Goal: Communication & Community: Answer question/provide support

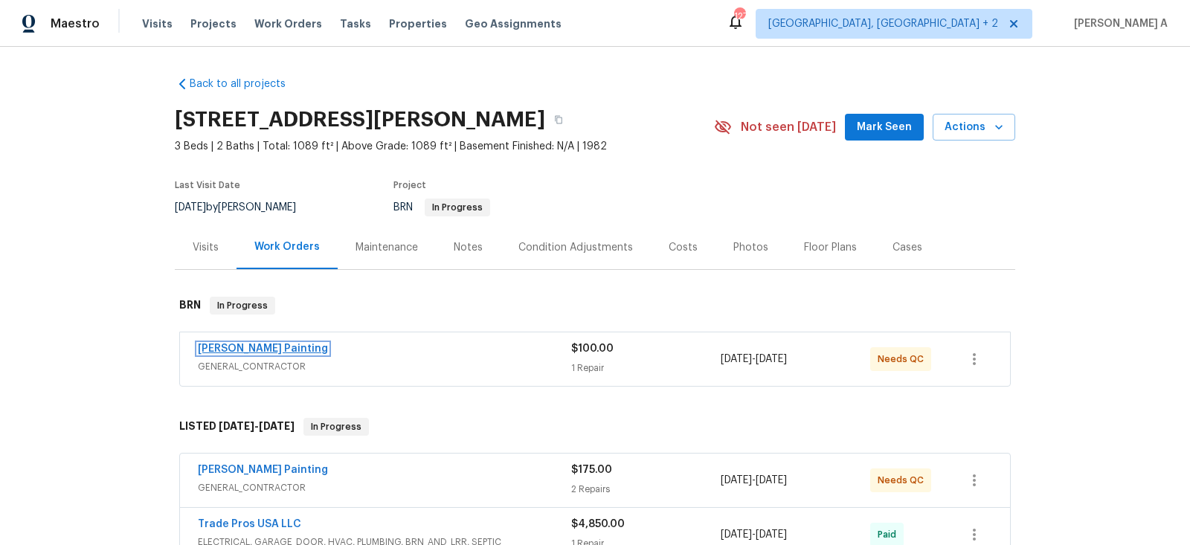
click at [255, 347] on link "Perez Painting" at bounding box center [263, 349] width 130 height 10
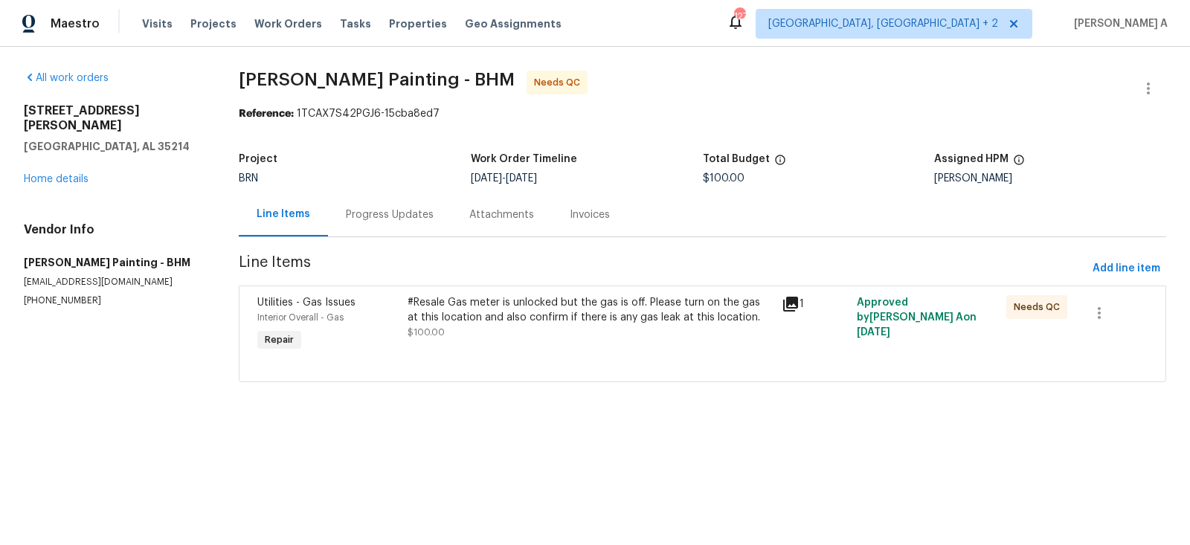
click at [413, 207] on div "Progress Updates" at bounding box center [390, 214] width 88 height 15
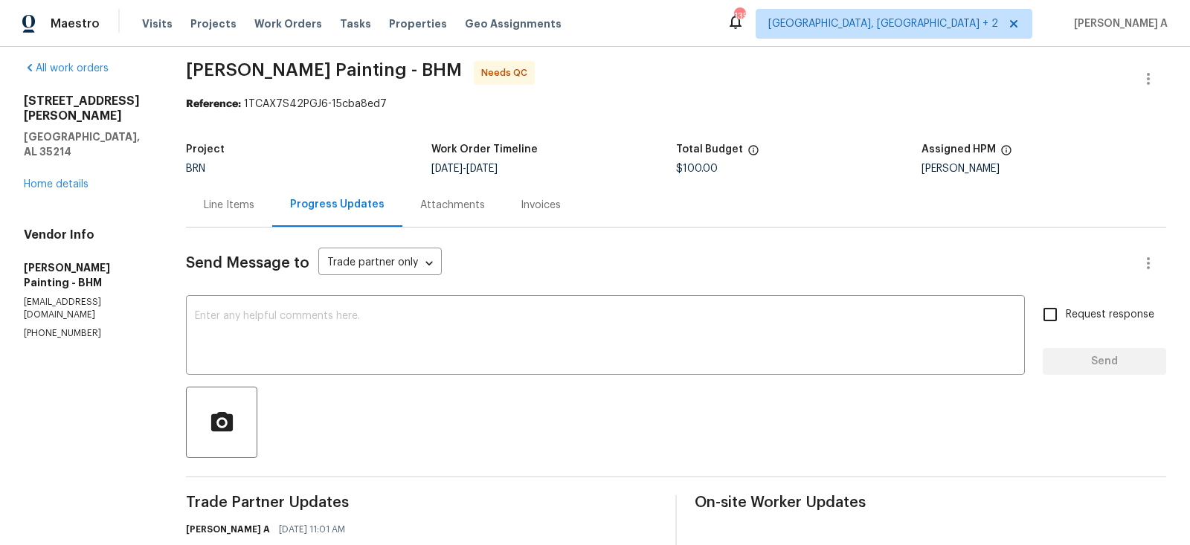
scroll to position [24, 0]
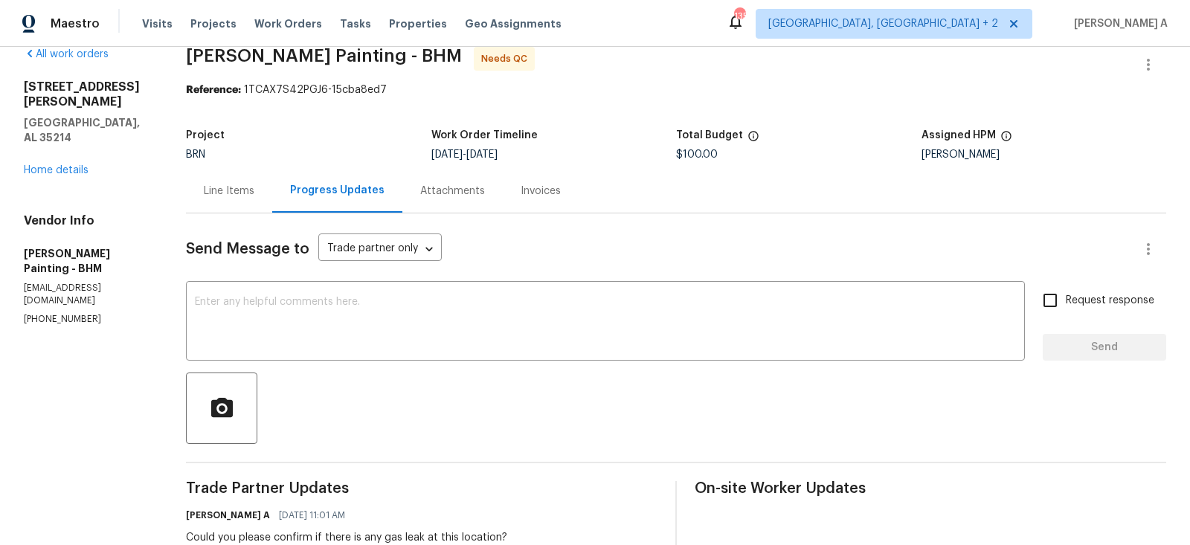
click at [86, 273] on section "All work orders 436 Henry St Birmingham, AL 35214 Home details Vendor Info Pere…" at bounding box center [87, 414] width 126 height 735
copy p "(256) 913-3850"
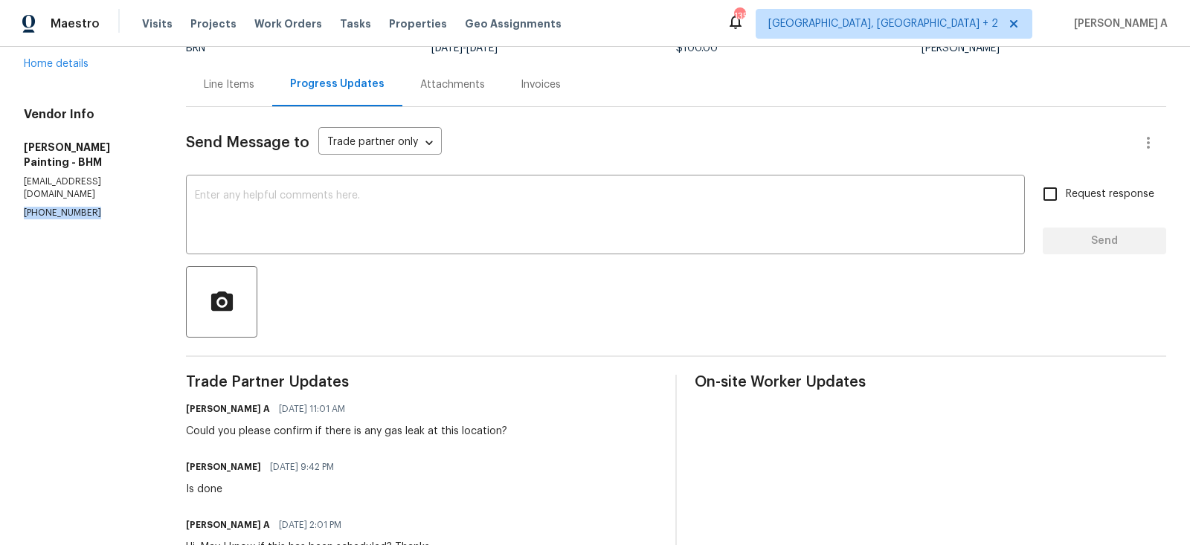
scroll to position [0, 0]
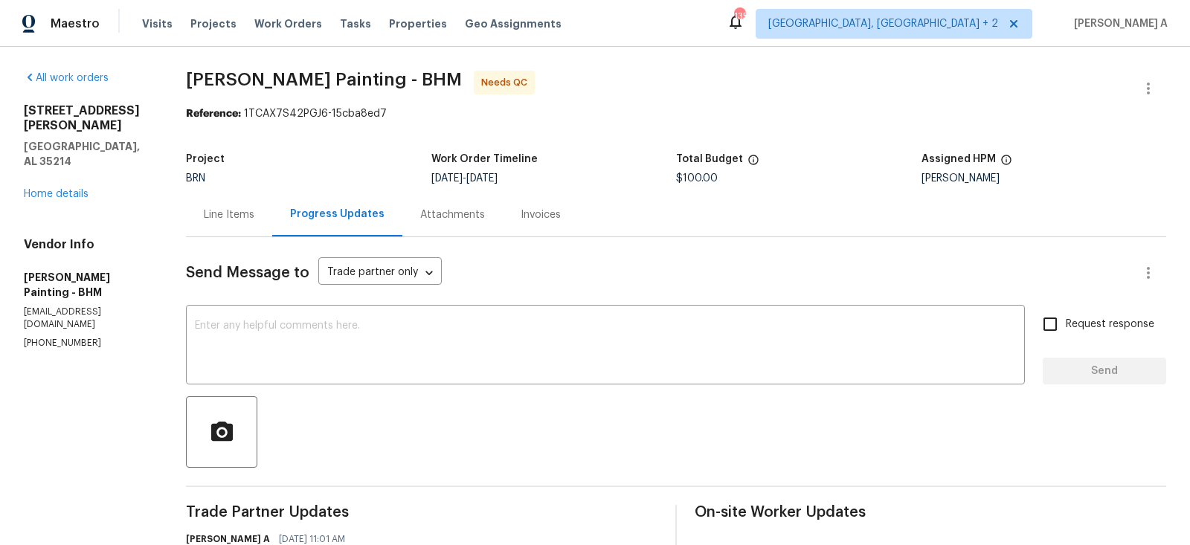
click at [272, 193] on div "Line Items" at bounding box center [229, 215] width 86 height 44
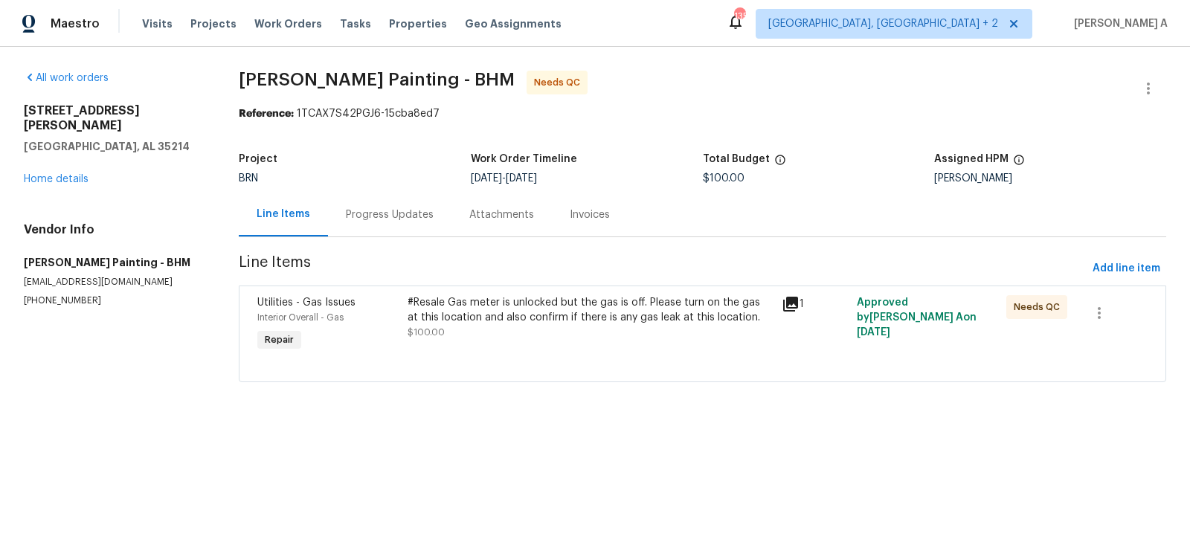
click at [585, 323] on div "#Resale Gas meter is unlocked but the gas is off. Please turn on the gas at thi…" at bounding box center [590, 310] width 366 height 30
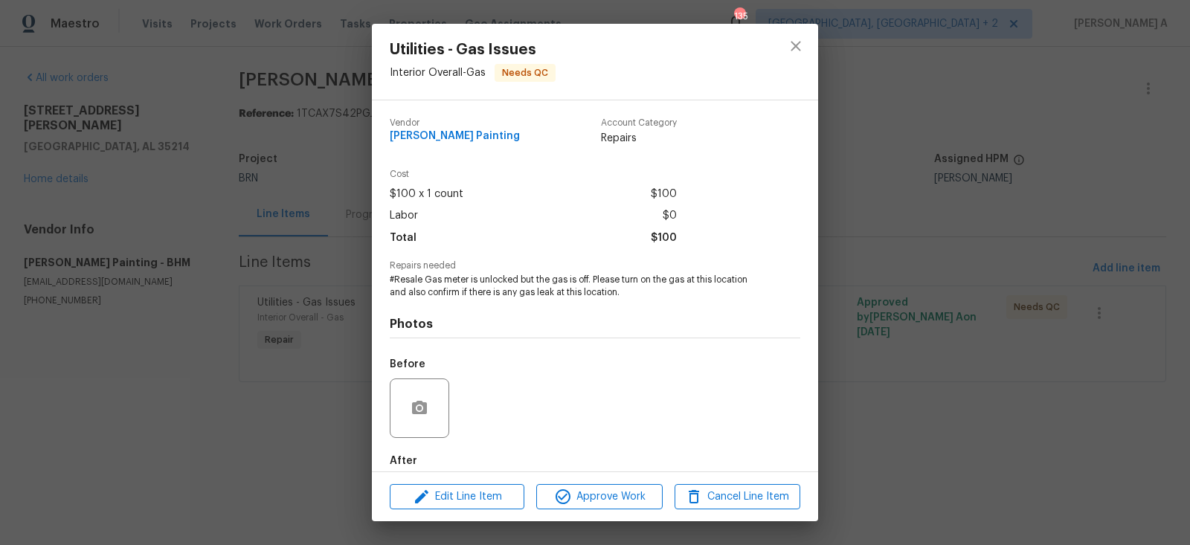
scroll to position [77, 0]
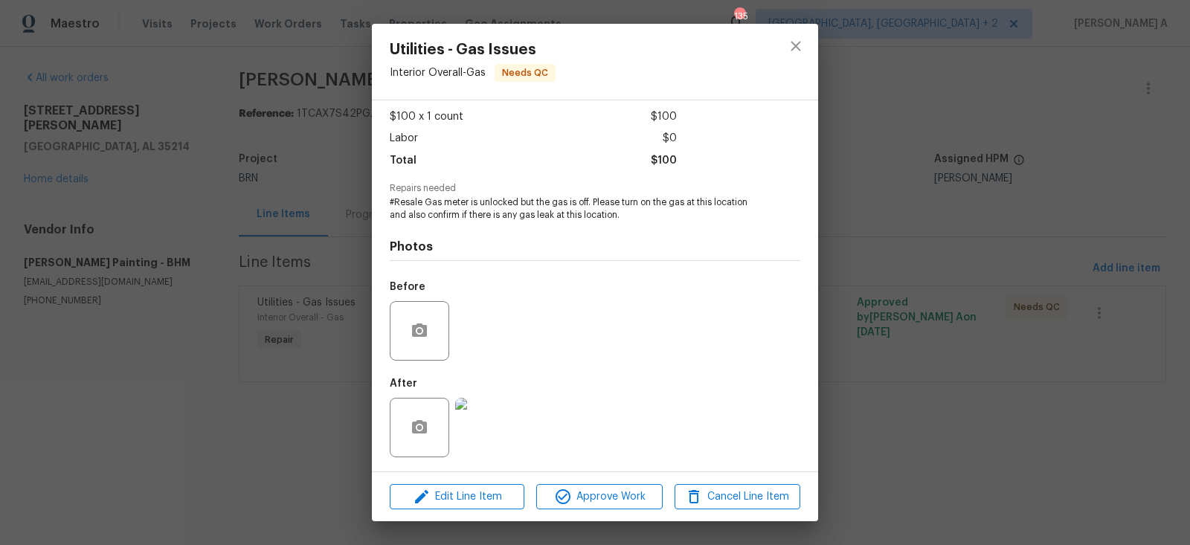
click at [467, 451] on img at bounding box center [484, 427] width 59 height 59
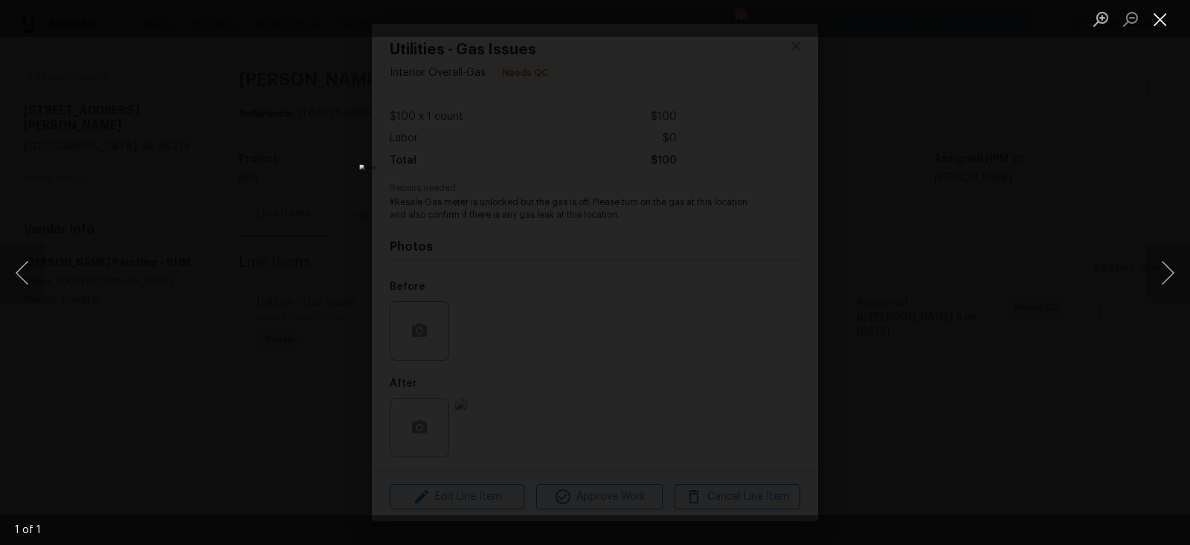
click at [1155, 16] on button "Close lightbox" at bounding box center [1160, 19] width 30 height 26
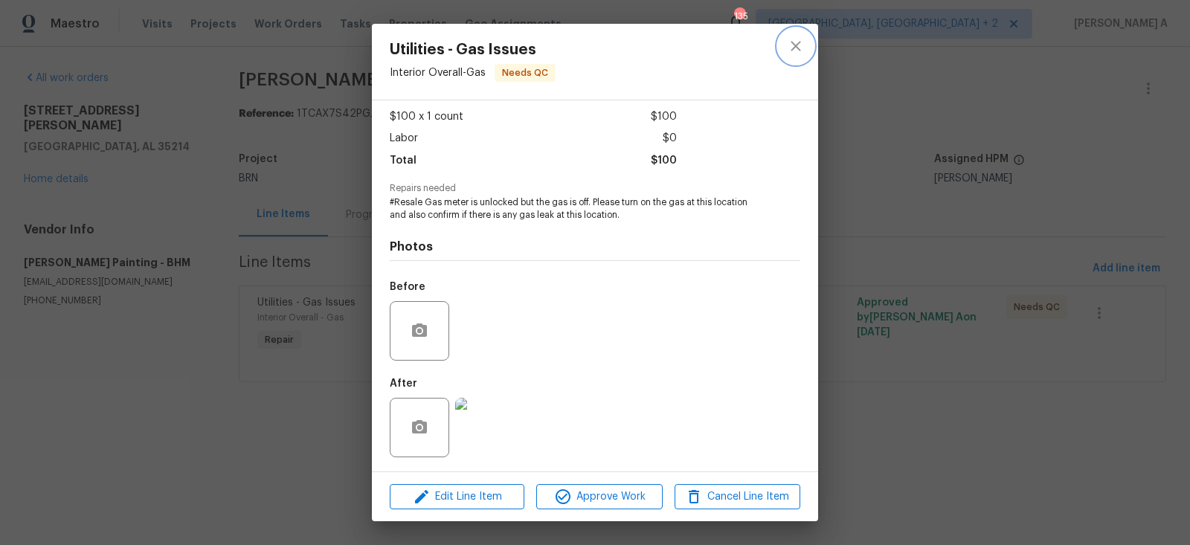
click at [799, 51] on icon "close" at bounding box center [795, 46] width 10 height 10
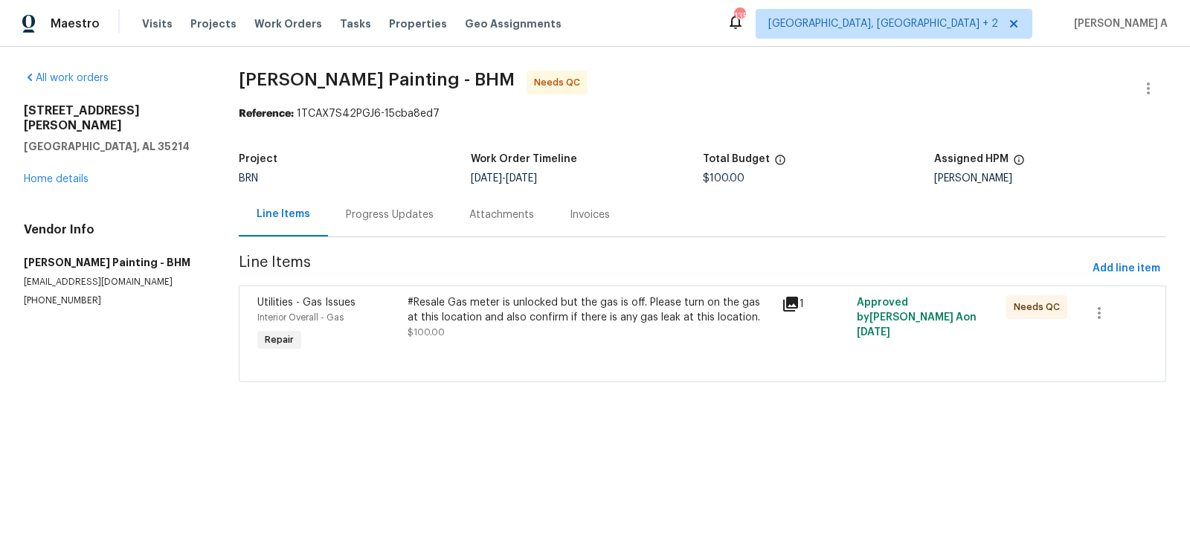
click at [383, 219] on div "Progress Updates" at bounding box center [390, 214] width 88 height 15
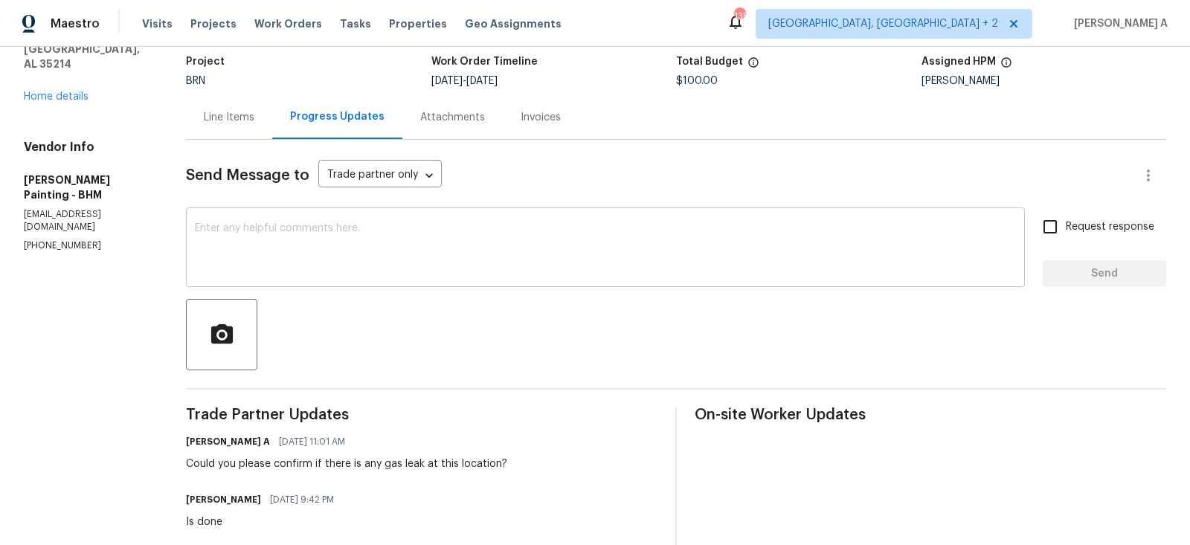
scroll to position [100, 0]
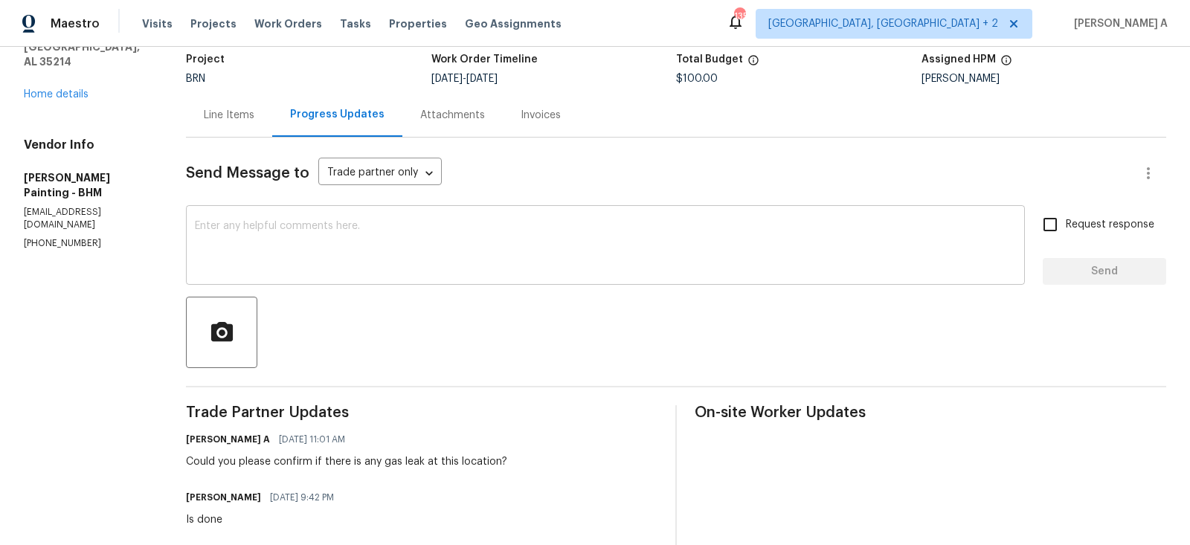
click at [502, 279] on div "x ​" at bounding box center [605, 247] width 839 height 76
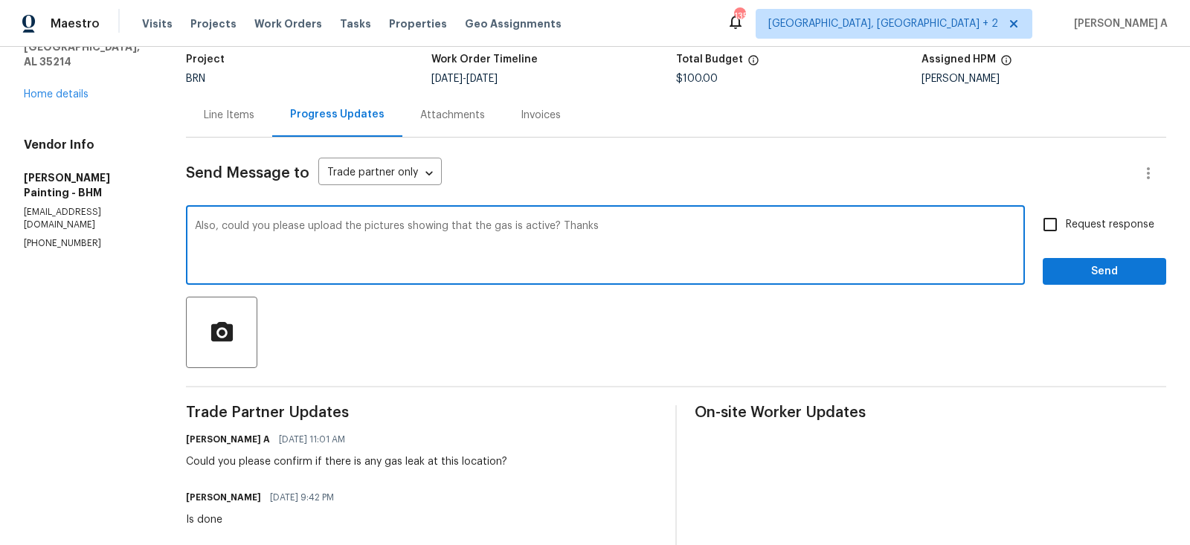
type textarea "Also, could you please upload the pictures showing that the gas is active? Than…"
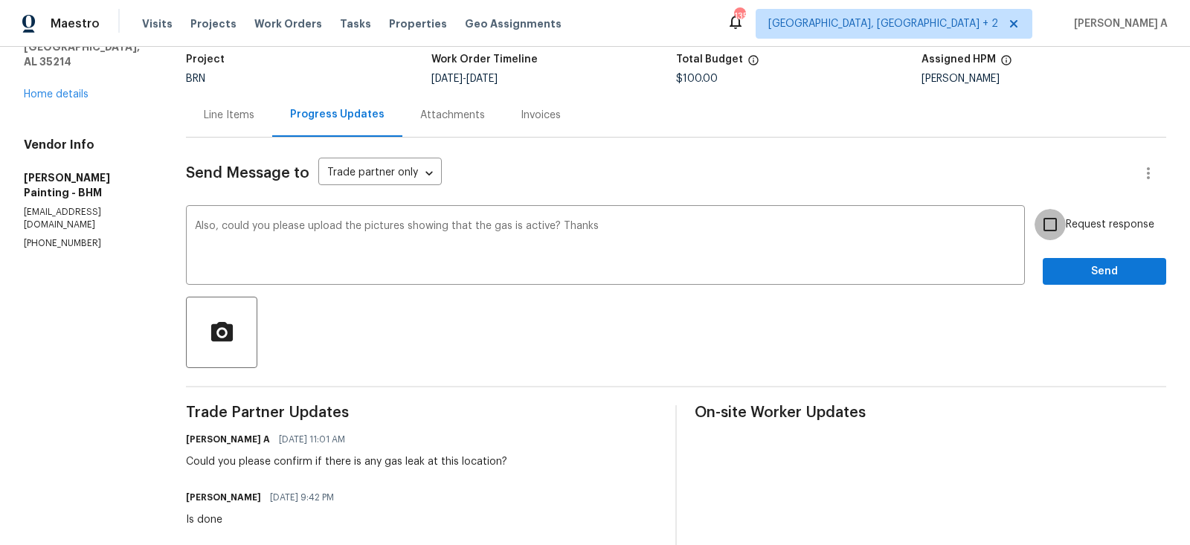
click at [1046, 220] on input "Request response" at bounding box center [1049, 224] width 31 height 31
checkbox input "true"
click at [1104, 273] on span "Send" at bounding box center [1104, 271] width 100 height 19
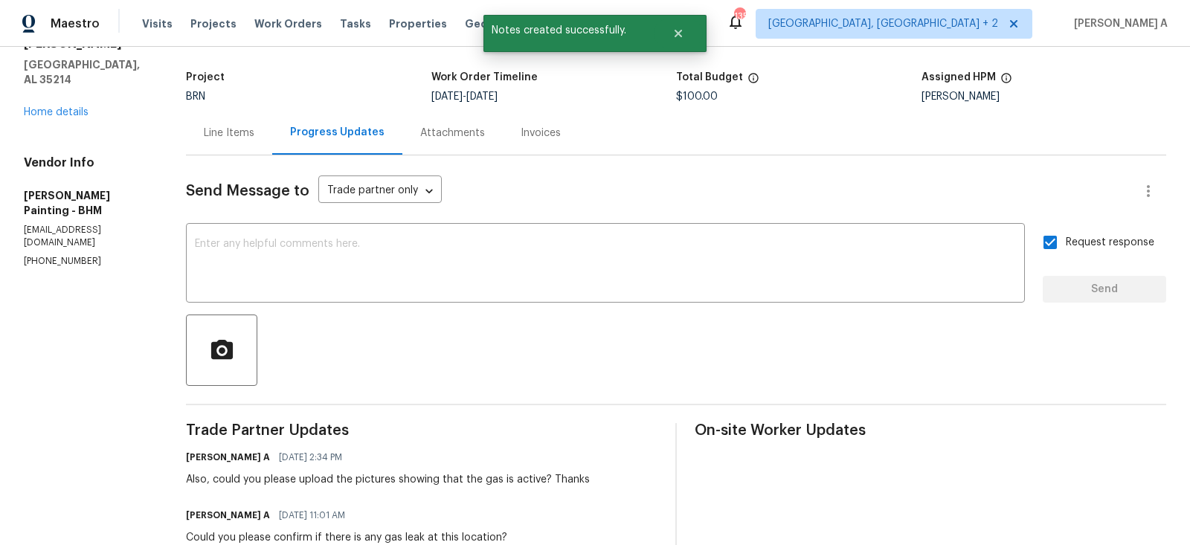
scroll to position [0, 0]
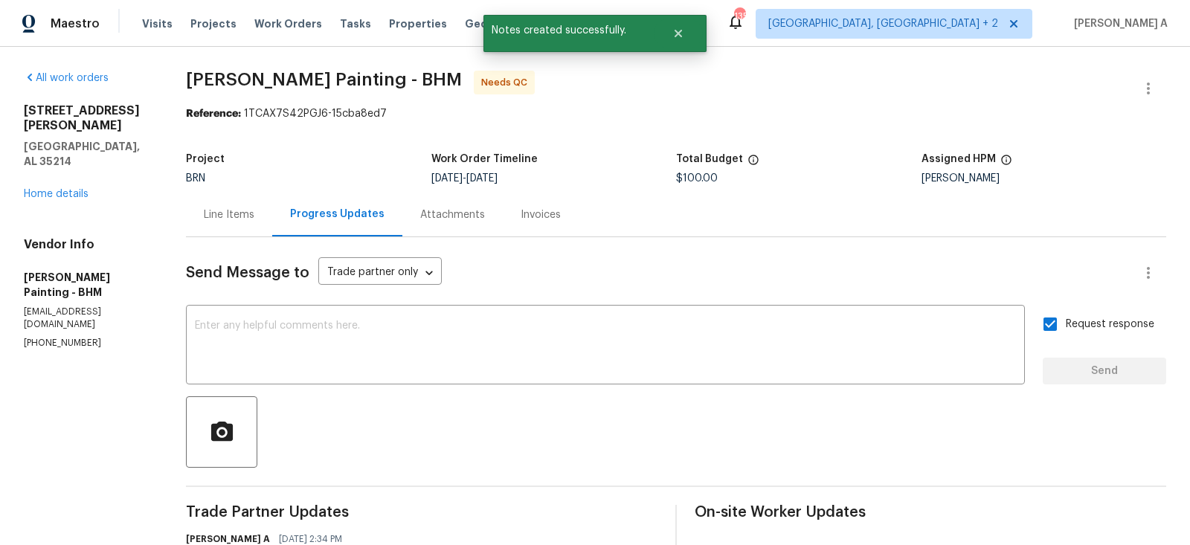
click at [272, 227] on div "Line Items" at bounding box center [229, 215] width 86 height 44
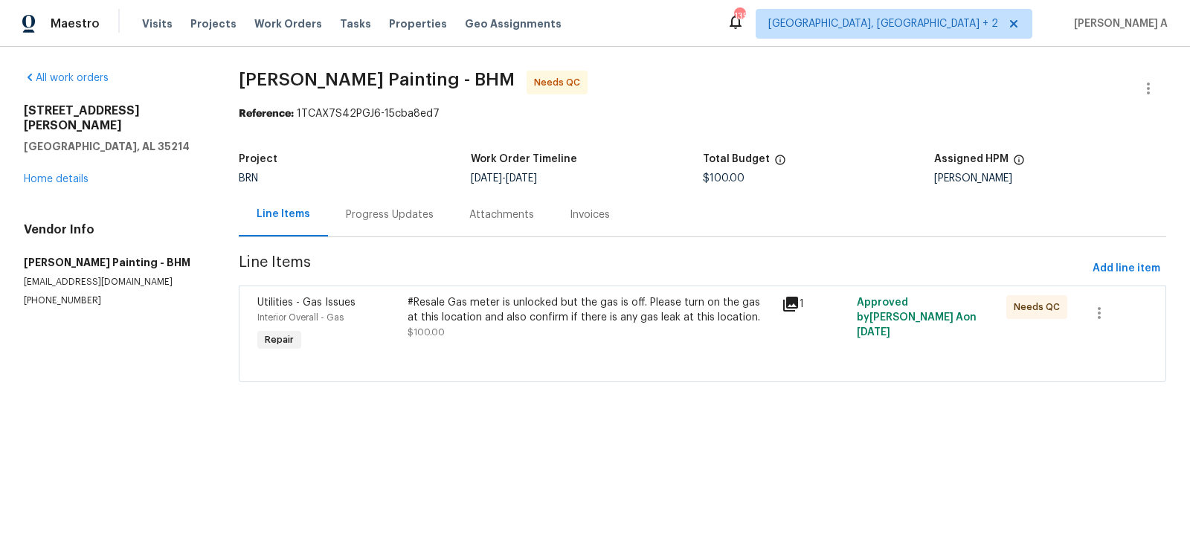
click at [401, 210] on div "Progress Updates" at bounding box center [390, 214] width 88 height 15
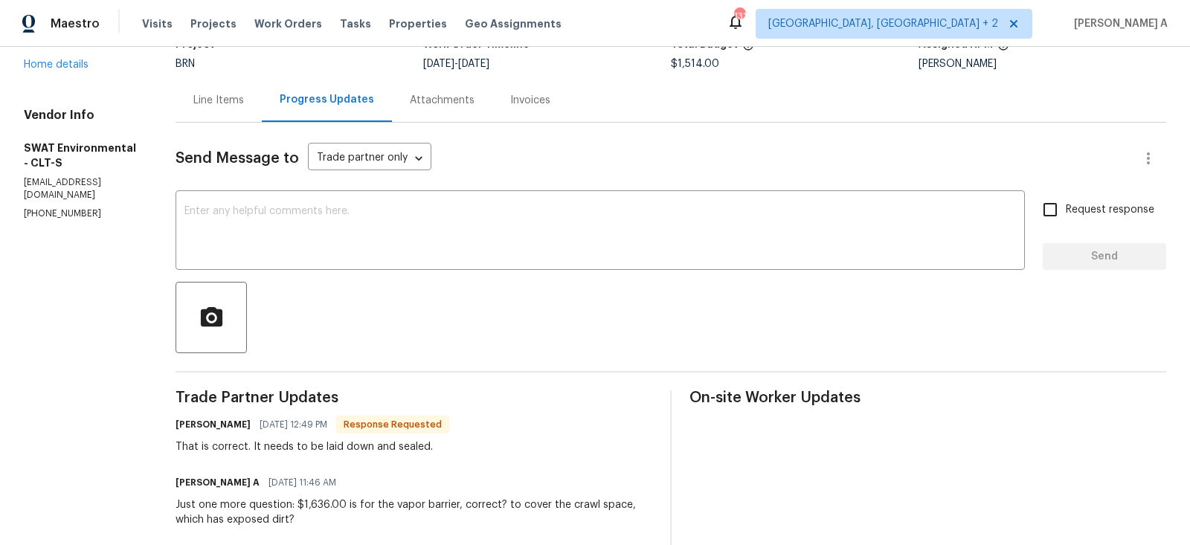
scroll to position [115, 0]
click at [445, 222] on textarea at bounding box center [599, 231] width 831 height 52
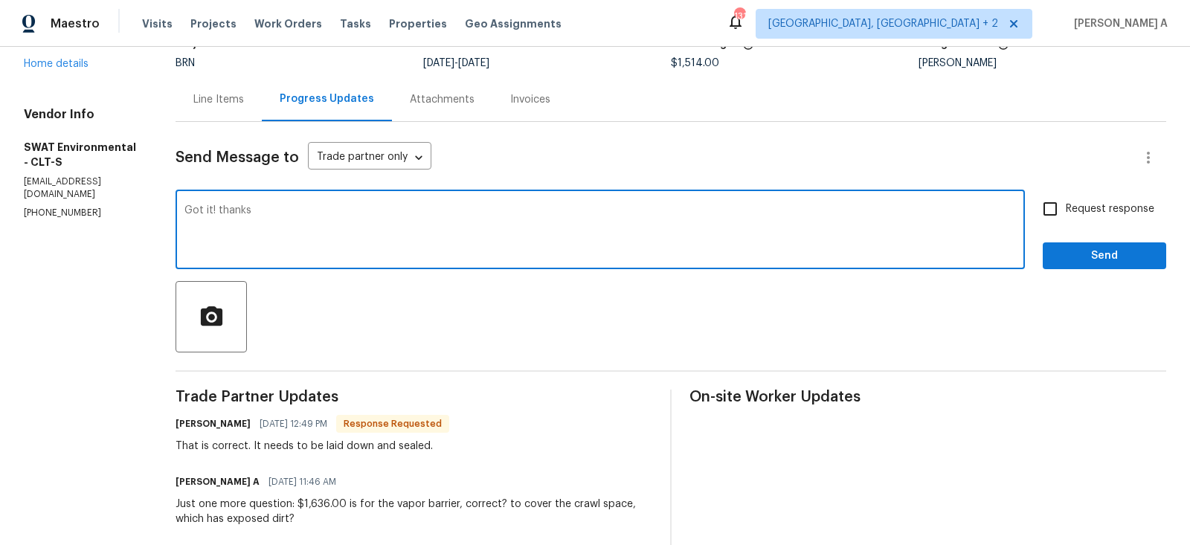
type textarea "Got it! thanks"
click at [1063, 211] on input "Request response" at bounding box center [1049, 208] width 31 height 31
checkbox input "true"
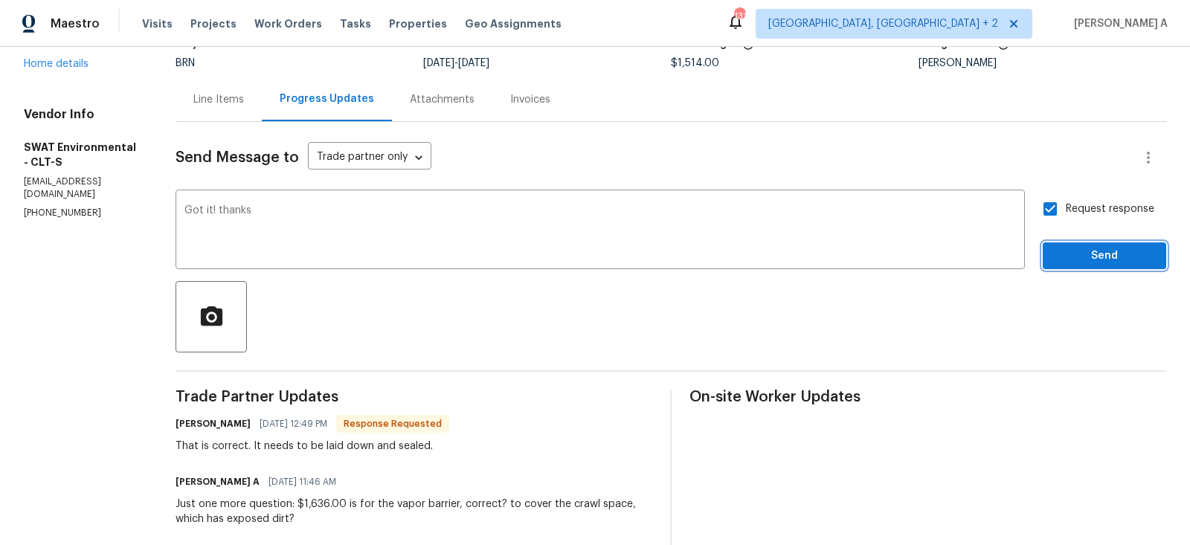
click at [1092, 255] on span "Send" at bounding box center [1104, 256] width 100 height 19
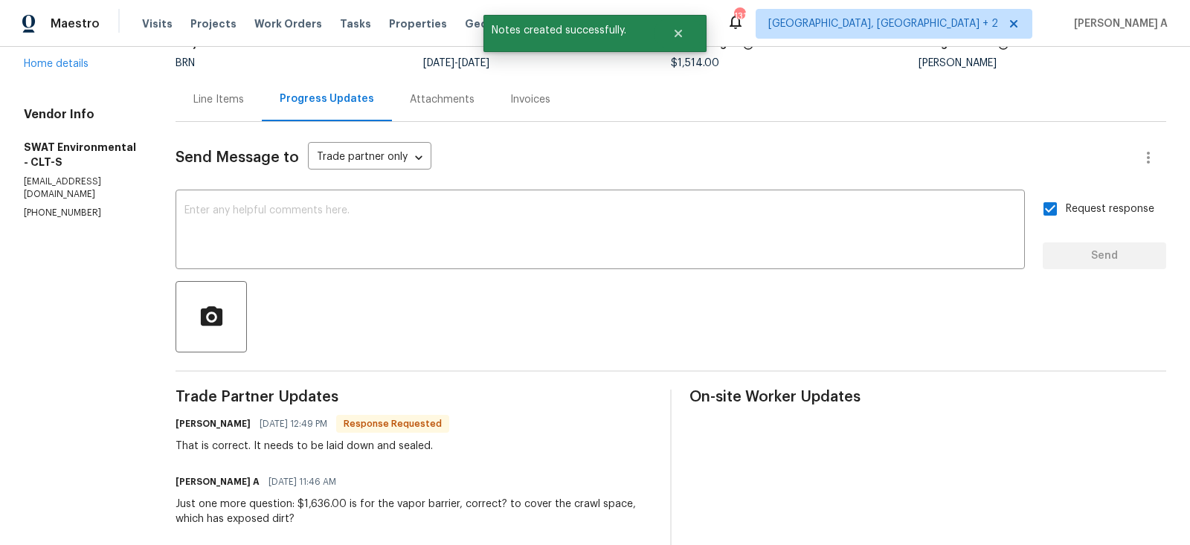
scroll to position [136, 0]
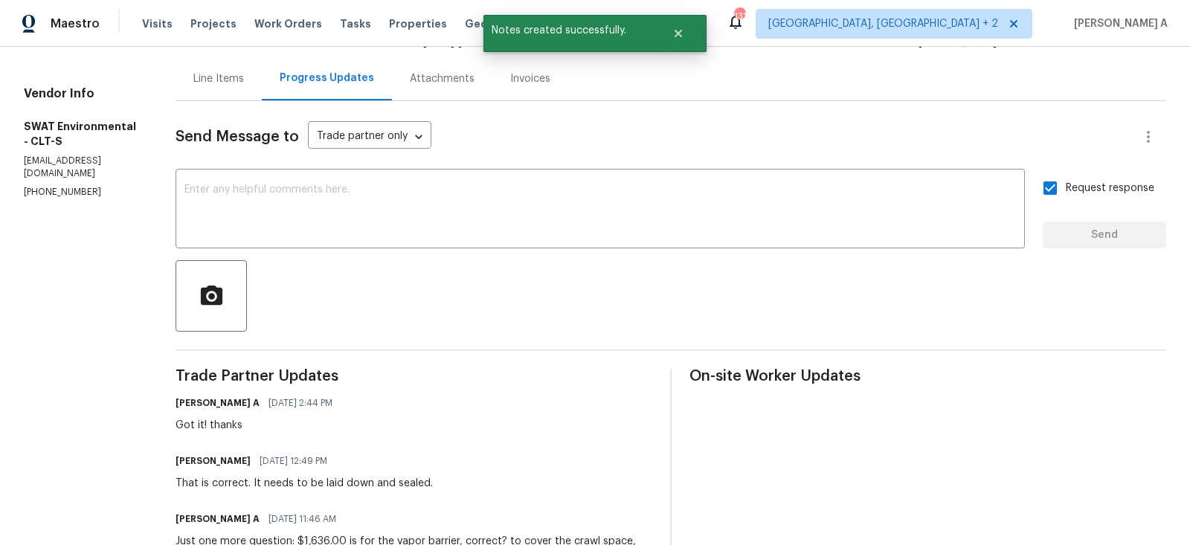
click at [367, 483] on div "That is correct. It needs to be laid down and sealed." at bounding box center [303, 483] width 257 height 15
copy div "That is correct. It needs to be laid down and sealed."
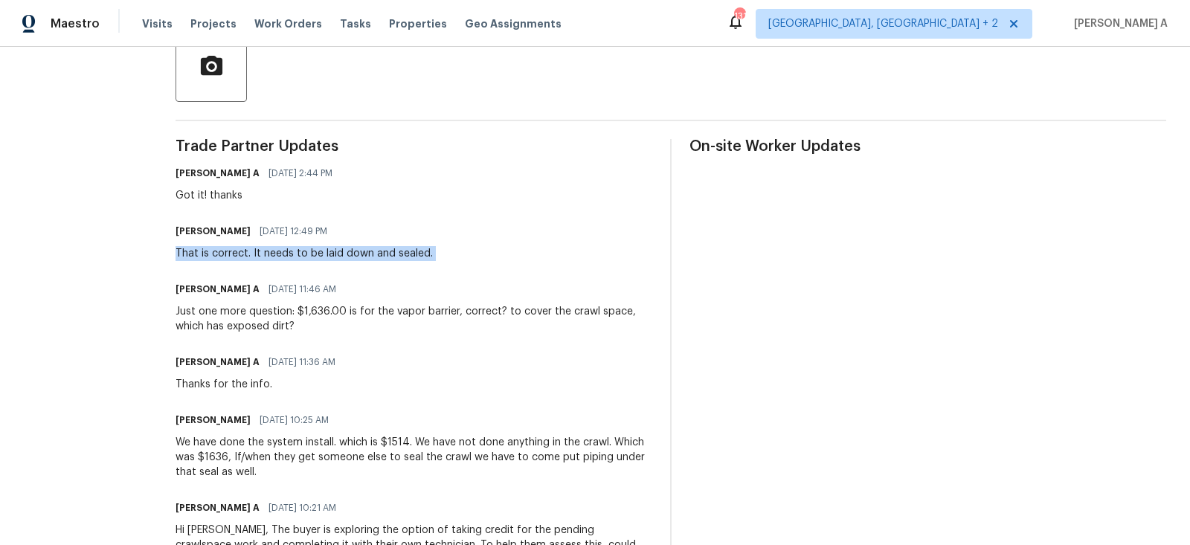
scroll to position [402, 0]
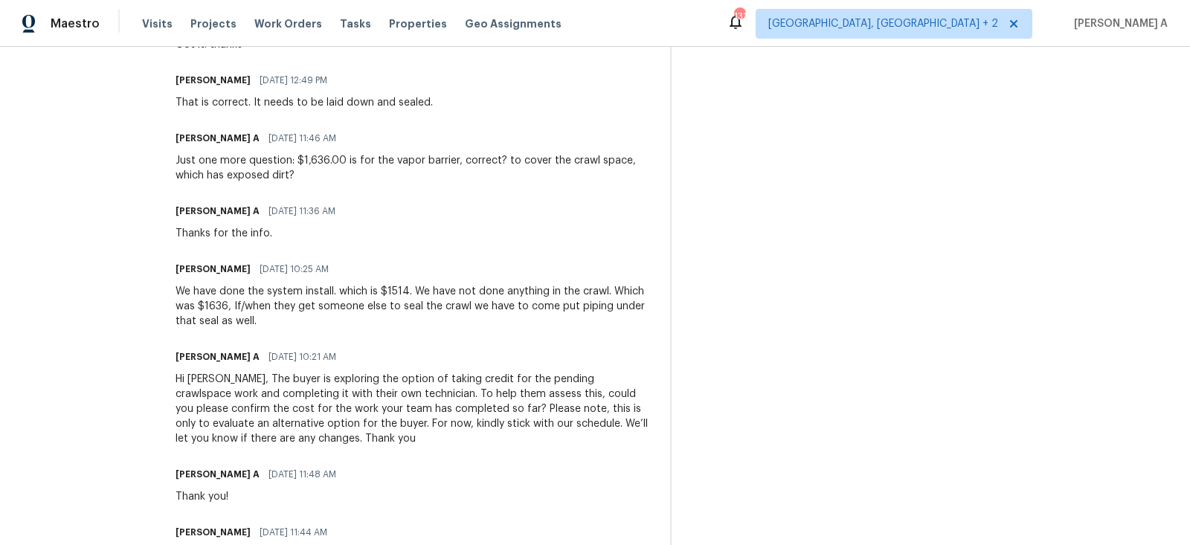
scroll to position [550, 0]
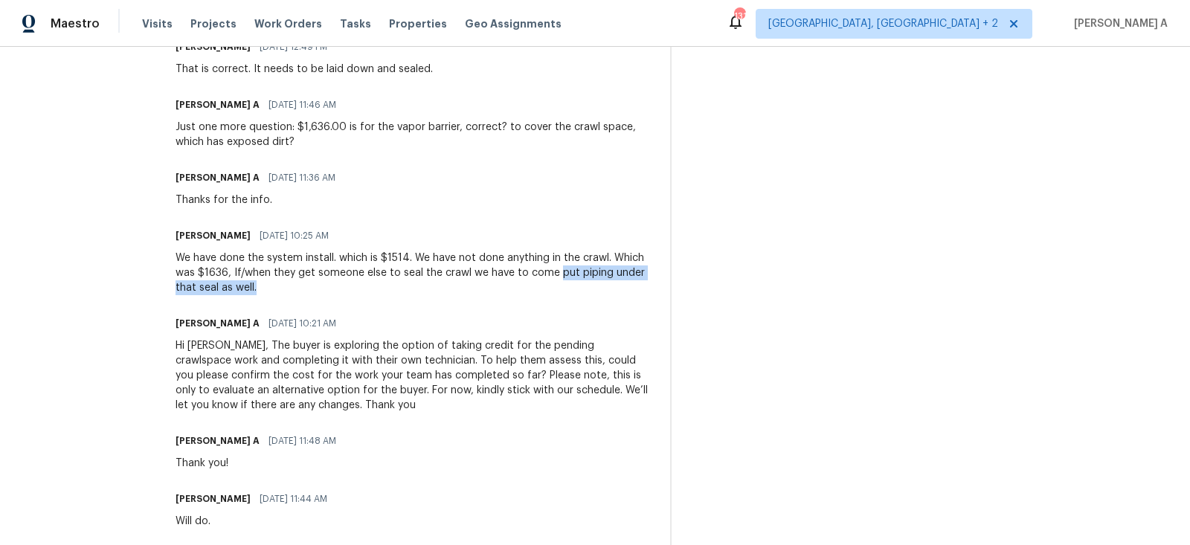
copy div "put piping under that seal as well."
drag, startPoint x: 545, startPoint y: 275, endPoint x: 604, endPoint y: 286, distance: 59.7
click at [604, 286] on div "We have done the system install. which is $1514. We have not done anything in t…" at bounding box center [413, 273] width 477 height 45
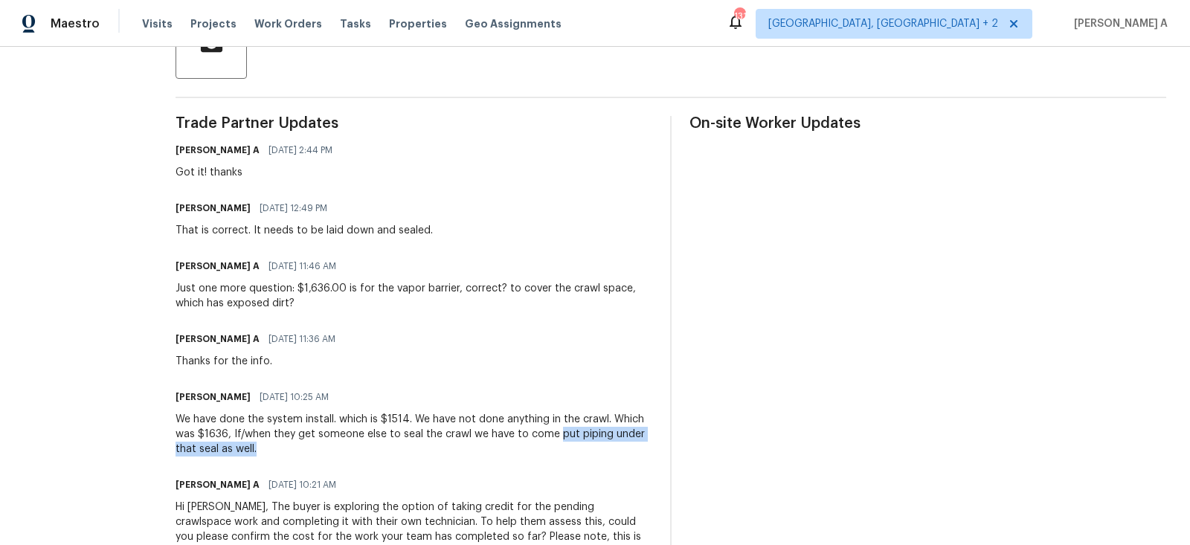
scroll to position [392, 0]
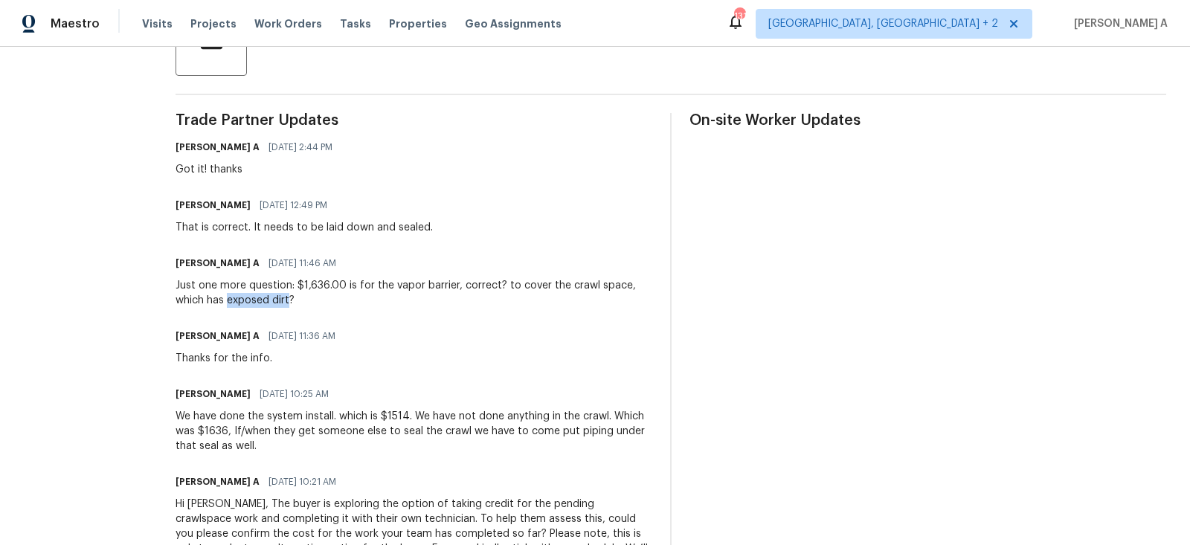
drag, startPoint x: 219, startPoint y: 302, endPoint x: 282, endPoint y: 306, distance: 63.3
click at [282, 306] on div "Just one more question: $1,636.00 is for the vapor barrier, correct? to cover t…" at bounding box center [413, 293] width 477 height 30
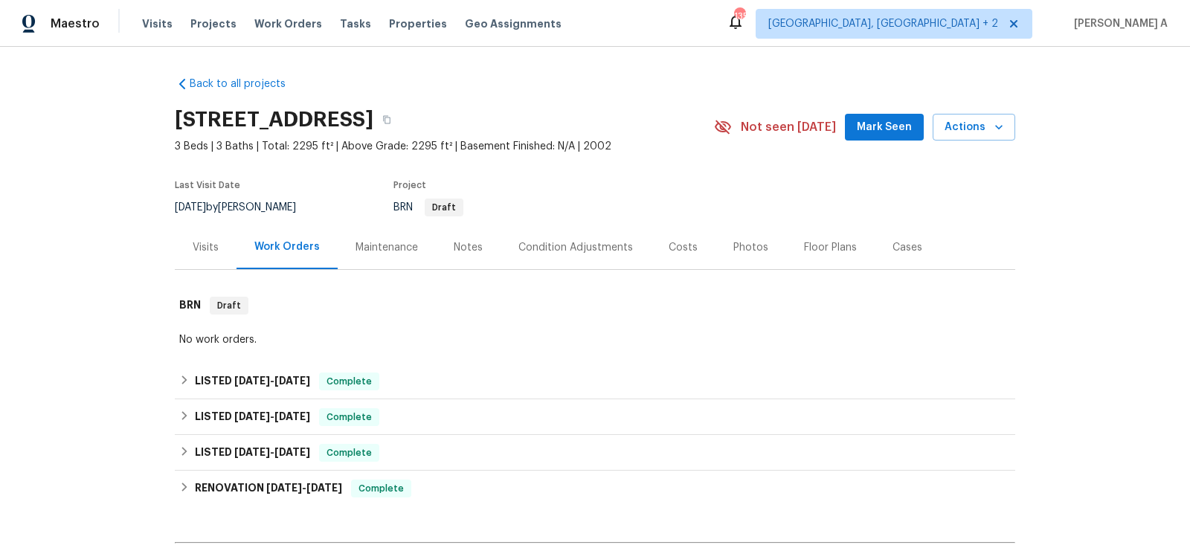
scroll to position [316, 0]
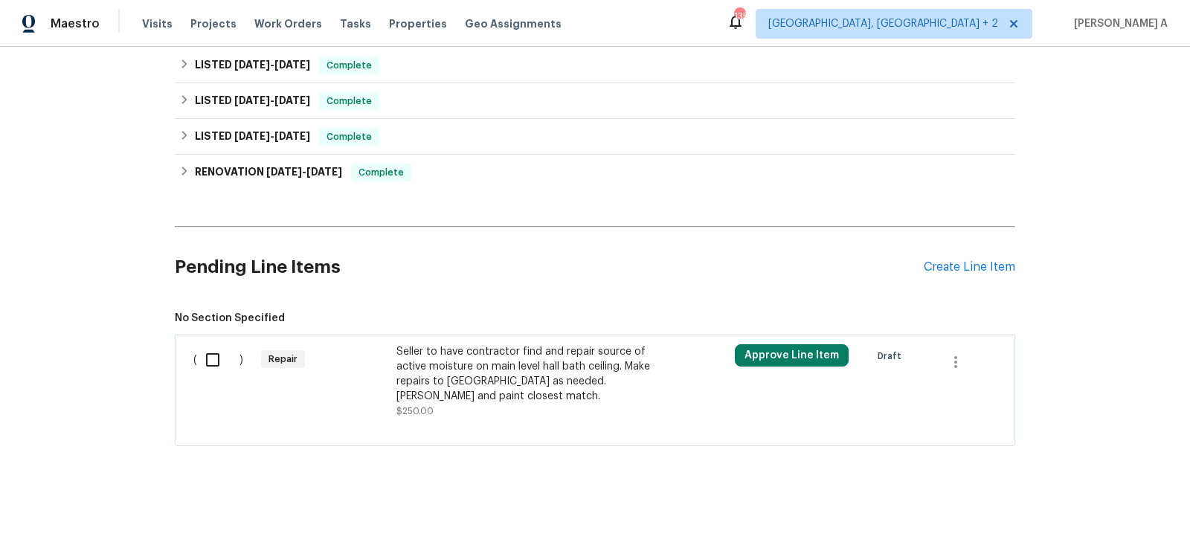
click at [532, 372] on div "Seller to have contractor find and repair source of active moisture on main lev…" at bounding box center [527, 373] width 262 height 59
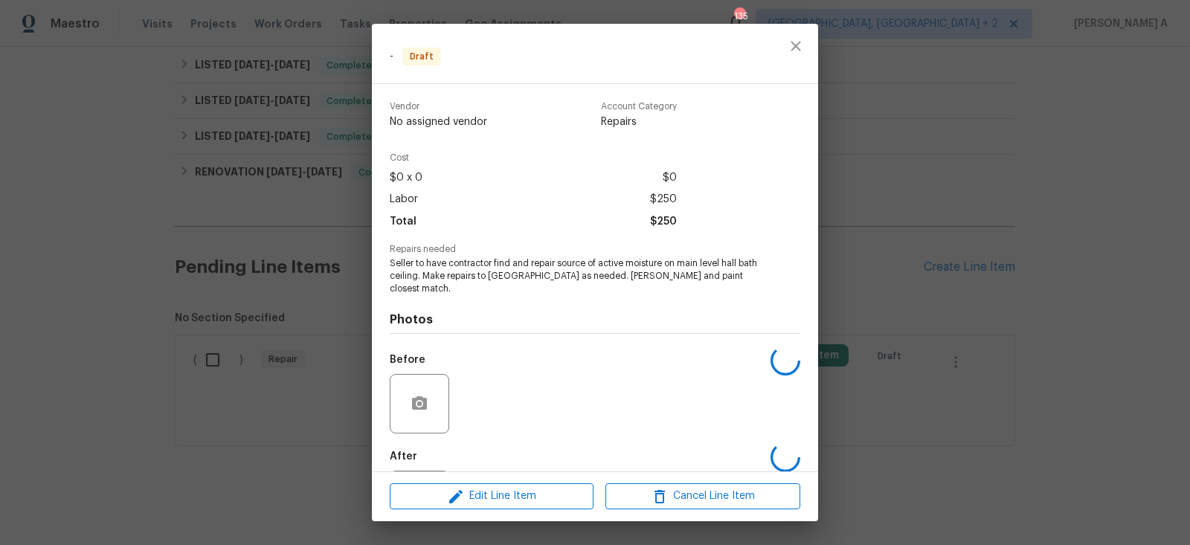
scroll to position [61, 0]
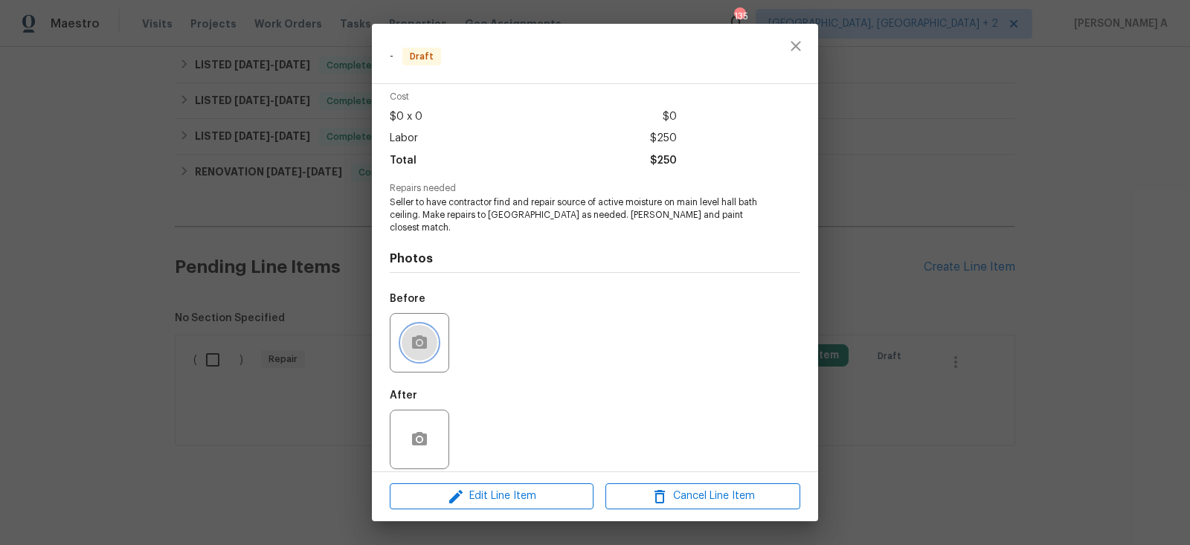
click at [433, 329] on button "button" at bounding box center [420, 343] width 36 height 36
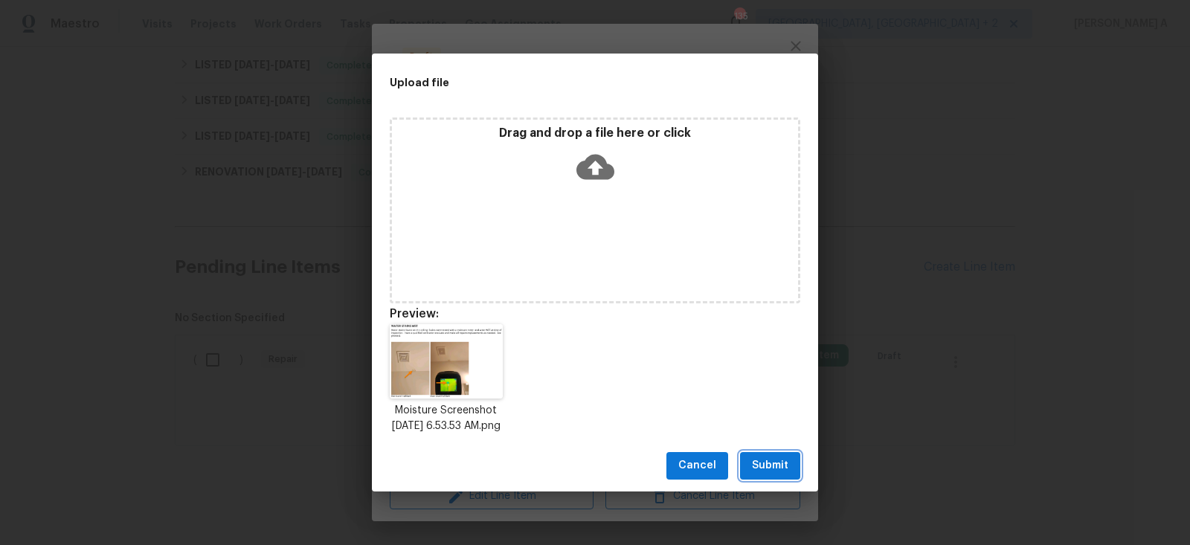
click at [765, 460] on button "Submit" at bounding box center [770, 466] width 60 height 28
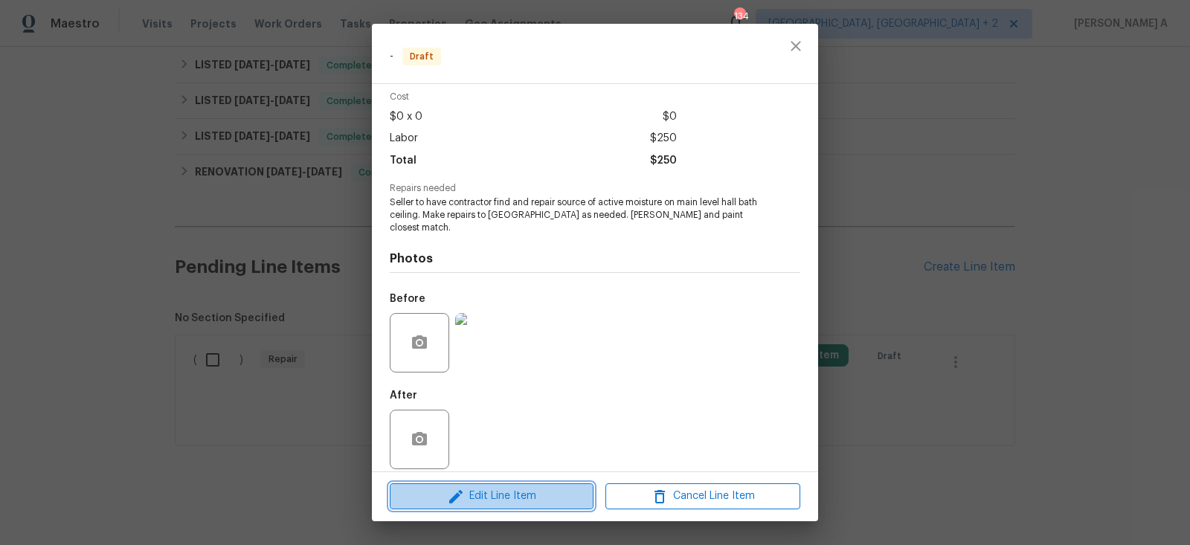
click at [552, 488] on span "Edit Line Item" at bounding box center [491, 496] width 195 height 19
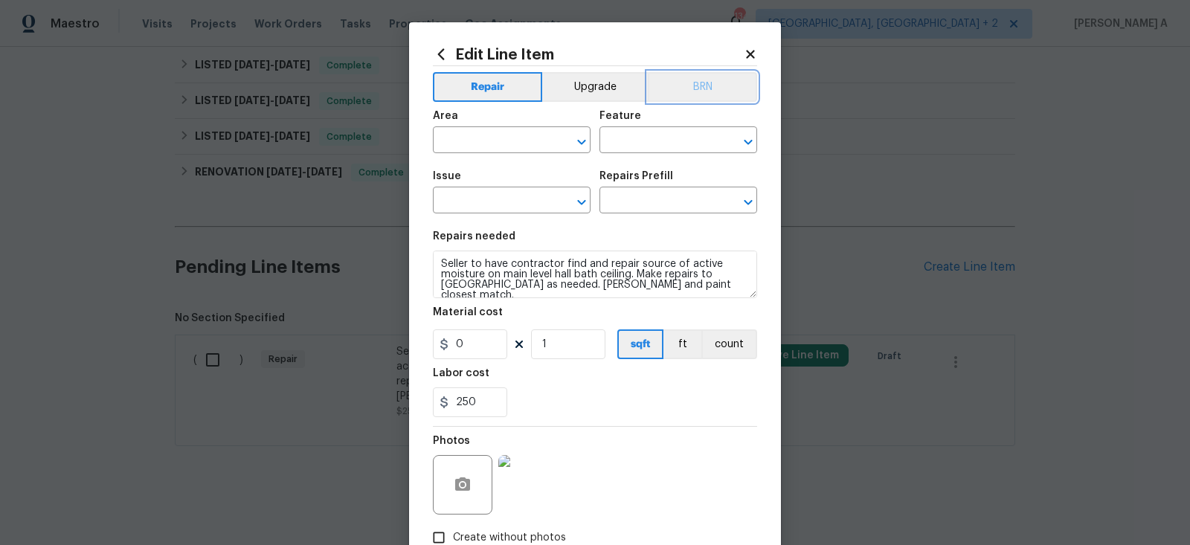
click at [698, 86] on button "BRN" at bounding box center [702, 87] width 109 height 30
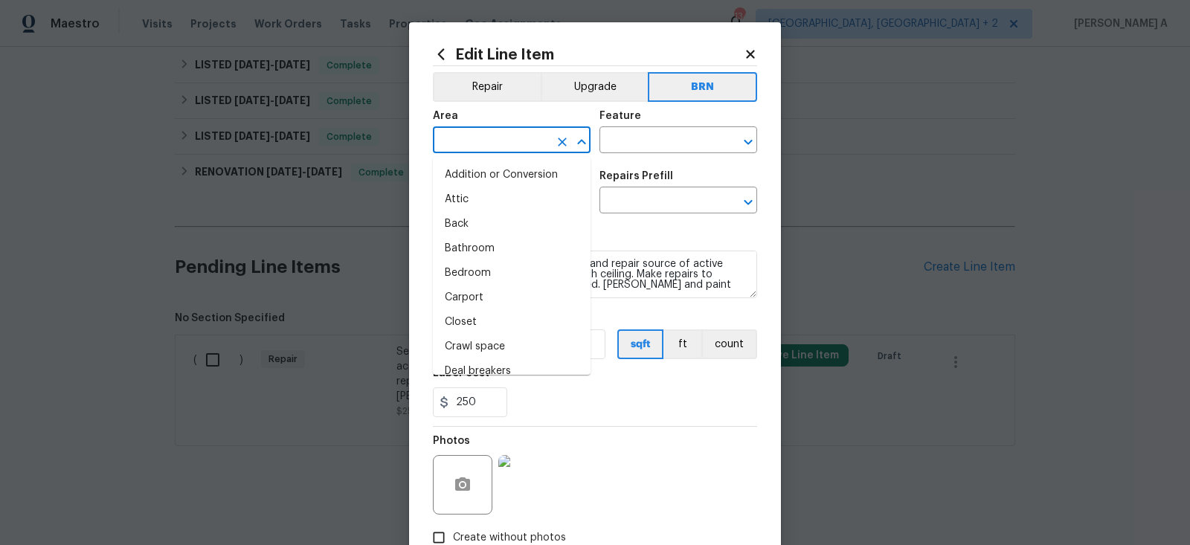
click at [532, 138] on input "text" at bounding box center [491, 141] width 116 height 23
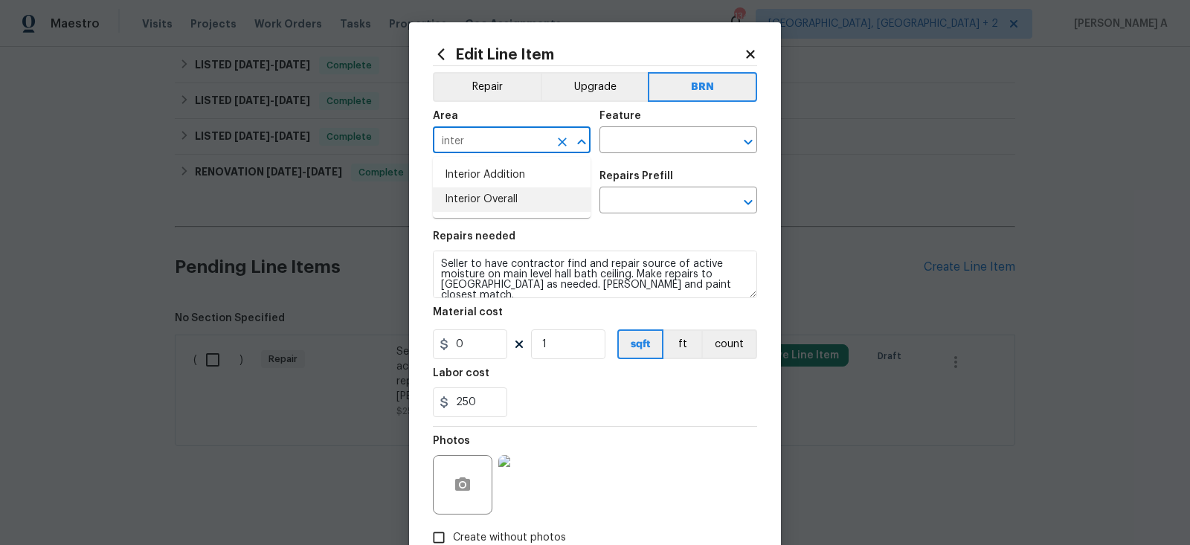
click at [537, 190] on li "Interior Overall" at bounding box center [512, 199] width 158 height 25
type input "Interior Overall"
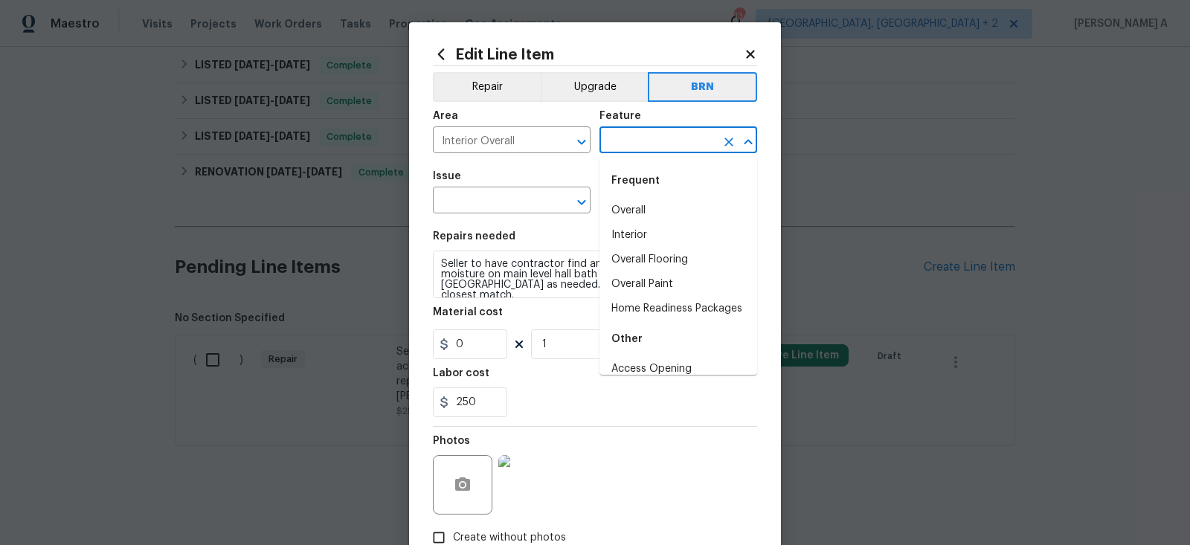
click at [629, 148] on input "text" at bounding box center [657, 141] width 116 height 23
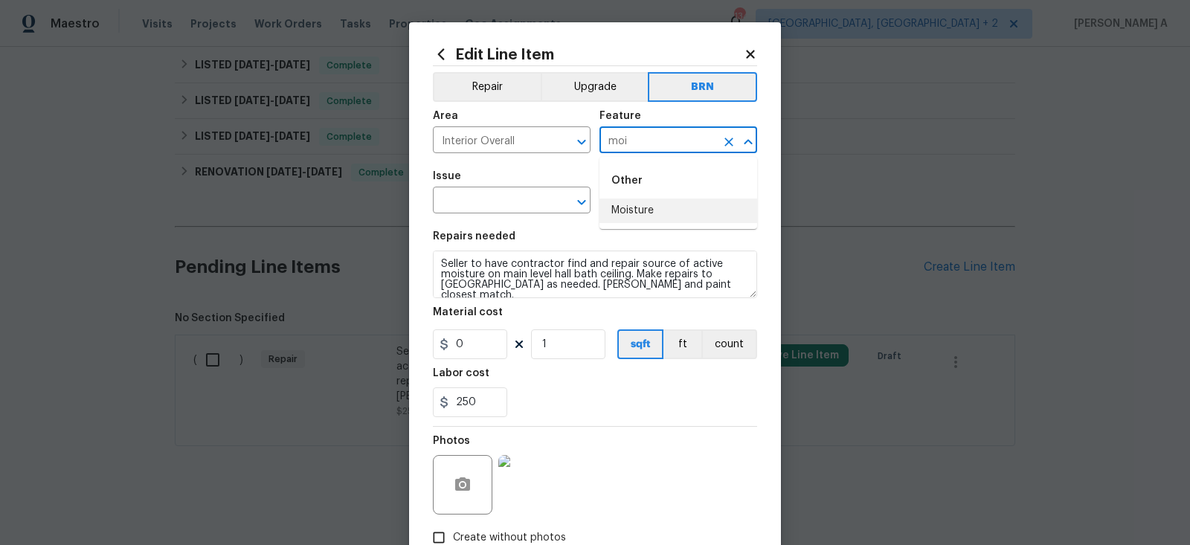
click at [645, 218] on li "Moisture" at bounding box center [678, 211] width 158 height 25
type input "Moisture"
click at [494, 199] on input "text" at bounding box center [491, 201] width 116 height 23
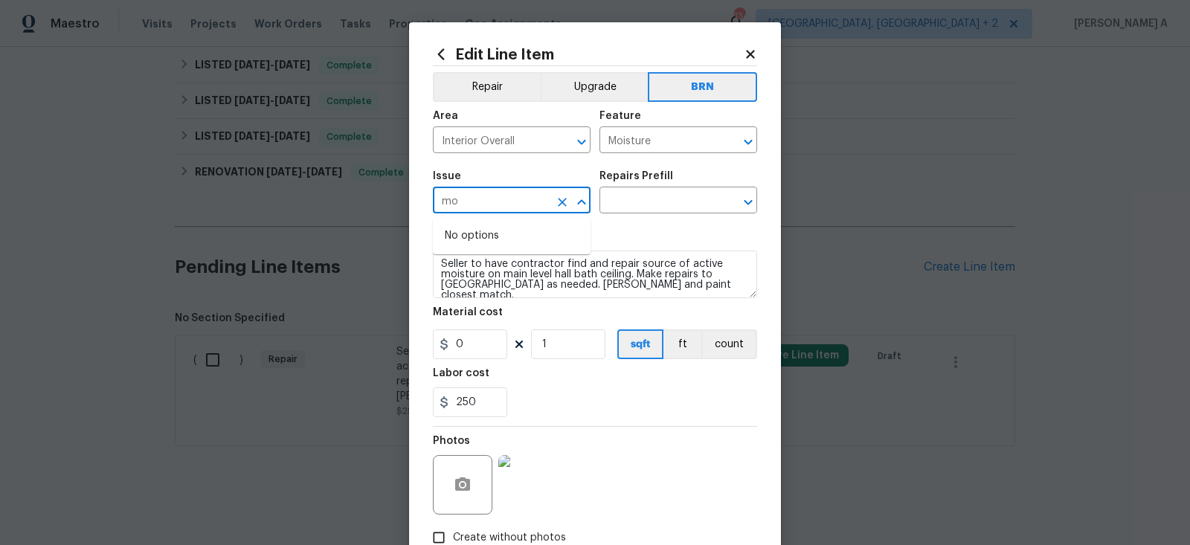
type input "m"
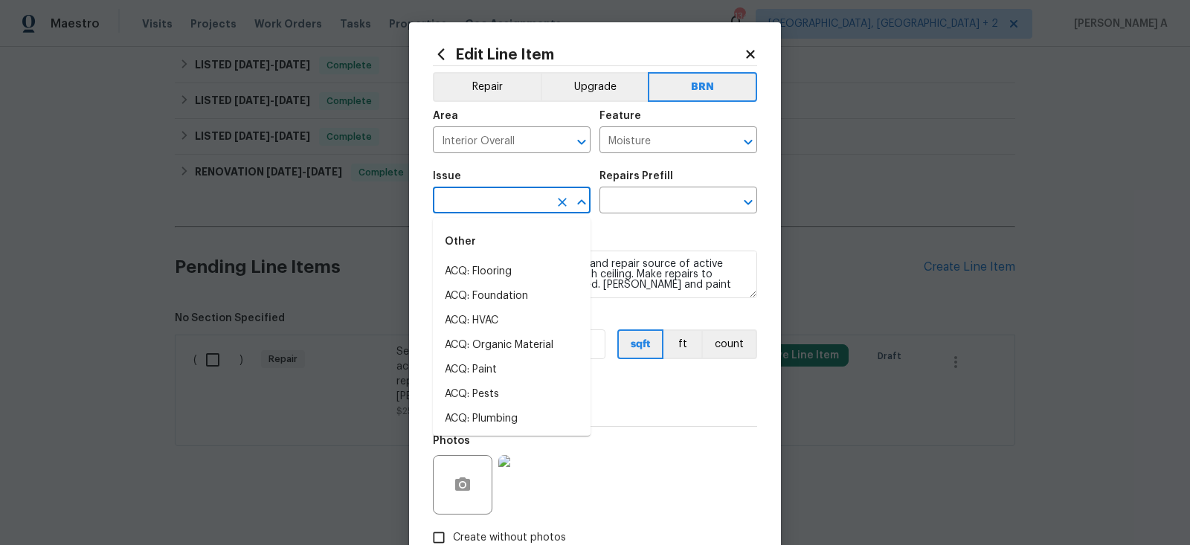
click at [541, 161] on span "Area Interior Overall ​" at bounding box center [512, 132] width 158 height 60
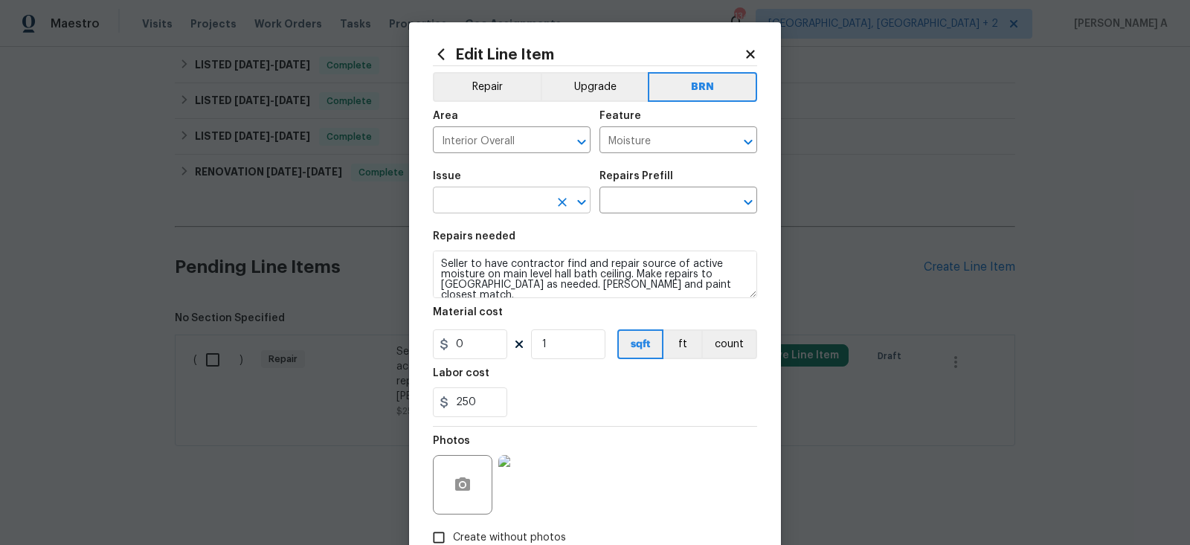
click at [497, 204] on input "text" at bounding box center [491, 201] width 116 height 23
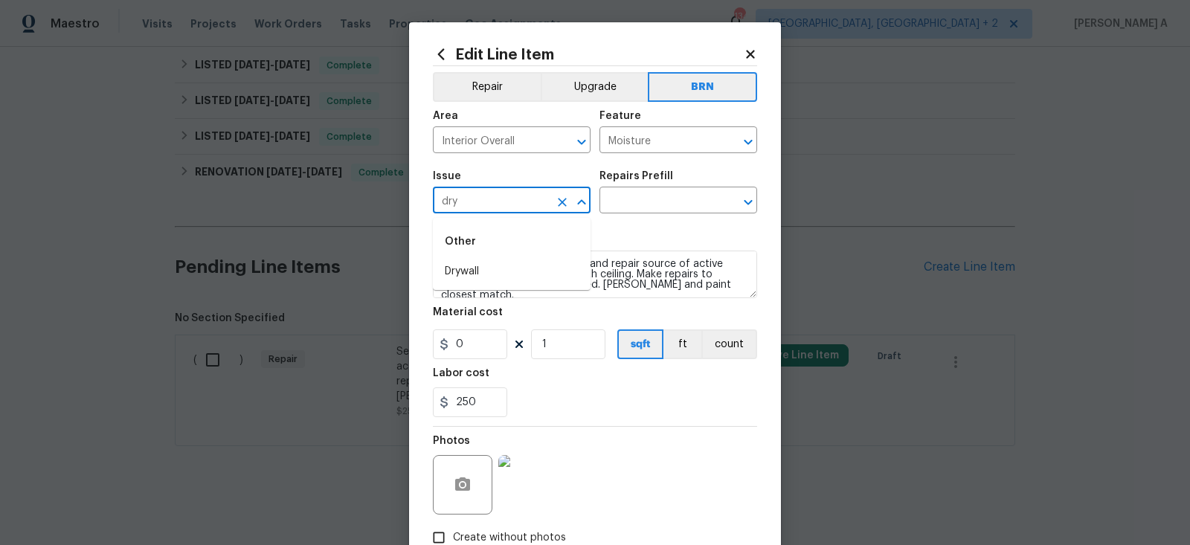
click at [490, 271] on li "Drywall" at bounding box center [512, 272] width 158 height 25
type input "Drywall"
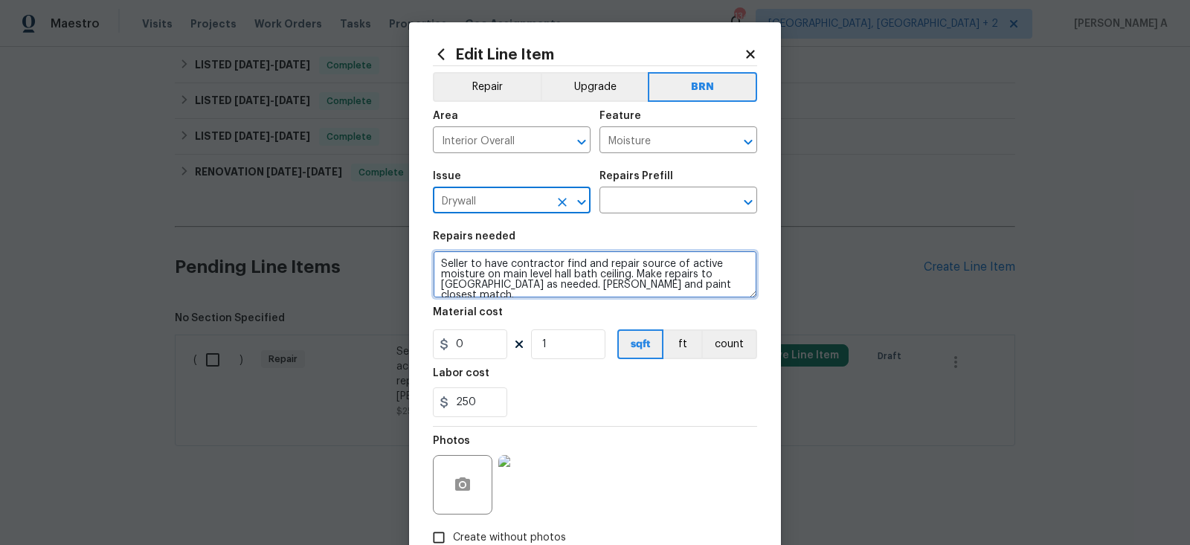
click at [490, 271] on textarea "Seller to have contractor find and repair source of active moisture on main lev…" at bounding box center [595, 275] width 324 height 48
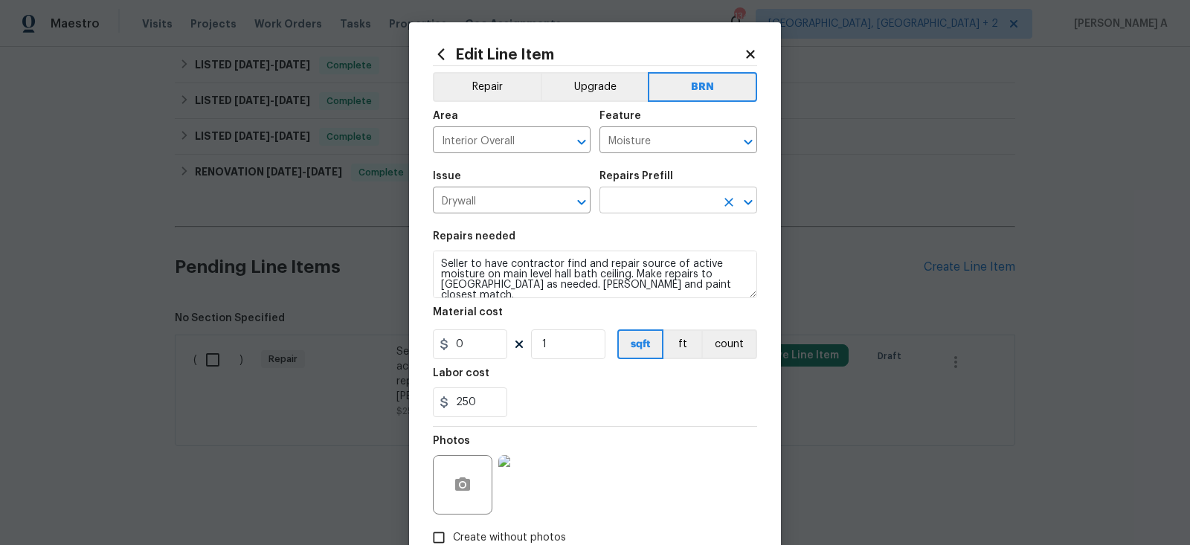
click at [668, 193] on input "text" at bounding box center [657, 201] width 116 height 23
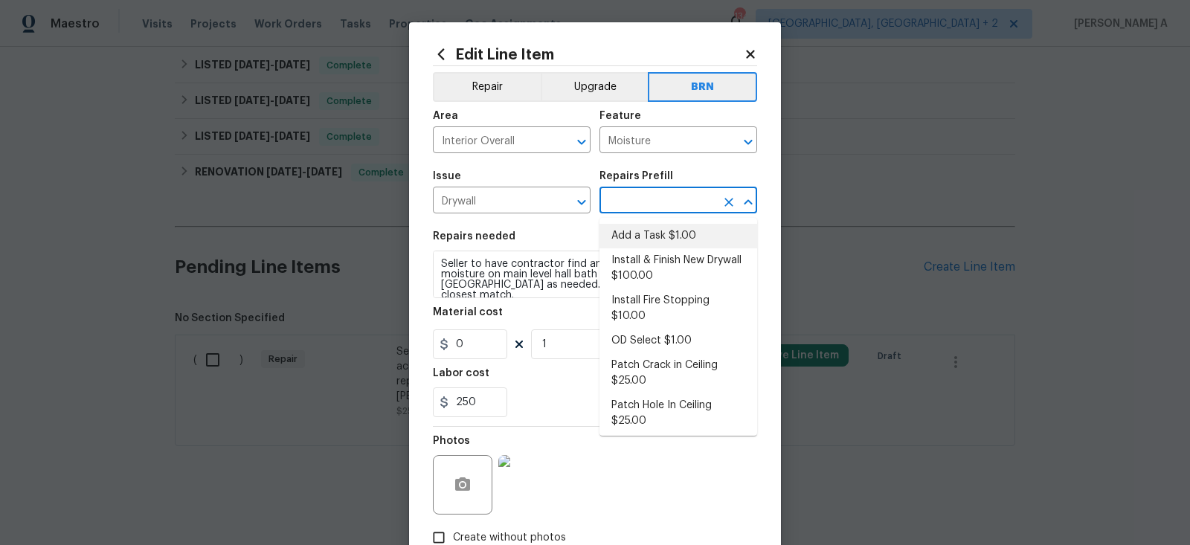
click at [668, 231] on li "Add a Task $1.00" at bounding box center [678, 236] width 158 height 25
type input "Walls and Ceiling"
type input "Add a Task $1.00"
type textarea "HPM to detail"
type input "1"
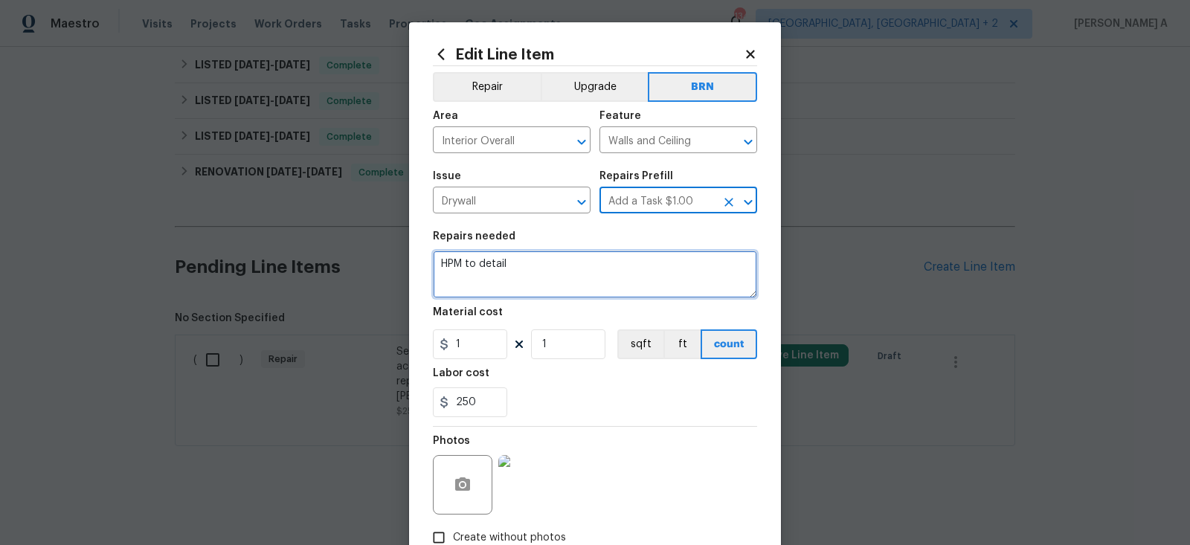
click at [625, 271] on textarea "HPM to detail" at bounding box center [595, 275] width 324 height 48
paste textarea "Seller to have contractor find and repair source of active moisture on main lev…"
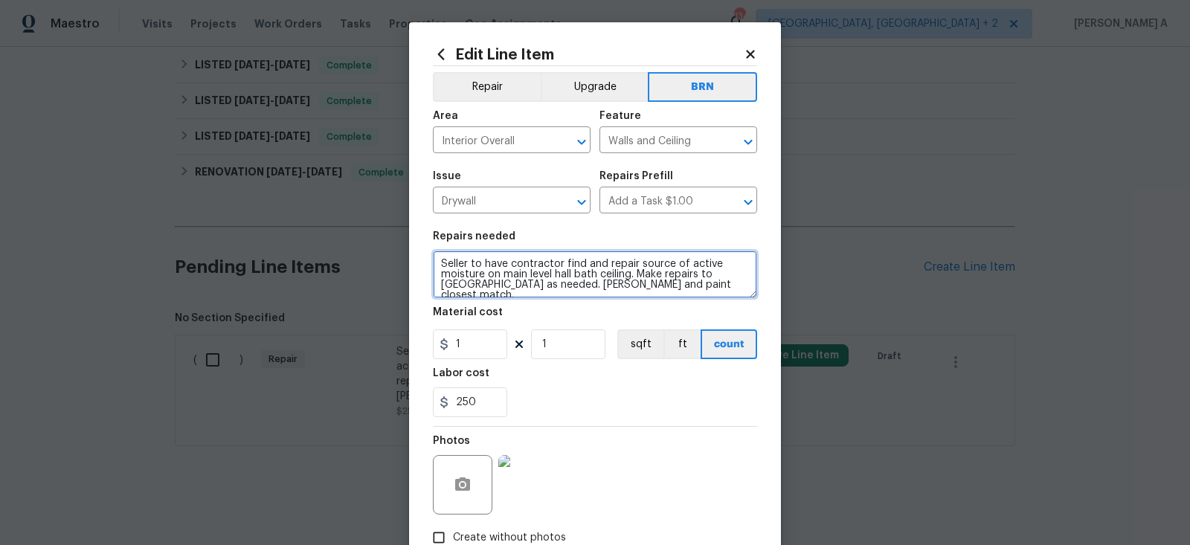
type textarea "Seller to have contractor find and repair source of active moisture on main lev…"
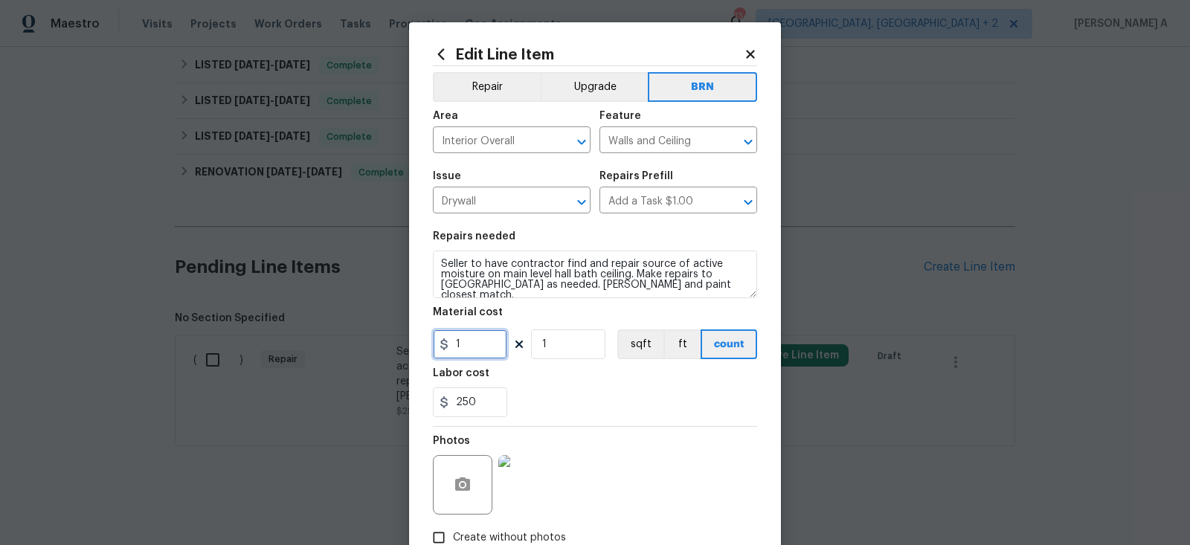
drag, startPoint x: 485, startPoint y: 348, endPoint x: 364, endPoint y: 348, distance: 121.2
click at [364, 348] on div "Edit Line Item Repair Upgrade BRN Area Interior Overall ​ Feature Walls and Cei…" at bounding box center [595, 272] width 1190 height 545
type input "0"
click at [555, 416] on div "250" at bounding box center [595, 402] width 324 height 30
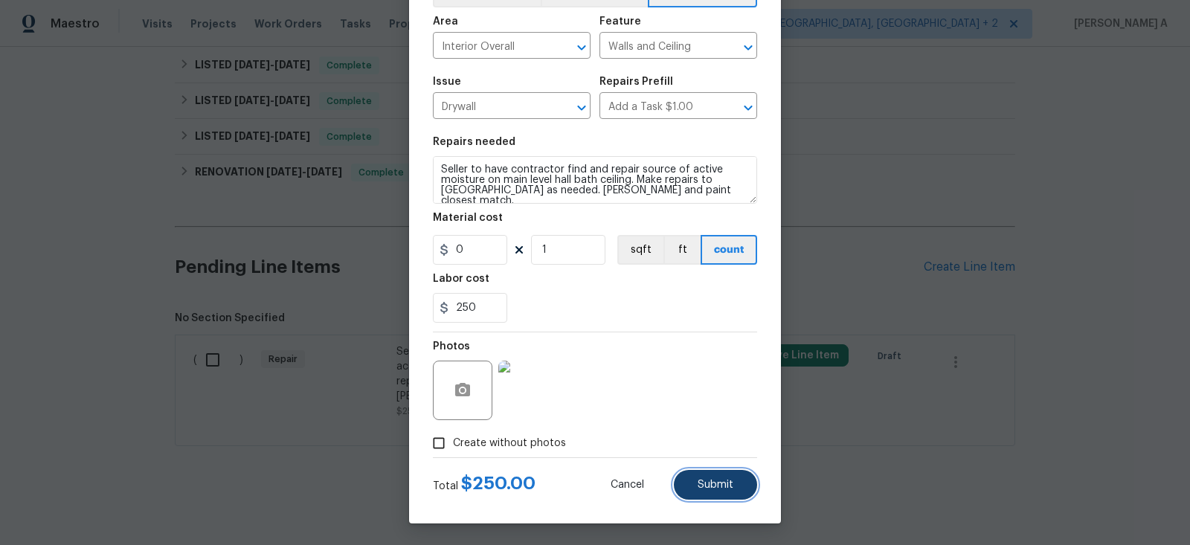
click at [711, 485] on span "Submit" at bounding box center [715, 485] width 36 height 11
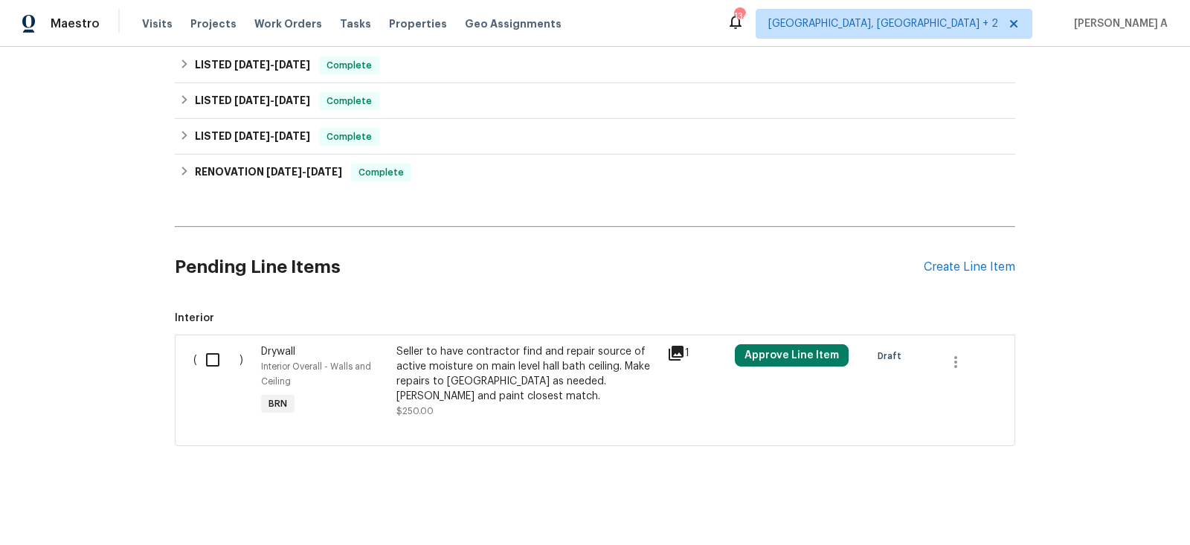
click at [222, 355] on input "checkbox" at bounding box center [218, 359] width 42 height 31
checkbox input "true"
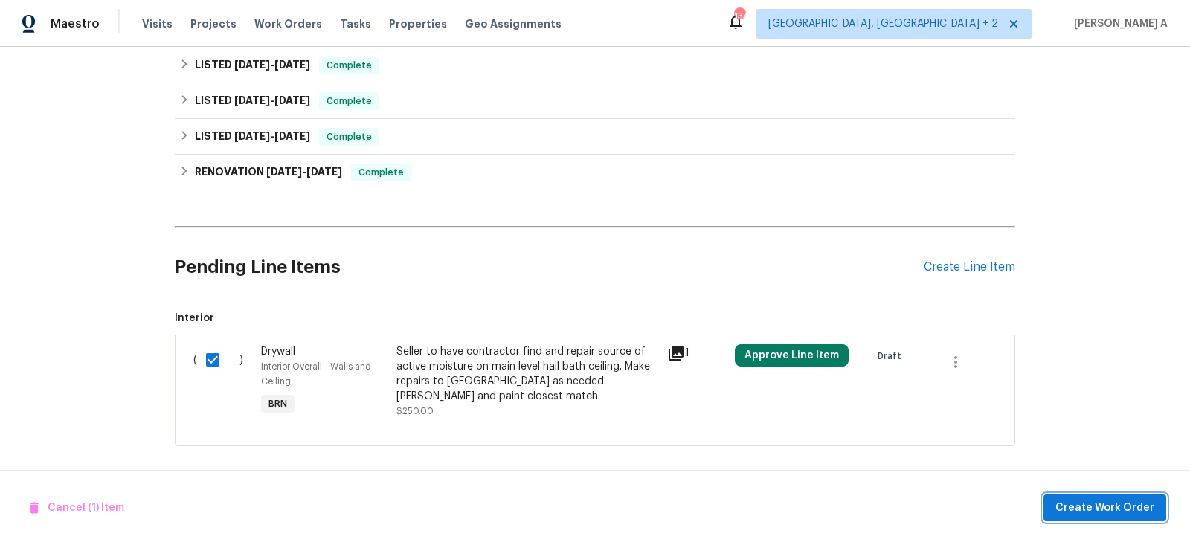
click at [1124, 513] on span "Create Work Order" at bounding box center [1104, 508] width 99 height 19
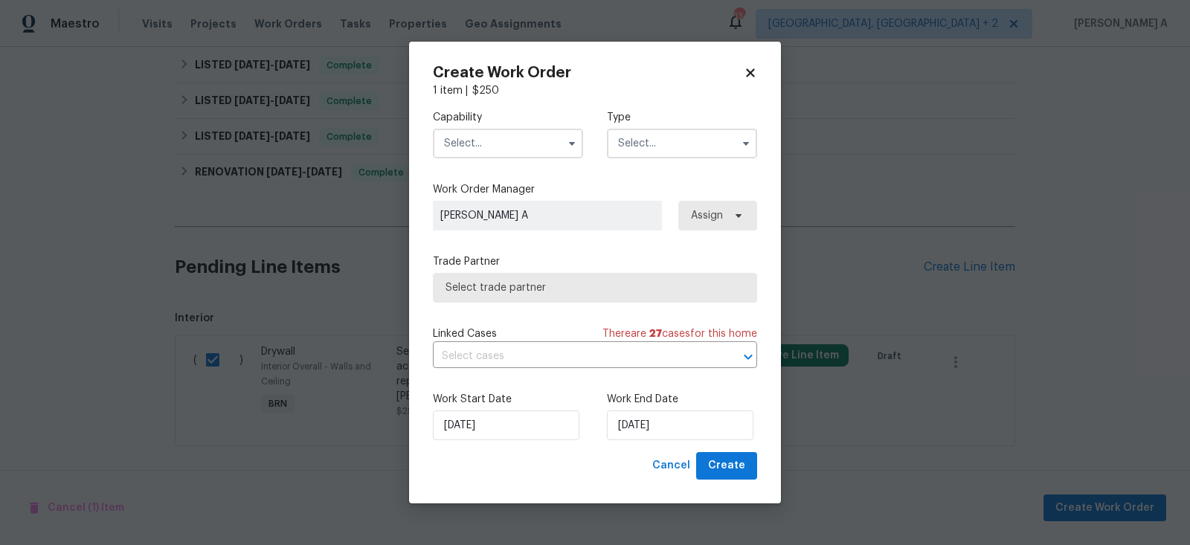
click at [497, 164] on div "Capability Type" at bounding box center [595, 134] width 324 height 72
click at [500, 145] on input "text" at bounding box center [508, 144] width 150 height 30
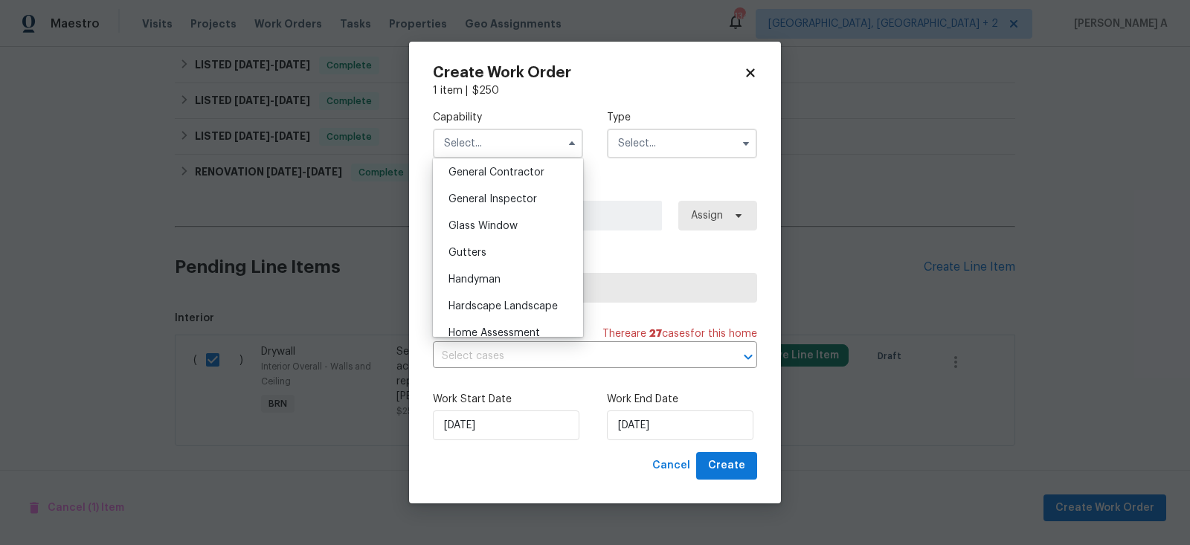
scroll to position [736, 0]
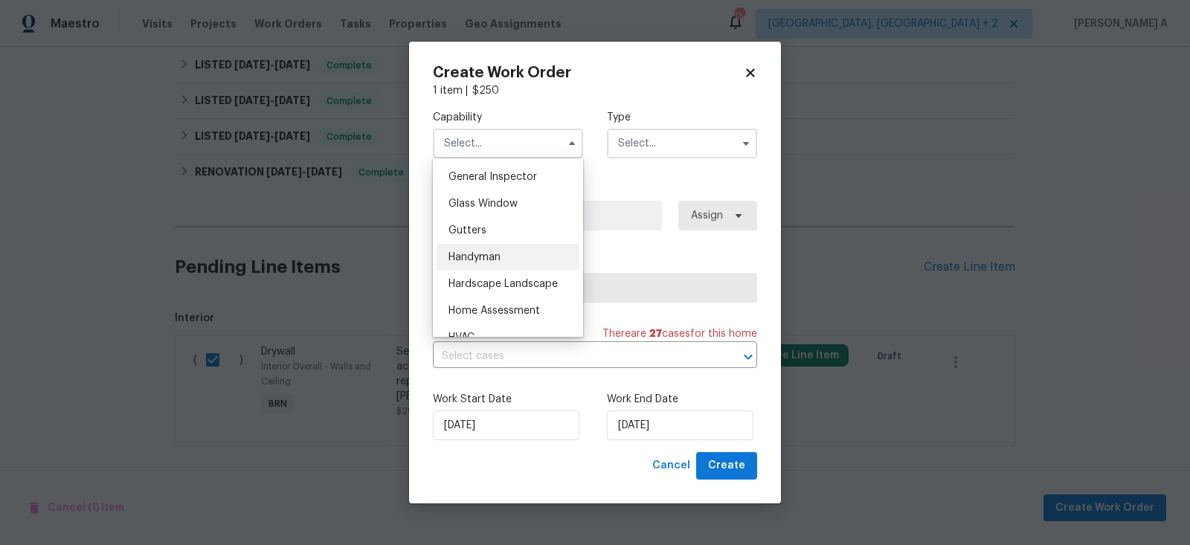
click at [500, 253] on span "Handyman" at bounding box center [474, 257] width 52 height 10
type input "Handyman"
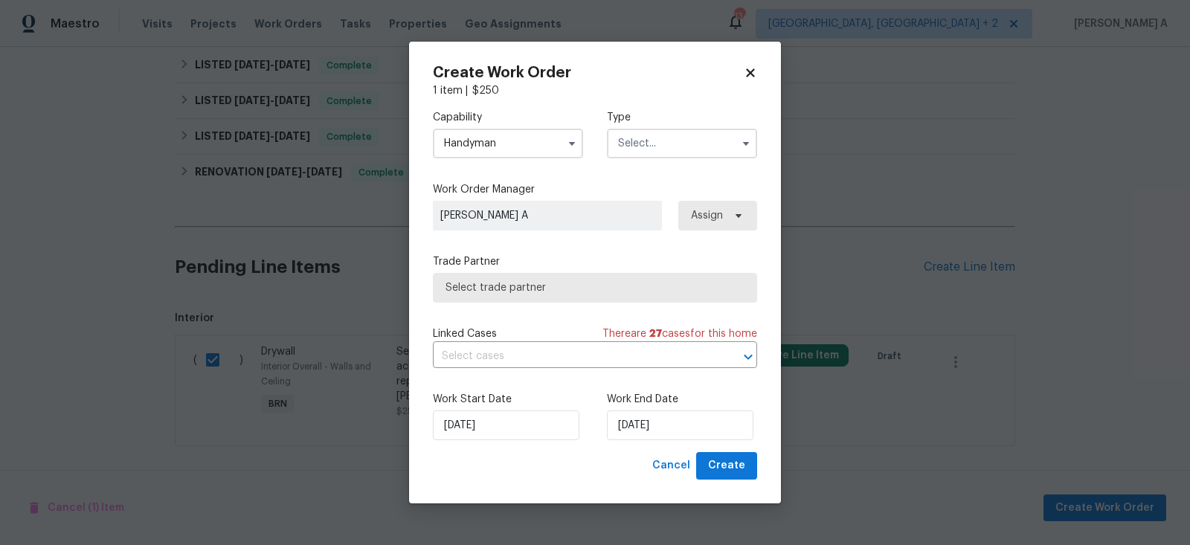
click at [671, 135] on input "text" at bounding box center [682, 144] width 150 height 30
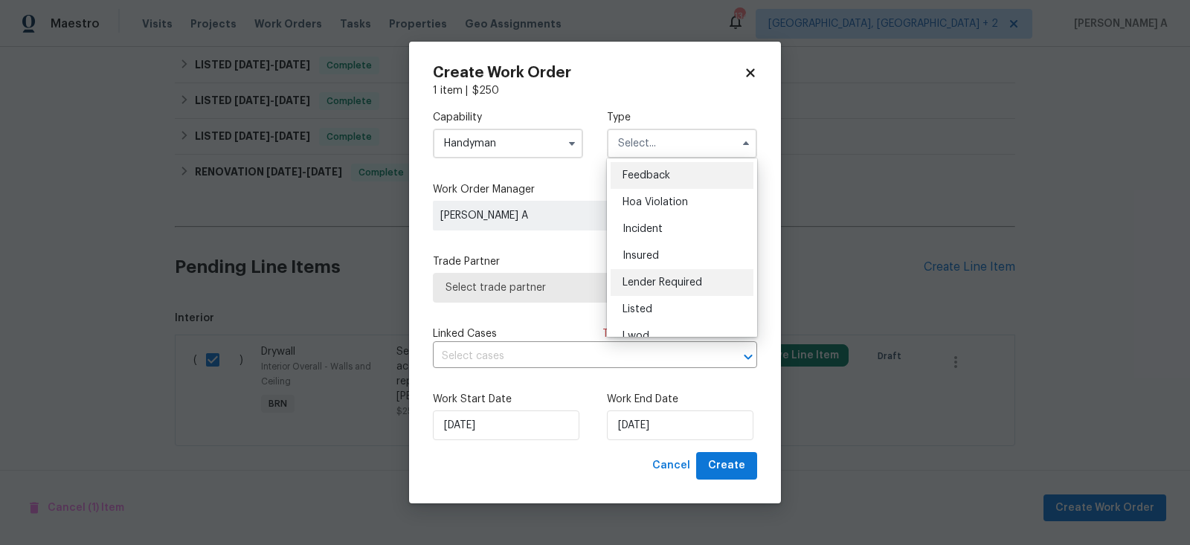
scroll to position [176, 0]
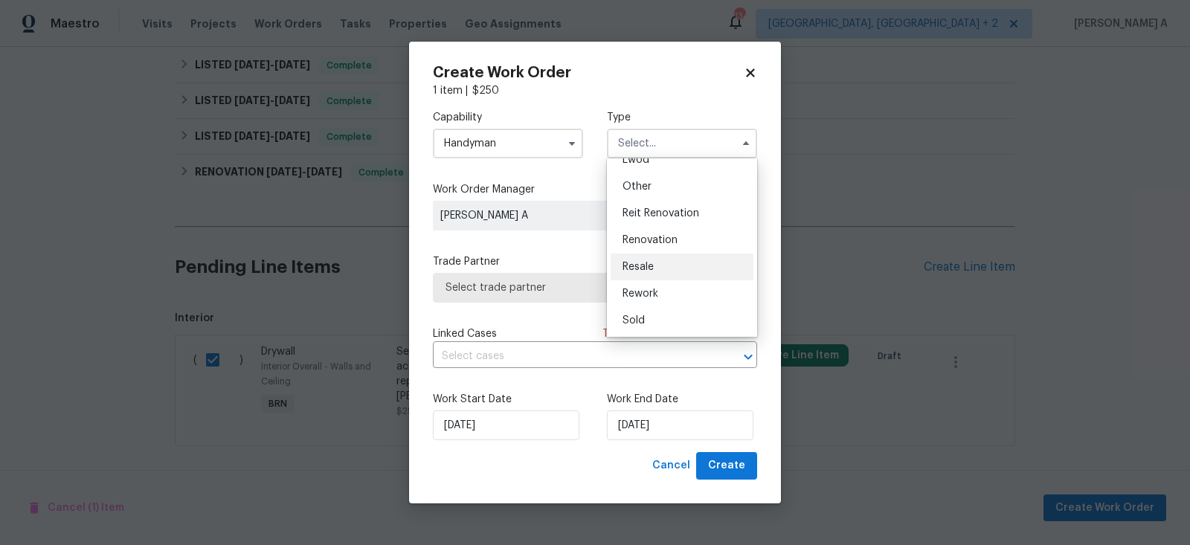
drag, startPoint x: 674, startPoint y: 281, endPoint x: 669, endPoint y: 267, distance: 15.1
click at [669, 267] on ul "Feedback Hoa Violation Incident Insured Lender Required Listed Lwod Other Reit …" at bounding box center [682, 247] width 150 height 178
click at [669, 267] on div "Resale" at bounding box center [681, 267] width 143 height 27
type input "Resale"
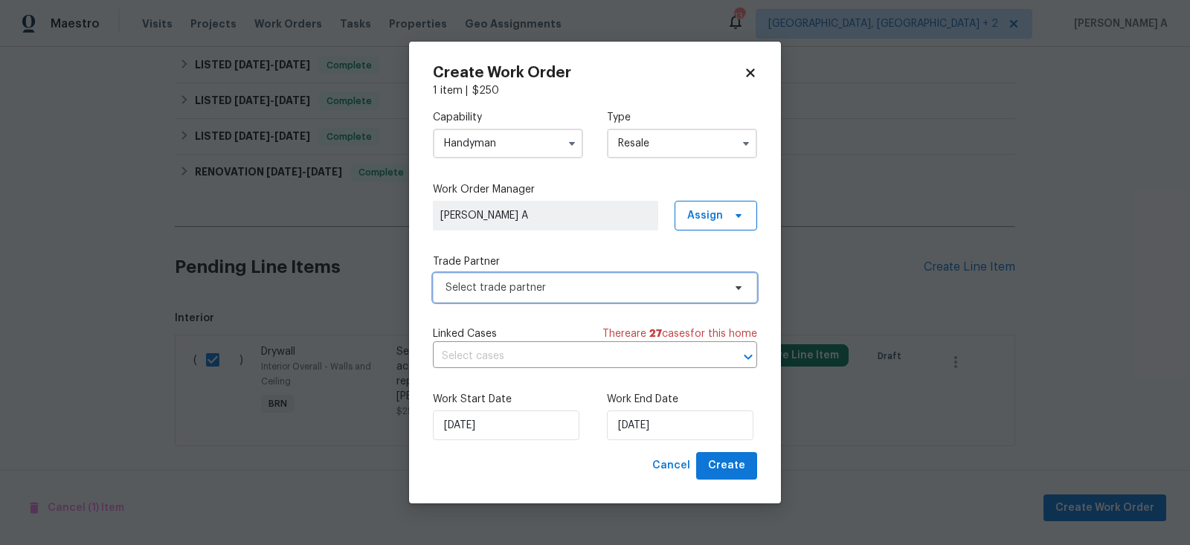
click at [636, 286] on span "Select trade partner" at bounding box center [583, 287] width 277 height 15
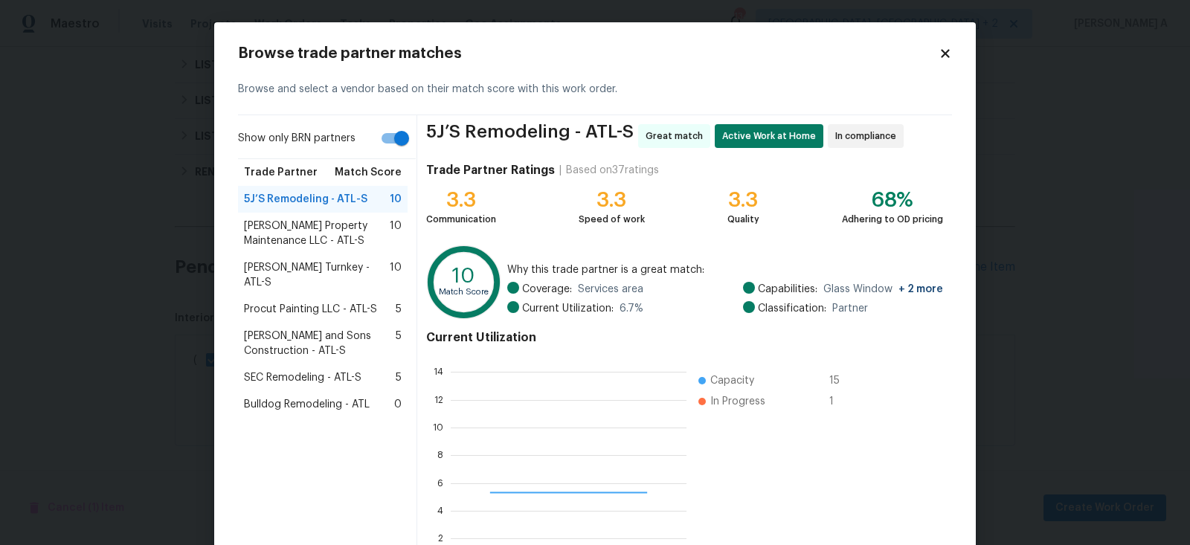
scroll to position [208, 235]
click at [301, 219] on span "Glen Property Maintenance LLC - ATL-S" at bounding box center [317, 234] width 146 height 30
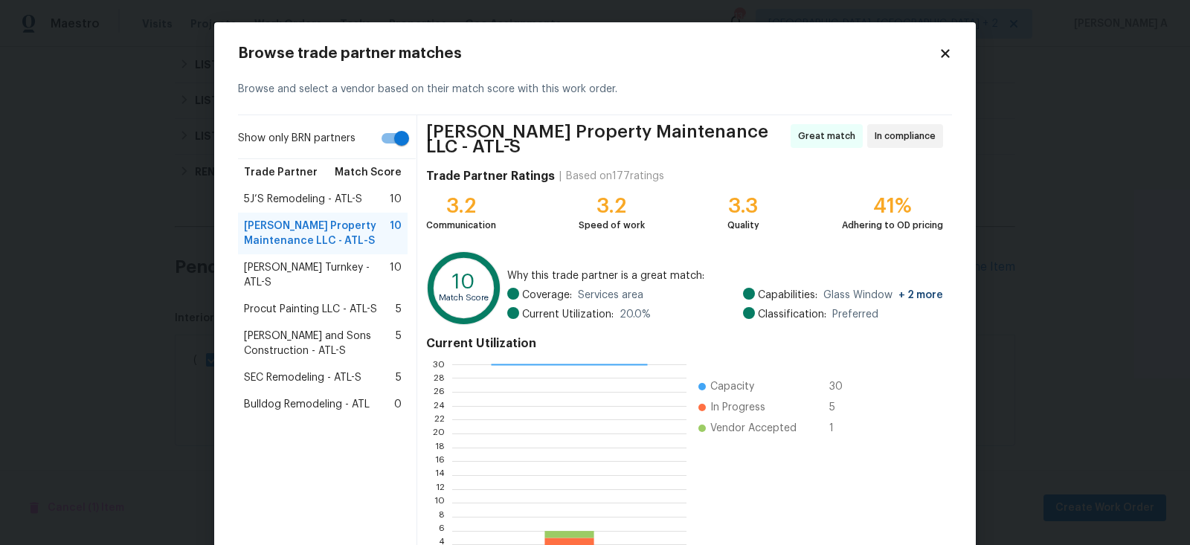
scroll to position [110, 0]
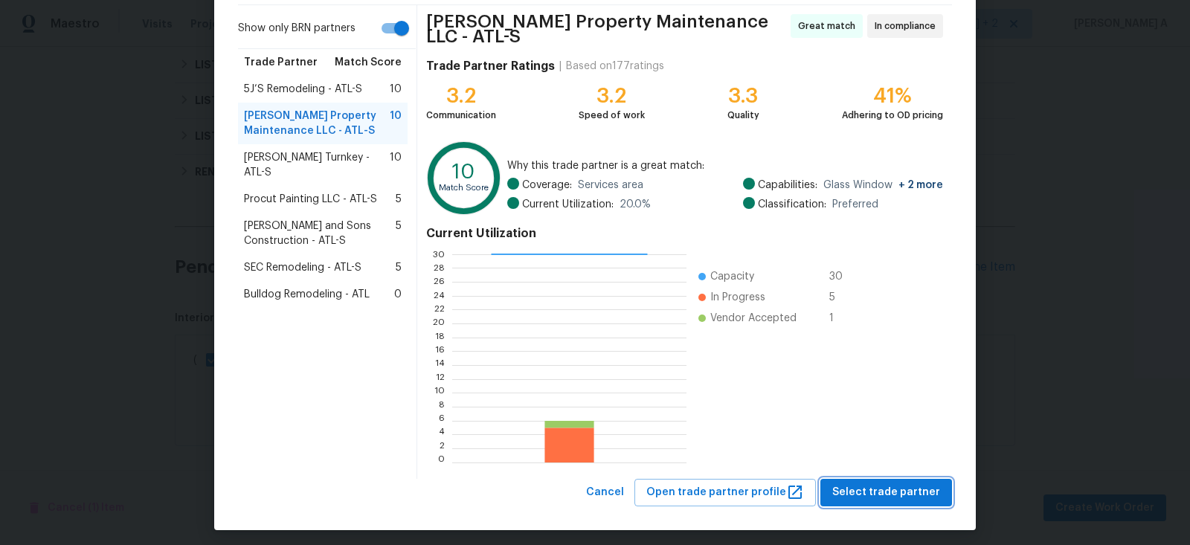
click at [913, 492] on span "Select trade partner" at bounding box center [886, 492] width 108 height 19
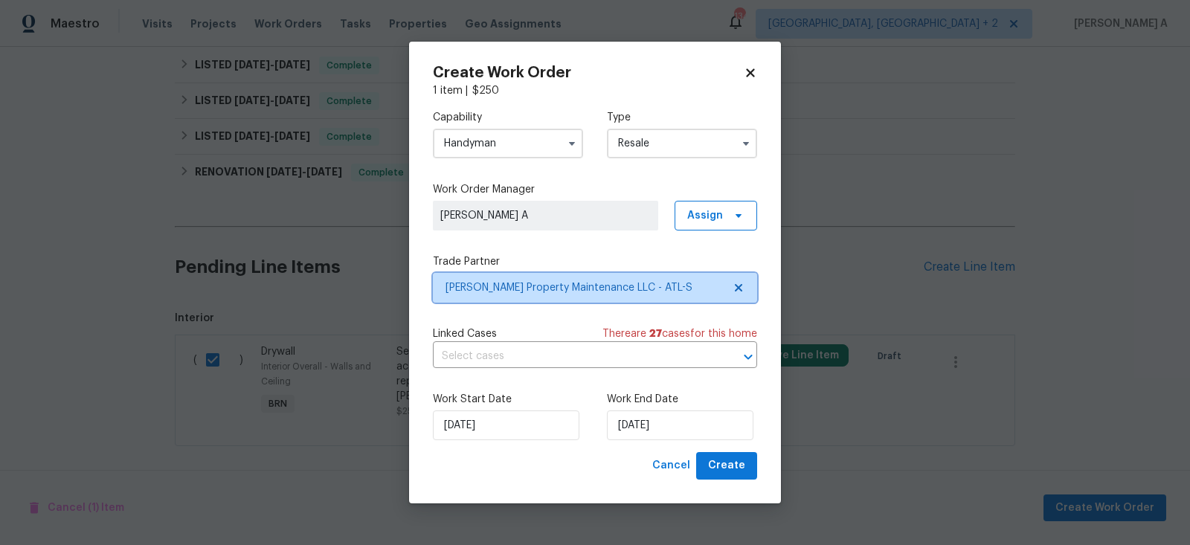
scroll to position [0, 0]
click at [564, 370] on div "Capability Handyman Type Resale Work Order Manager Akshay Ajaya Kumar A Assign …" at bounding box center [595, 275] width 324 height 354
click at [562, 361] on input "text" at bounding box center [574, 356] width 283 height 23
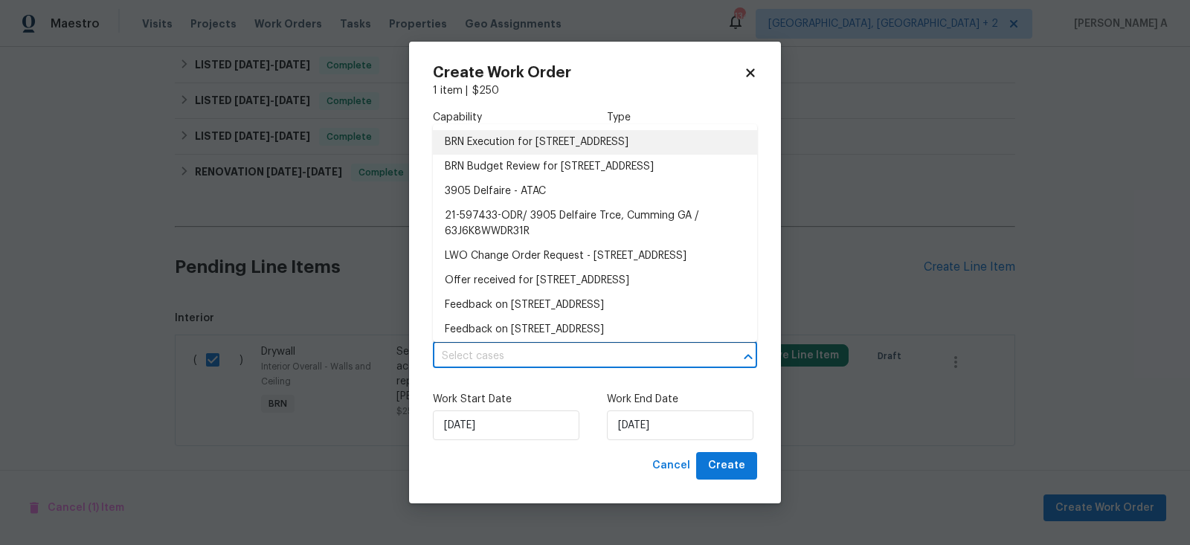
click at [523, 146] on li "BRN Execution for 3905 Delfaire Trce, Cumming, GA 30040" at bounding box center [595, 142] width 324 height 25
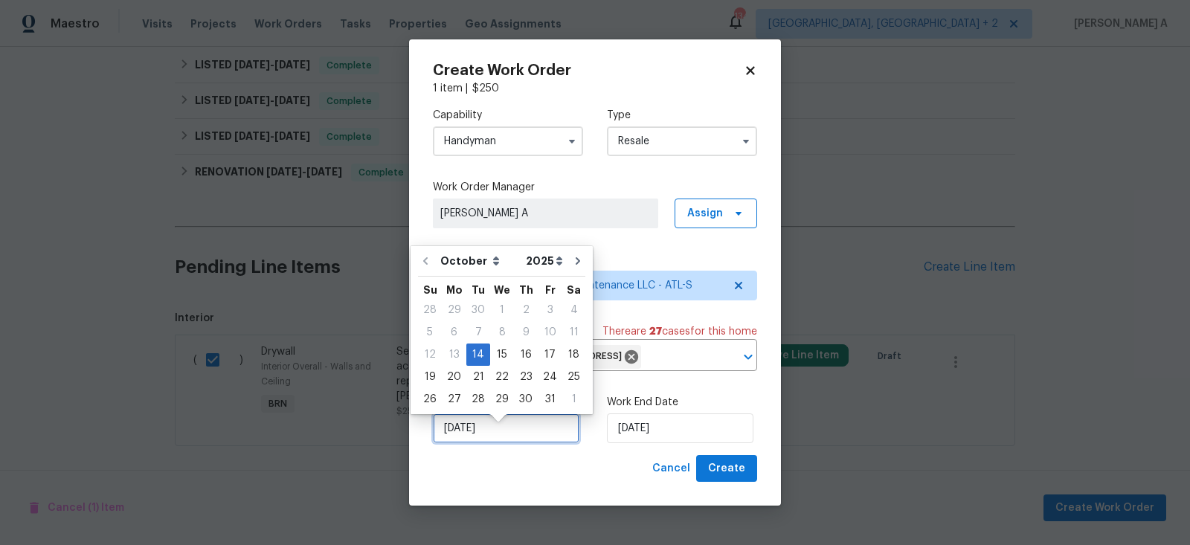
click at [487, 443] on input "10/14/2025" at bounding box center [506, 428] width 146 height 30
click at [500, 358] on div "15" at bounding box center [502, 354] width 24 height 21
type input "10/15/2025"
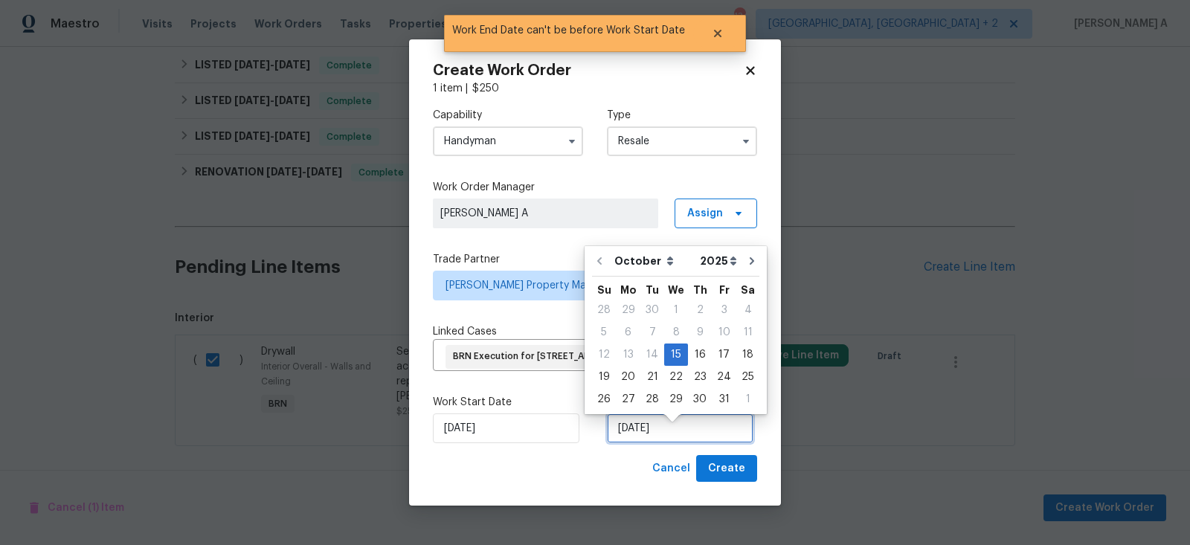
click at [670, 440] on input "10/15/2025" at bounding box center [680, 428] width 146 height 30
click at [694, 351] on div "16" at bounding box center [700, 354] width 24 height 21
type input "10/16/2025"
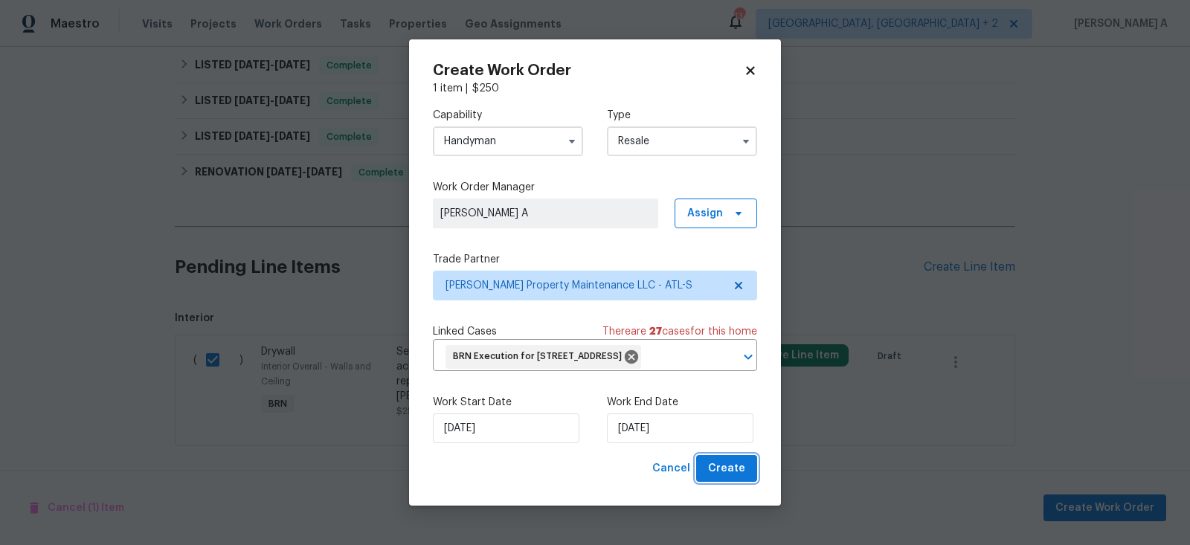
click at [736, 483] on button "Create" at bounding box center [726, 469] width 61 height 28
checkbox input "false"
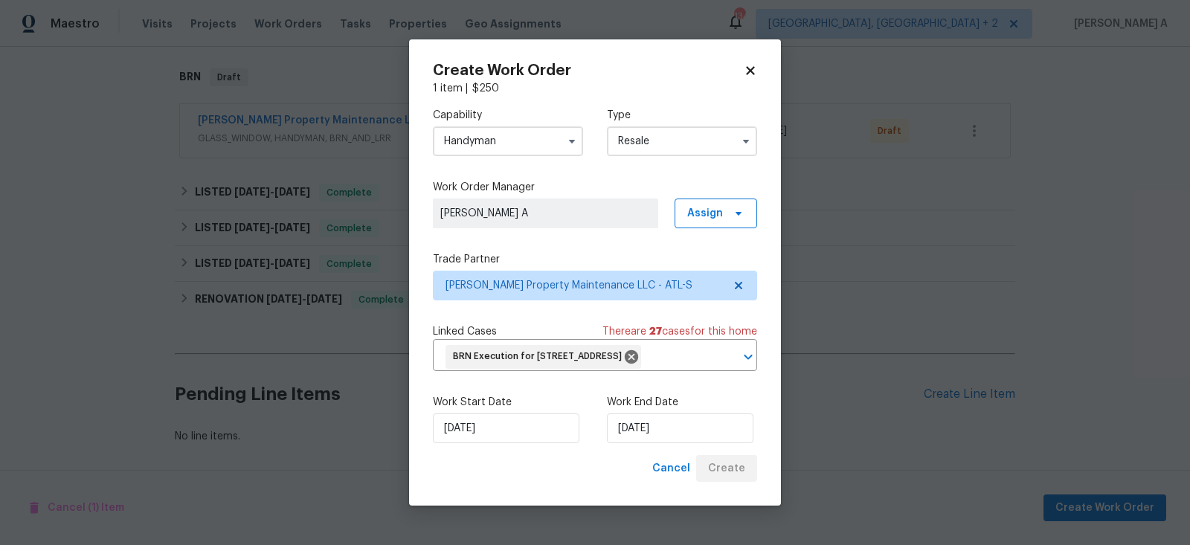
scroll to position [226, 0]
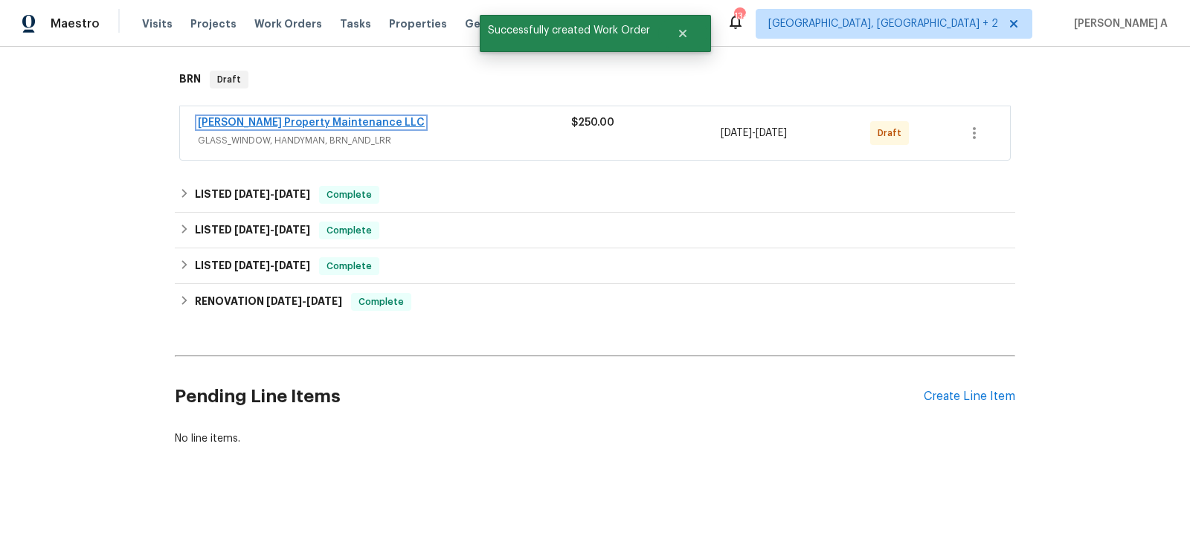
click at [261, 117] on link "Glen Property Maintenance LLC" at bounding box center [311, 122] width 227 height 10
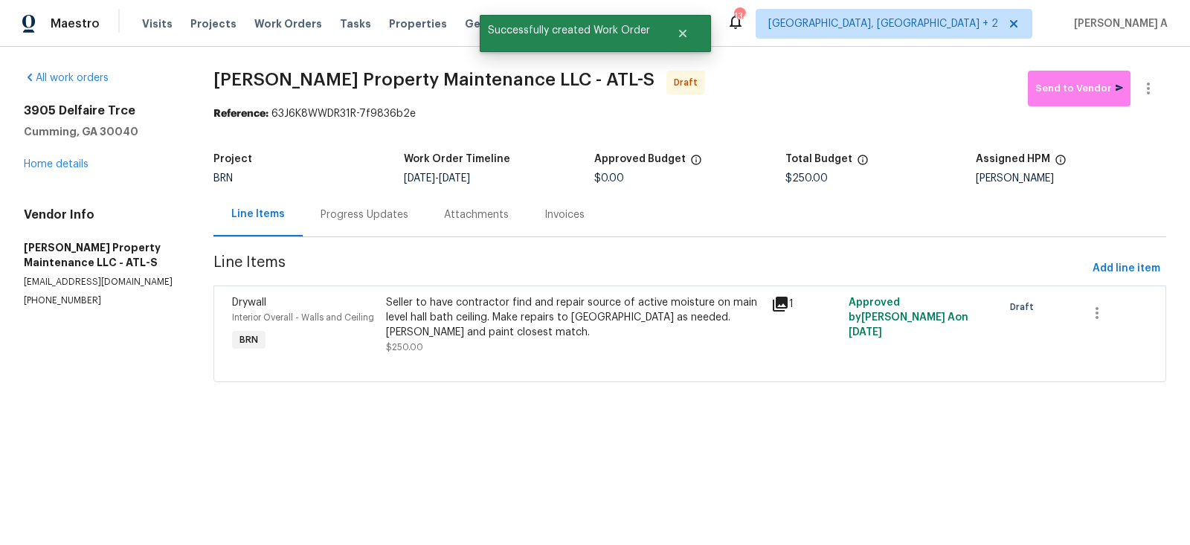
click at [349, 229] on div "Progress Updates" at bounding box center [364, 215] width 123 height 44
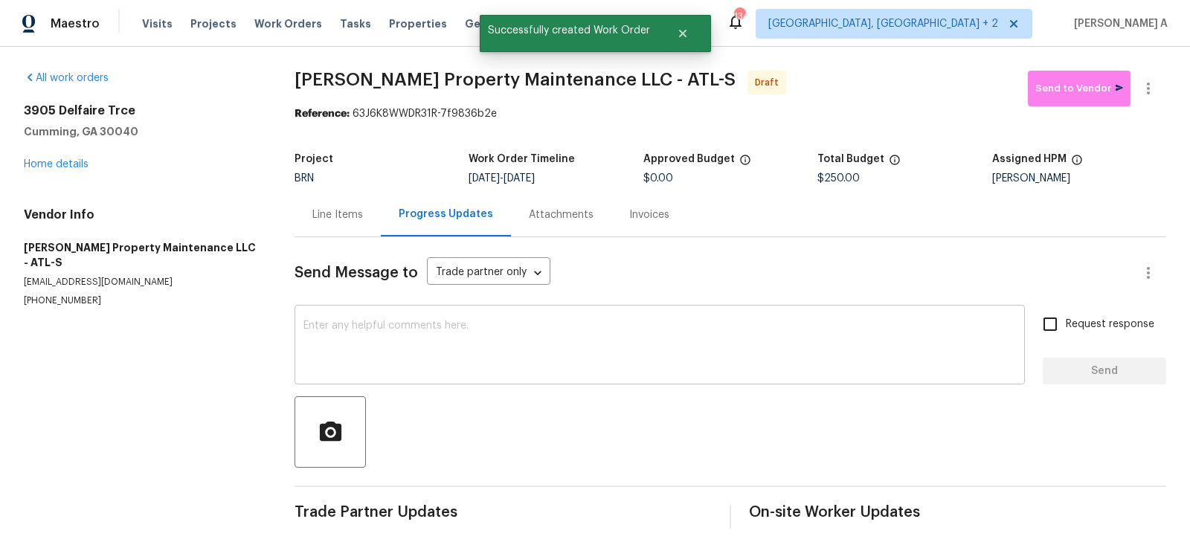
scroll to position [7, 0]
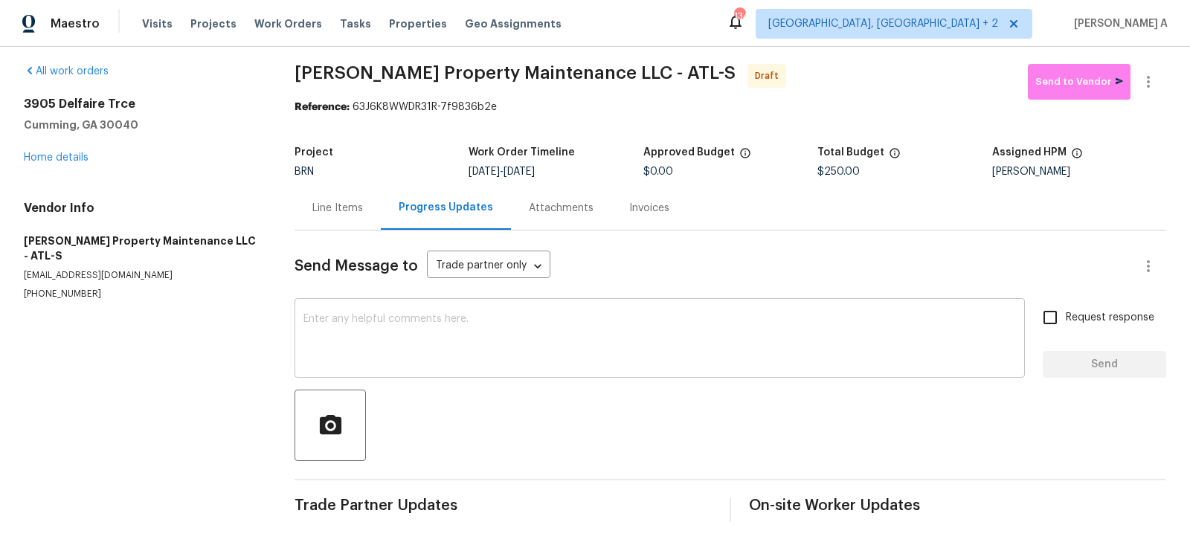
click at [324, 363] on textarea at bounding box center [659, 340] width 712 height 52
paste textarea "Hi, I'm Akshay from Opendoor. Just wanted to check if you received the workorde…"
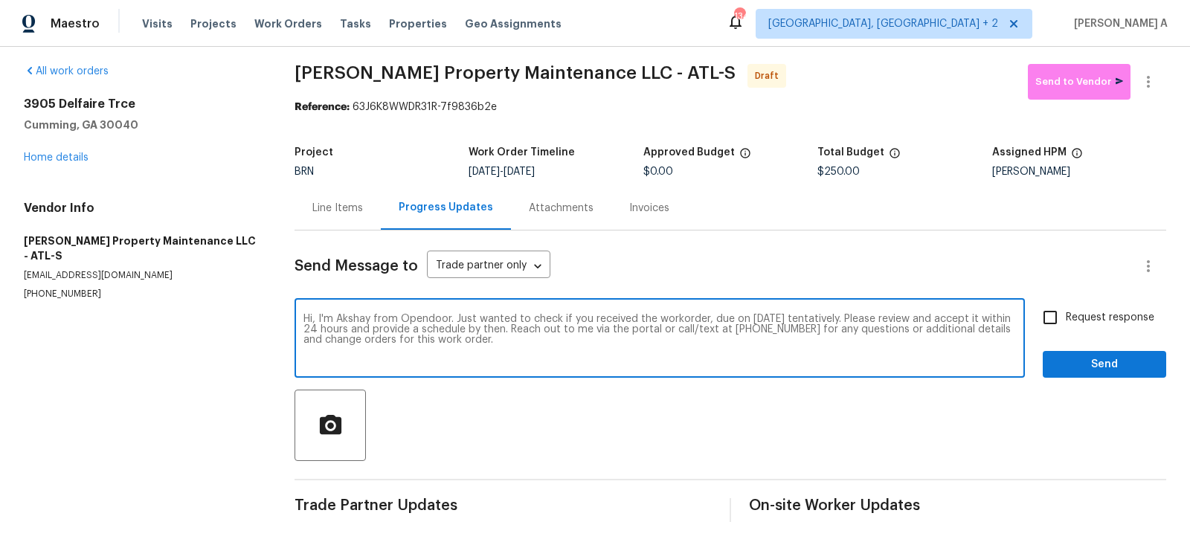
type textarea "Hi, I'm Akshay from Opendoor. Just wanted to check if you received the workorde…"
click at [1057, 328] on input "Request response" at bounding box center [1049, 317] width 31 height 31
checkbox input "true"
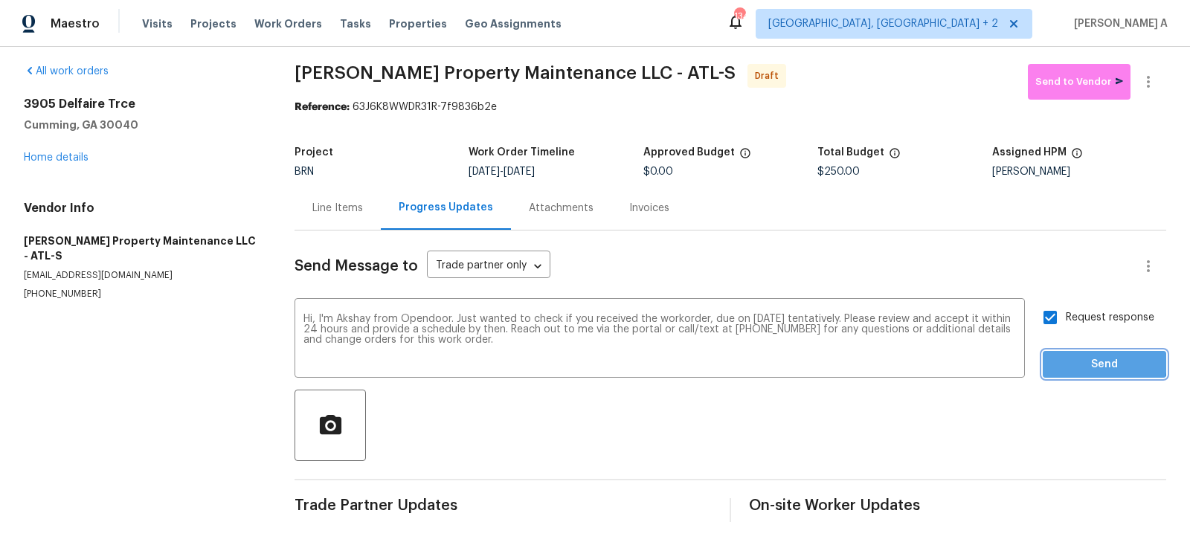
click at [1089, 361] on span "Send" at bounding box center [1104, 364] width 100 height 19
click at [1156, 76] on icon "button" at bounding box center [1148, 82] width 18 height 18
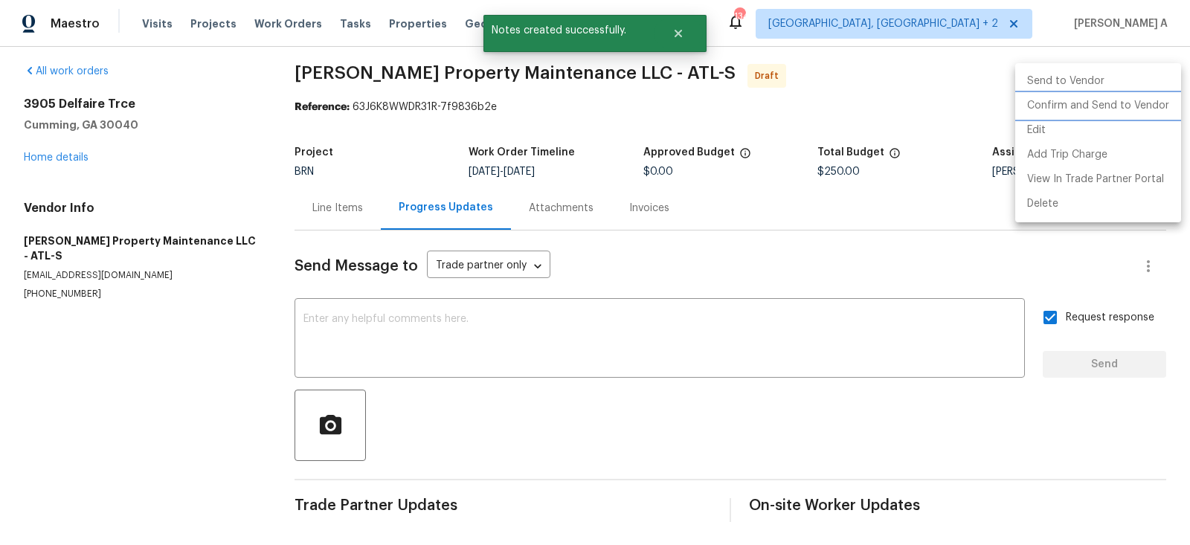
click at [1163, 105] on li "Confirm and Send to Vendor" at bounding box center [1098, 106] width 166 height 25
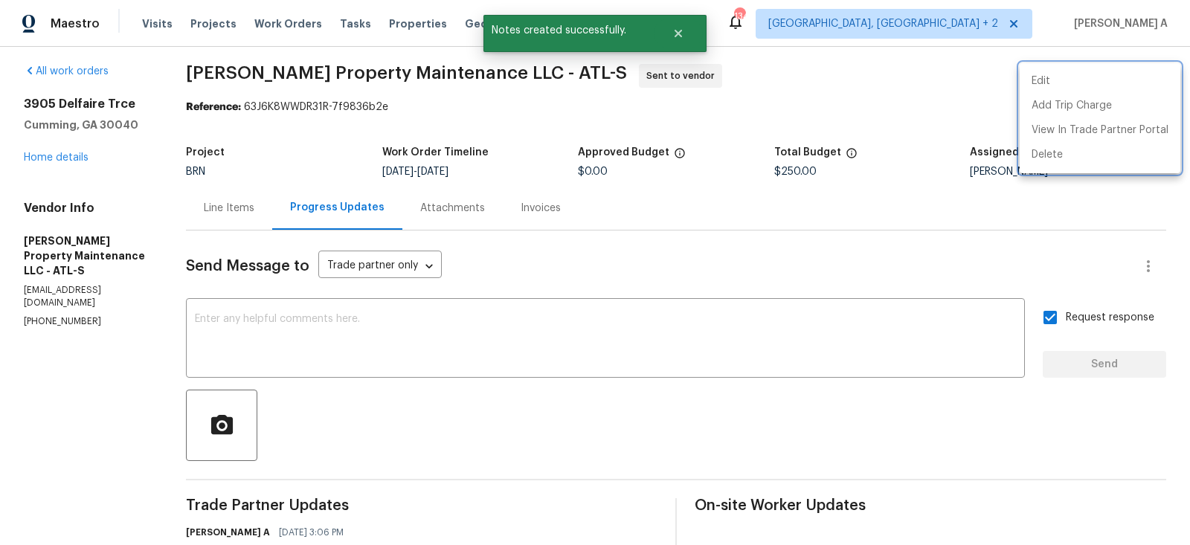
click at [212, 198] on div at bounding box center [595, 272] width 1190 height 545
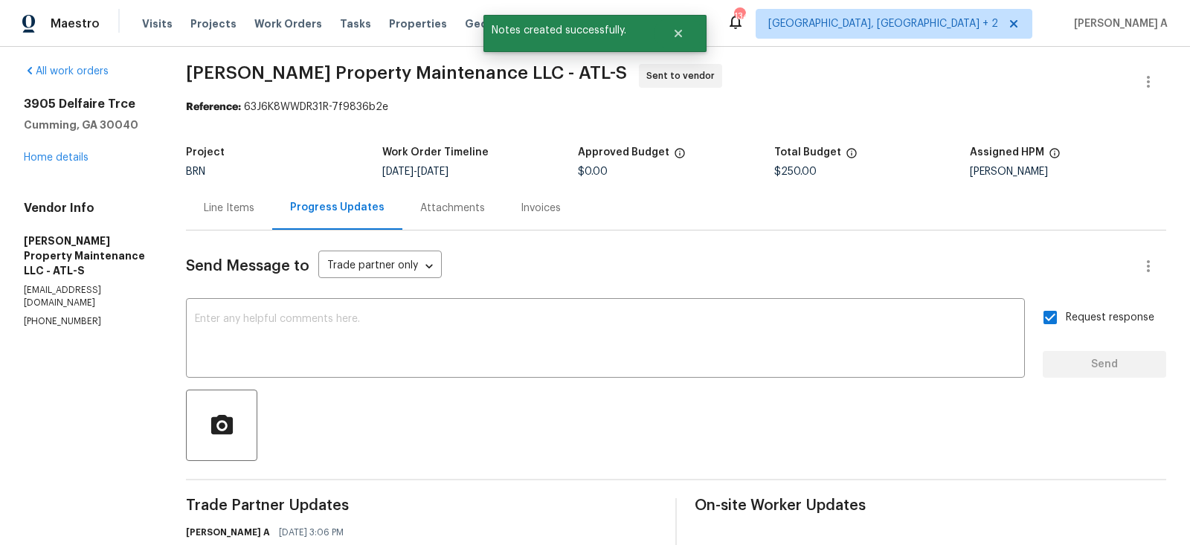
click at [223, 206] on div "Line Items" at bounding box center [229, 208] width 51 height 15
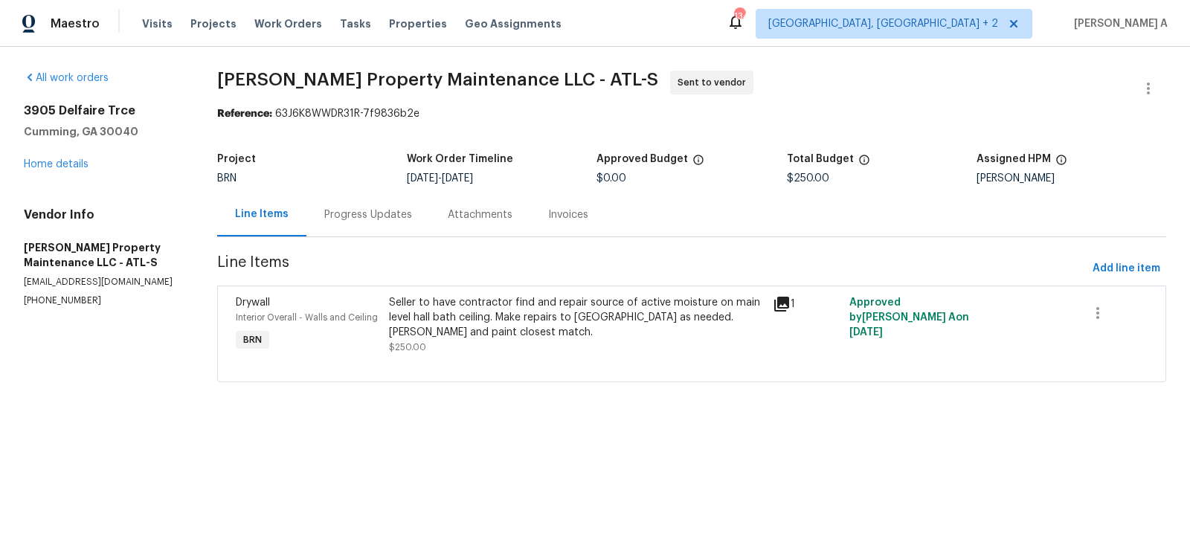
click at [373, 228] on div "Progress Updates" at bounding box center [367, 215] width 123 height 44
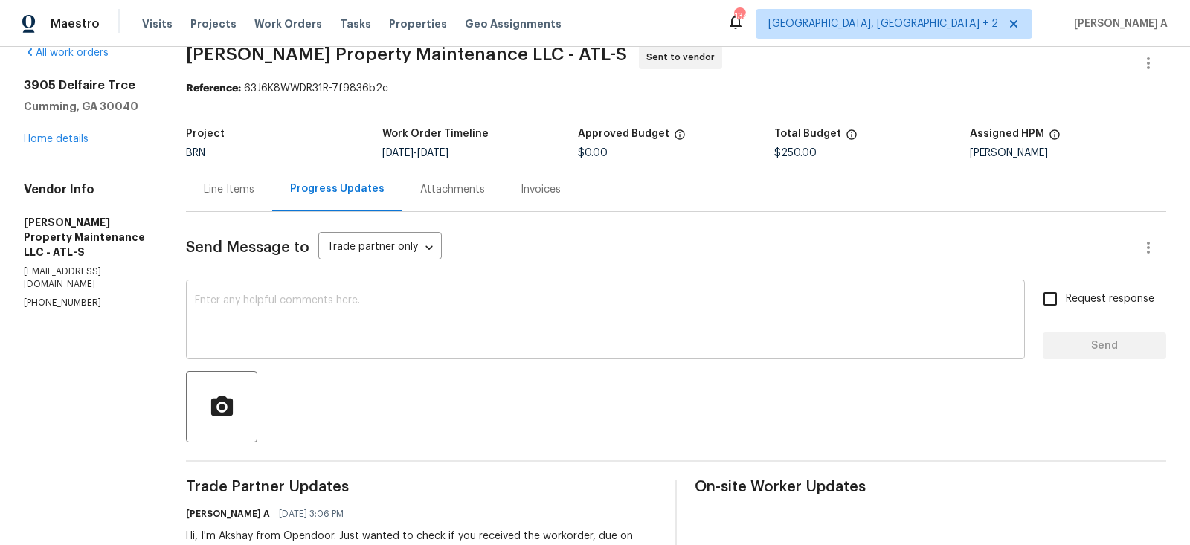
scroll to position [54, 0]
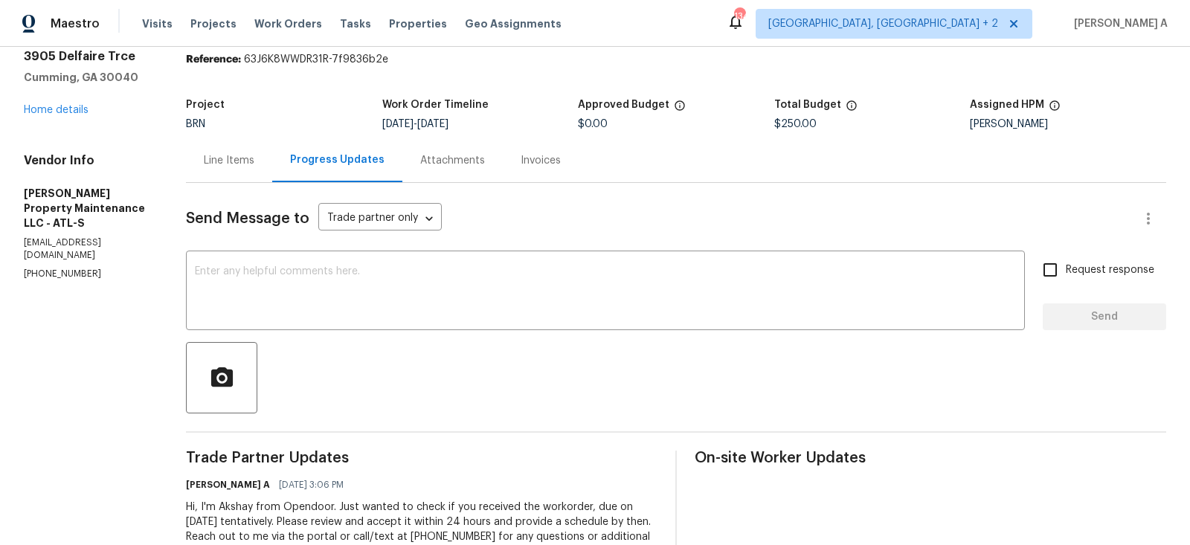
click at [448, 332] on div "Send Message to Trade partner only Trade partner only ​ x ​ Request response Se…" at bounding box center [676, 380] width 980 height 394
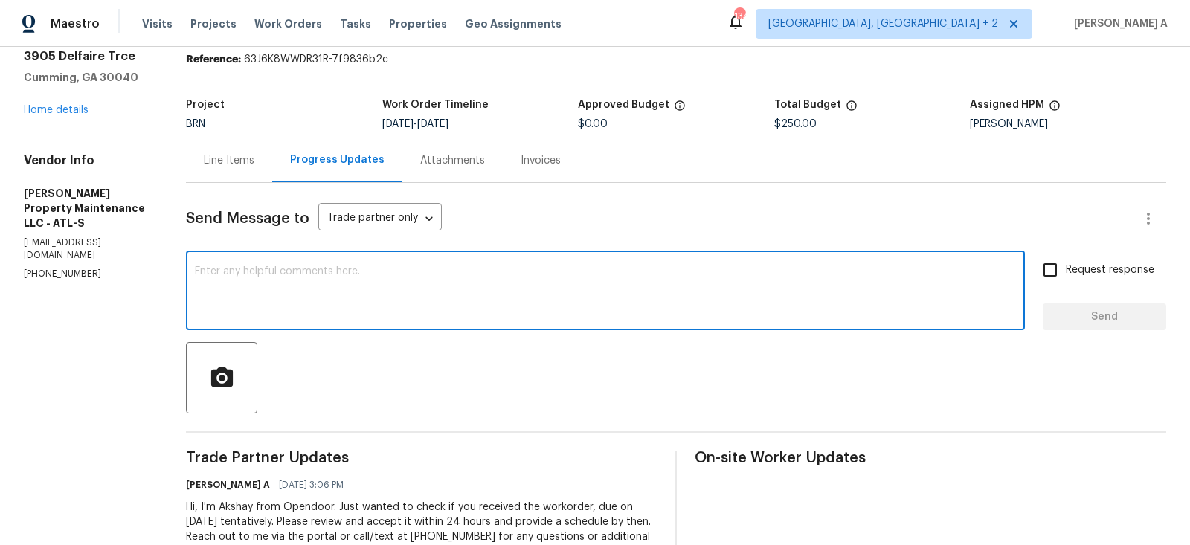
click at [428, 280] on textarea at bounding box center [605, 292] width 821 height 52
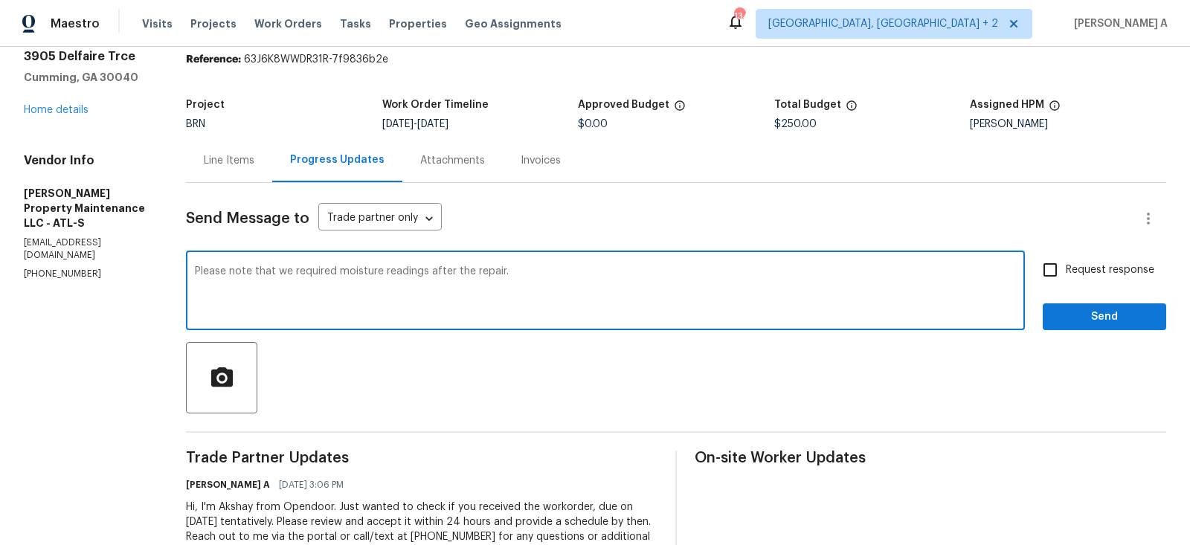
type textarea "Please note that we required moisture readings after the repair."
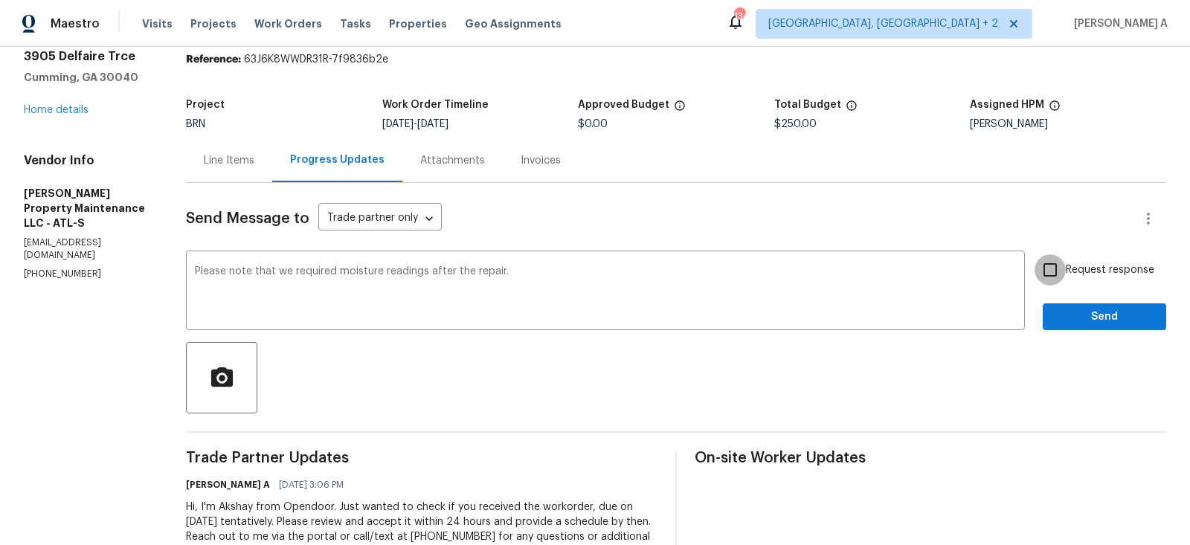
click at [1046, 268] on input "Request response" at bounding box center [1049, 269] width 31 height 31
checkbox input "true"
click at [1085, 325] on span "Send" at bounding box center [1104, 317] width 100 height 19
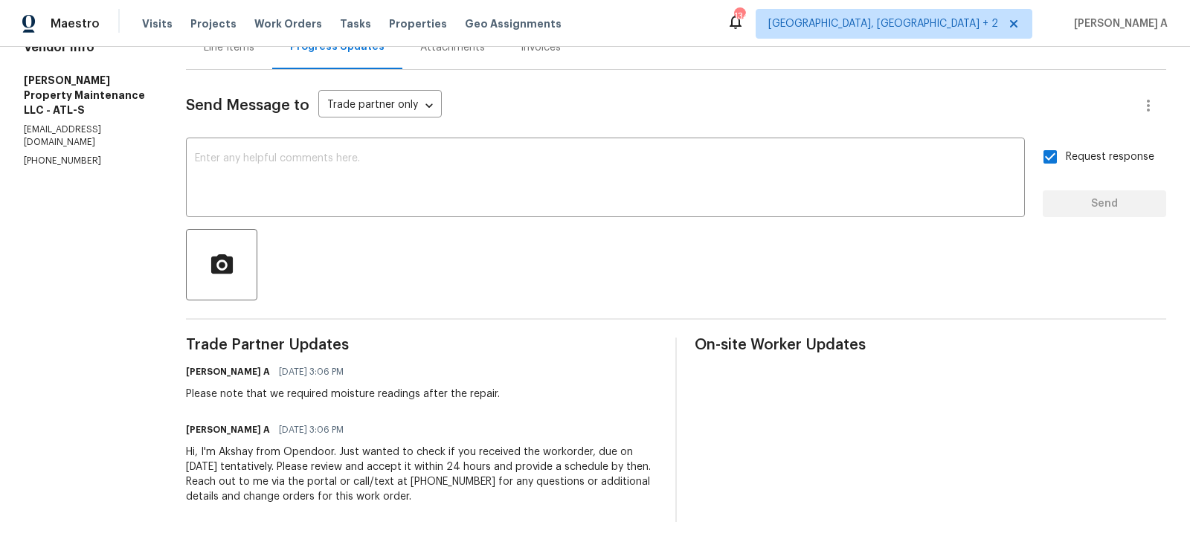
scroll to position [0, 0]
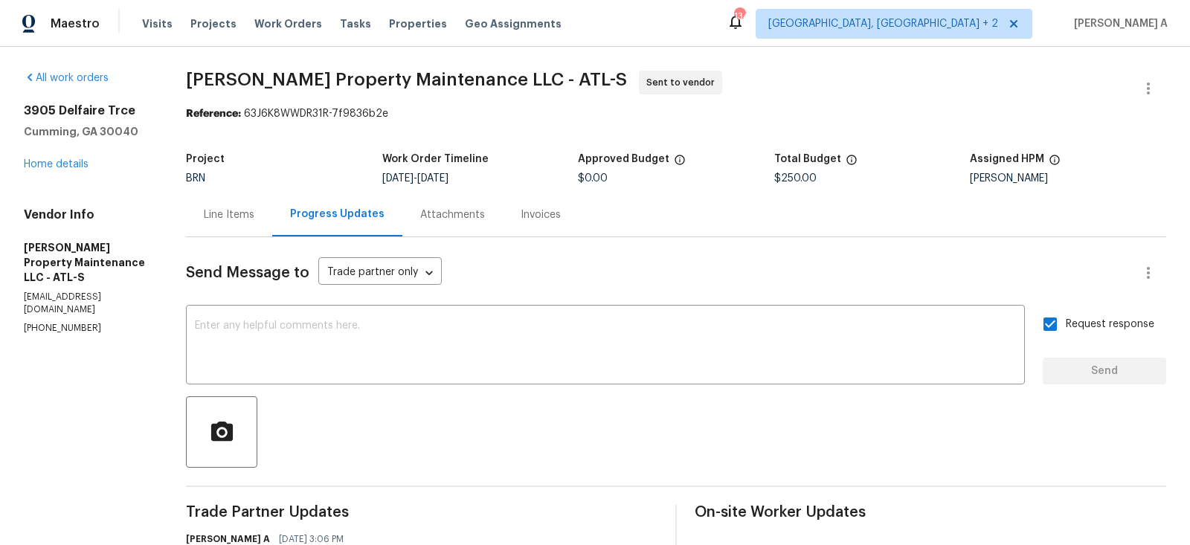
click at [224, 193] on div "Line Items" at bounding box center [229, 215] width 86 height 44
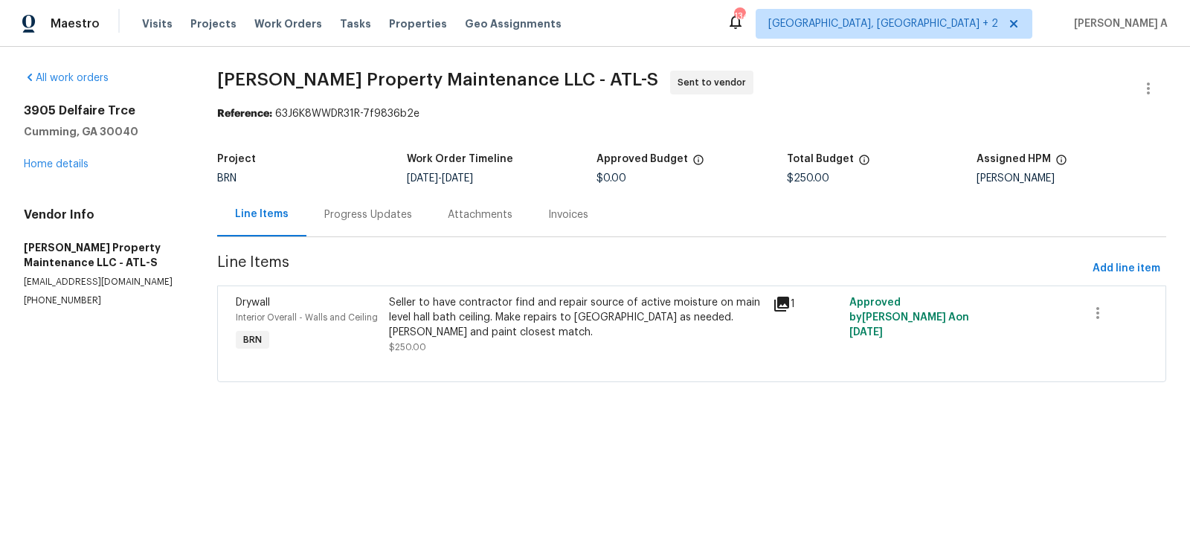
click at [383, 181] on div "BRN" at bounding box center [312, 178] width 190 height 10
click at [379, 207] on div "Progress Updates" at bounding box center [368, 214] width 88 height 15
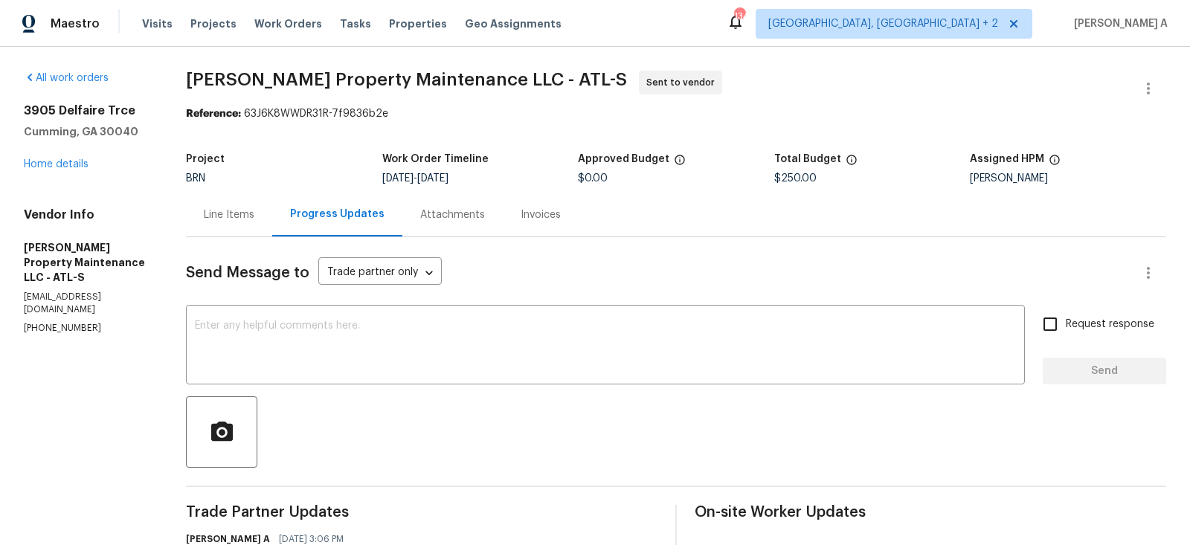
click at [239, 199] on div "Line Items" at bounding box center [229, 215] width 86 height 44
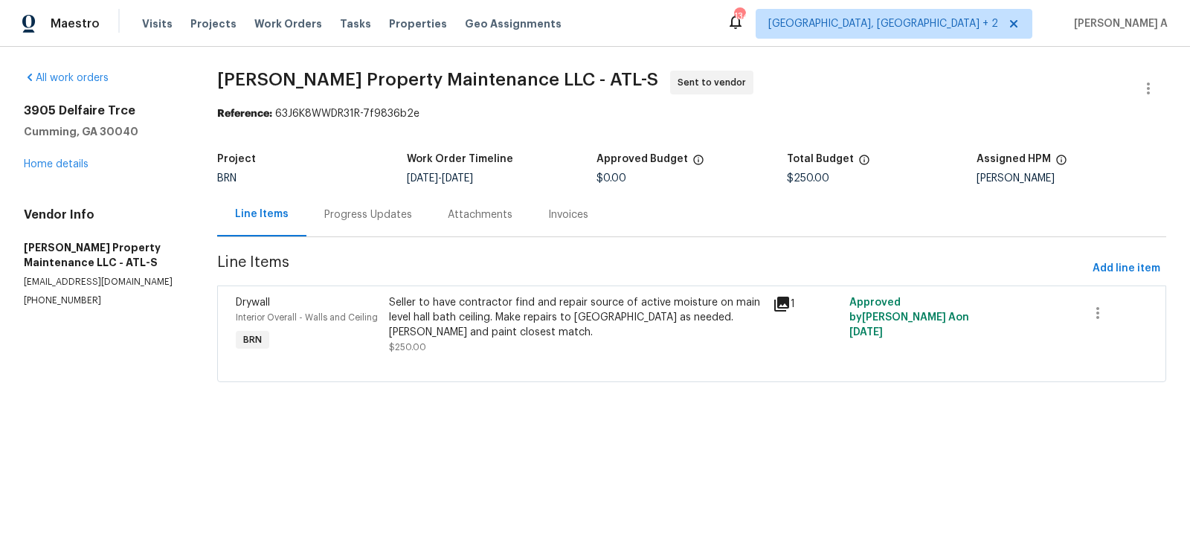
click at [325, 219] on div "Progress Updates" at bounding box center [367, 215] width 123 height 44
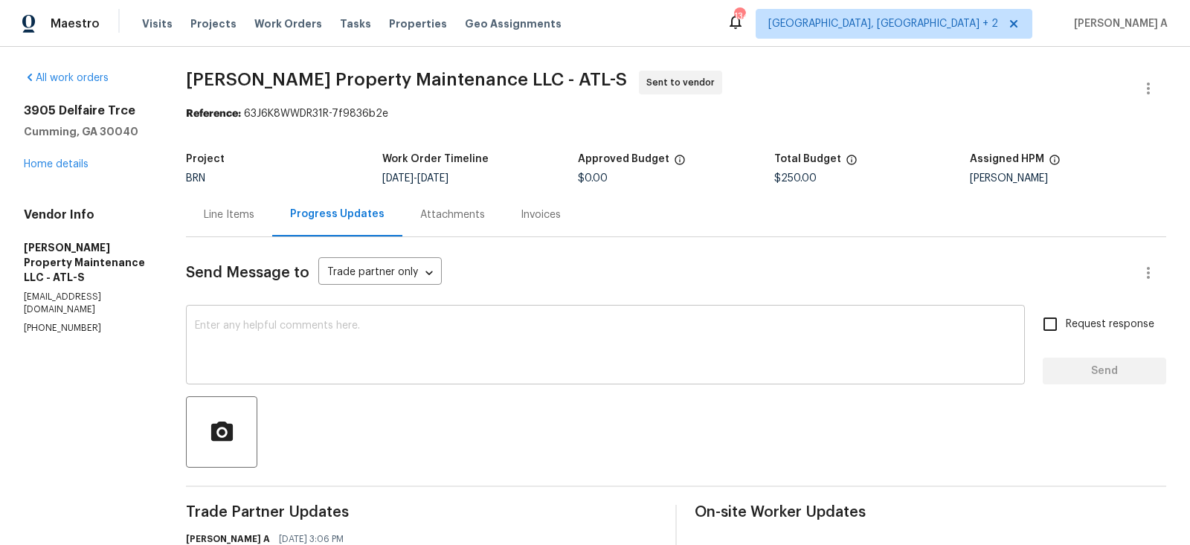
scroll to position [167, 0]
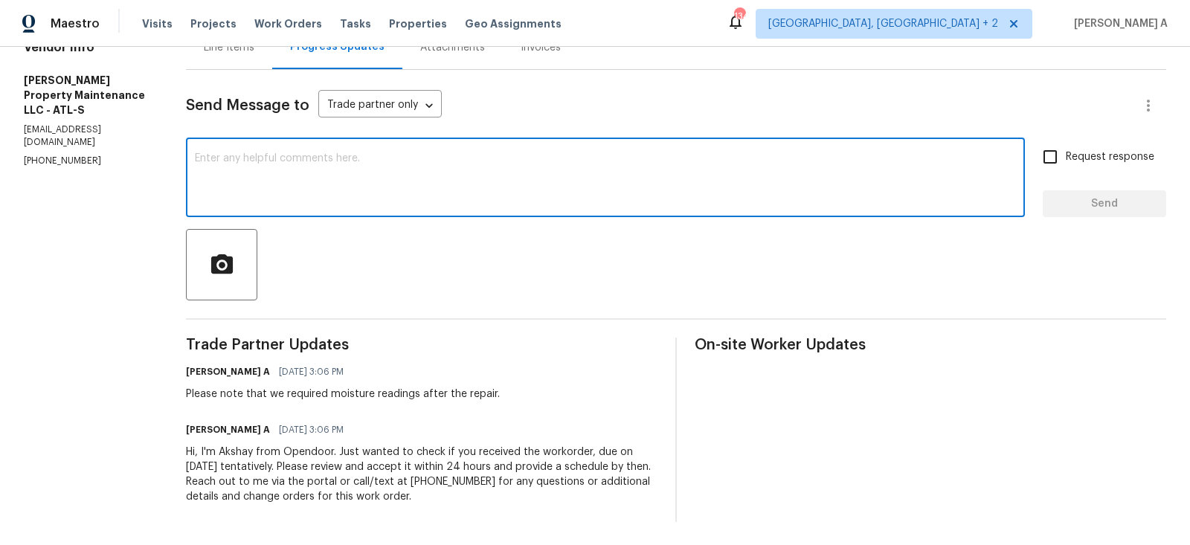
click at [796, 193] on textarea at bounding box center [605, 179] width 821 height 52
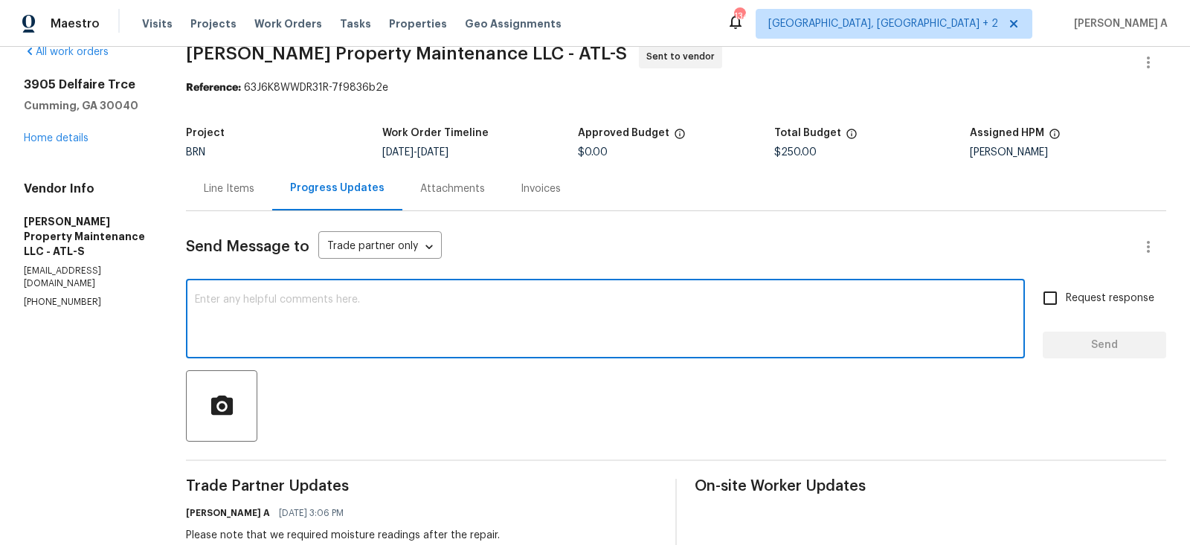
scroll to position [0, 0]
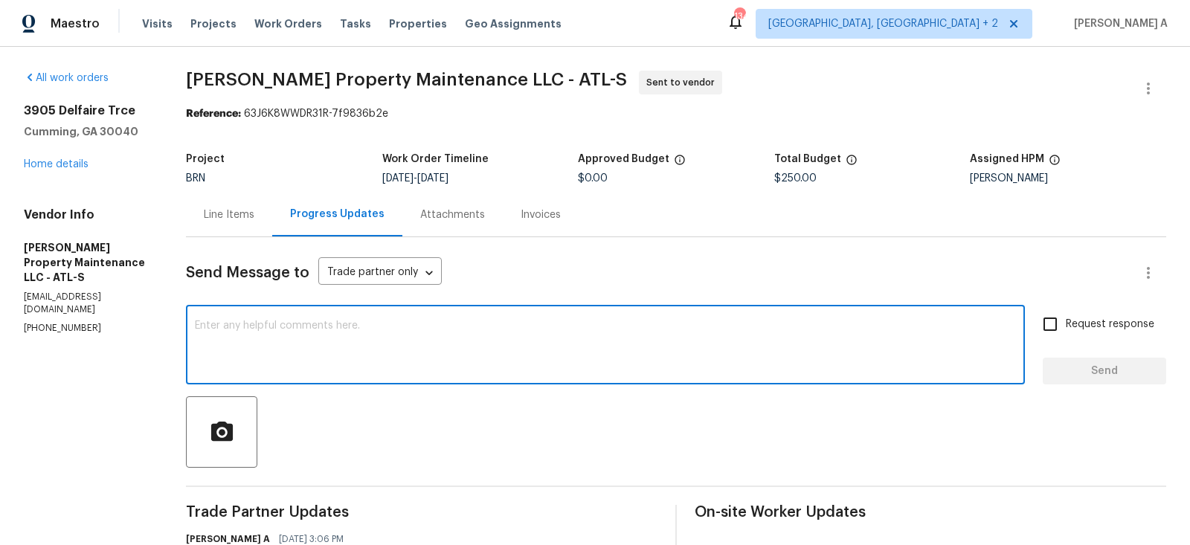
click at [223, 225] on div "Line Items" at bounding box center [229, 215] width 86 height 44
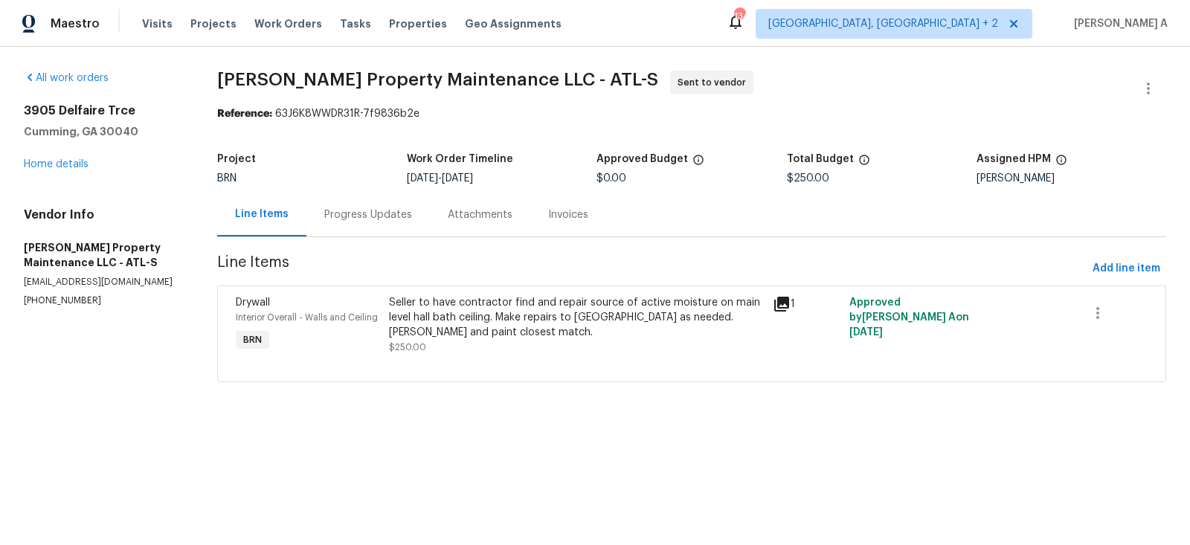
click at [373, 222] on div "Progress Updates" at bounding box center [368, 214] width 88 height 15
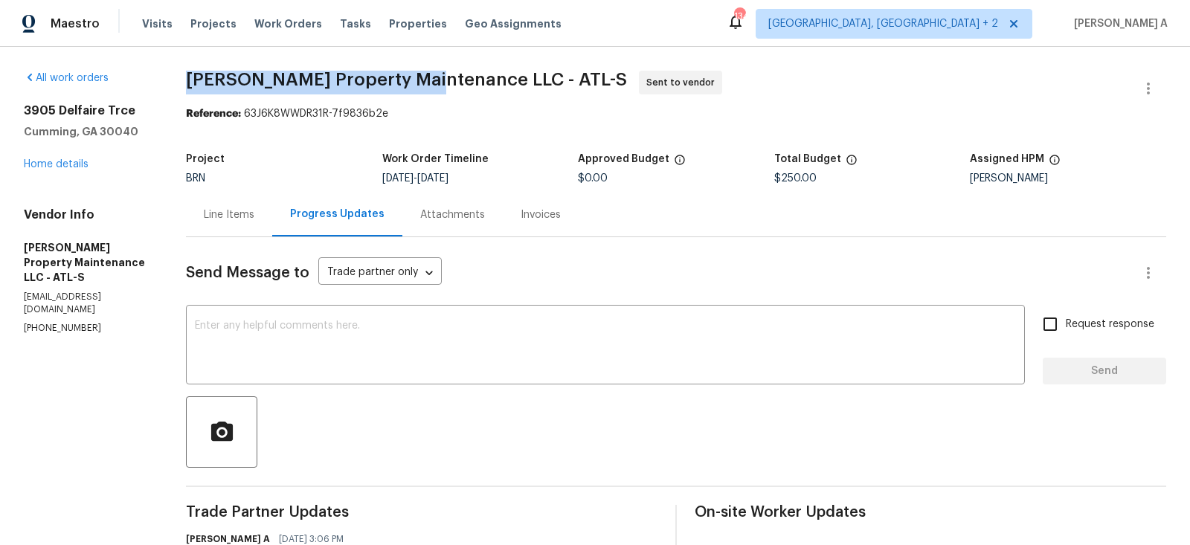
copy span "Glen Property Maintenance"
drag, startPoint x: 179, startPoint y: 75, endPoint x: 424, endPoint y: 74, distance: 244.6
click at [424, 74] on div "All work orders 3905 Delfaire Trce Cumming, GA 30040 Home details Vendor Info G…" at bounding box center [595, 380] width 1190 height 666
copy span "Glen Property Maintenance"
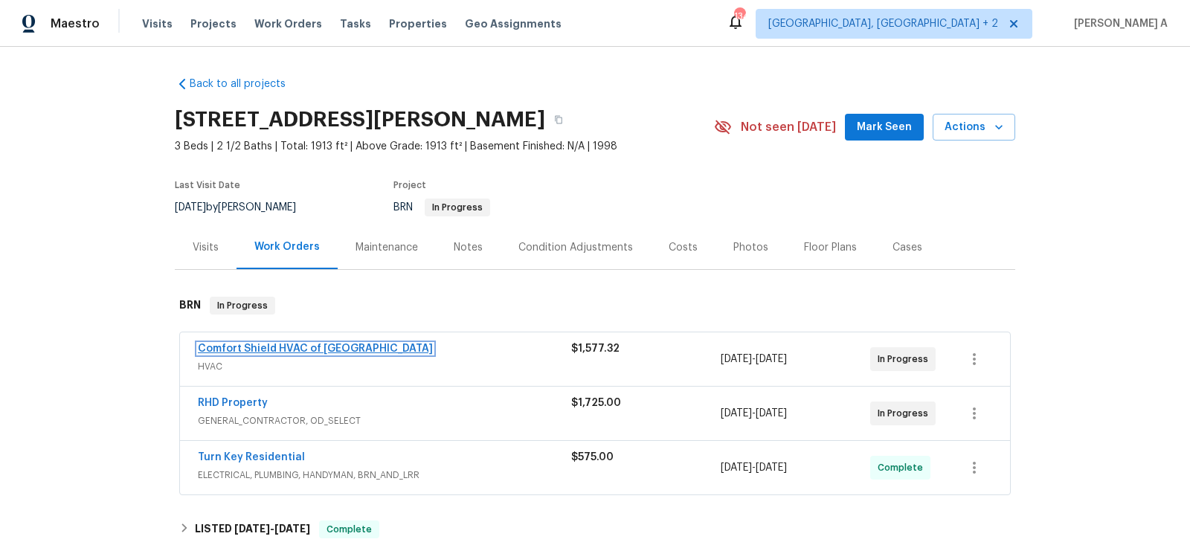
click at [275, 345] on link "Comfort Shield HVAC of [GEOGRAPHIC_DATA]" at bounding box center [315, 349] width 235 height 10
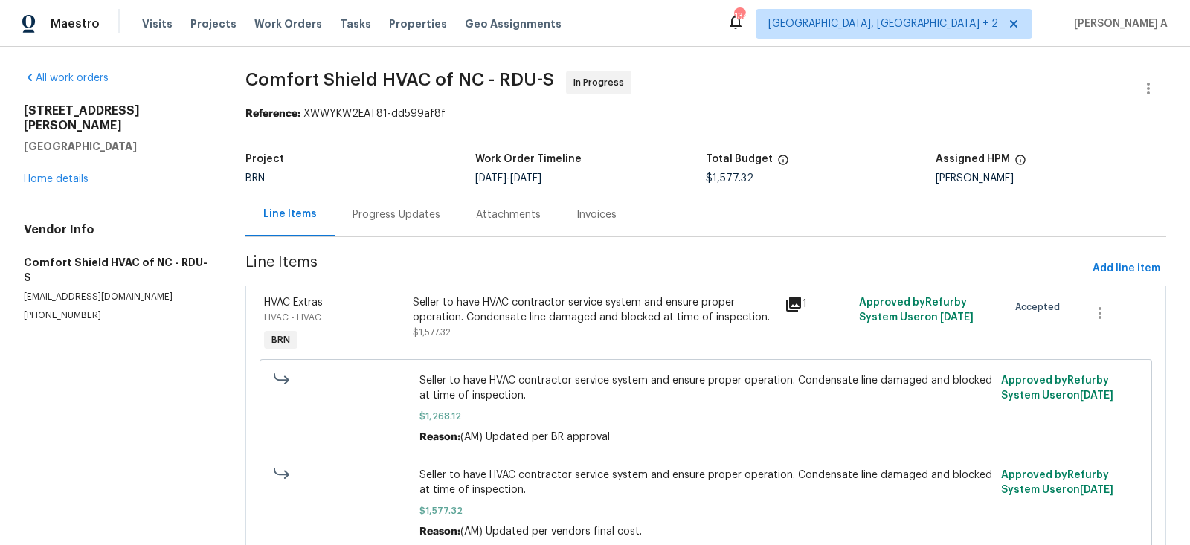
click at [380, 219] on div "Progress Updates" at bounding box center [396, 214] width 88 height 15
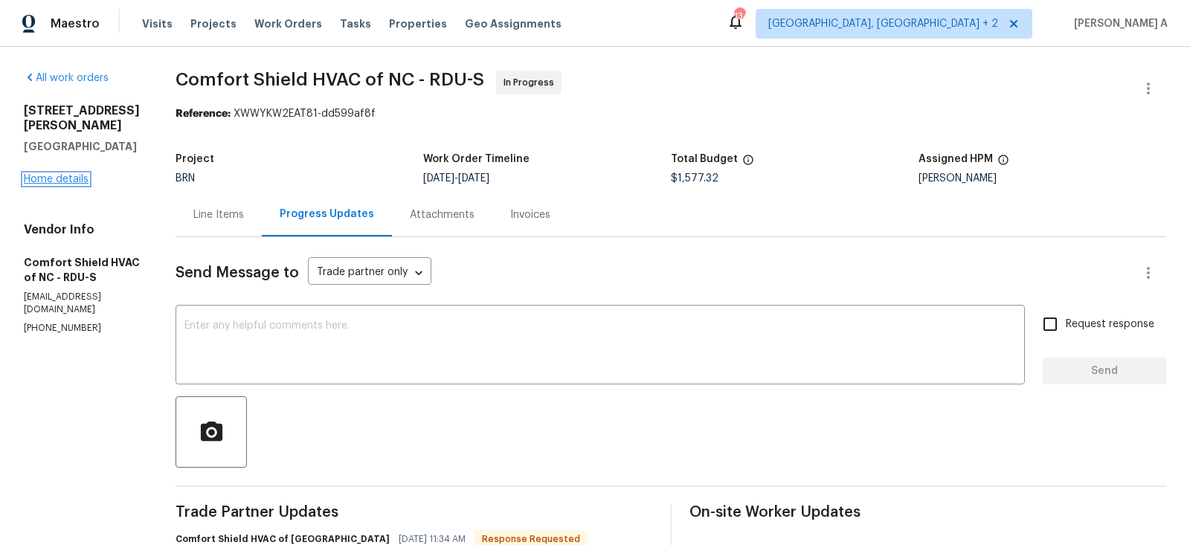
click at [63, 174] on link "Home details" at bounding box center [56, 179] width 65 height 10
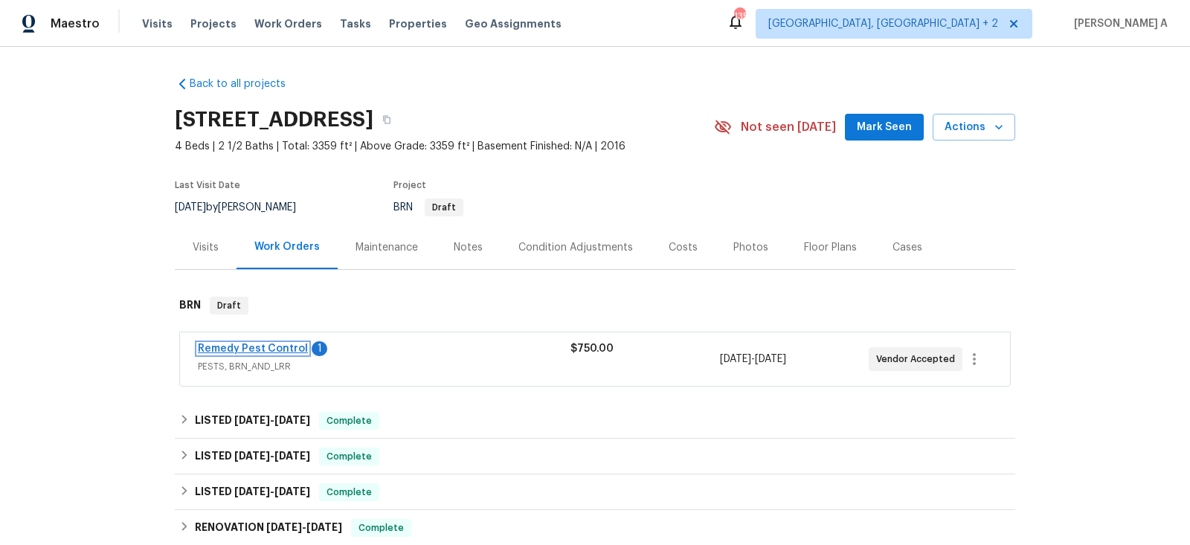
click at [256, 346] on link "Remedy Pest Control" at bounding box center [253, 349] width 110 height 10
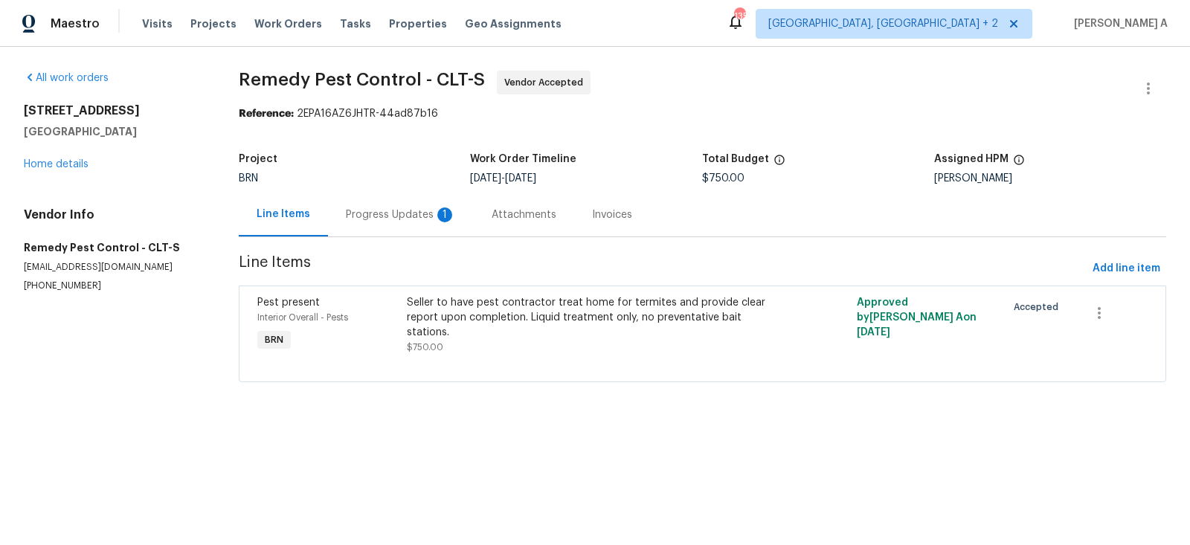
click at [381, 219] on div "Progress Updates 1" at bounding box center [401, 214] width 110 height 15
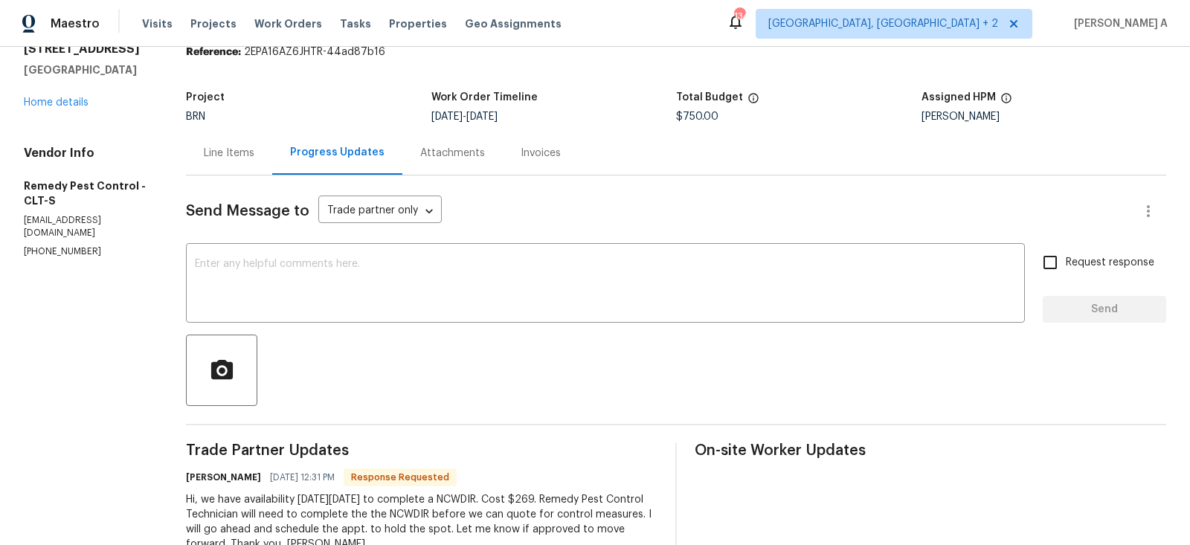
scroll to position [98, 0]
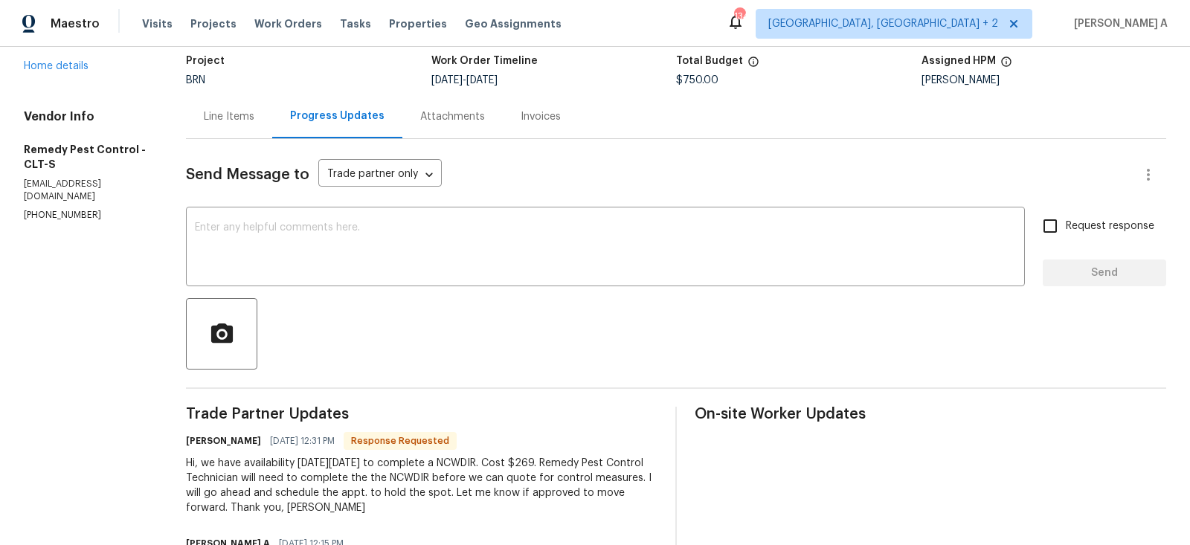
click at [195, 445] on h6 "[PERSON_NAME]" at bounding box center [223, 440] width 75 height 15
copy h6 "[PERSON_NAME]"
click at [312, 259] on textarea at bounding box center [605, 248] width 821 height 52
paste textarea "[PERSON_NAME]"
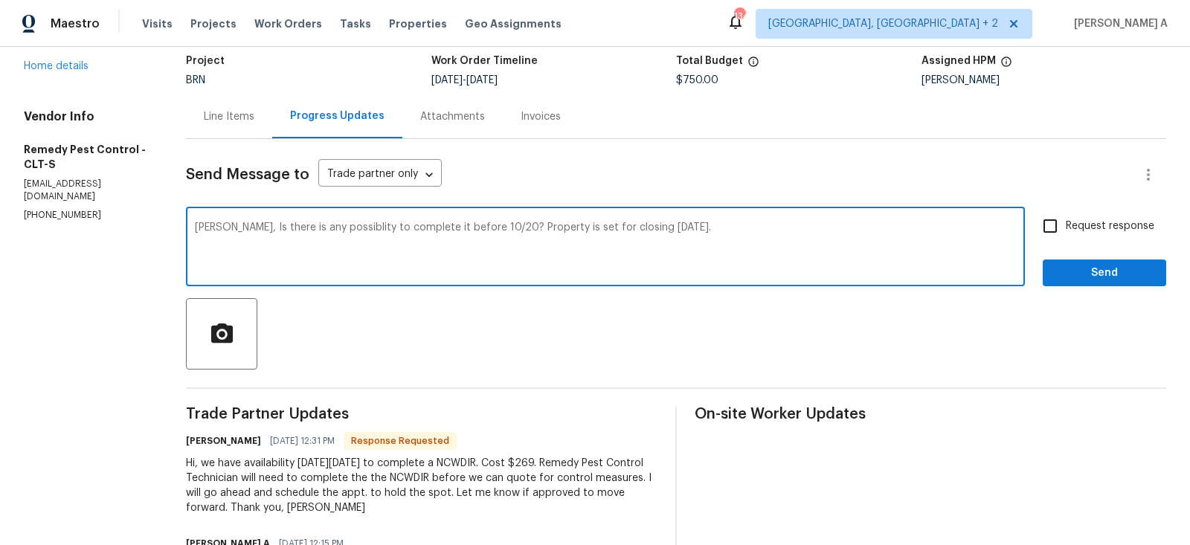
click at [0, 0] on qb-div "Remove is" at bounding box center [0, 0] width 0 height 0
click at [321, 234] on textarea "[PERSON_NAME], Is there any possiblity to complete it before 10/20? Property is…" at bounding box center [605, 248] width 821 height 52
click at [0, 0] on qb-div "Replace with possibility" at bounding box center [0, 0] width 0 height 0
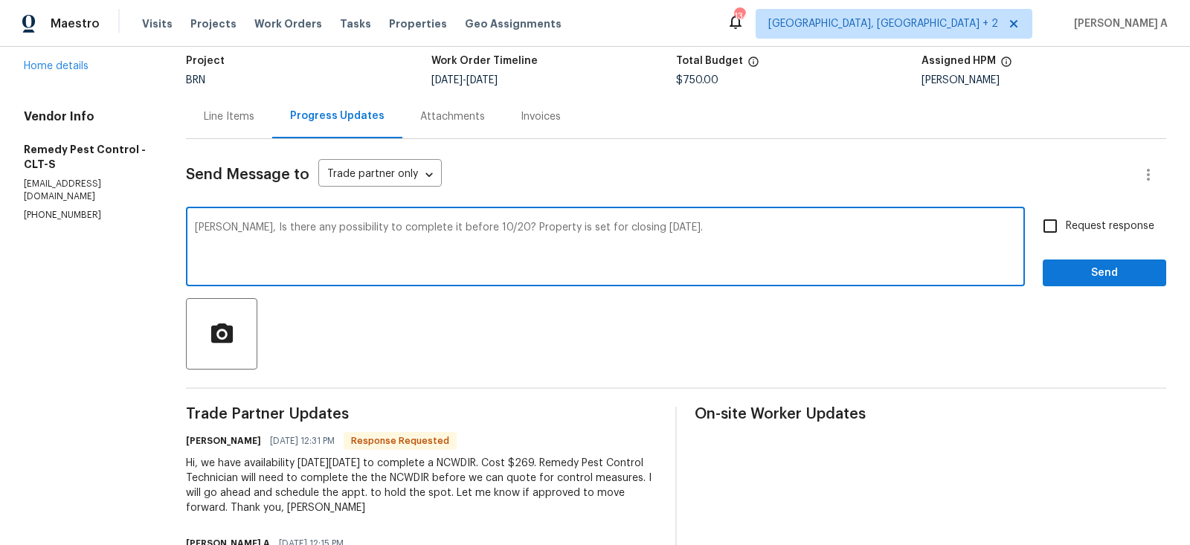
click at [0, 0] on span "Replace with" at bounding box center [0, 0] width 0 height 0
type textarea "[PERSON_NAME], Is there any possibility to complete it before 10/20? The proper…"
click at [1066, 225] on input "Request response" at bounding box center [1049, 225] width 31 height 31
checkbox input "true"
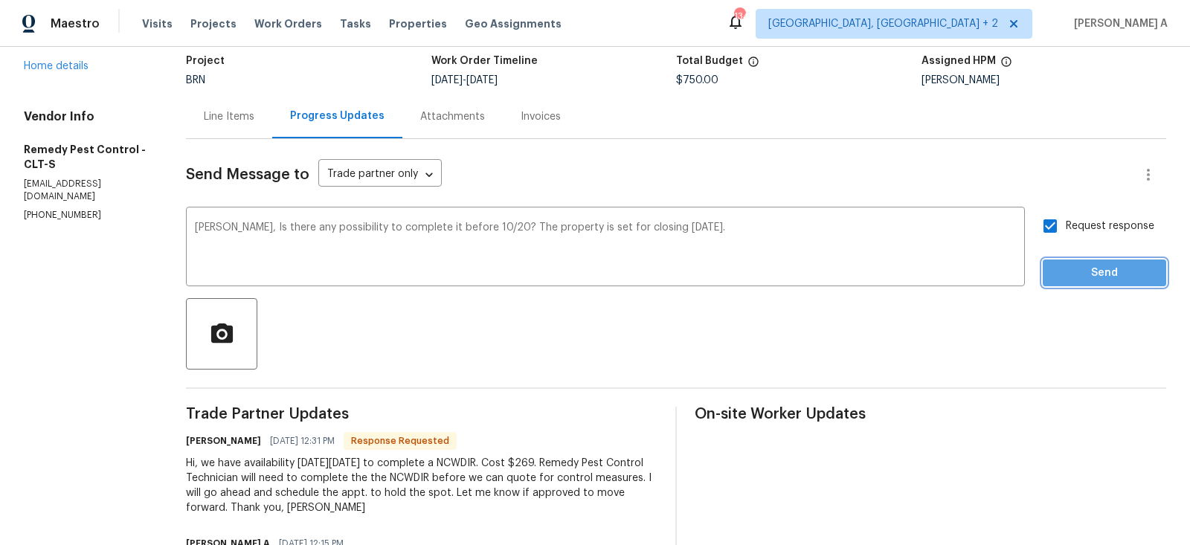
click at [1106, 276] on span "Send" at bounding box center [1104, 273] width 100 height 19
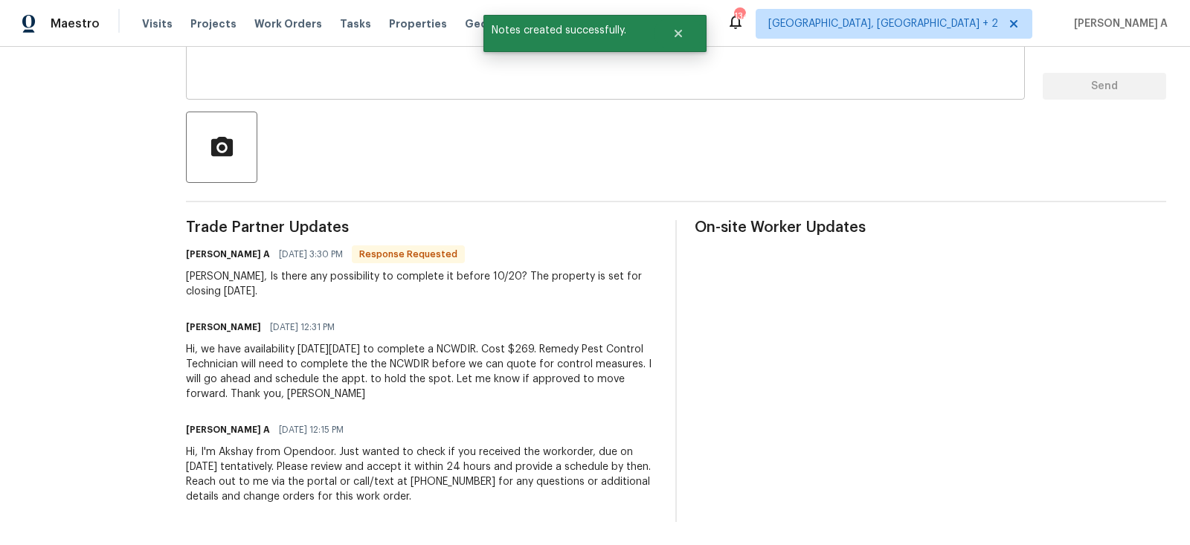
scroll to position [0, 0]
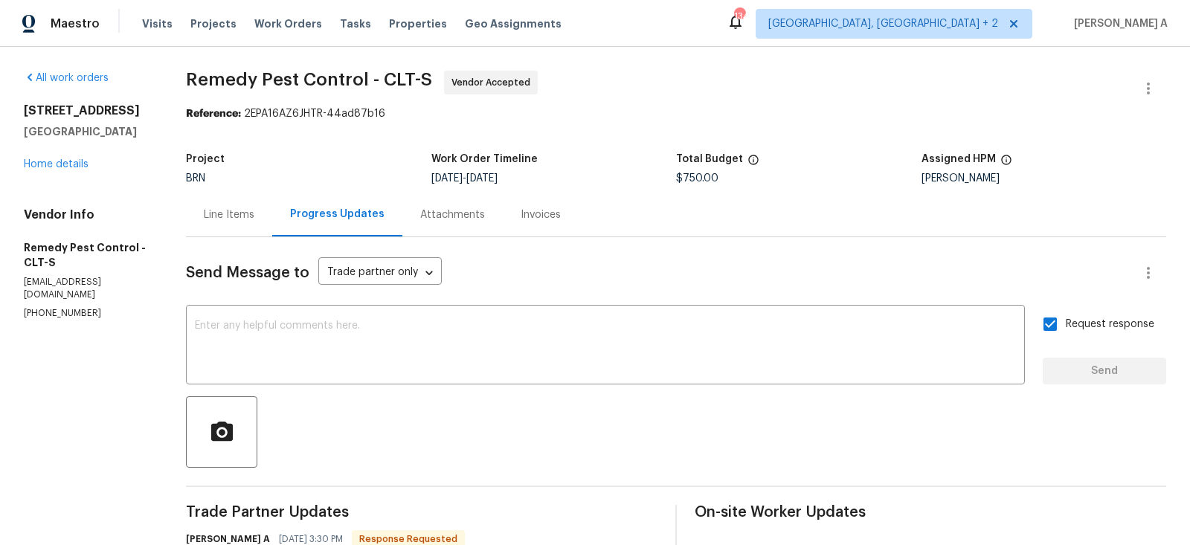
click at [225, 223] on div "Line Items" at bounding box center [229, 215] width 86 height 44
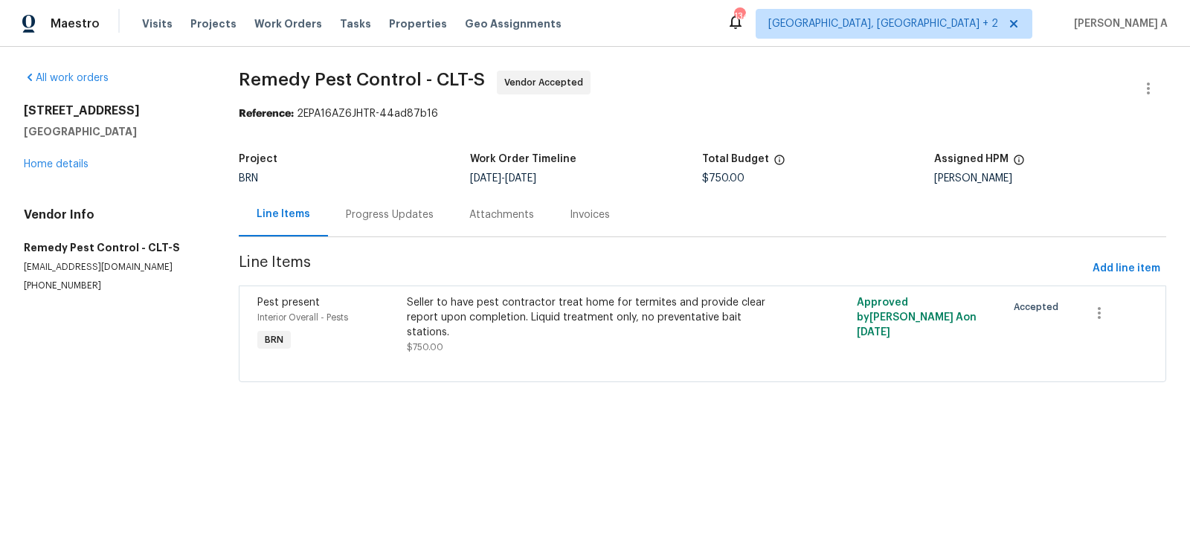
click at [393, 227] on div "Progress Updates" at bounding box center [389, 215] width 123 height 44
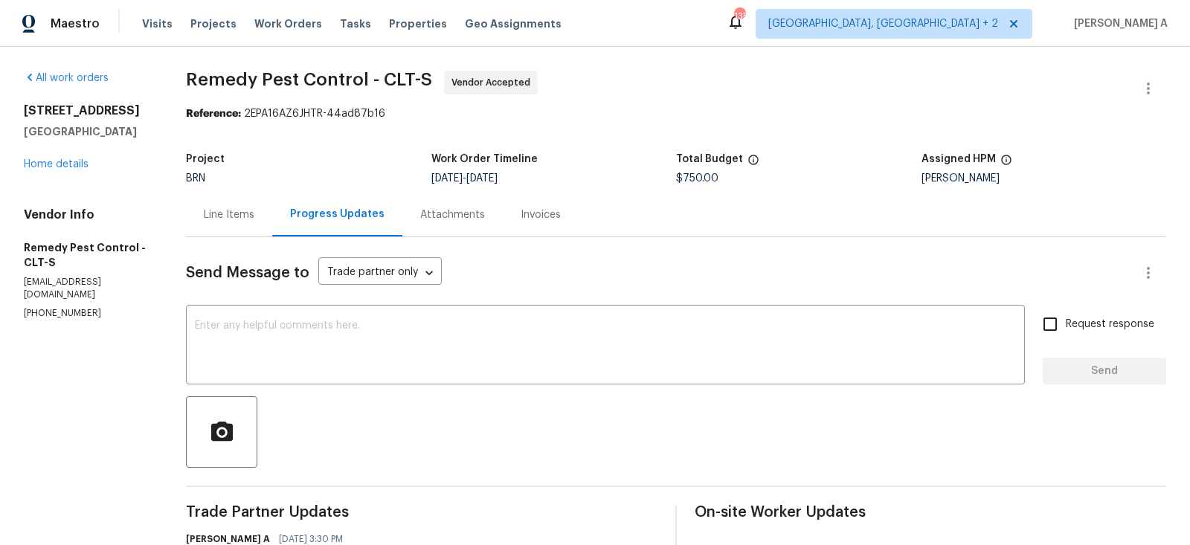
click at [254, 211] on div "Line Items" at bounding box center [229, 214] width 51 height 15
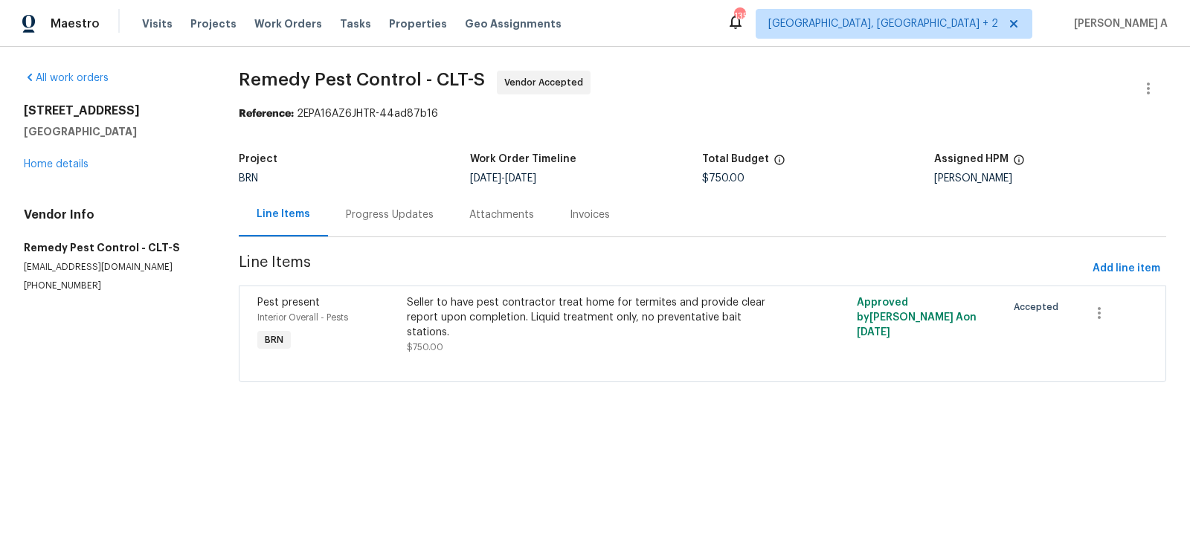
click at [378, 203] on div "Progress Updates" at bounding box center [389, 215] width 123 height 44
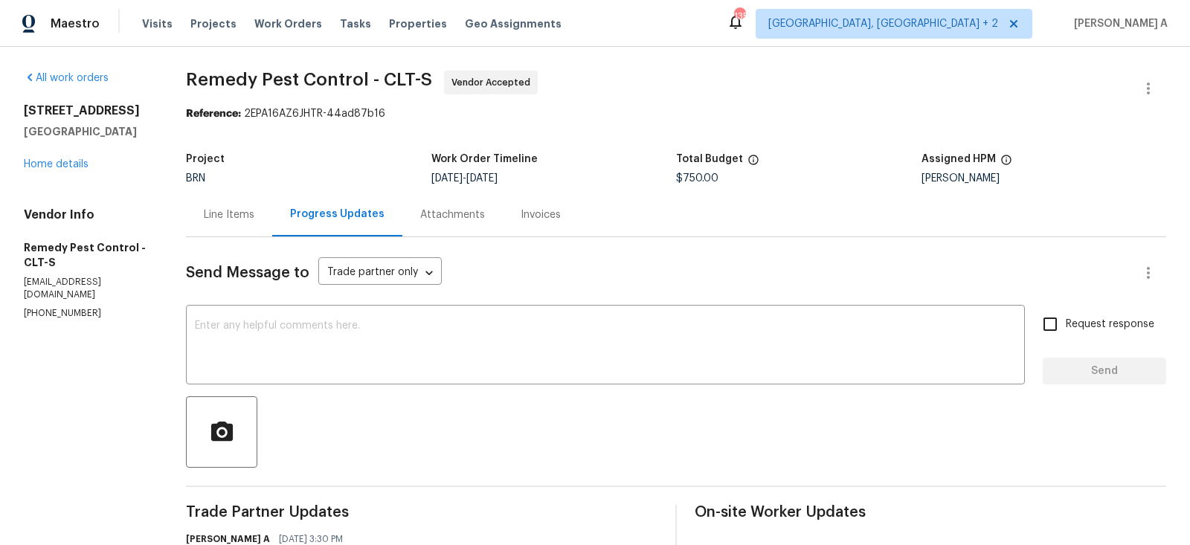
click at [240, 199] on div "Line Items" at bounding box center [229, 215] width 86 height 44
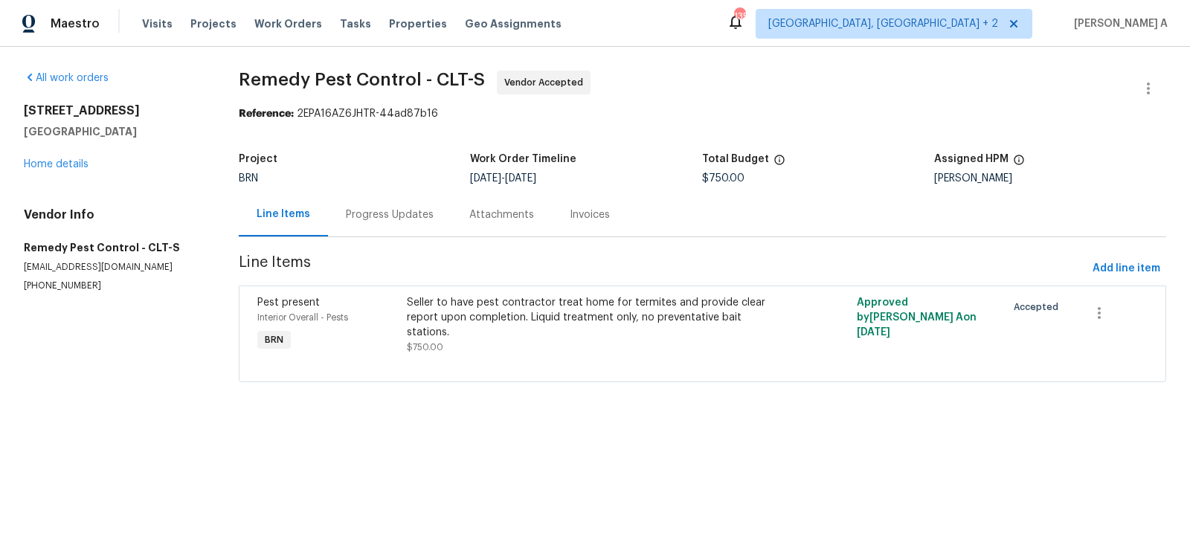
click at [392, 224] on div "Progress Updates" at bounding box center [389, 215] width 123 height 44
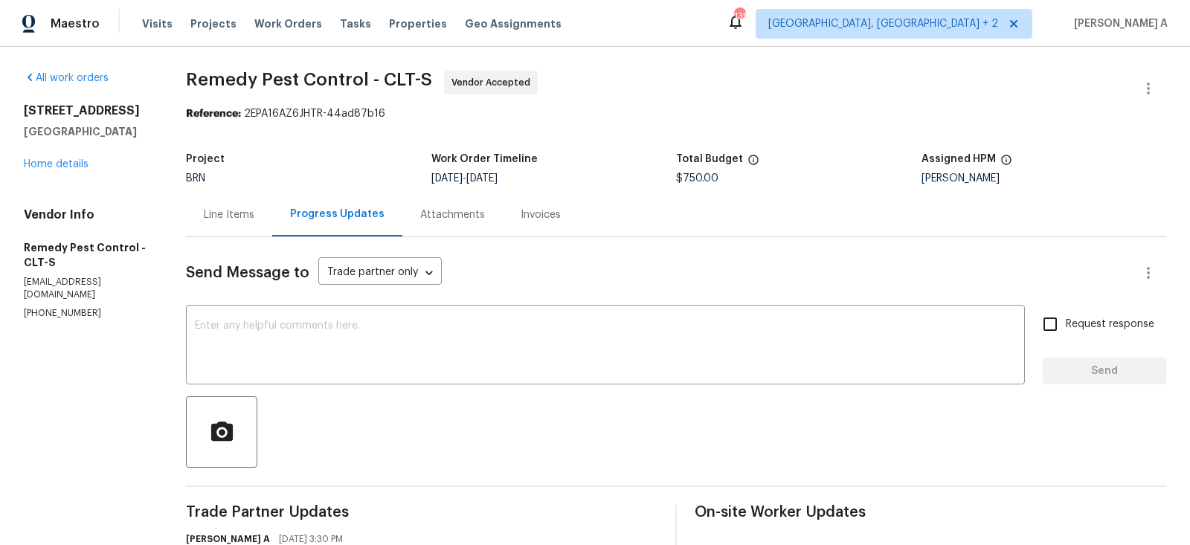
click at [82, 307] on p "(704) 464-4944" at bounding box center [87, 313] width 126 height 13
copy p "(704) 464-4944"
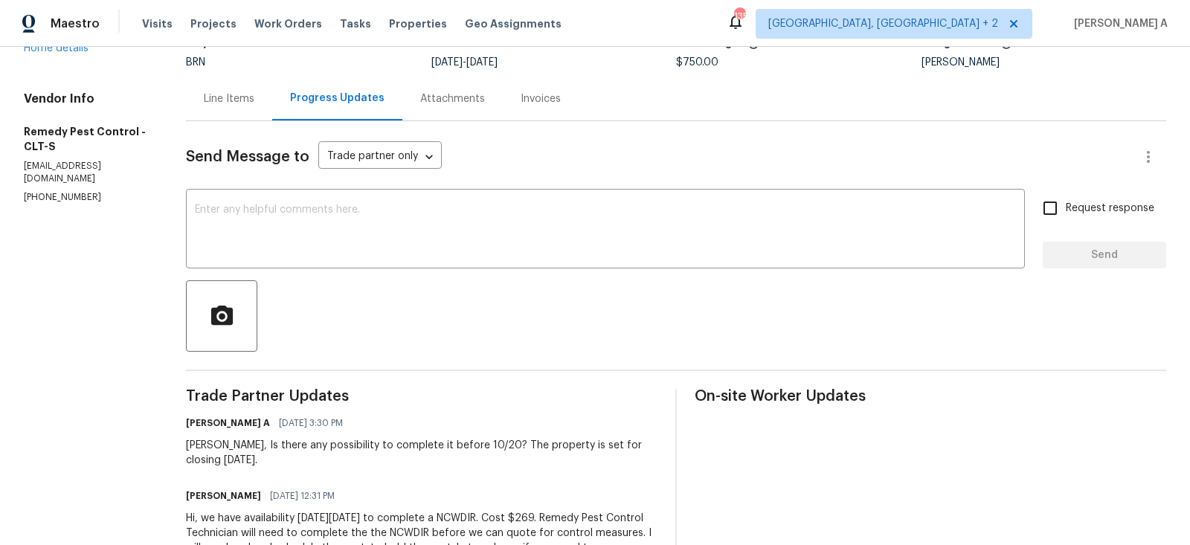
scroll to position [170, 0]
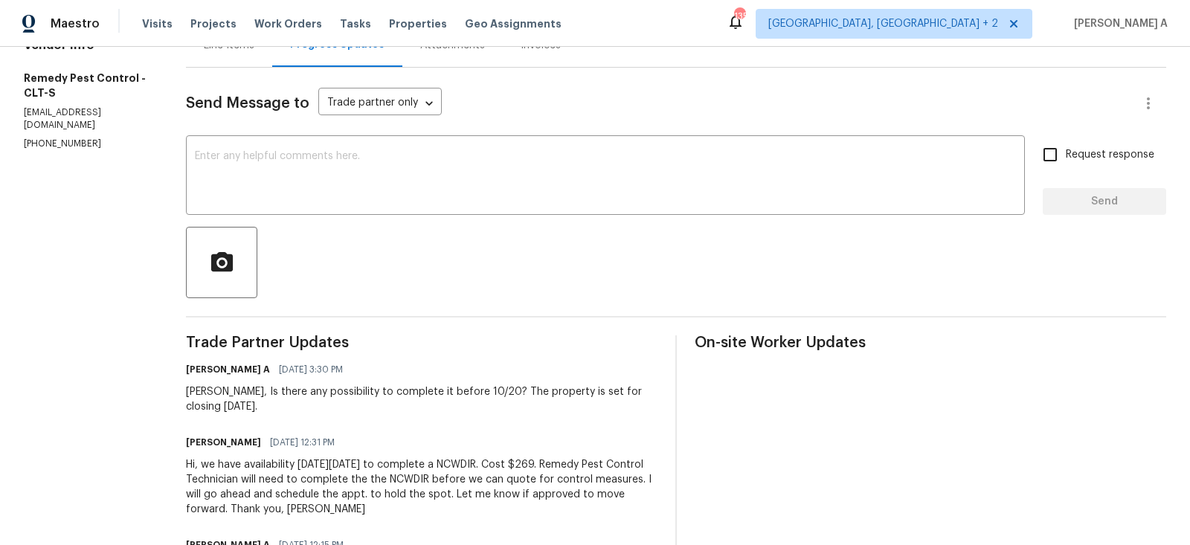
click at [59, 138] on p "[PHONE_NUMBER]" at bounding box center [87, 144] width 126 height 13
copy p "[PHONE_NUMBER]"
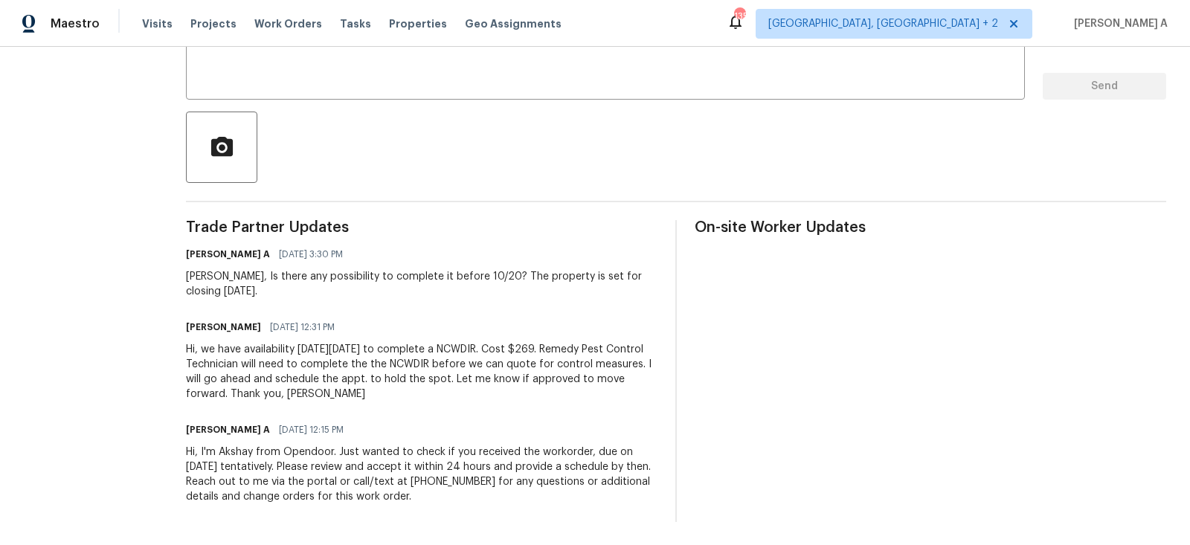
scroll to position [0, 0]
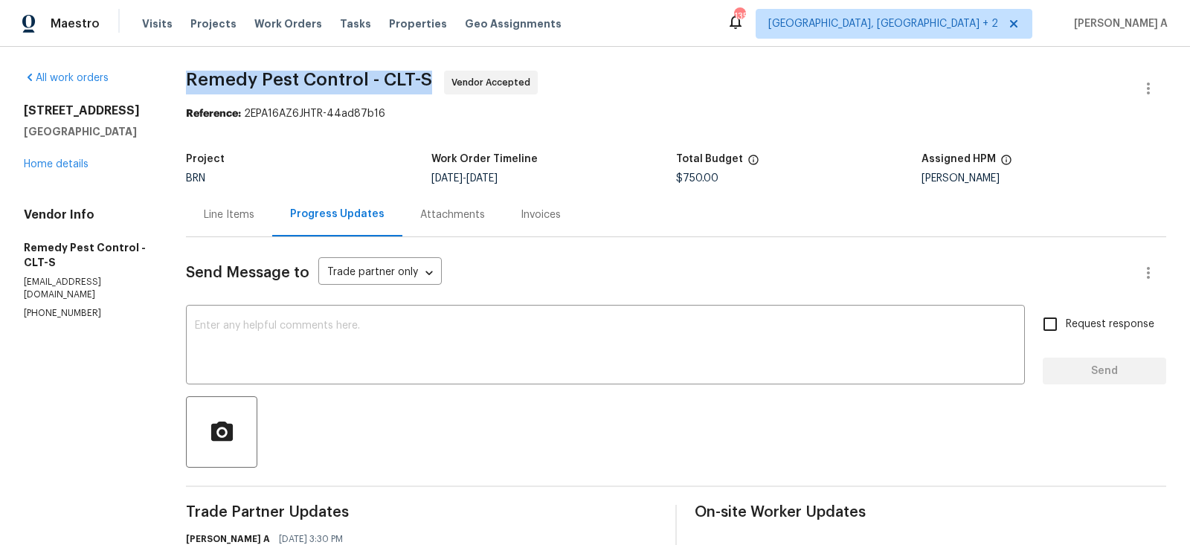
drag, startPoint x: 183, startPoint y: 83, endPoint x: 369, endPoint y: 82, distance: 185.9
click at [369, 82] on div "All work orders 3026 S Devon St Charlotte, NC 28213 Home details Vendor Info Re…" at bounding box center [595, 439] width 1190 height 784
click at [369, 82] on span "Remedy Pest Control - CLT-S" at bounding box center [309, 80] width 246 height 18
drag, startPoint x: 369, startPoint y: 82, endPoint x: 207, endPoint y: 80, distance: 161.4
click at [207, 80] on span "Remedy Pest Control - CLT-S" at bounding box center [309, 80] width 246 height 18
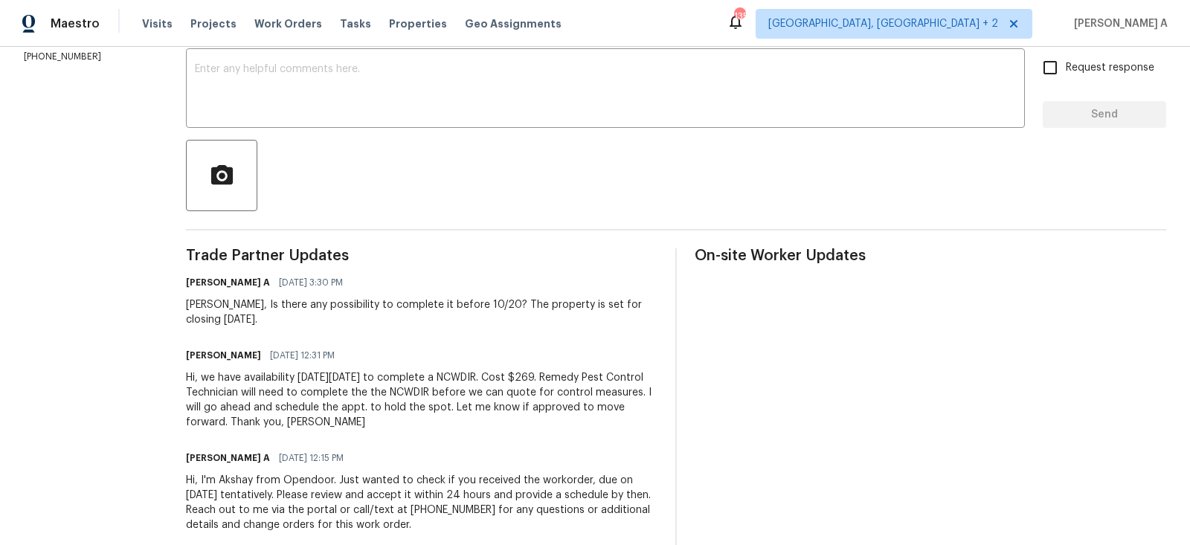
scroll to position [265, 0]
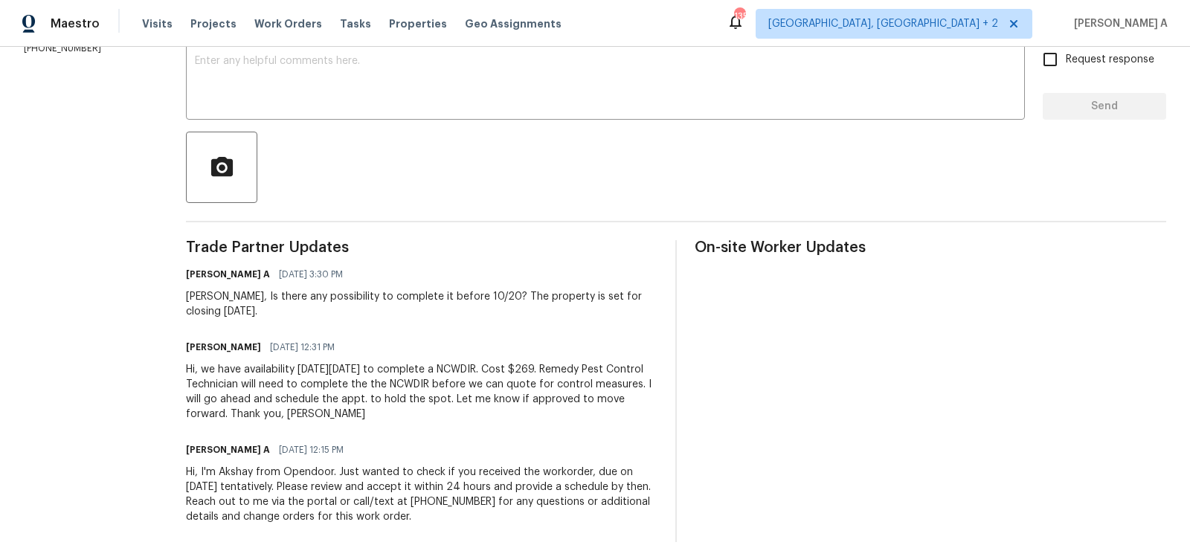
click at [279, 341] on span "10/14/2025 12:31 PM" at bounding box center [302, 347] width 65 height 15
click at [243, 295] on div "Brandon, Is there any possibility to complete it before 10/20? The property is …" at bounding box center [421, 304] width 471 height 30
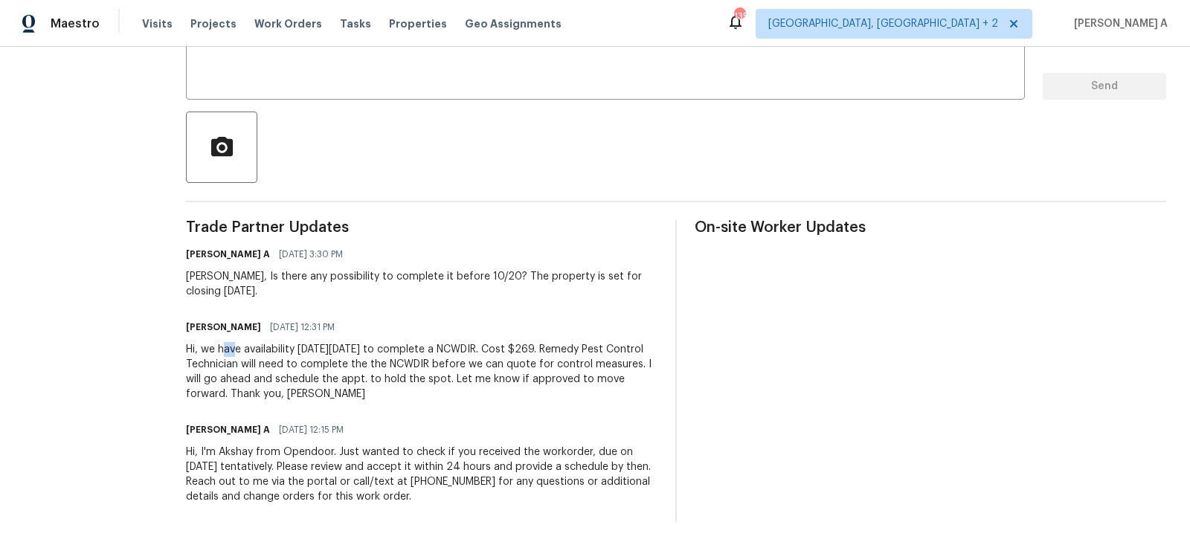
drag, startPoint x: 225, startPoint y: 349, endPoint x: 236, endPoint y: 349, distance: 11.9
click at [236, 349] on div "Hi, we have availability next Wednesday, October 22, 2025 to complete a NCWDIR.…" at bounding box center [421, 371] width 471 height 59
click at [300, 349] on div "Hi, we have availability next Wednesday, October 22, 2025 to complete a NCWDIR.…" at bounding box center [421, 371] width 471 height 59
copy div "availability next Wednesday, October 22, 2025 to complete a NCWDIR."
drag, startPoint x: 242, startPoint y: 349, endPoint x: 587, endPoint y: 348, distance: 345.0
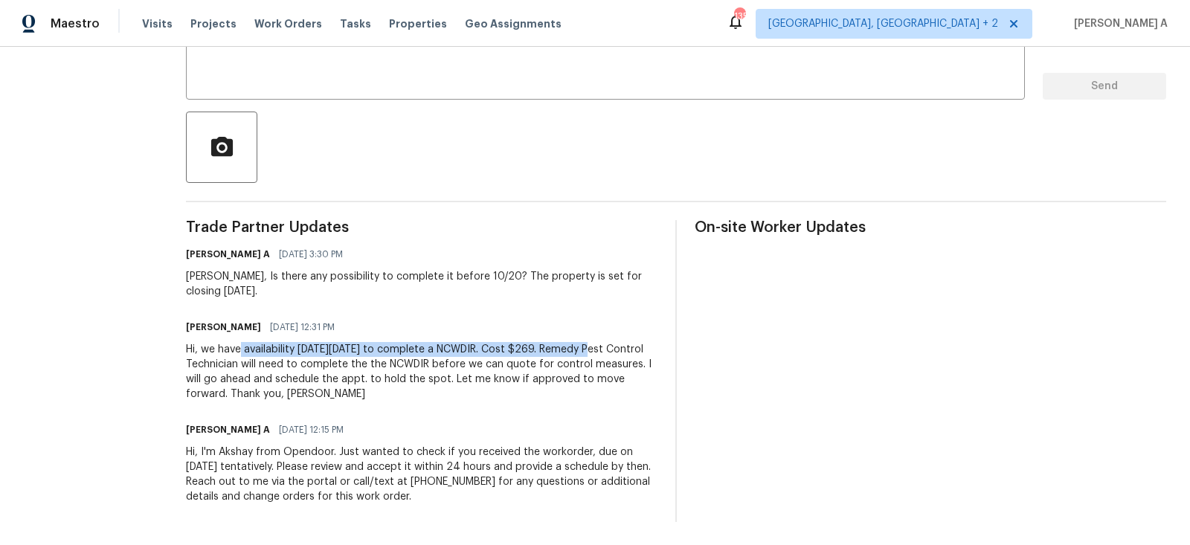
click at [587, 348] on div "Hi, we have availability next Wednesday, October 22, 2025 to complete a NCWDIR.…" at bounding box center [421, 371] width 471 height 59
click at [580, 317] on div "Brandon 10/14/2025 12:31 PM" at bounding box center [421, 327] width 471 height 21
copy div "NCWDIR."
drag, startPoint x: 544, startPoint y: 346, endPoint x: 590, endPoint y: 346, distance: 46.1
click at [590, 346] on div "Hi, we have availability next Wednesday, October 22, 2025 to complete a NCWDIR.…" at bounding box center [421, 371] width 471 height 59
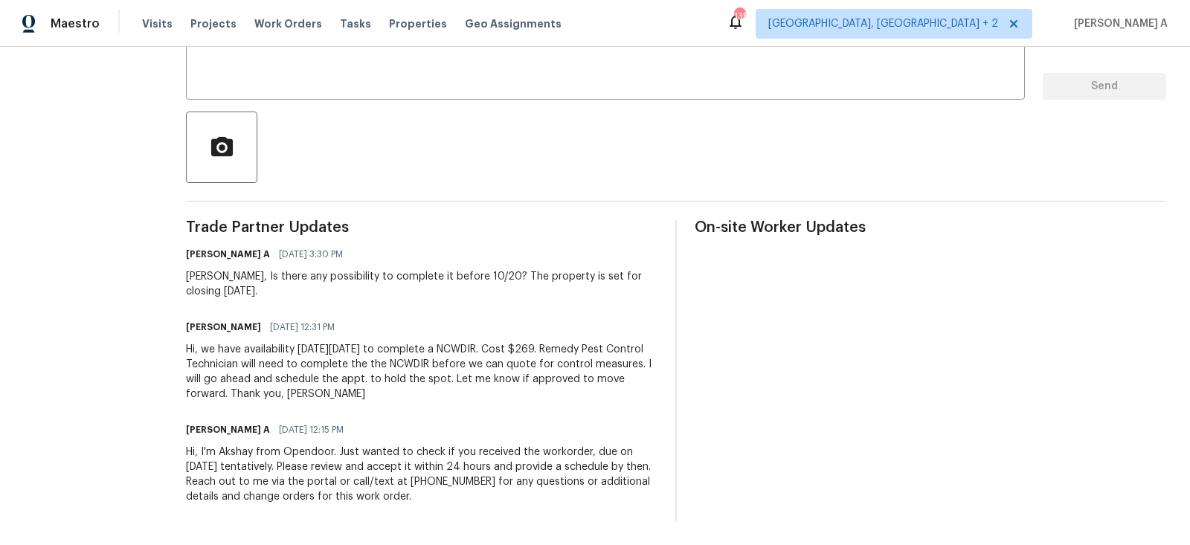
click at [568, 330] on div "Brandon 10/14/2025 12:31 PM" at bounding box center [421, 327] width 471 height 21
click at [553, 345] on div "Hi, we have availability next Wednesday, October 22, 2025 to complete a NCWDIR.…" at bounding box center [421, 371] width 471 height 59
copy div "NCWDIR"
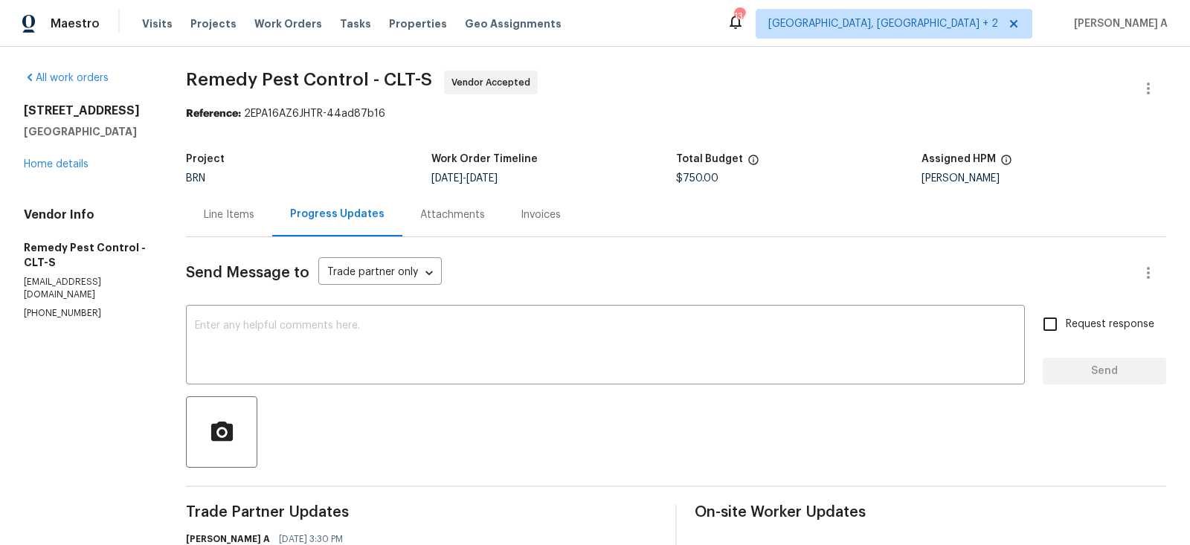
click at [235, 222] on div "Line Items" at bounding box center [229, 215] width 86 height 44
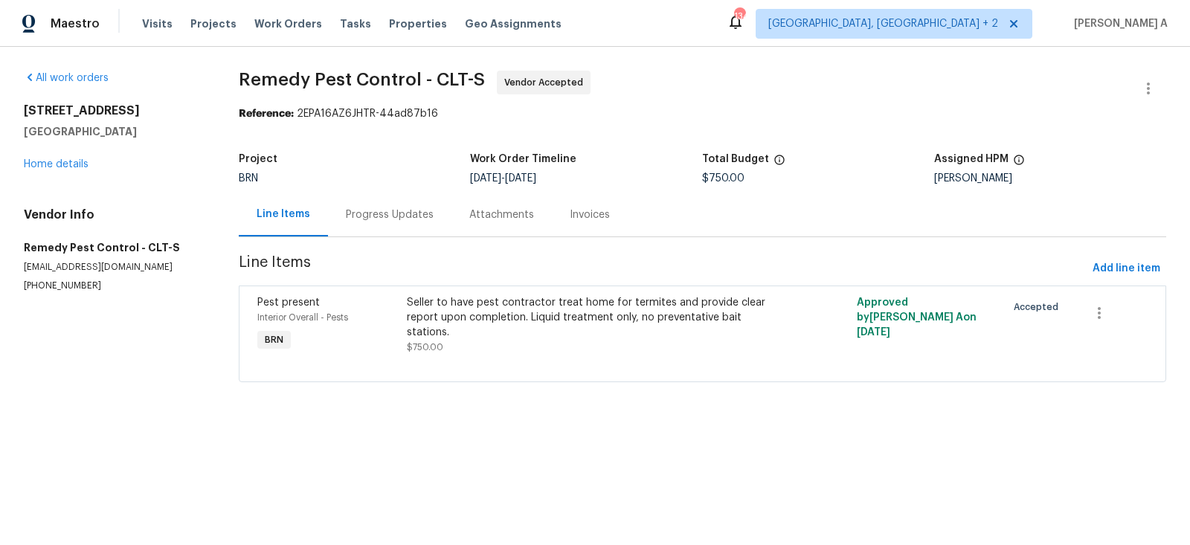
click at [381, 207] on div "Progress Updates" at bounding box center [390, 214] width 88 height 15
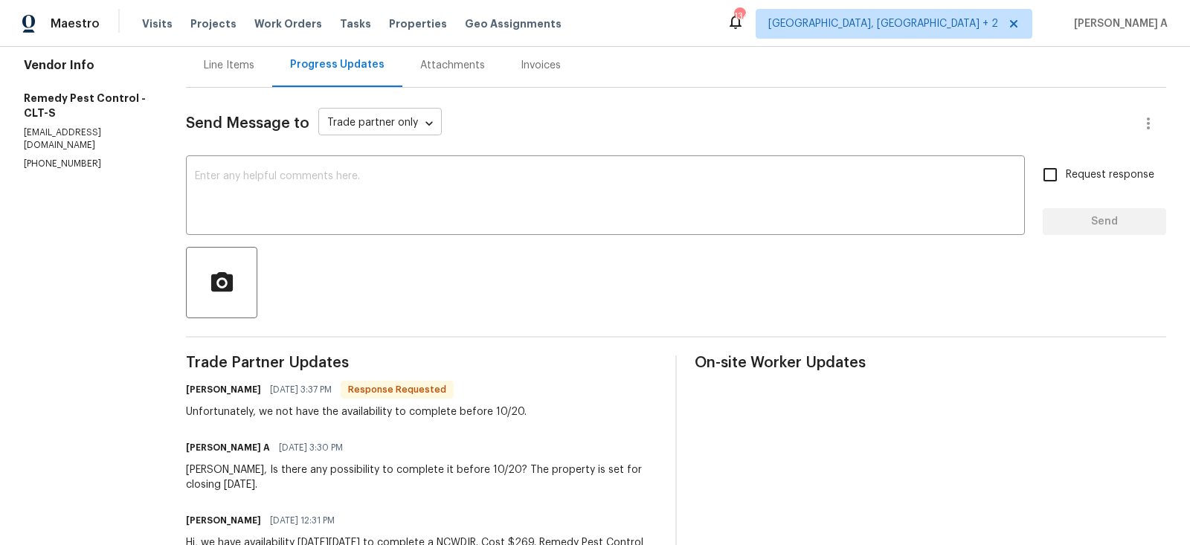
scroll to position [153, 0]
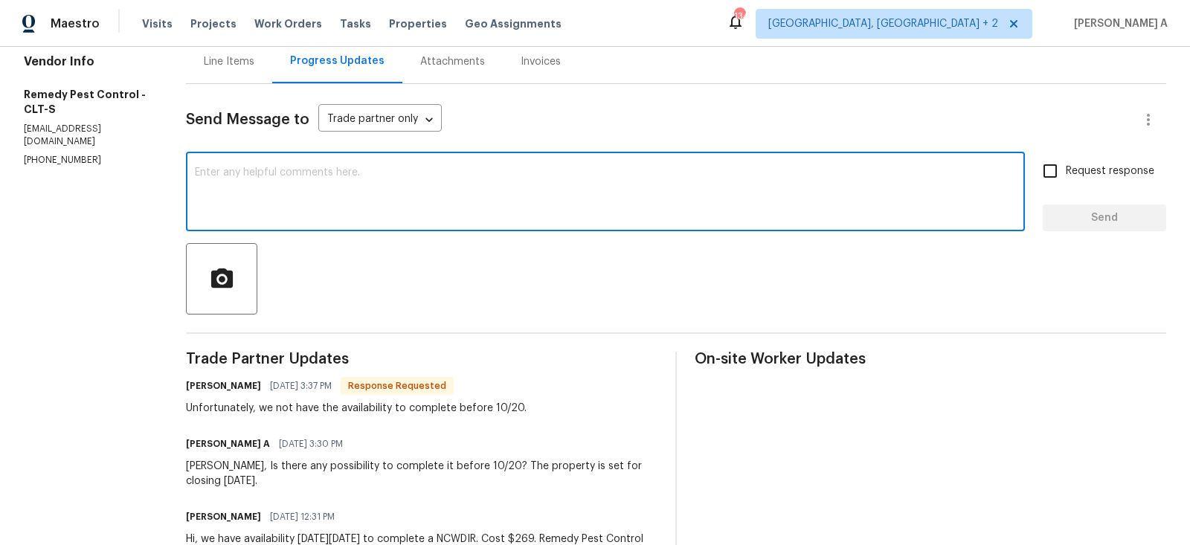
click at [348, 215] on textarea at bounding box center [605, 193] width 821 height 52
click at [358, 172] on textarea "Got it, please proceed with it for now. I'll check with the buyers a" at bounding box center [605, 193] width 821 height 52
drag, startPoint x: 339, startPoint y: 173, endPoint x: 373, endPoint y: 173, distance: 33.5
click at [373, 173] on textarea "Got it, please proceed with it for now. I'll check with the buyers a" at bounding box center [605, 193] width 821 height 52
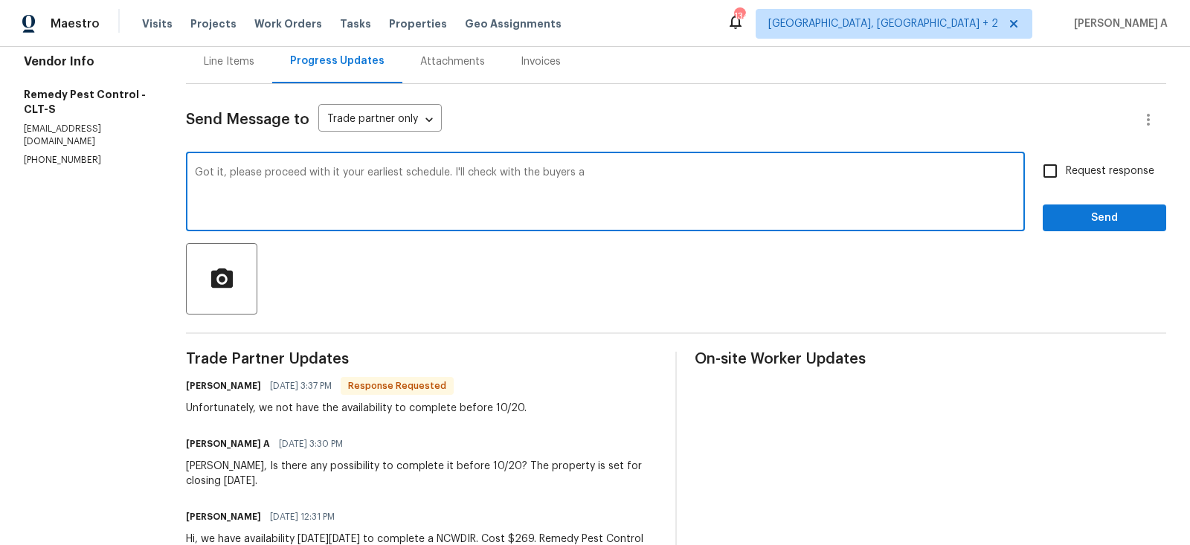
click at [0, 0] on span "Fix the preposition" at bounding box center [0, 0] width 0 height 0
click at [0, 0] on span "Replace with" at bounding box center [0, 0] width 0 height 0
drag, startPoint x: 341, startPoint y: 173, endPoint x: 630, endPoint y: 172, distance: 289.2
click at [630, 172] on textarea "Got it; please proceed with it at your earliest schedule. I'll check with the b…" at bounding box center [605, 193] width 821 height 52
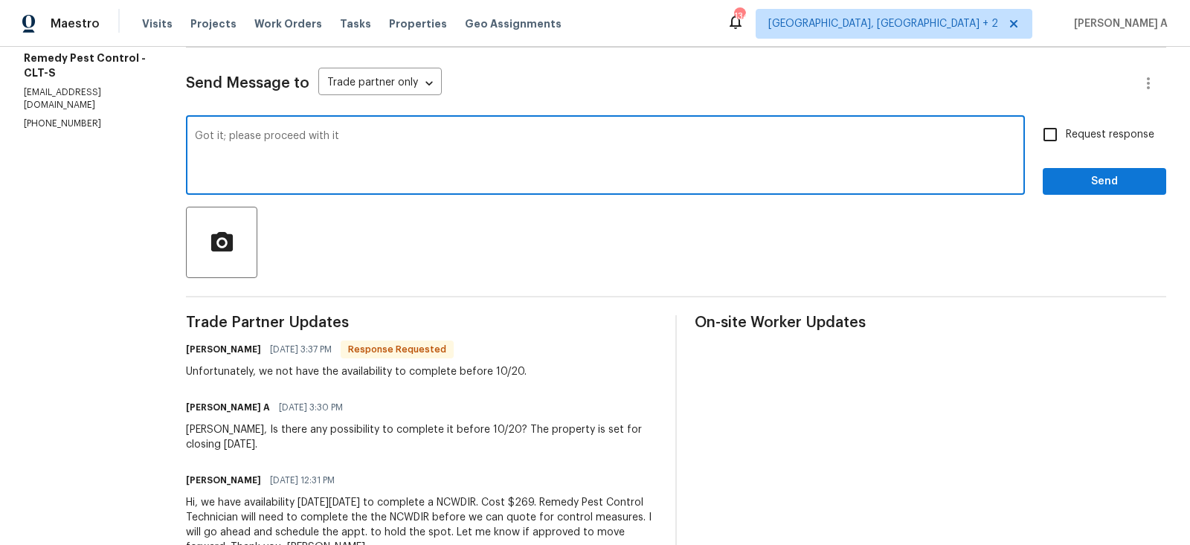
scroll to position [191, 0]
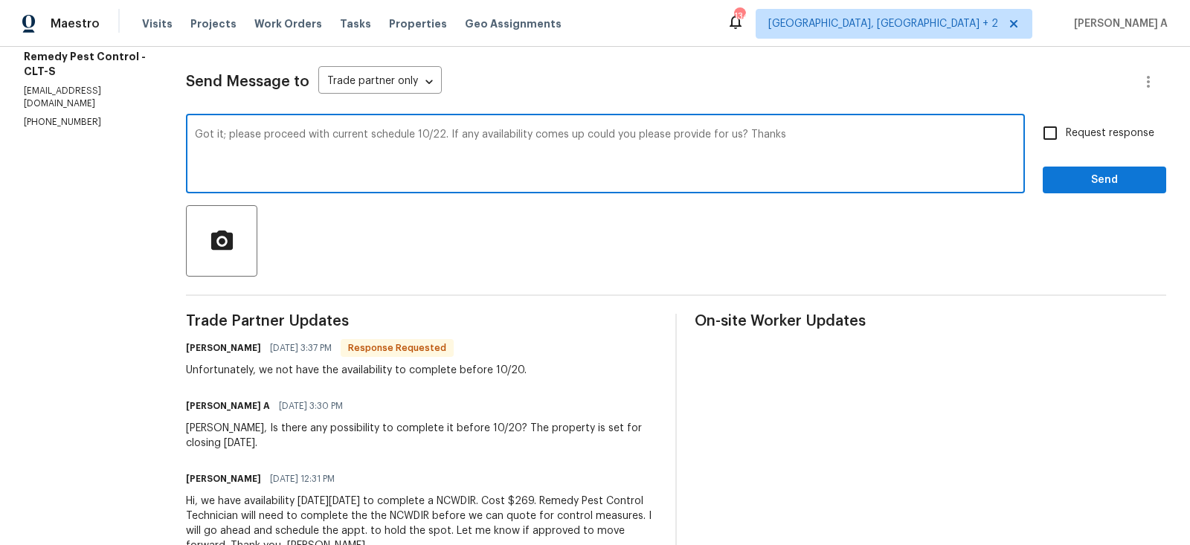
click at [0, 0] on qb-div "Correct the article the current" at bounding box center [0, 0] width 0 height 0
click at [0, 0] on qb-div "Add Punctuation up ," at bounding box center [0, 0] width 0 height 0
click at [0, 0] on qb-div "Change the pronoun provide it" at bounding box center [0, 0] width 0 height 0
type textarea "Got it; please proceed with the current schedule 10/22. If any availability com…"
click at [757, 138] on textarea "Got it; please proceed with the current schedule 10/22. If any availability com…" at bounding box center [605, 155] width 821 height 52
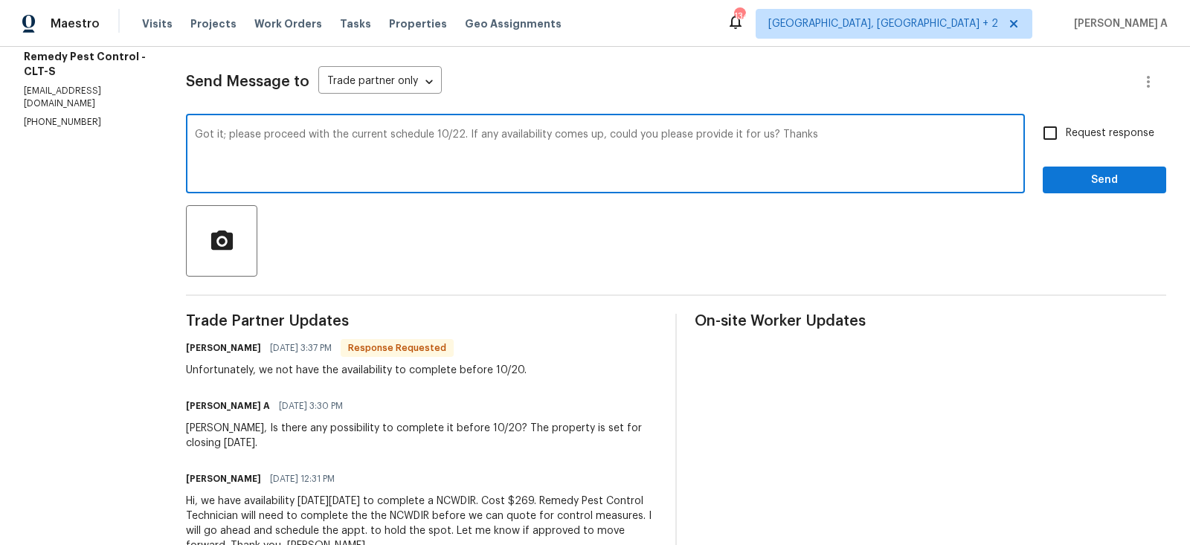
click at [757, 138] on textarea "Got it; please proceed with the current schedule 10/22. If any availability com…" at bounding box center [605, 155] width 821 height 52
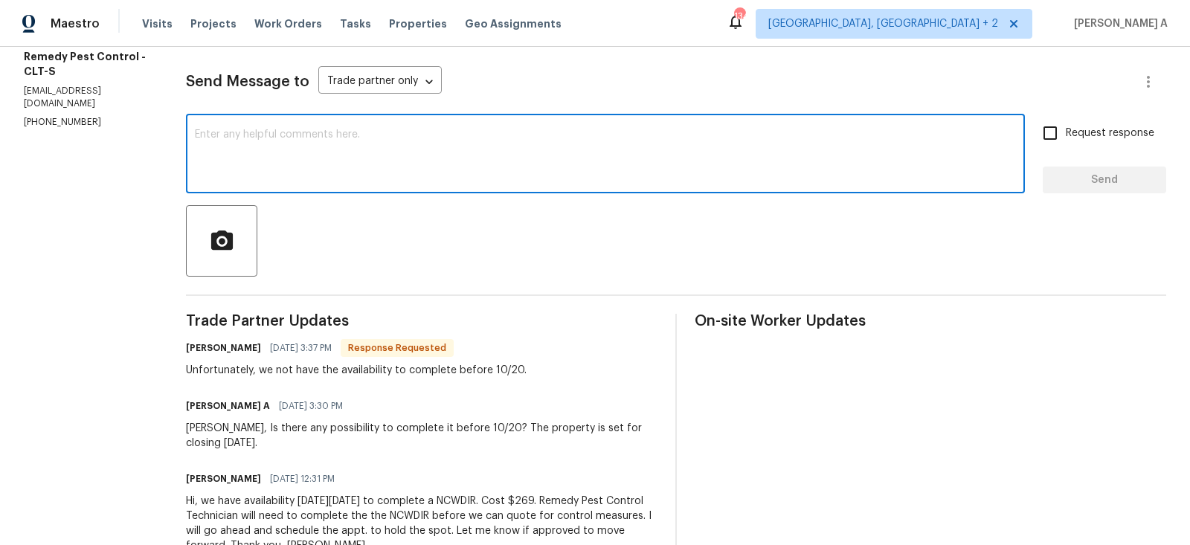
paste textarea "Got it. Please proceed with the current schedule for October 22. If any earlier…"
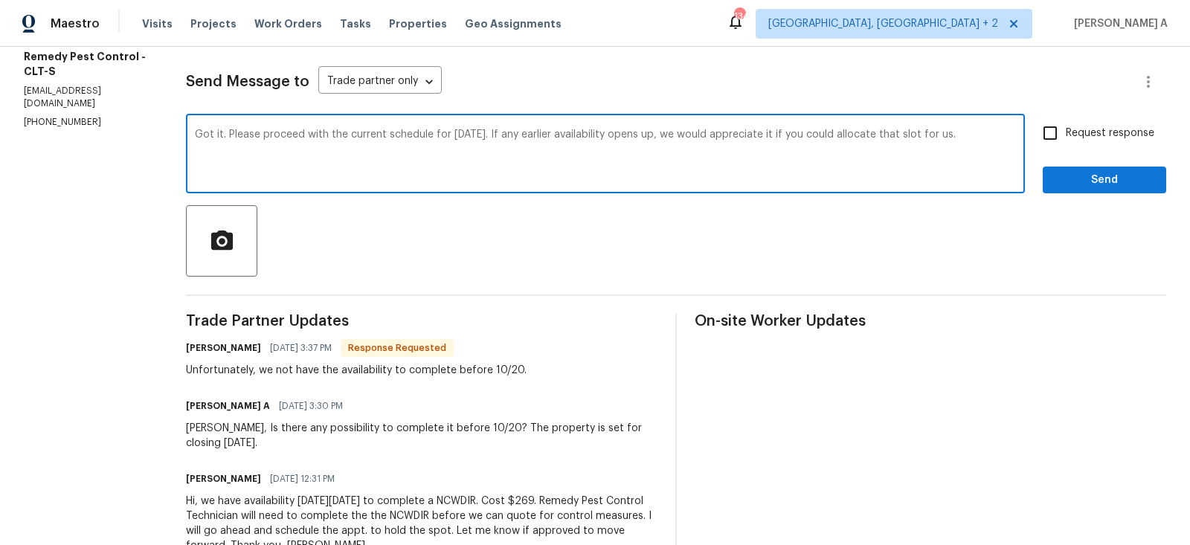
type textarea "Got it. Please proceed with the current schedule for October 22. If any earlier…"
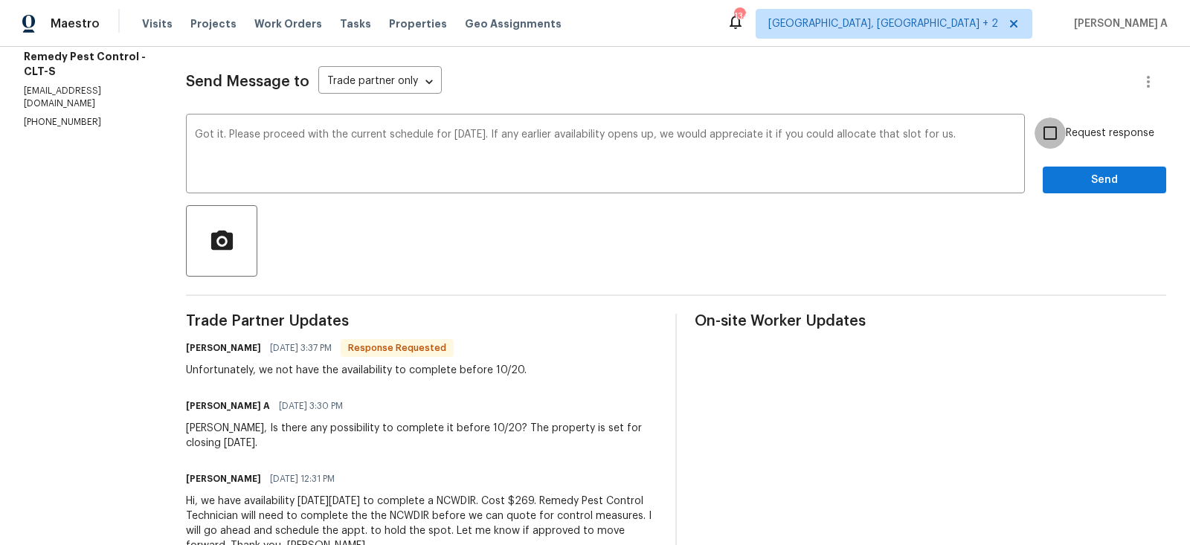
click at [1041, 126] on input "Request response" at bounding box center [1049, 132] width 31 height 31
checkbox input "true"
click at [1086, 169] on button "Send" at bounding box center [1103, 181] width 123 height 28
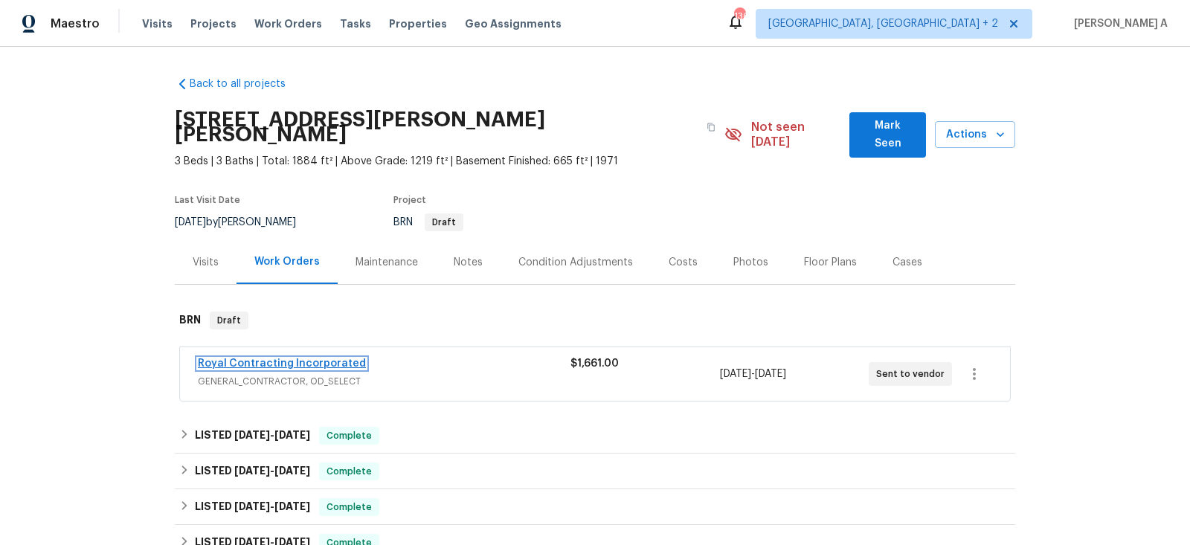
click at [295, 358] on link "Royal Contracting Incorporated" at bounding box center [282, 363] width 168 height 10
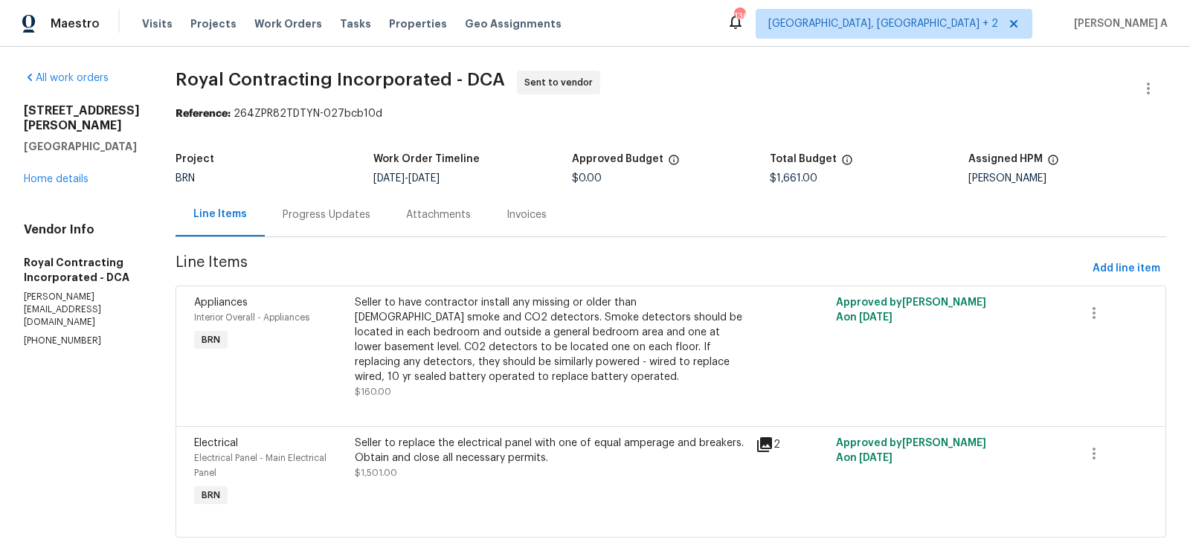
click at [81, 335] on p "[PHONE_NUMBER]" at bounding box center [82, 341] width 116 height 13
copy p "[PHONE_NUMBER]"
click at [299, 215] on div "Progress Updates" at bounding box center [327, 214] width 88 height 15
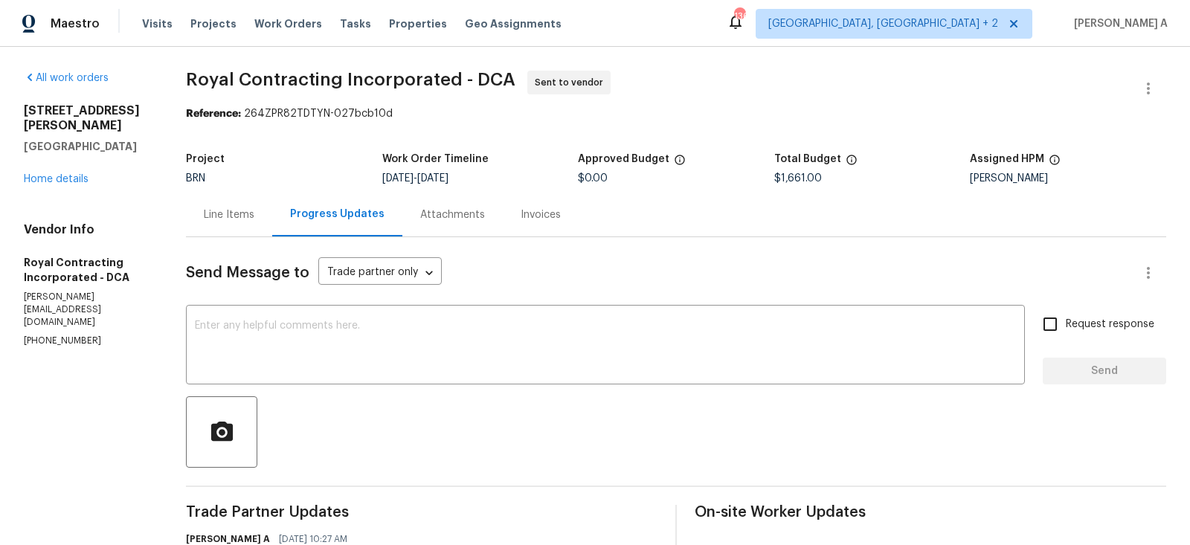
click at [242, 211] on div "Line Items" at bounding box center [229, 214] width 51 height 15
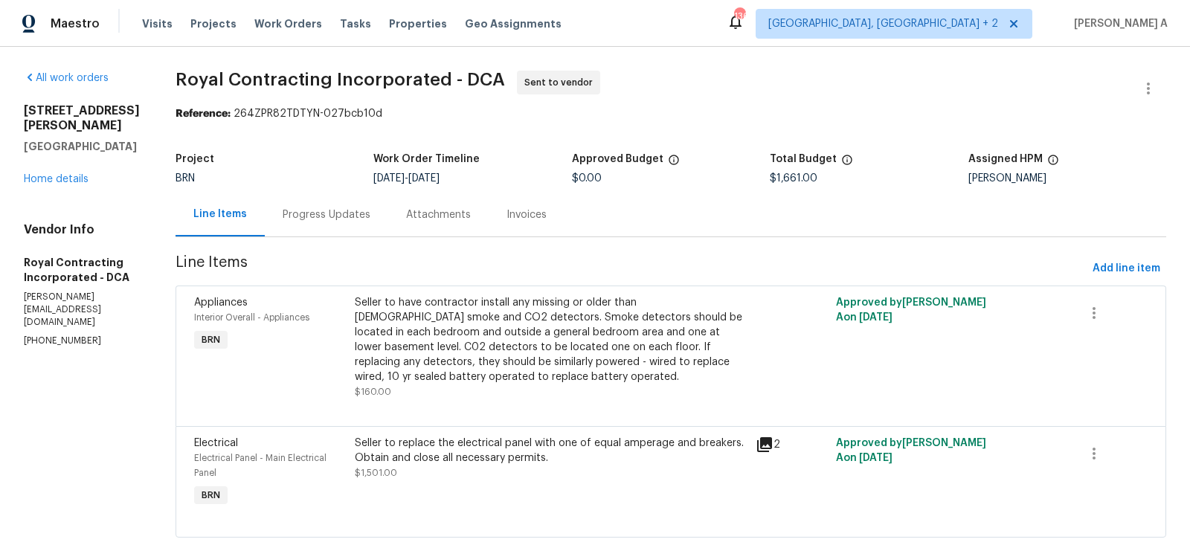
scroll to position [33, 0]
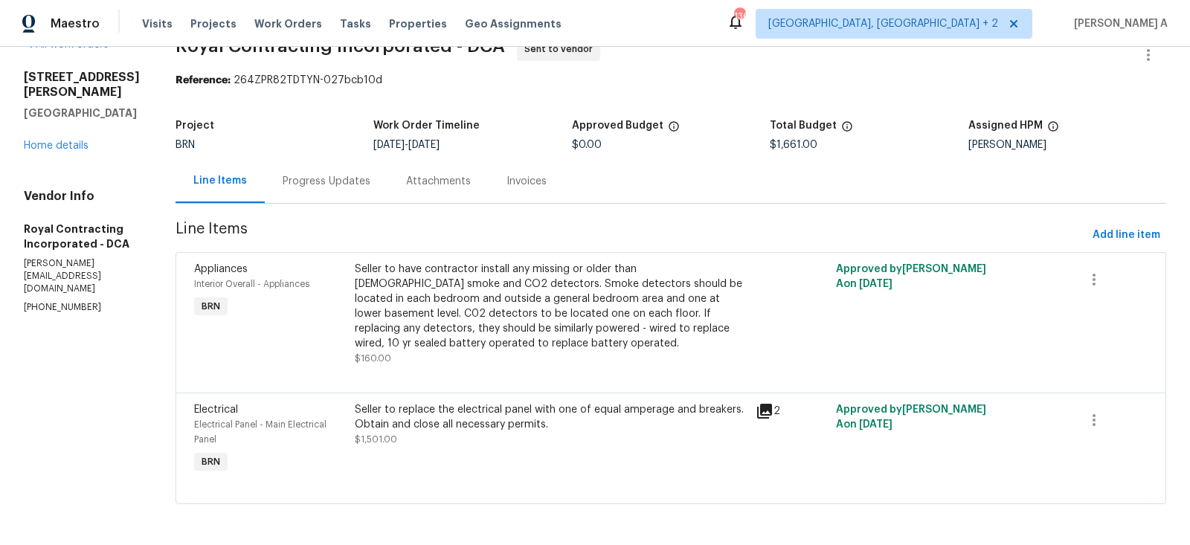
click at [361, 180] on div "Progress Updates" at bounding box center [327, 181] width 88 height 15
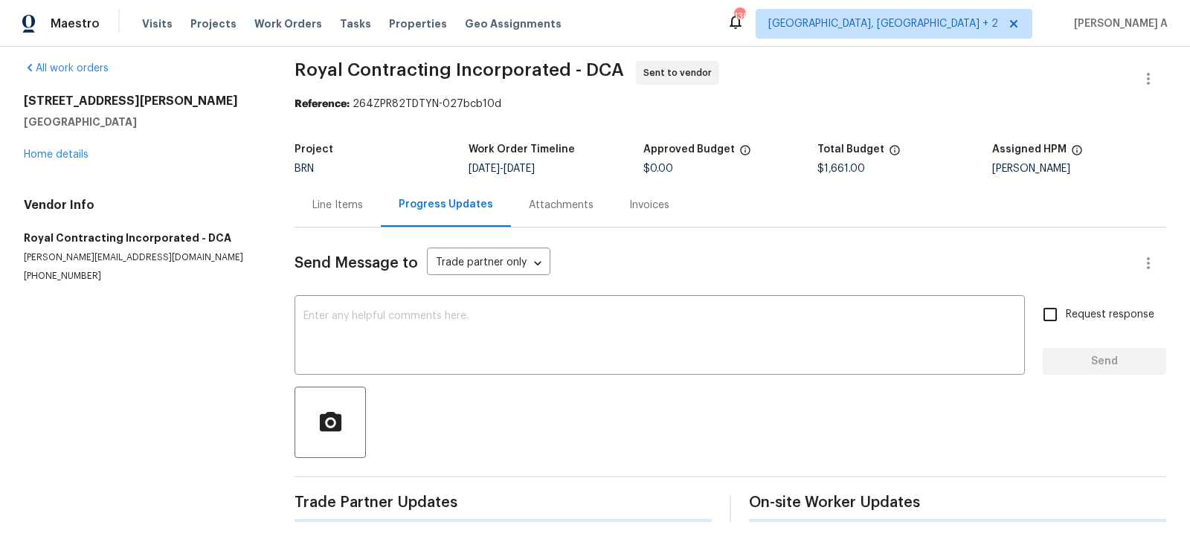
scroll to position [33, 0]
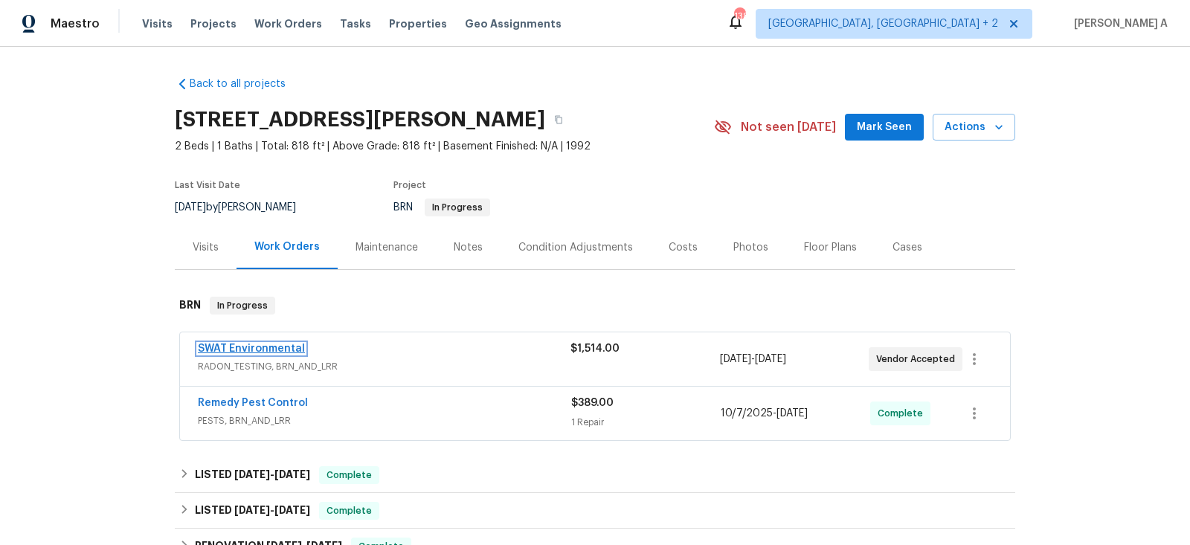
click at [262, 348] on link "SWAT Environmental" at bounding box center [251, 349] width 107 height 10
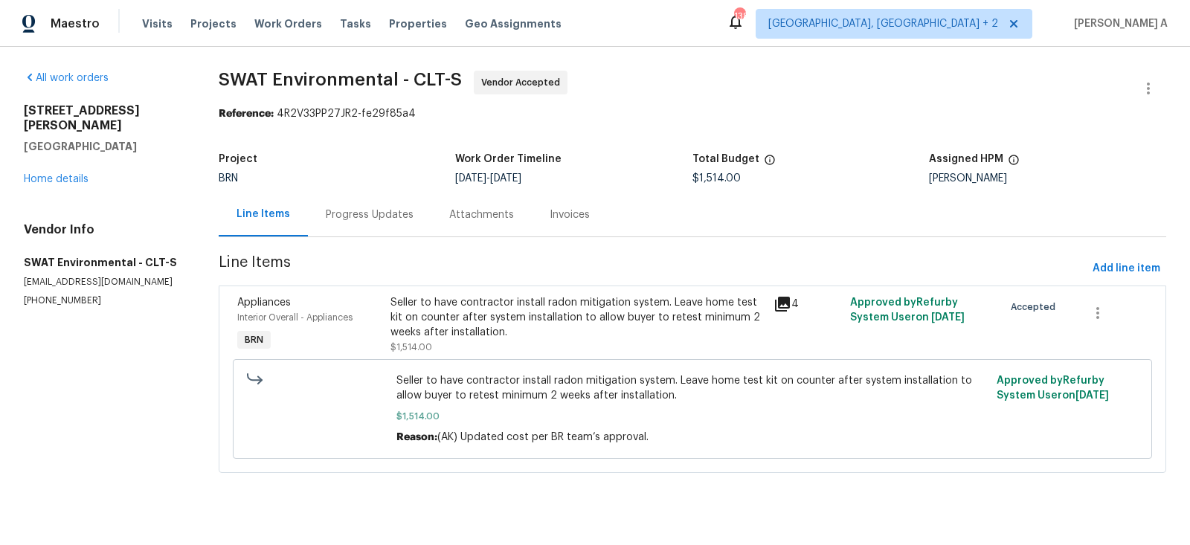
click at [365, 217] on div "Progress Updates" at bounding box center [370, 214] width 88 height 15
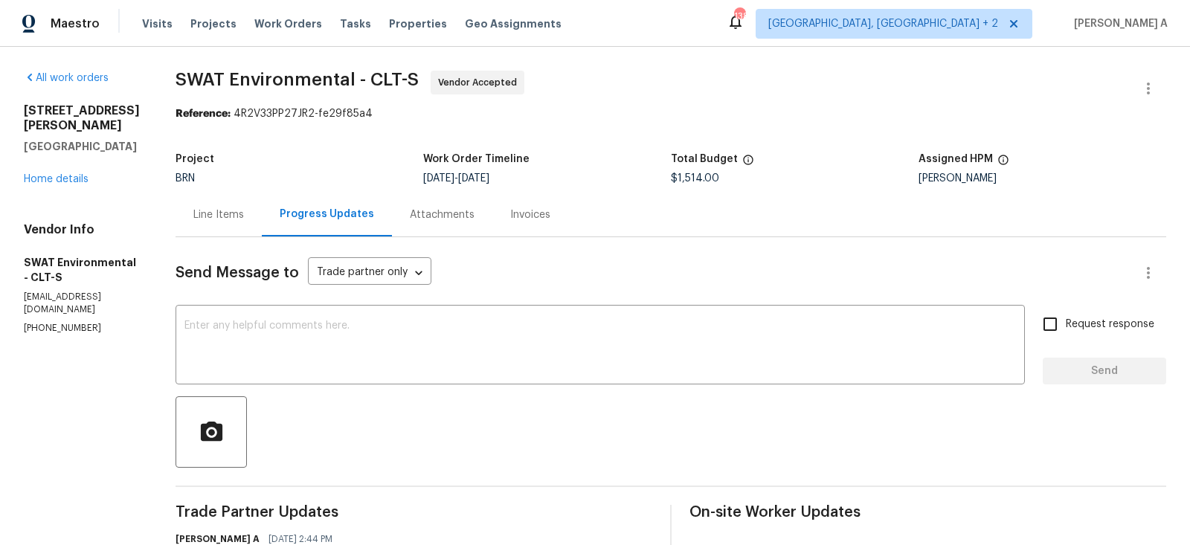
click at [251, 214] on div "Line Items" at bounding box center [218, 215] width 86 height 44
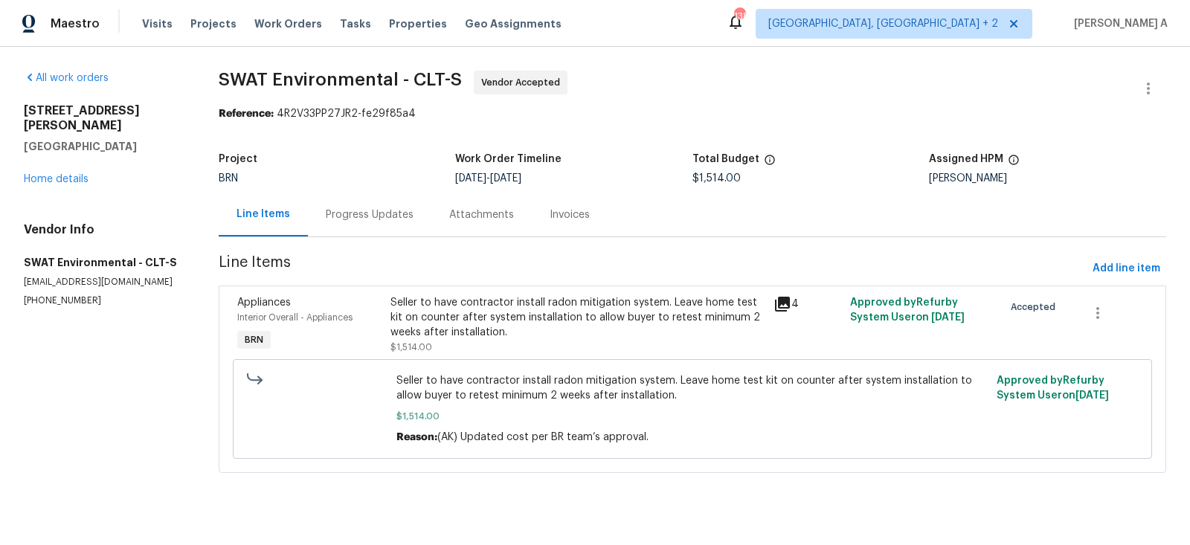
click at [554, 218] on div "Invoices" at bounding box center [569, 214] width 40 height 15
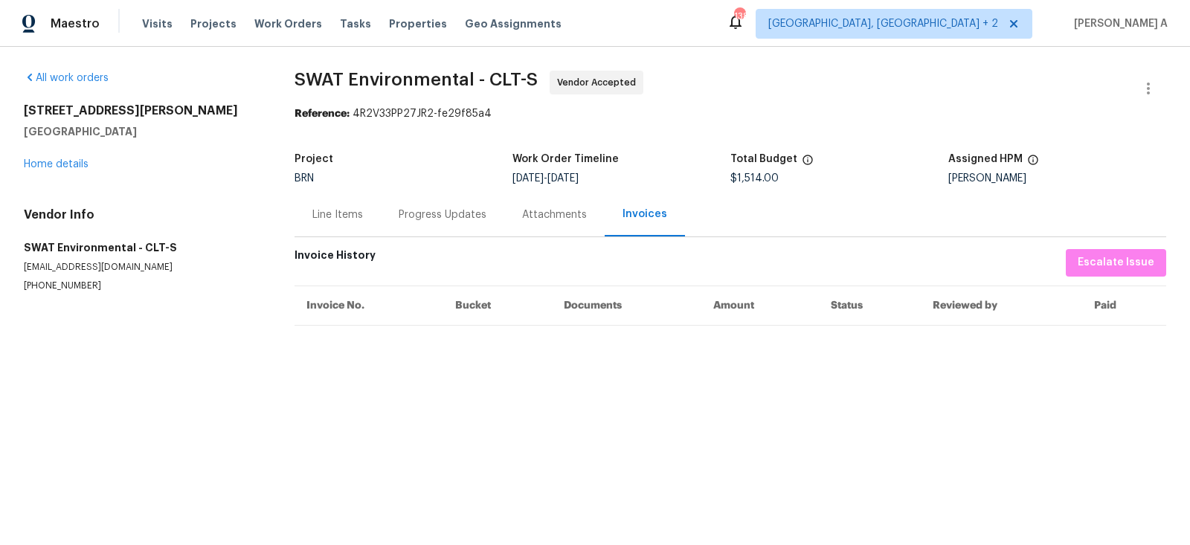
click at [417, 219] on div "Progress Updates" at bounding box center [443, 214] width 88 height 15
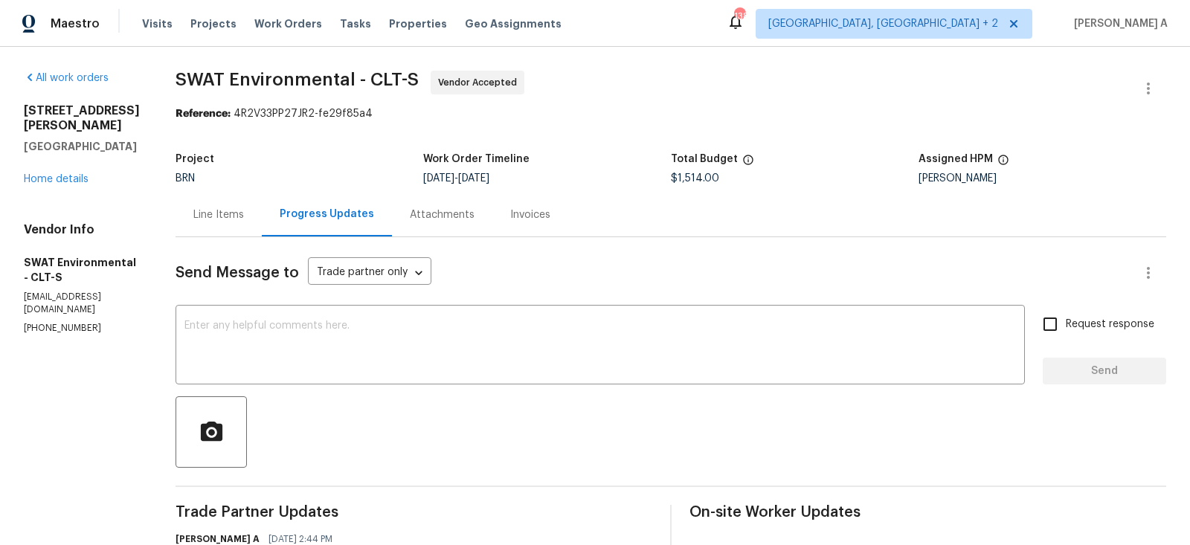
click at [199, 214] on div "Line Items" at bounding box center [218, 214] width 51 height 15
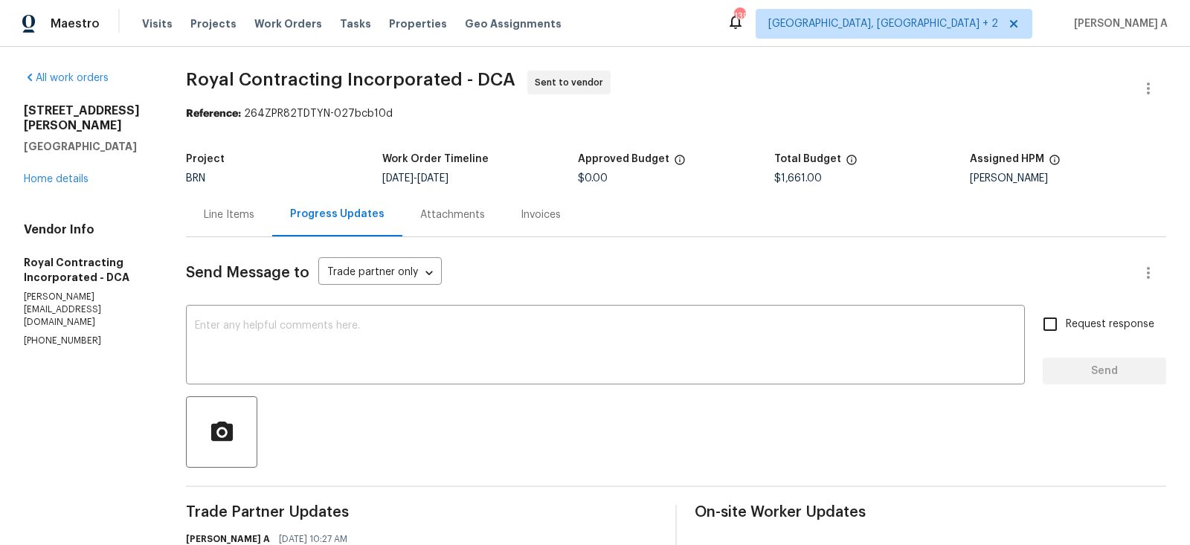
scroll to position [167, 0]
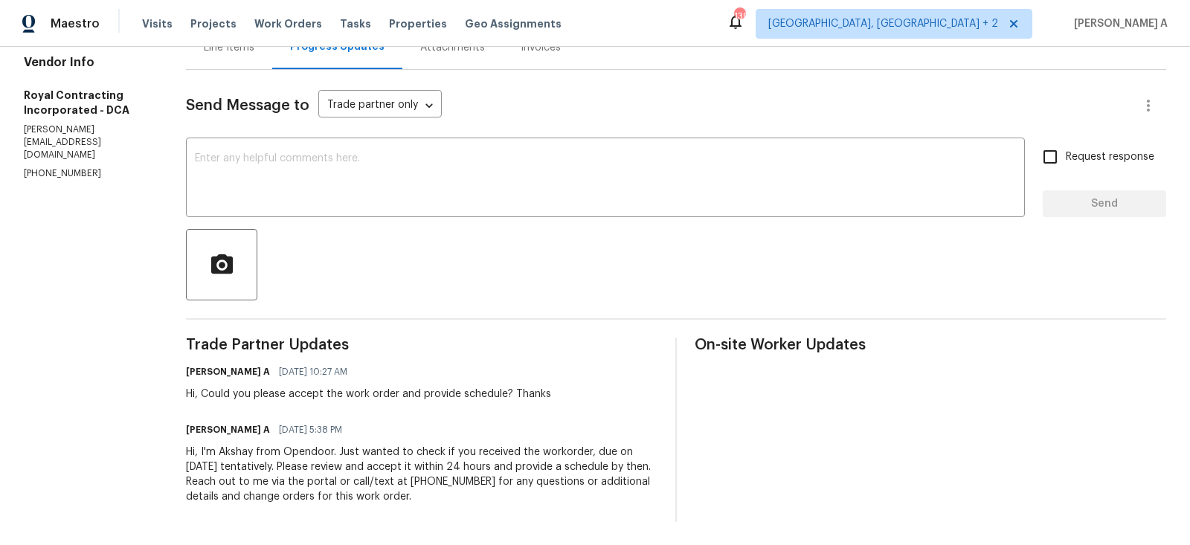
click at [58, 167] on p "(703) 498-9323" at bounding box center [87, 173] width 126 height 13
copy p "(703) 498-9323"
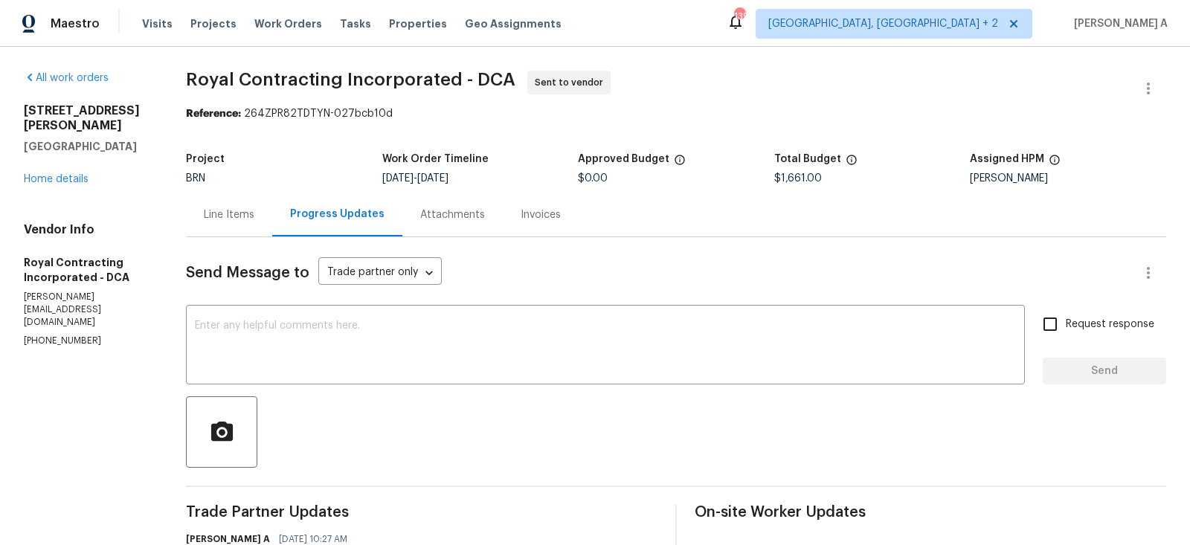
click at [243, 204] on div "Line Items" at bounding box center [229, 215] width 86 height 44
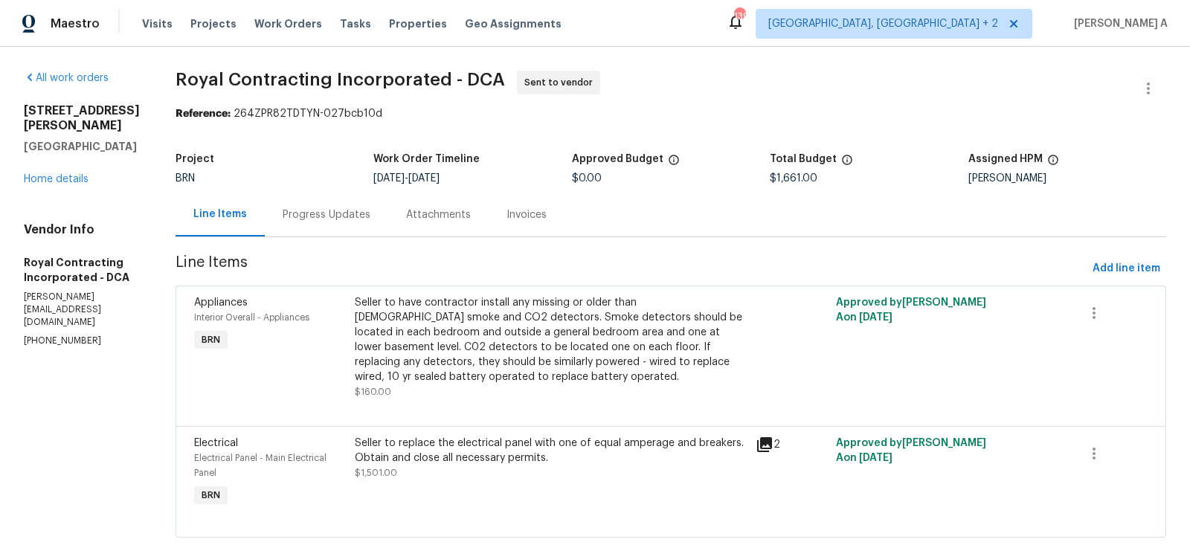
scroll to position [33, 0]
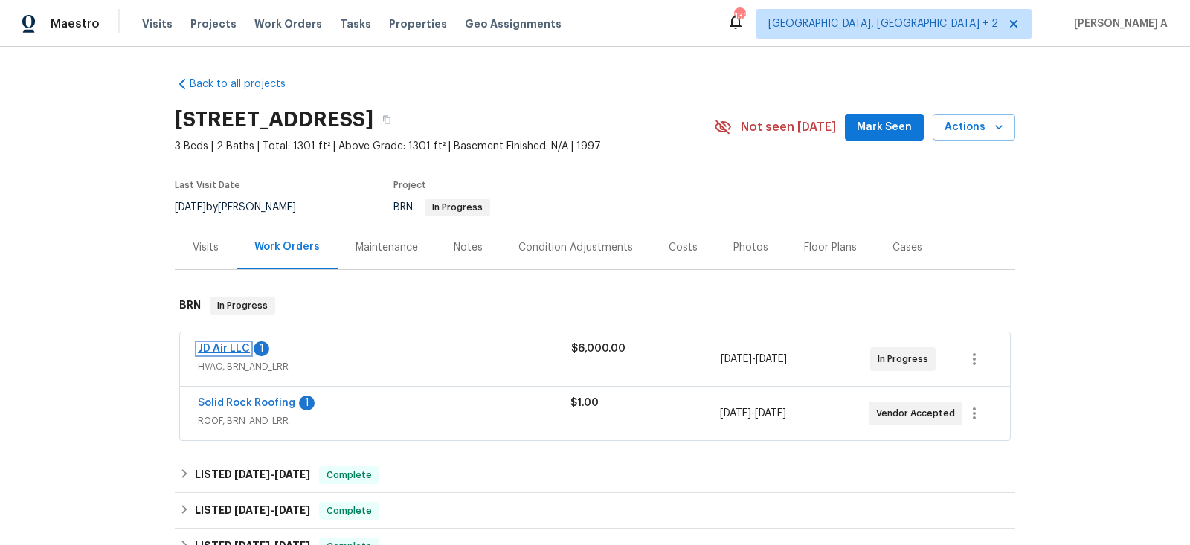
click at [225, 346] on link "JD Air LLC" at bounding box center [224, 349] width 52 height 10
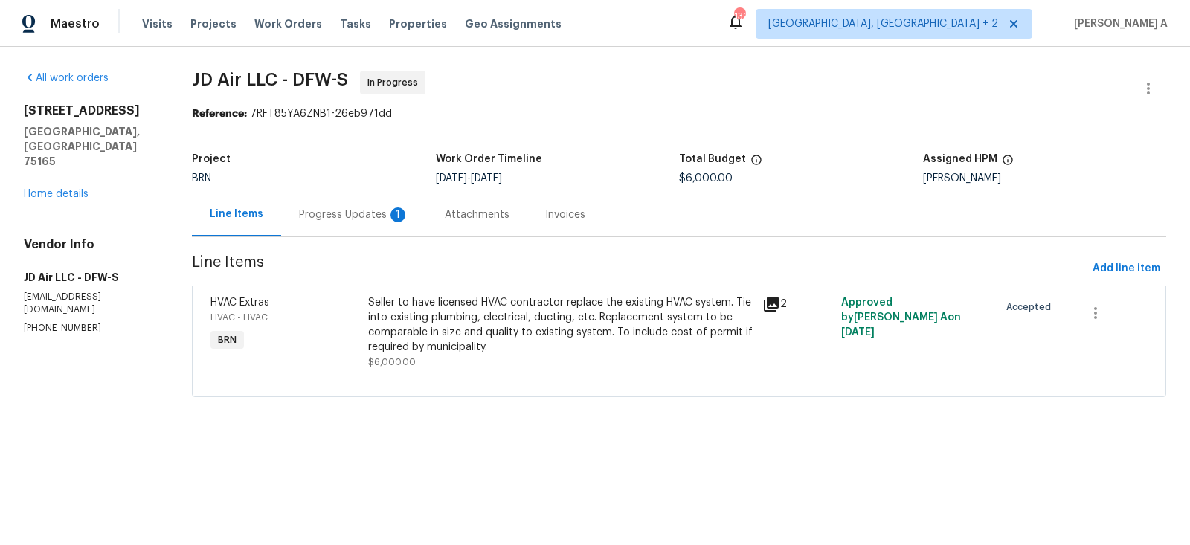
click at [395, 202] on div "Progress Updates 1" at bounding box center [354, 215] width 146 height 44
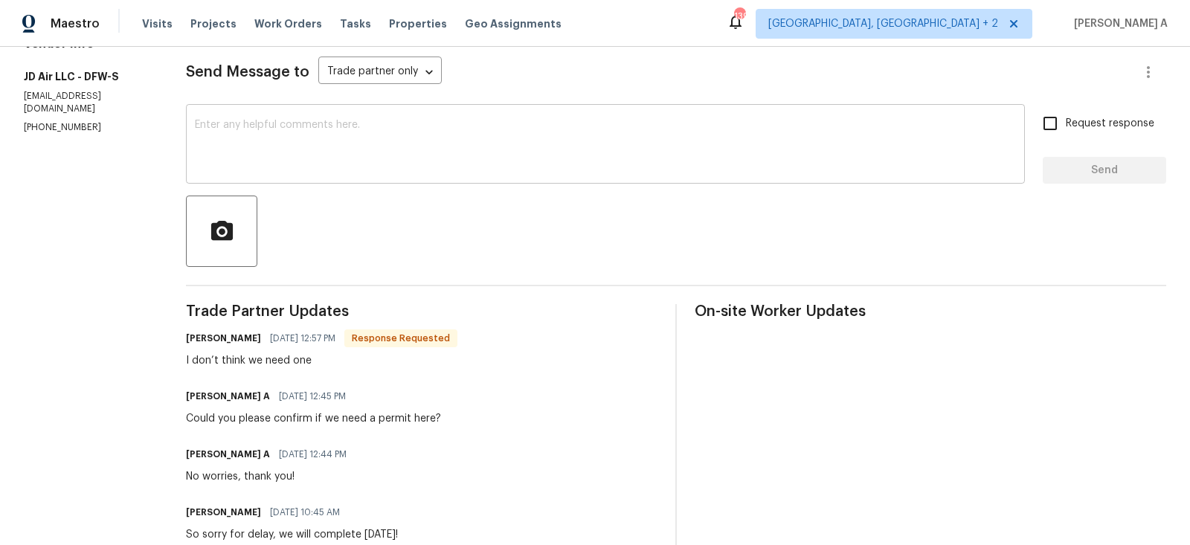
scroll to position [197, 0]
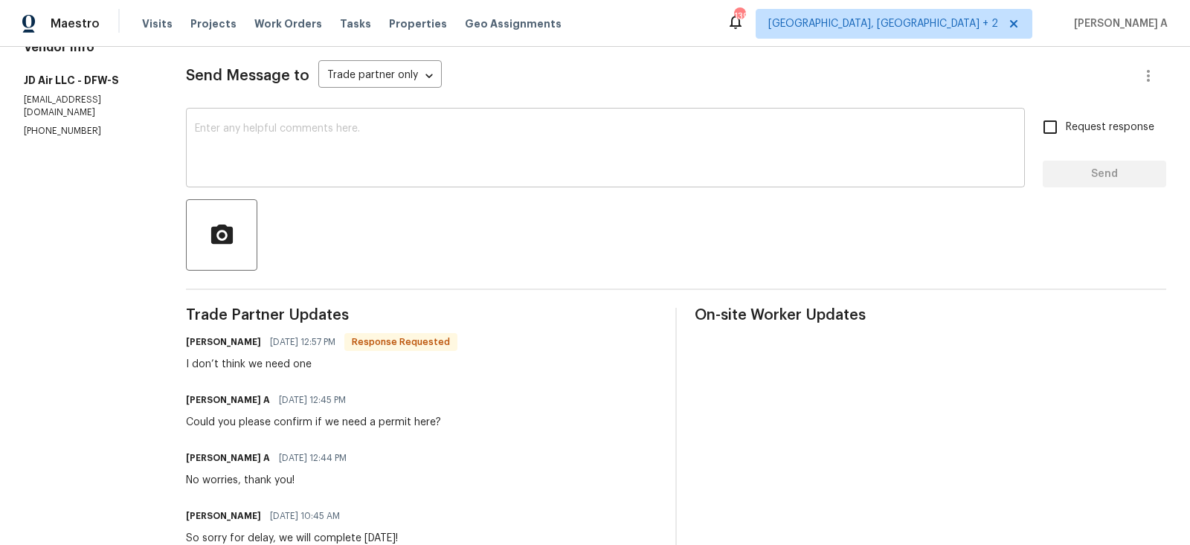
click at [301, 180] on div "x ​" at bounding box center [605, 150] width 839 height 76
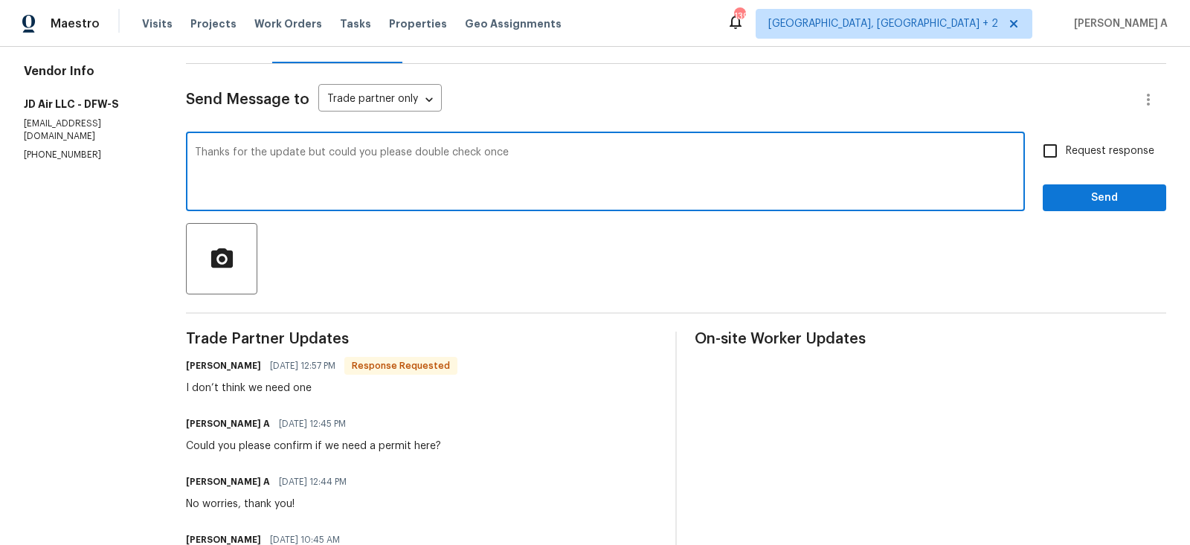
scroll to position [135, 0]
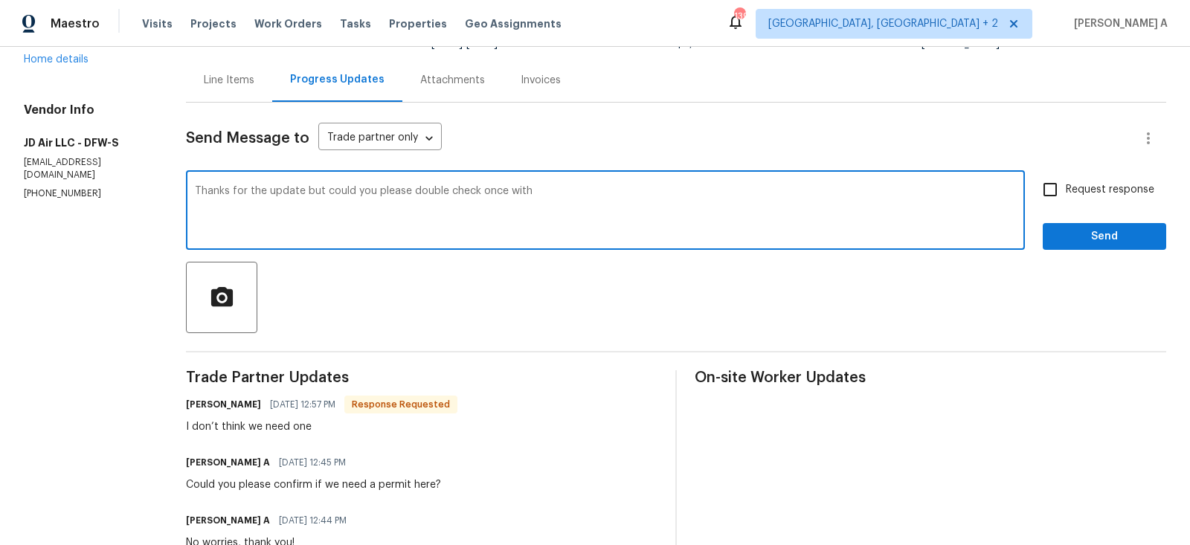
click at [0, 0] on qb-div "Replace with -check" at bounding box center [0, 0] width 0 height 0
click at [563, 204] on textarea "Thanks for the update but could you please double-check once with" at bounding box center [605, 212] width 821 height 52
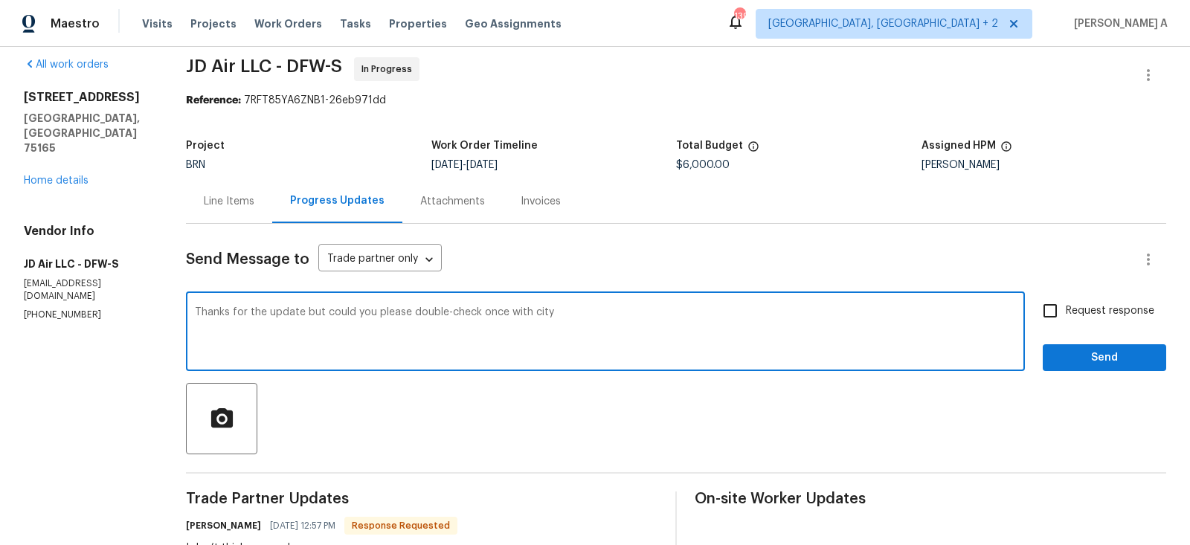
scroll to position [0, 0]
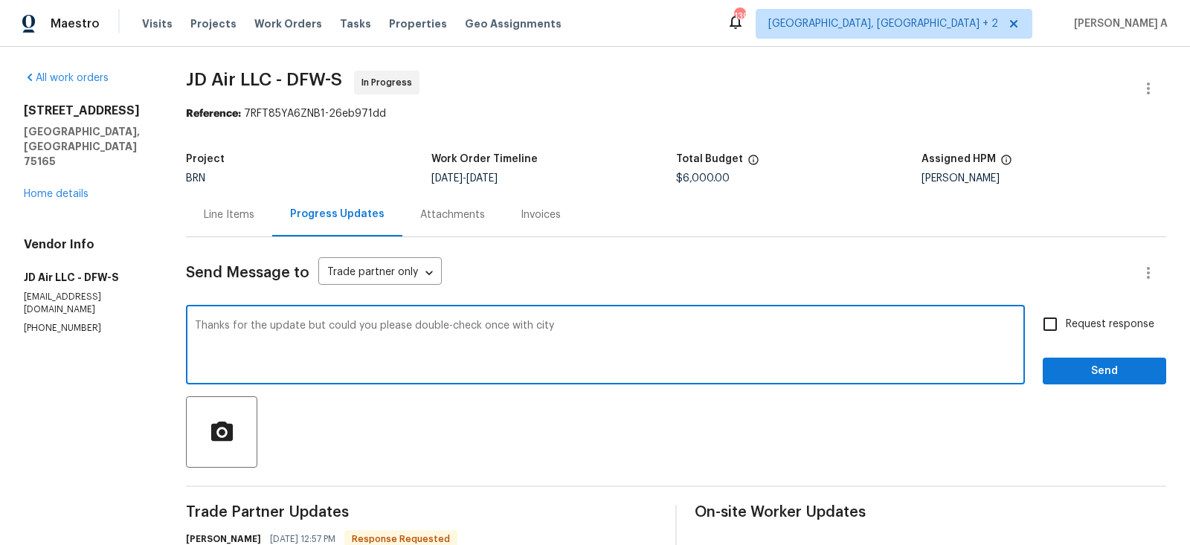
click at [528, 335] on textarea "Thanks for the update but could you please double-check once with city" at bounding box center [605, 346] width 821 height 52
drag, startPoint x: 308, startPoint y: 326, endPoint x: 725, endPoint y: 326, distance: 417.1
click at [725, 326] on textarea "Thanks for the update but could you please double-check once with city" at bounding box center [605, 346] width 821 height 52
type textarea "Thanks for the update!"
click at [1056, 312] on input "Request response" at bounding box center [1049, 324] width 31 height 31
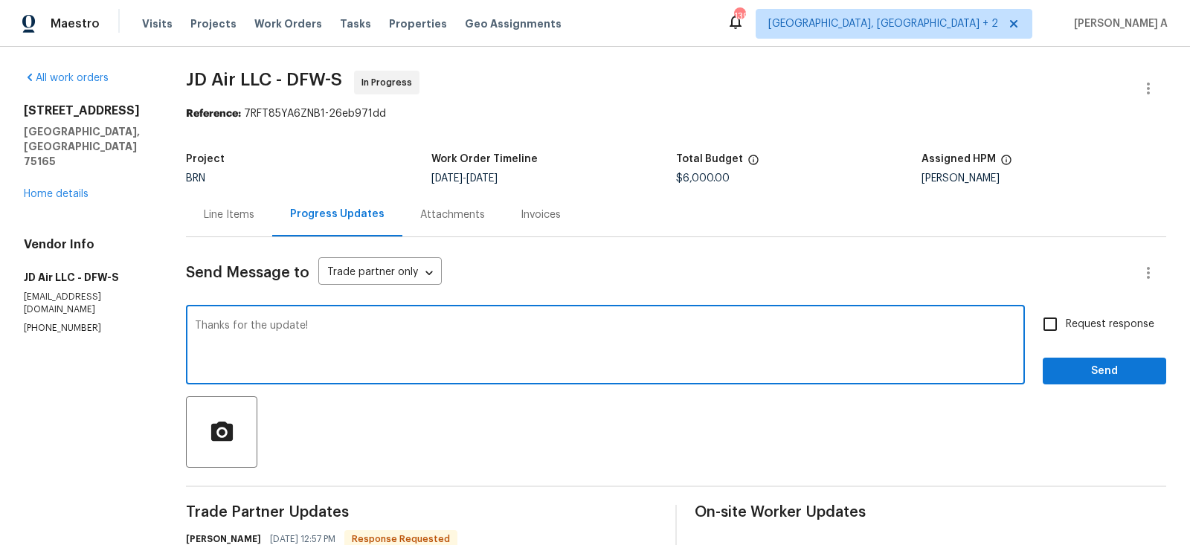
checkbox input "true"
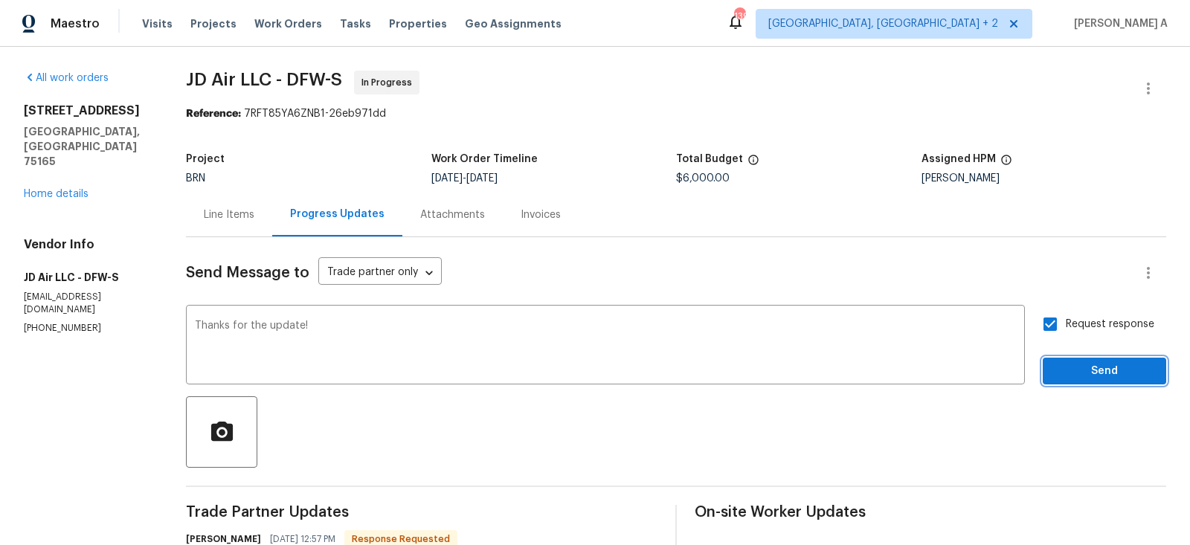
click at [1078, 364] on span "Send" at bounding box center [1104, 371] width 100 height 19
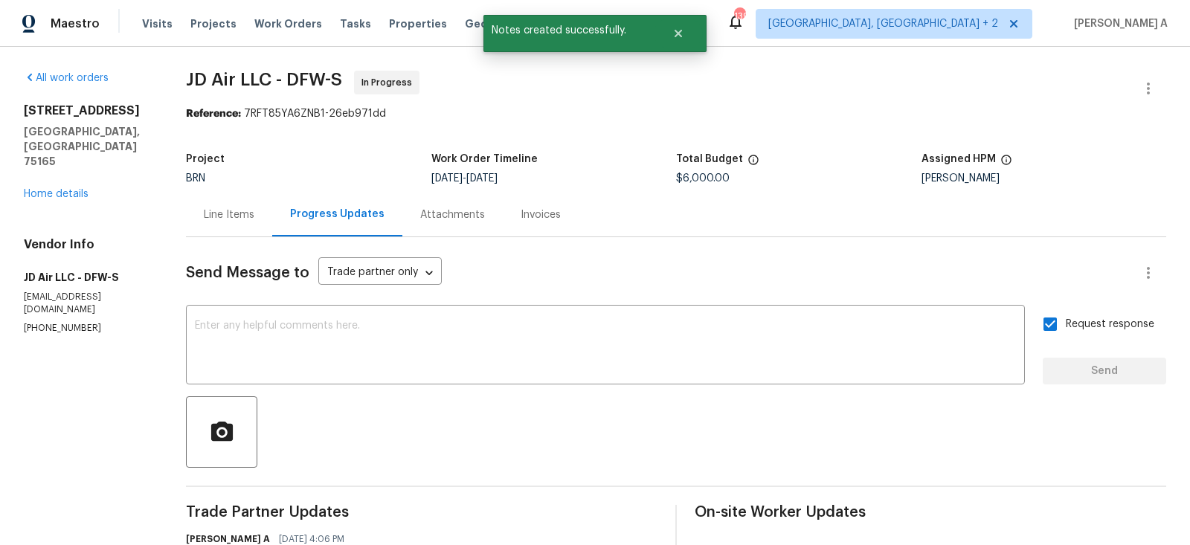
click at [238, 213] on div "Line Items" at bounding box center [229, 214] width 51 height 15
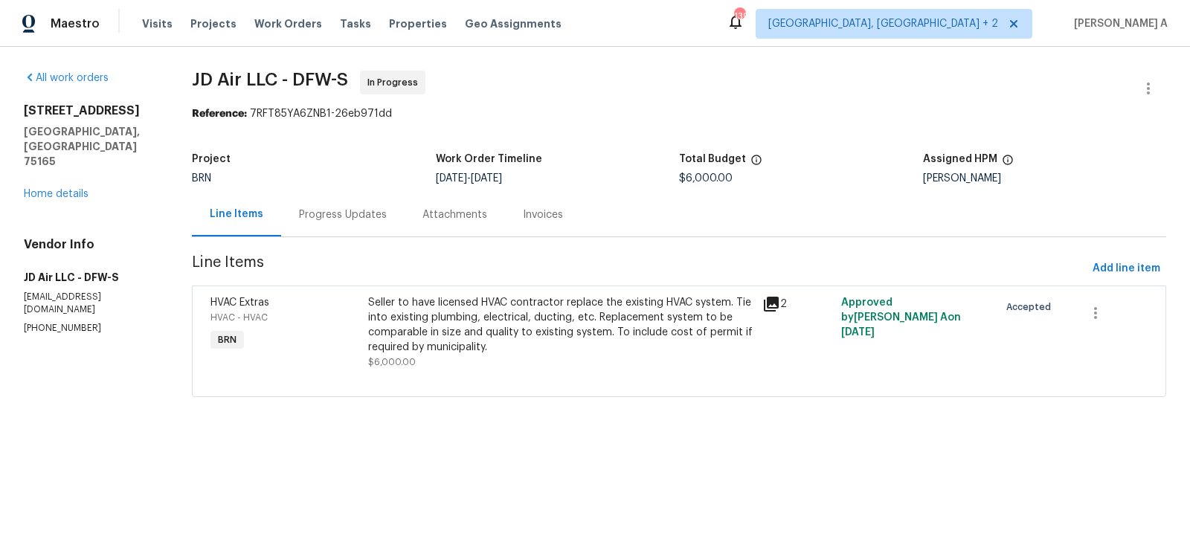
click at [355, 233] on div "Progress Updates" at bounding box center [342, 215] width 123 height 44
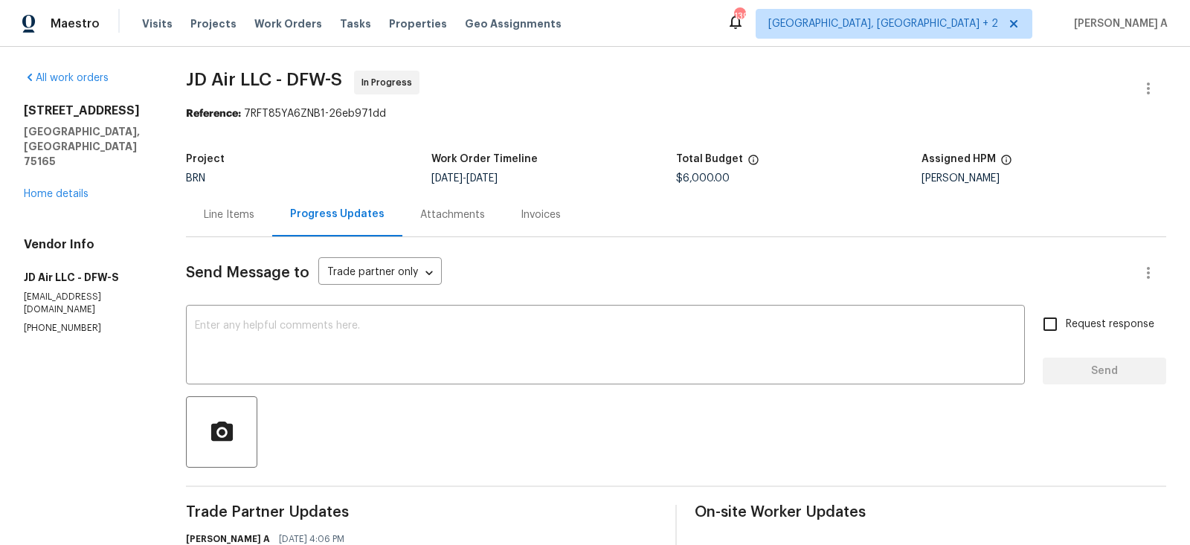
click at [239, 201] on div "Line Items" at bounding box center [229, 215] width 86 height 44
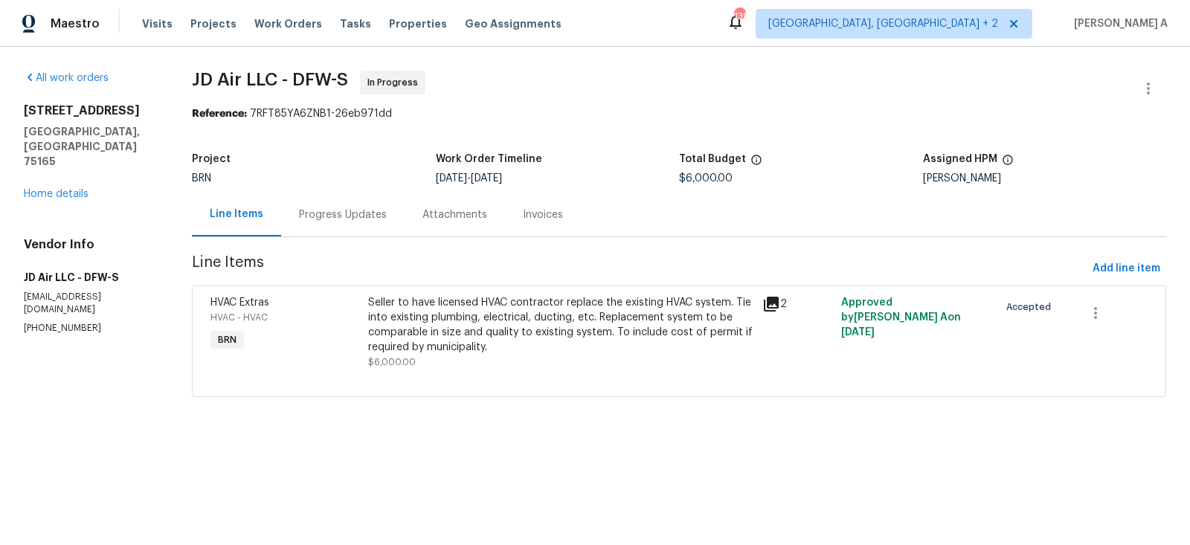
click at [52, 170] on div "122 Driftwood Ln Waxahachie, TX 75165 Home details" at bounding box center [90, 152] width 132 height 98
click at [68, 173] on div "All work orders 122 Driftwood Ln Waxahachie, TX 75165 Home details Vendor Info …" at bounding box center [90, 203] width 132 height 264
click at [68, 189] on link "Home details" at bounding box center [56, 194] width 65 height 10
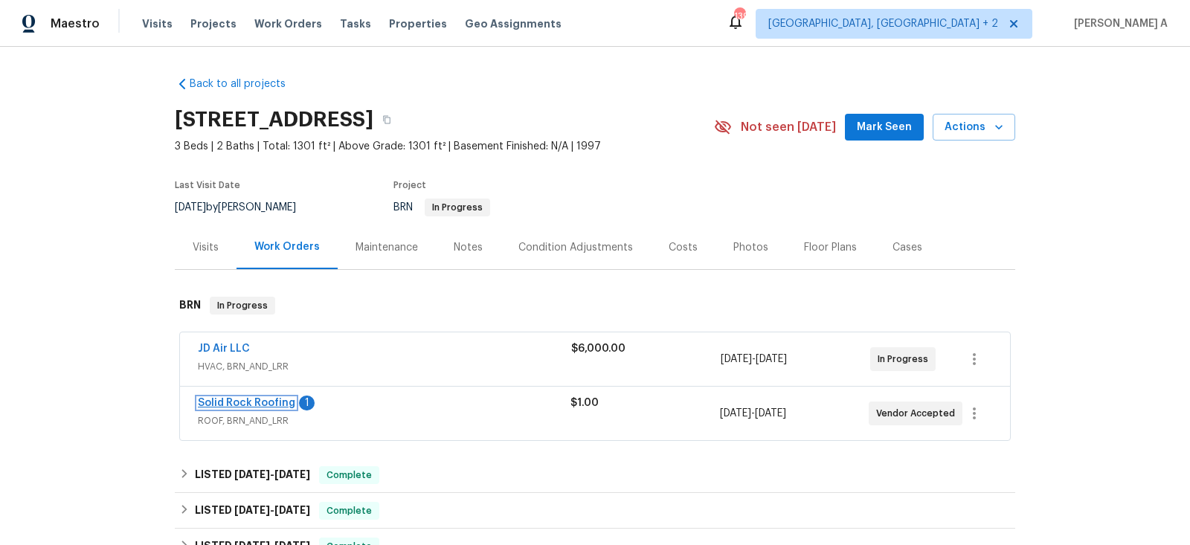
click at [249, 404] on link "Solid Rock Roofing" at bounding box center [246, 403] width 97 height 10
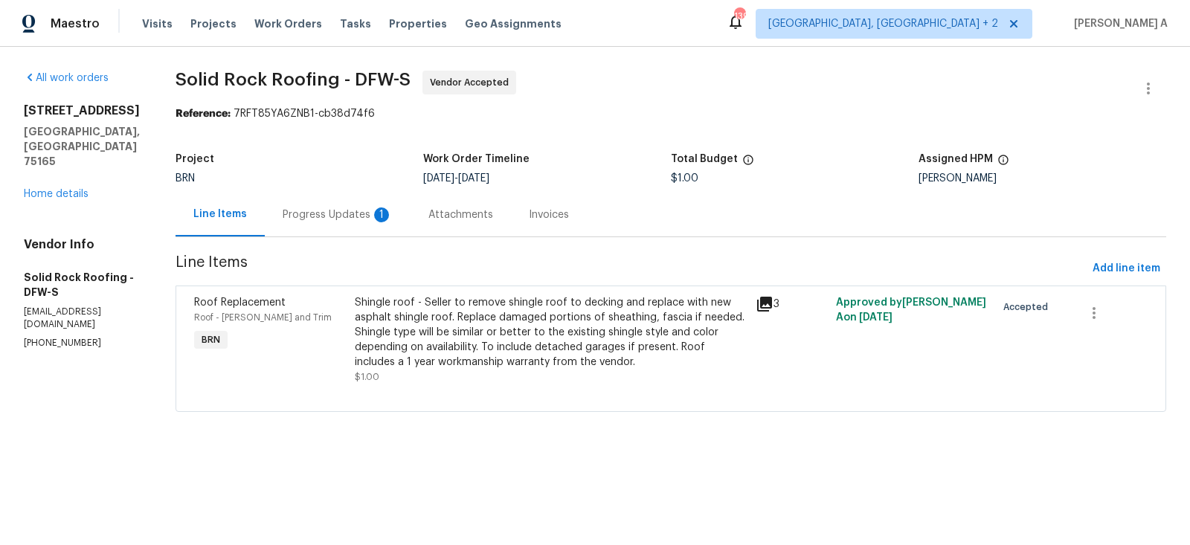
click at [374, 209] on div "1" at bounding box center [381, 214] width 15 height 15
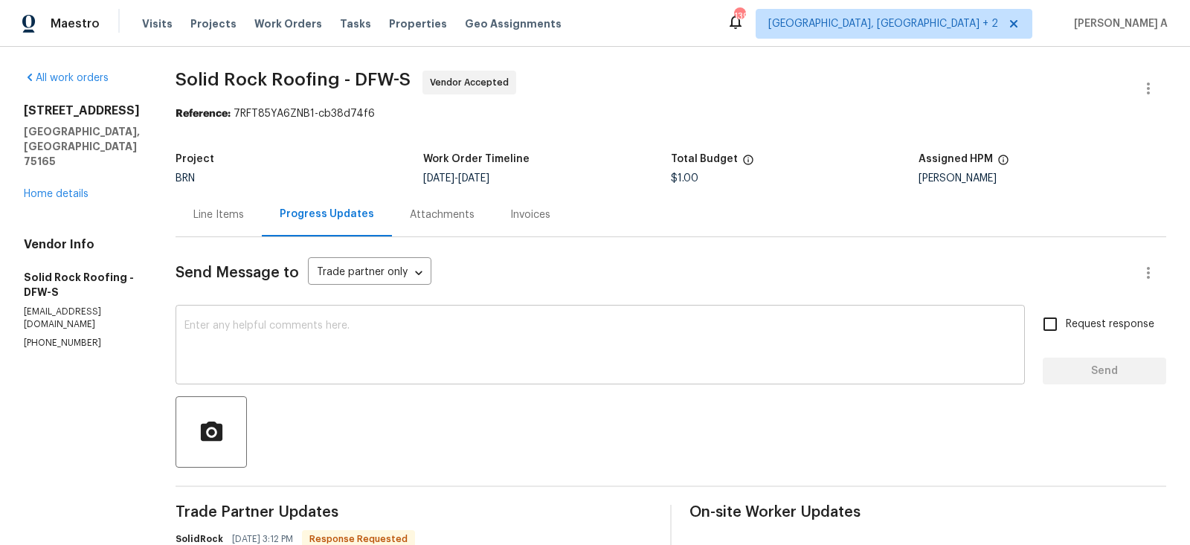
click at [295, 346] on textarea at bounding box center [599, 346] width 831 height 52
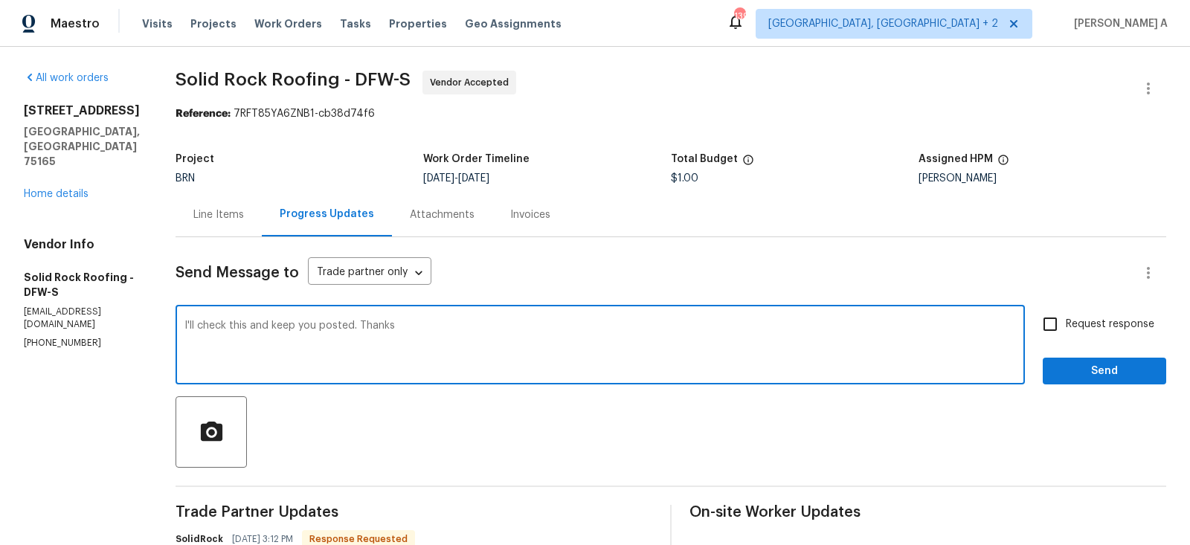
type textarea "I'll check this and keep you posted. Thanks"
click at [1031, 328] on div "I'll check this and keep you posted. Thanks x ​ Request response Send" at bounding box center [670, 347] width 990 height 76
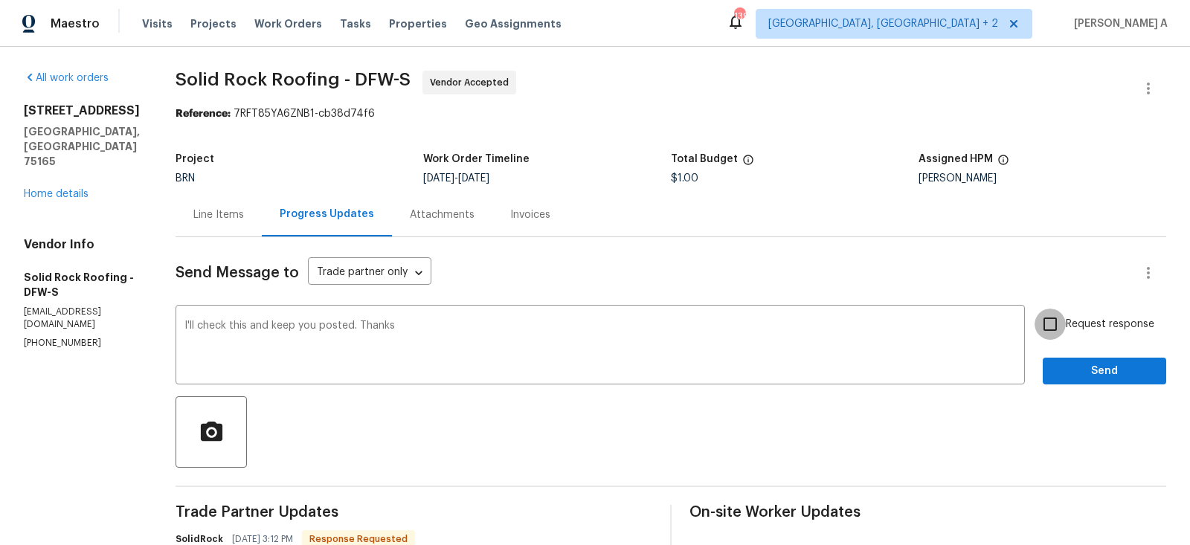
click at [1052, 335] on input "Request response" at bounding box center [1049, 324] width 31 height 31
checkbox input "true"
click at [1065, 367] on span "Send" at bounding box center [1104, 371] width 100 height 19
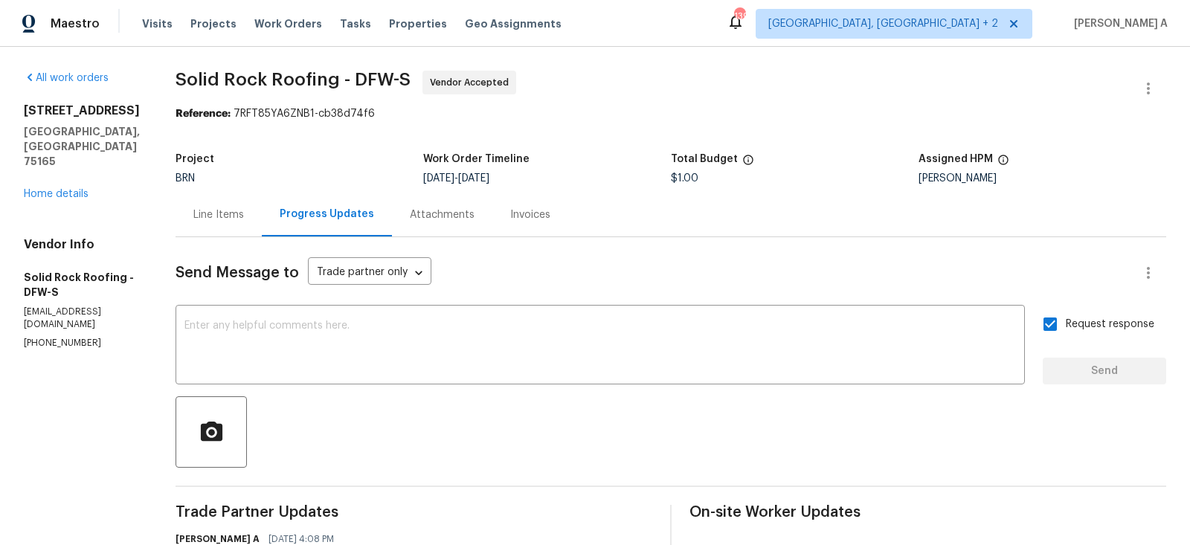
click at [210, 223] on div "Line Items" at bounding box center [218, 215] width 86 height 44
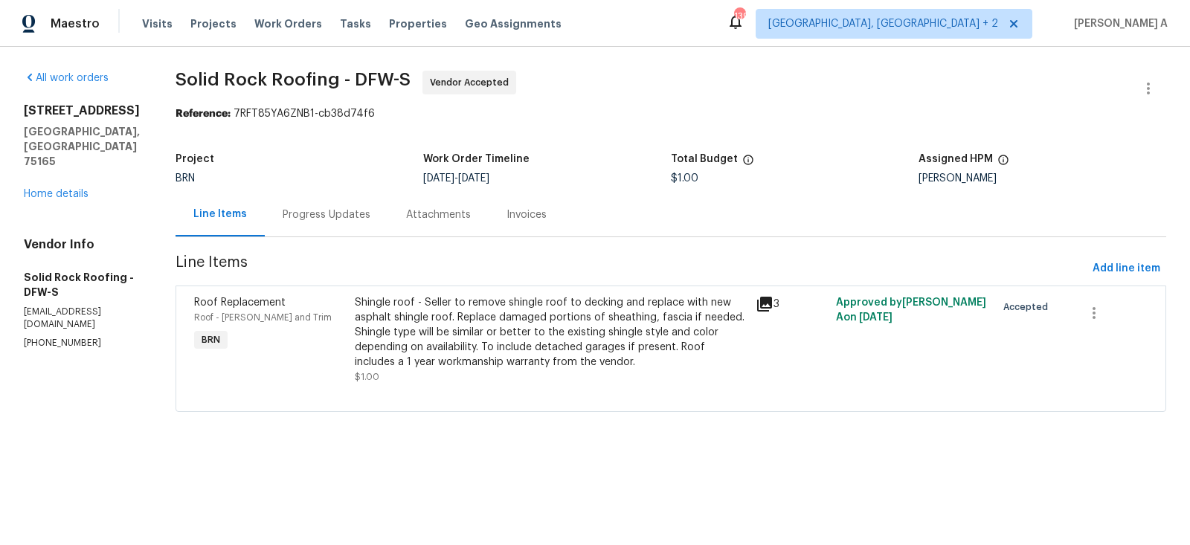
click at [573, 328] on div "Shingle roof - Seller to remove shingle roof to decking and replace with new as…" at bounding box center [551, 332] width 392 height 74
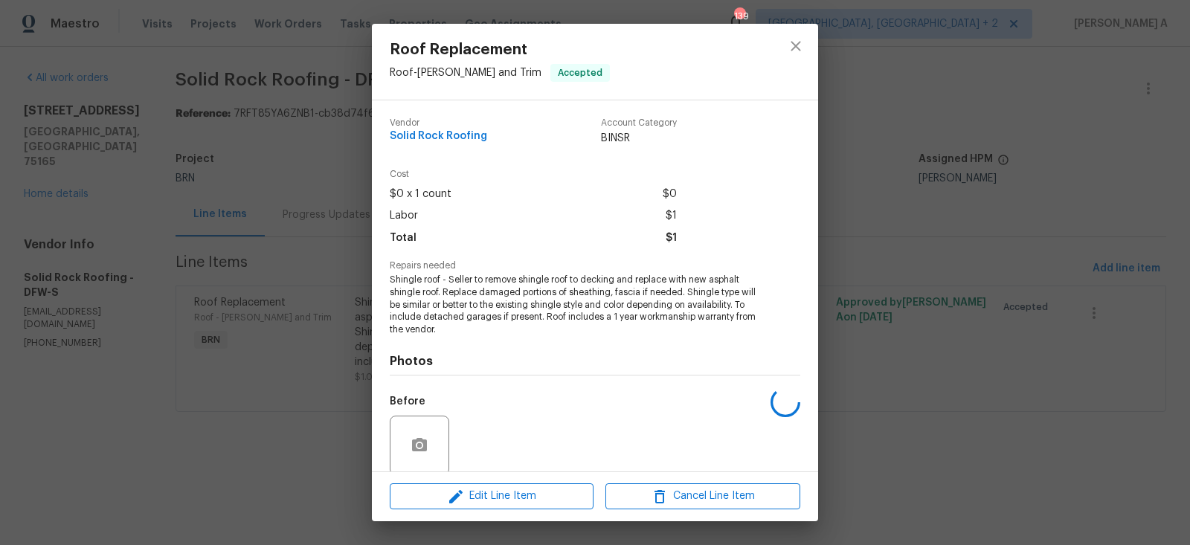
click at [512, 297] on span "Shingle roof - Seller to remove shingle roof to decking and replace with new as…" at bounding box center [575, 305] width 370 height 62
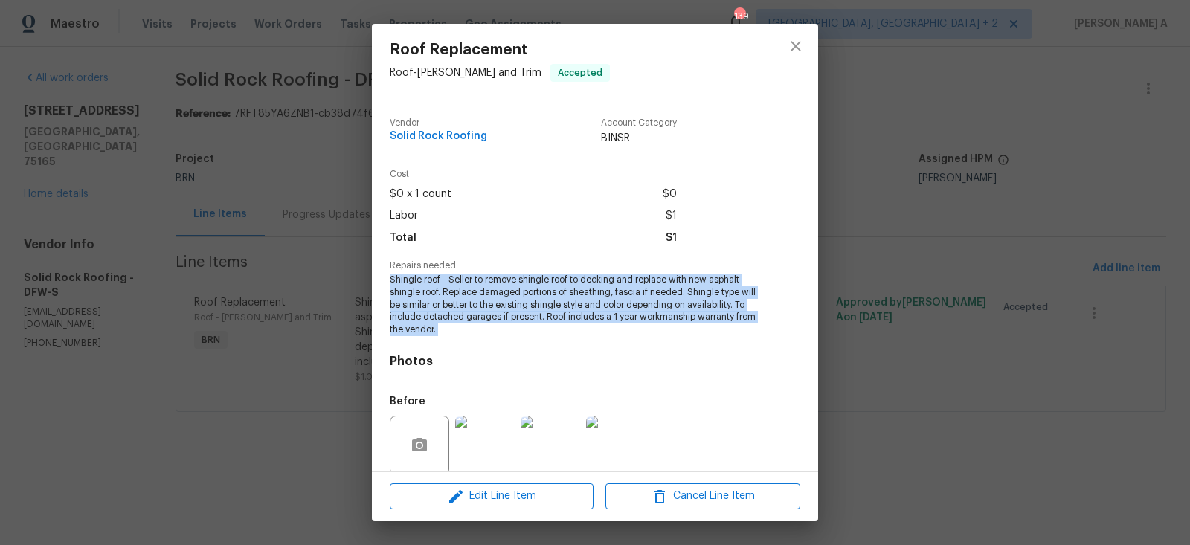
click at [512, 297] on span "Shingle roof - Seller to remove shingle roof to decking and replace with new as…" at bounding box center [575, 305] width 370 height 62
copy span "Shingle roof - Seller to remove shingle roof to decking and replace with new as…"
click at [792, 44] on icon "close" at bounding box center [795, 46] width 10 height 10
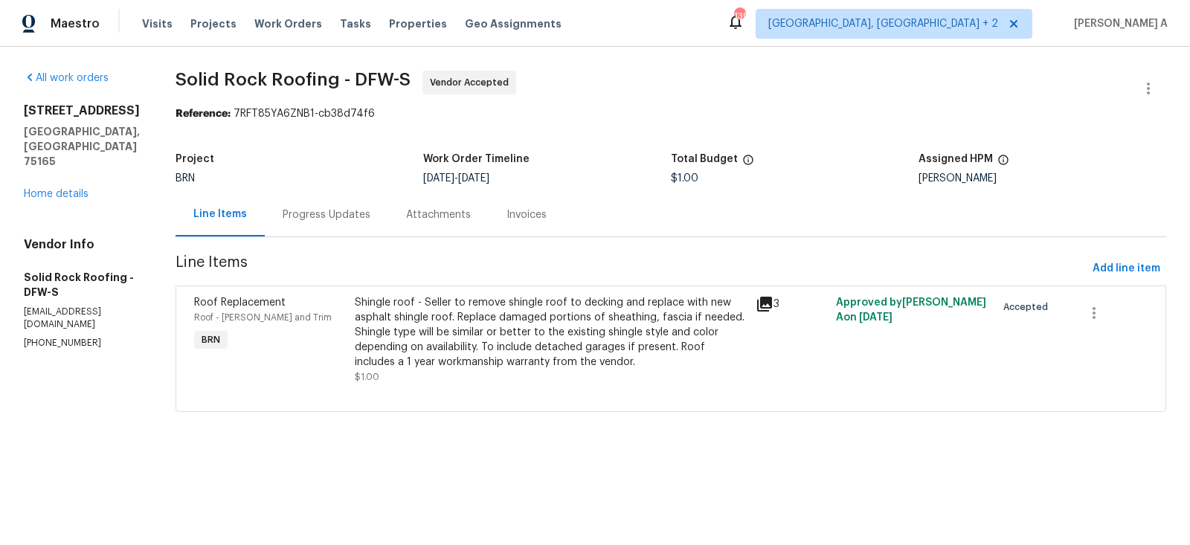
click at [347, 212] on div "Progress Updates" at bounding box center [327, 214] width 88 height 15
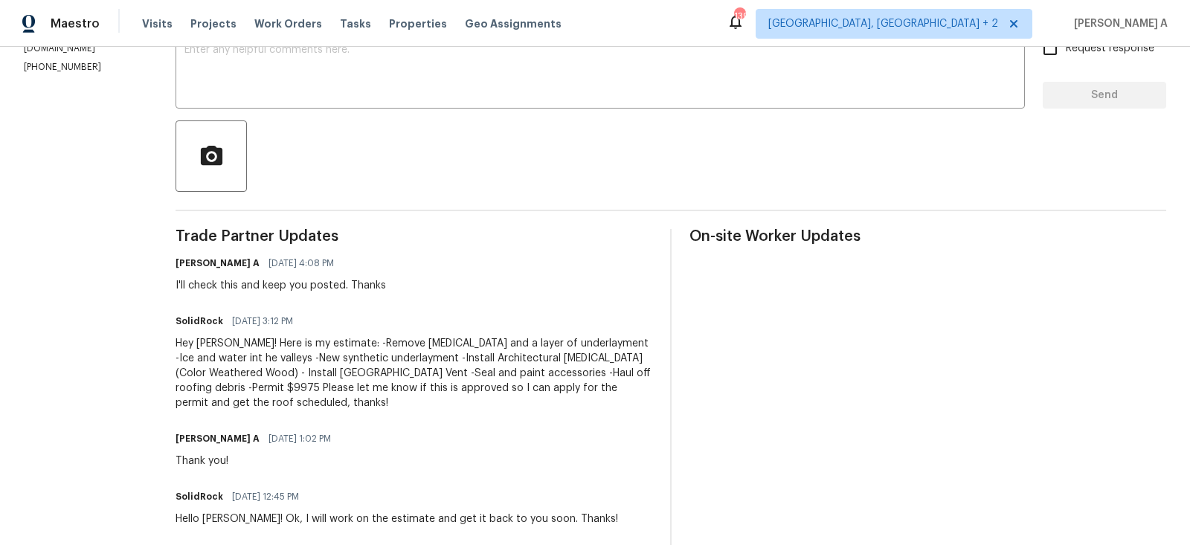
scroll to position [341, 0]
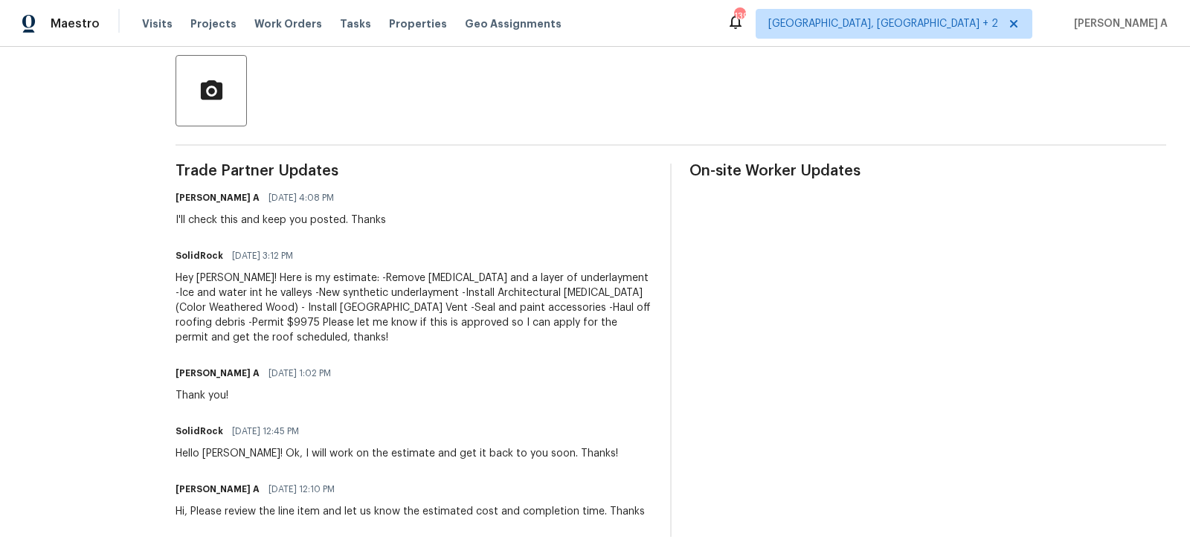
click at [375, 295] on div "Hey Akshay! Here is my estimate: -Remove shingles and a layer of underlayment -…" at bounding box center [413, 308] width 477 height 74
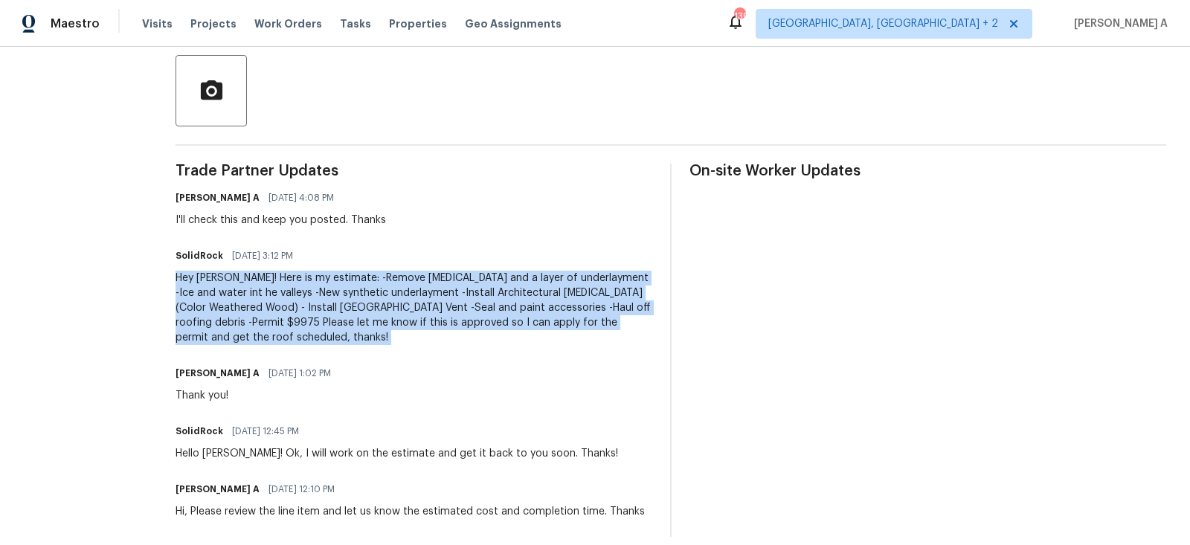
click at [375, 295] on div "Hey Akshay! Here is my estimate: -Remove shingles and a layer of underlayment -…" at bounding box center [413, 308] width 477 height 74
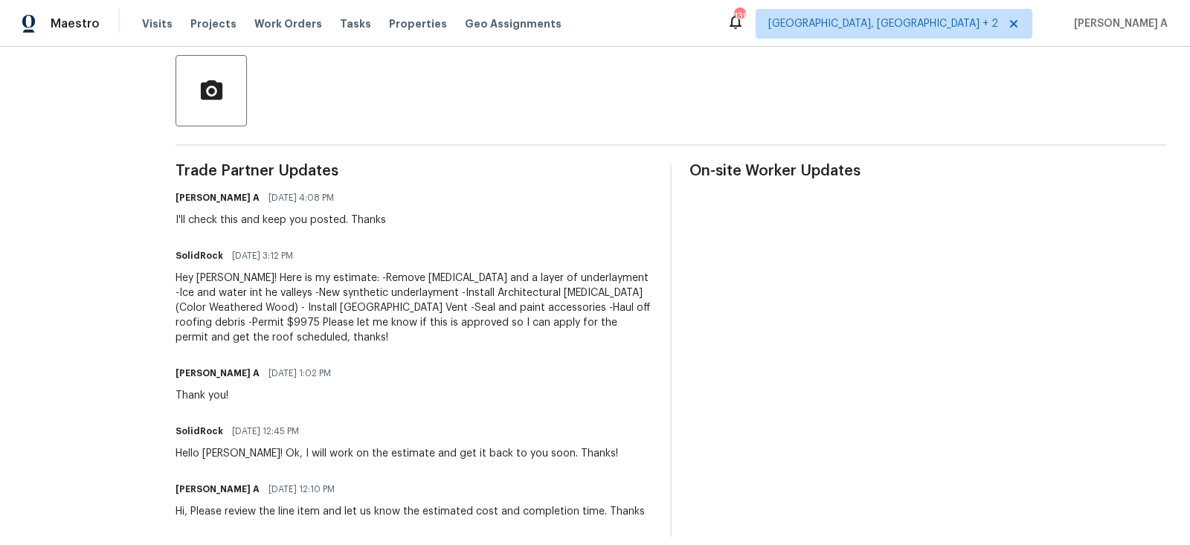
click at [286, 297] on div "Hey Akshay! Here is my estimate: -Remove shingles and a layer of underlayment -…" at bounding box center [413, 308] width 477 height 74
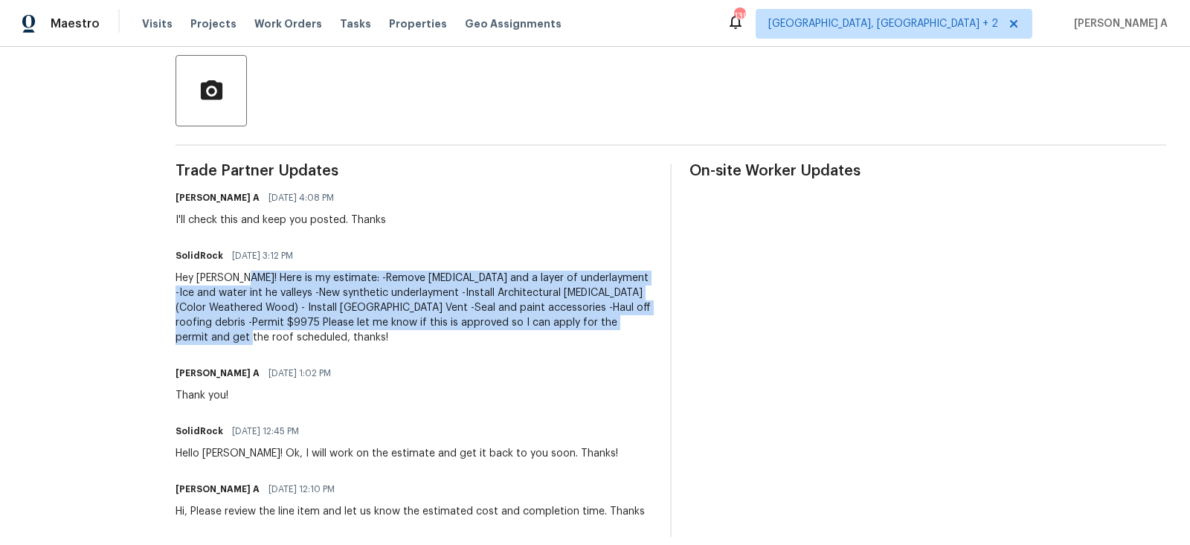
copy div "Here is my estimate: -Remove shingles and a layer of underlayment -Ice and wate…"
drag, startPoint x: 236, startPoint y: 280, endPoint x: 645, endPoint y: 320, distance: 411.0
click at [645, 320] on div "Hey Akshay! Here is my estimate: -Remove shingles and a layer of underlayment -…" at bounding box center [413, 308] width 477 height 74
click at [388, 323] on div "Hey Akshay! Here is my estimate: -Remove shingles and a layer of underlayment -…" at bounding box center [413, 308] width 477 height 74
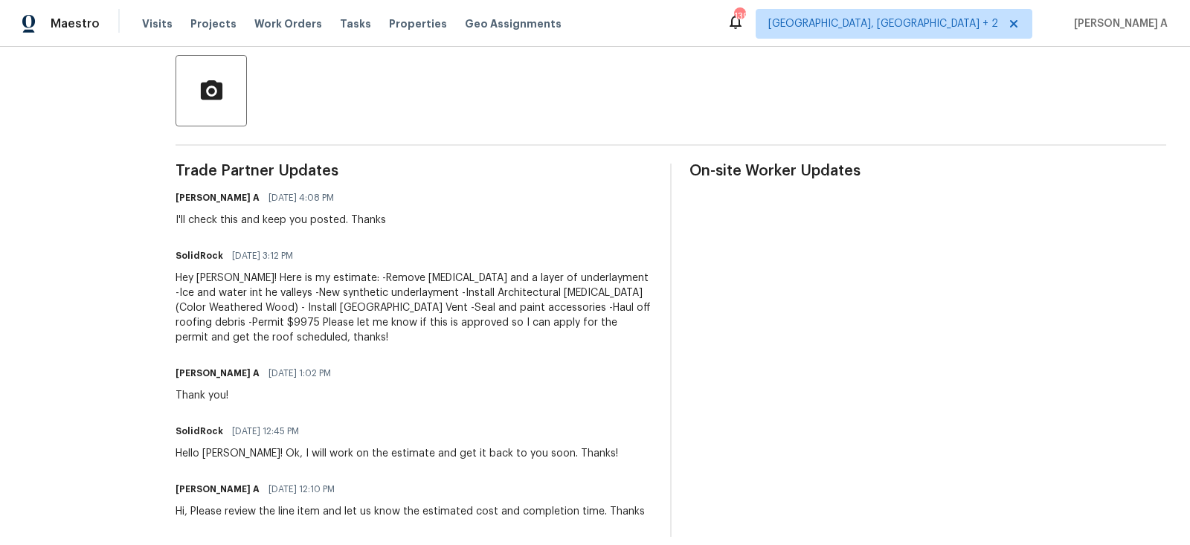
scroll to position [0, 0]
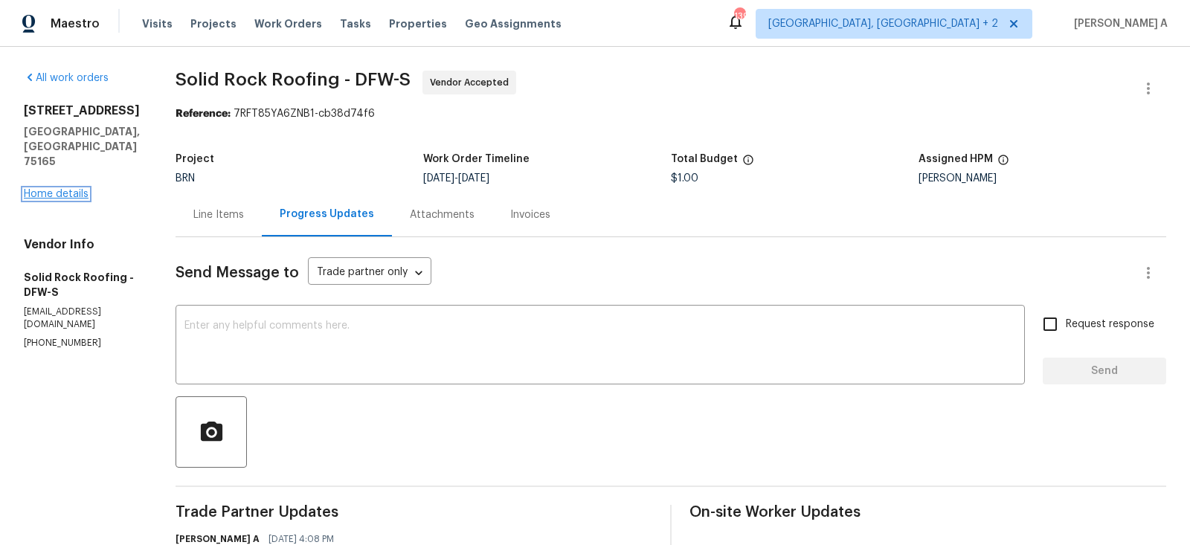
click at [59, 189] on link "Home details" at bounding box center [56, 194] width 65 height 10
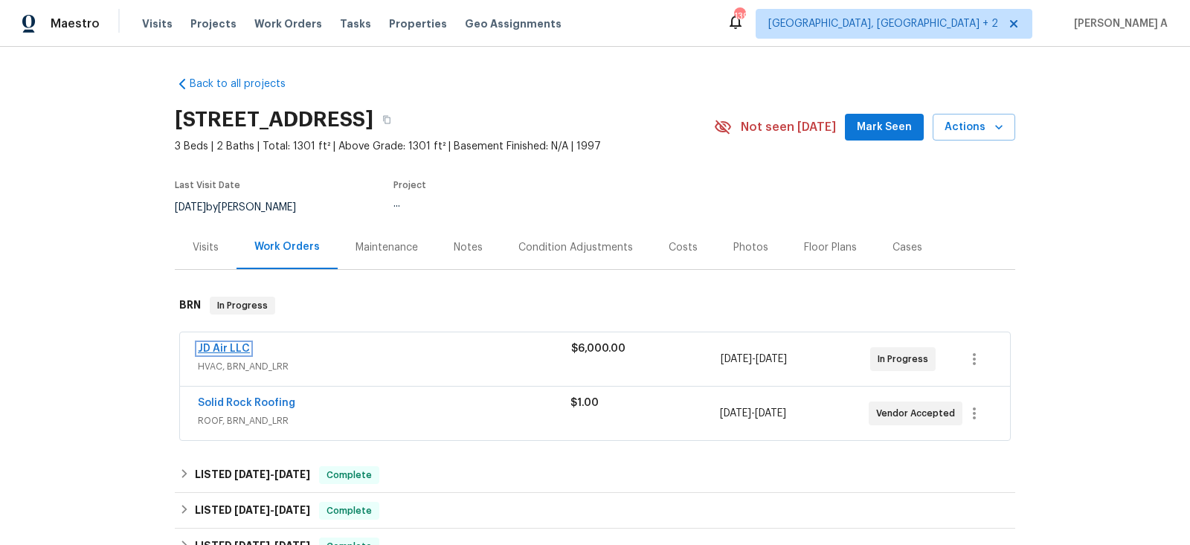
click at [219, 345] on link "JD Air LLC" at bounding box center [224, 349] width 52 height 10
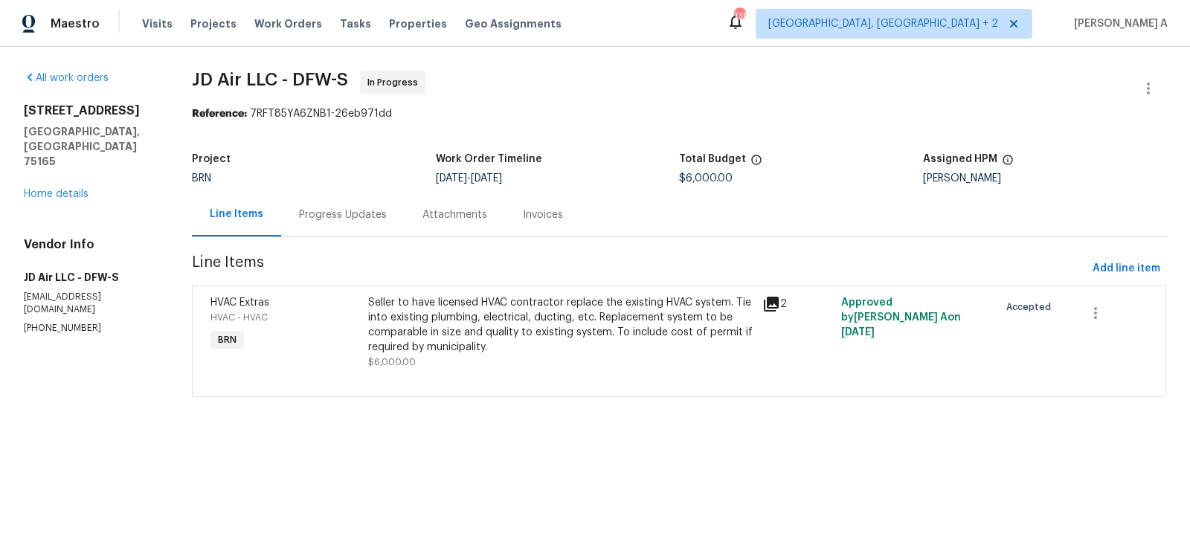
click at [320, 204] on div "Progress Updates" at bounding box center [342, 215] width 123 height 44
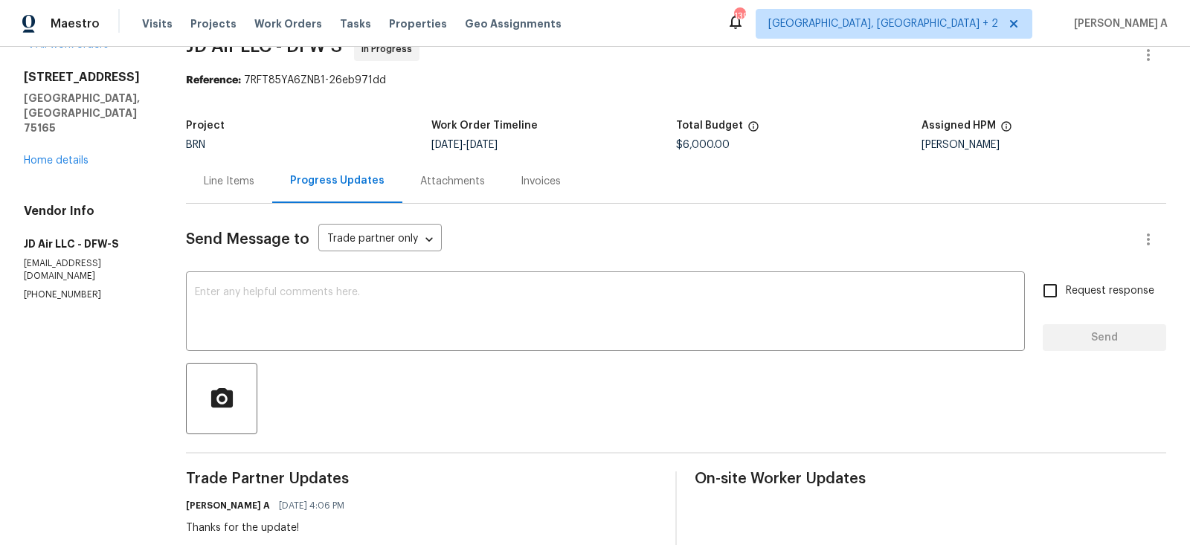
scroll to position [41, 0]
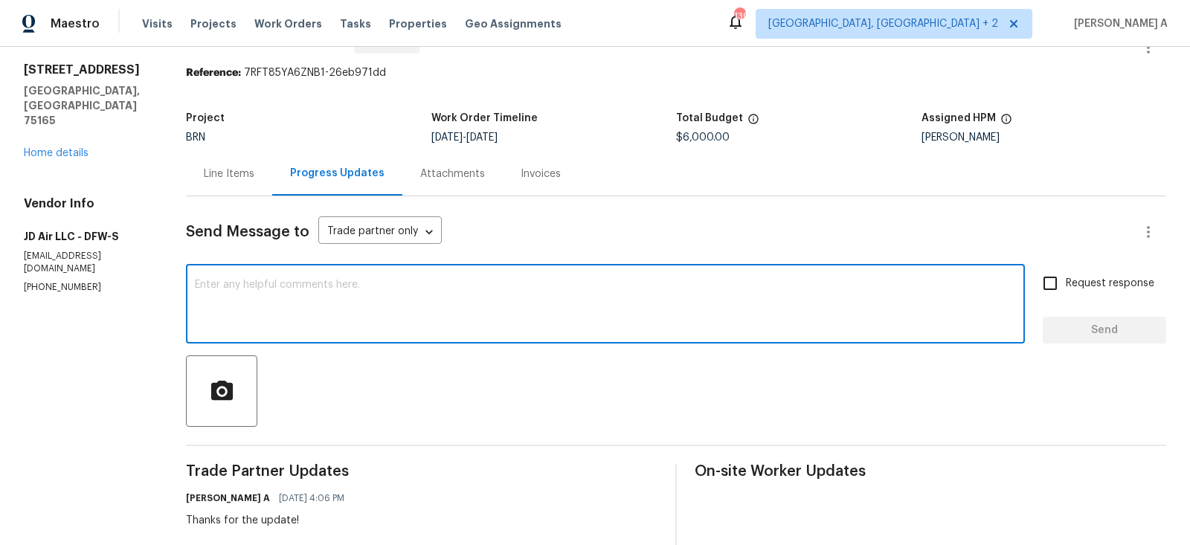
click at [355, 286] on textarea at bounding box center [605, 306] width 821 height 52
click at [0, 0] on span "Replace with" at bounding box center [0, 0] width 0 height 0
click at [519, 291] on textarea "Could you please double-check regarding the permit?" at bounding box center [605, 306] width 821 height 52
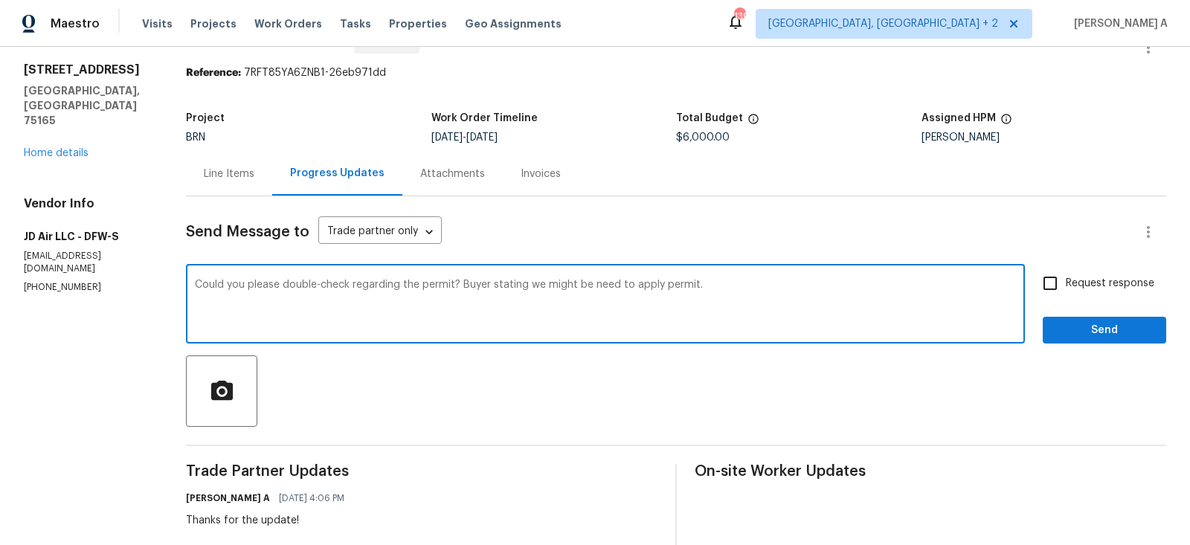
click at [519, 291] on textarea "Could you please double-check regarding the permit? Buyer stating we might be n…" at bounding box center [605, 306] width 821 height 52
click at [985, 326] on textarea "Could you please double-check regarding the permit? Buyer stating we might be n…" at bounding box center [605, 306] width 821 height 52
click at [0, 0] on icon "Paraphrase text" at bounding box center [0, 0] width 0 height 0
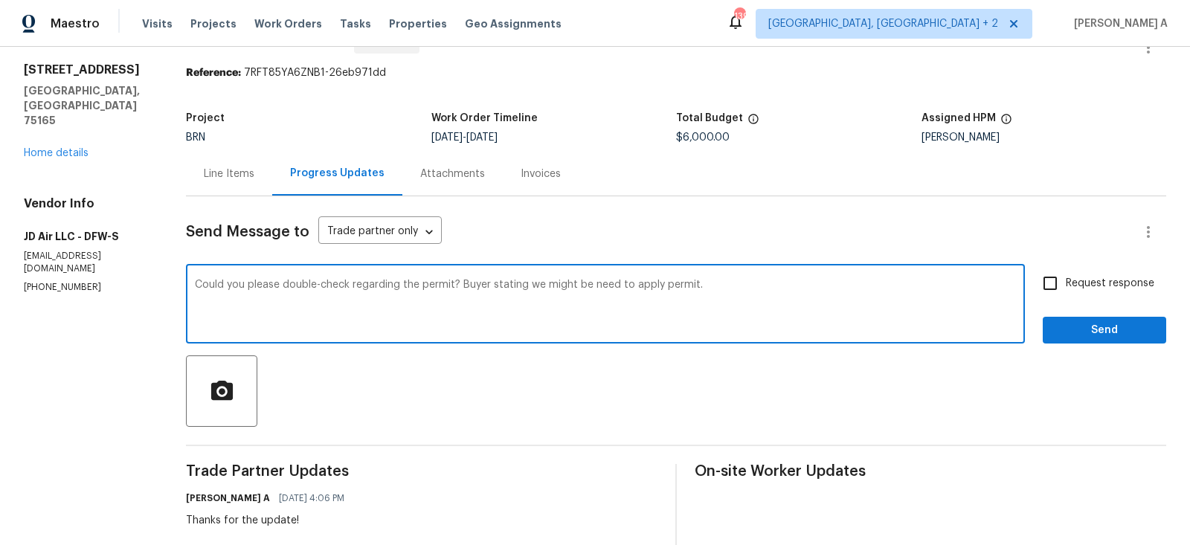
click at [0, 0] on span "may" at bounding box center [0, 0] width 0 height 0
click at [744, 323] on textarea "Could you please double-check regarding the permit? Buyer stated that we may ne…" at bounding box center [605, 306] width 821 height 52
type textarea "Could you please double-check regarding the permit? Buyer stated that we may ne…"
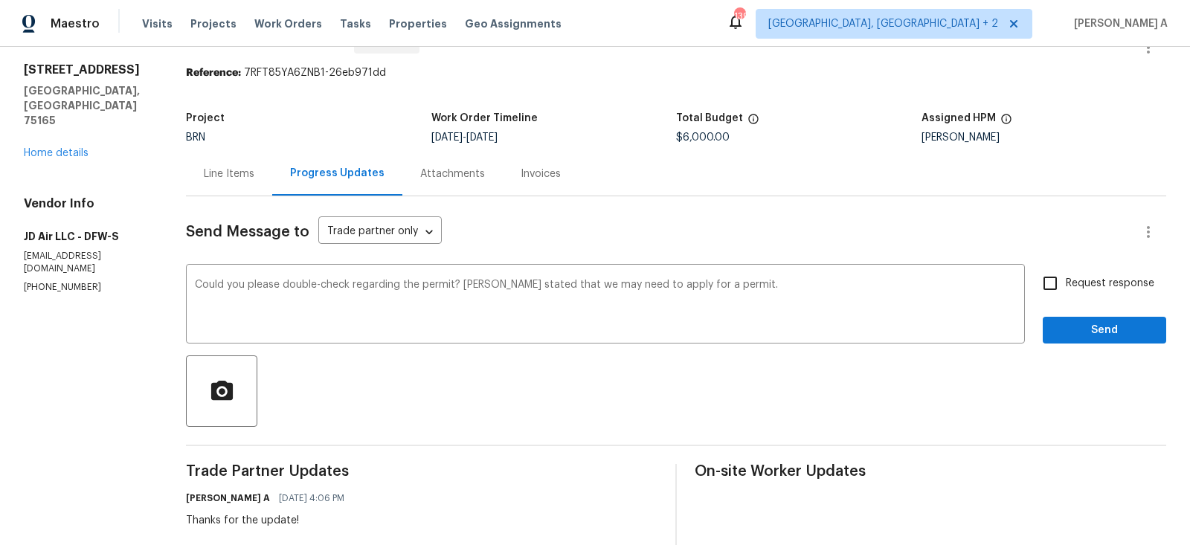
click at [1079, 295] on label "Request response" at bounding box center [1094, 283] width 120 height 31
click at [1066, 295] on input "Request response" at bounding box center [1049, 283] width 31 height 31
checkbox input "true"
click at [1134, 329] on span "Send" at bounding box center [1104, 330] width 100 height 19
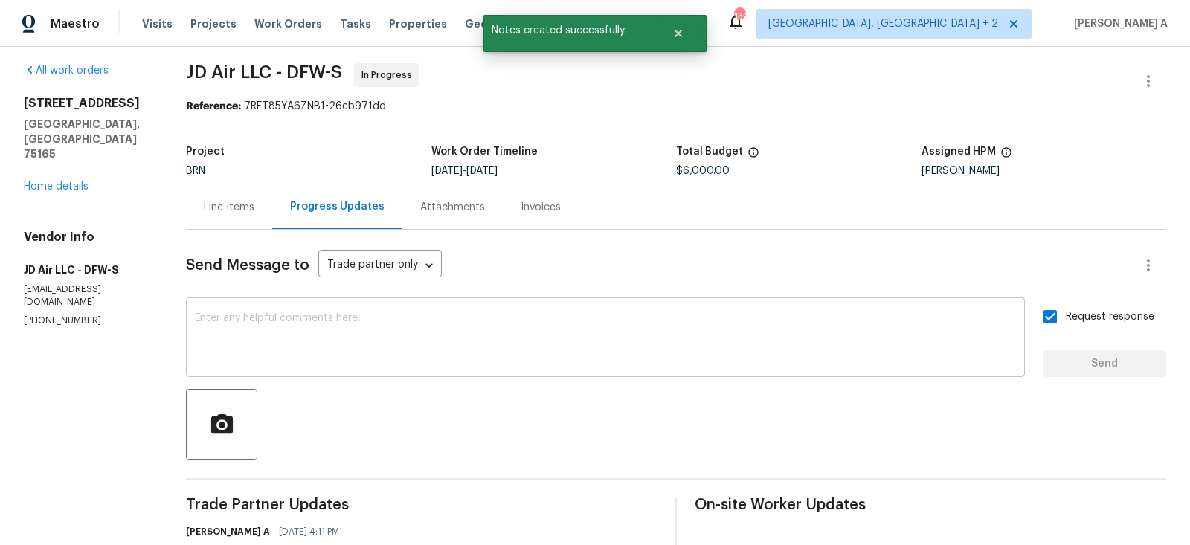
scroll to position [0, 0]
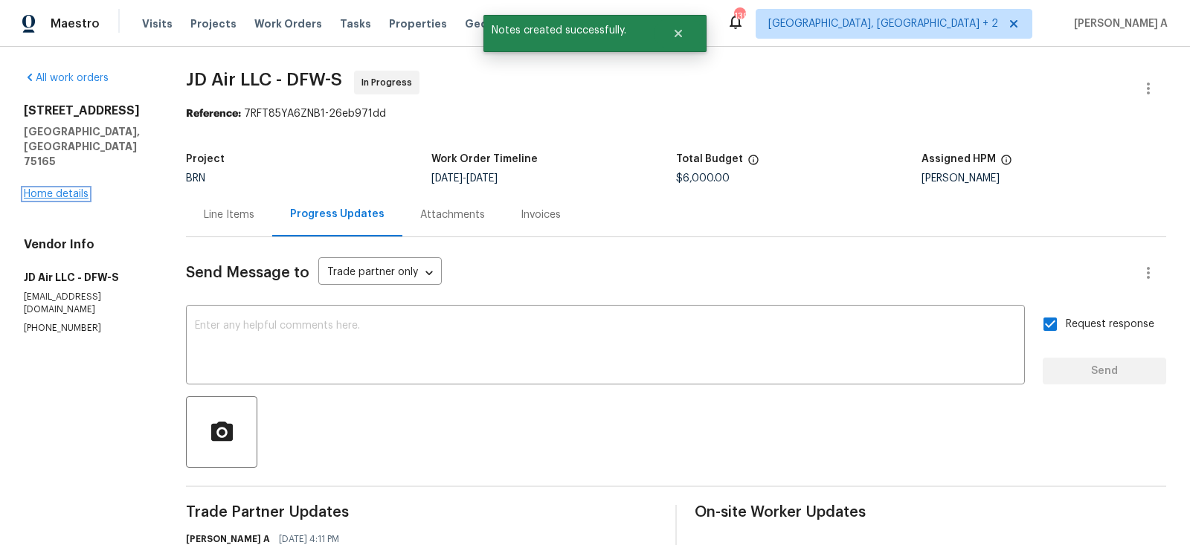
click at [71, 189] on link "Home details" at bounding box center [56, 194] width 65 height 10
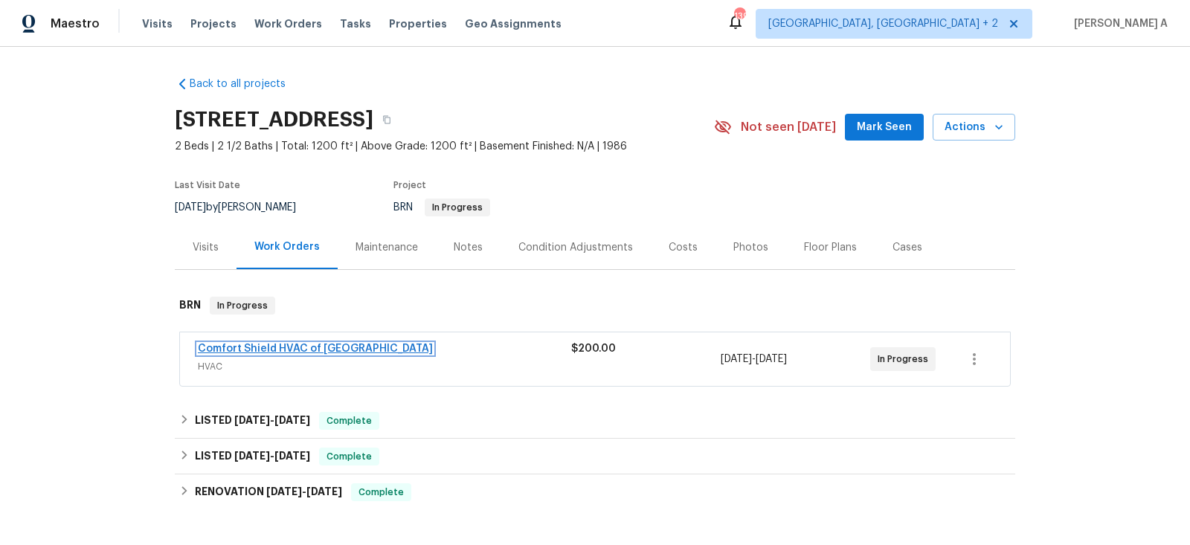
click at [266, 344] on link "Comfort Shield HVAC of NC" at bounding box center [315, 349] width 235 height 10
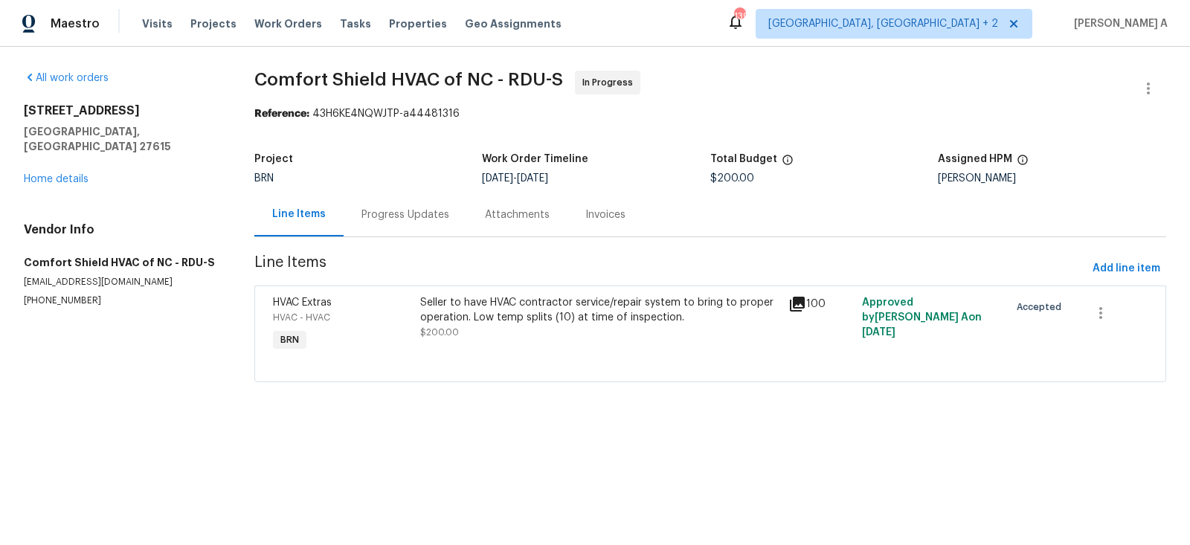
click at [373, 216] on div "Progress Updates" at bounding box center [405, 214] width 88 height 15
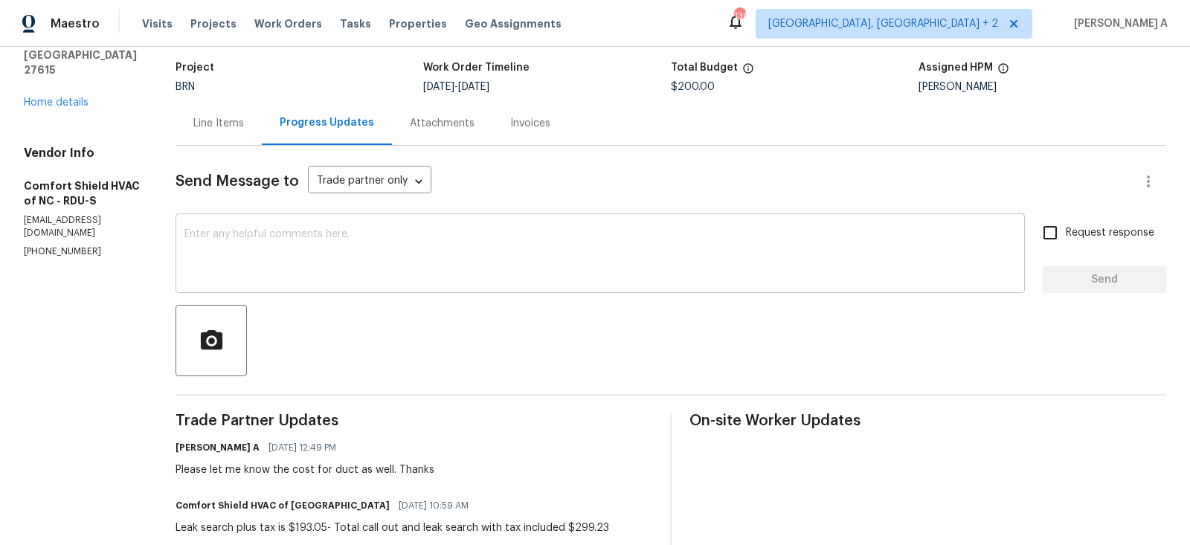
scroll to position [171, 0]
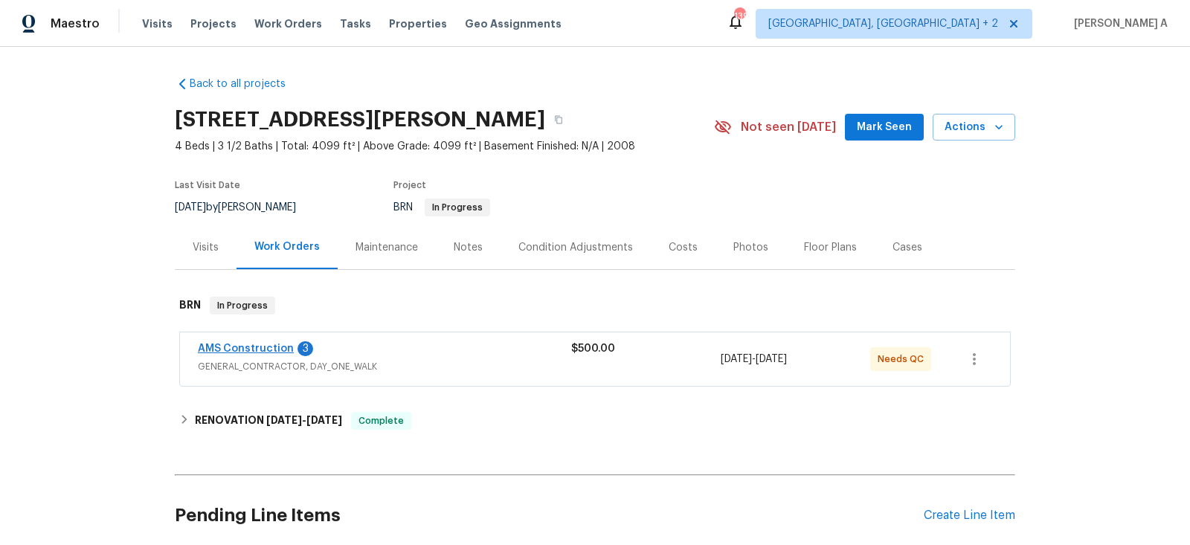
click at [257, 353] on span "AMS Construction" at bounding box center [246, 348] width 96 height 15
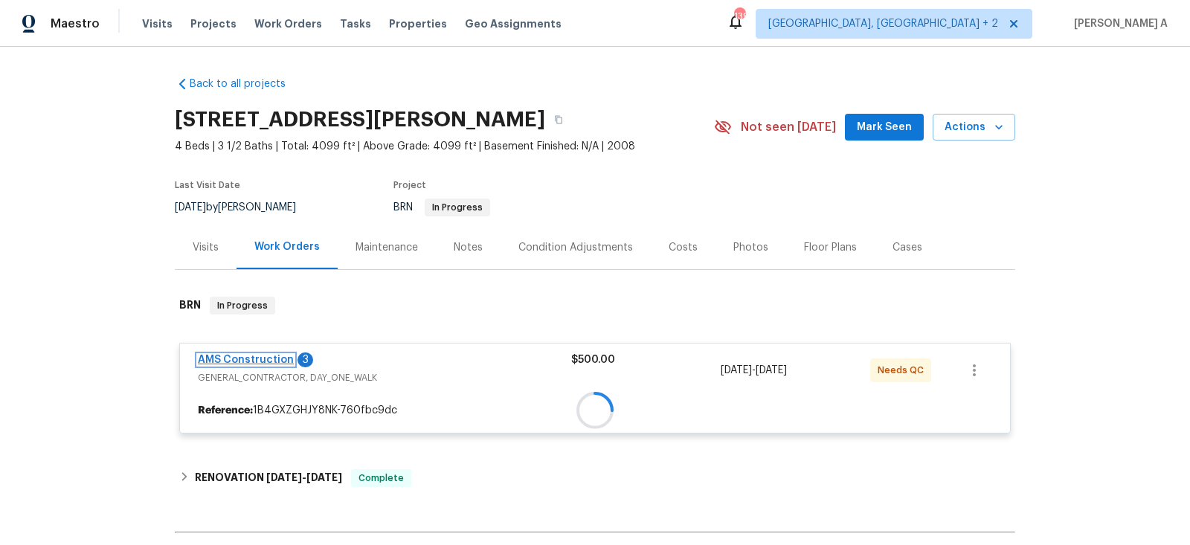
click at [257, 353] on div "AMS Construction 3 GENERAL_CONTRACTOR, DAY_ONE_WALK $500.00 [DATE] - [DATE] Nee…" at bounding box center [594, 388] width 831 height 91
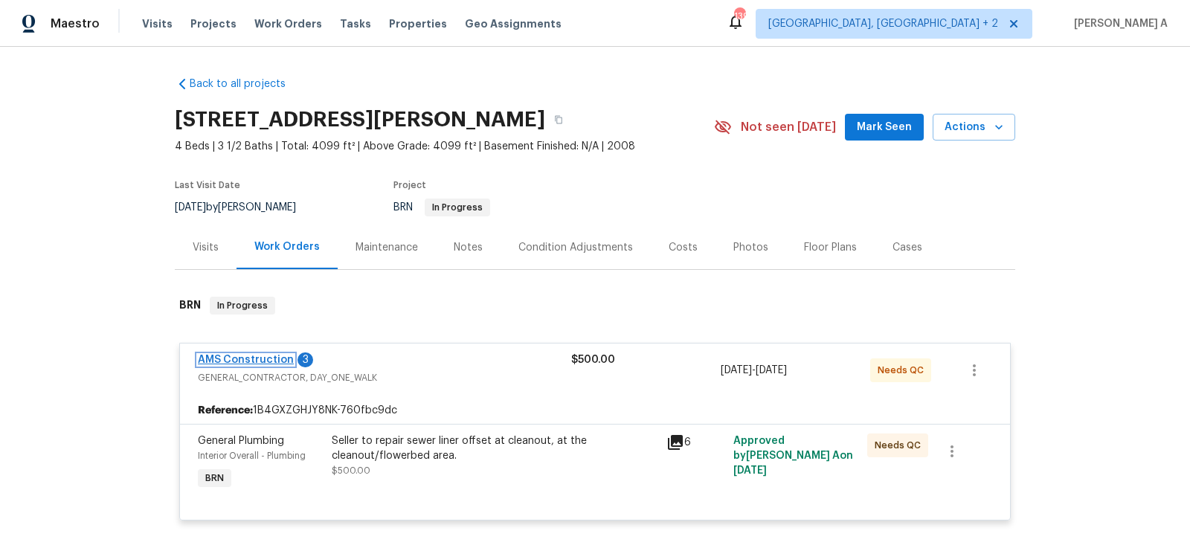
click at [258, 359] on link "AMS Construction" at bounding box center [246, 360] width 96 height 10
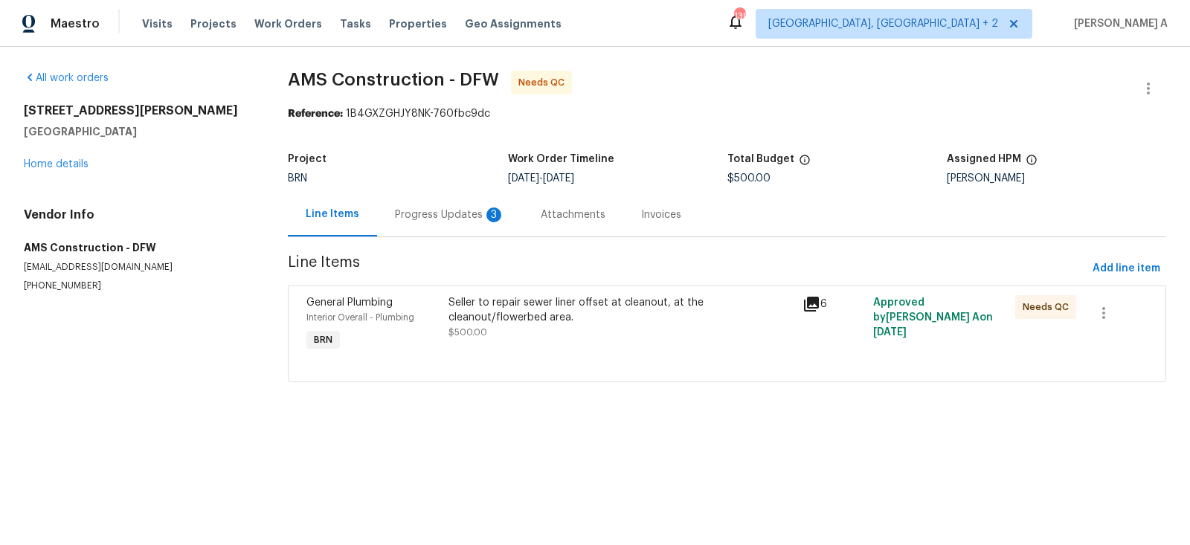
click at [431, 216] on div "Progress Updates 3" at bounding box center [450, 214] width 110 height 15
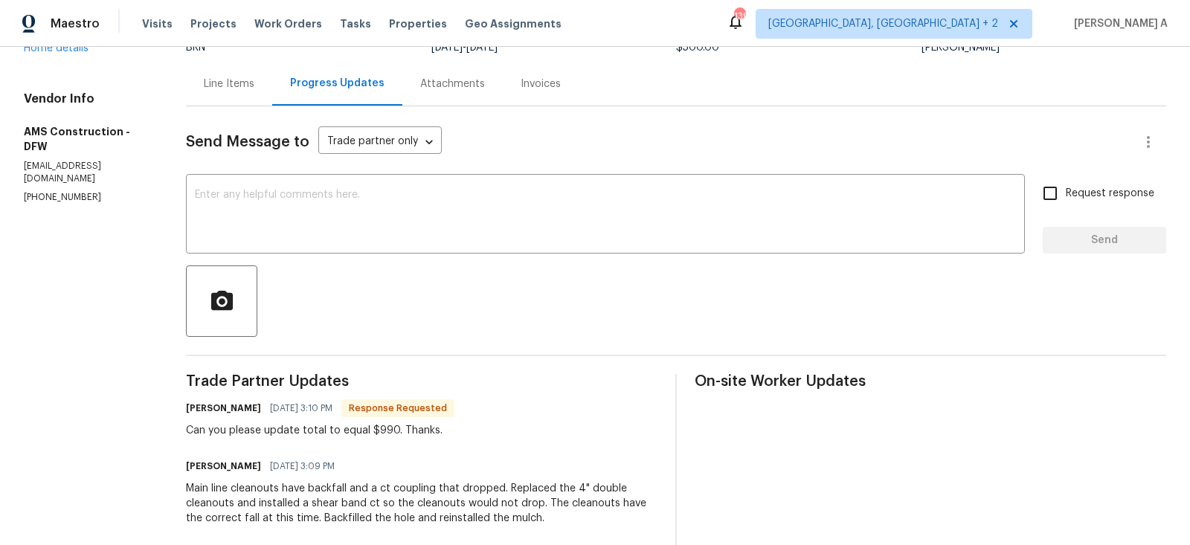
scroll to position [169, 0]
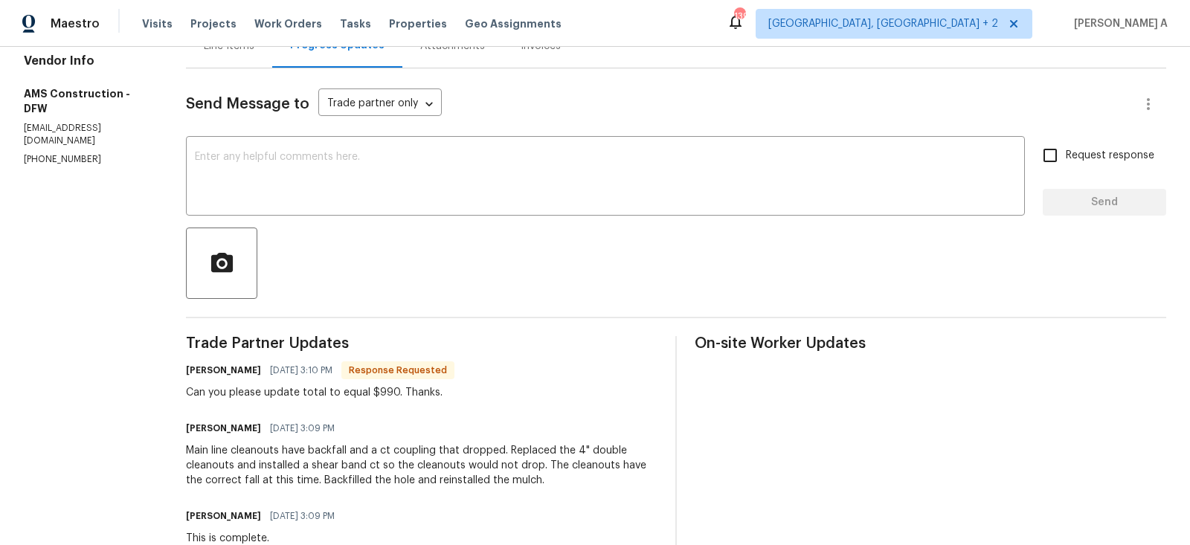
click at [387, 393] on div "Can you please update total to equal $990. Thanks." at bounding box center [320, 392] width 268 height 15
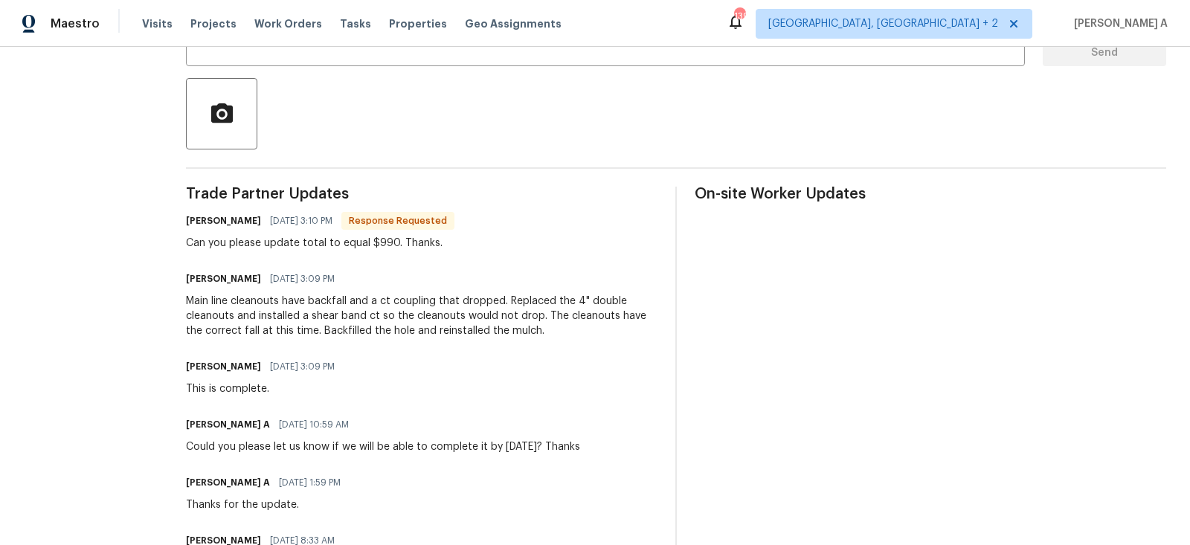
scroll to position [0, 0]
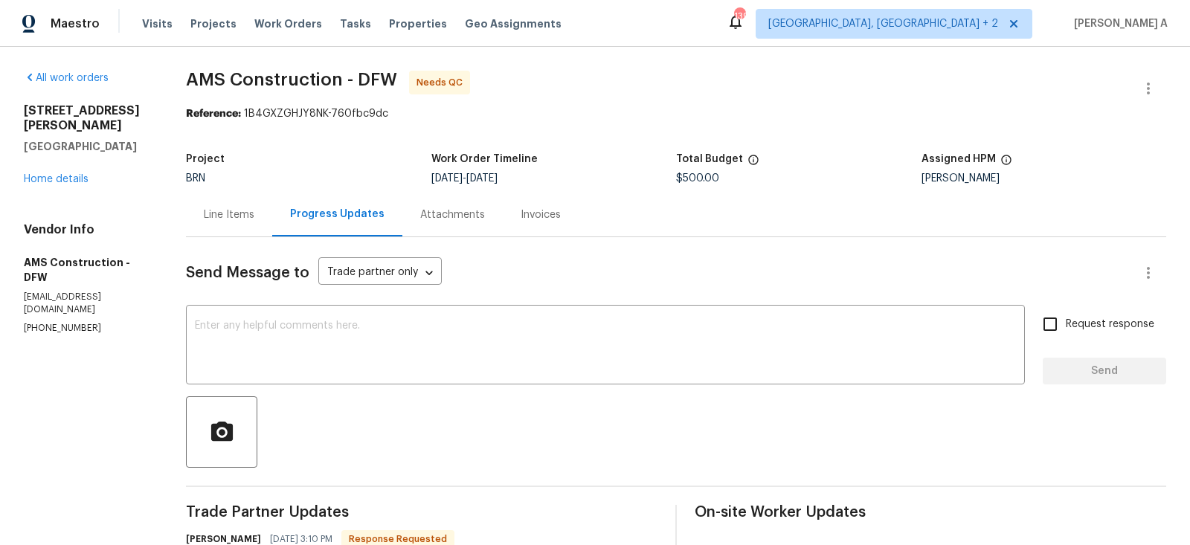
click at [222, 210] on div "Line Items" at bounding box center [229, 214] width 51 height 15
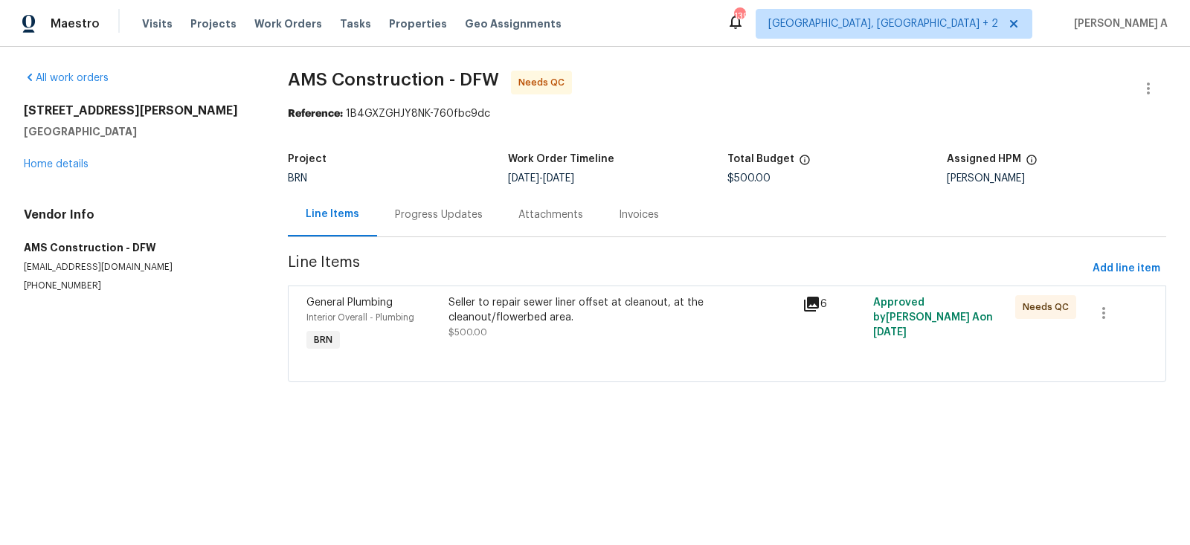
click at [649, 326] on div "Seller to repair sewer liner offset at cleanout, at the cleanout/flowerbed area…" at bounding box center [620, 317] width 345 height 45
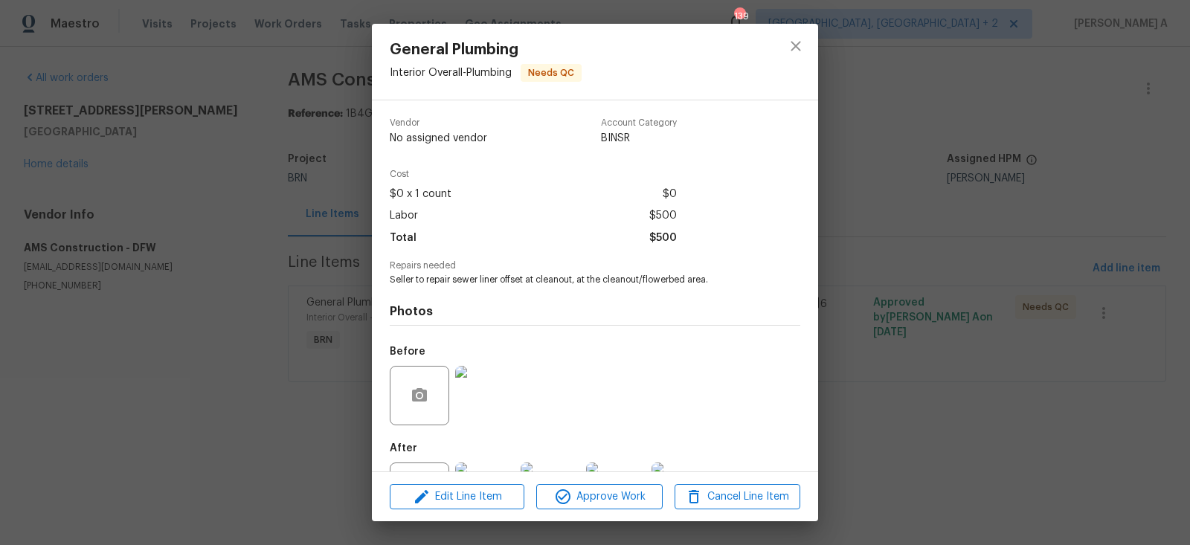
scroll to position [65, 0]
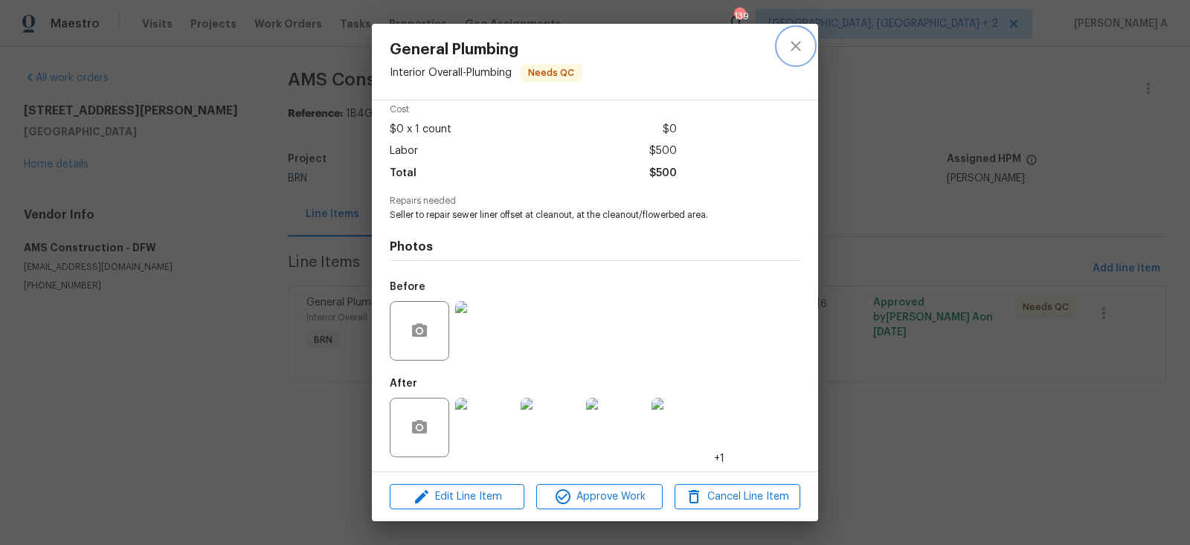
click at [792, 47] on icon "close" at bounding box center [796, 46] width 18 height 18
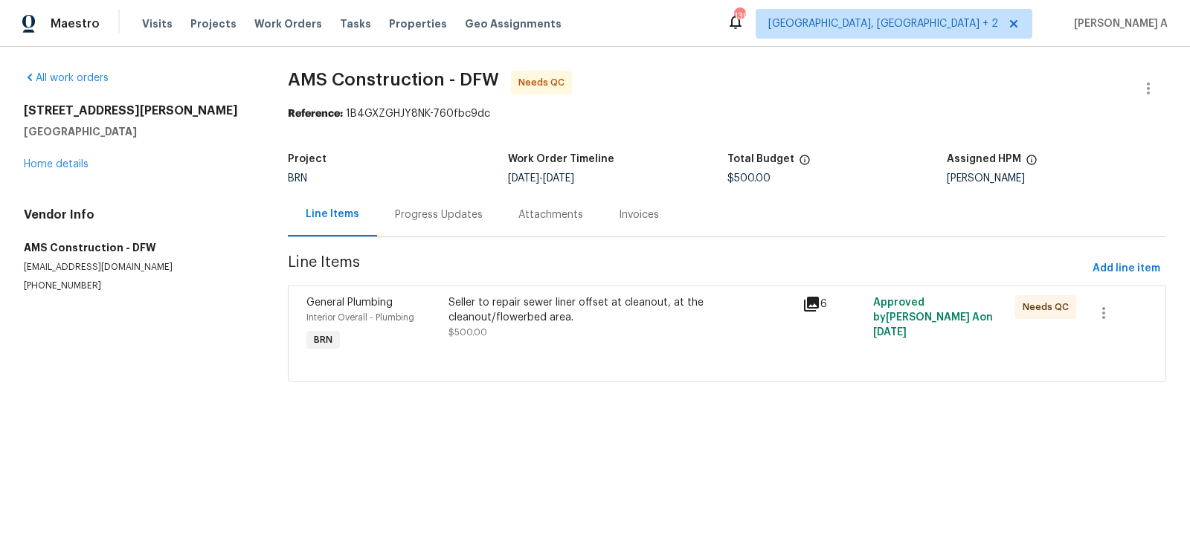
click at [425, 194] on div "Progress Updates" at bounding box center [438, 215] width 123 height 44
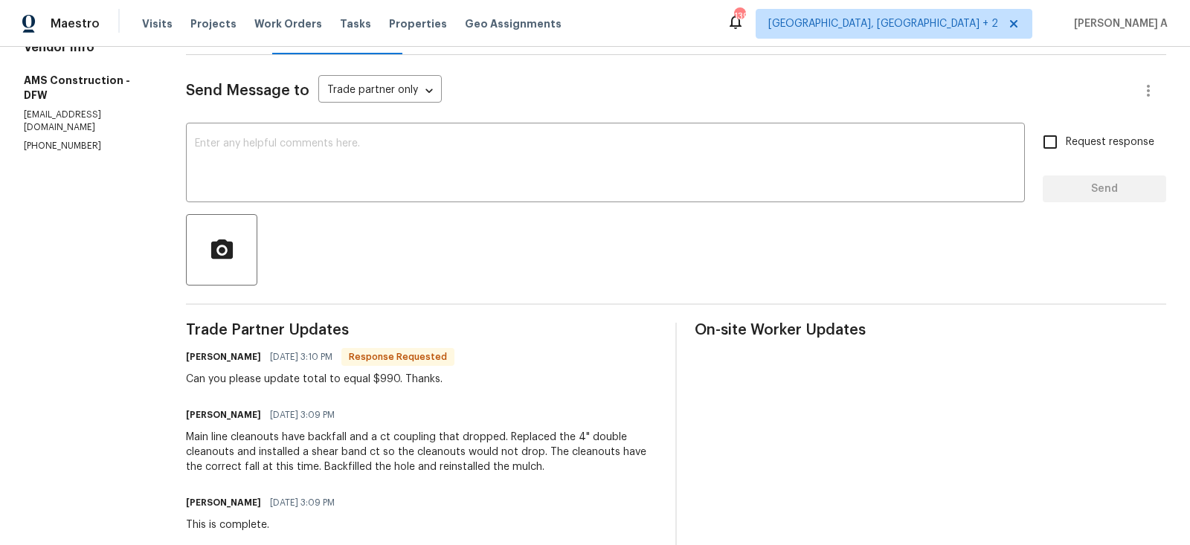
scroll to position [245, 0]
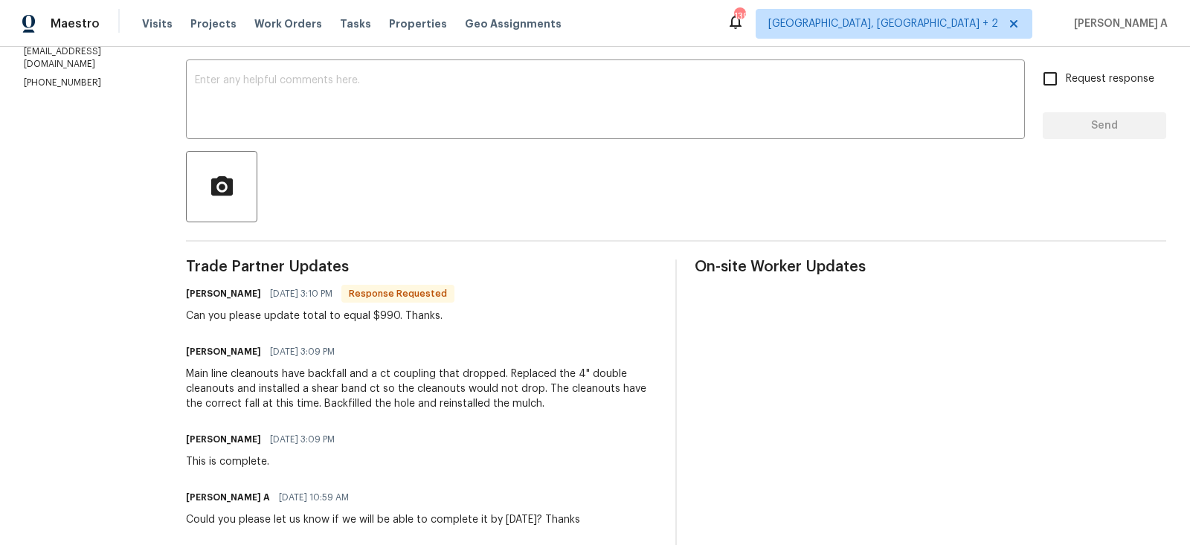
click at [383, 315] on div "Can you please update total to equal $990. Thanks." at bounding box center [320, 316] width 268 height 15
copy div "990"
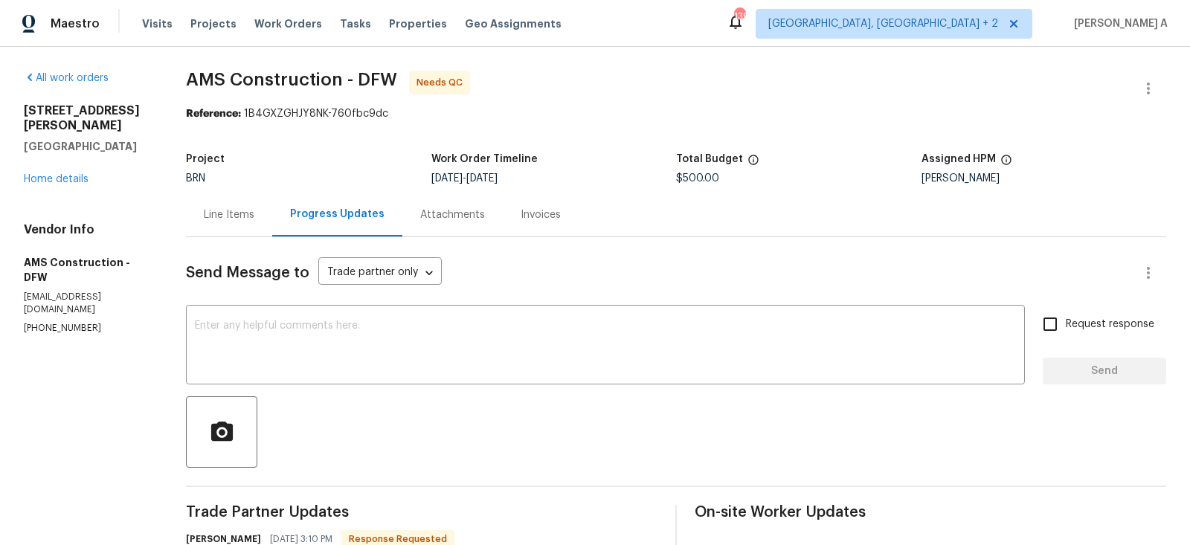
click at [251, 216] on div "Line Items" at bounding box center [229, 214] width 51 height 15
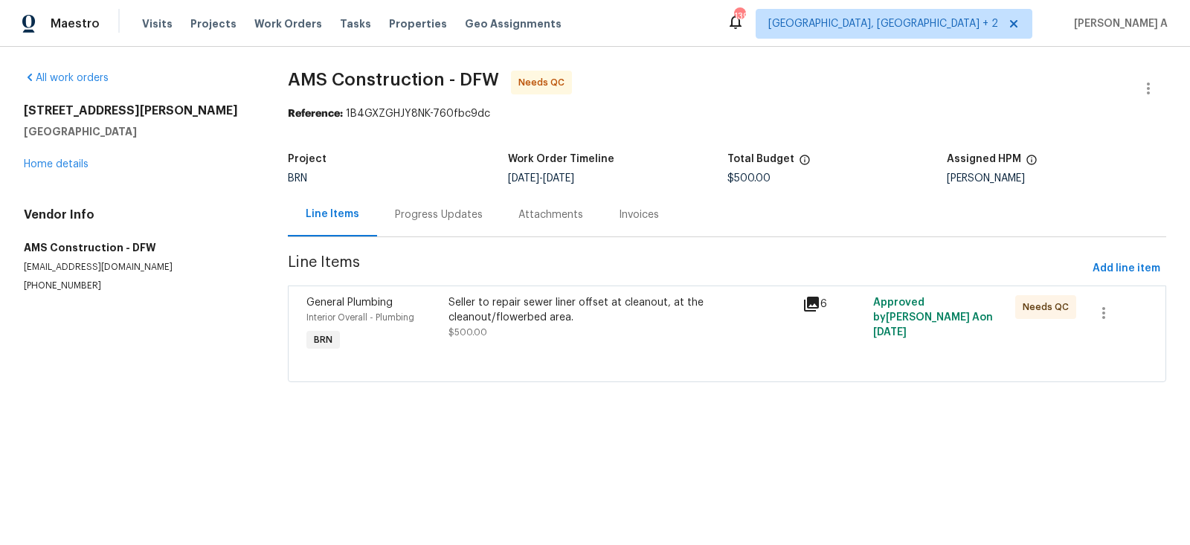
click at [561, 346] on div "Seller to repair sewer liner offset at cleanout, at the cleanout/flowerbed area…" at bounding box center [621, 325] width 354 height 68
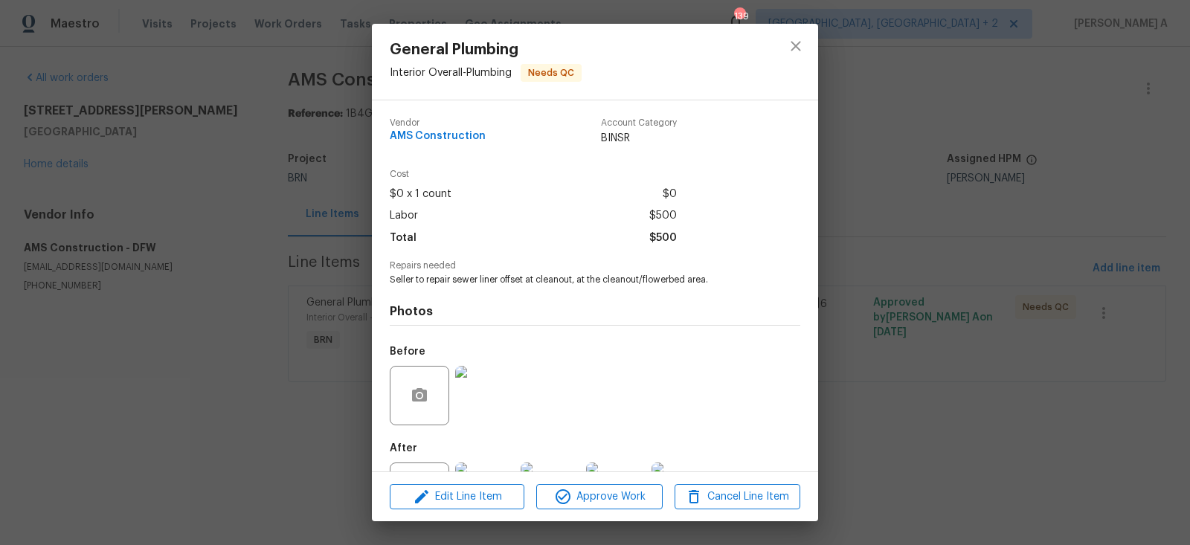
scroll to position [65, 0]
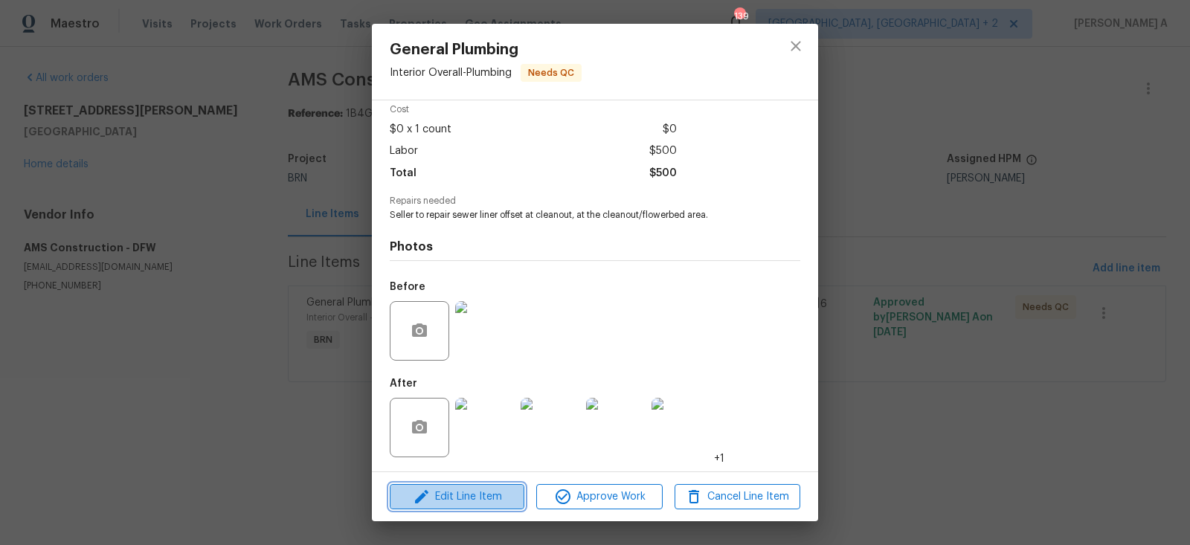
click at [487, 495] on span "Edit Line Item" at bounding box center [457, 497] width 126 height 19
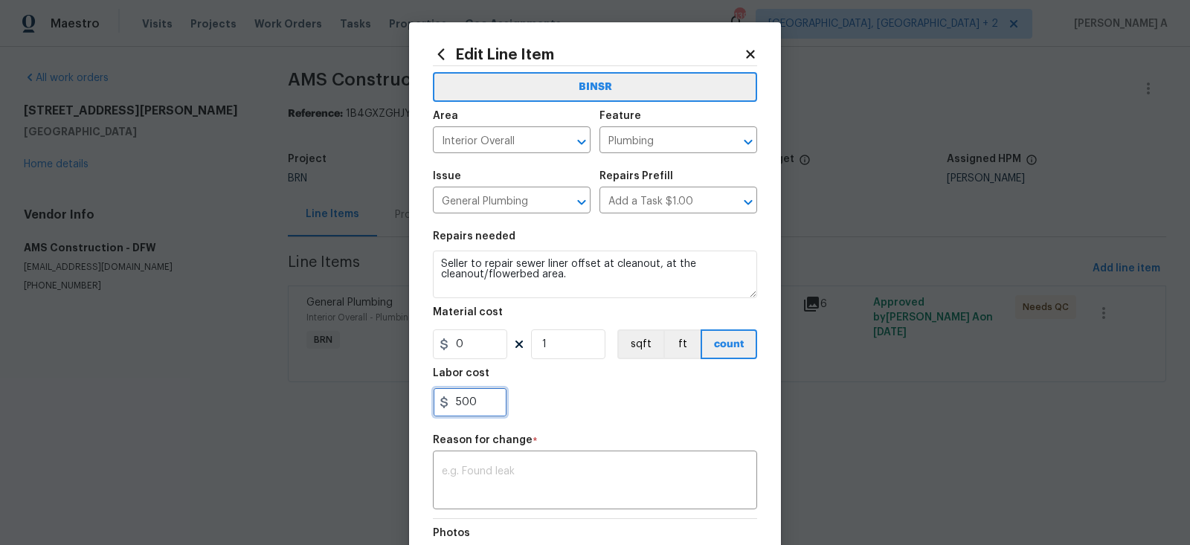
drag, startPoint x: 489, startPoint y: 397, endPoint x: 390, endPoint y: 398, distance: 98.2
click at [390, 398] on div "Edit Line Item BINSR Area Interior Overall ​ Feature Plumbing ​ Issue General P…" at bounding box center [595, 272] width 1190 height 545
paste input "99"
type input "990"
click at [479, 474] on textarea at bounding box center [595, 481] width 306 height 31
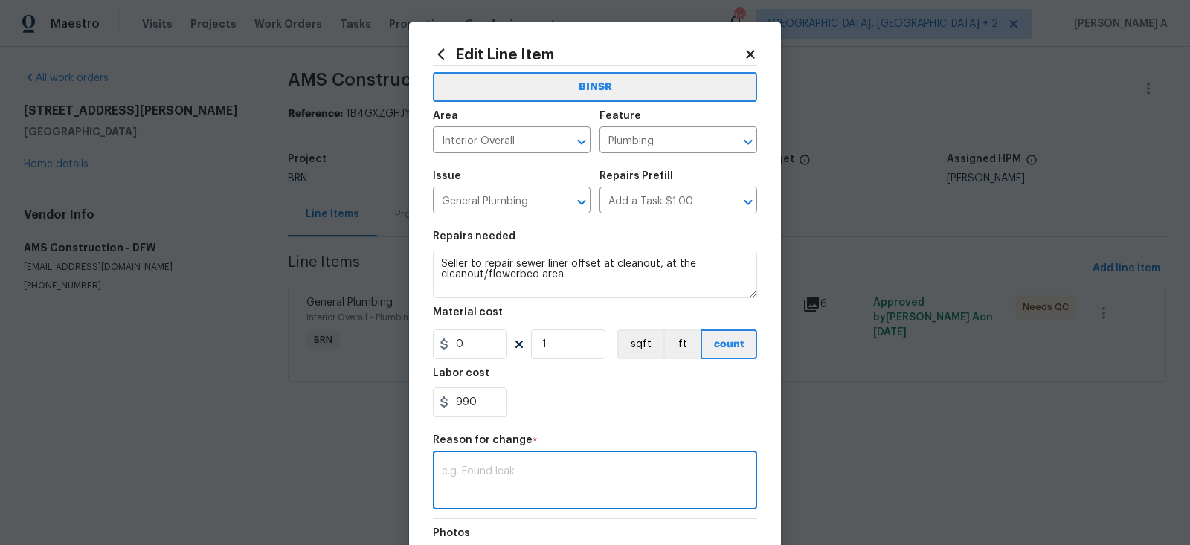
click at [504, 485] on textarea at bounding box center [595, 481] width 306 height 31
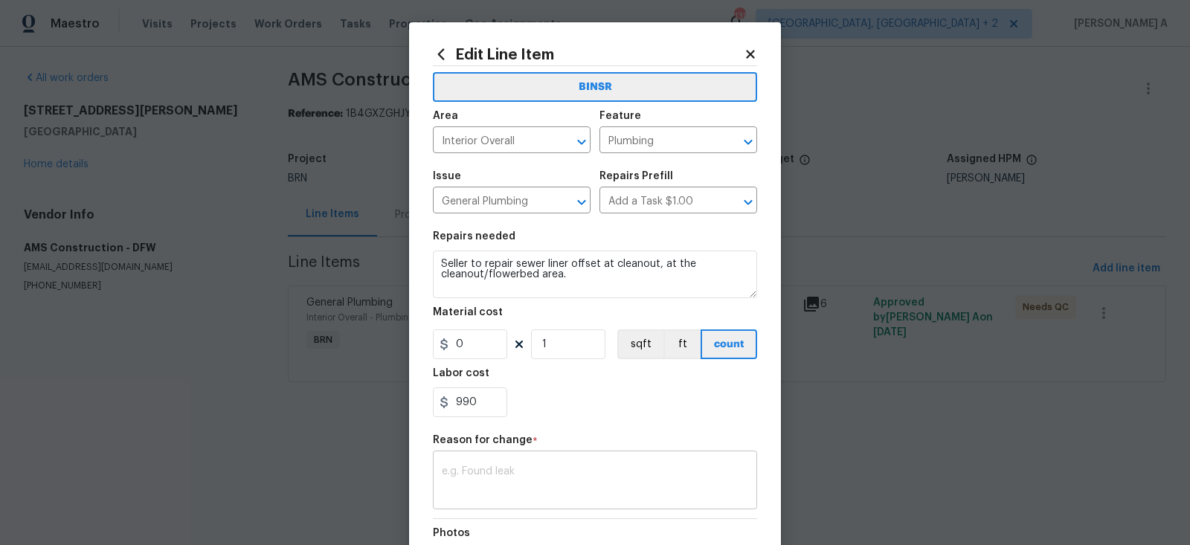
click at [548, 485] on textarea at bounding box center [595, 481] width 306 height 31
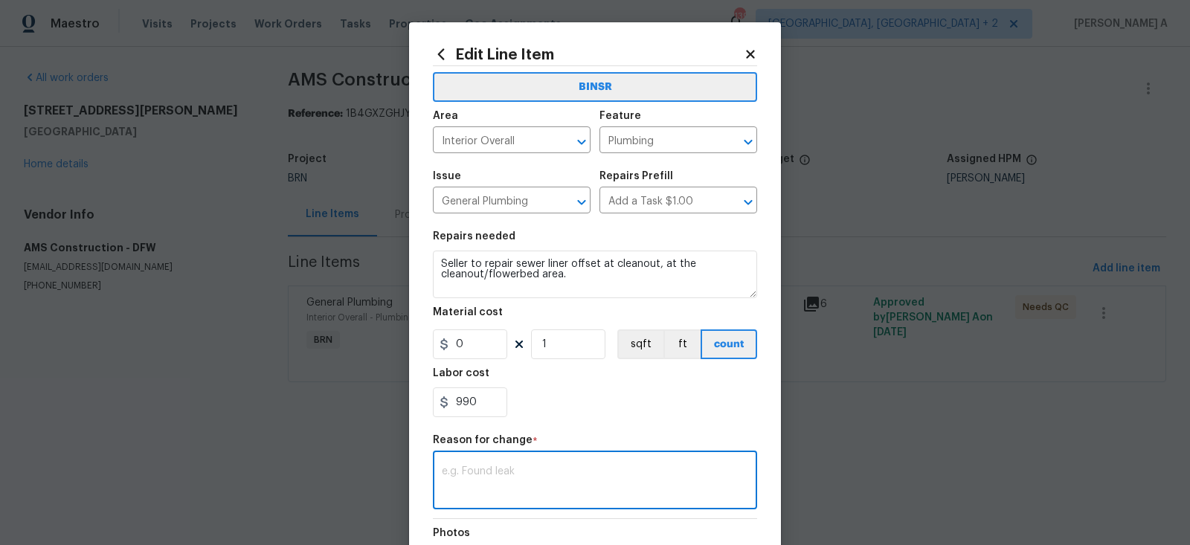
click at [548, 485] on textarea at bounding box center [595, 481] width 306 height 31
paste textarea "(AK) Updated per vendors final cost."
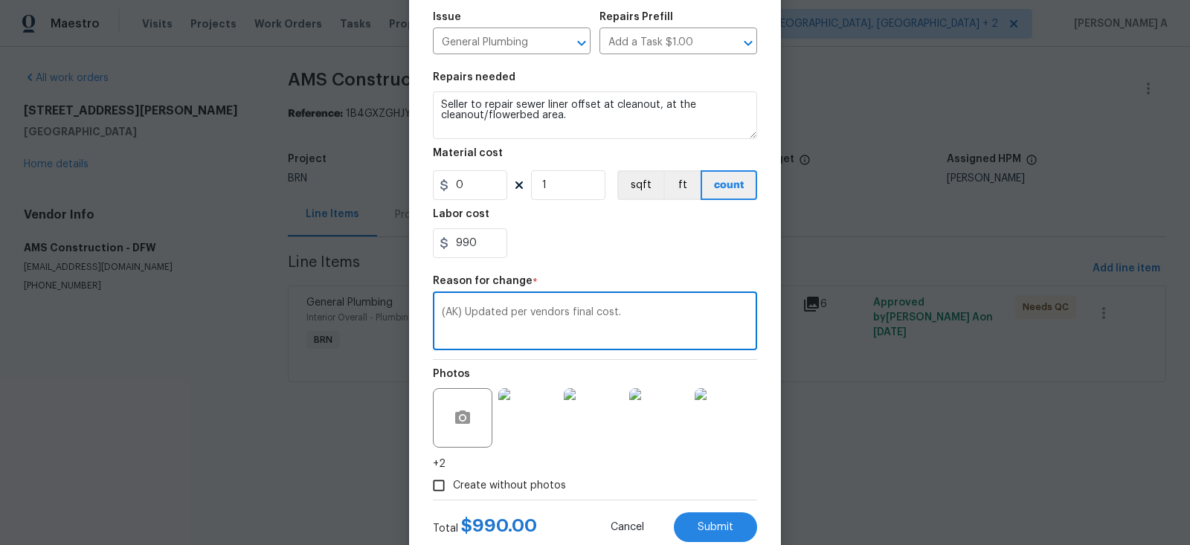
scroll to position [202, 0]
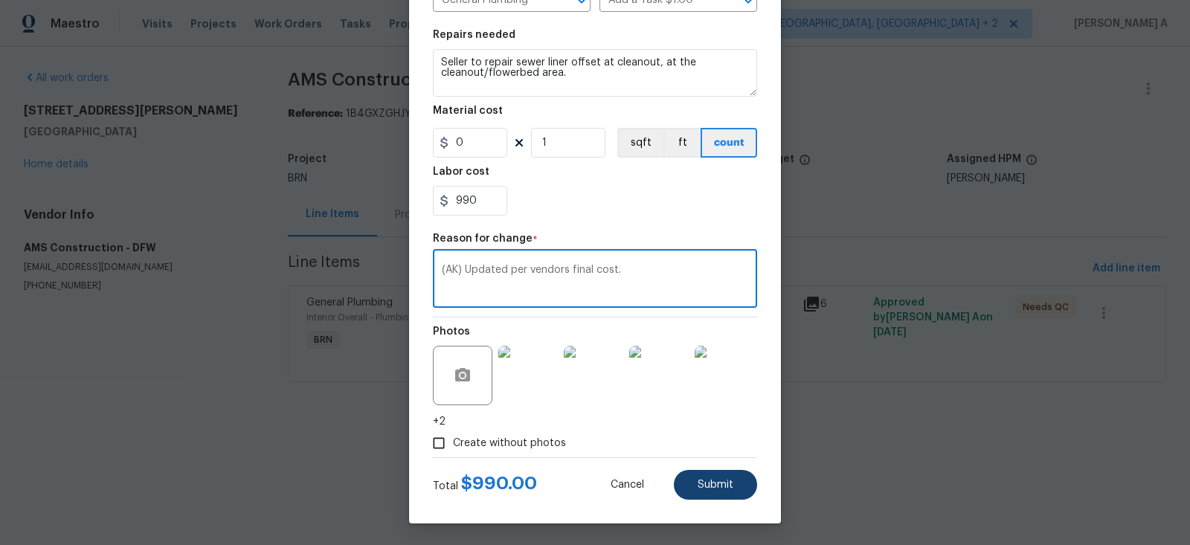
type textarea "(AK) Updated per vendors final cost."
click at [700, 487] on span "Submit" at bounding box center [715, 485] width 36 height 11
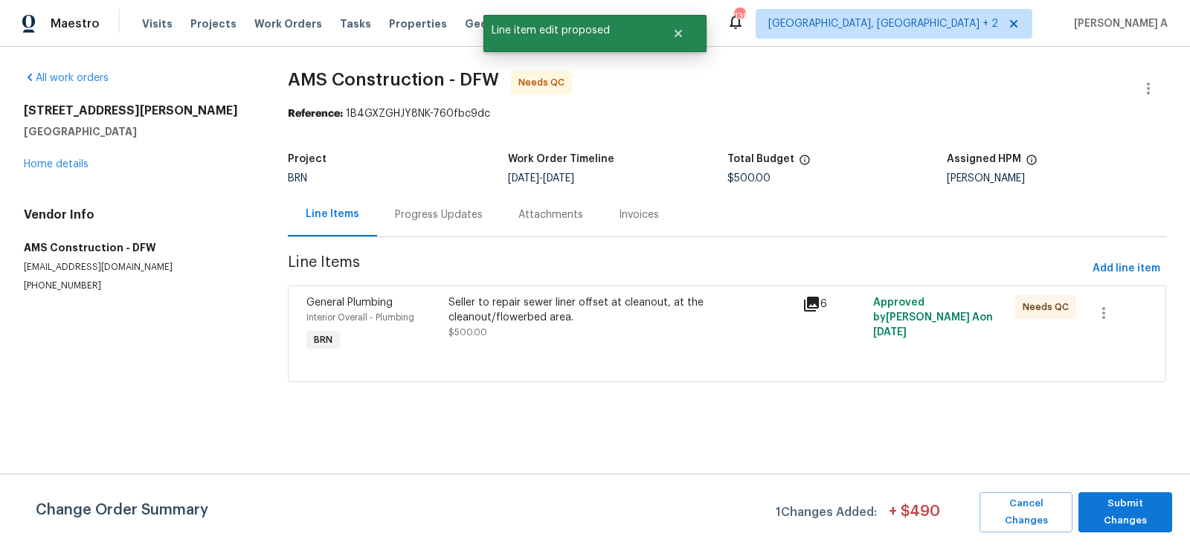
scroll to position [0, 0]
click at [1121, 501] on button "Submit Changes" at bounding box center [1125, 512] width 94 height 40
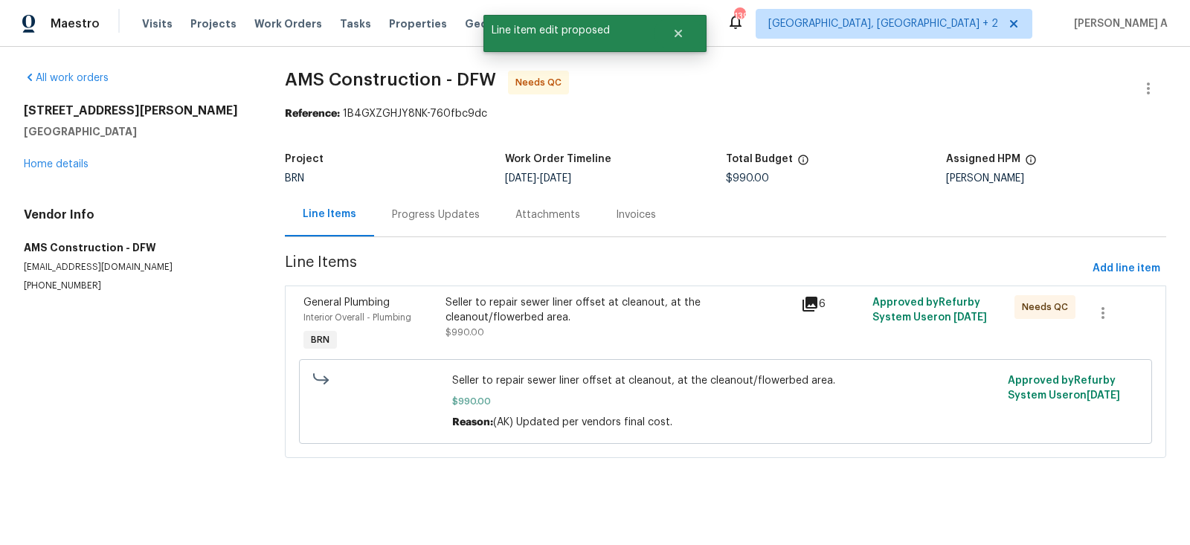
click at [603, 312] on div "Seller to repair sewer liner offset at cleanout, at the cleanout/flowerbed area." at bounding box center [618, 310] width 346 height 30
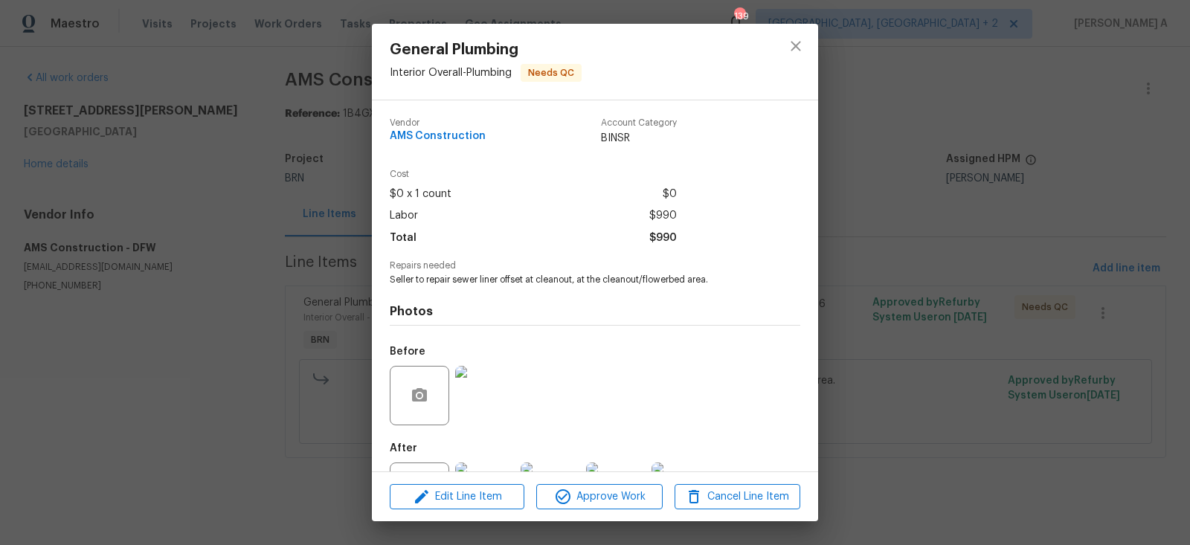
click at [497, 378] on img at bounding box center [484, 395] width 59 height 59
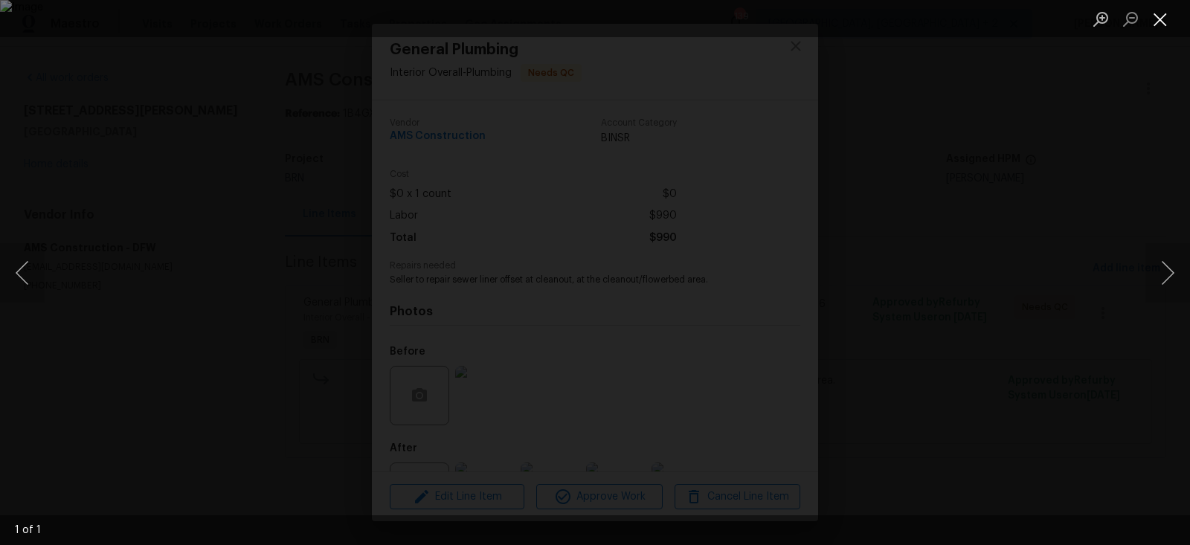
click at [1154, 16] on button "Close lightbox" at bounding box center [1160, 19] width 30 height 26
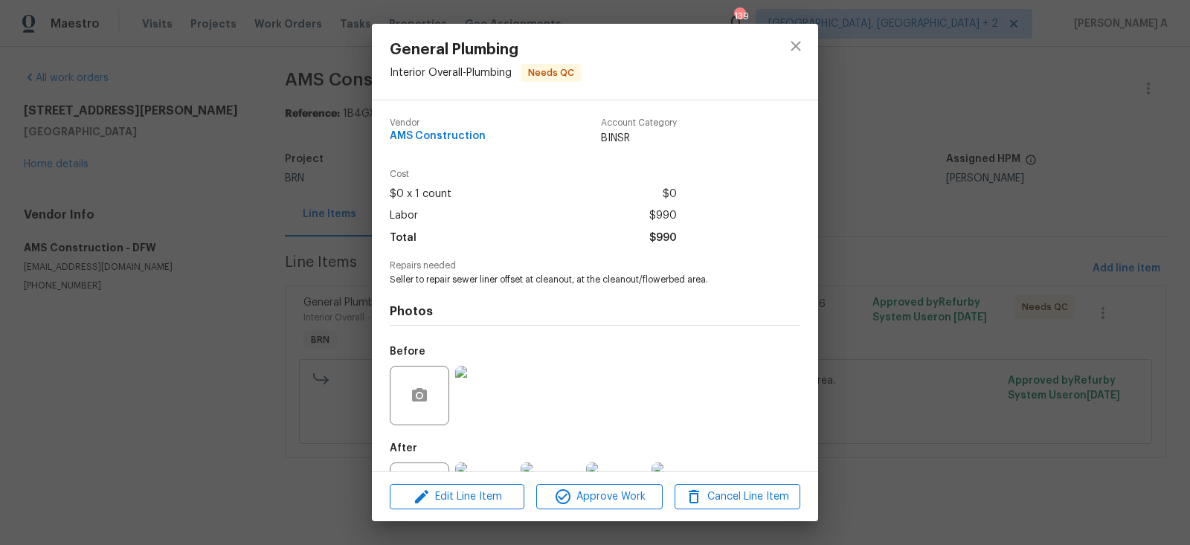
scroll to position [65, 0]
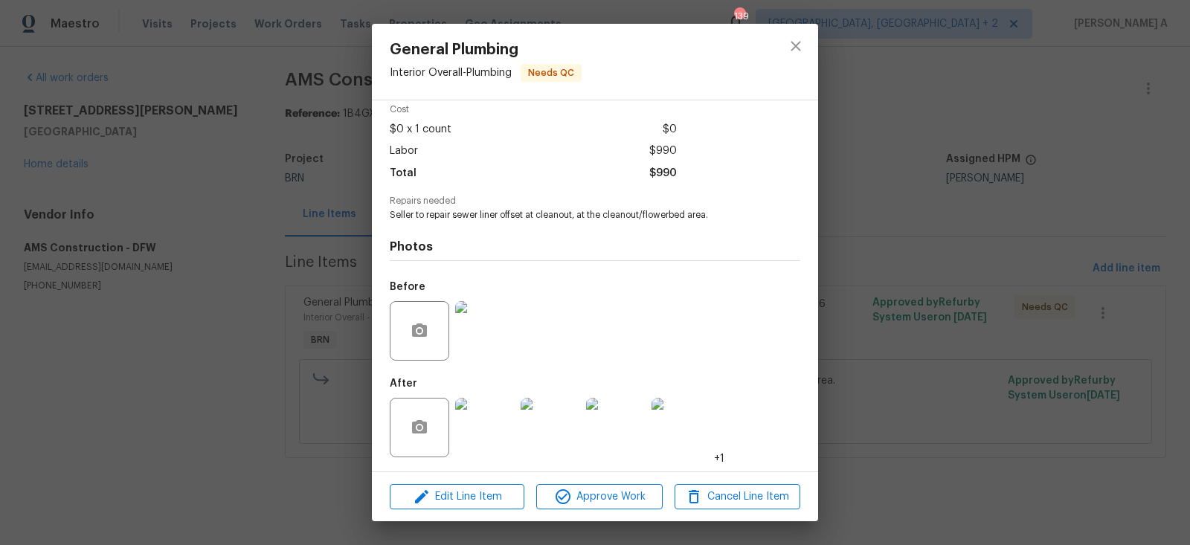
click at [496, 426] on img at bounding box center [484, 427] width 59 height 59
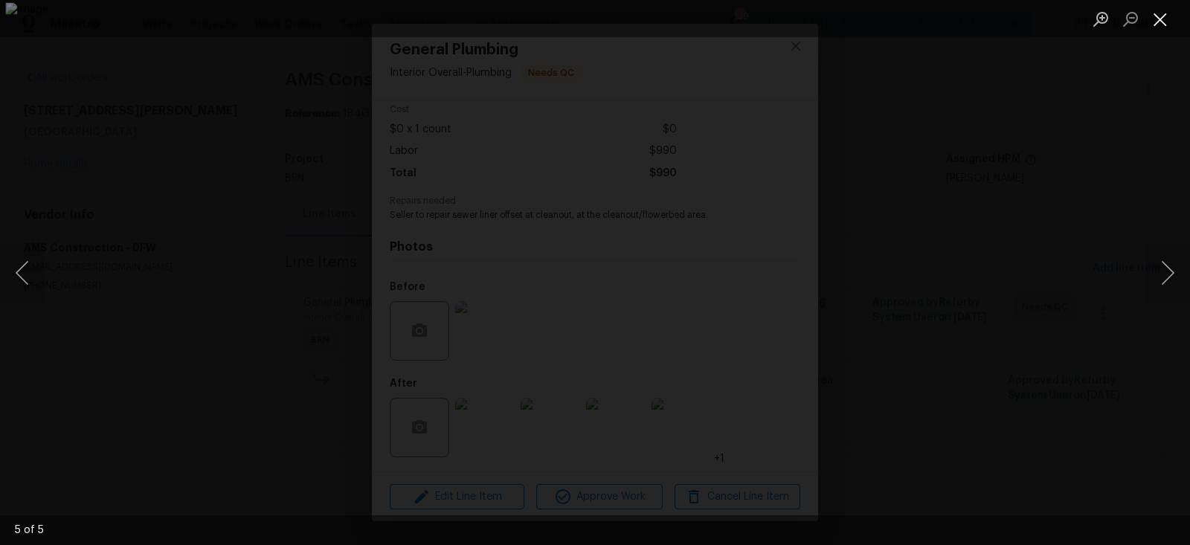
click at [1158, 22] on button "Close lightbox" at bounding box center [1160, 19] width 30 height 26
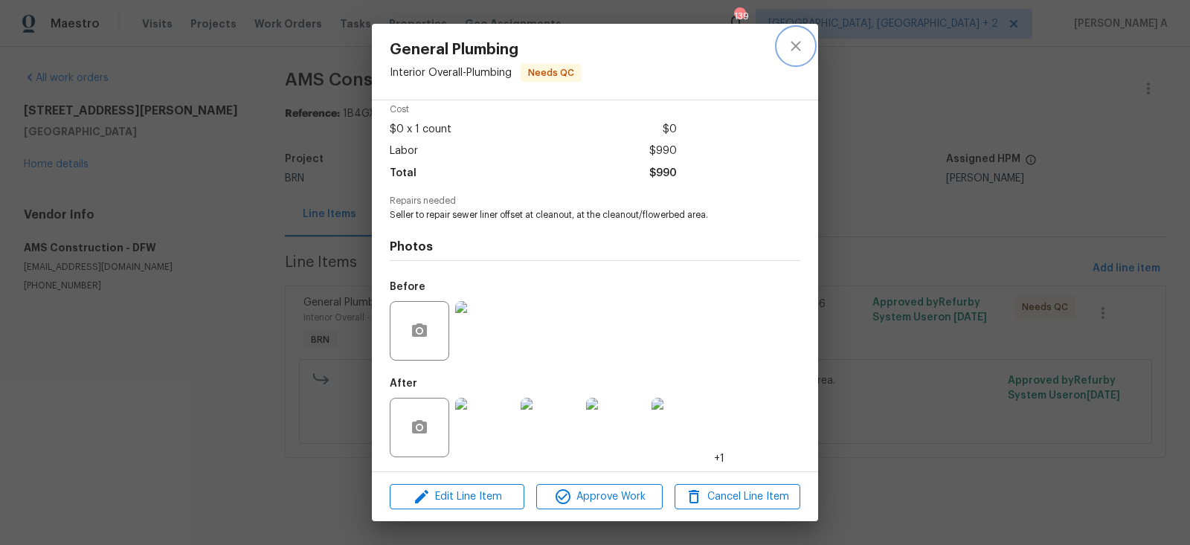
click at [797, 51] on icon "close" at bounding box center [796, 46] width 18 height 18
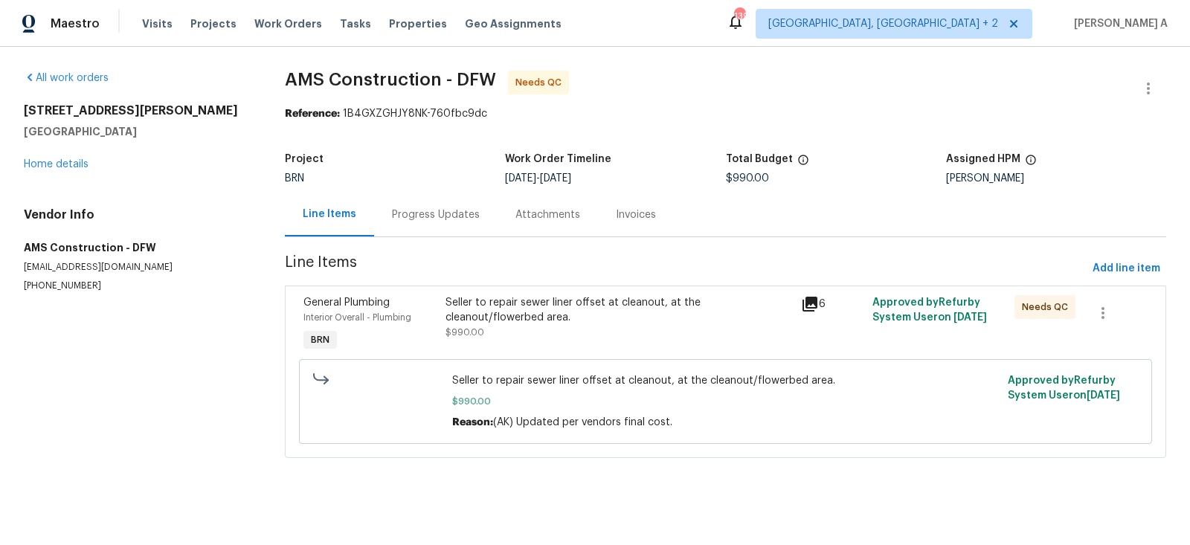
click at [424, 216] on div "Progress Updates" at bounding box center [436, 214] width 88 height 15
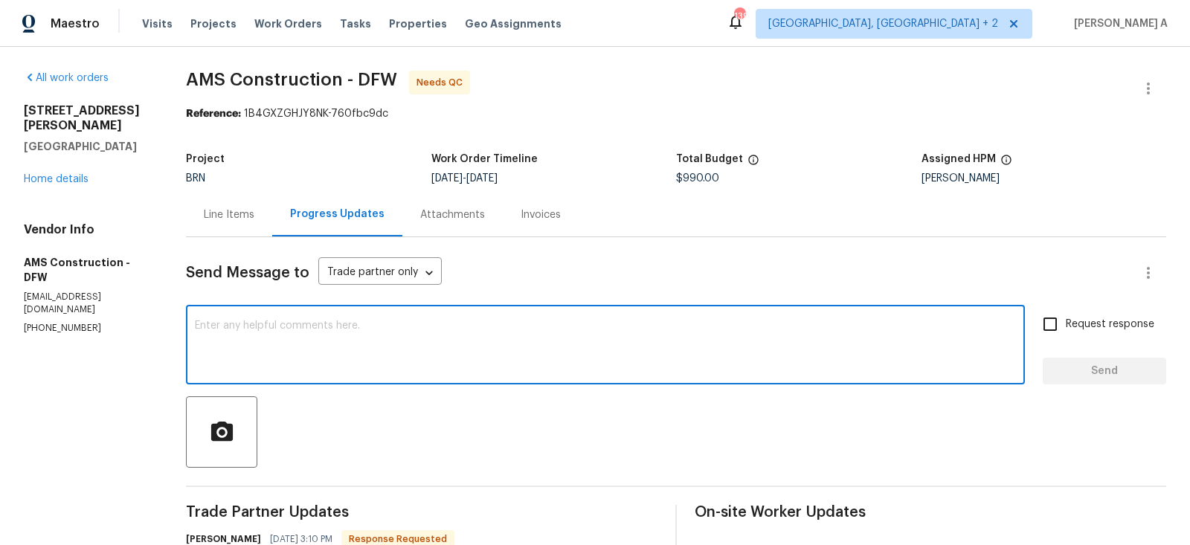
click at [335, 363] on textarea at bounding box center [605, 346] width 821 height 52
click at [288, 337] on textarea at bounding box center [605, 346] width 821 height 52
type textarea "I"
type textarea "Cost has been updated. Thank you"
click at [1054, 330] on input "Request response" at bounding box center [1049, 324] width 31 height 31
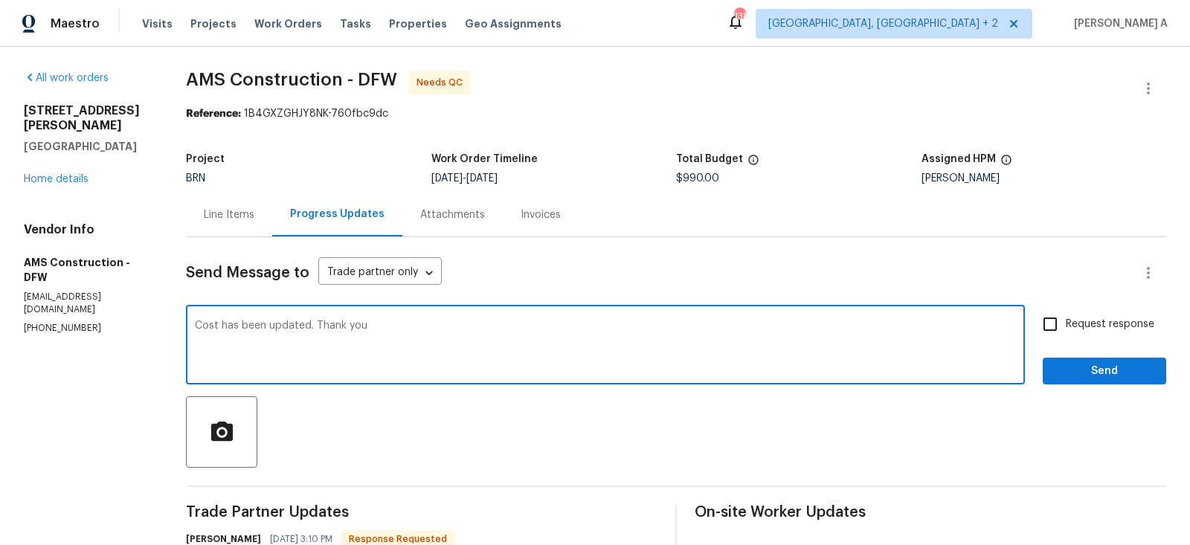
checkbox input "true"
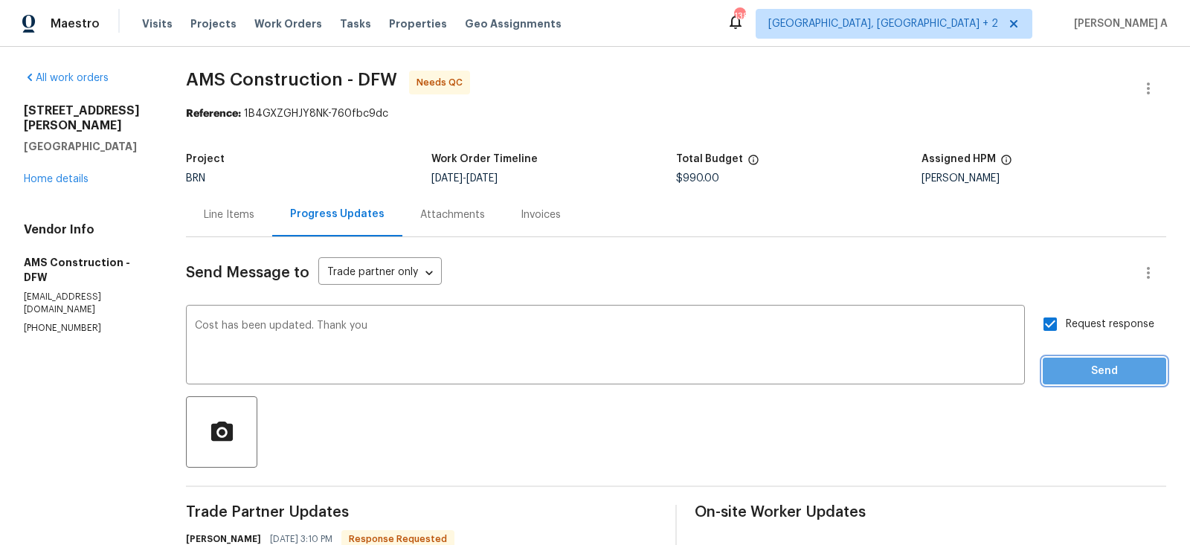
click at [1086, 371] on span "Send" at bounding box center [1104, 371] width 100 height 19
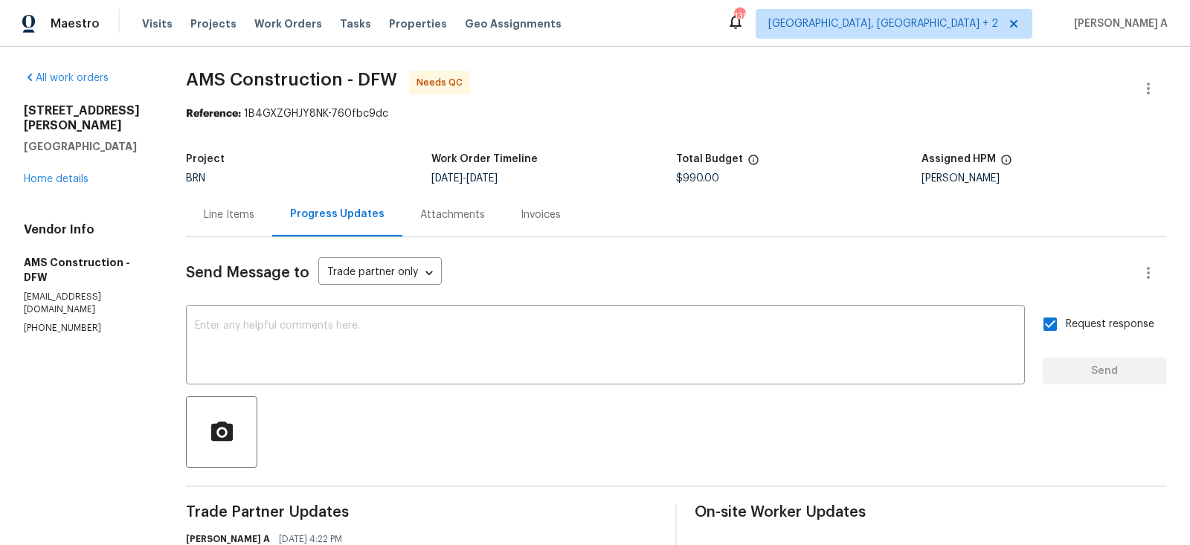
click at [208, 212] on div "Line Items" at bounding box center [229, 214] width 51 height 15
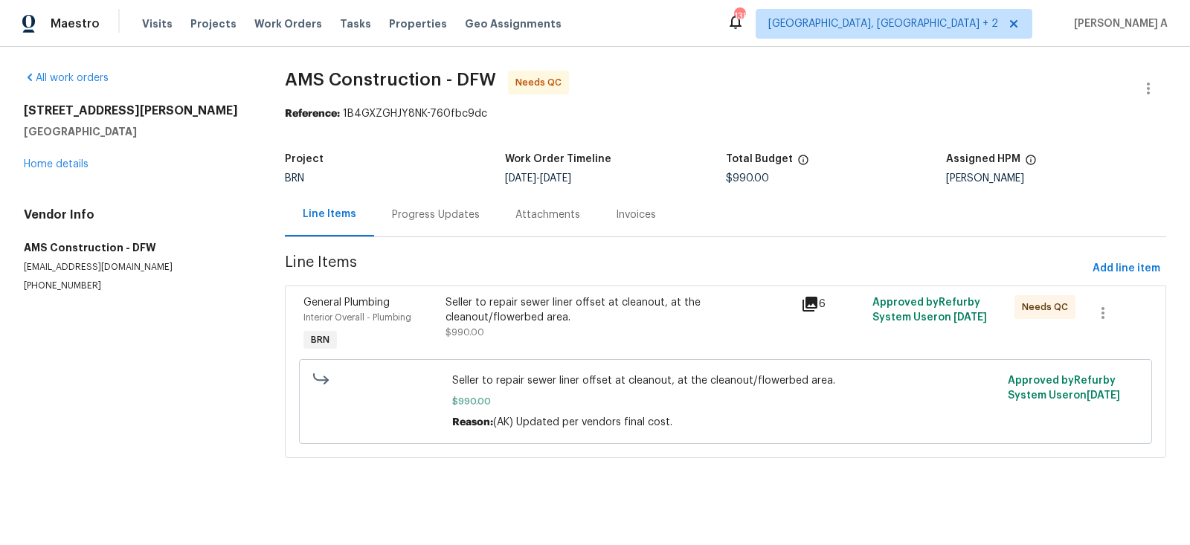
click at [413, 227] on div "Progress Updates" at bounding box center [435, 215] width 123 height 44
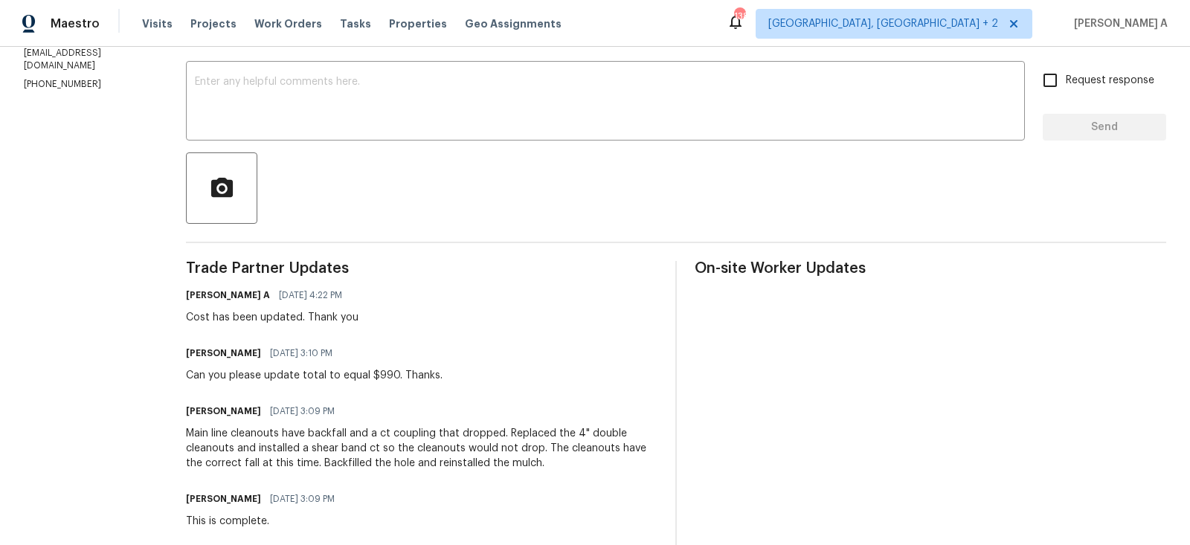
scroll to position [245, 0]
click at [251, 452] on div "Main line cleanouts have backfall and a ct coupling that dropped. Replaced the …" at bounding box center [421, 447] width 471 height 45
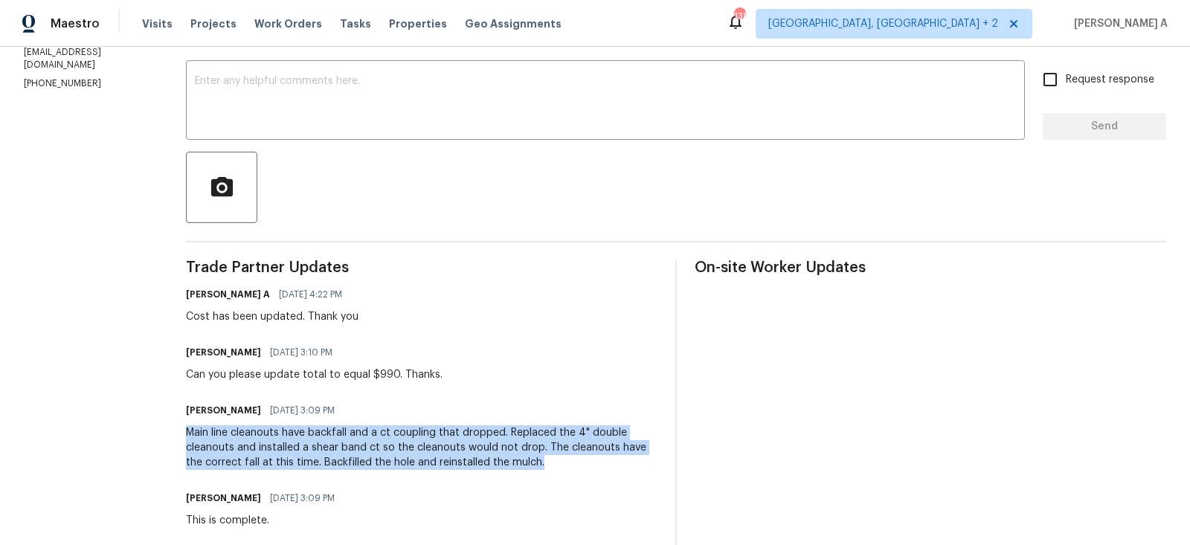
copy div "Main line cleanouts have backfall and a ct coupling that dropped. Replaced the …"
drag, startPoint x: 186, startPoint y: 430, endPoint x: 541, endPoint y: 462, distance: 356.9
click at [541, 462] on div "All work orders 1204 Hackworth St Roanoke, TX 76262 Home details Vendor Info AM…" at bounding box center [595, 360] width 1190 height 1117
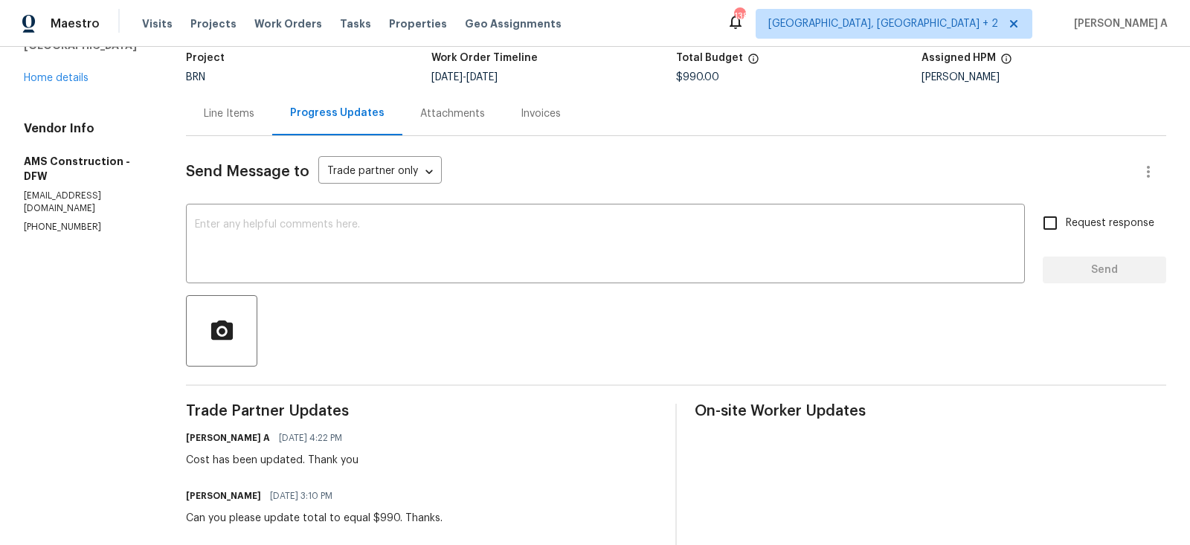
scroll to position [0, 0]
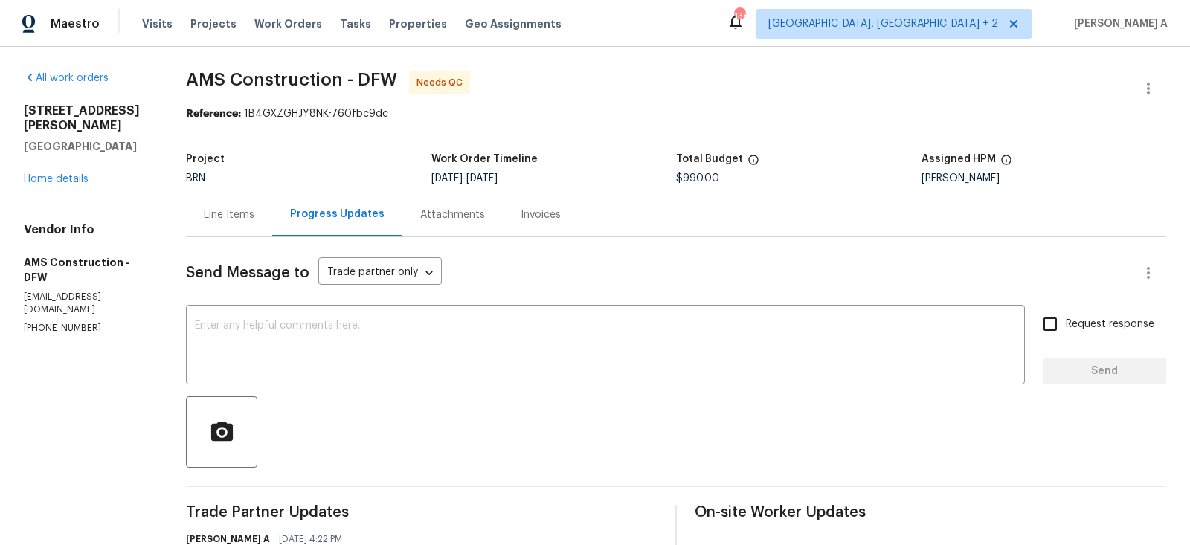
click at [248, 213] on div "Line Items" at bounding box center [229, 214] width 51 height 15
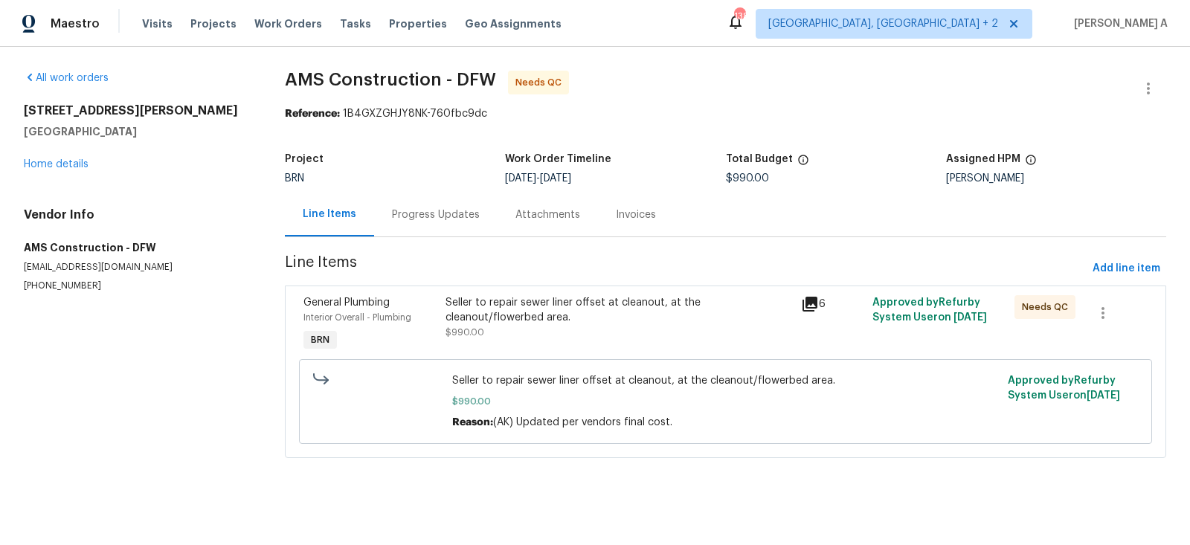
click at [526, 341] on div "Seller to repair sewer liner offset at cleanout, at the cleanout/flowerbed area…" at bounding box center [618, 325] width 355 height 68
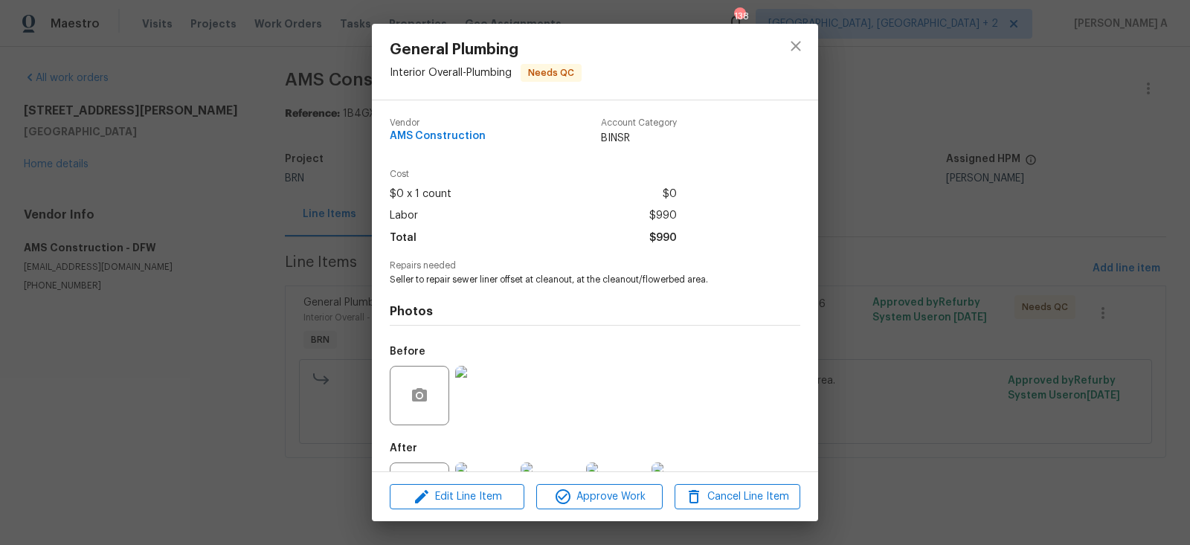
click at [502, 280] on span "Seller to repair sewer liner offset at cleanout, at the cleanout/flowerbed area." at bounding box center [575, 280] width 370 height 13
copy span "Seller to repair sewer liner offset at cleanout, at the cleanout/flowerbed area."
click at [440, 131] on span "AMS Construction" at bounding box center [438, 136] width 96 height 11
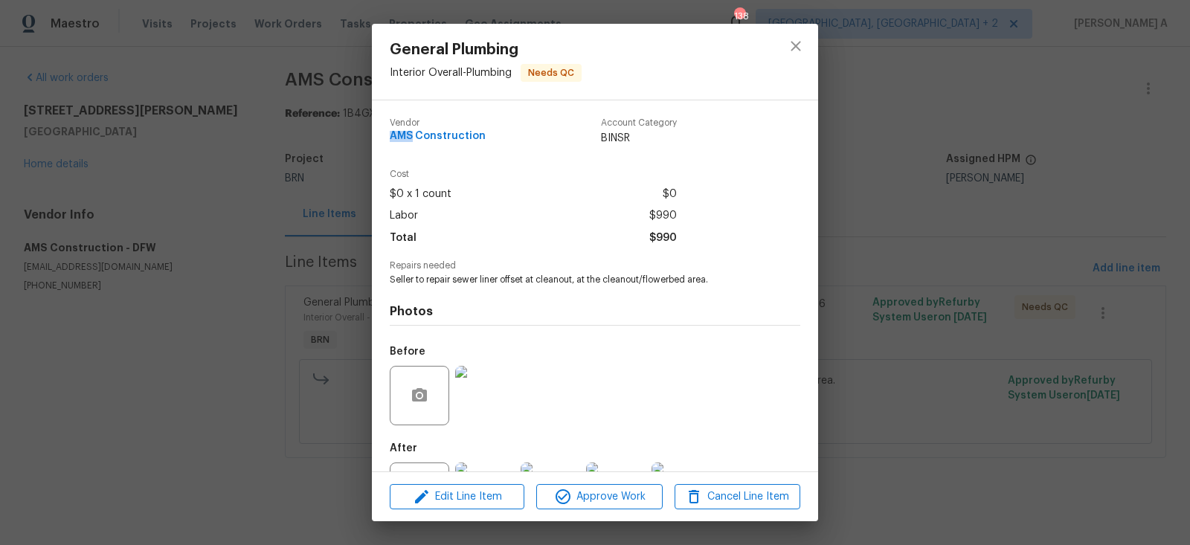
click at [440, 131] on span "AMS Construction" at bounding box center [438, 136] width 96 height 11
copy span "AMS Construction"
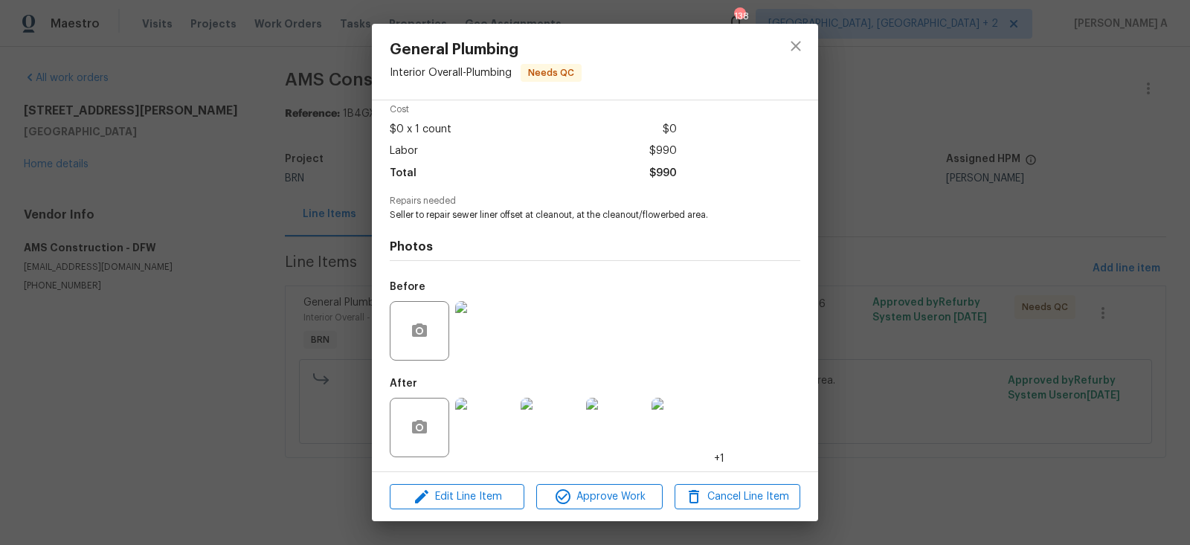
click at [490, 341] on img at bounding box center [484, 330] width 59 height 59
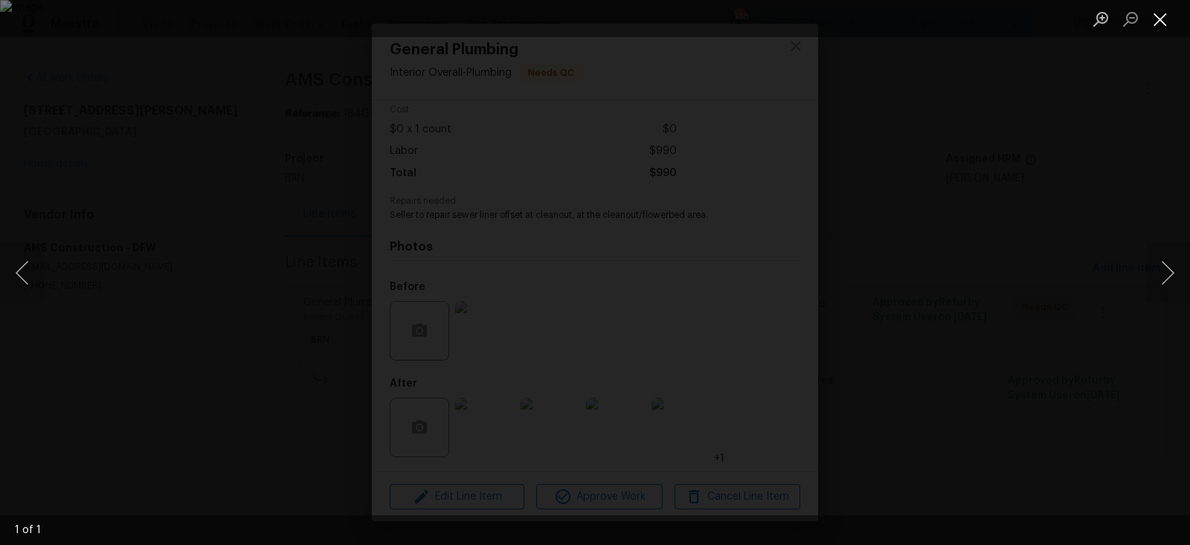
click at [1152, 13] on button "Close lightbox" at bounding box center [1160, 19] width 30 height 26
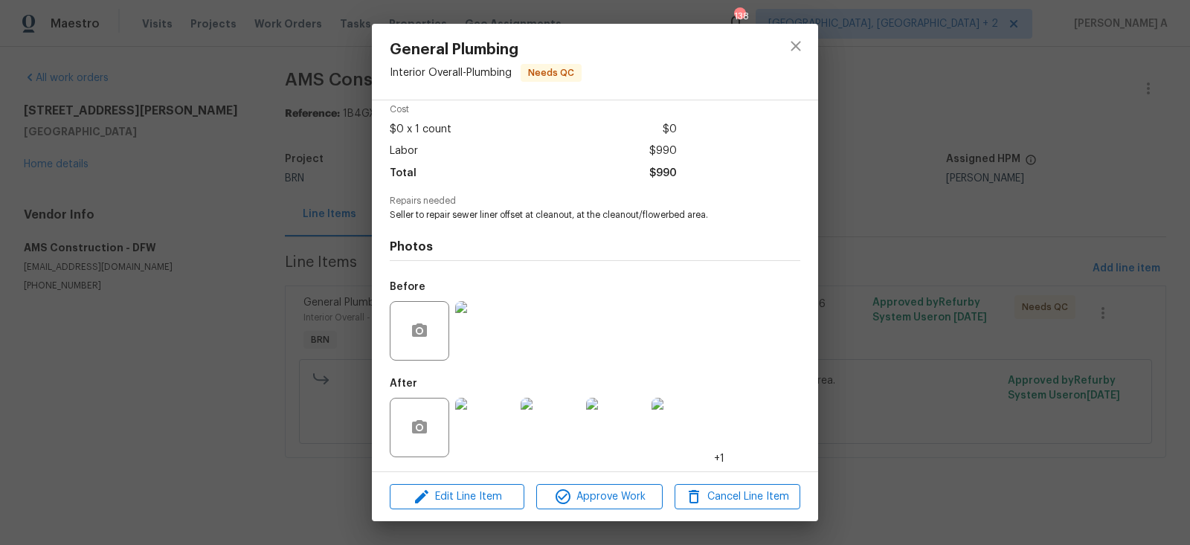
click at [473, 425] on img at bounding box center [484, 427] width 59 height 59
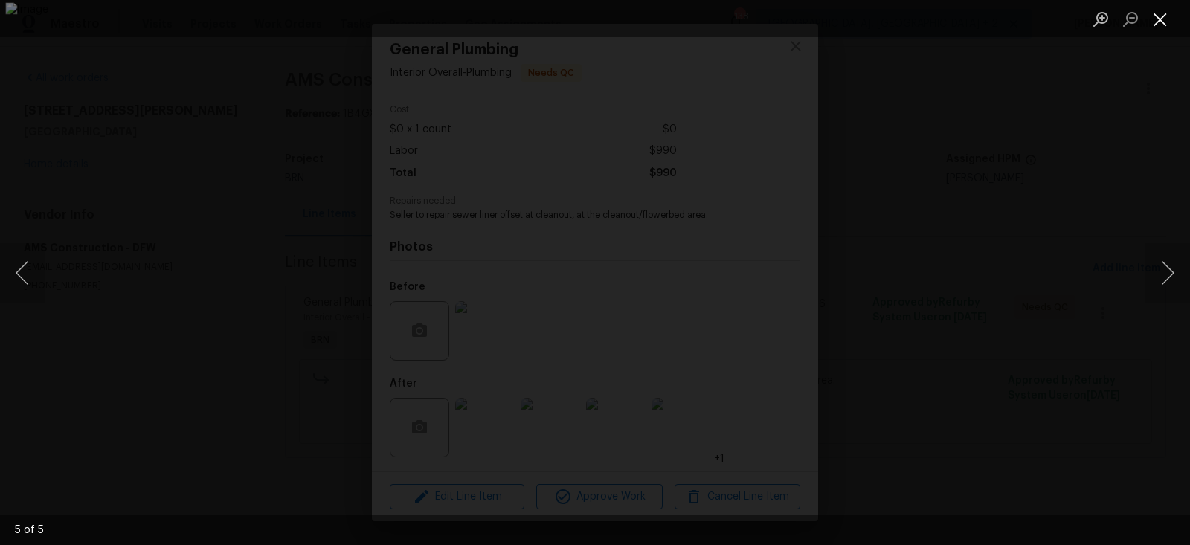
click at [1162, 25] on button "Close lightbox" at bounding box center [1160, 19] width 30 height 26
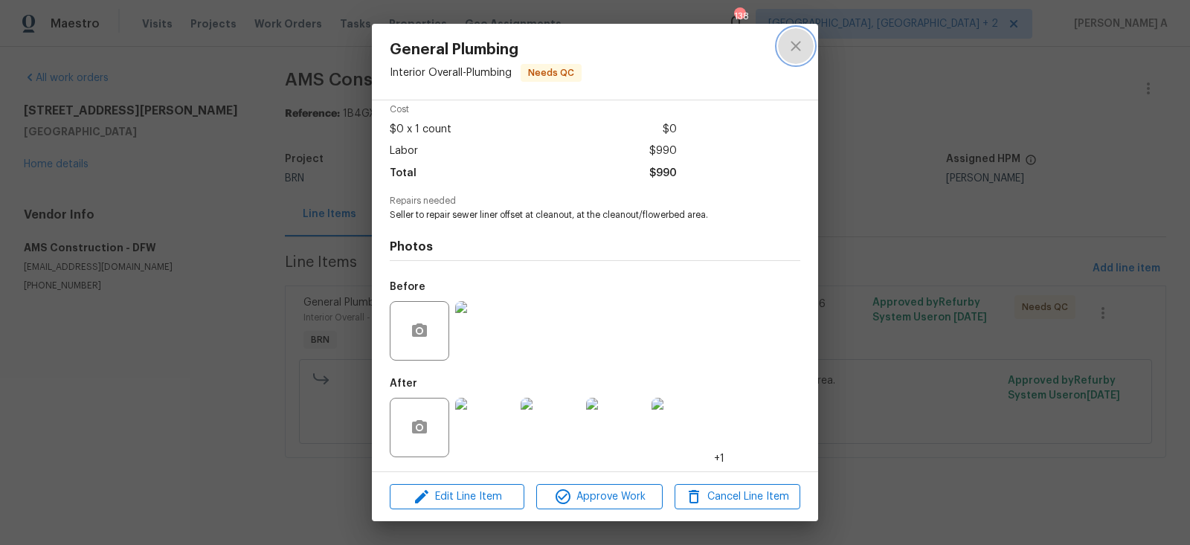
click at [782, 43] on button "close" at bounding box center [796, 46] width 36 height 36
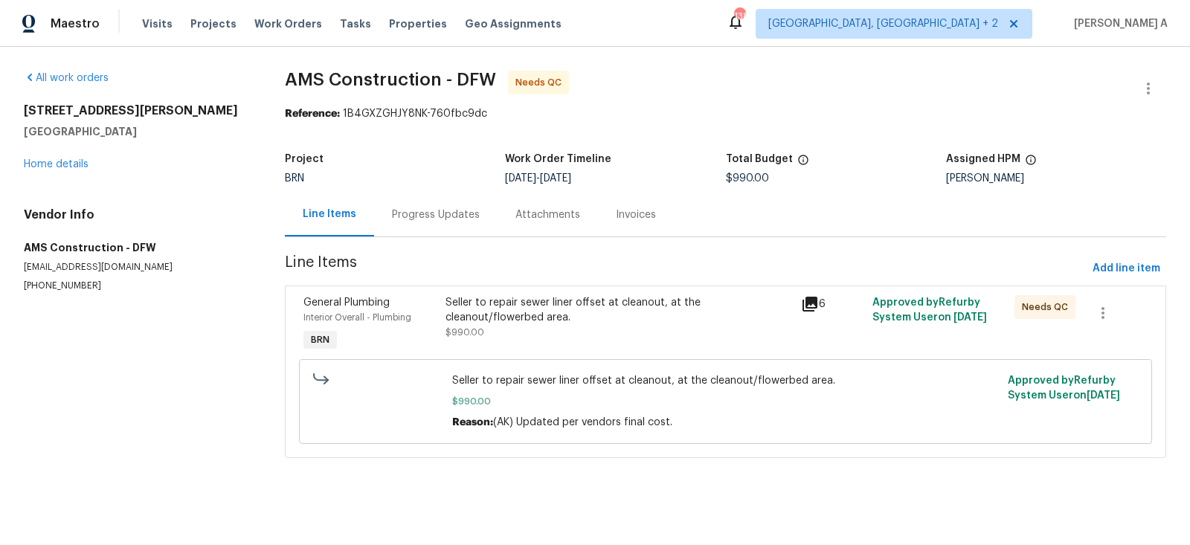
click at [420, 208] on div "Progress Updates" at bounding box center [436, 214] width 88 height 15
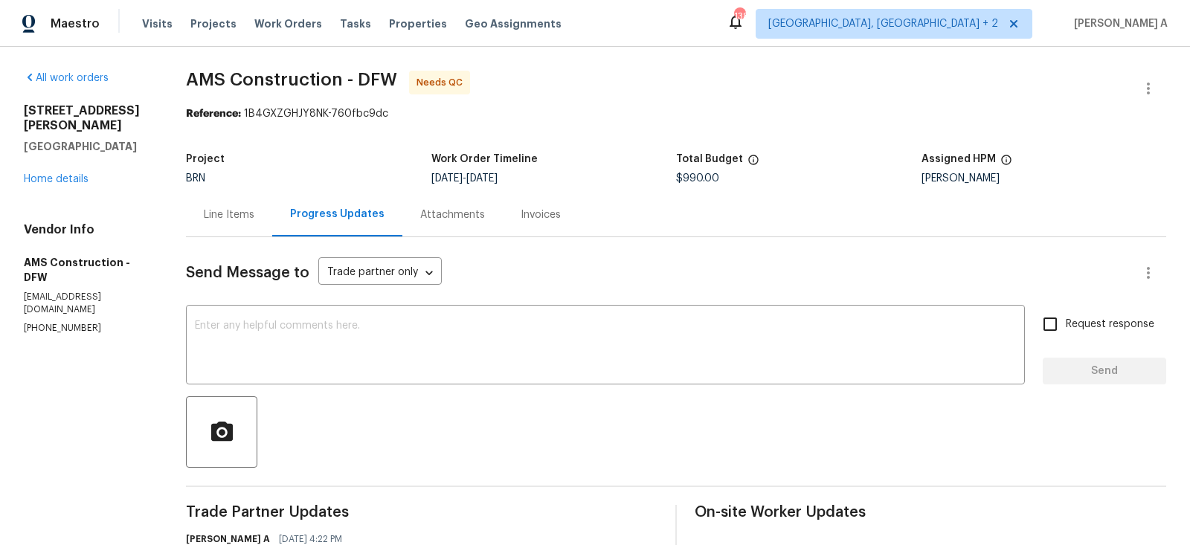
click at [219, 218] on div "Line Items" at bounding box center [229, 214] width 51 height 15
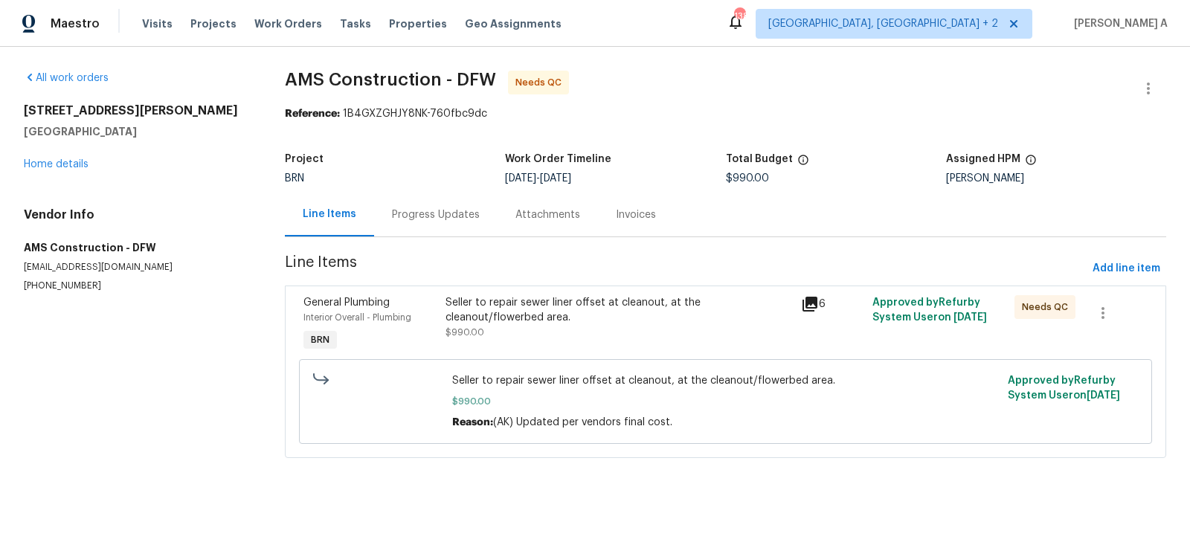
click at [578, 318] on div "Seller to repair sewer liner offset at cleanout, at the cleanout/flowerbed area." at bounding box center [618, 310] width 346 height 30
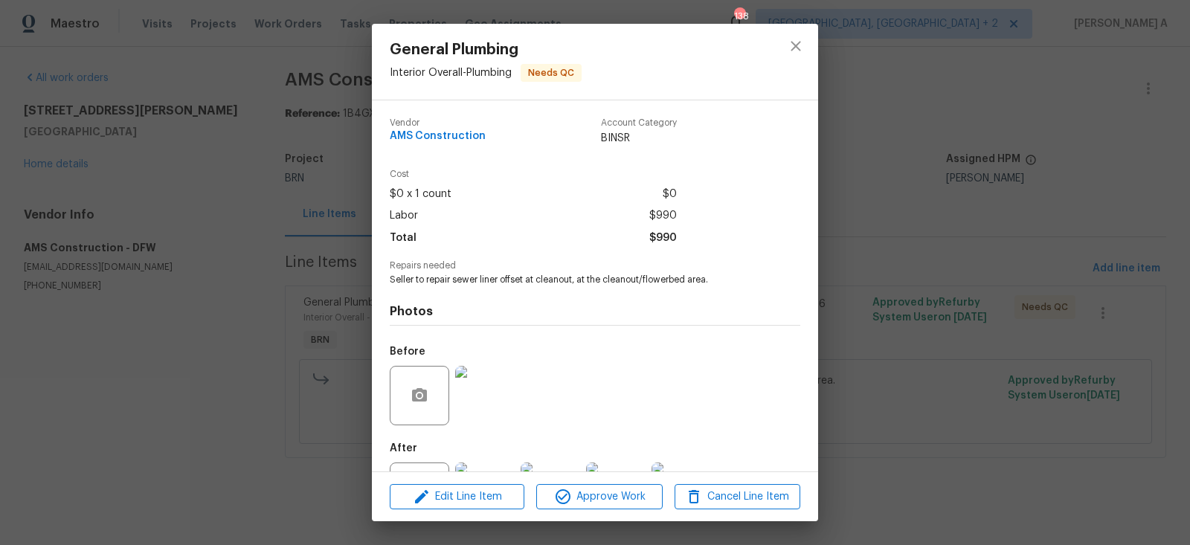
scroll to position [65, 0]
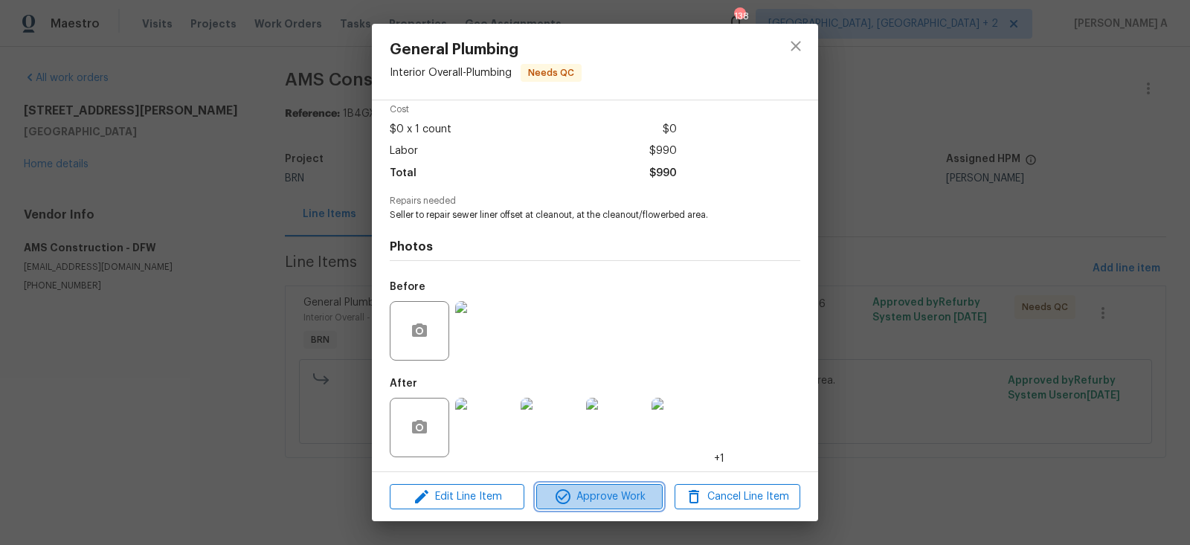
click at [599, 497] on span "Approve Work" at bounding box center [599, 497] width 117 height 19
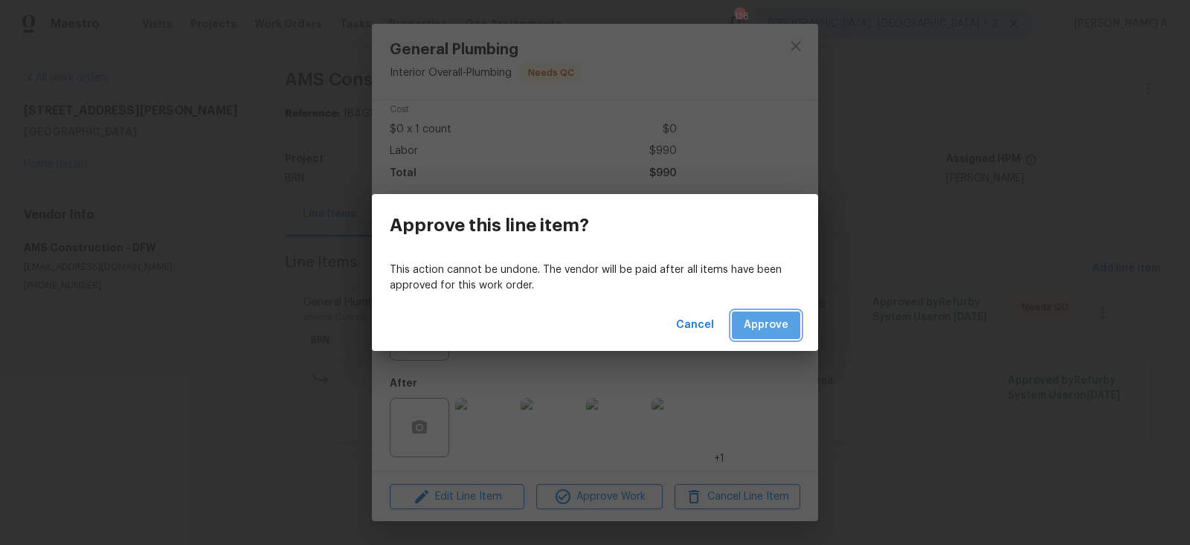
click at [770, 324] on span "Approve" at bounding box center [766, 325] width 45 height 19
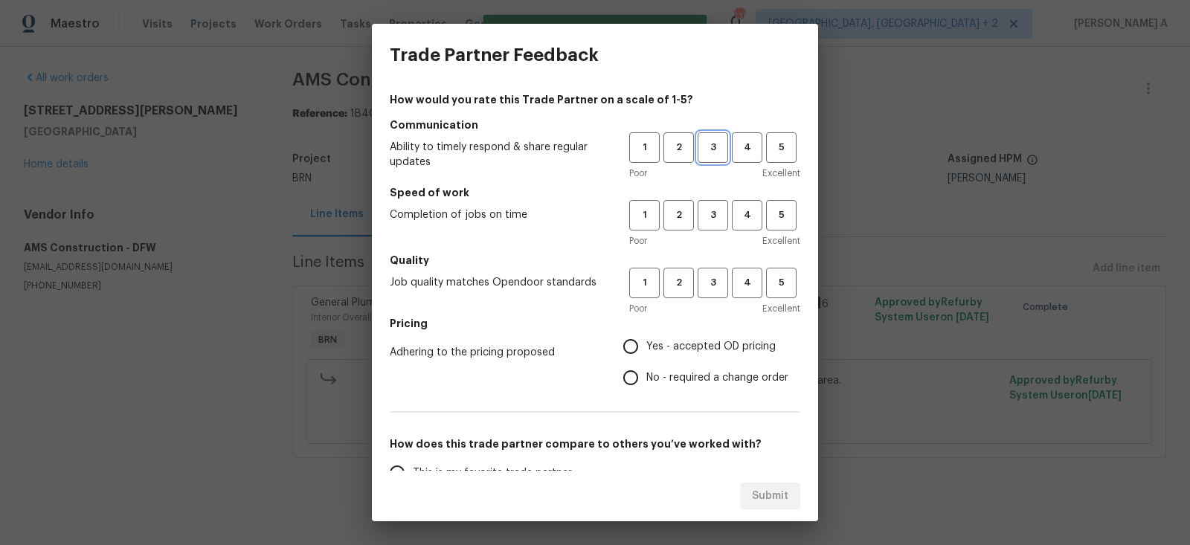
click at [708, 150] on span "3" at bounding box center [713, 147] width 28 height 17
click at [708, 220] on span "3" at bounding box center [713, 215] width 28 height 17
click at [708, 274] on button "3" at bounding box center [712, 283] width 30 height 30
click at [671, 367] on label "No - required a change order" at bounding box center [701, 377] width 173 height 31
click at [646, 367] on input "No - required a change order" at bounding box center [630, 377] width 31 height 31
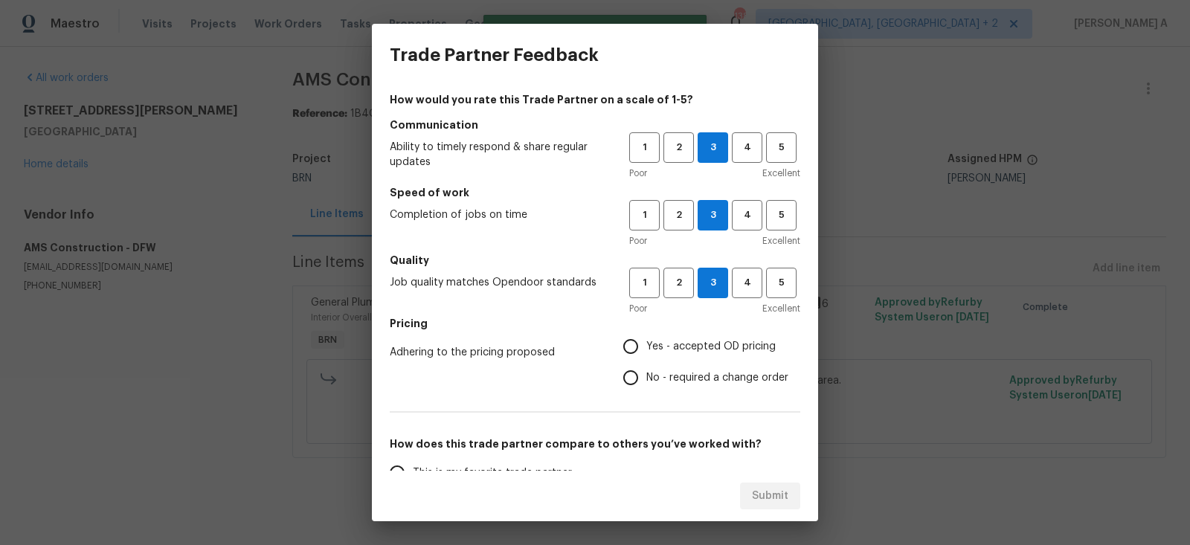
radio input "true"
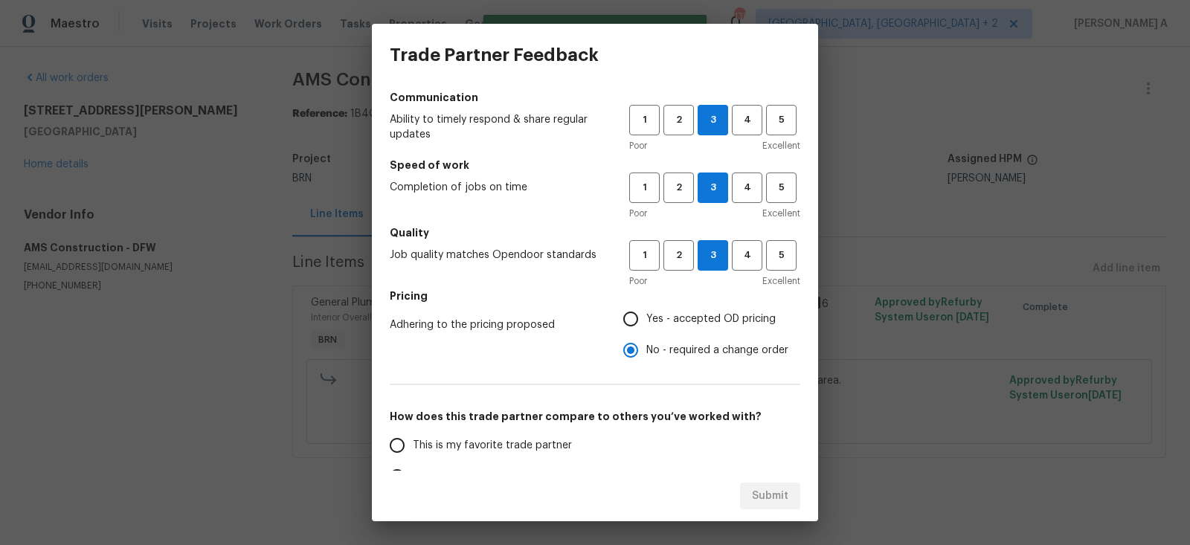
scroll to position [57, 0]
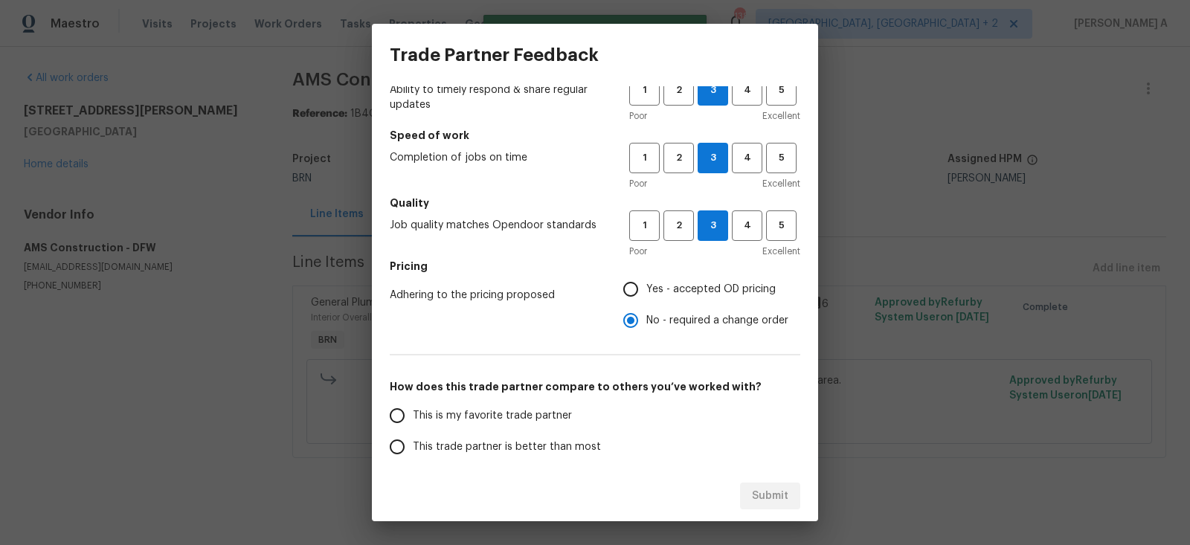
click at [491, 410] on span "This is my favorite trade partner" at bounding box center [492, 416] width 159 height 16
click at [413, 410] on input "This is my favorite trade partner" at bounding box center [396, 415] width 31 height 31
click at [759, 483] on button "Submit" at bounding box center [770, 497] width 60 height 28
radio input "true"
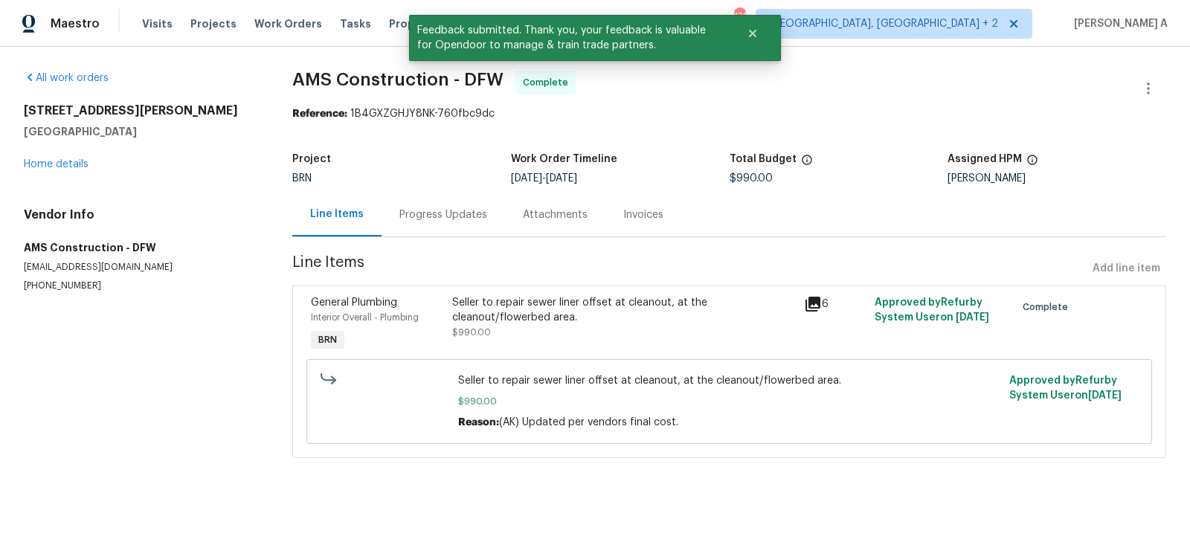
click at [422, 211] on div "Progress Updates" at bounding box center [443, 214] width 88 height 15
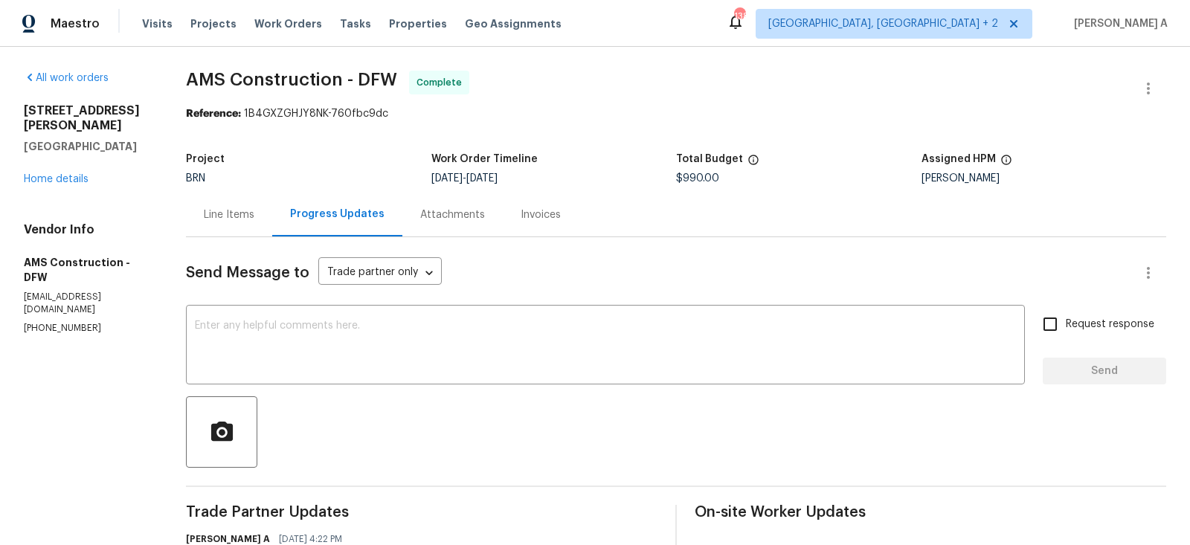
click at [522, 211] on div "Invoices" at bounding box center [540, 214] width 40 height 15
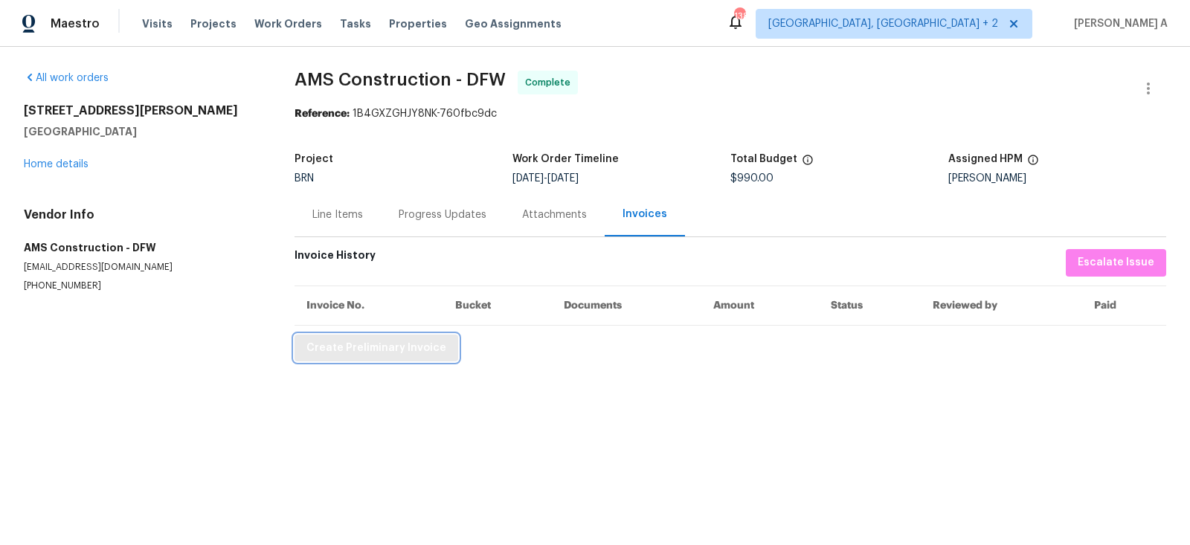
click at [393, 358] on button "Create Preliminary Invoice" at bounding box center [376, 349] width 164 height 28
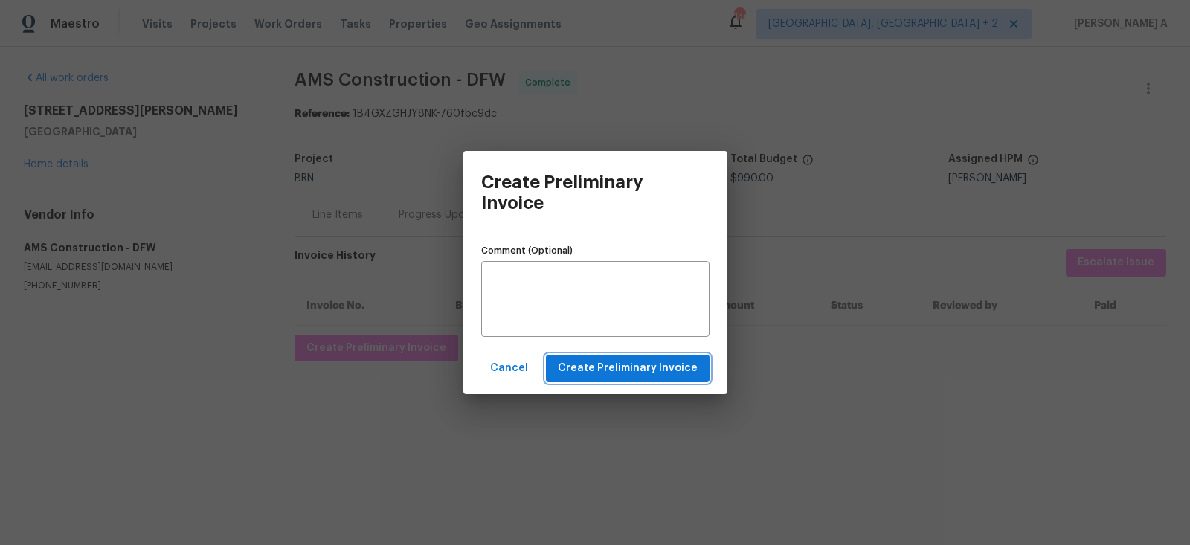
click at [586, 372] on span "Create Preliminary Invoice" at bounding box center [628, 368] width 140 height 19
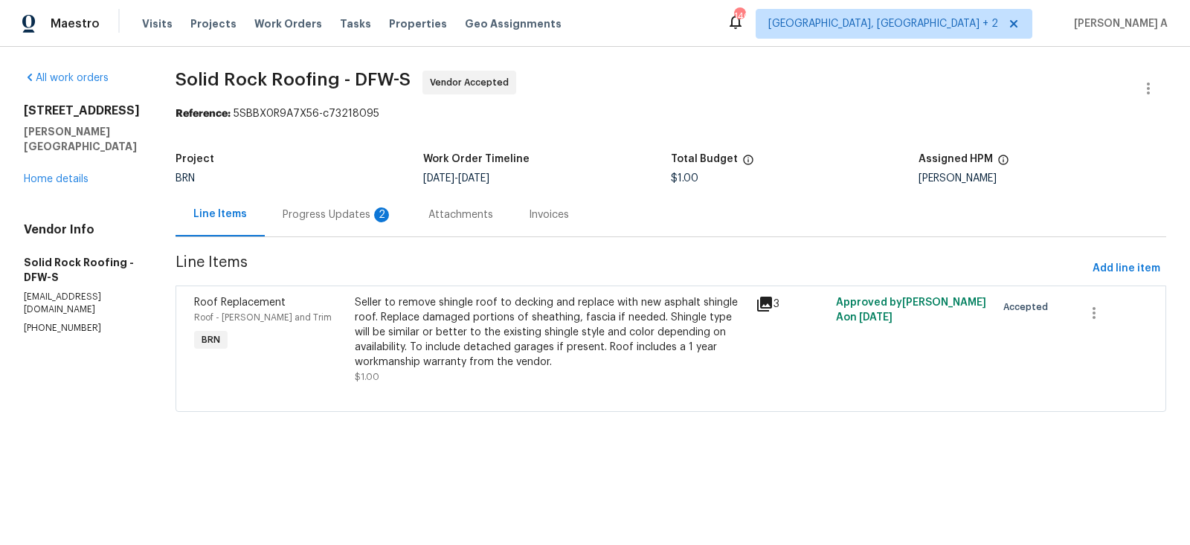
click at [331, 215] on div "Progress Updates 2" at bounding box center [338, 214] width 110 height 15
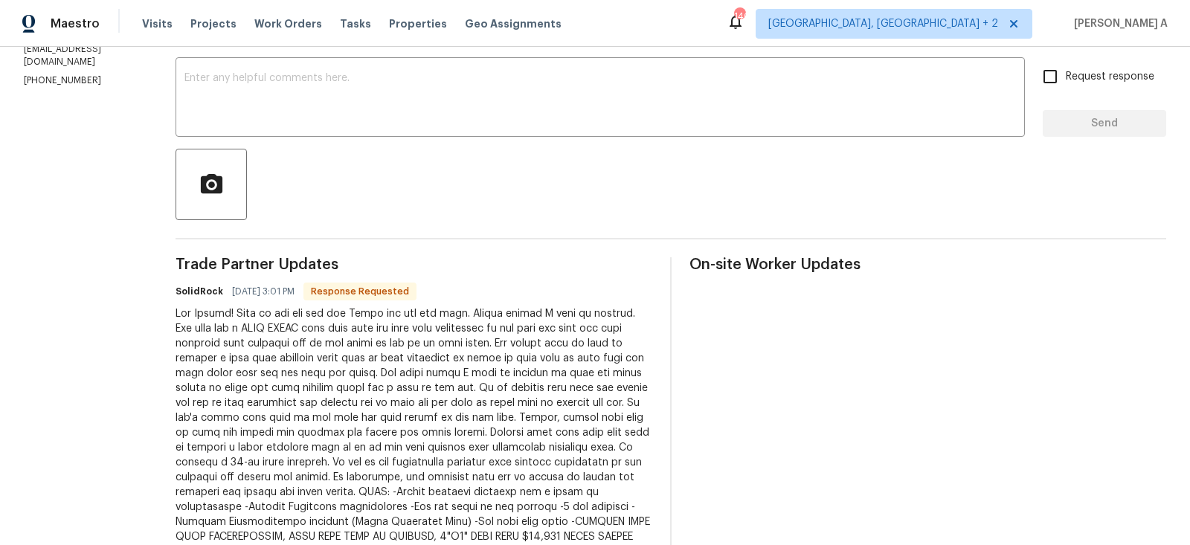
scroll to position [216, 0]
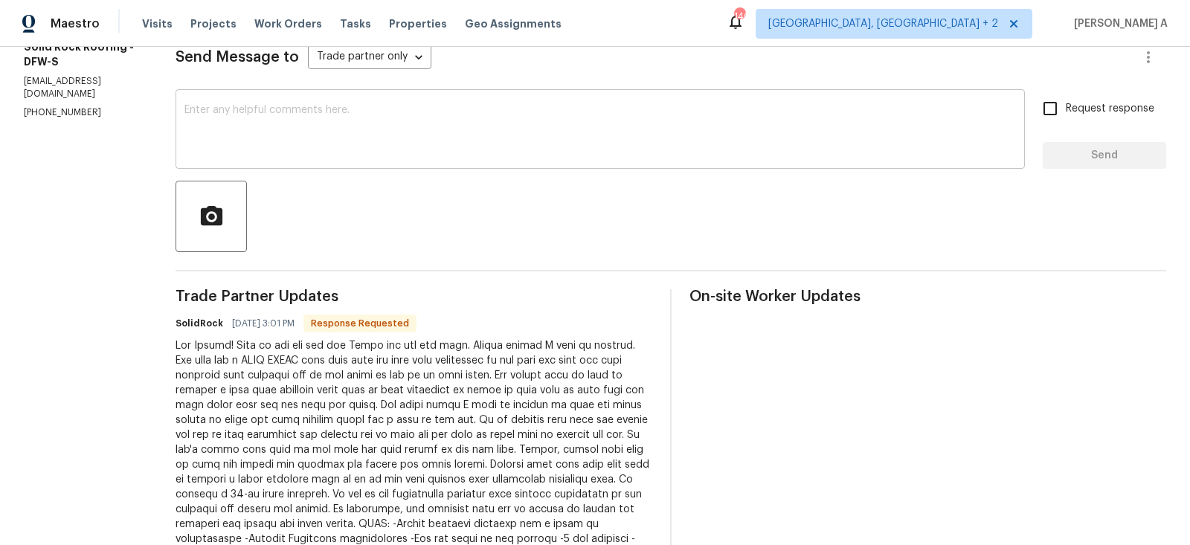
click at [329, 141] on textarea at bounding box center [599, 131] width 831 height 52
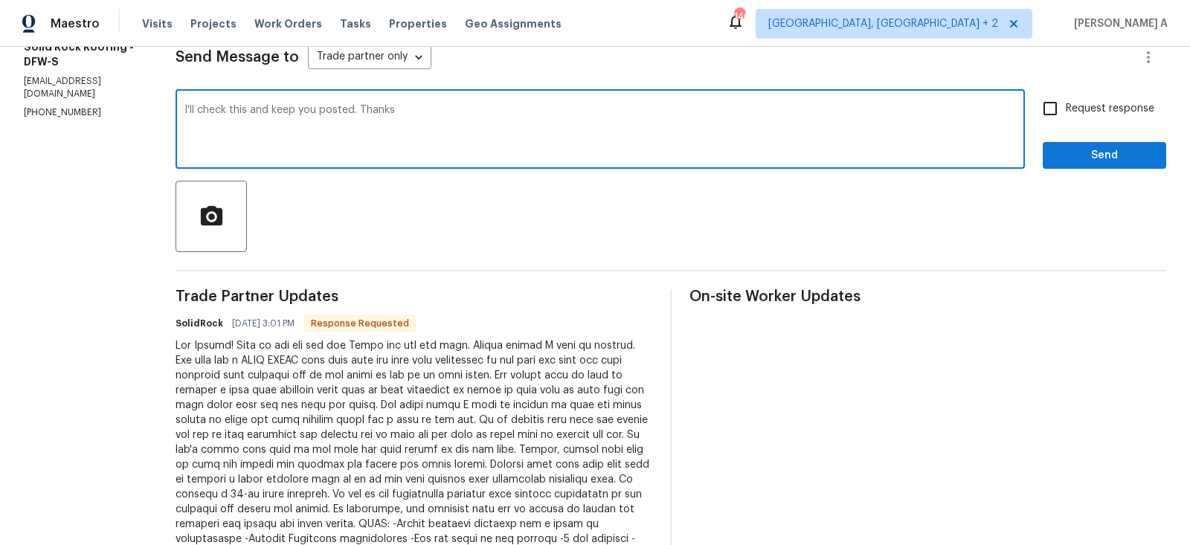
type textarea "I'll check this and keep you posted. Thanks"
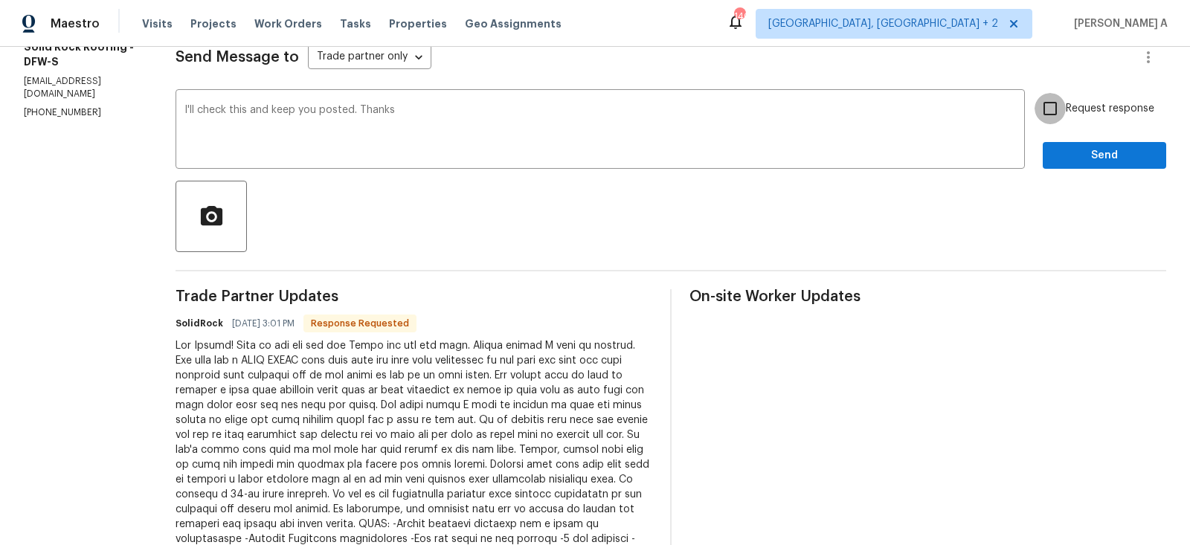
click at [1043, 121] on input "Request response" at bounding box center [1049, 108] width 31 height 31
checkbox input "true"
click at [1095, 168] on button "Send" at bounding box center [1103, 156] width 123 height 28
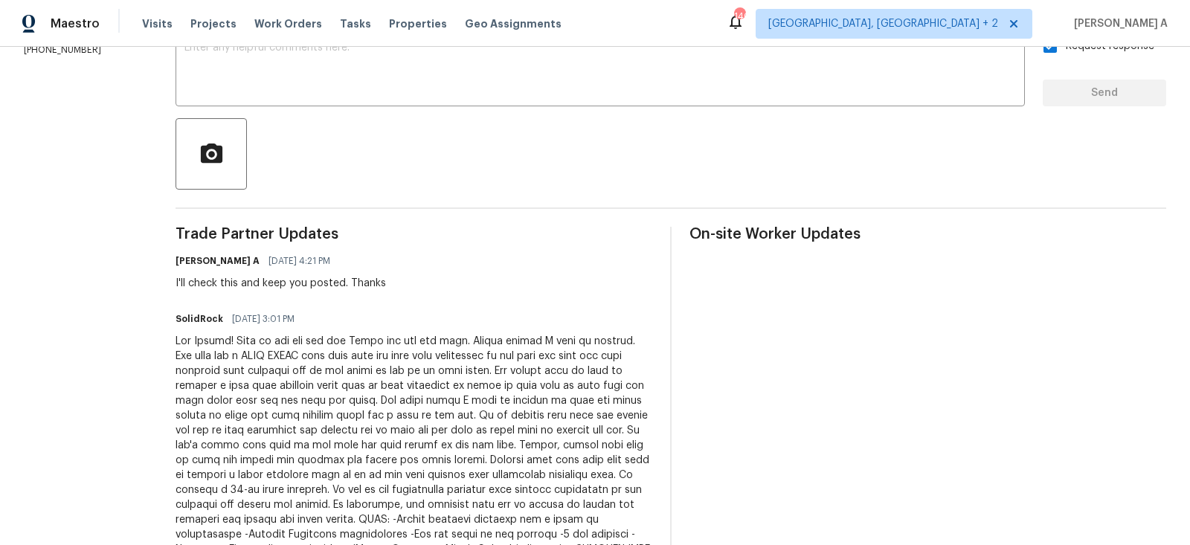
scroll to position [0, 0]
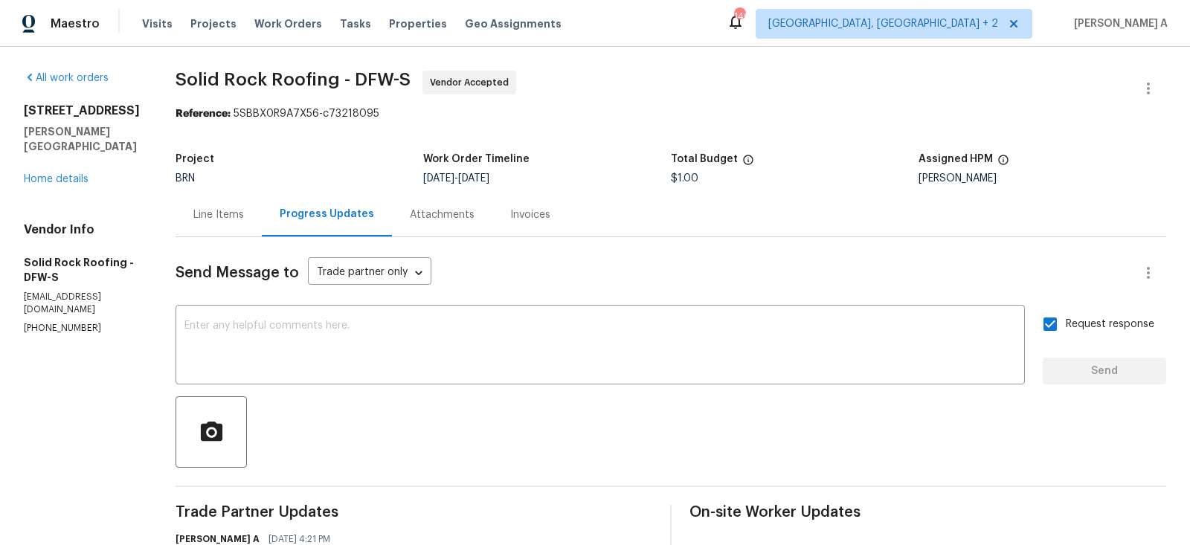
click at [201, 207] on div "Line Items" at bounding box center [218, 214] width 51 height 15
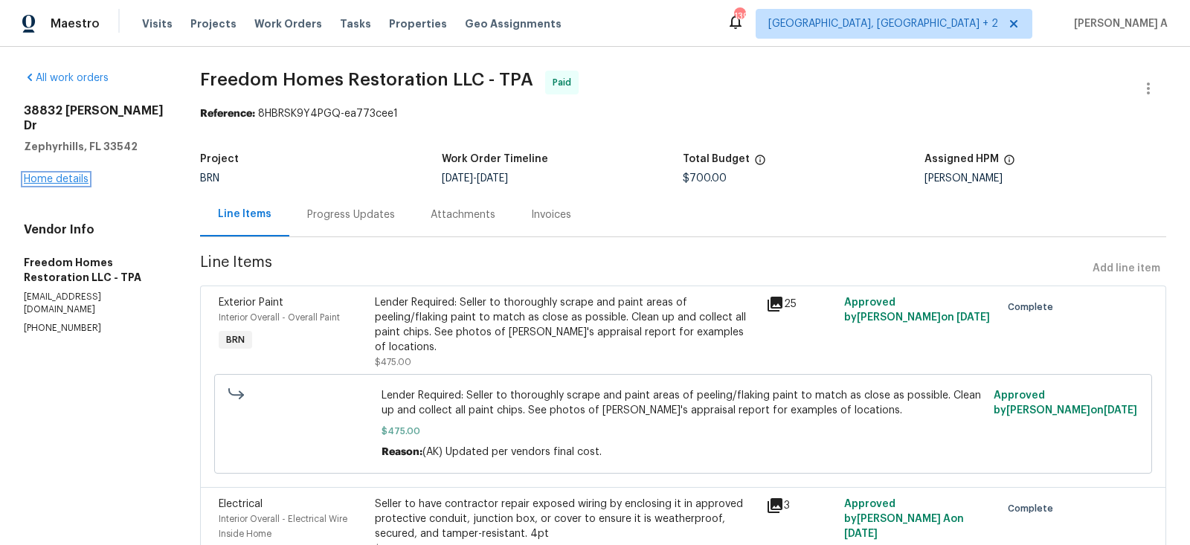
click at [69, 174] on link "Home details" at bounding box center [56, 179] width 65 height 10
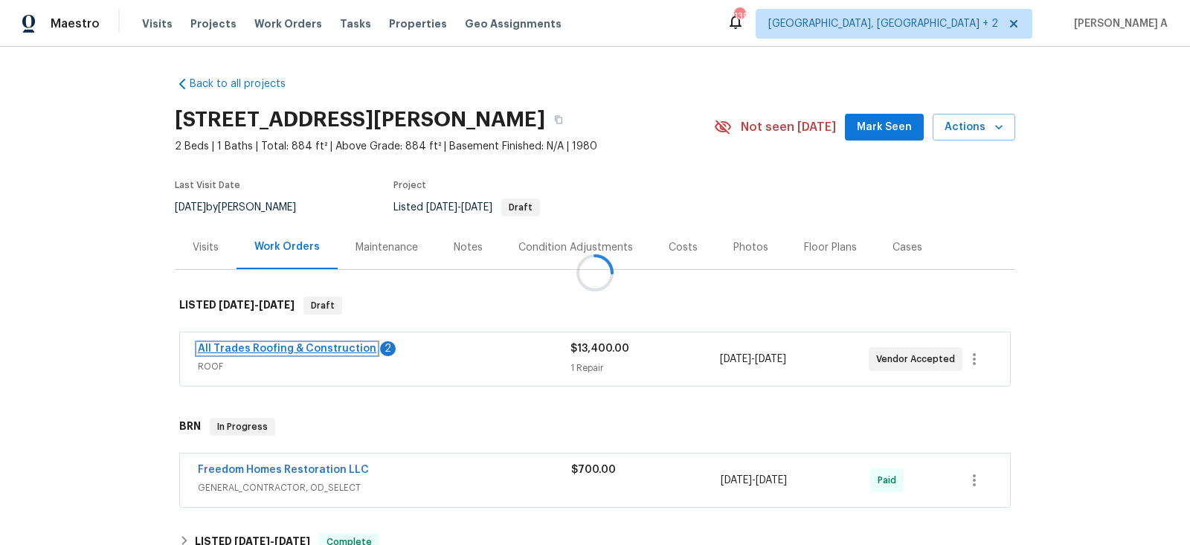
click at [327, 344] on link "All Trades Roofing & Construction" at bounding box center [287, 349] width 178 height 10
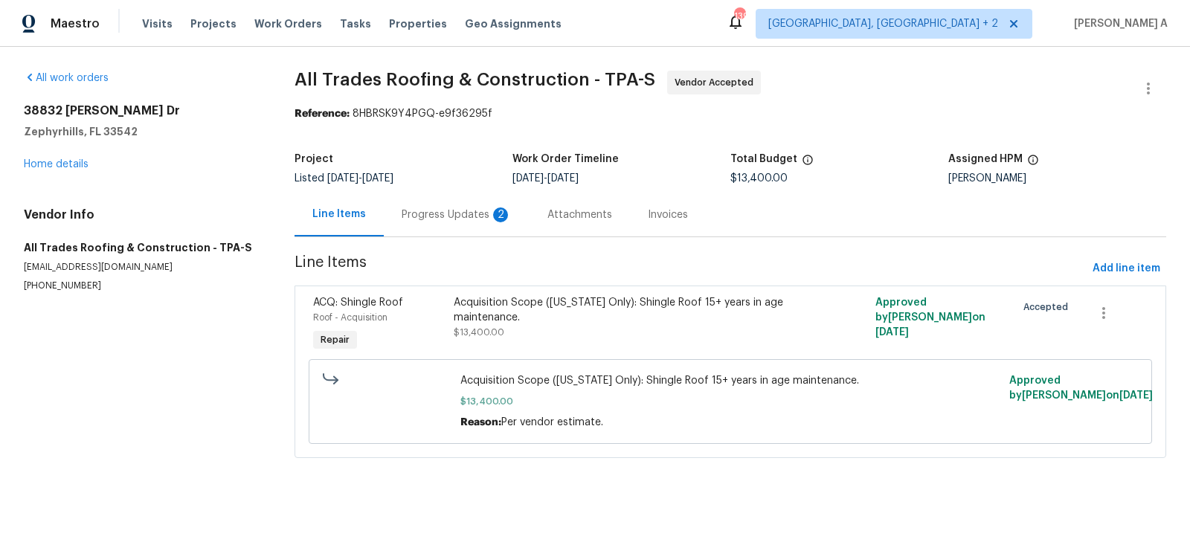
click at [407, 218] on div "Progress Updates 2" at bounding box center [457, 214] width 110 height 15
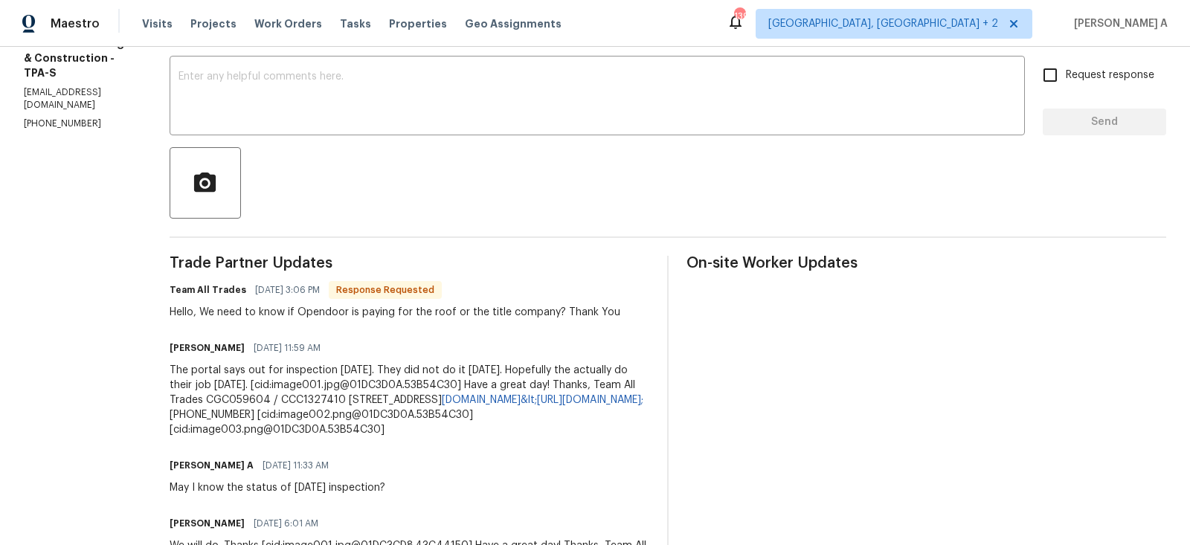
scroll to position [254, 0]
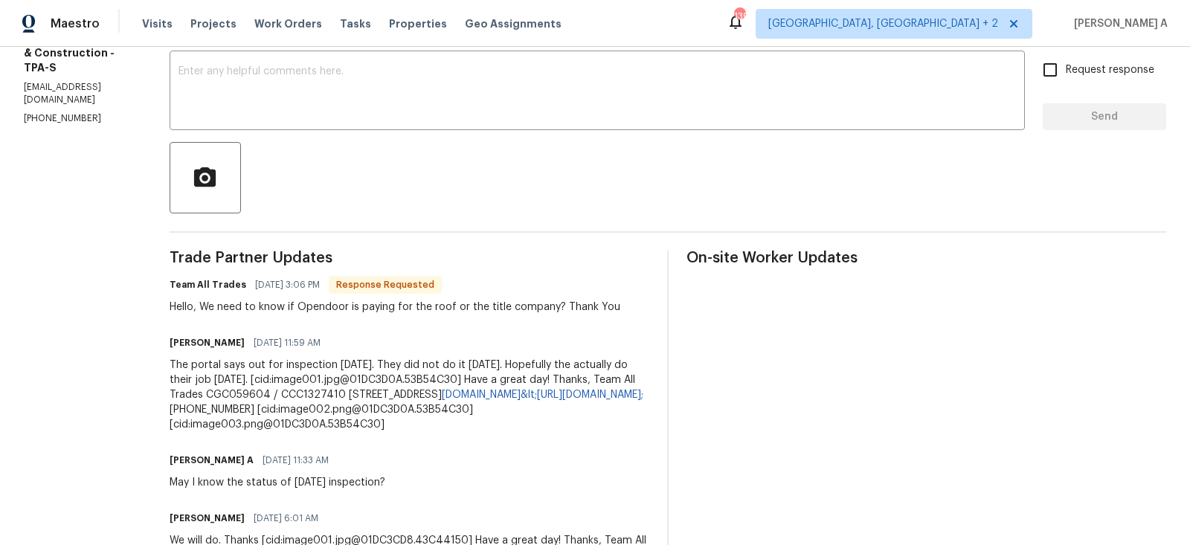
click at [460, 190] on div at bounding box center [668, 177] width 996 height 71
click at [261, 338] on span "[DATE] 11:59 AM" at bounding box center [287, 342] width 67 height 15
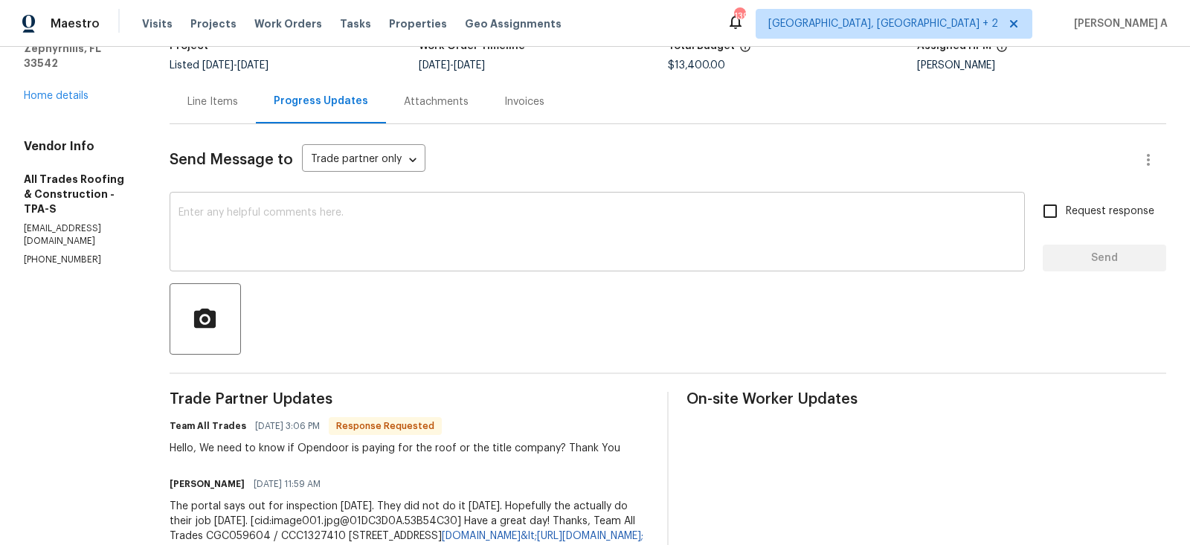
scroll to position [202, 0]
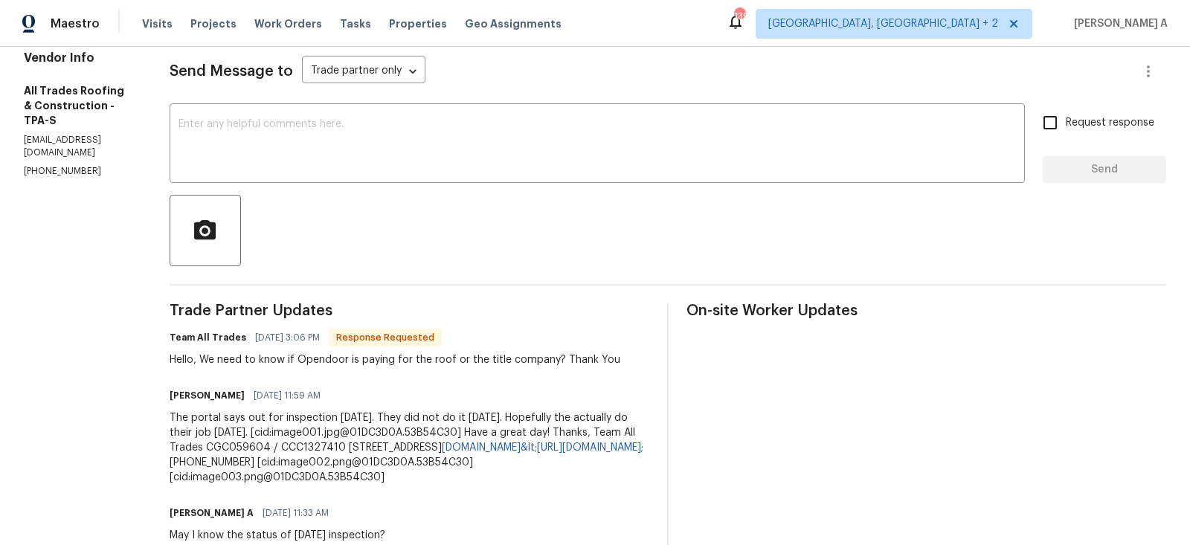
click at [362, 396] on div "[PERSON_NAME] [DATE] 11:59 AM" at bounding box center [410, 395] width 480 height 21
drag, startPoint x: 275, startPoint y: 360, endPoint x: 549, endPoint y: 359, distance: 274.4
click at [549, 359] on div "Hello, We need to know if Opendoor is paying for the roof or the title company?…" at bounding box center [395, 359] width 451 height 15
copy div "if Opendoor is paying for the roof or the title company?"
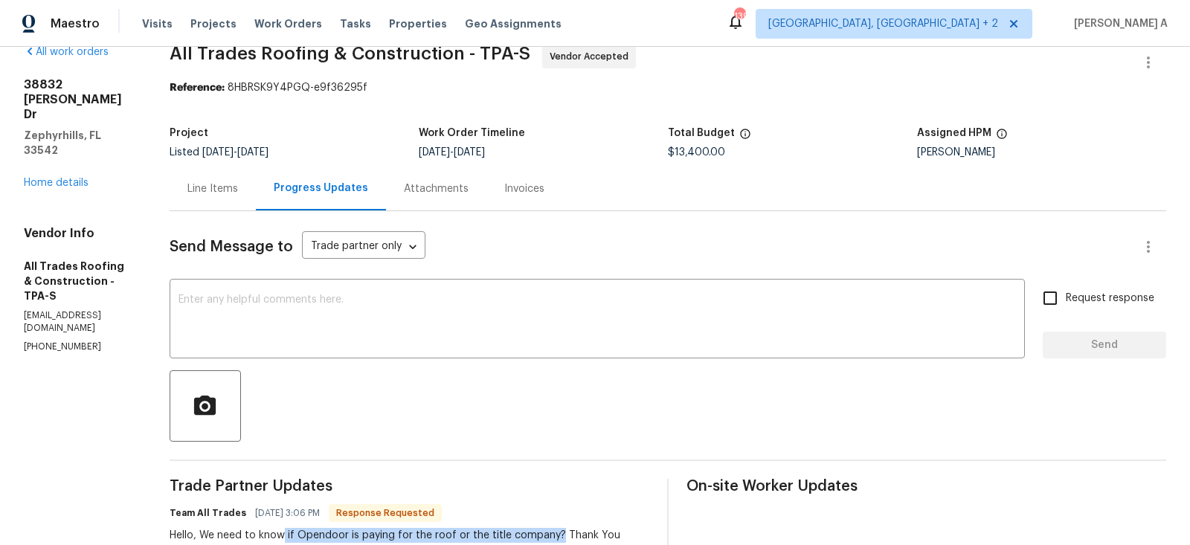
scroll to position [0, 0]
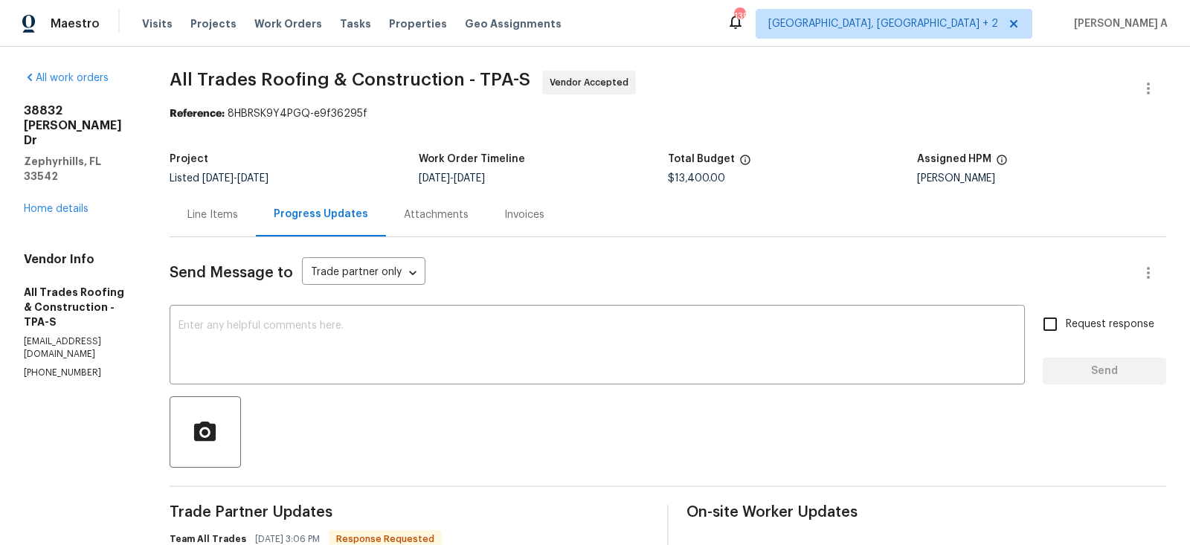
click at [174, 225] on div "Line Items" at bounding box center [213, 215] width 86 height 44
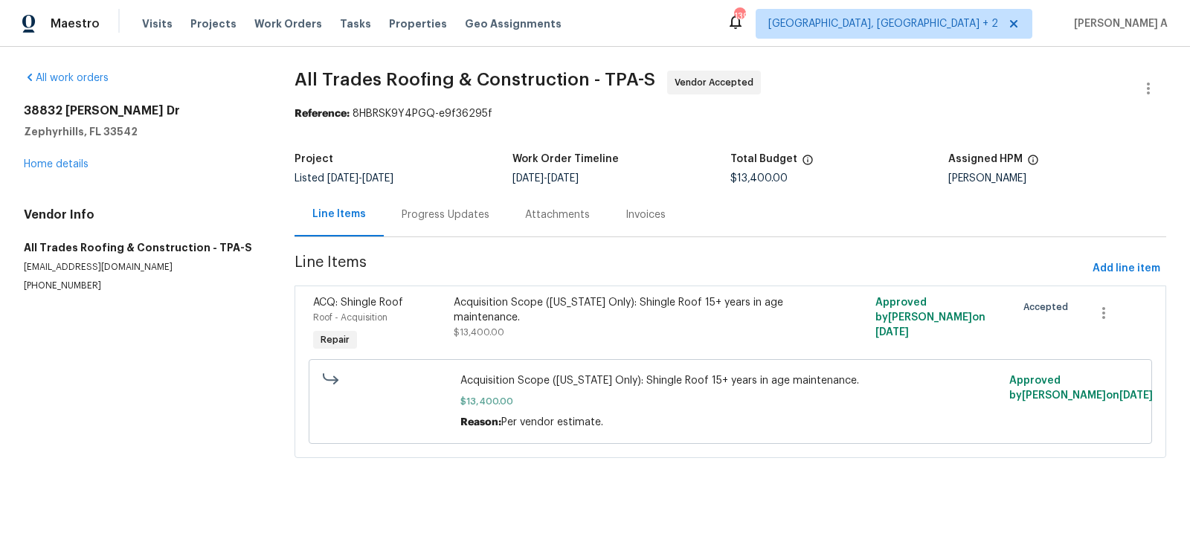
click at [70, 155] on div "[STREET_ADDRESS][PERSON_NAME][PERSON_NAME] Home details" at bounding box center [141, 137] width 235 height 68
click at [68, 160] on link "Home details" at bounding box center [56, 164] width 65 height 10
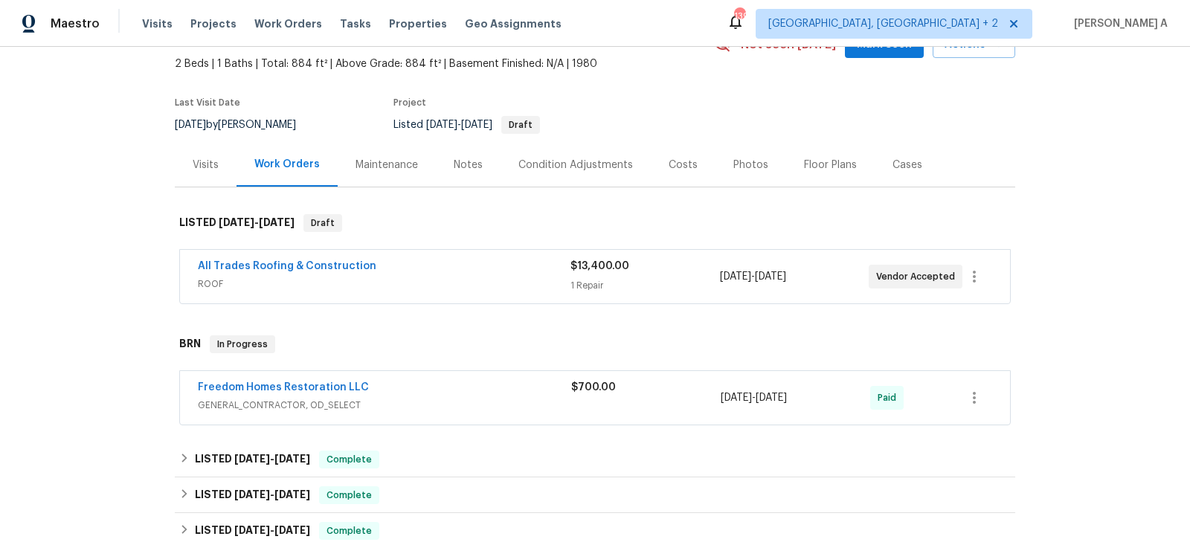
scroll to position [84, 0]
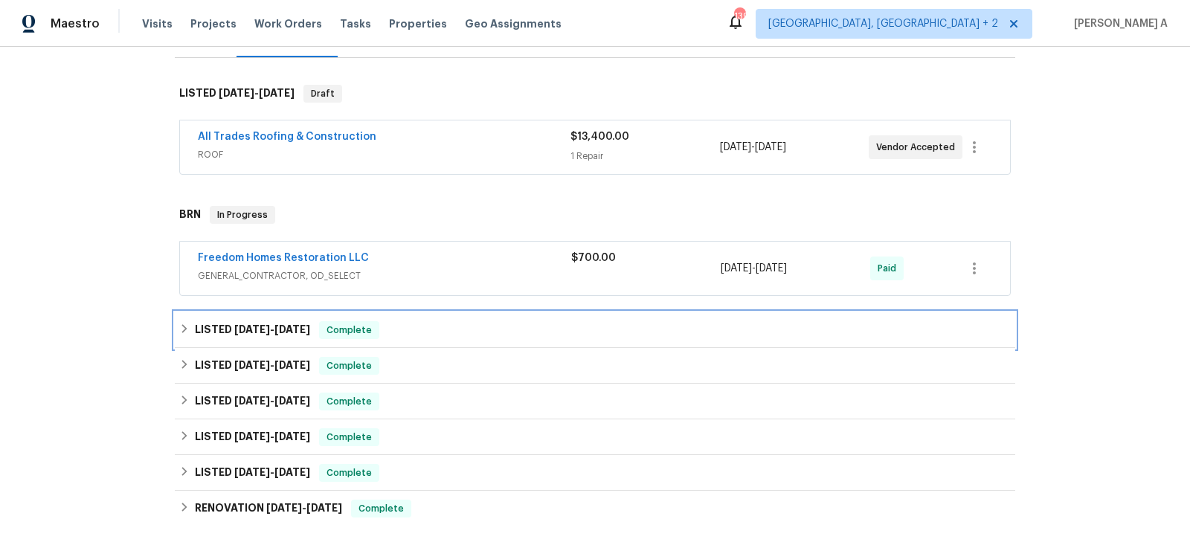
click at [298, 325] on span "[DATE]" at bounding box center [292, 329] width 36 height 10
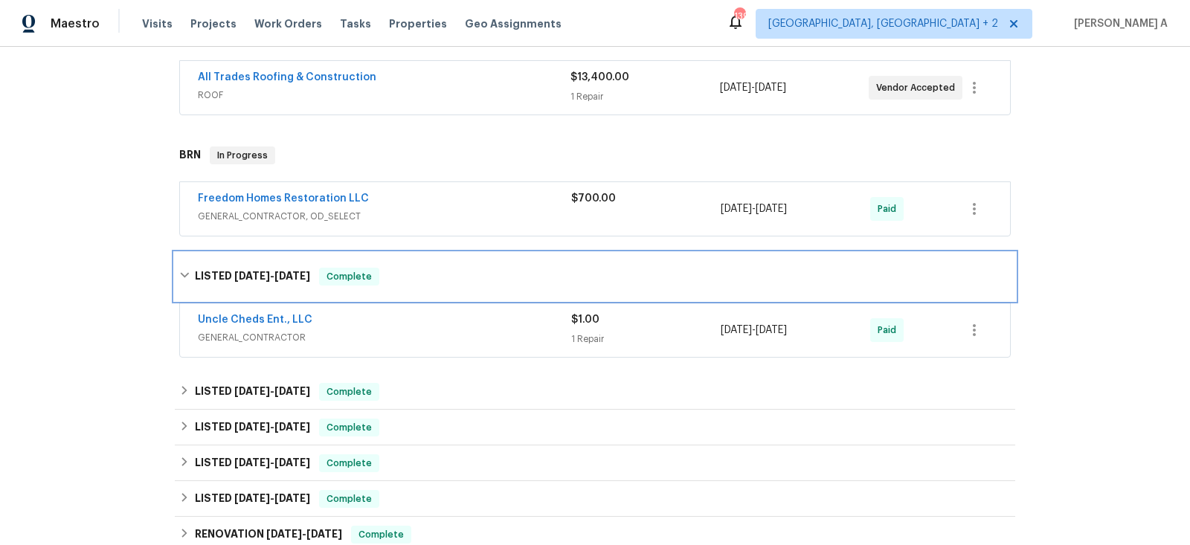
scroll to position [349, 0]
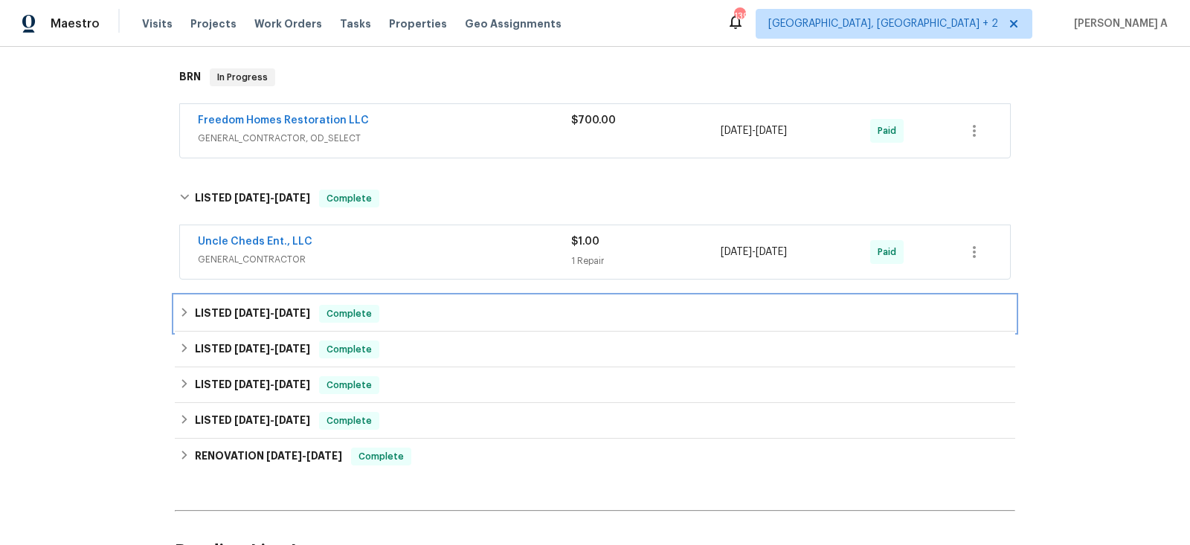
click at [284, 305] on h6 "LISTED [DATE] - [DATE]" at bounding box center [252, 314] width 115 height 18
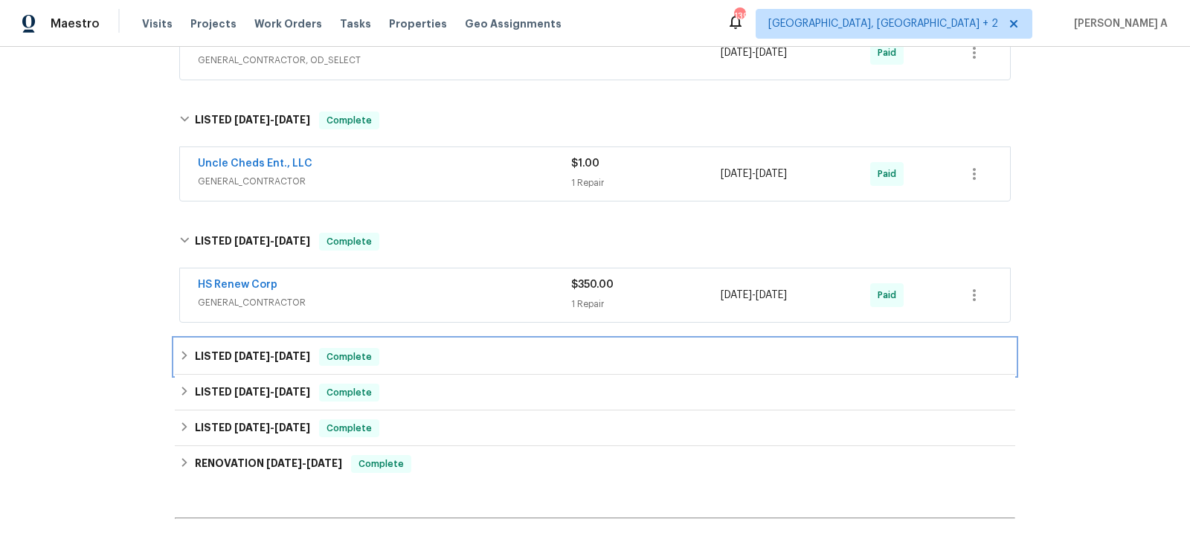
click at [286, 360] on h6 "LISTED [DATE] - [DATE]" at bounding box center [252, 357] width 115 height 18
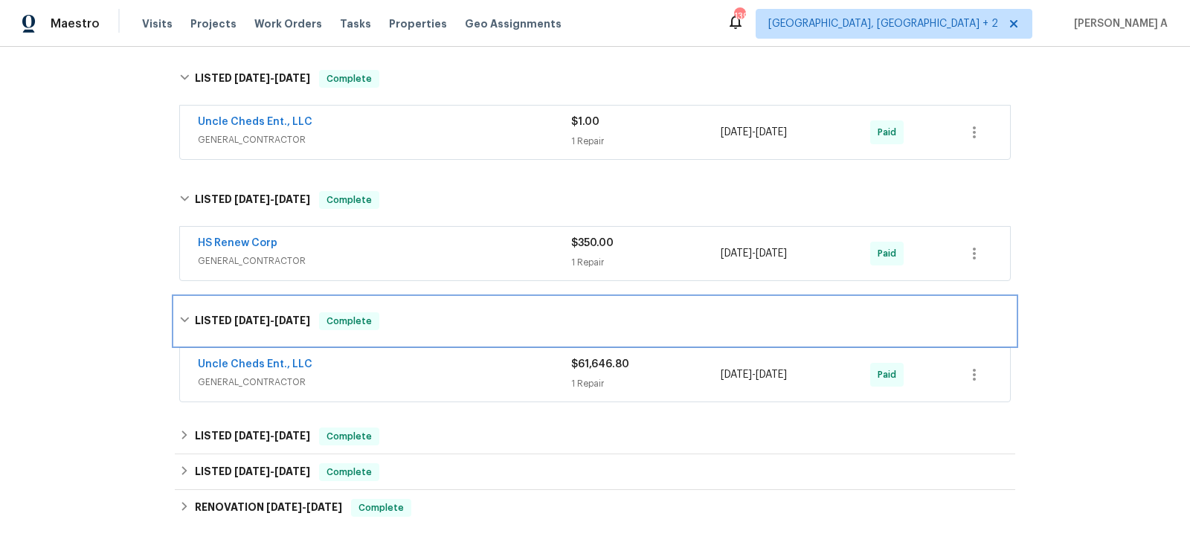
scroll to position [517, 0]
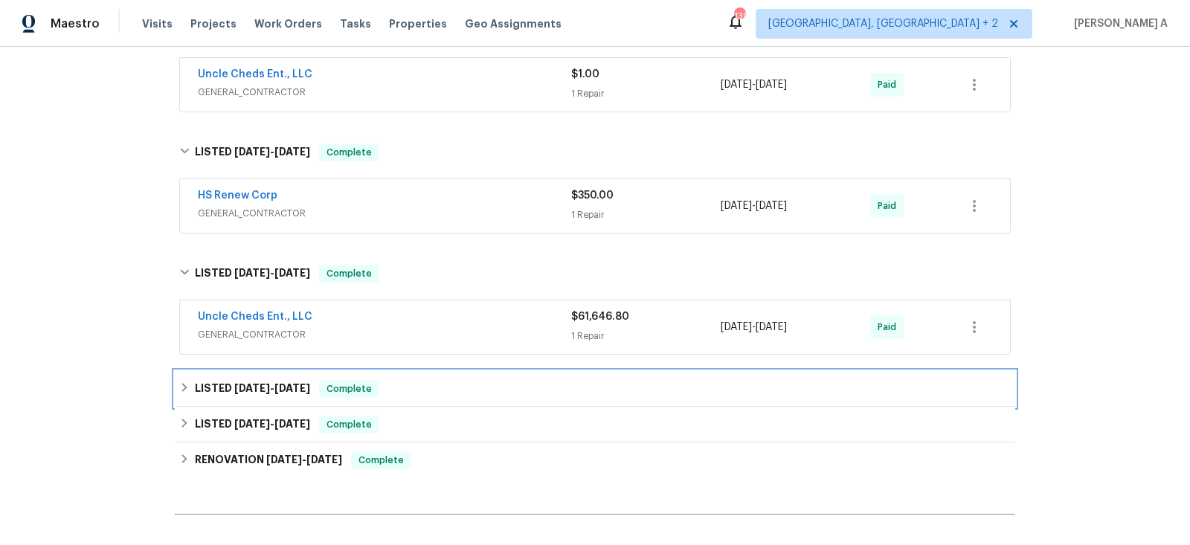
click at [275, 385] on span "[DATE] - [DATE]" at bounding box center [272, 388] width 76 height 10
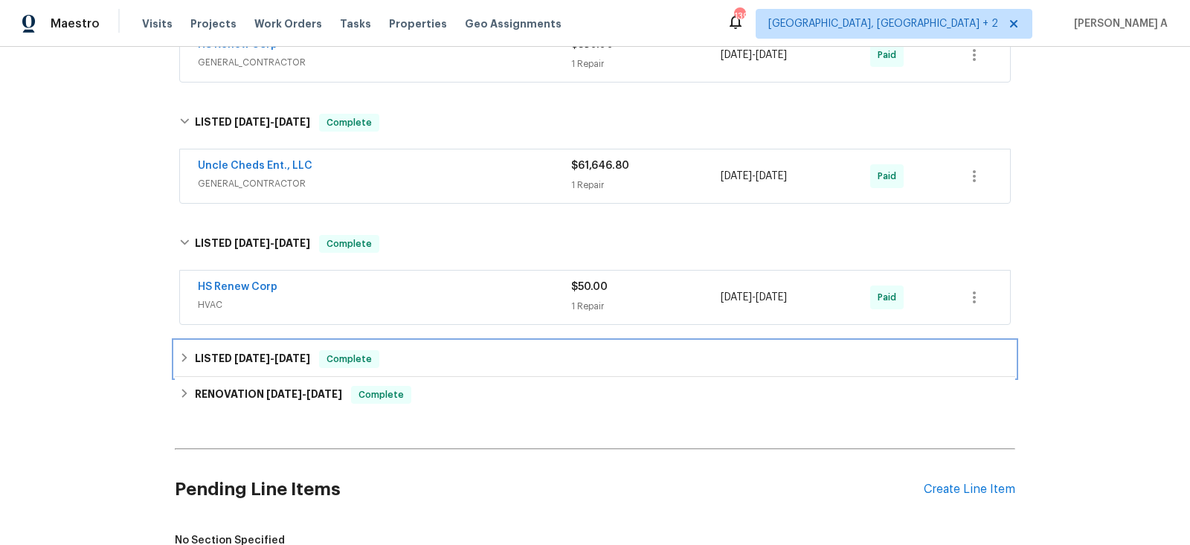
click at [265, 344] on div "LISTED [DATE] - [DATE] Complete" at bounding box center [595, 359] width 840 height 36
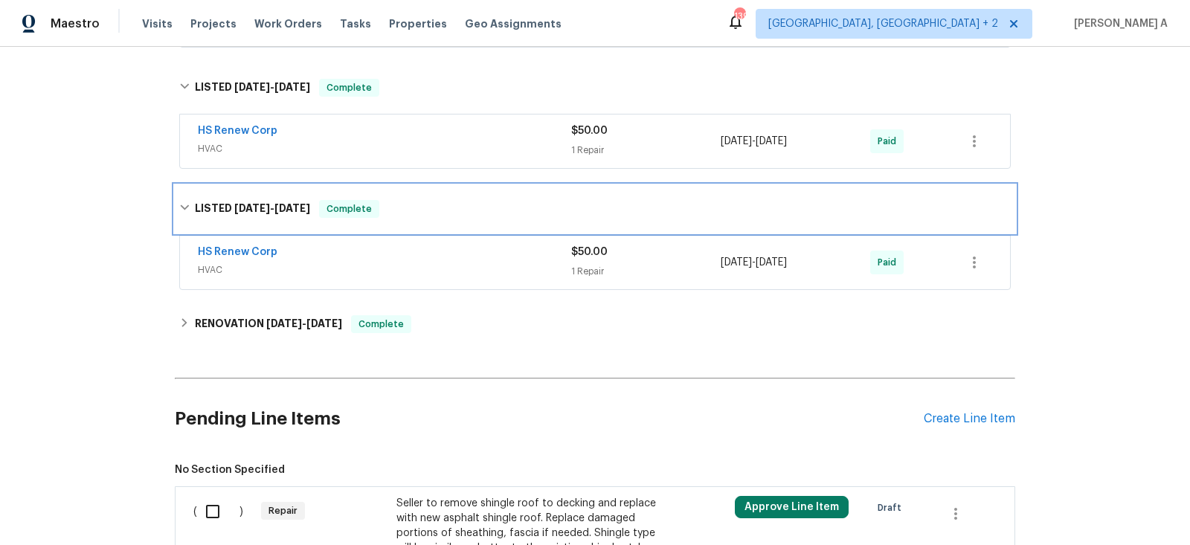
scroll to position [842, 0]
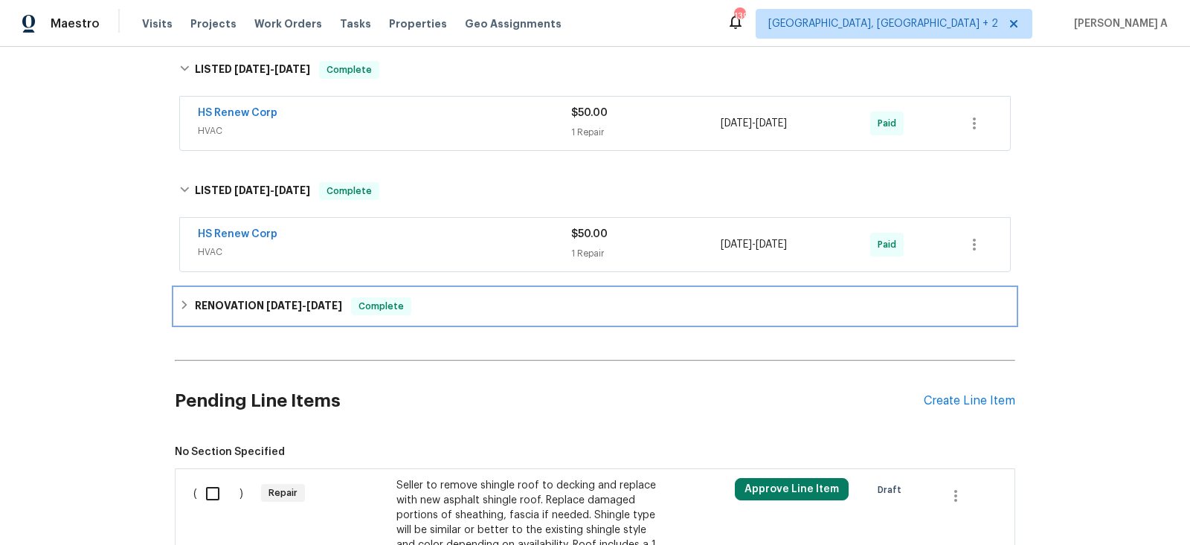
click at [260, 289] on div "RENOVATION [DATE] - [DATE] Complete" at bounding box center [595, 307] width 840 height 36
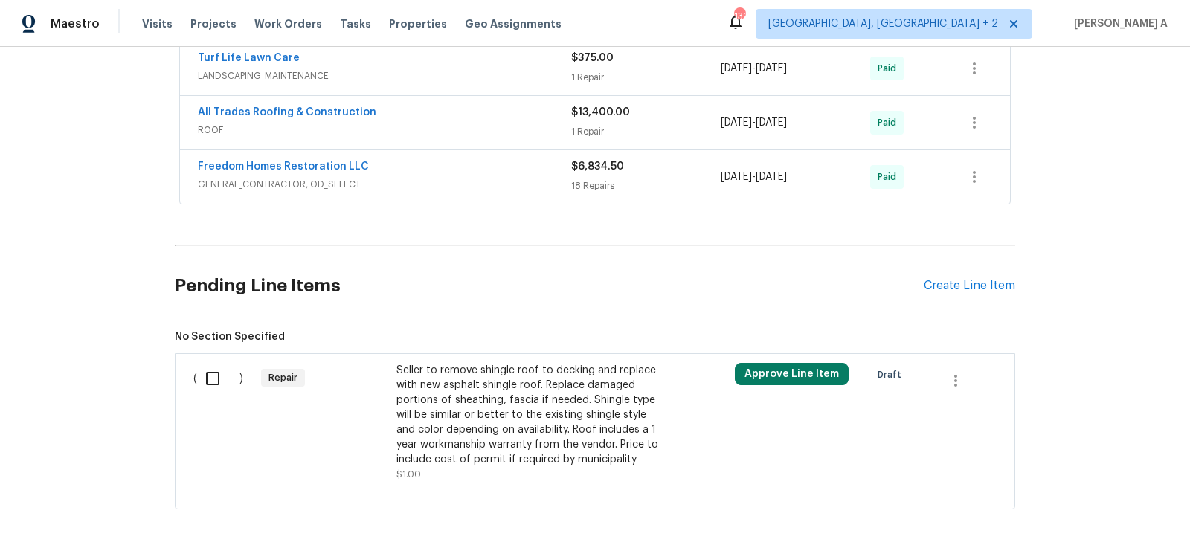
scroll to position [1135, 0]
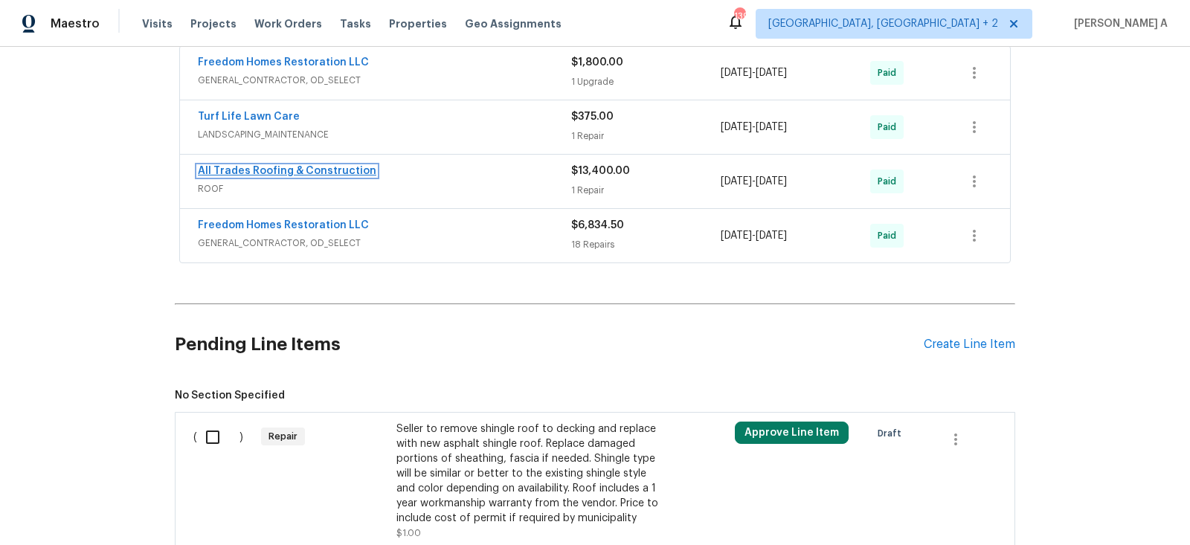
click at [289, 166] on link "All Trades Roofing & Construction" at bounding box center [287, 171] width 178 height 10
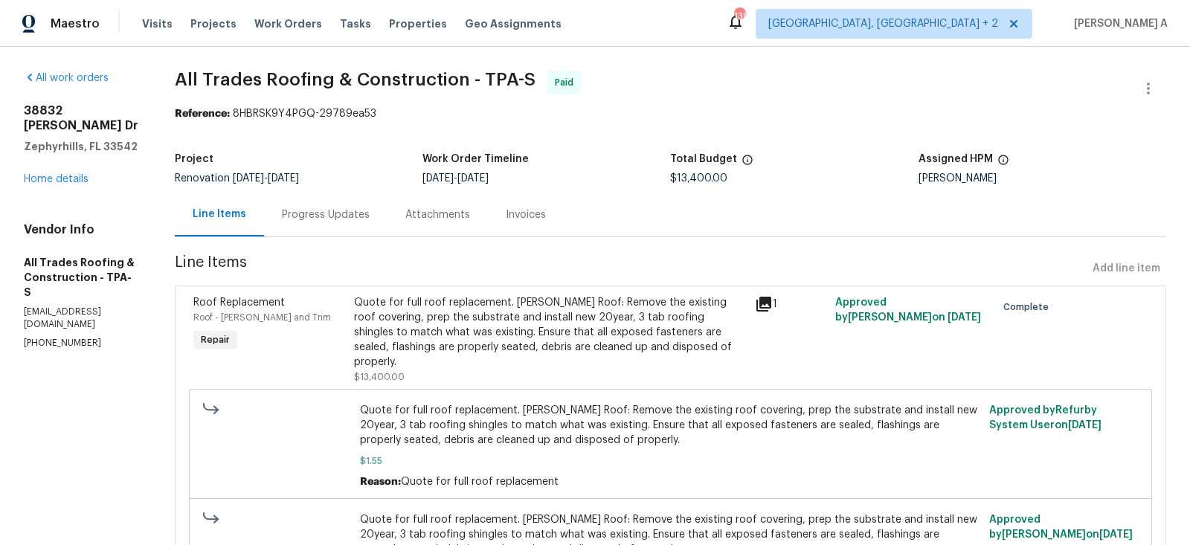
click at [332, 219] on div "Progress Updates" at bounding box center [326, 214] width 88 height 15
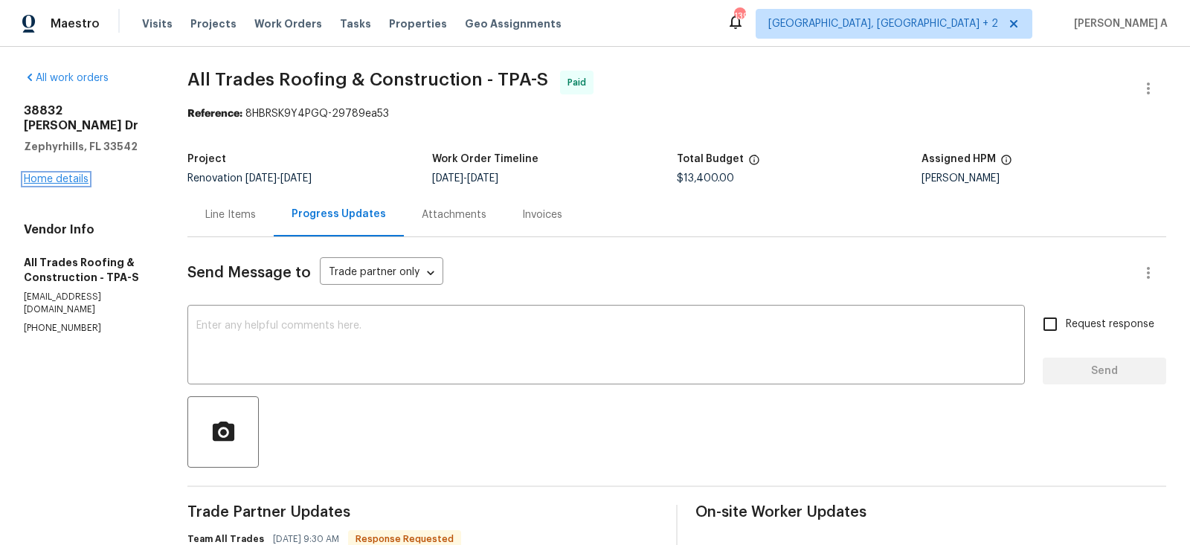
click at [30, 174] on link "Home details" at bounding box center [56, 179] width 65 height 10
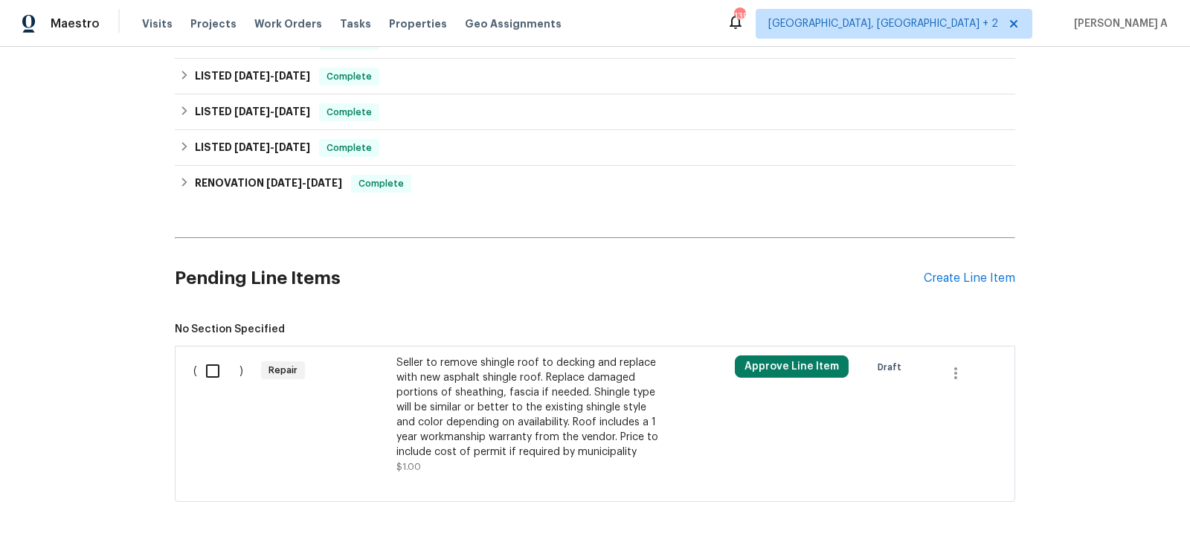
scroll to position [538, 0]
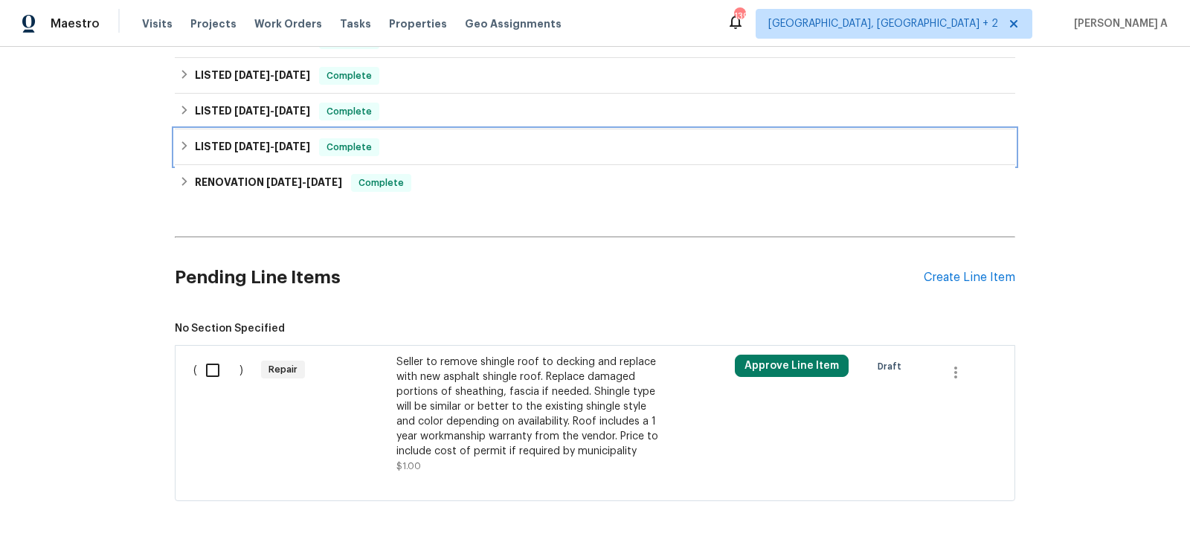
click at [287, 148] on span "[DATE]" at bounding box center [292, 146] width 36 height 10
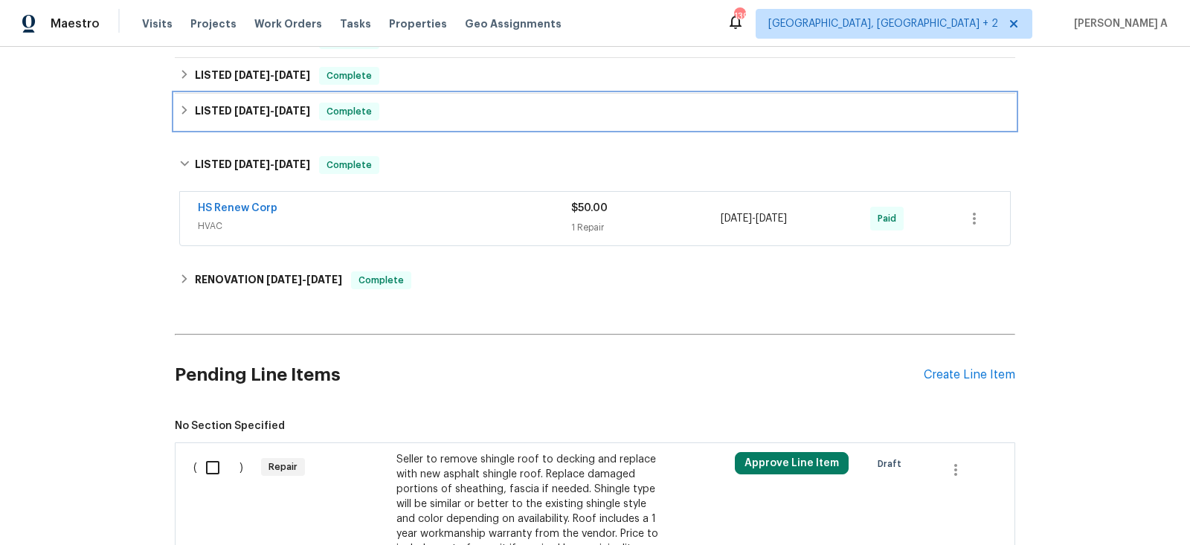
click at [294, 115] on h6 "LISTED [DATE] - [DATE]" at bounding box center [252, 112] width 115 height 18
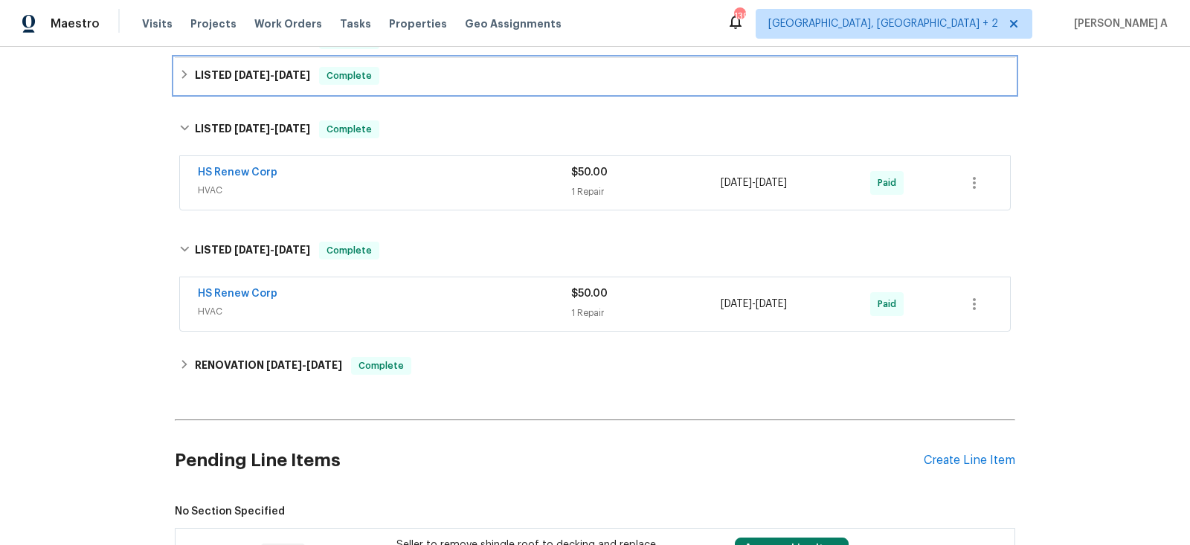
click at [294, 88] on div "LISTED [DATE] - [DATE] Complete" at bounding box center [595, 76] width 840 height 36
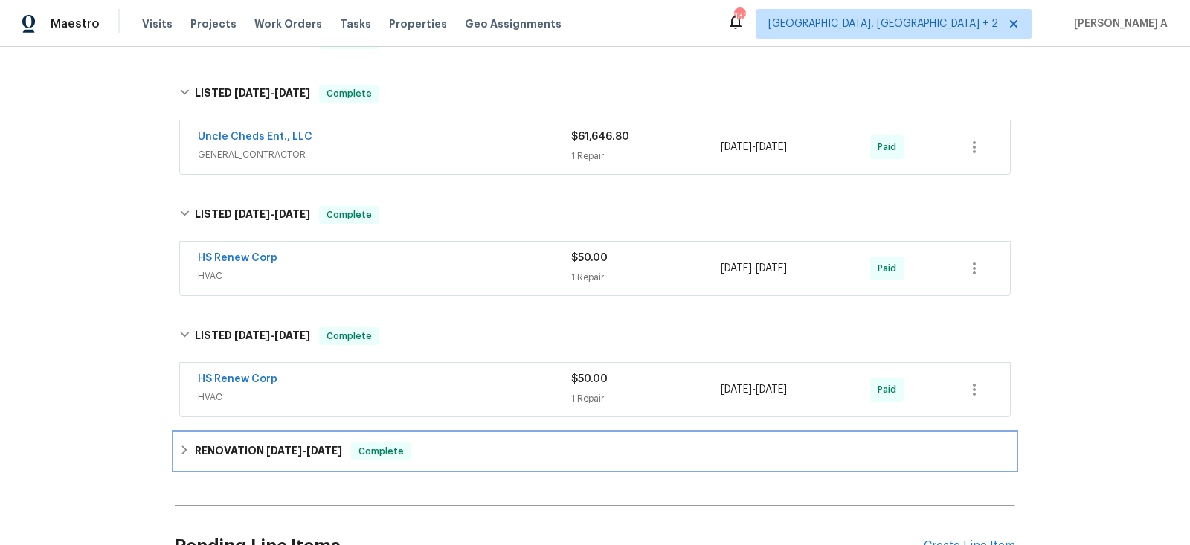
click at [303, 450] on span "[DATE] - [DATE]" at bounding box center [304, 450] width 76 height 10
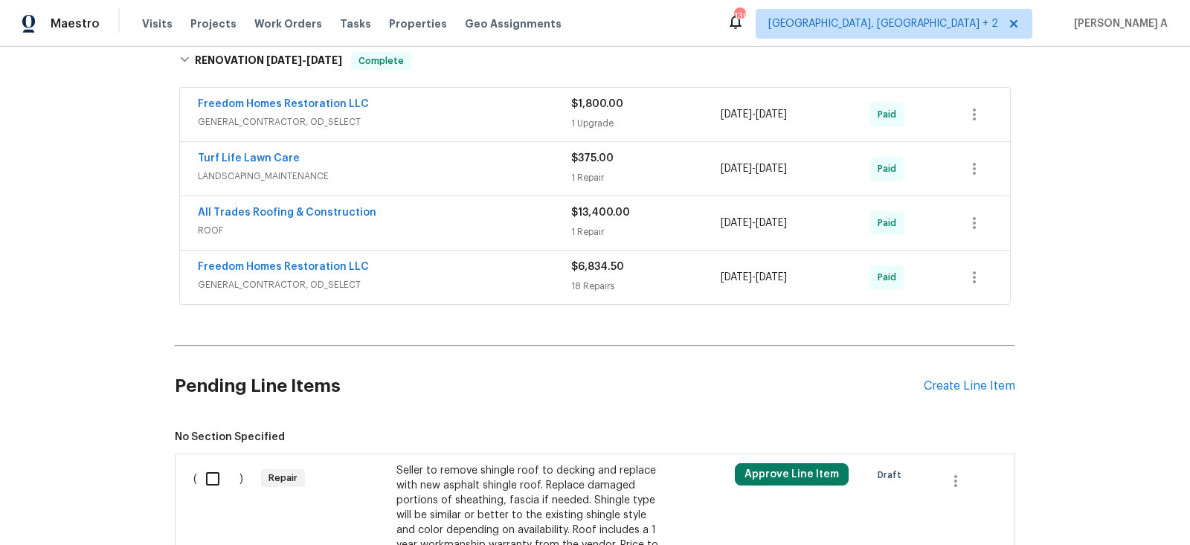
scroll to position [926, 0]
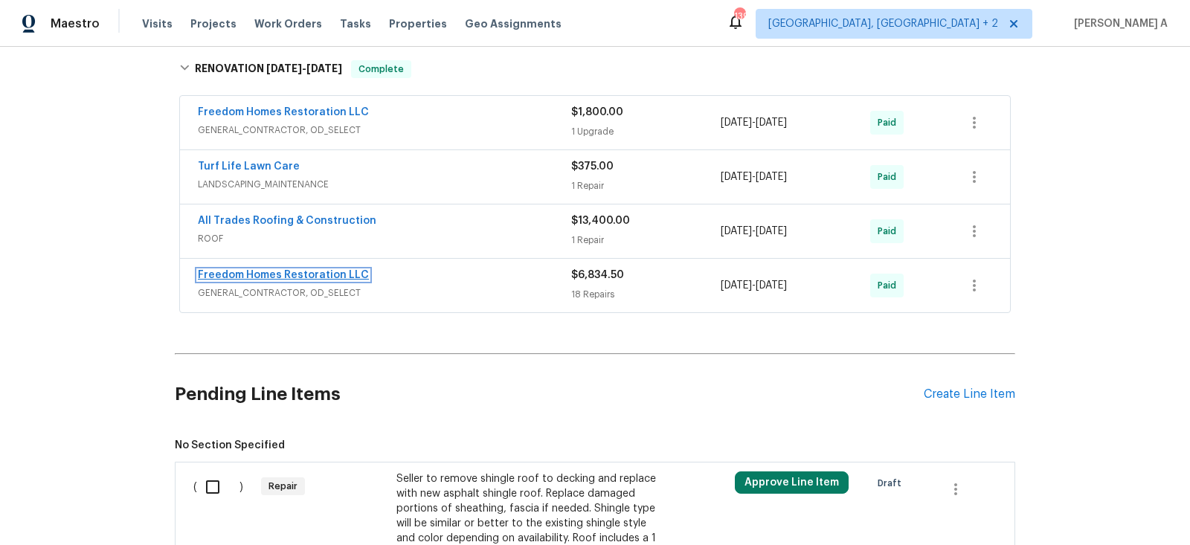
click at [286, 270] on link "Freedom Homes Restoration LLC" at bounding box center [283, 275] width 171 height 10
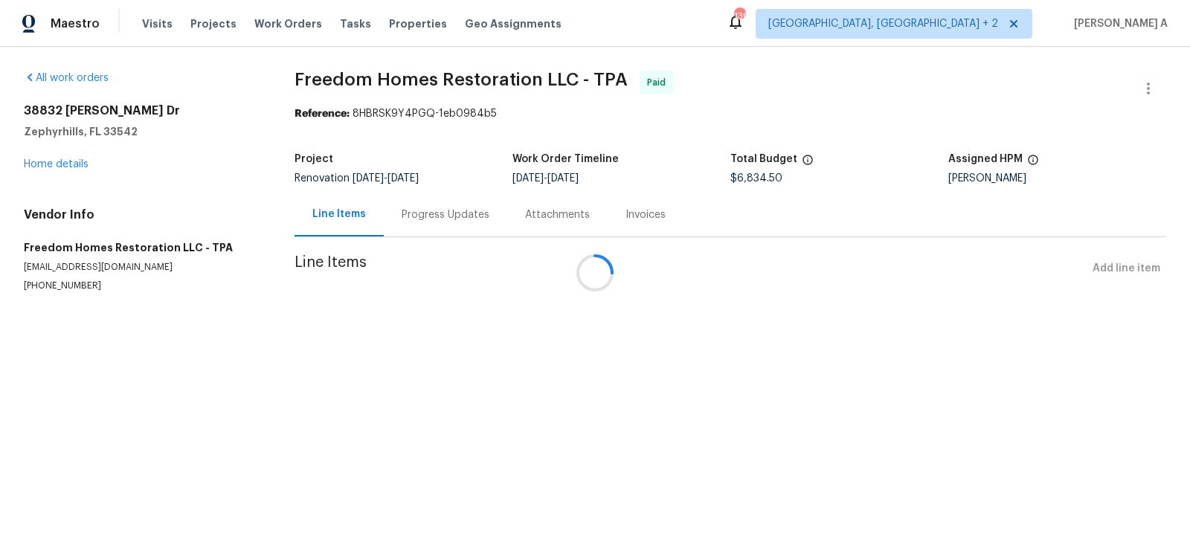
click at [25, 77] on div at bounding box center [595, 272] width 1190 height 545
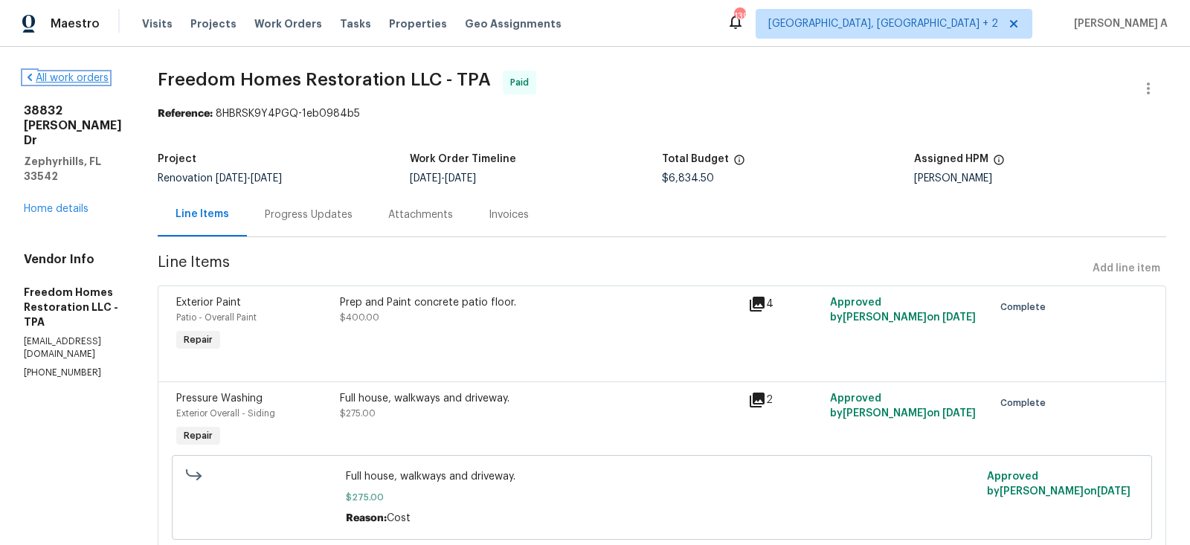
click at [27, 77] on icon at bounding box center [30, 77] width 12 height 12
click at [68, 204] on link "Home details" at bounding box center [56, 209] width 65 height 10
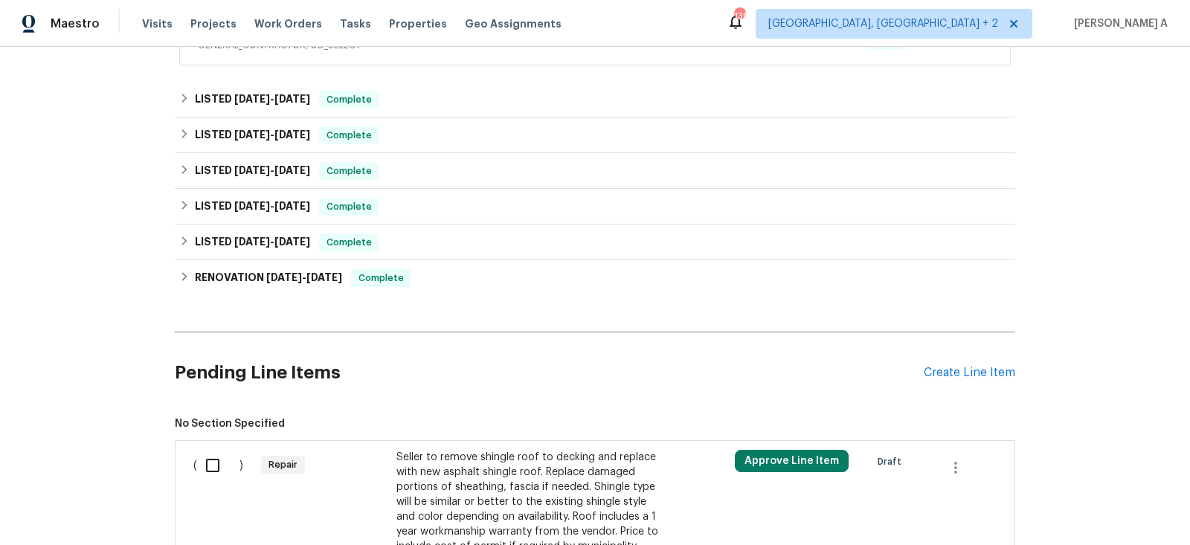
scroll to position [409, 0]
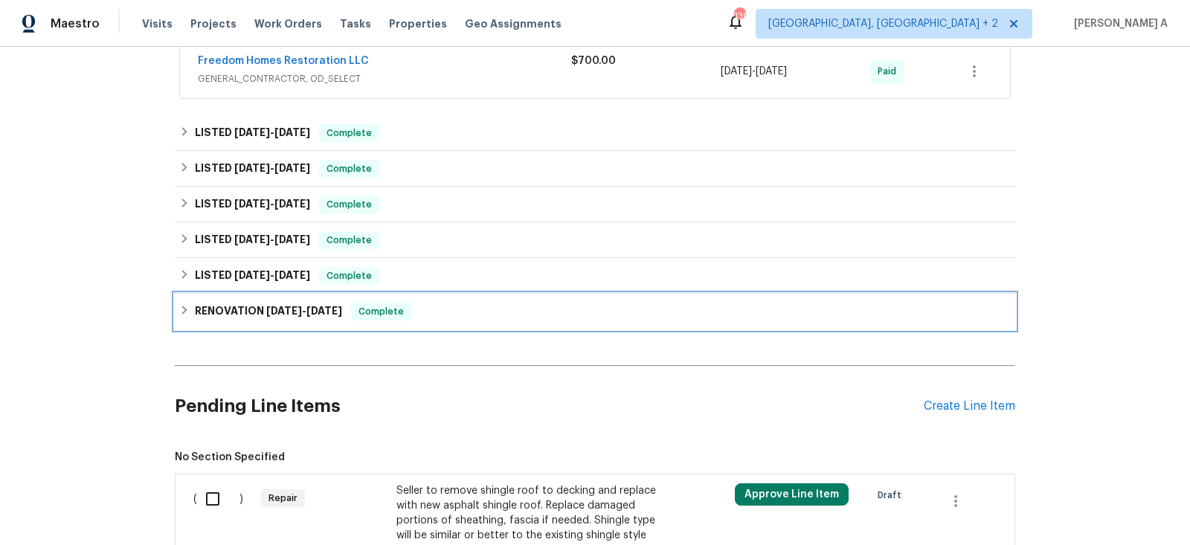
click at [342, 307] on span "8/26/24" at bounding box center [324, 311] width 36 height 10
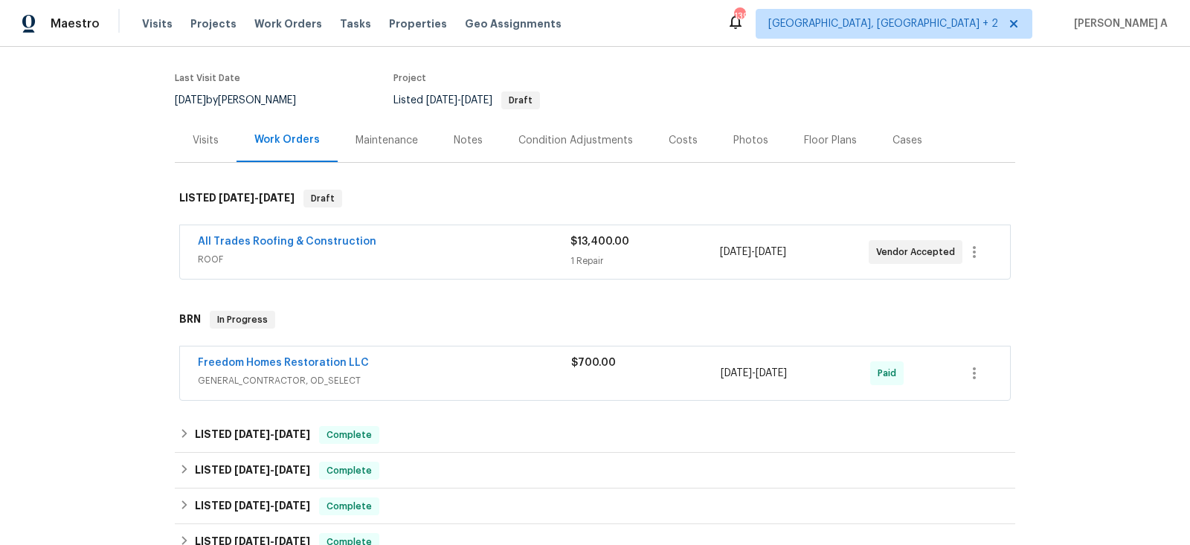
scroll to position [108, 0]
click at [262, 236] on link "All Trades Roofing & Construction" at bounding box center [287, 241] width 178 height 10
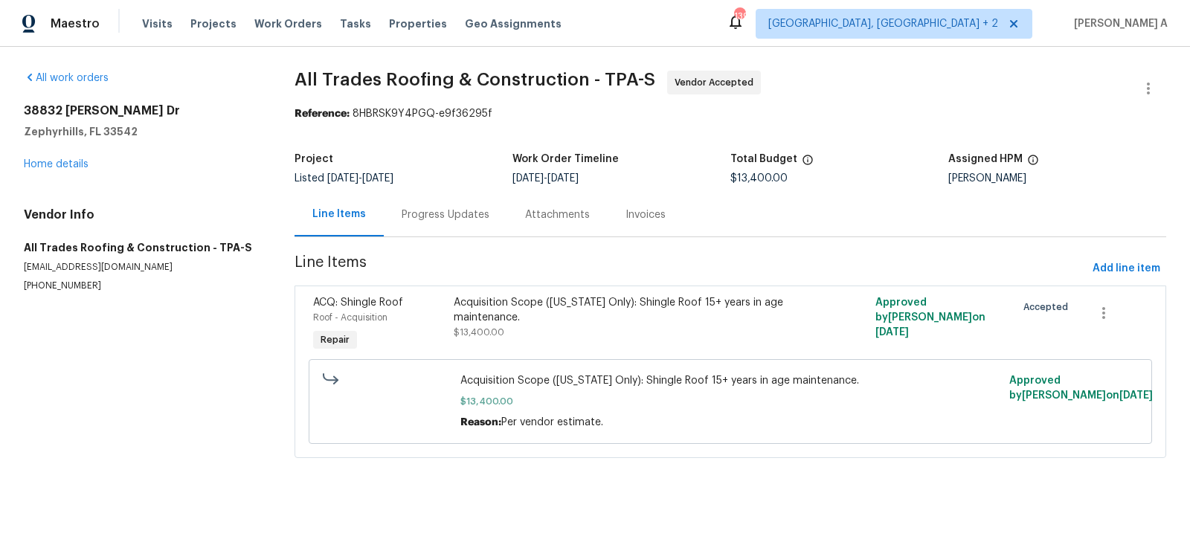
click at [439, 222] on div "Progress Updates" at bounding box center [445, 215] width 123 height 44
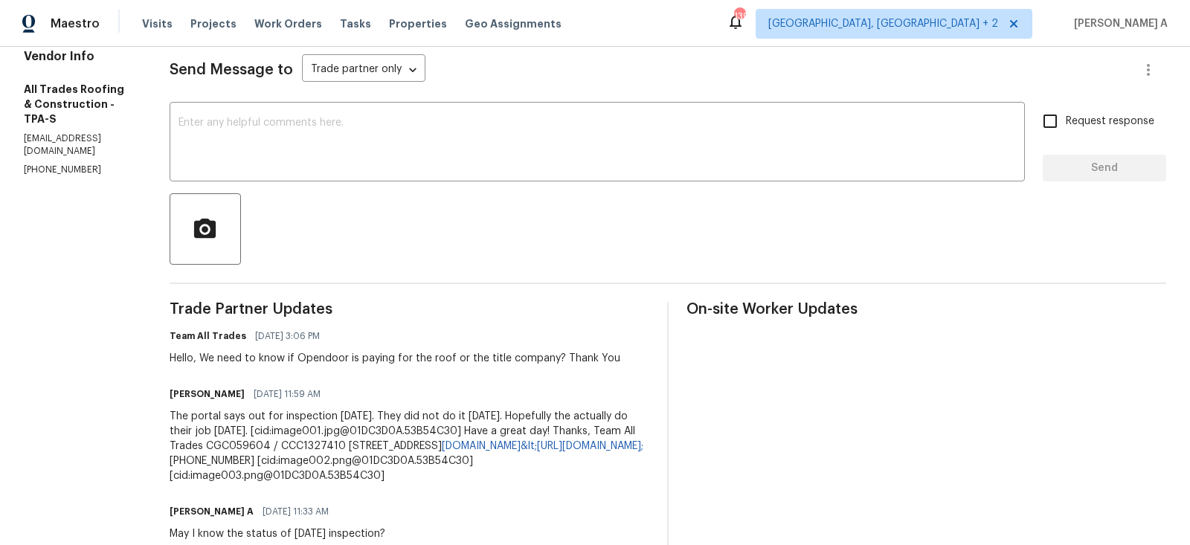
scroll to position [197, 0]
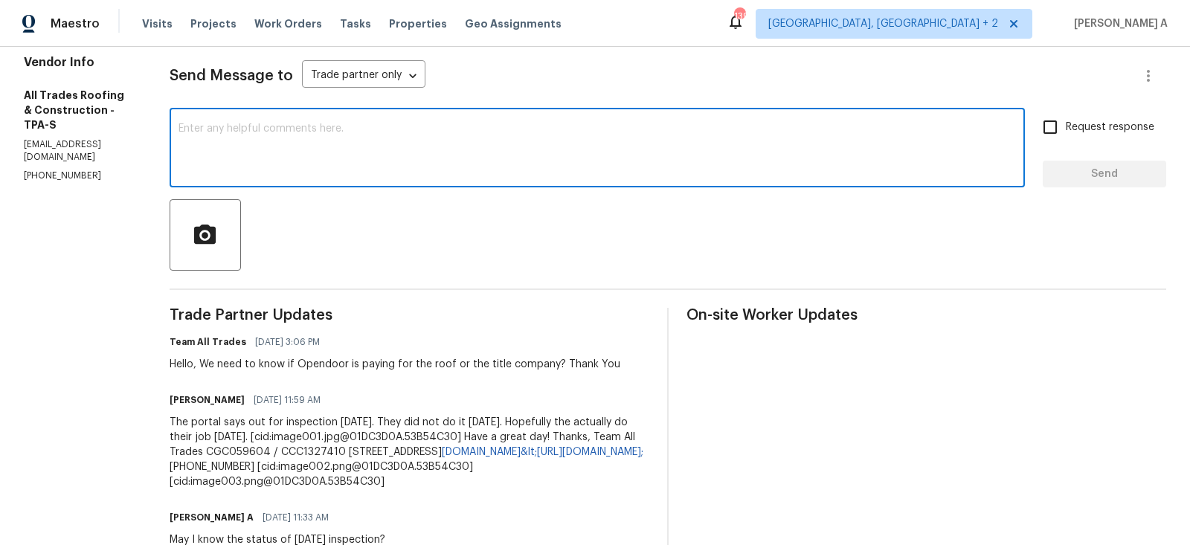
click at [352, 143] on textarea at bounding box center [596, 149] width 837 height 52
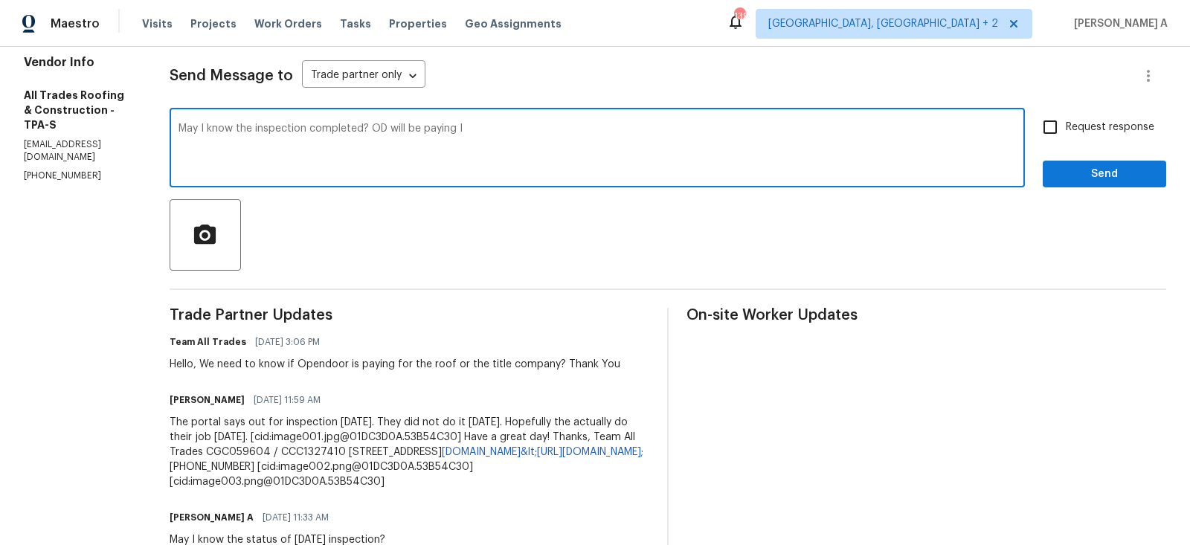
drag, startPoint x: 363, startPoint y: 126, endPoint x: 653, endPoint y: 127, distance: 290.0
click at [653, 127] on textarea "May I know the inspection completed? OD will be paying I" at bounding box center [596, 149] width 837 height 52
click at [0, 0] on div "know if" at bounding box center [0, 0] width 0 height 0
click at [406, 135] on textarea "May I know if the inspection completed?" at bounding box center [596, 149] width 837 height 52
click at [0, 0] on qb-div "Fix the auxiliary or modal verb inspection is" at bounding box center [0, 0] width 0 height 0
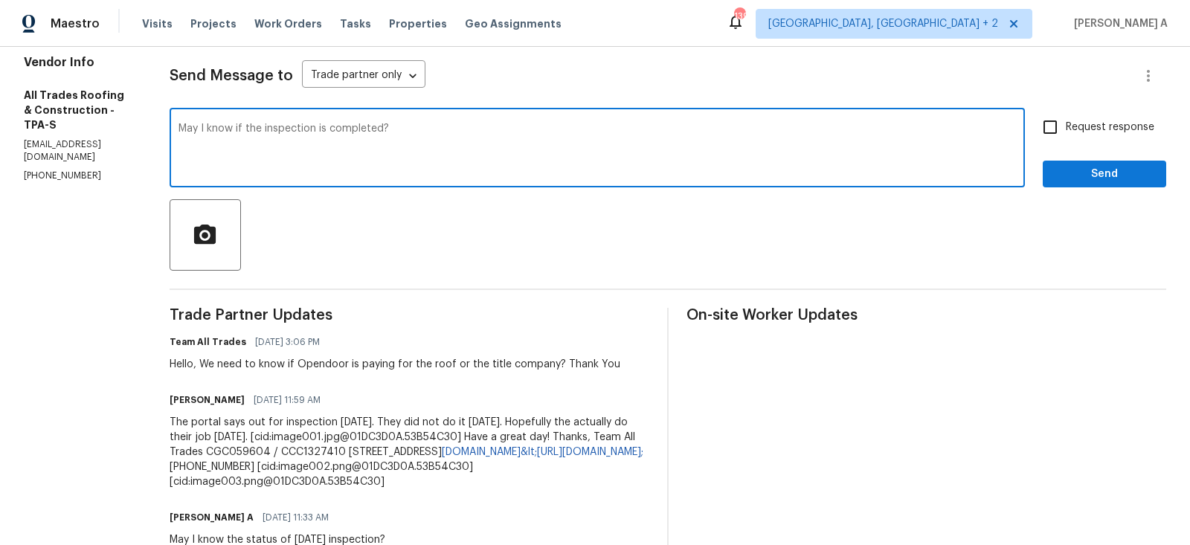
type textarea "May I know if the inspection is completed?"
click at [443, 138] on textarea "May I know if the inspection is completed?" at bounding box center [596, 149] width 837 height 52
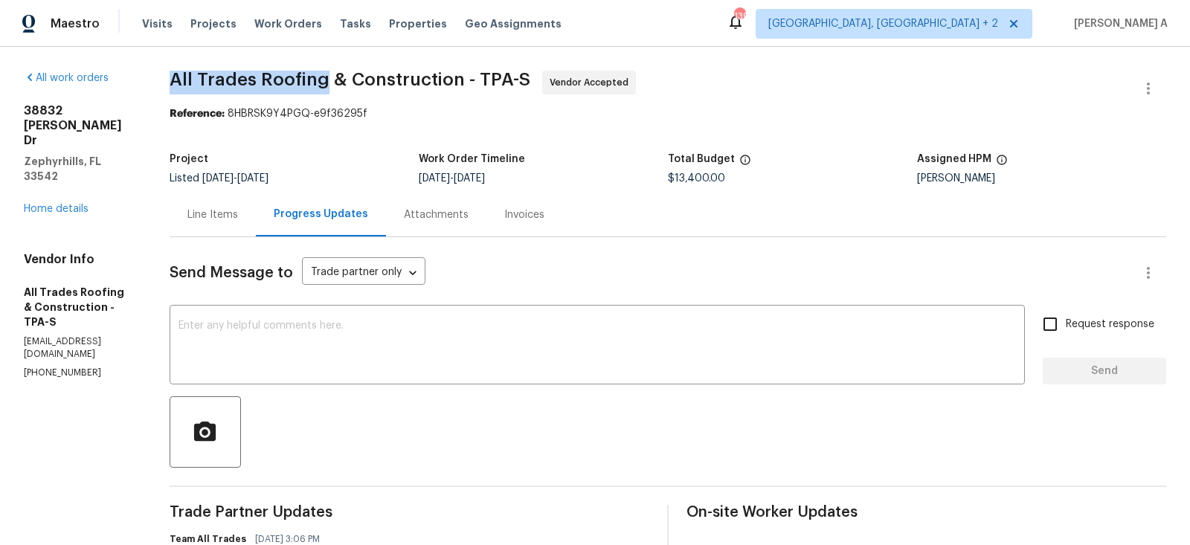
copy span "All Trades Roofing"
drag, startPoint x: 155, startPoint y: 77, endPoint x: 315, endPoint y: 78, distance: 159.9
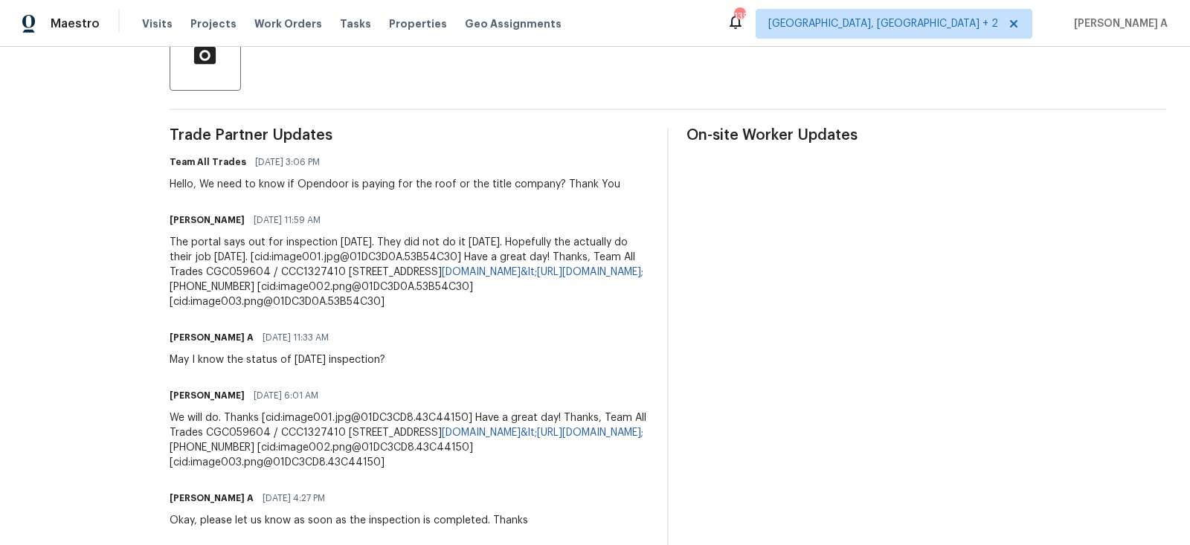
scroll to position [414, 0]
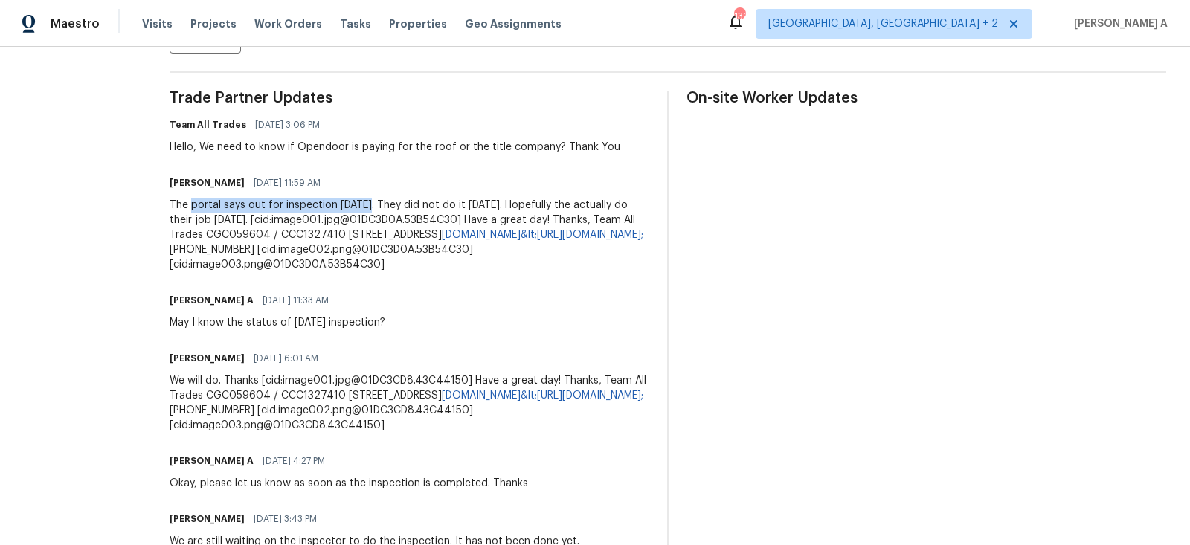
copy div "portal says out for inspection [DATE]."
drag, startPoint x: 186, startPoint y: 207, endPoint x: 356, endPoint y: 207, distance: 170.3
click at [356, 207] on div "The portal says out for inspection [DATE]. They did not do it [DATE]. Hopefully…" at bounding box center [410, 235] width 480 height 74
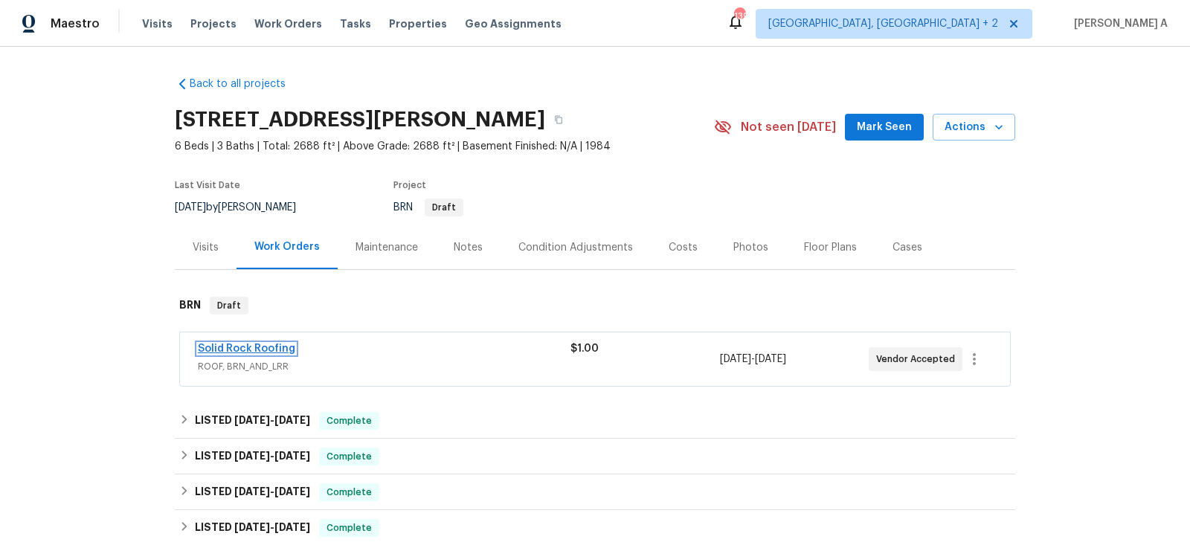
click at [263, 345] on link "Solid Rock Roofing" at bounding box center [246, 349] width 97 height 10
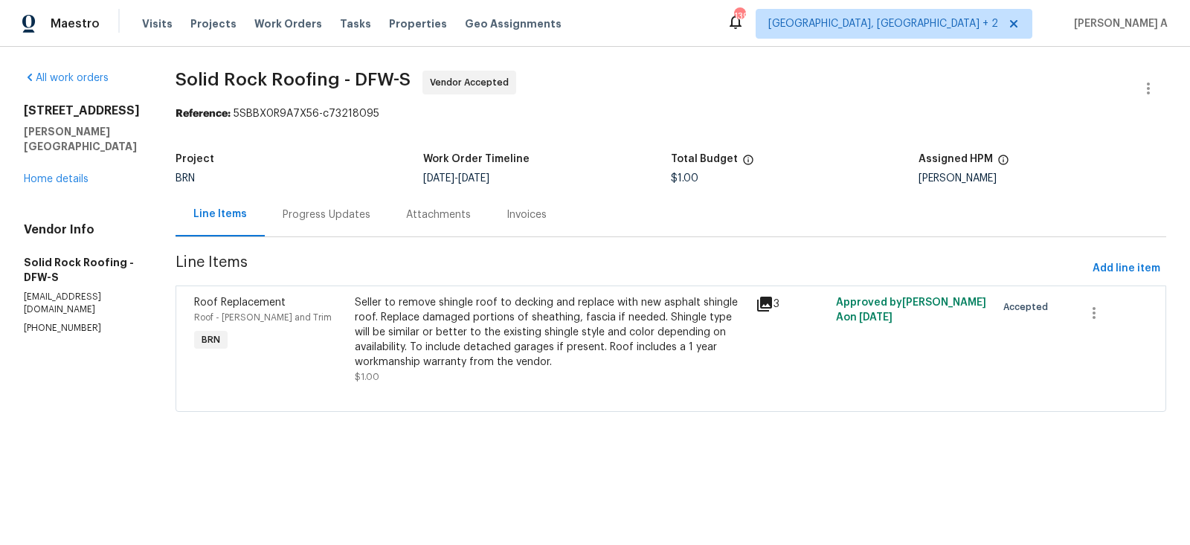
click at [459, 341] on div "Seller to remove shingle roof to decking and replace with new asphalt shingle r…" at bounding box center [551, 332] width 392 height 74
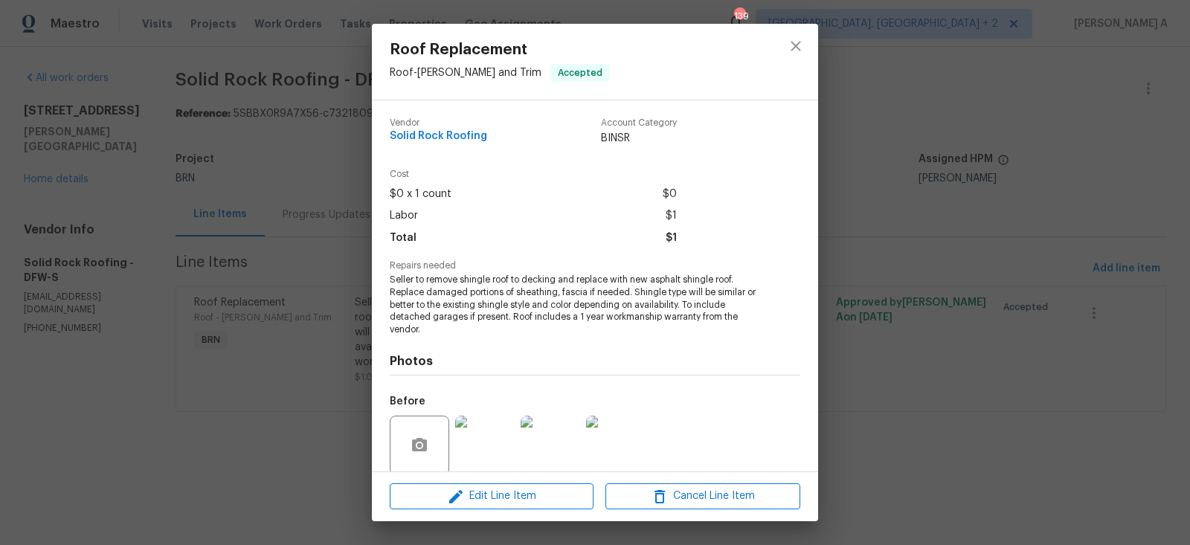
click at [442, 306] on span "Seller to remove shingle roof to decking and replace with new asphalt shingle r…" at bounding box center [575, 305] width 370 height 62
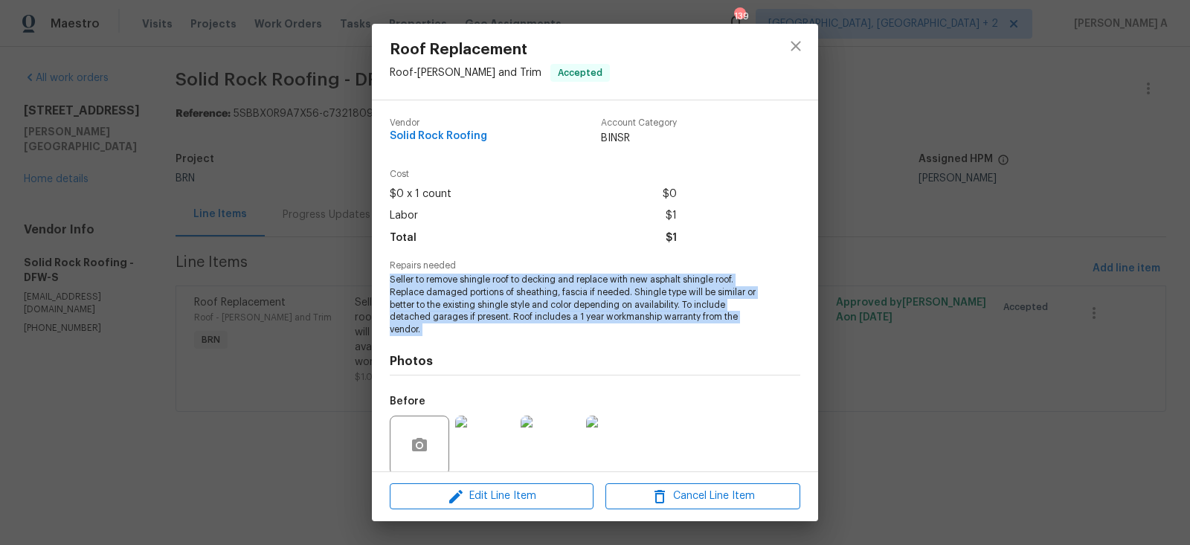
click at [442, 306] on span "Seller to remove shingle roof to decking and replace with new asphalt shingle r…" at bounding box center [575, 305] width 370 height 62
copy span "Seller to remove shingle roof to decking and replace with new asphalt shingle r…"
click at [799, 32] on button "close" at bounding box center [796, 46] width 36 height 36
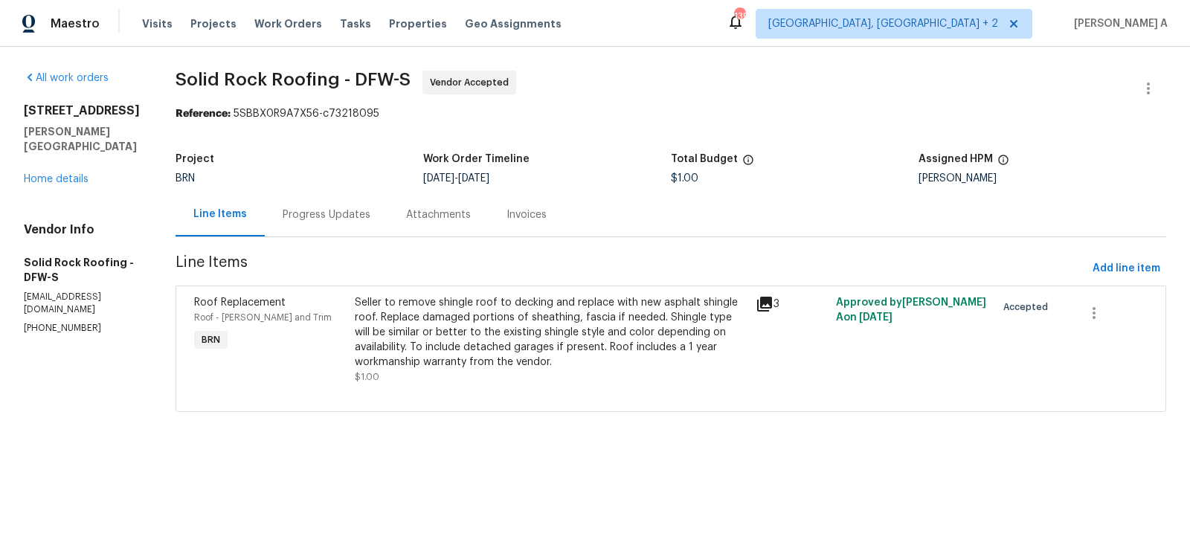
click at [289, 224] on div "Progress Updates" at bounding box center [326, 215] width 123 height 44
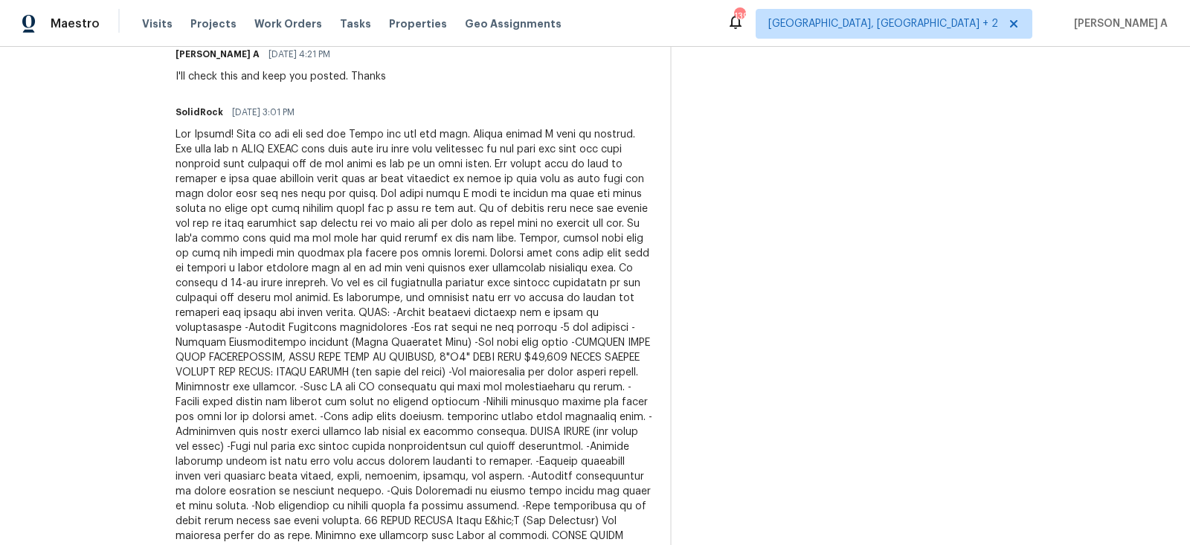
scroll to position [525, 0]
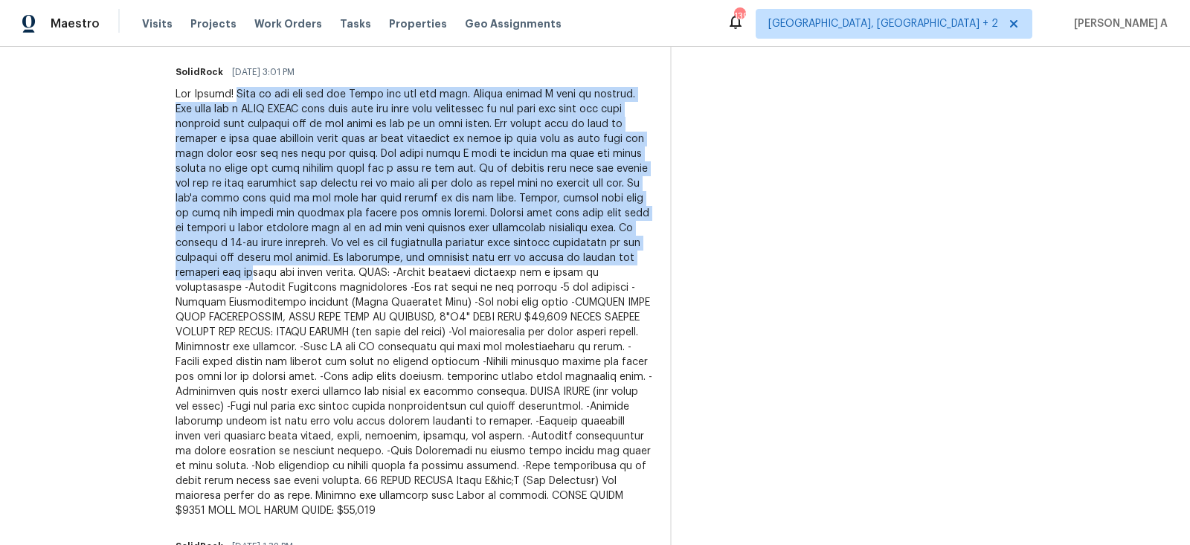
drag, startPoint x: 239, startPoint y: 95, endPoint x: 633, endPoint y: 258, distance: 426.4
click at [633, 258] on div at bounding box center [413, 302] width 477 height 431
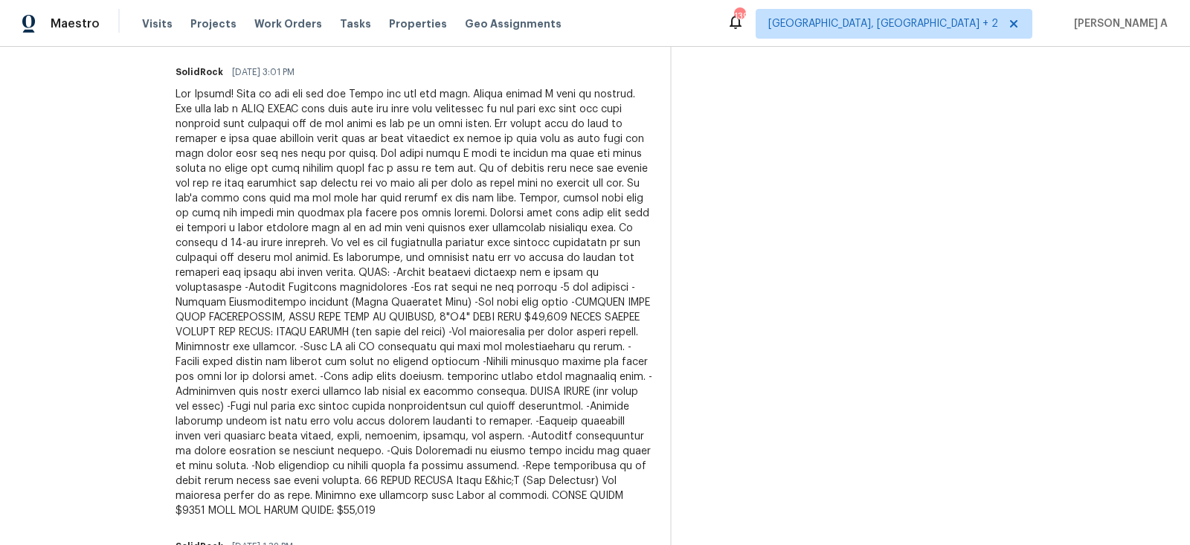
click at [632, 267] on div at bounding box center [413, 302] width 477 height 431
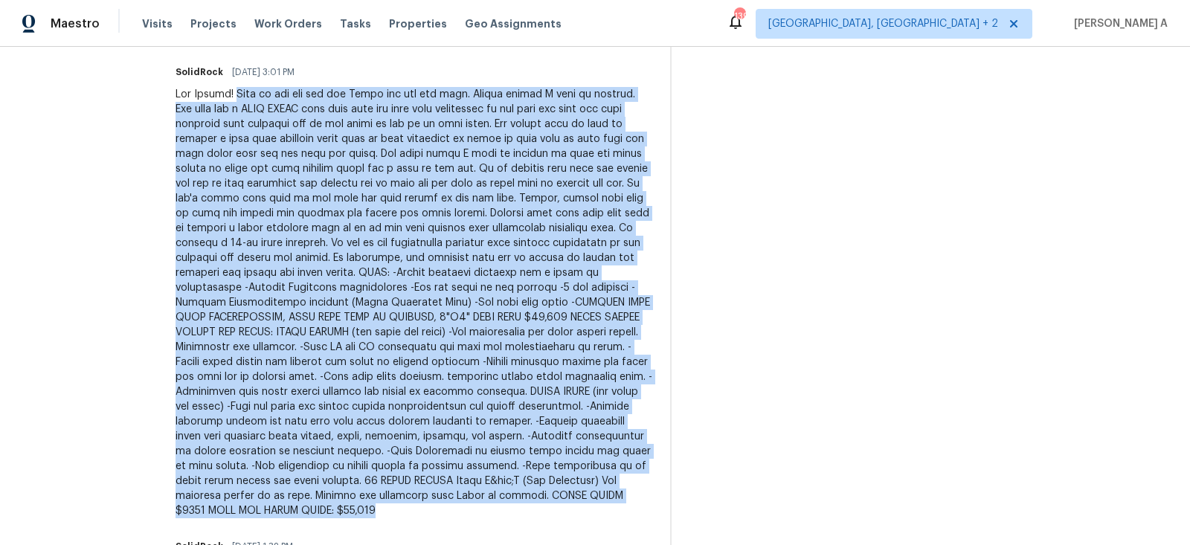
copy div "Here is the bid for the Solar and for the roof. Couple things I need to address…"
drag, startPoint x: 238, startPoint y: 94, endPoint x: 564, endPoint y: 497, distance: 518.7
click at [564, 497] on div at bounding box center [413, 302] width 477 height 431
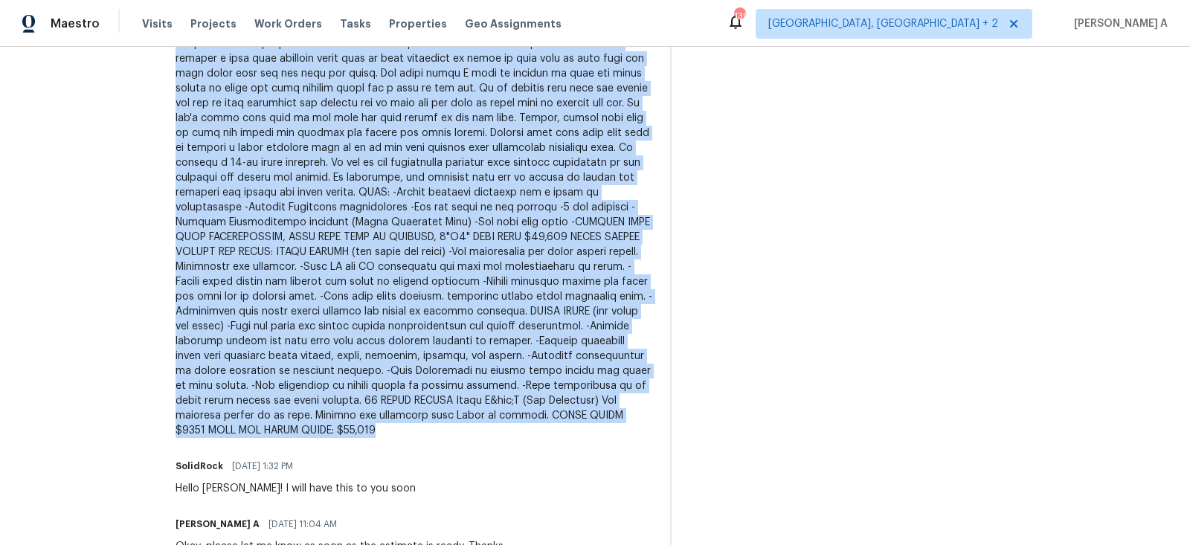
scroll to position [627, 0]
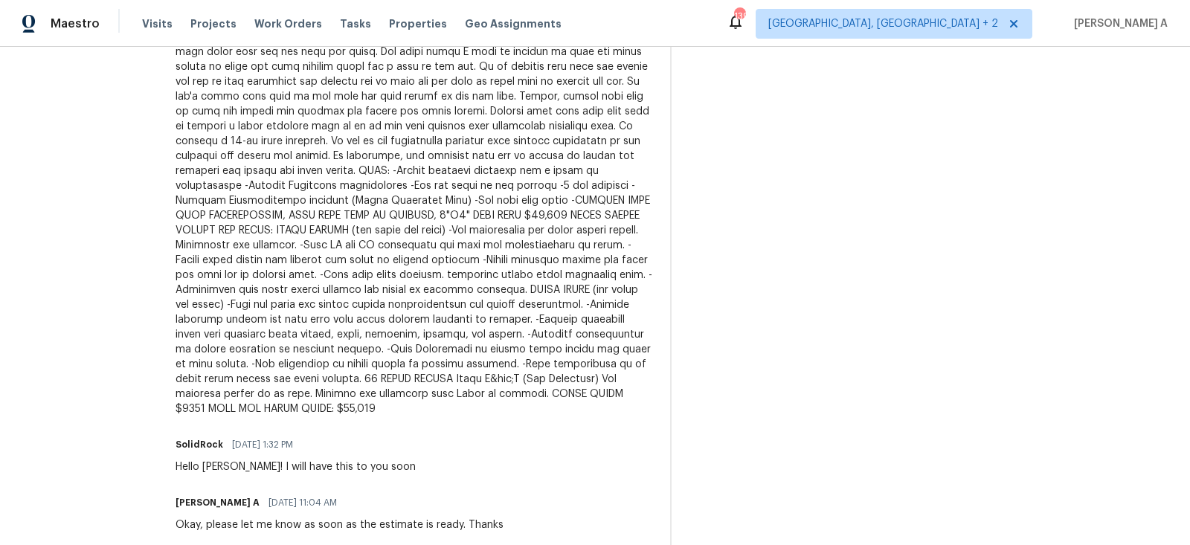
drag, startPoint x: 375, startPoint y: 394, endPoint x: 456, endPoint y: 394, distance: 80.3
click at [456, 394] on div at bounding box center [413, 200] width 477 height 431
copy div "$21,086"
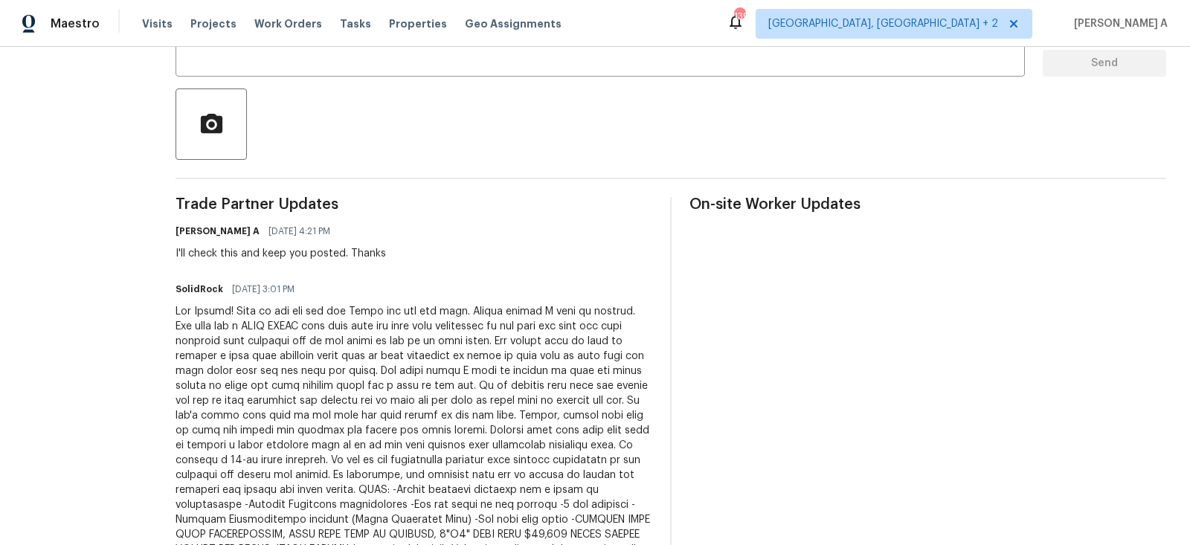
scroll to position [0, 0]
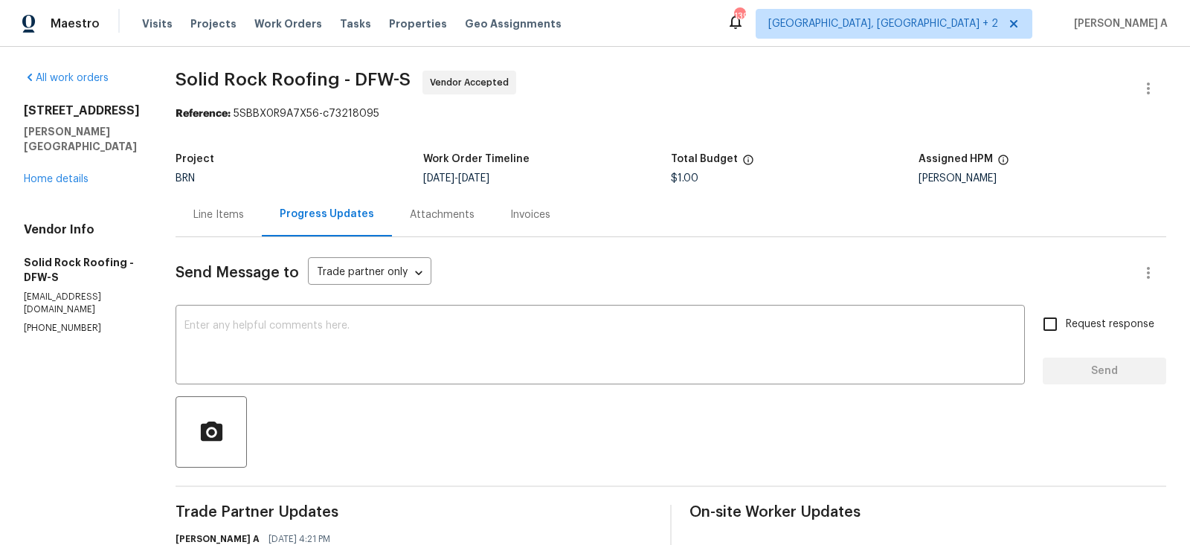
click at [200, 214] on div "Line Items" at bounding box center [218, 214] width 51 height 15
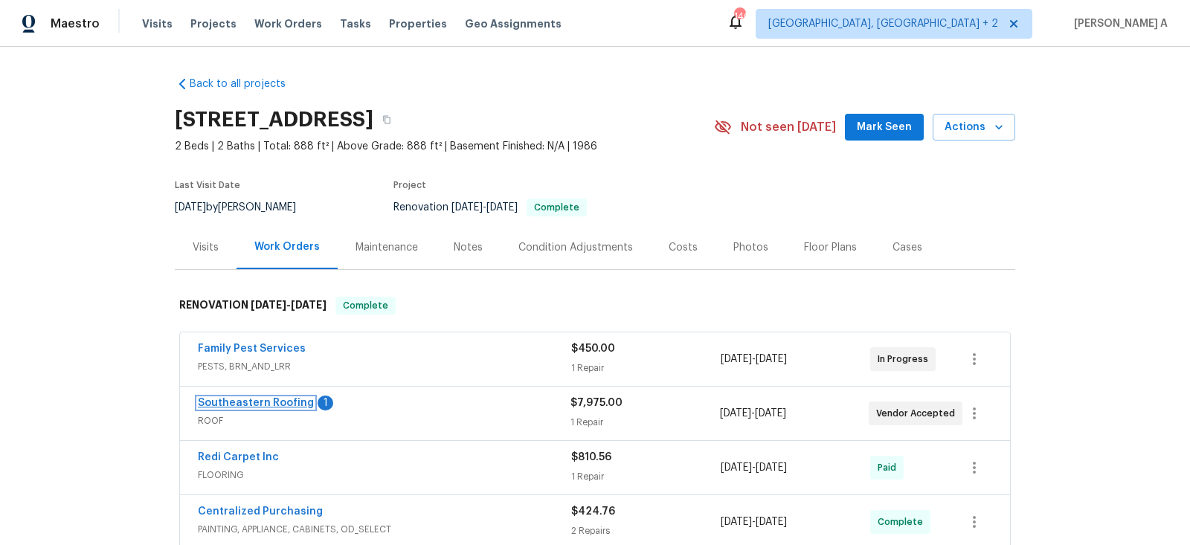
click at [273, 404] on link "Southeastern Roofing" at bounding box center [256, 403] width 116 height 10
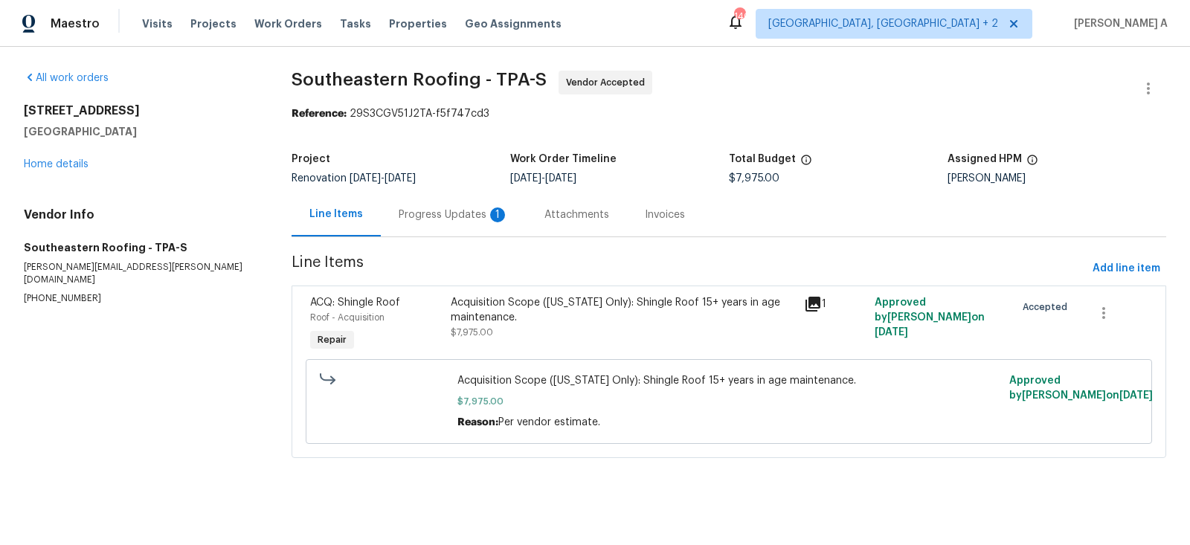
click at [429, 219] on div "Progress Updates 1" at bounding box center [454, 214] width 110 height 15
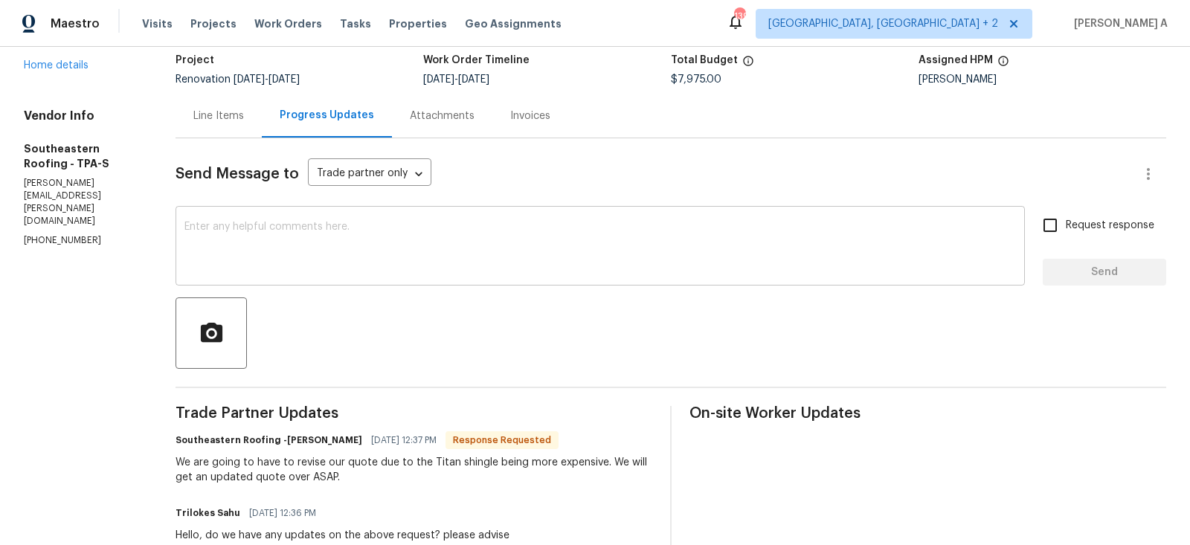
scroll to position [100, 0]
click at [467, 225] on textarea at bounding box center [599, 246] width 831 height 52
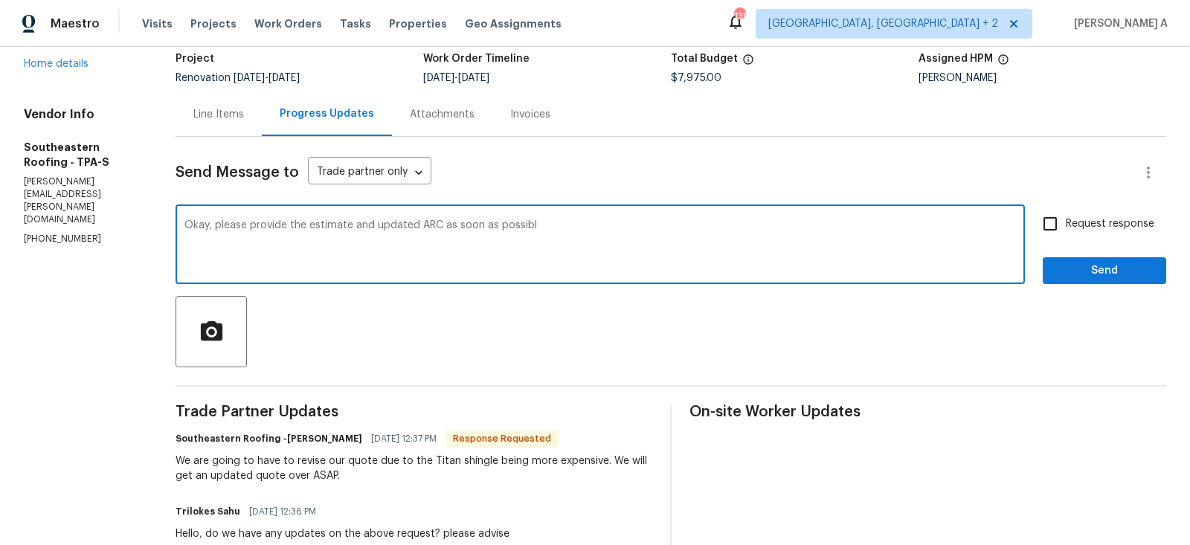
click at [437, 228] on textarea "Okay, please provide the estimate and updated ARC as soon as possibl" at bounding box center [599, 246] width 831 height 52
click at [0, 0] on qb-div "Replace with possible." at bounding box center [0, 0] width 0 height 0
click at [587, 228] on textarea "Okay, please provide the estimate and updated ARC form as soon as possible." at bounding box center [599, 246] width 831 height 52
type textarea "Okay, please provide the estimate and updated ARC form as soon as possible. Tha…"
click at [1049, 238] on input "Request response" at bounding box center [1049, 223] width 31 height 31
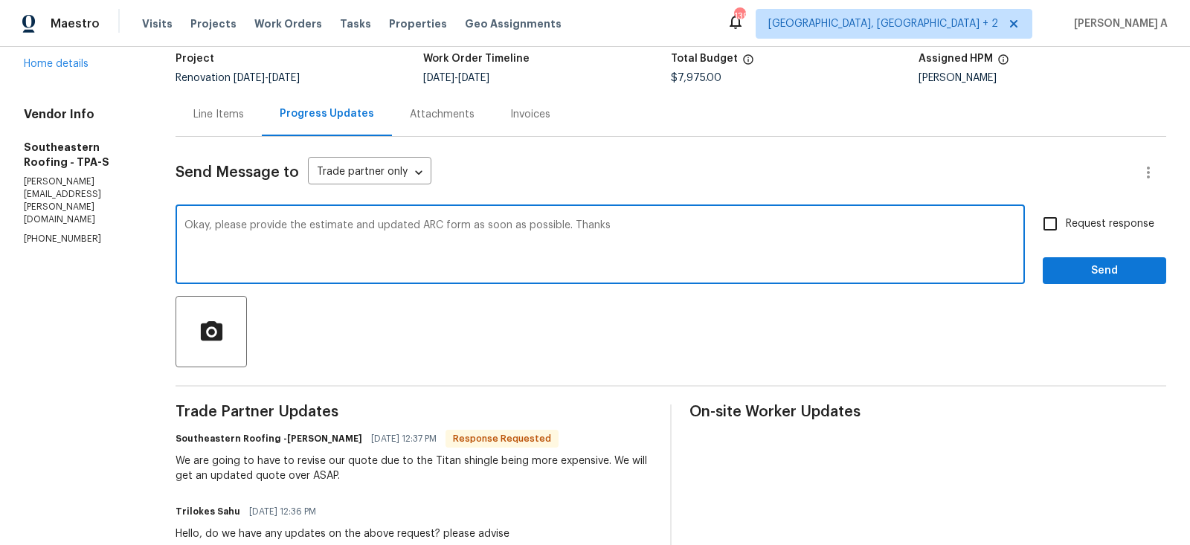
checkbox input "true"
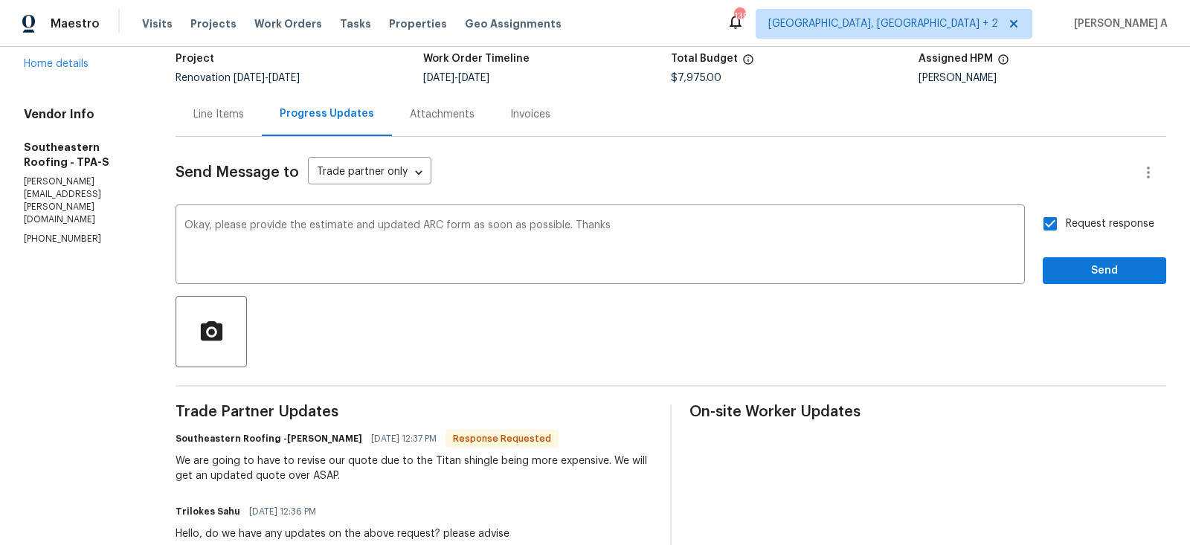
click at [1112, 267] on span "Send" at bounding box center [1104, 271] width 100 height 19
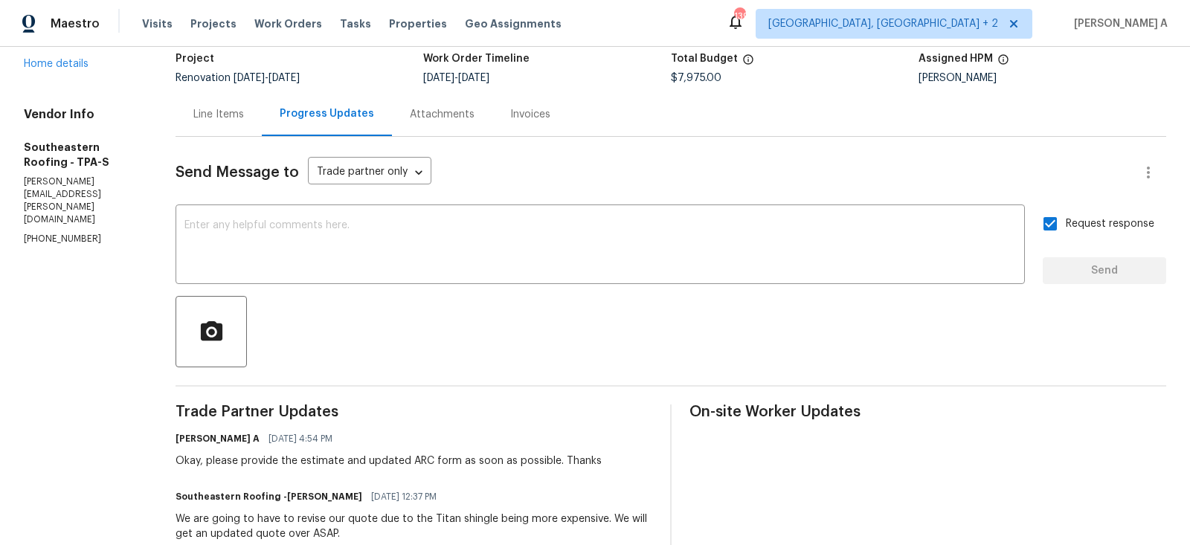
scroll to position [0, 0]
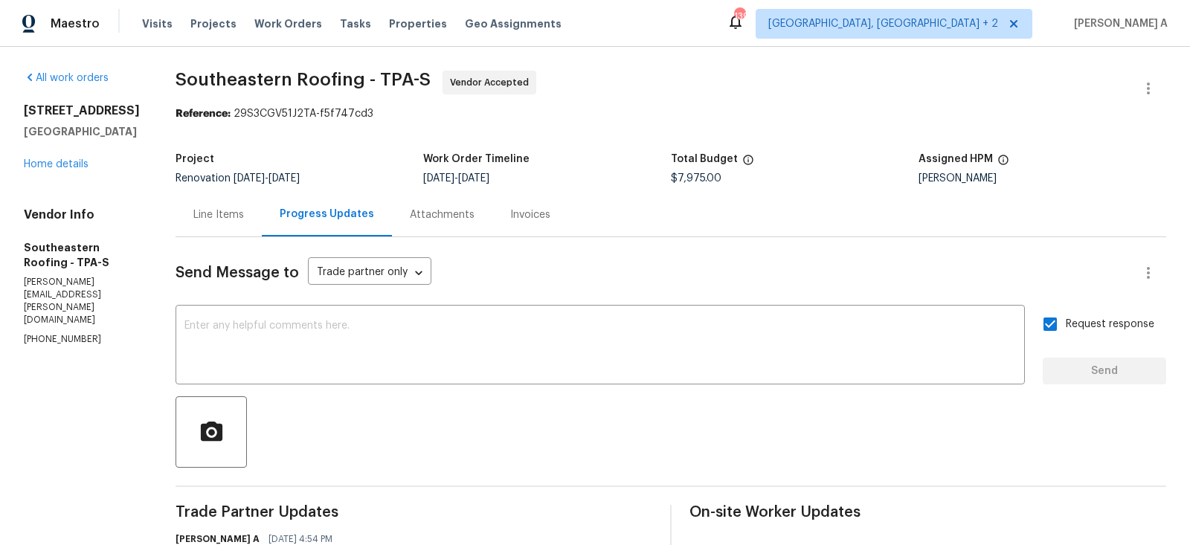
click at [195, 212] on div "Line Items" at bounding box center [218, 214] width 51 height 15
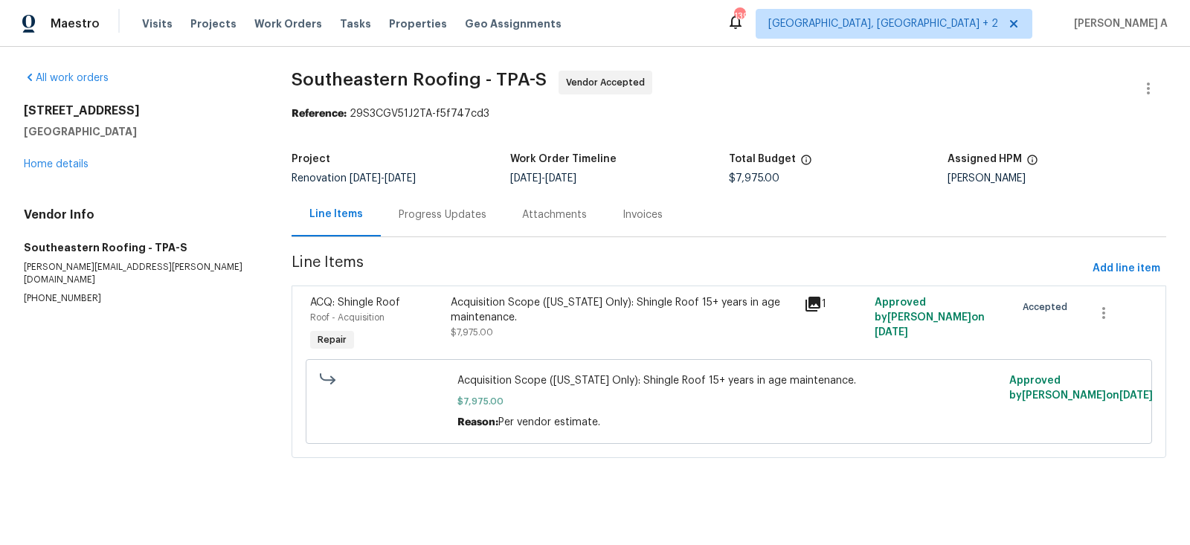
click at [434, 195] on div "Progress Updates" at bounding box center [442, 215] width 123 height 44
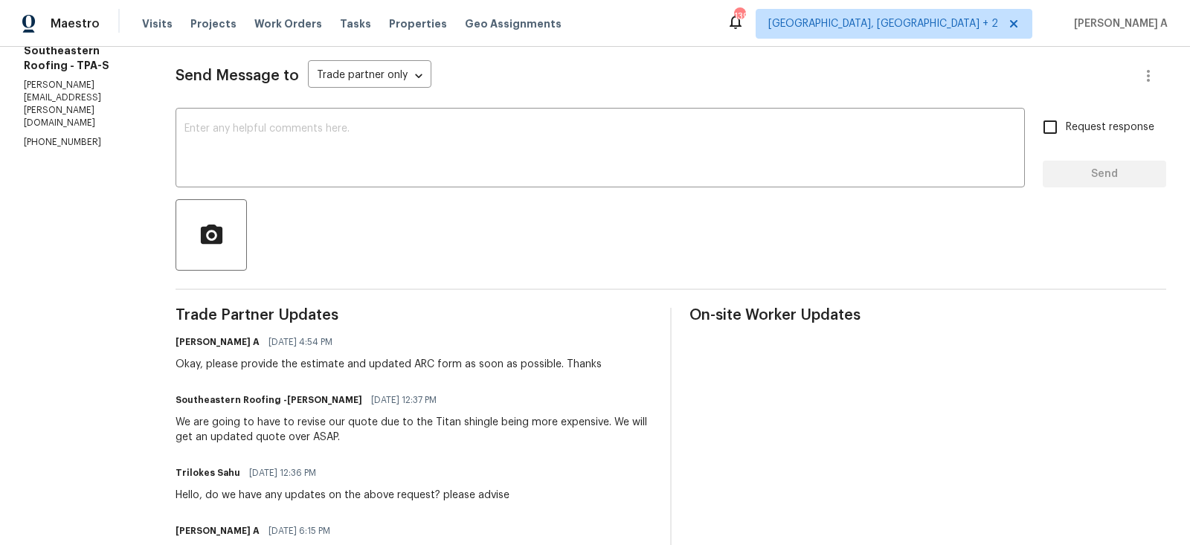
scroll to position [236, 0]
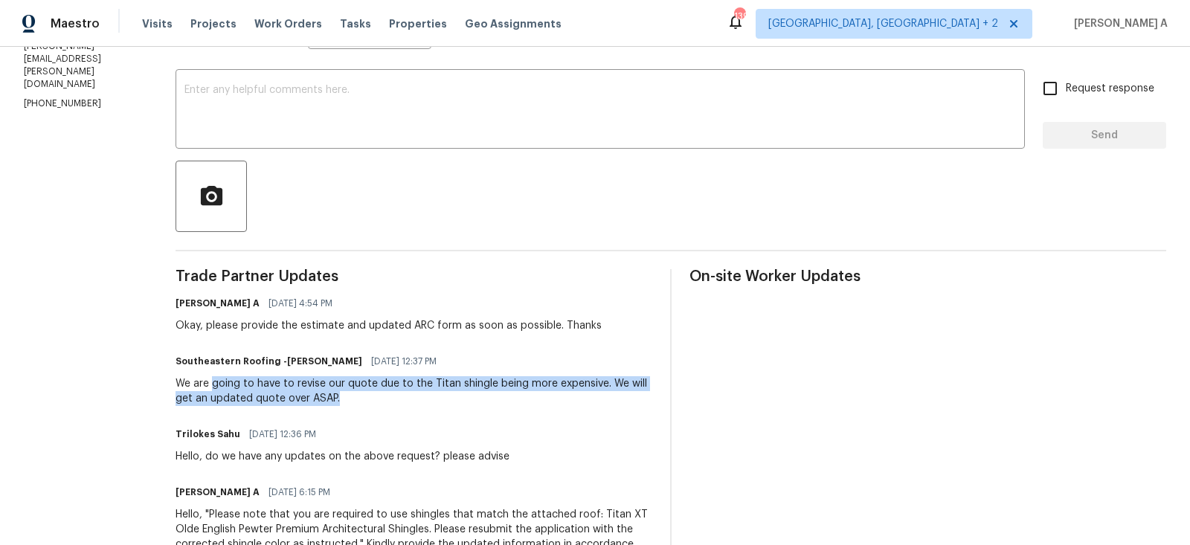
copy div "going to have to revise our quote due to the Titan shingle being more expensive…"
drag, startPoint x: 207, startPoint y: 381, endPoint x: 341, endPoint y: 401, distance: 135.2
click at [341, 401] on div "We are going to have to revise our quote due to the Titan shingle being more ex…" at bounding box center [413, 391] width 477 height 30
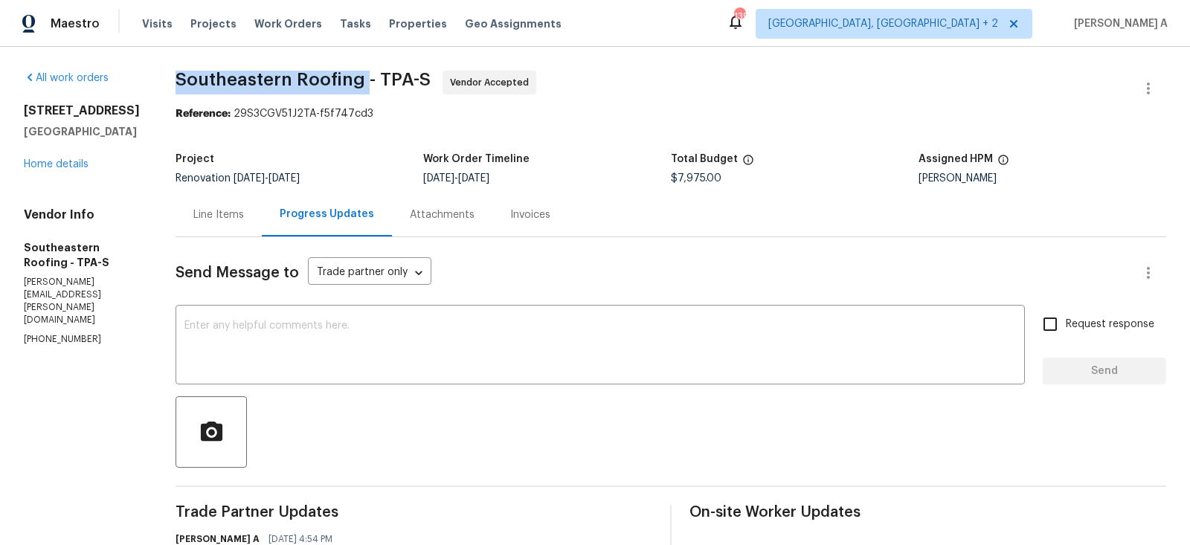
drag, startPoint x: 161, startPoint y: 81, endPoint x: 361, endPoint y: 79, distance: 200.0
copy span "Southeastern Roofing"
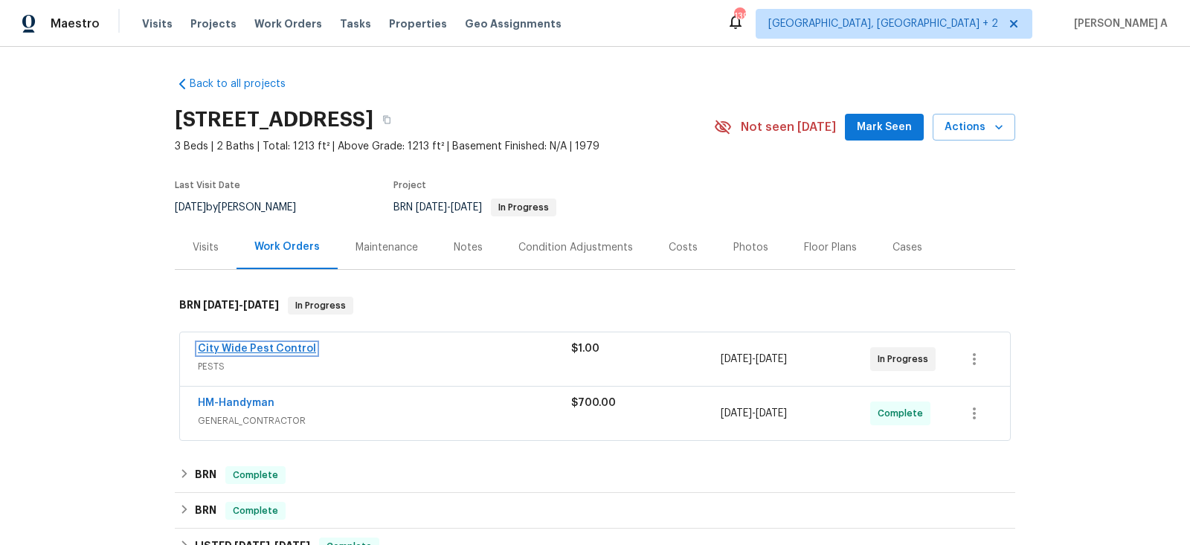
click at [270, 347] on link "City Wide Pest Control" at bounding box center [257, 349] width 118 height 10
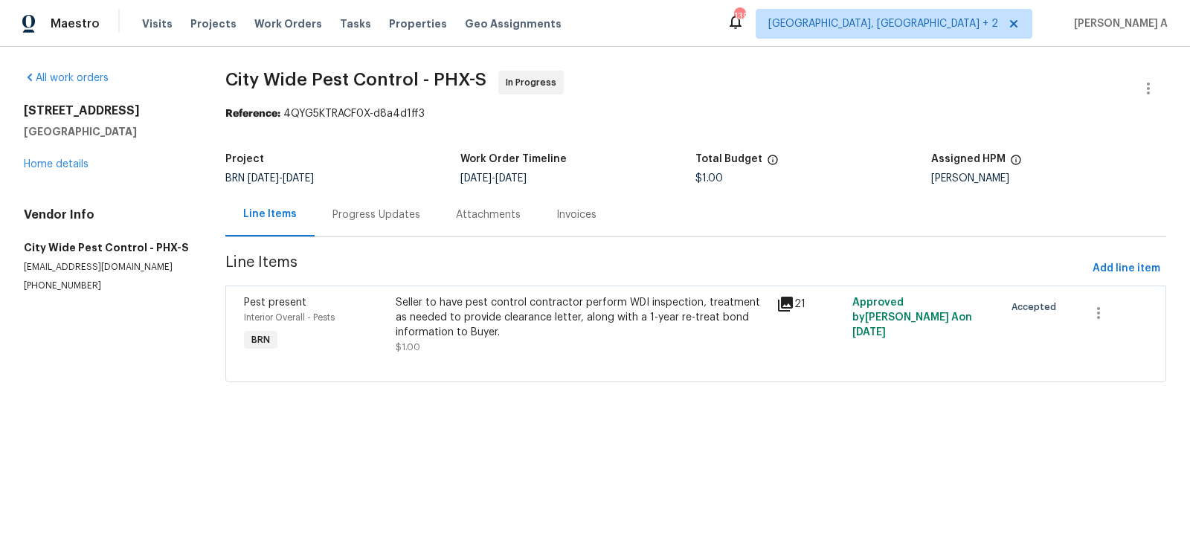
click at [357, 225] on div "Progress Updates" at bounding box center [376, 215] width 123 height 44
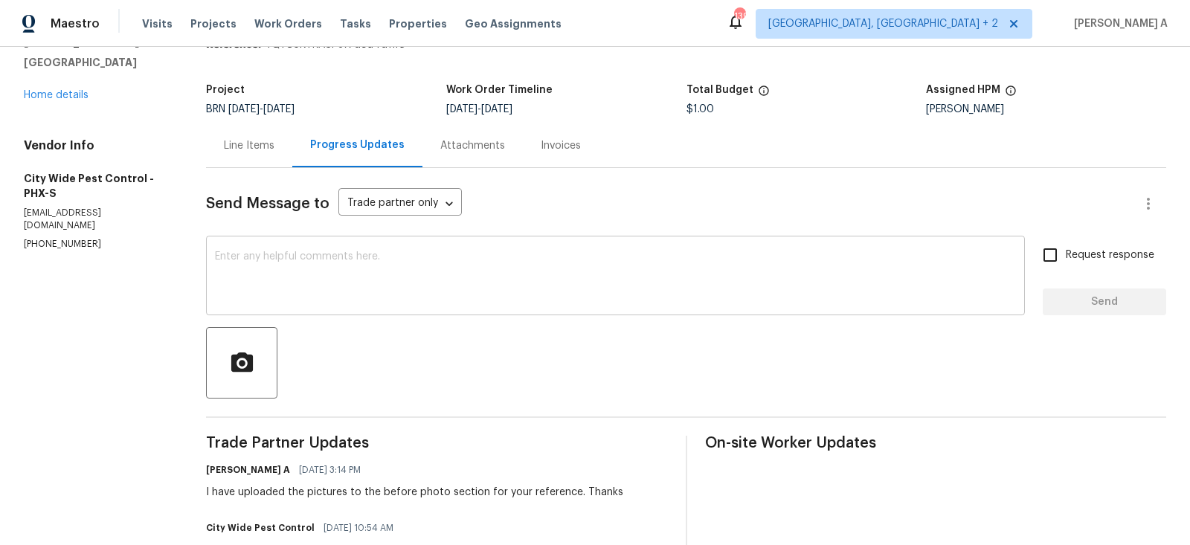
scroll to position [82, 0]
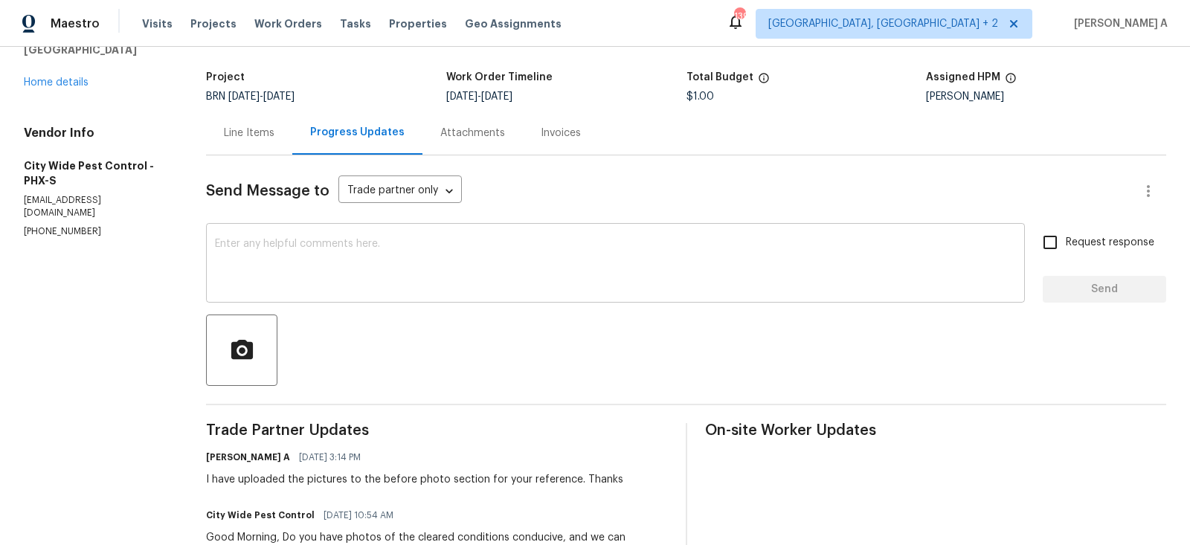
click at [407, 268] on textarea at bounding box center [615, 265] width 801 height 52
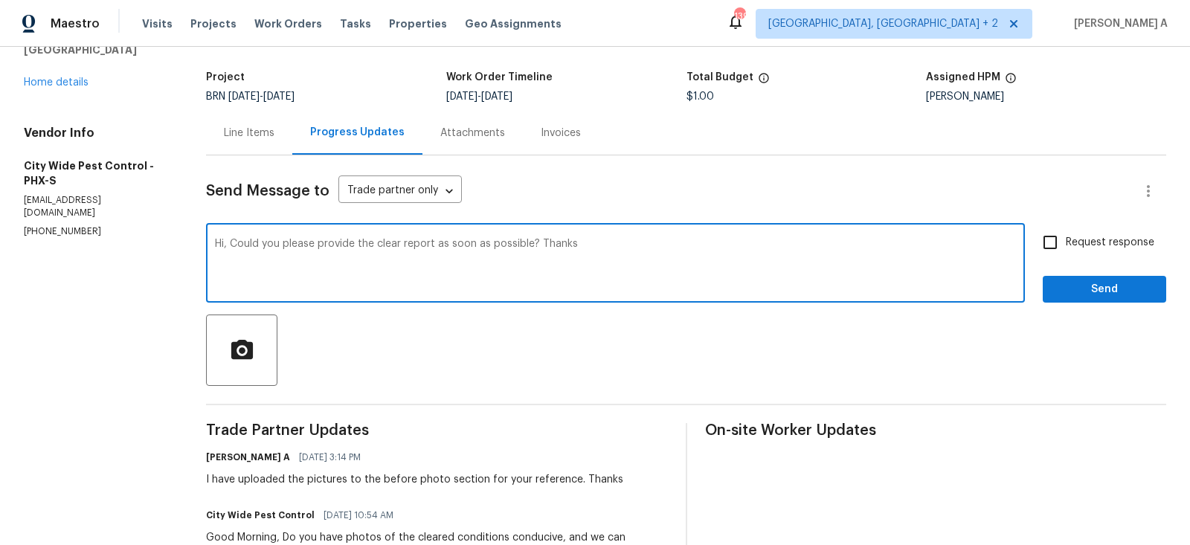
type textarea "Hi, Could you please provide the clear report as soon as possible? Thanks"
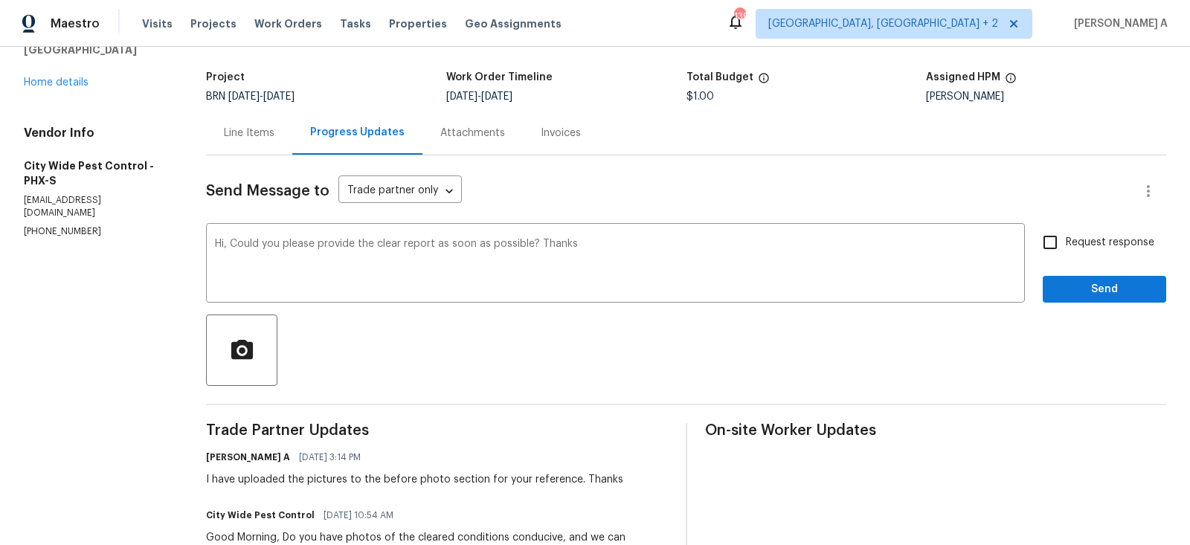
click at [1068, 259] on div "Request response Send" at bounding box center [1103, 265] width 123 height 76
click at [1054, 237] on input "Request response" at bounding box center [1049, 242] width 31 height 31
checkbox input "true"
click at [1103, 292] on span "Send" at bounding box center [1104, 289] width 100 height 19
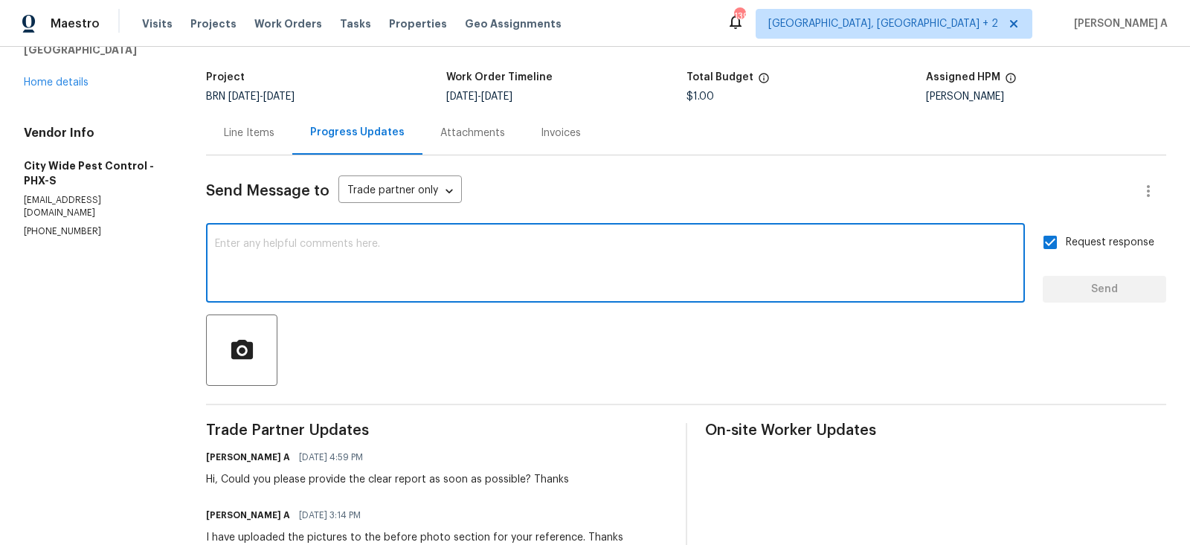
click at [322, 274] on textarea at bounding box center [615, 265] width 801 height 52
type textarea "Property is closing tomorrow."
click at [451, 251] on textarea "Property is closing tomorrow." at bounding box center [615, 265] width 801 height 52
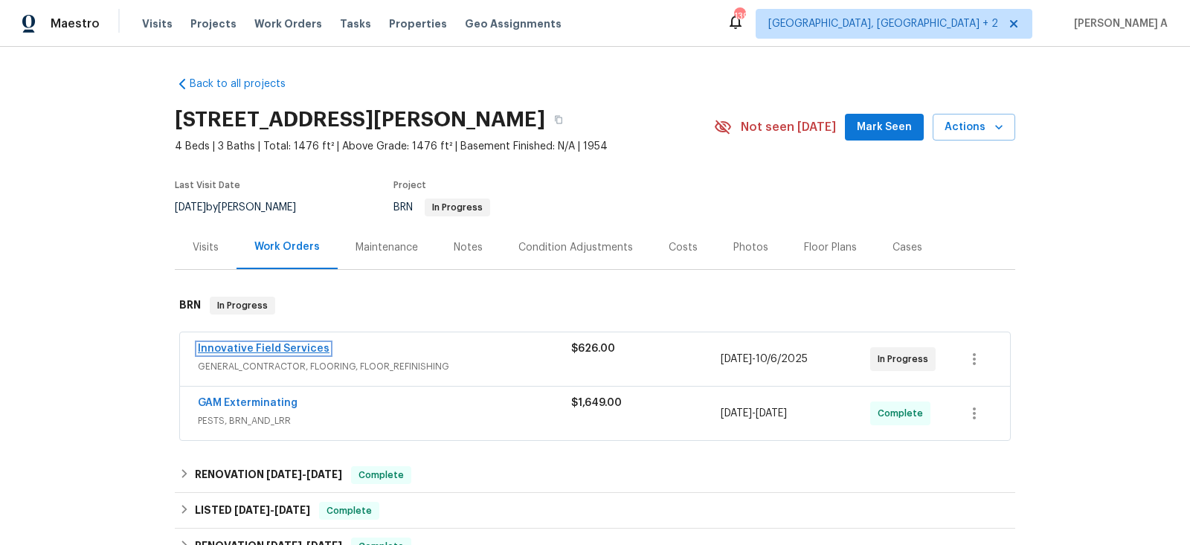
click at [260, 349] on link "Innovative Field Services" at bounding box center [264, 349] width 132 height 10
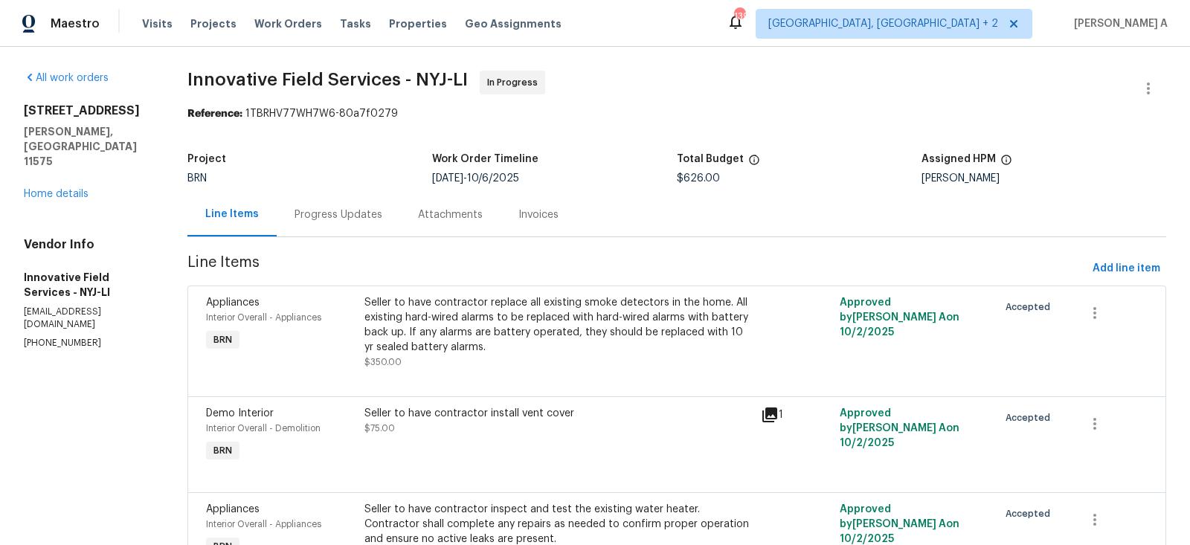
click at [342, 205] on div "Progress Updates" at bounding box center [338, 215] width 123 height 44
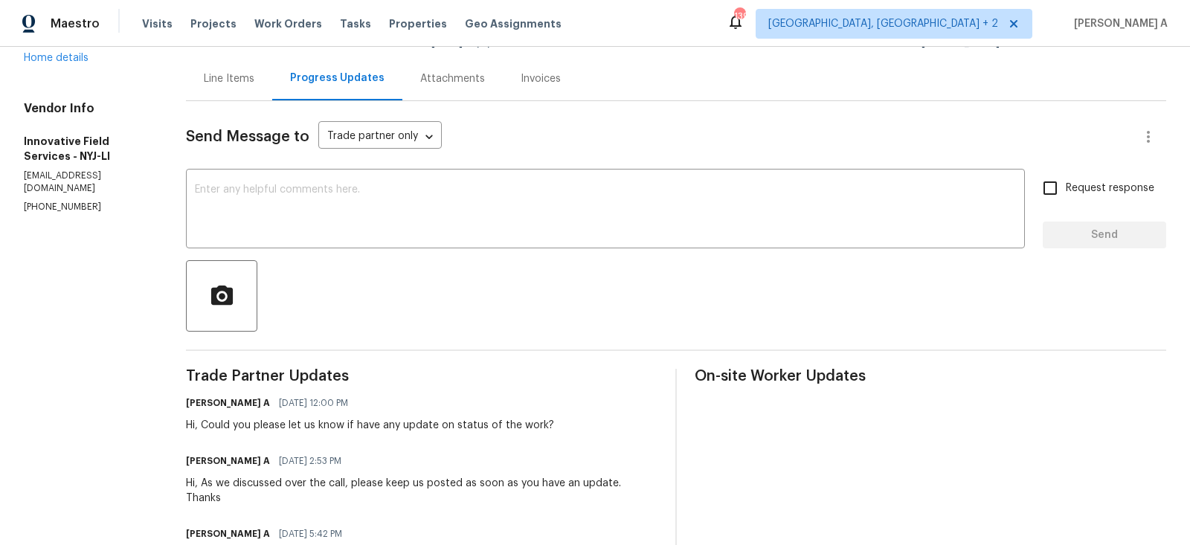
scroll to position [186, 0]
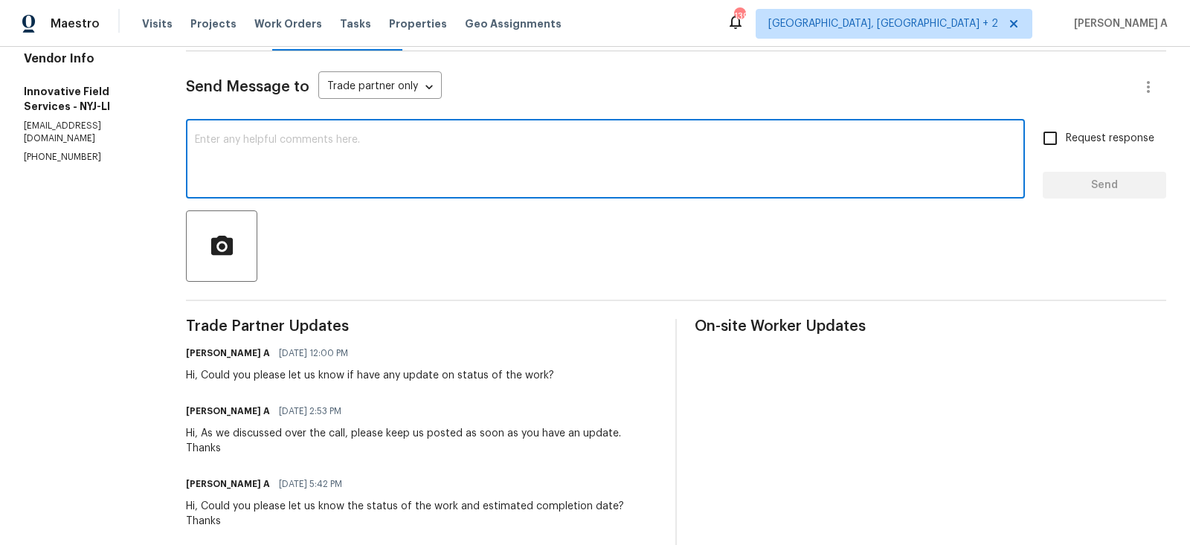
click at [445, 178] on textarea at bounding box center [605, 161] width 821 height 52
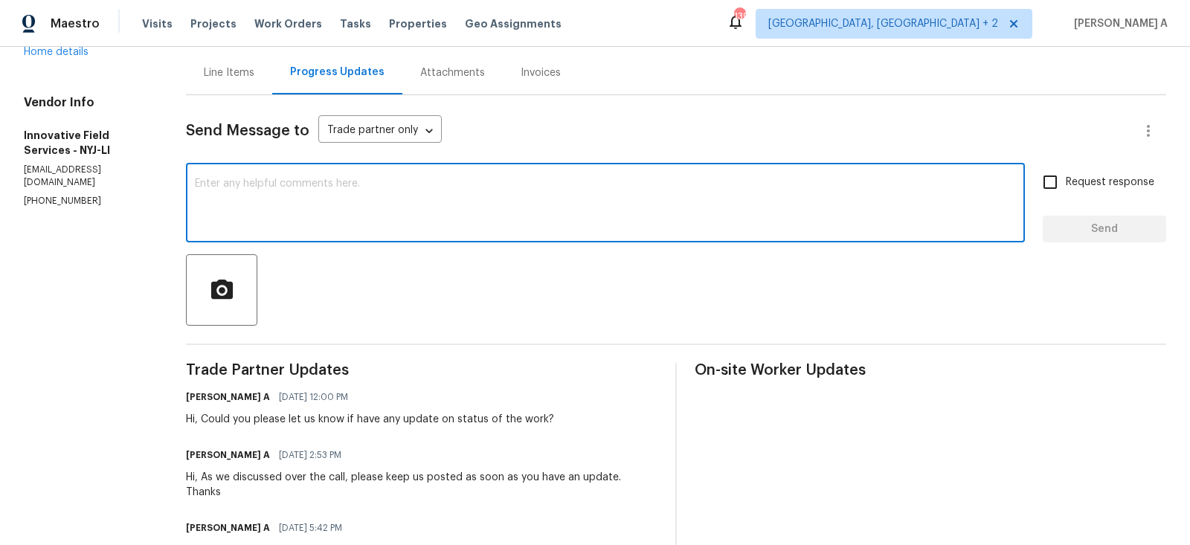
scroll to position [144, 0]
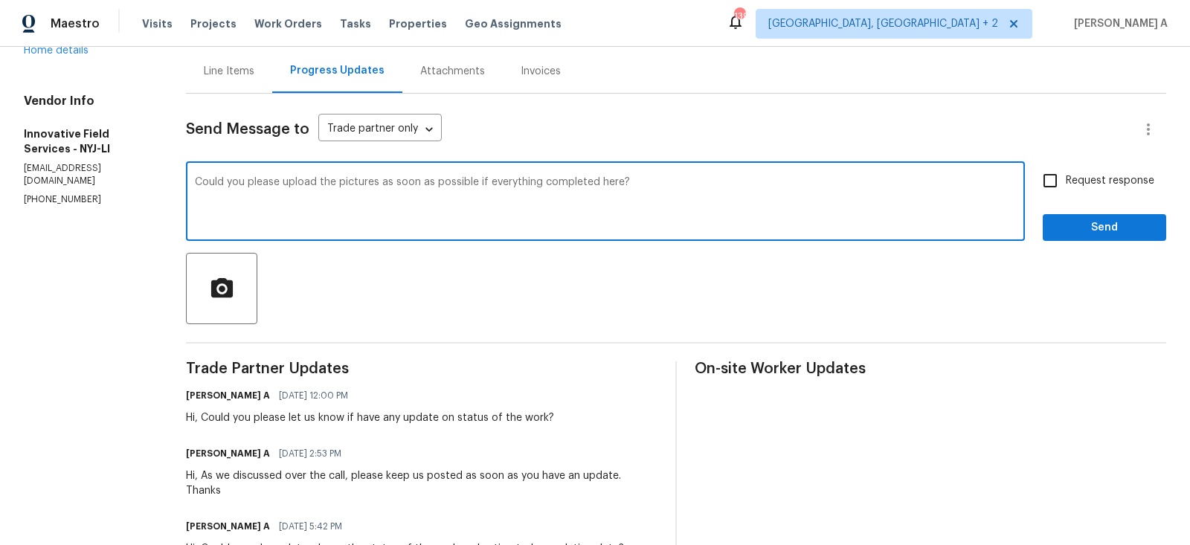
click at [0, 0] on span "Fix the auxiliary or modal verb" at bounding box center [0, 0] width 0 height 0
type textarea "Could you please upload the pictures as soon as possible if everything is compl…"
click at [1050, 179] on input "Request response" at bounding box center [1049, 180] width 31 height 31
checkbox input "true"
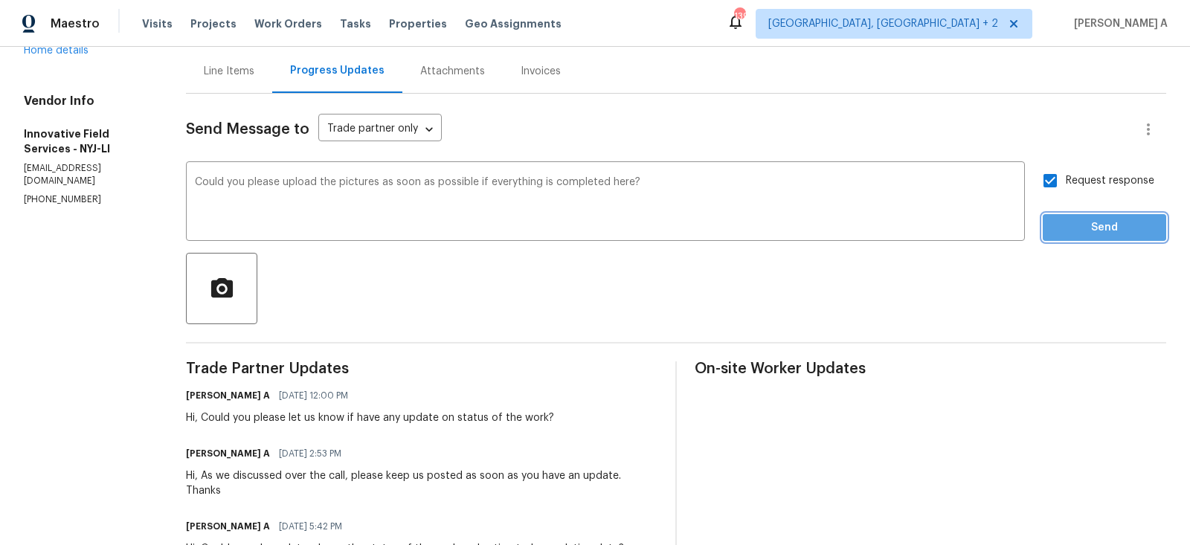
click at [1102, 229] on span "Send" at bounding box center [1104, 228] width 100 height 19
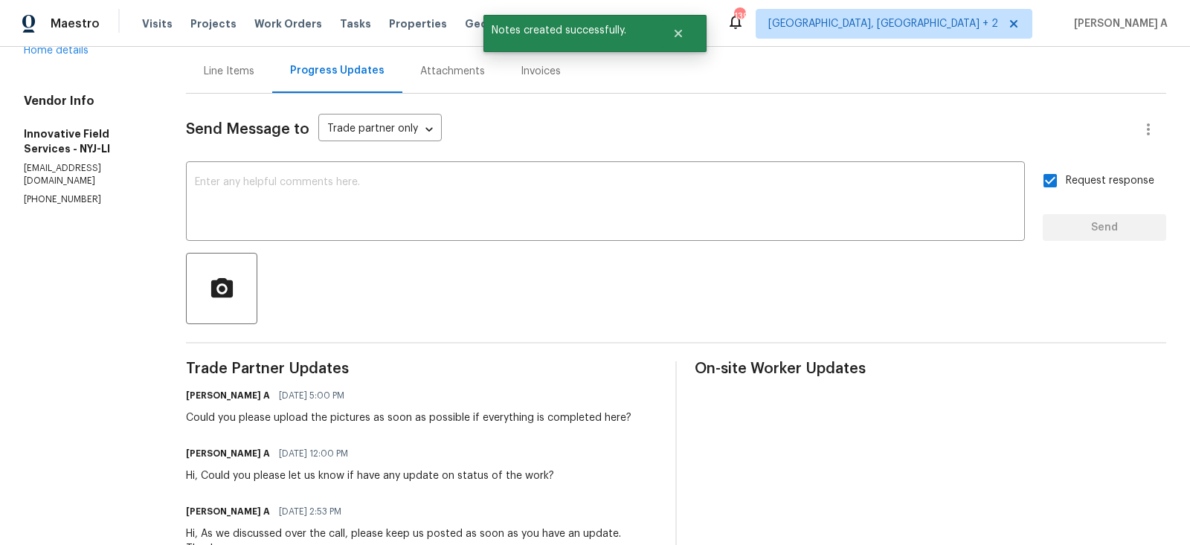
click at [908, 83] on div "Line Items Progress Updates Attachments Invoices" at bounding box center [676, 71] width 980 height 45
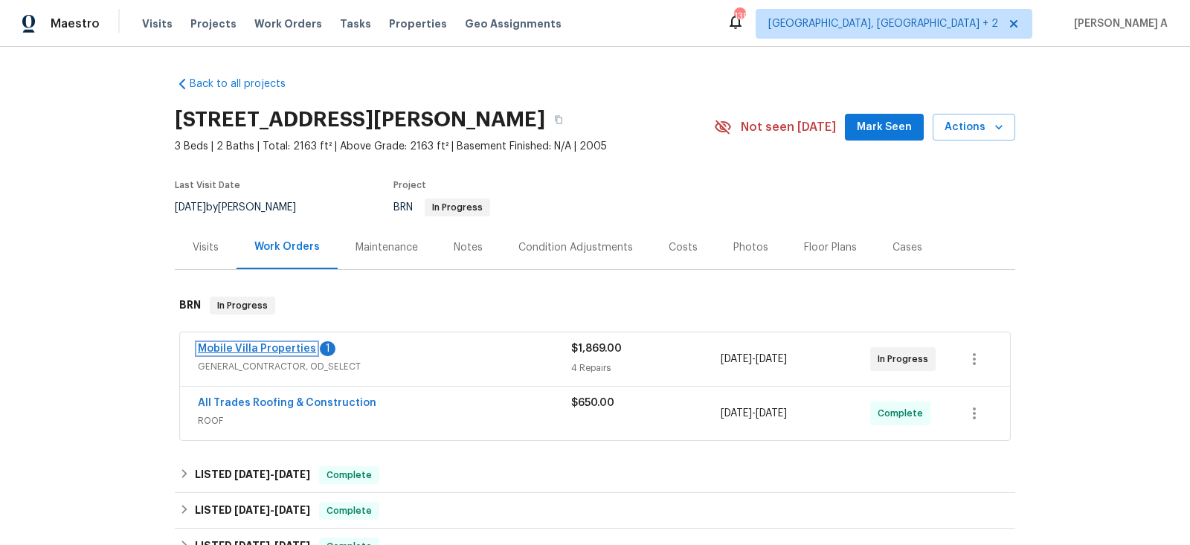
click at [274, 348] on link "Mobile Villa Properties" at bounding box center [257, 349] width 118 height 10
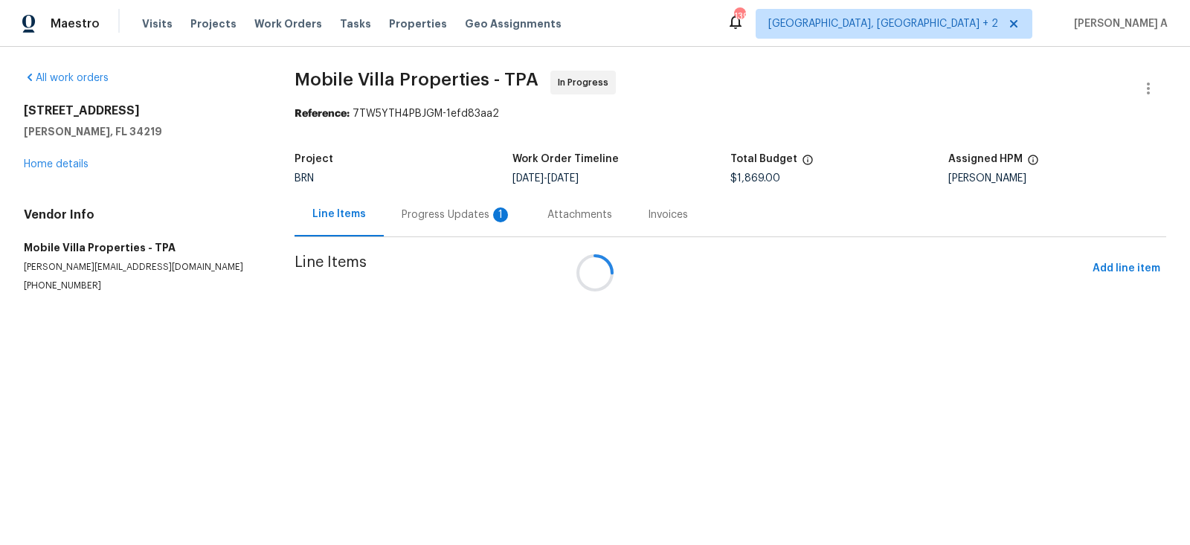
click at [413, 207] on div at bounding box center [595, 272] width 1190 height 545
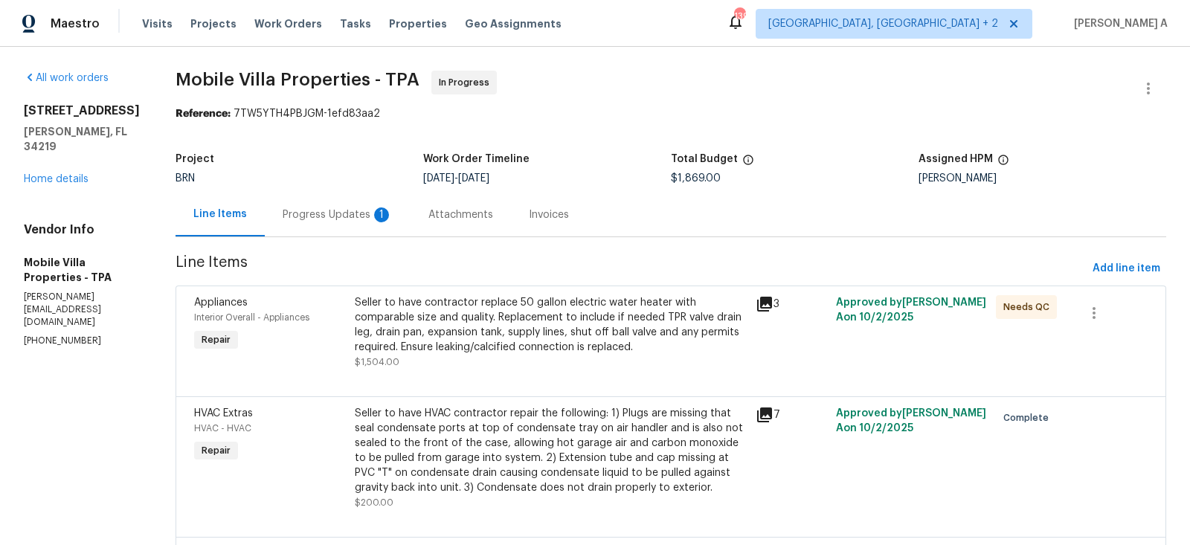
click at [374, 208] on div "1" at bounding box center [381, 214] width 15 height 15
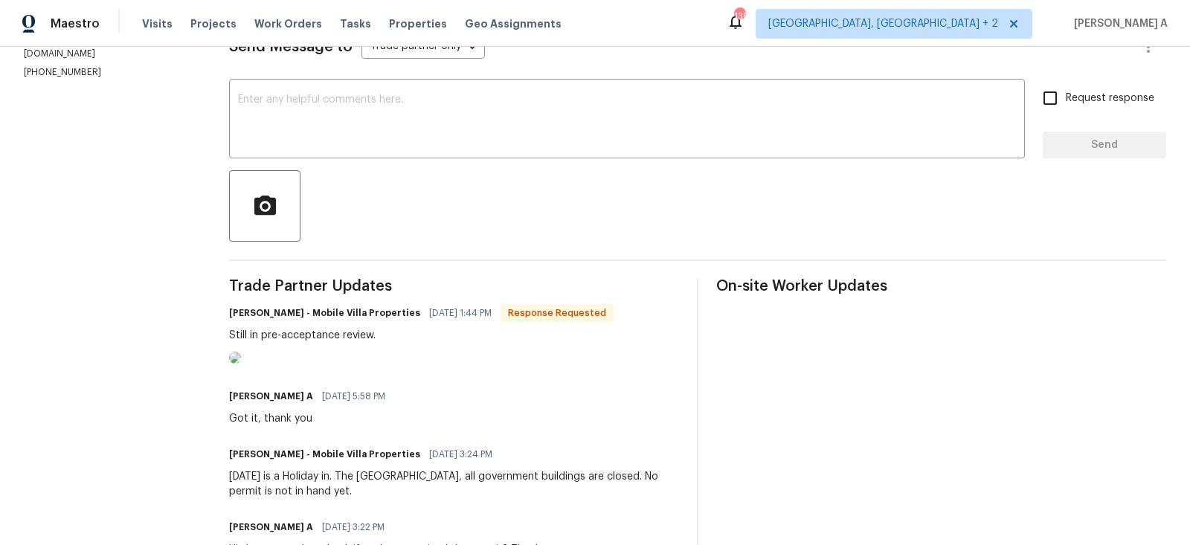
scroll to position [217, 0]
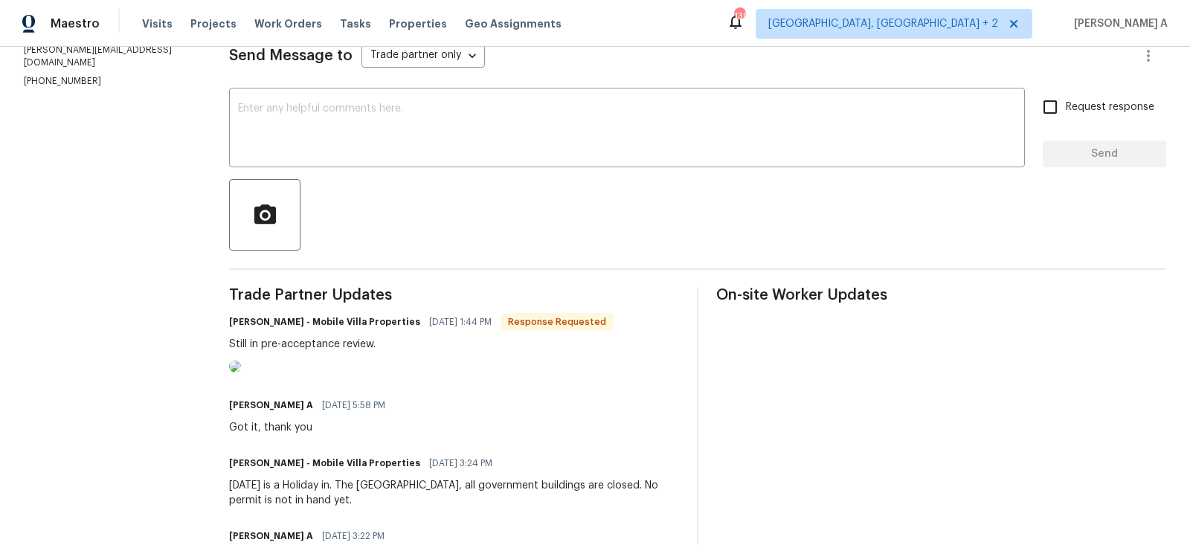
click at [241, 373] on img at bounding box center [235, 367] width 12 height 12
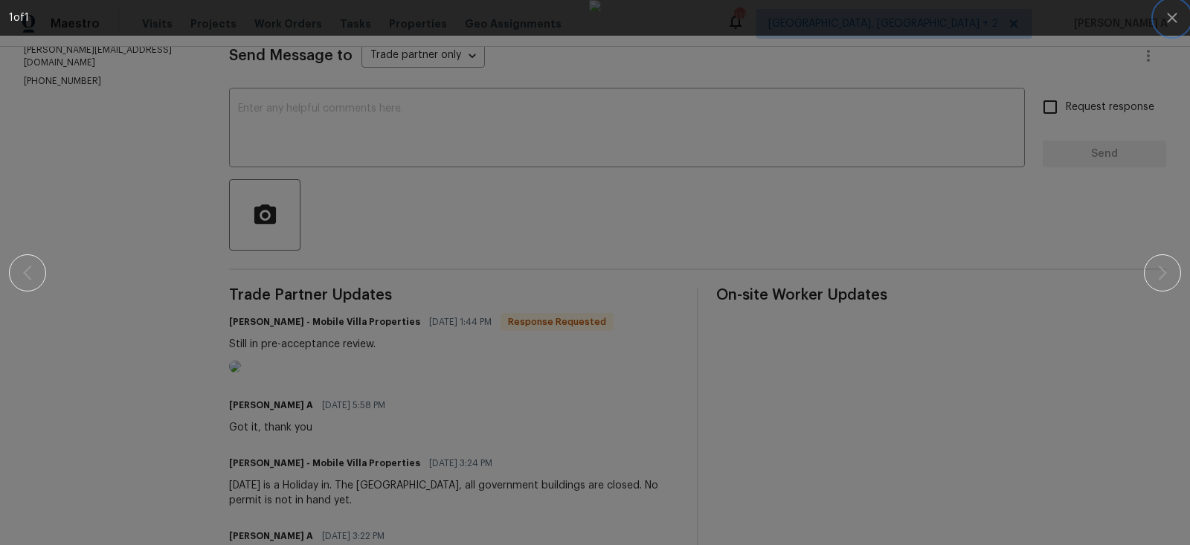
click at [1166, 16] on icon "button" at bounding box center [1172, 18] width 18 height 18
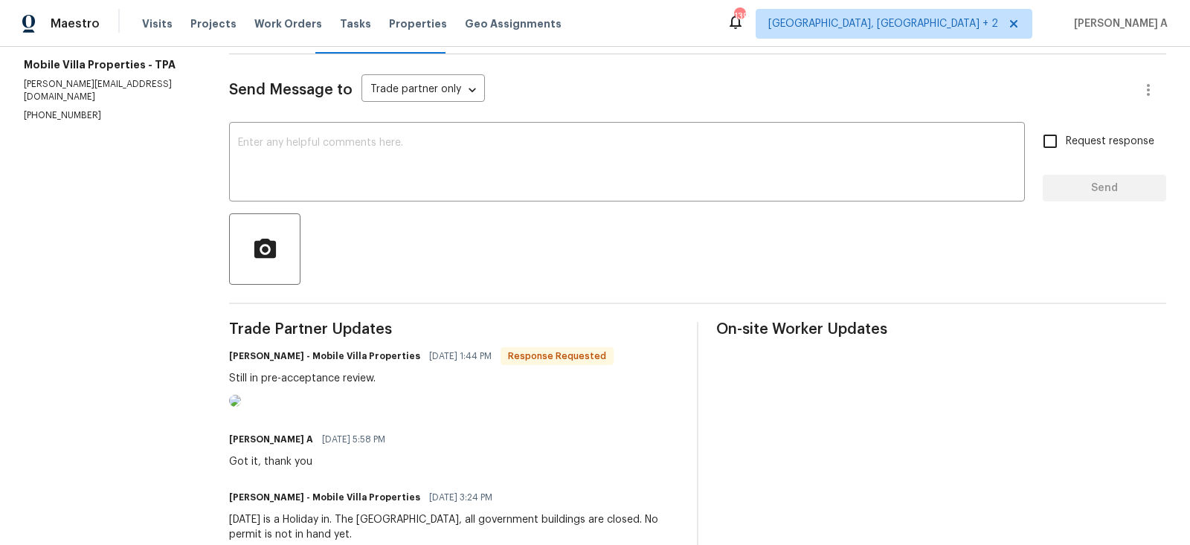
scroll to position [135, 0]
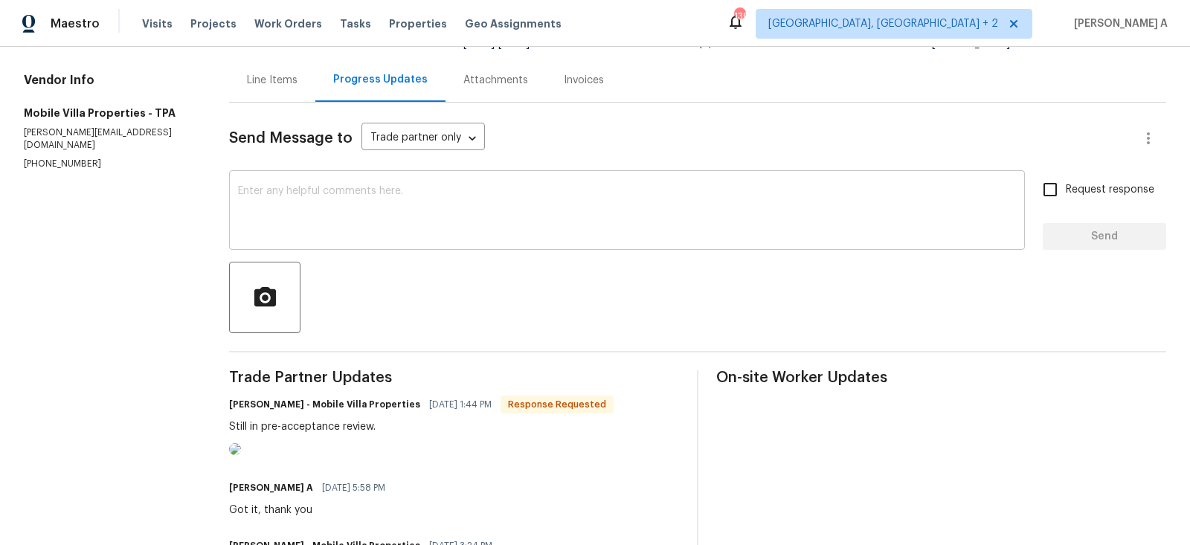
click at [387, 227] on textarea at bounding box center [627, 212] width 778 height 52
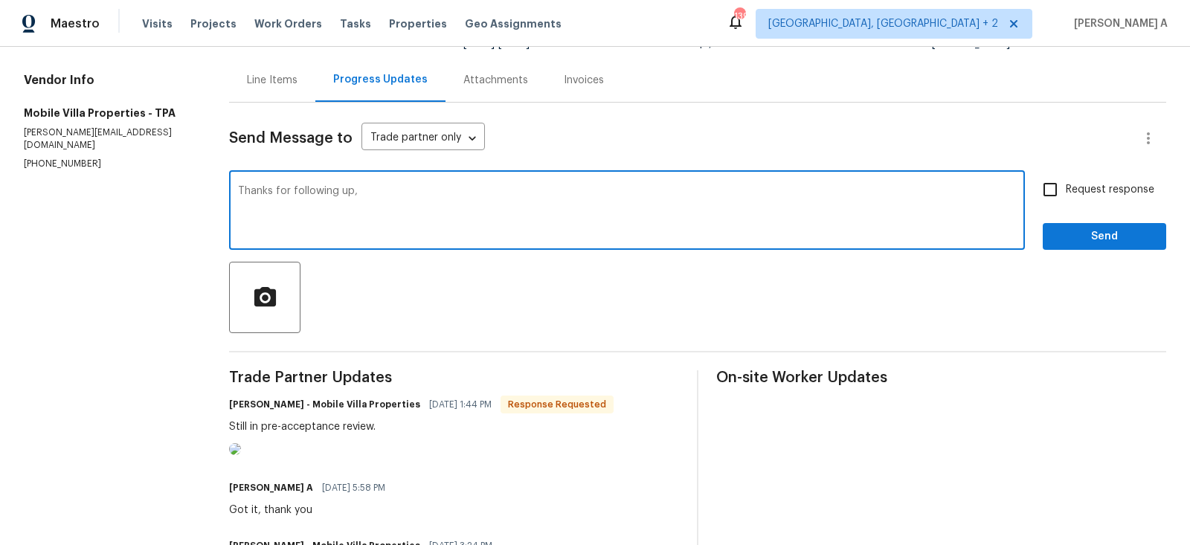
click at [248, 399] on h6 "[PERSON_NAME] - Mobile Villa Properties" at bounding box center [324, 404] width 191 height 15
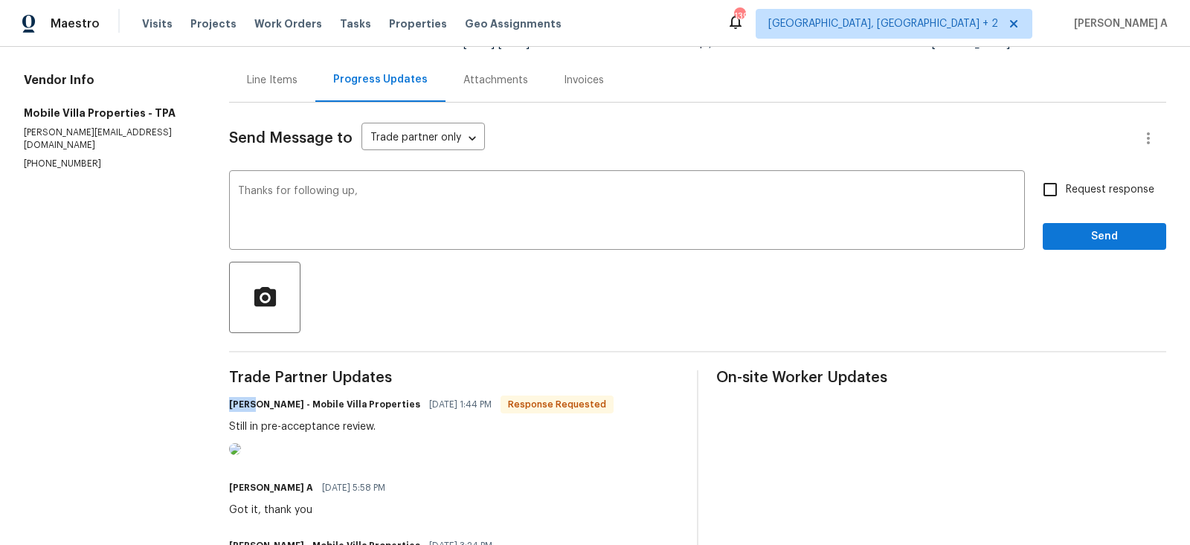
click at [248, 399] on h6 "[PERSON_NAME] - Mobile Villa Properties" at bounding box center [324, 404] width 191 height 15
copy h6 "[PERSON_NAME]"
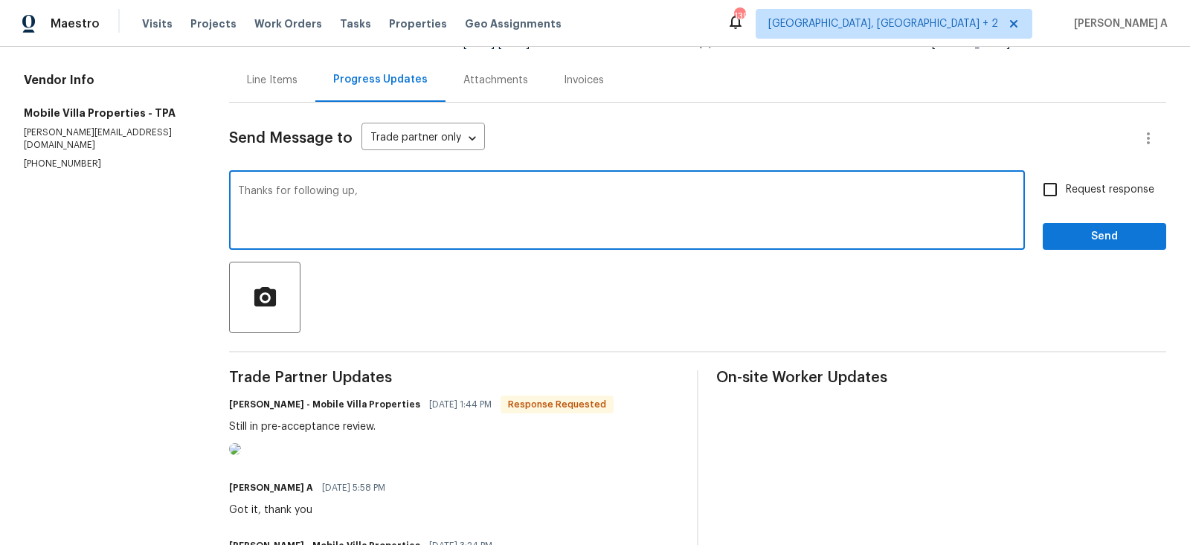
click at [386, 198] on textarea "Thanks for following up," at bounding box center [627, 212] width 778 height 52
paste textarea "[PERSON_NAME]"
drag, startPoint x: 395, startPoint y: 191, endPoint x: 512, endPoint y: 193, distance: 117.5
click at [513, 193] on textarea "Thanks for following up, [PERSON_NAME]. Let us know if we" at bounding box center [627, 212] width 778 height 52
click at [512, 193] on textarea "Thanks for following up, [PERSON_NAME]. Hope to get this soon. Thanks" at bounding box center [627, 212] width 778 height 52
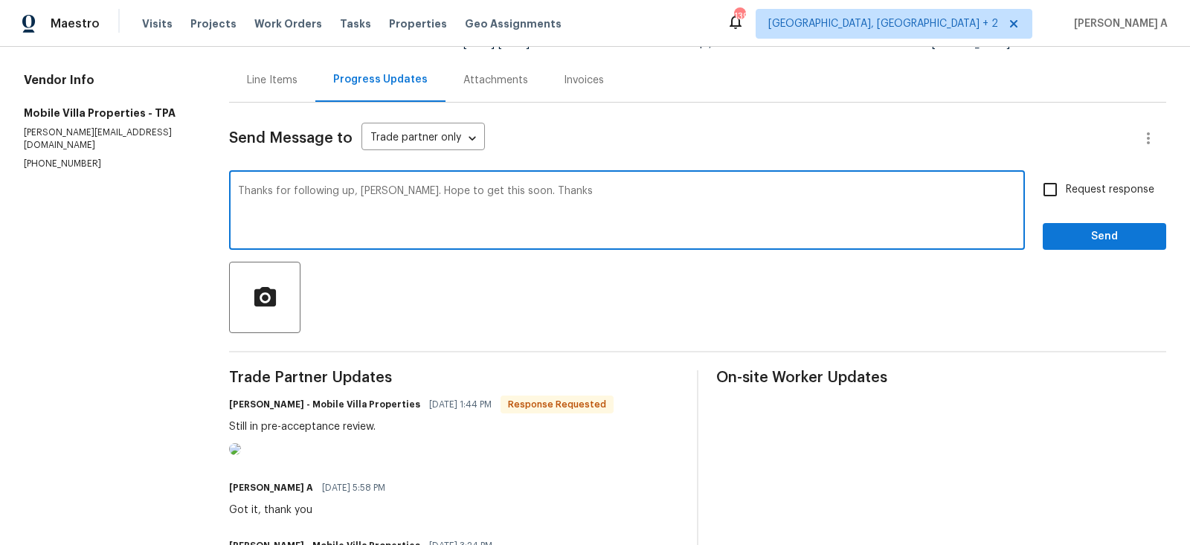
click at [512, 193] on textarea "Thanks for following up, [PERSON_NAME]. Hope to get this soon. Thanks" at bounding box center [627, 212] width 778 height 52
click at [0, 0] on icon "Paraphrase text" at bounding box center [0, 0] width 0 height 0
click at [0, 0] on icon "Text is too long. Try paraphrasing shorter sections." at bounding box center [0, 0] width 0 height 0
click at [333, 221] on textarea "Thanks for following up, [PERSON_NAME]. Hope to get this soon. Thanks" at bounding box center [627, 212] width 778 height 52
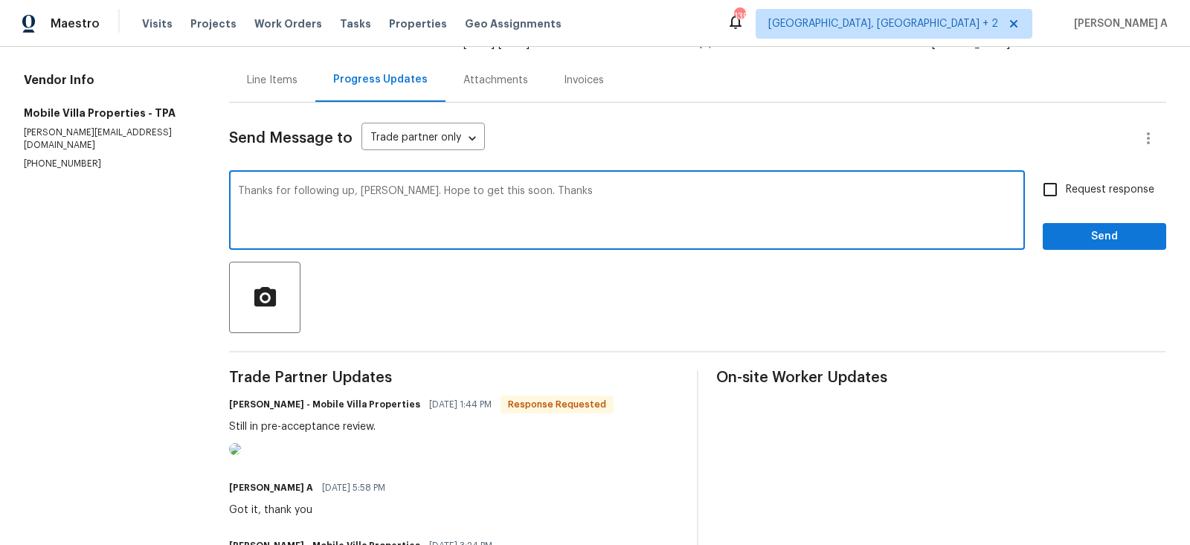
click at [576, 217] on textarea "Thanks for following up, [PERSON_NAME]. Hope to get this soon. Thanks" at bounding box center [627, 212] width 778 height 52
type textarea "Thanks for following up, [PERSON_NAME]. Hope to get this soon. Thanks"
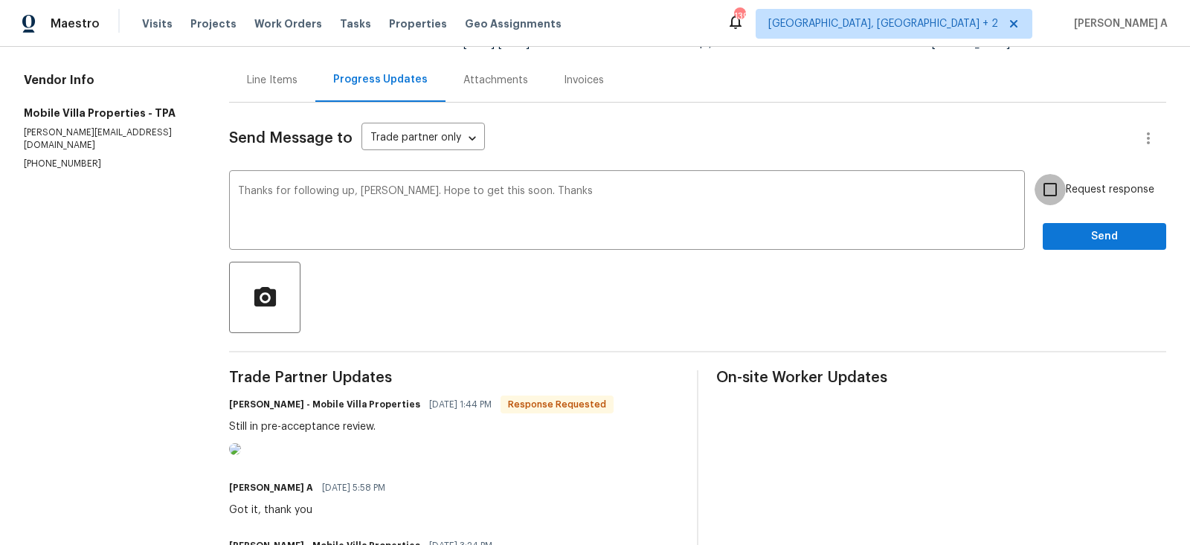
click at [1059, 190] on input "Request response" at bounding box center [1049, 189] width 31 height 31
click at [1054, 190] on input "Request response" at bounding box center [1049, 189] width 31 height 31
checkbox input "false"
click at [1091, 240] on span "Send" at bounding box center [1104, 237] width 100 height 19
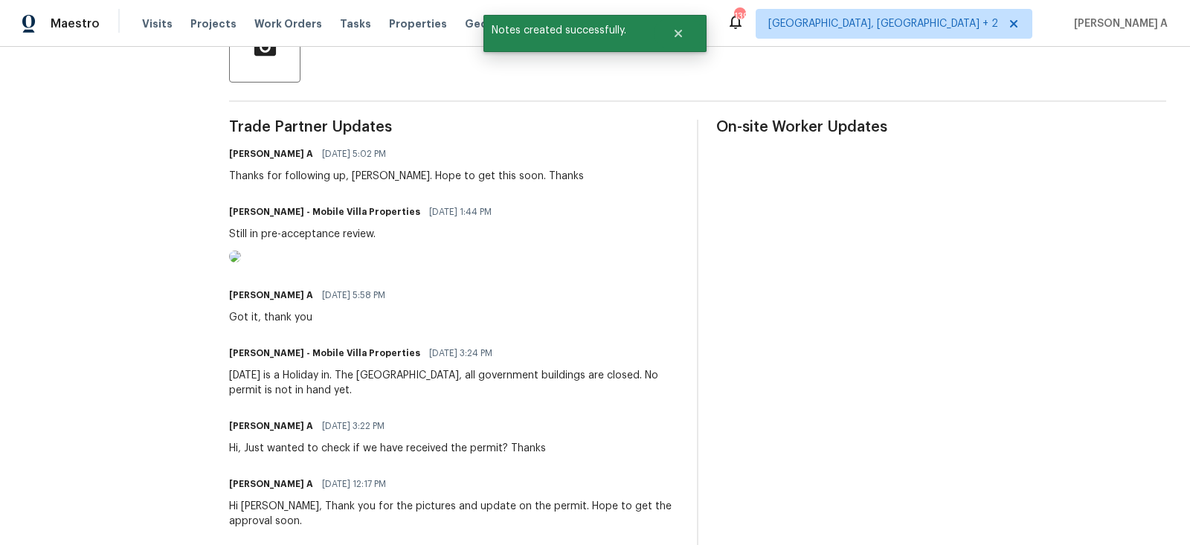
scroll to position [0, 0]
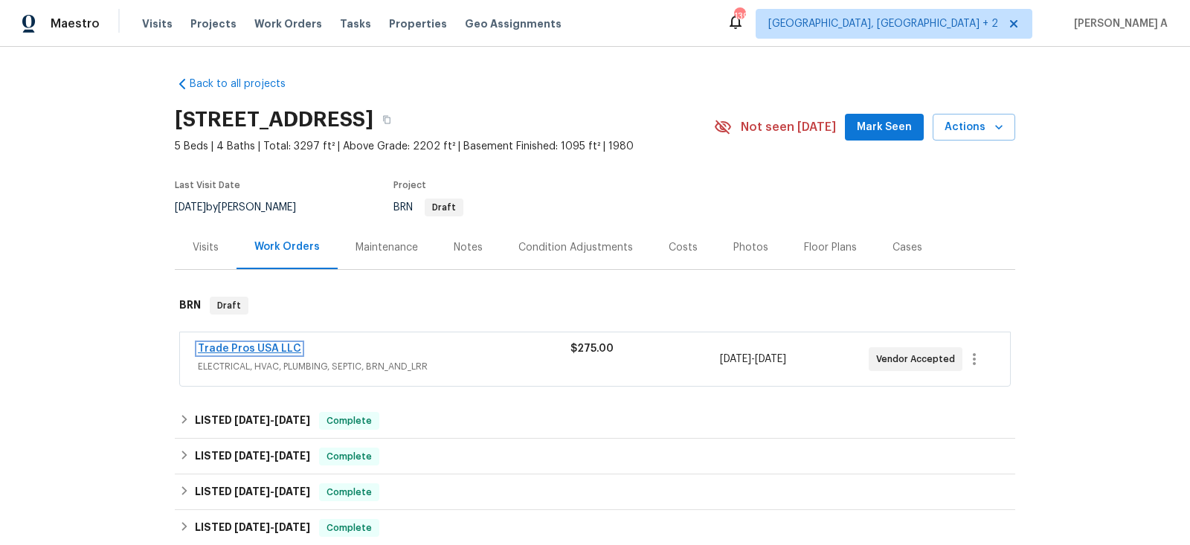
click at [270, 345] on link "Trade Pros USA LLC" at bounding box center [249, 349] width 103 height 10
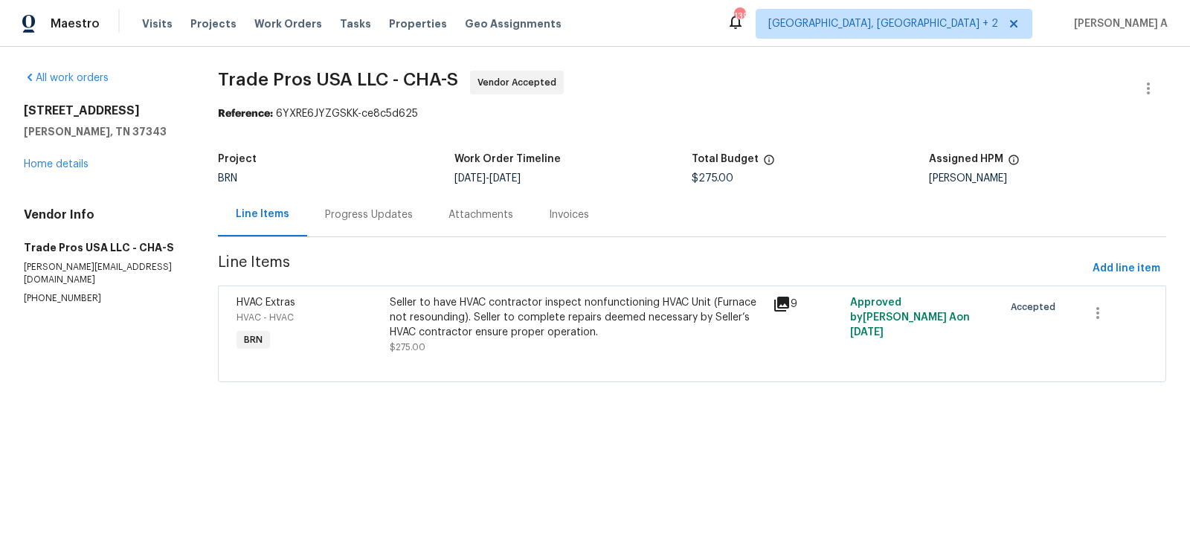
click at [66, 292] on p "(256) 910-1247" at bounding box center [103, 298] width 158 height 13
copy p "(256) 910-1247"
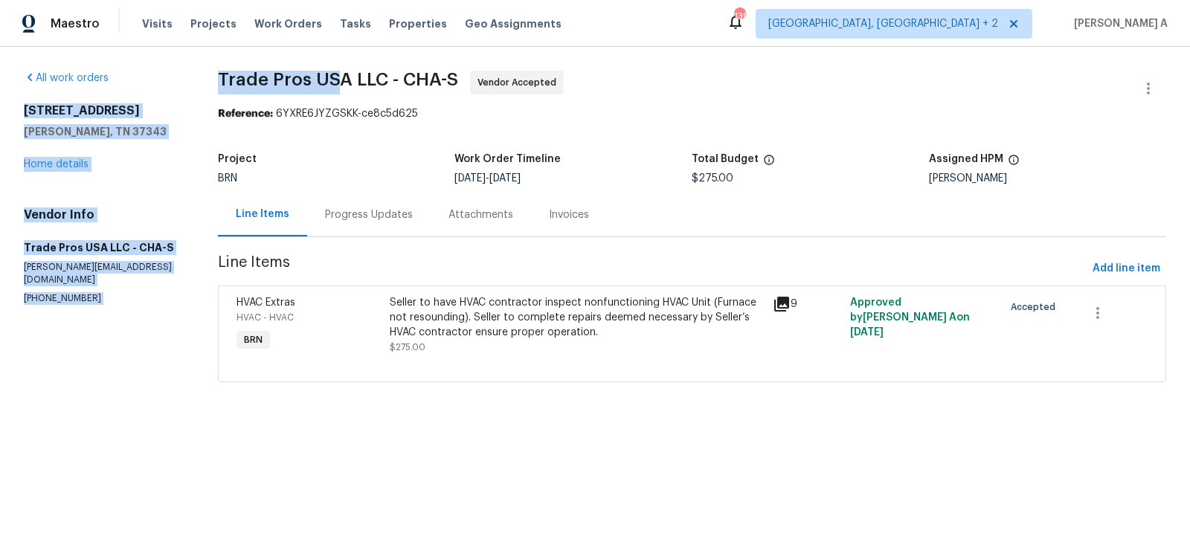
drag, startPoint x: 194, startPoint y: 75, endPoint x: 333, endPoint y: 71, distance: 139.1
click at [333, 71] on div "All work orders 1917 Crystal Lake Ln Hixson, TN 37343 Home details Vendor Info …" at bounding box center [595, 235] width 1190 height 377
click at [333, 71] on span "Trade Pros USA LLC - CHA-S" at bounding box center [338, 80] width 240 height 18
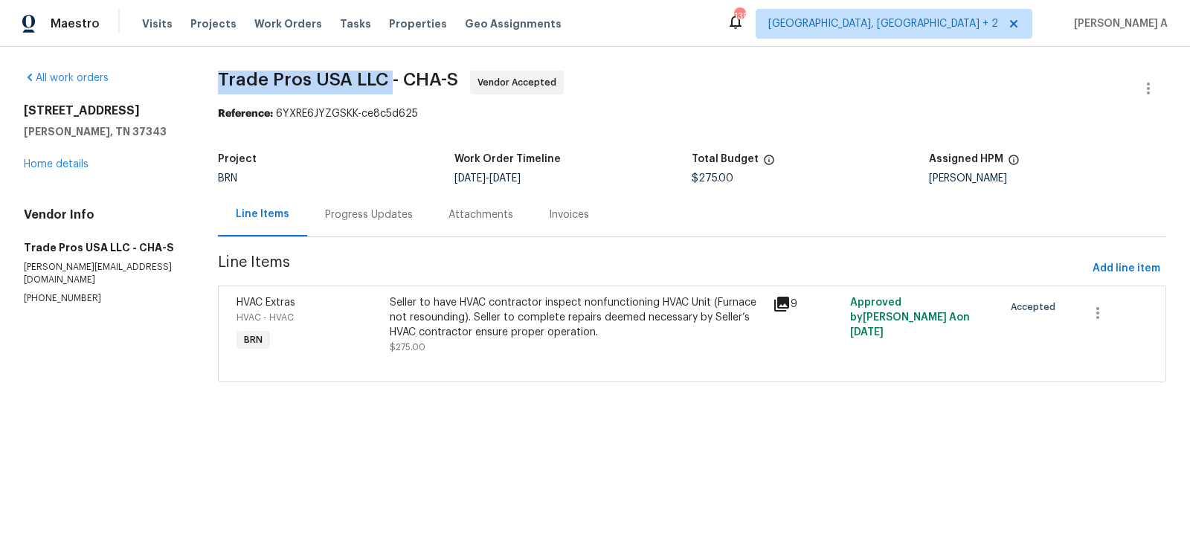
copy span "Trade Pros USA LLC"
drag, startPoint x: 385, startPoint y: 76, endPoint x: 214, endPoint y: 73, distance: 171.0
click at [218, 73] on span "Trade Pros USA LLC - CHA-S" at bounding box center [338, 80] width 240 height 18
click at [360, 229] on div "Progress Updates" at bounding box center [368, 215] width 123 height 44
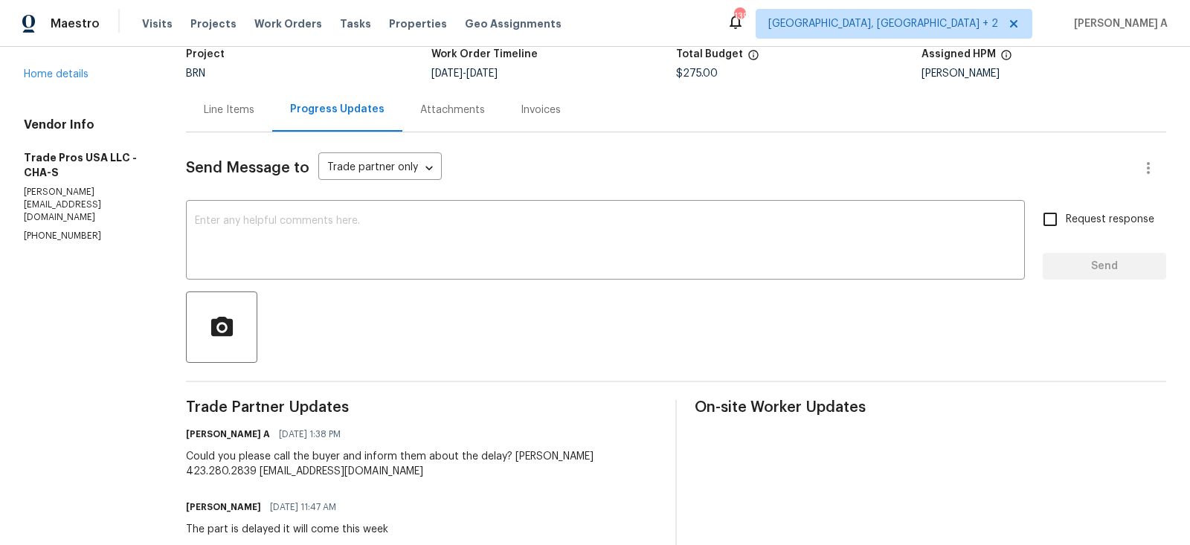
scroll to position [110, 0]
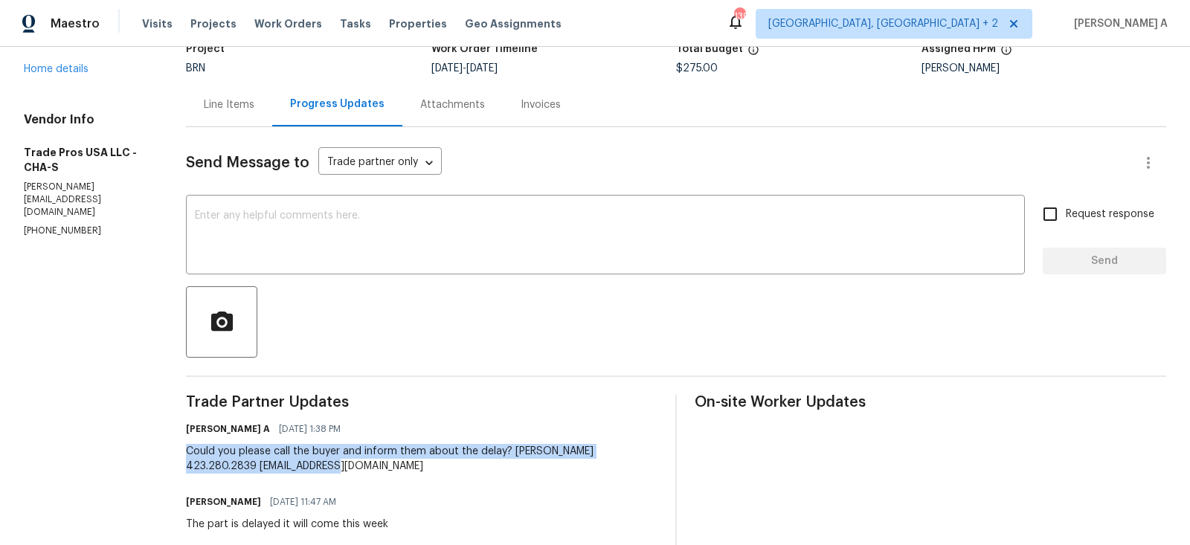
copy div "Could you please call the buyer and inform them about the delay? Anne Braly 423…"
drag, startPoint x: 184, startPoint y: 451, endPoint x: 389, endPoint y: 477, distance: 206.9
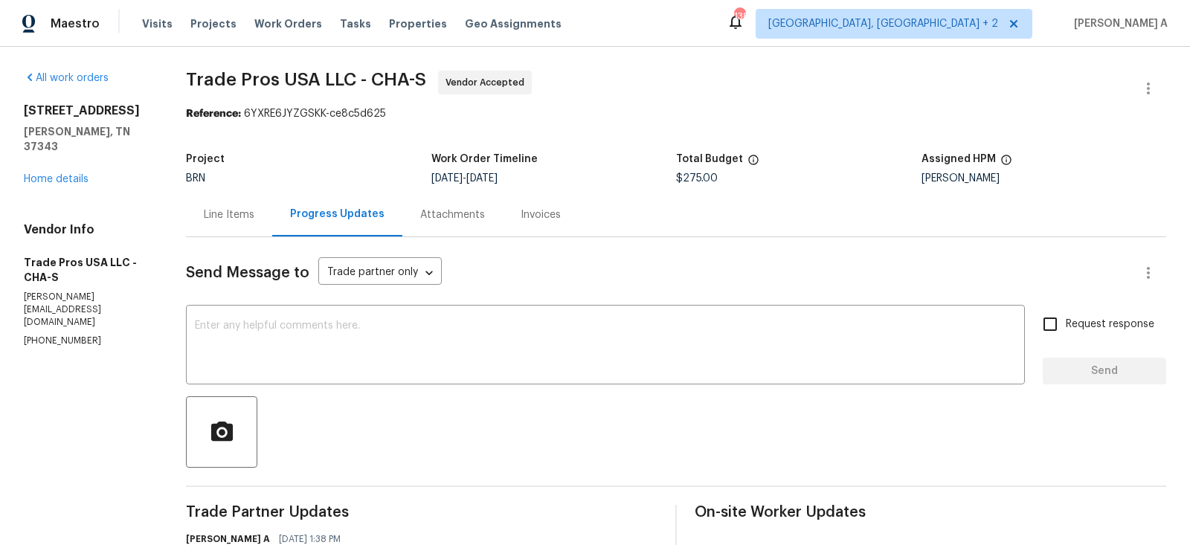
click at [269, 211] on div "Line Items" at bounding box center [229, 215] width 86 height 44
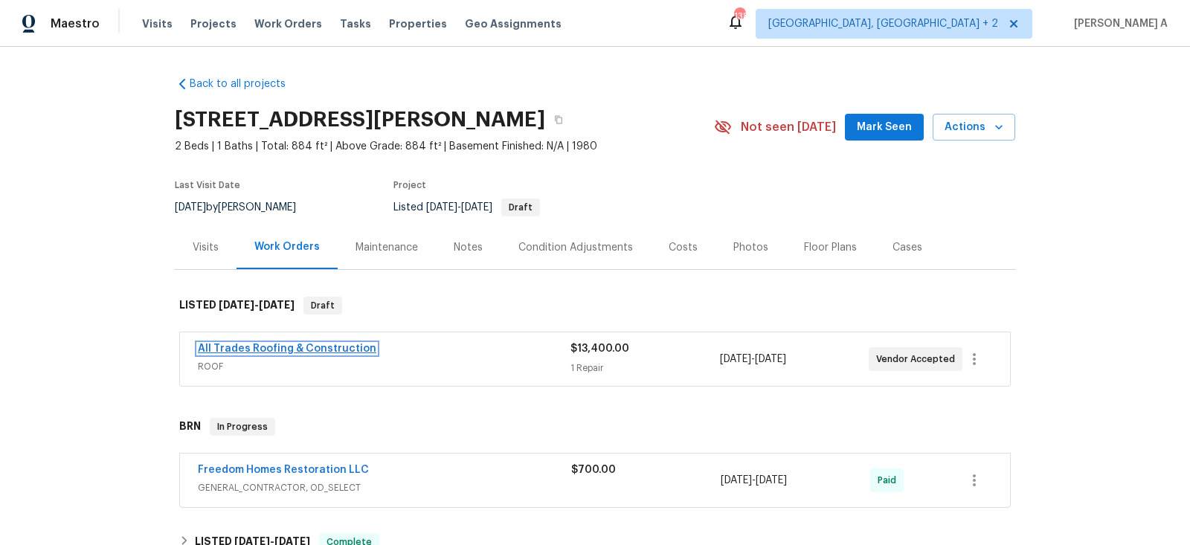
click at [285, 344] on link "All Trades Roofing & Construction" at bounding box center [287, 349] width 178 height 10
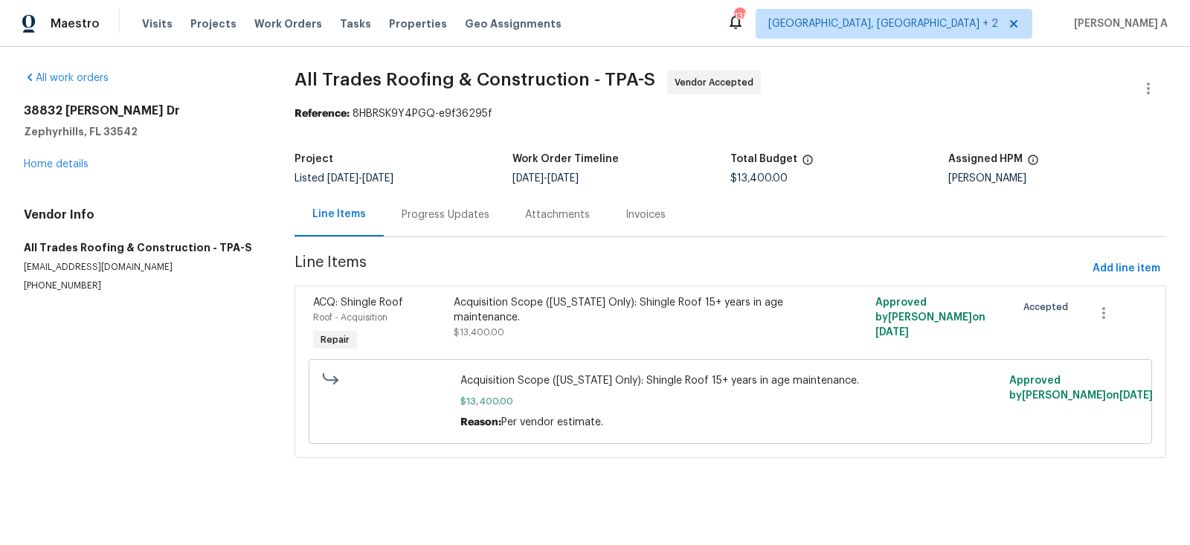
click at [402, 204] on div "Progress Updates" at bounding box center [445, 215] width 123 height 44
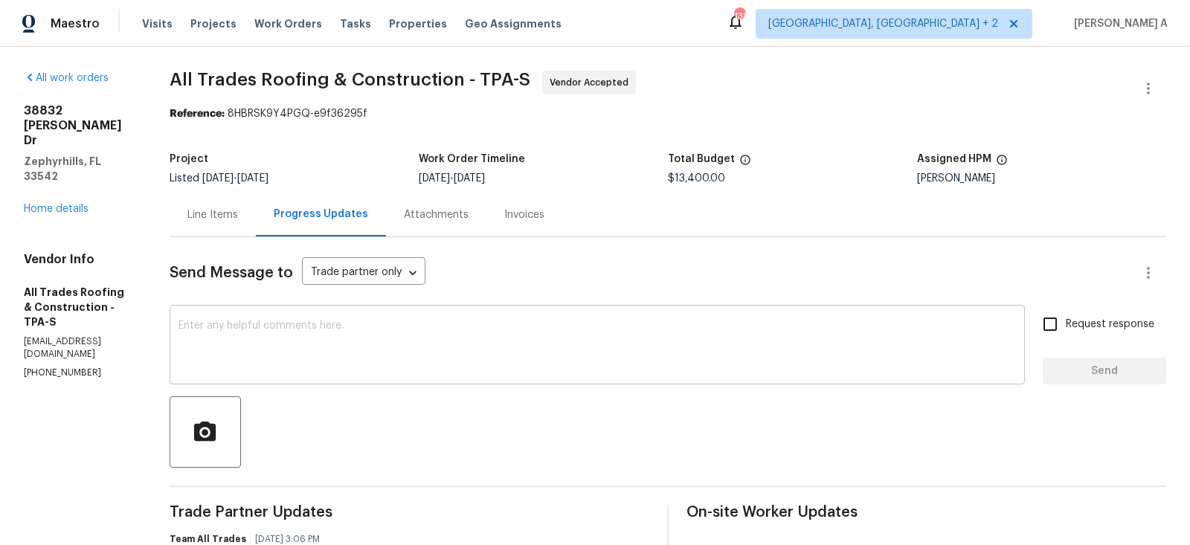
scroll to position [52, 0]
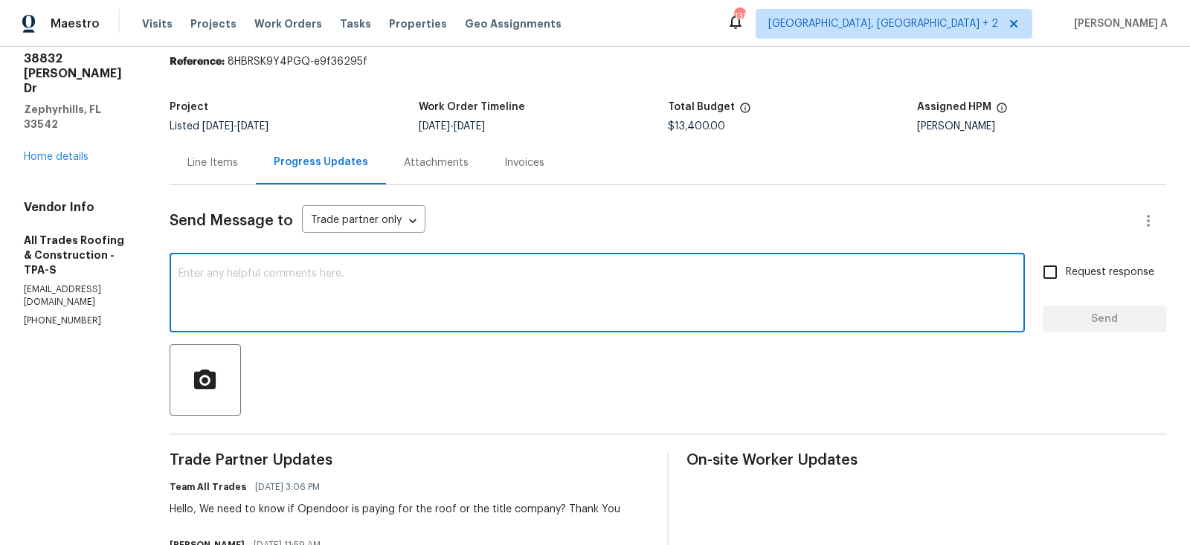
click at [479, 290] on textarea at bounding box center [596, 294] width 837 height 52
type textarea "OD will be paying"
drag, startPoint x: 487, startPoint y: 290, endPoint x: 77, endPoint y: 281, distance: 409.8
click at [198, 272] on textarea "OD will be paying" at bounding box center [596, 294] width 837 height 52
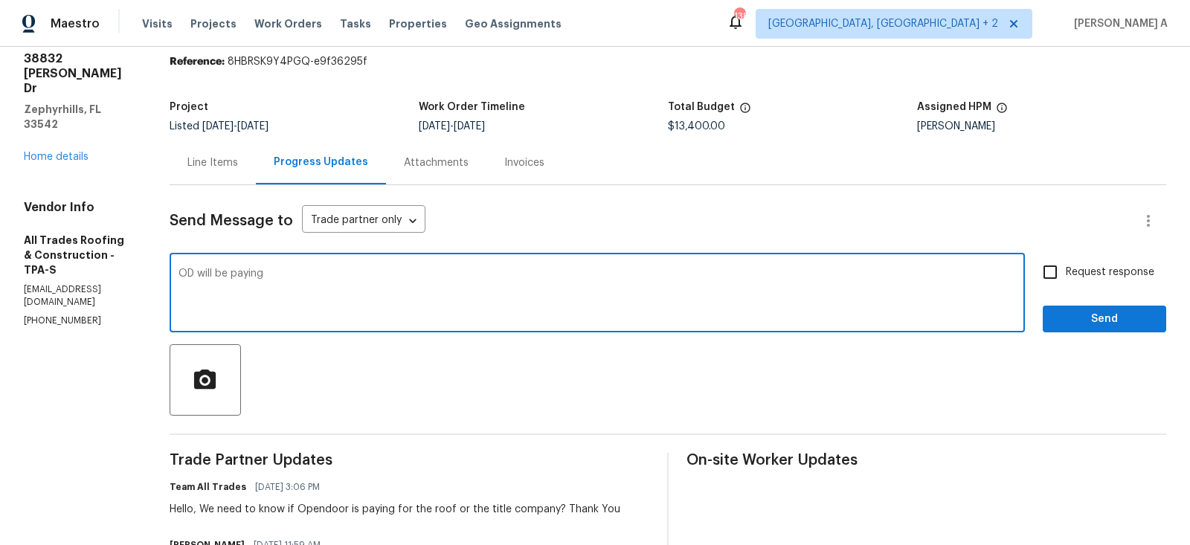
click at [198, 272] on textarea "OD will be paying" at bounding box center [596, 294] width 837 height 52
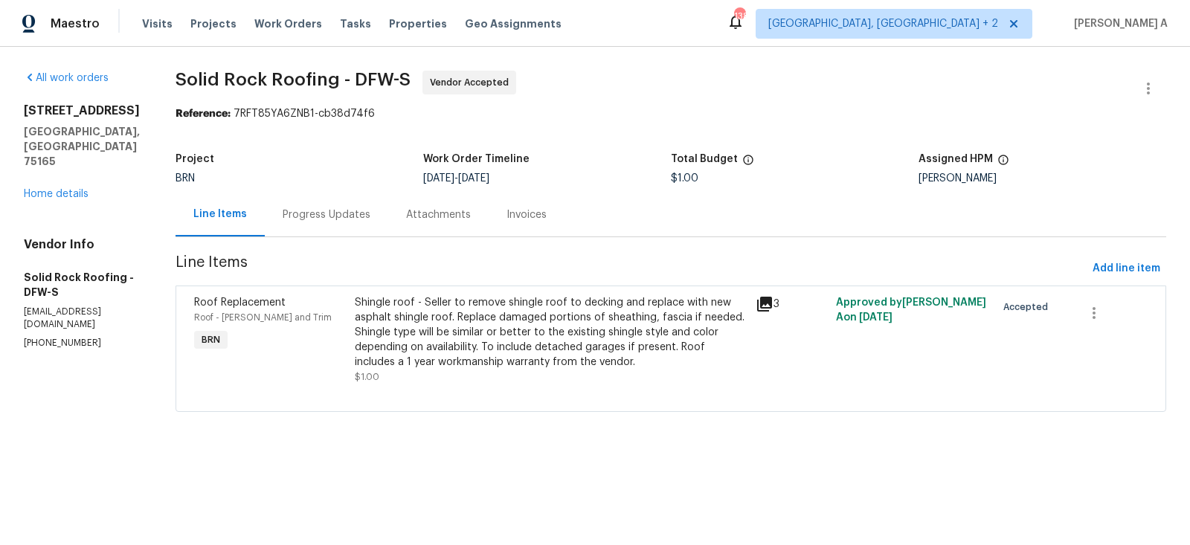
click at [349, 173] on div "Project" at bounding box center [299, 163] width 248 height 19
click at [330, 223] on div "Progress Updates" at bounding box center [326, 215] width 123 height 44
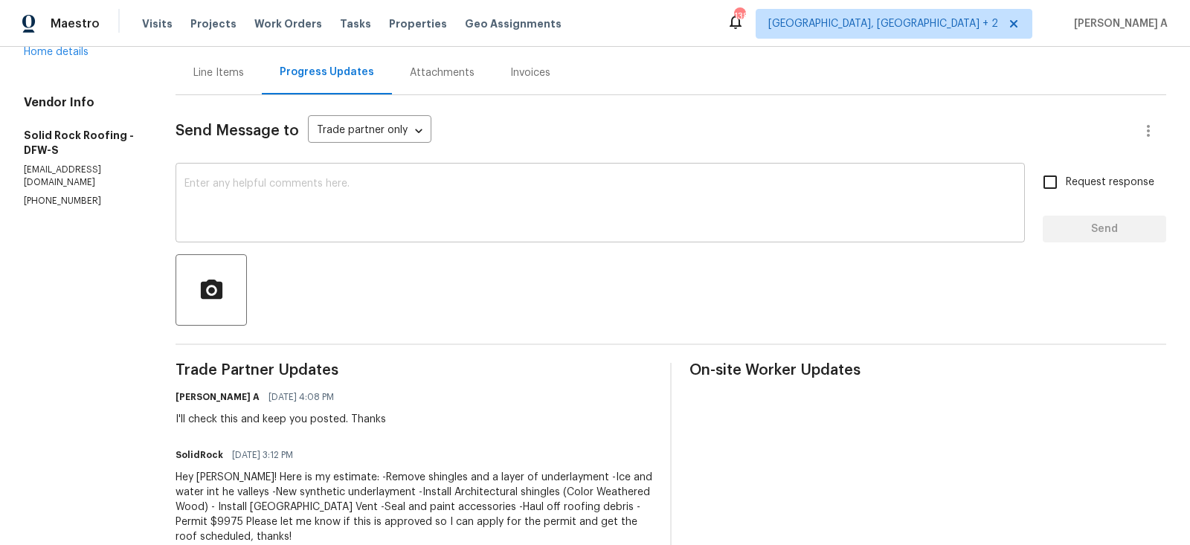
scroll to position [204, 0]
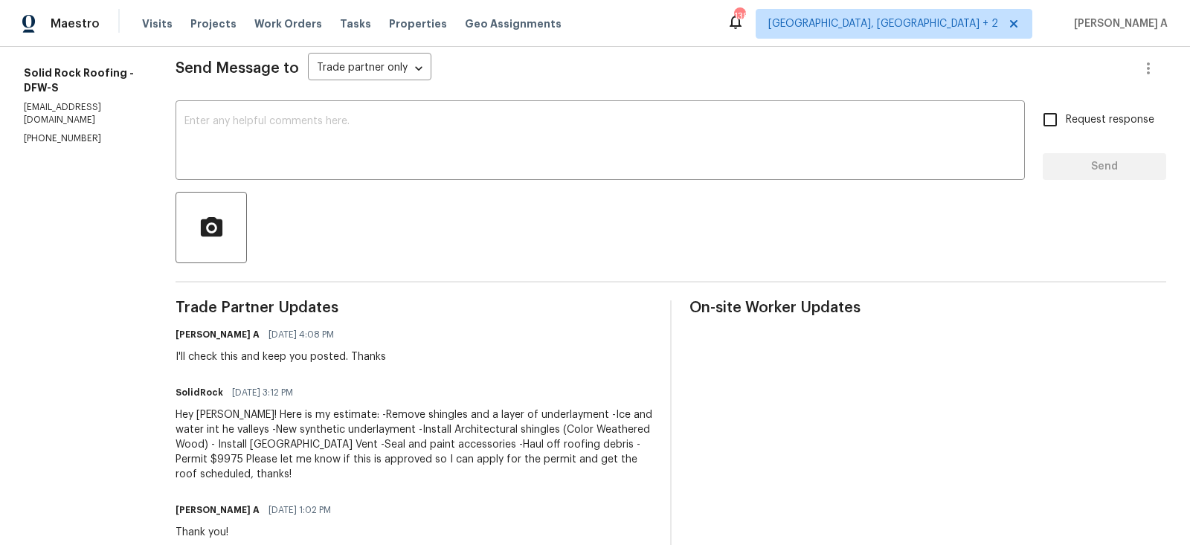
click at [593, 442] on div "Hey [PERSON_NAME]! Here is my estimate: -Remove shingles and a layer of underla…" at bounding box center [413, 444] width 477 height 74
copy div "9975"
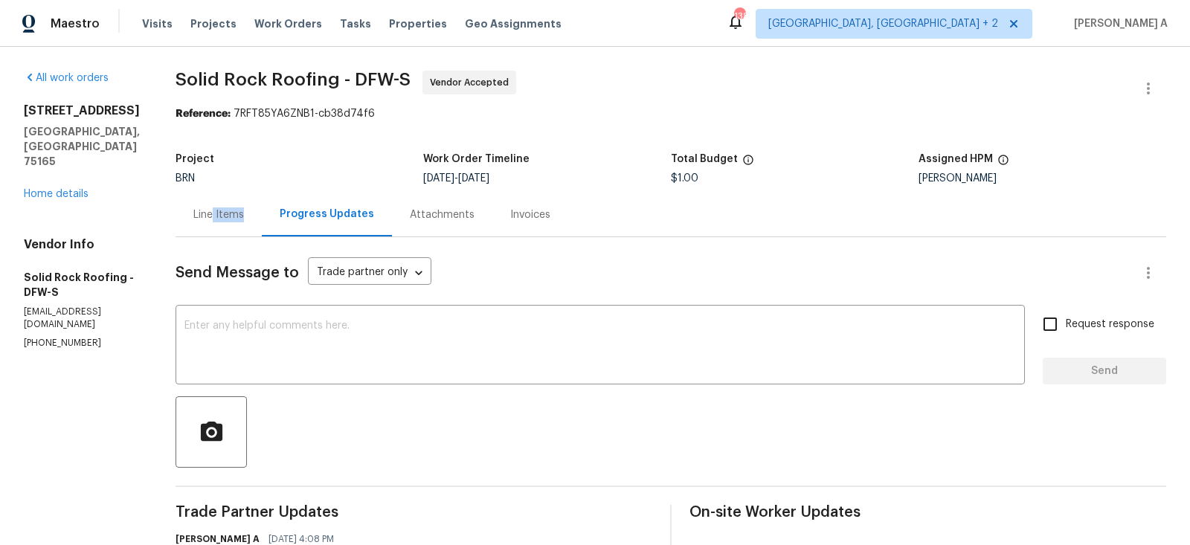
click at [211, 222] on div "Line Items" at bounding box center [218, 215] width 86 height 44
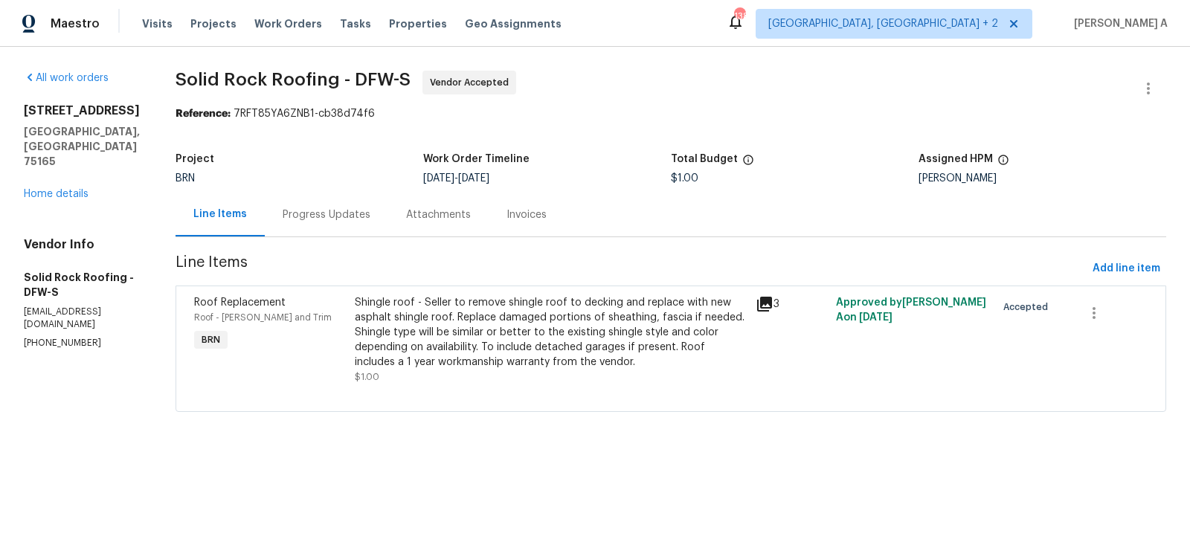
click at [507, 329] on div "Shingle roof - Seller to remove shingle roof to decking and replace with new as…" at bounding box center [551, 332] width 392 height 74
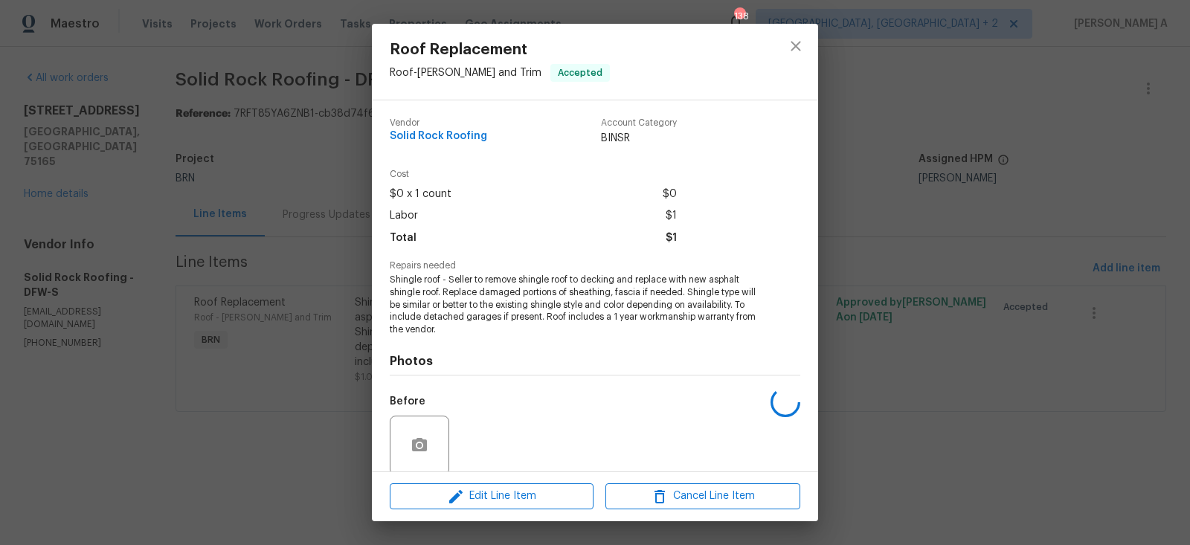
scroll to position [115, 0]
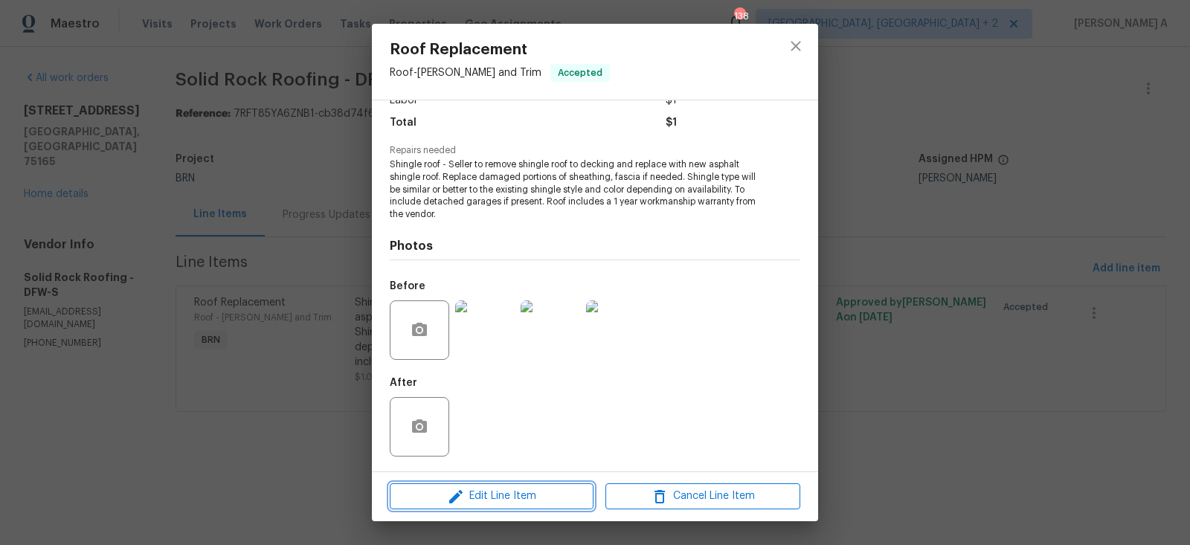
click at [498, 497] on span "Edit Line Item" at bounding box center [491, 496] width 195 height 19
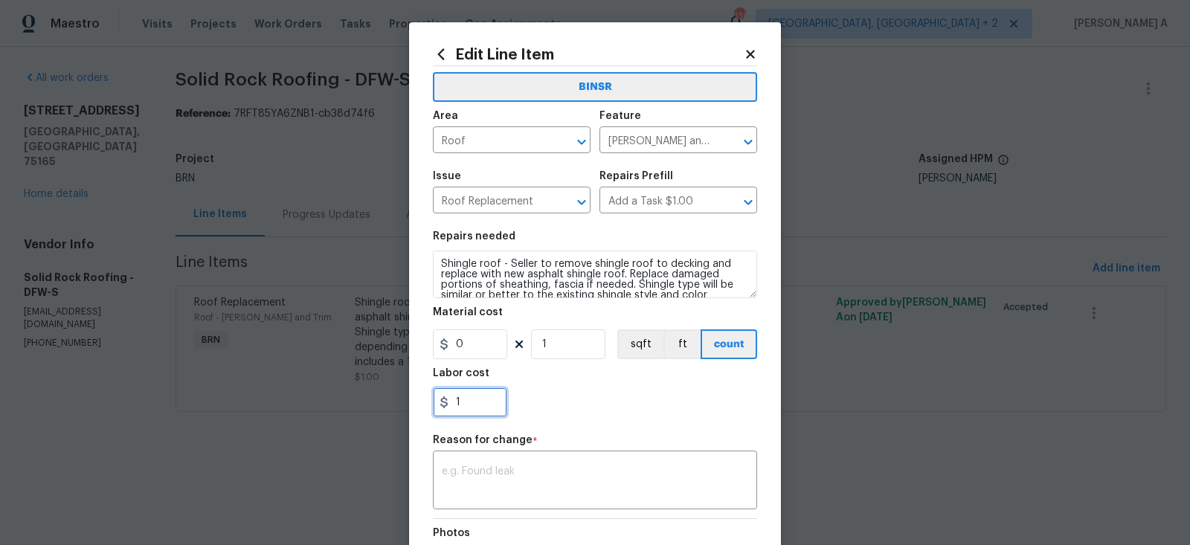
drag, startPoint x: 483, startPoint y: 400, endPoint x: 352, endPoint y: 400, distance: 130.9
click at [352, 400] on div "Edit Line Item BINSR Area Roof ​ Feature [PERSON_NAME] and Trim ​ Issue Roof Re…" at bounding box center [595, 272] width 1190 height 545
paste input "9975"
type input "9975"
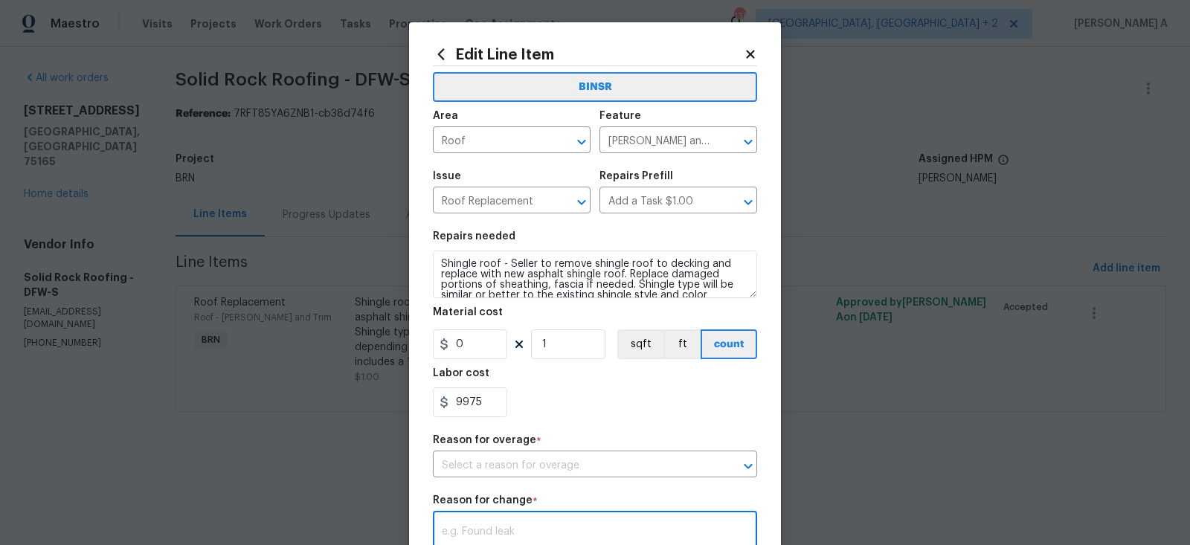
click at [507, 483] on div "BINSR Area Roof ​ Feature [PERSON_NAME] and Trim ​ Issue Roof Replacement ​ Rep…" at bounding box center [595, 385] width 324 height 638
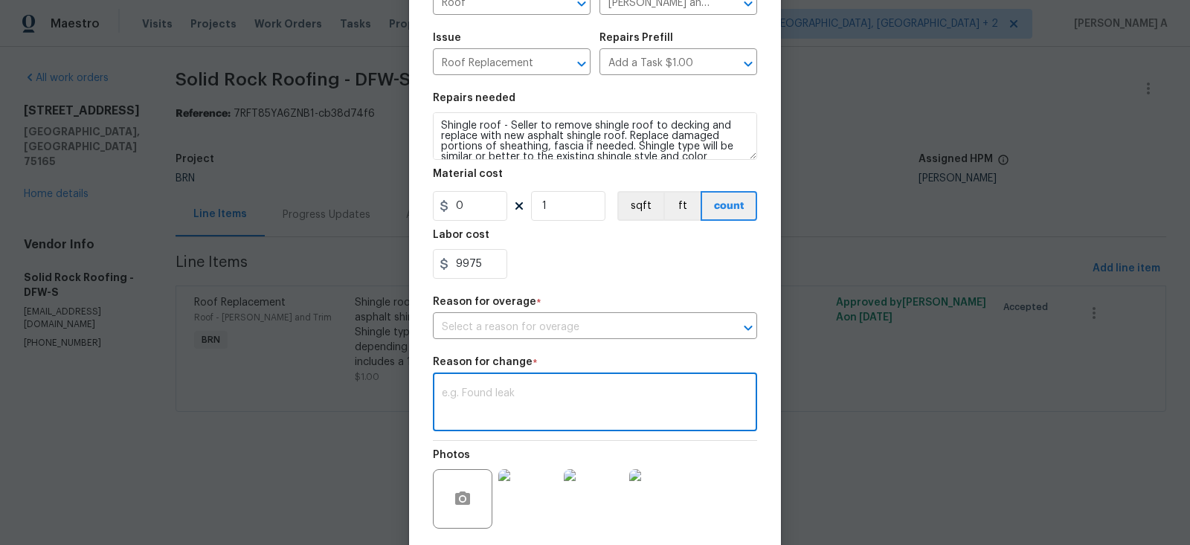
scroll to position [189, 0]
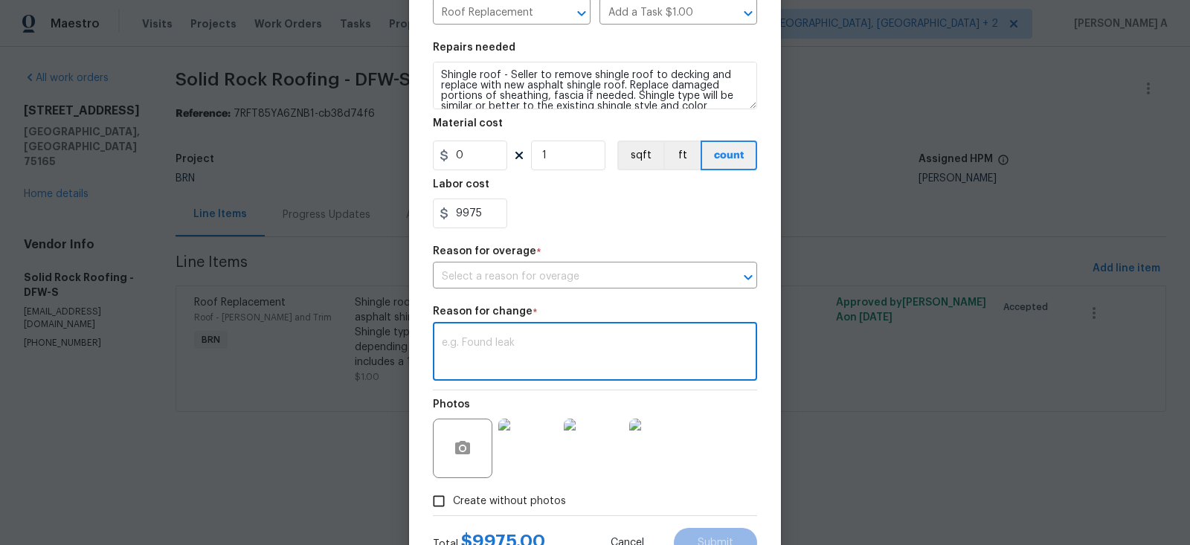
click at [530, 341] on textarea at bounding box center [595, 353] width 306 height 31
paste textarea "(AK) Updated cost per BR team’s approval."
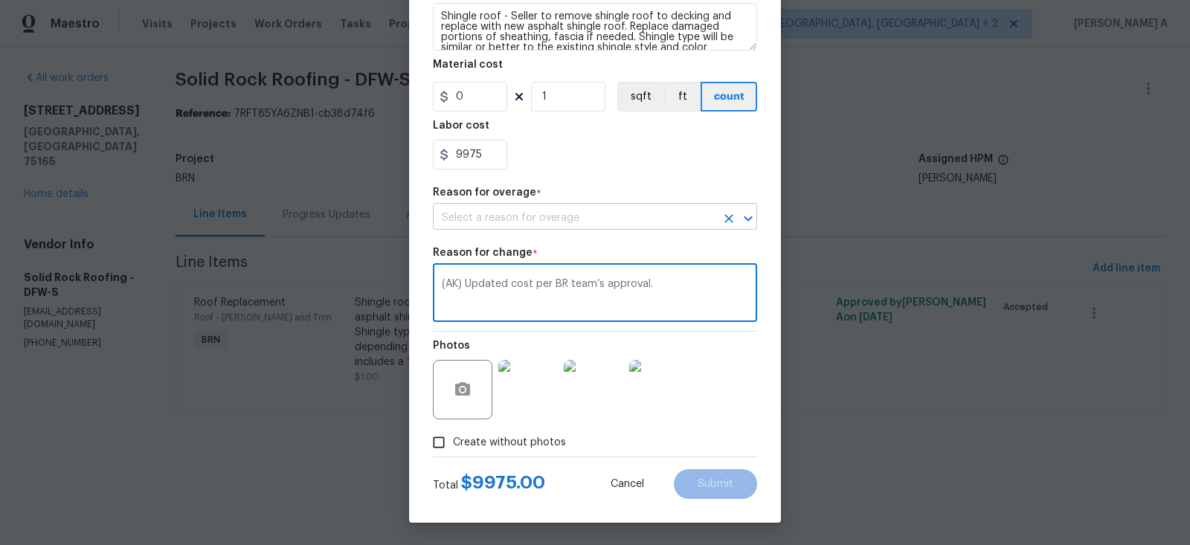
type textarea "(AK) Updated cost per BR team’s approval."
click at [573, 207] on input "text" at bounding box center [574, 218] width 283 height 23
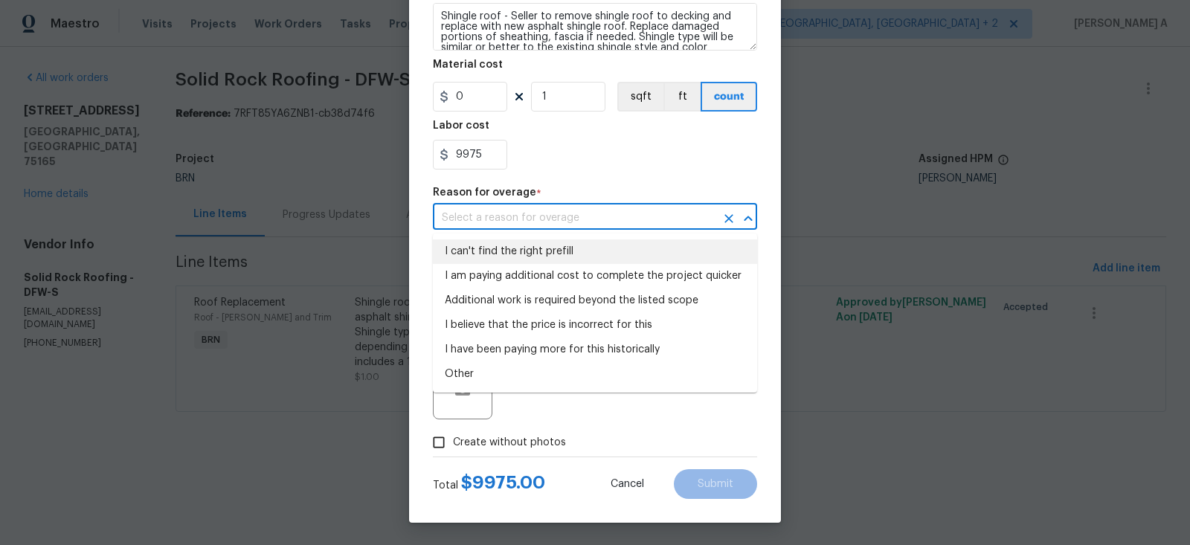
click at [573, 258] on li "I can't find the right prefill" at bounding box center [595, 251] width 324 height 25
type input "I can't find the right prefill"
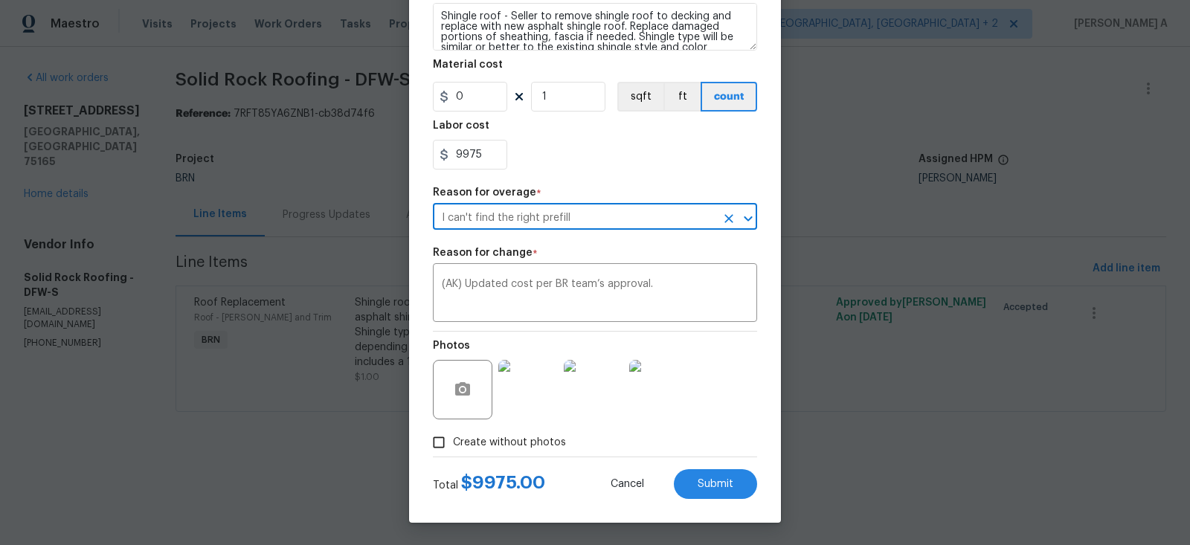
click at [726, 500] on div "Edit Line Item BINSR Area Roof ​ Feature [PERSON_NAME] and Trim ​ Issue Roof Re…" at bounding box center [595, 149] width 372 height 748
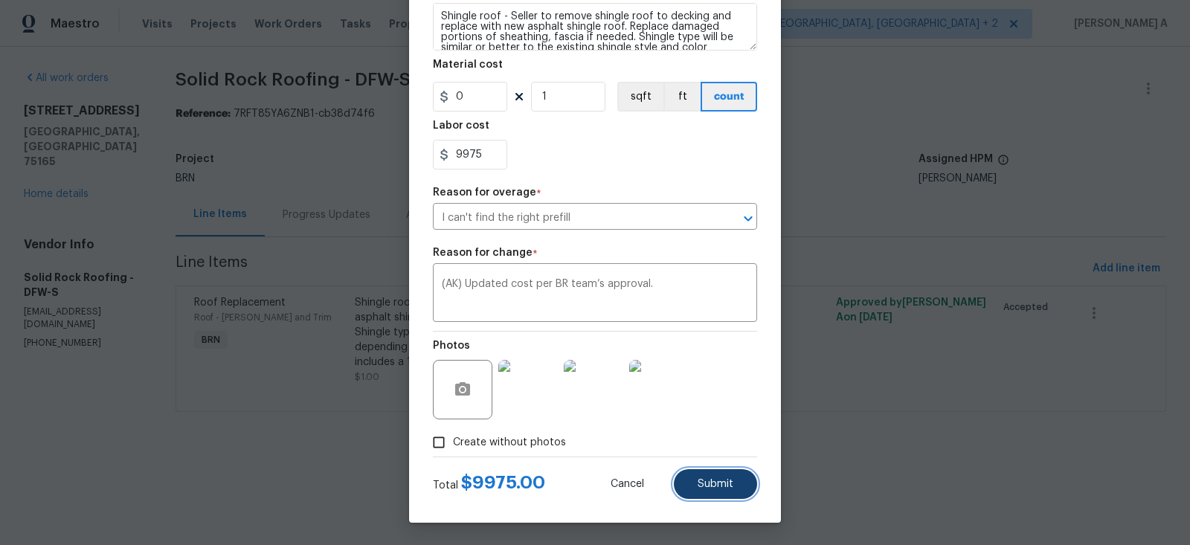
click at [726, 491] on button "Submit" at bounding box center [715, 484] width 83 height 30
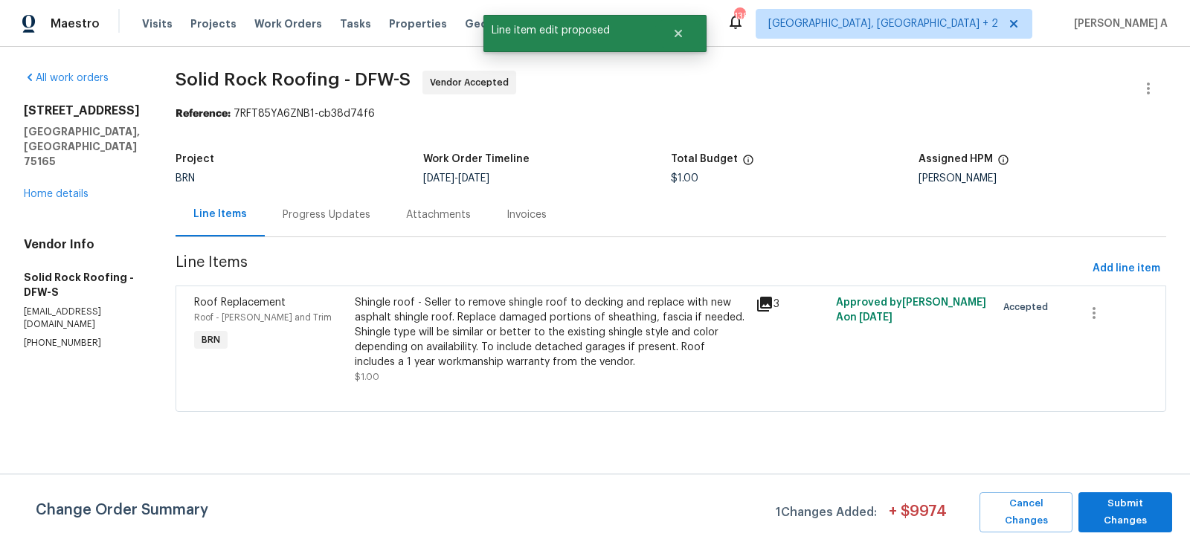
scroll to position [0, 0]
click at [1118, 521] on button "Submit Changes" at bounding box center [1125, 512] width 94 height 40
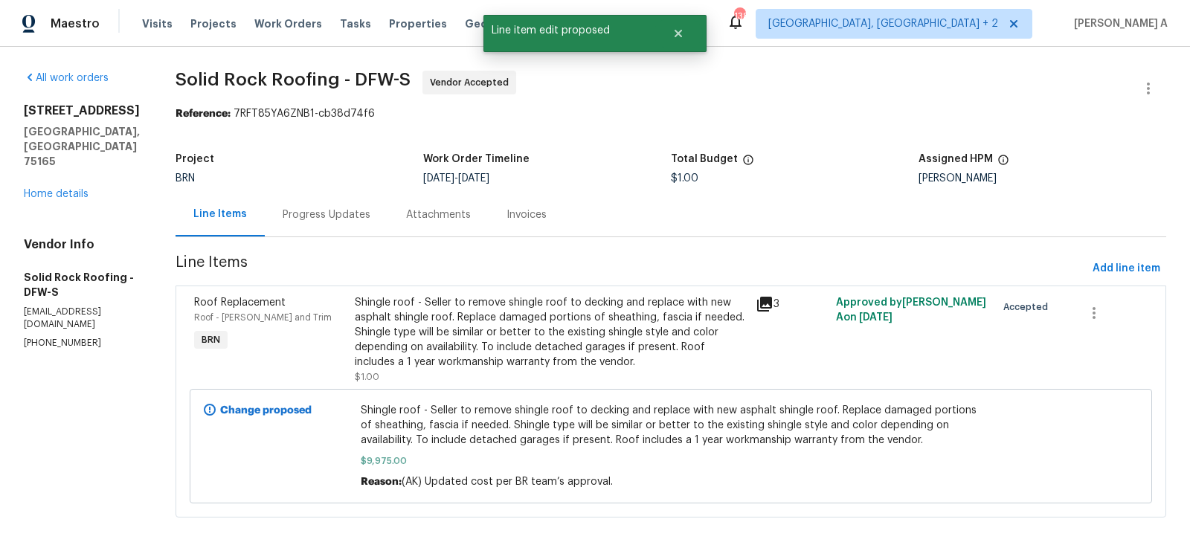
click at [307, 200] on div "Progress Updates" at bounding box center [326, 215] width 123 height 44
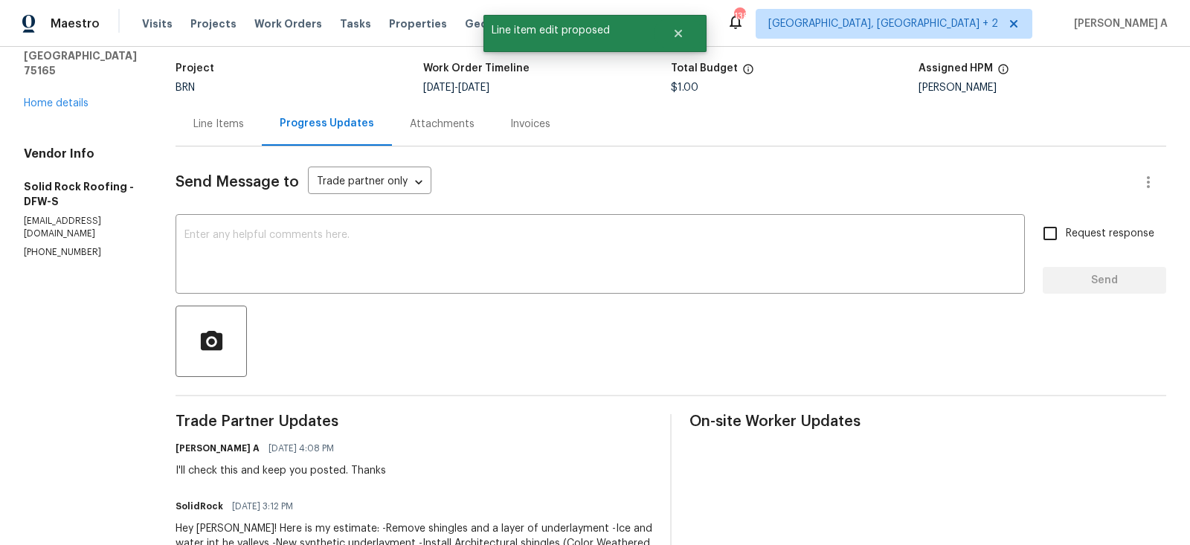
scroll to position [124, 0]
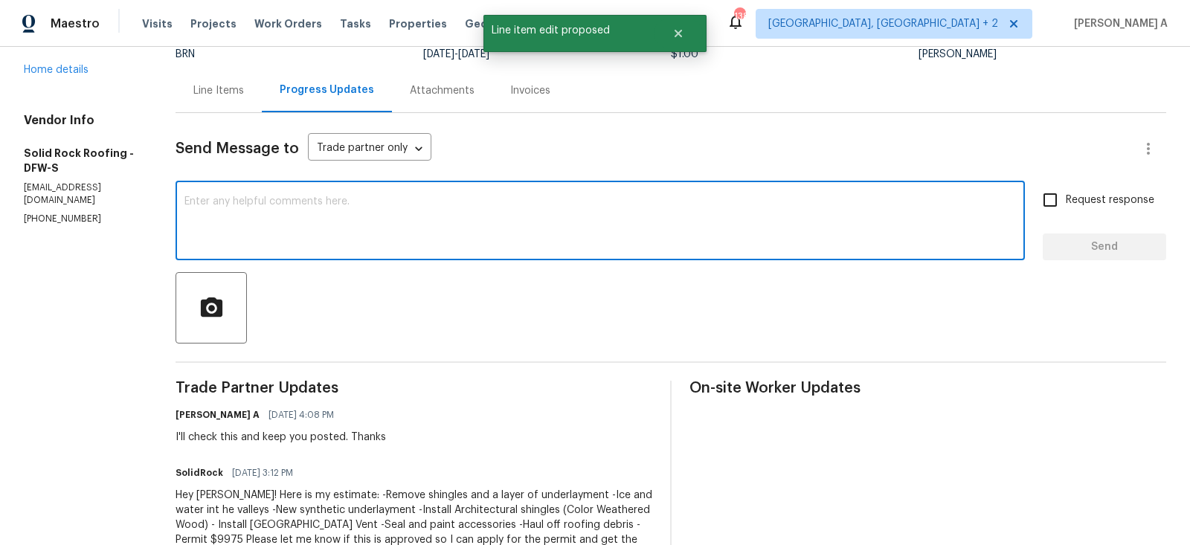
click at [436, 244] on textarea at bounding box center [599, 222] width 831 height 52
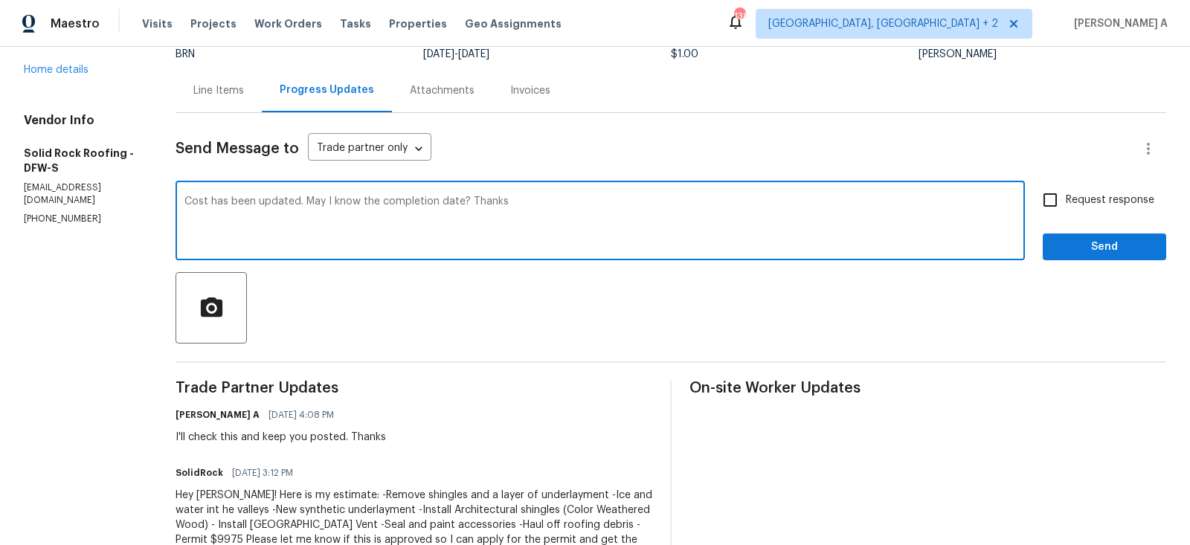
type textarea "Cost has been updated. May I know the completion date? Thanks"
click at [1058, 207] on input "Request response" at bounding box center [1049, 199] width 31 height 31
checkbox input "true"
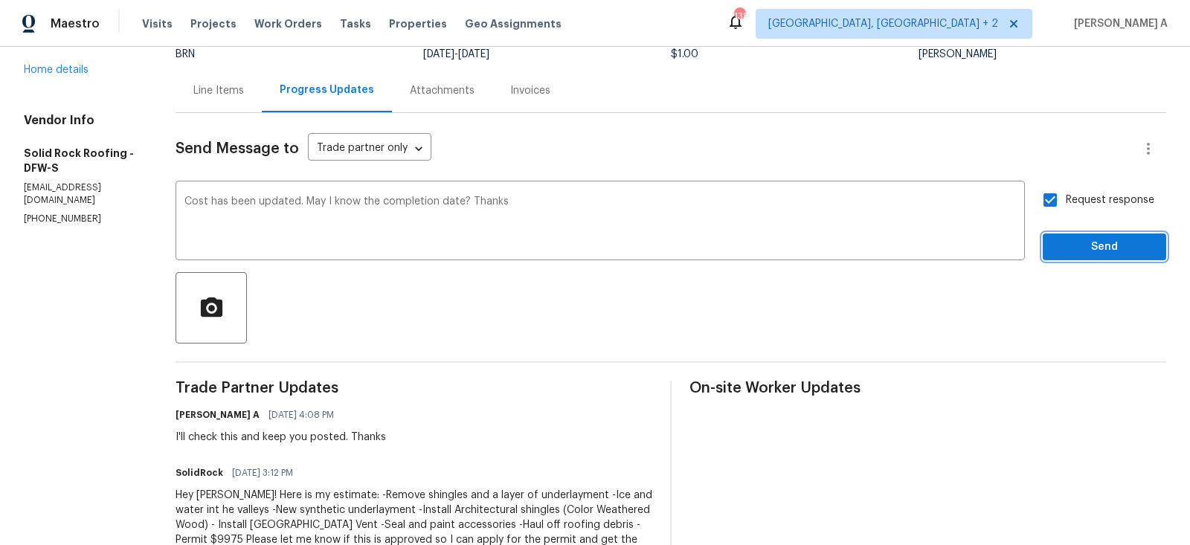
click at [1087, 238] on span "Send" at bounding box center [1104, 247] width 100 height 19
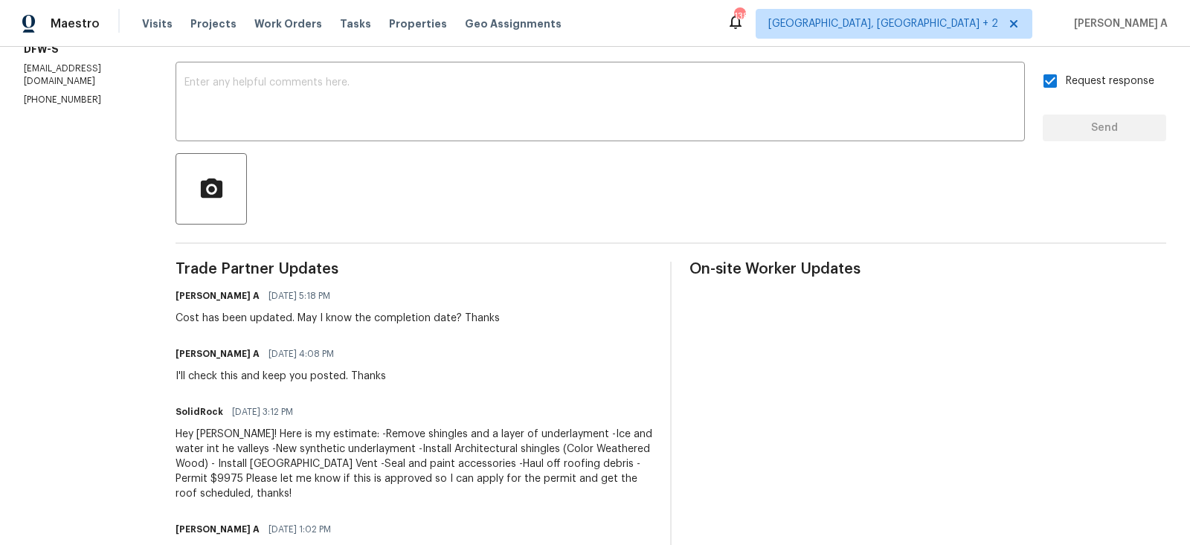
scroll to position [0, 0]
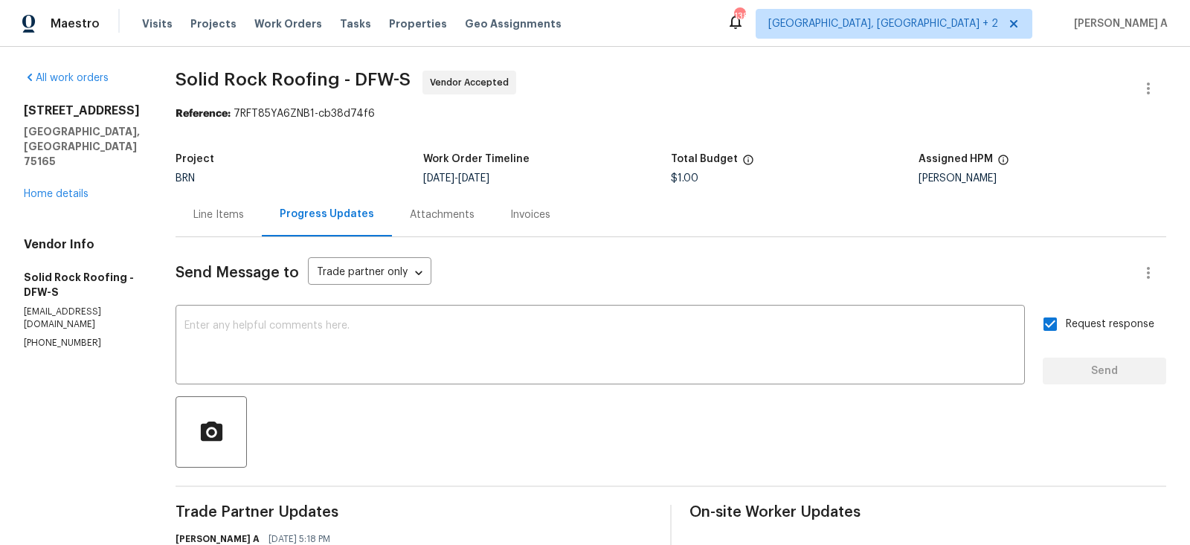
click at [205, 222] on div "Line Items" at bounding box center [218, 215] width 86 height 44
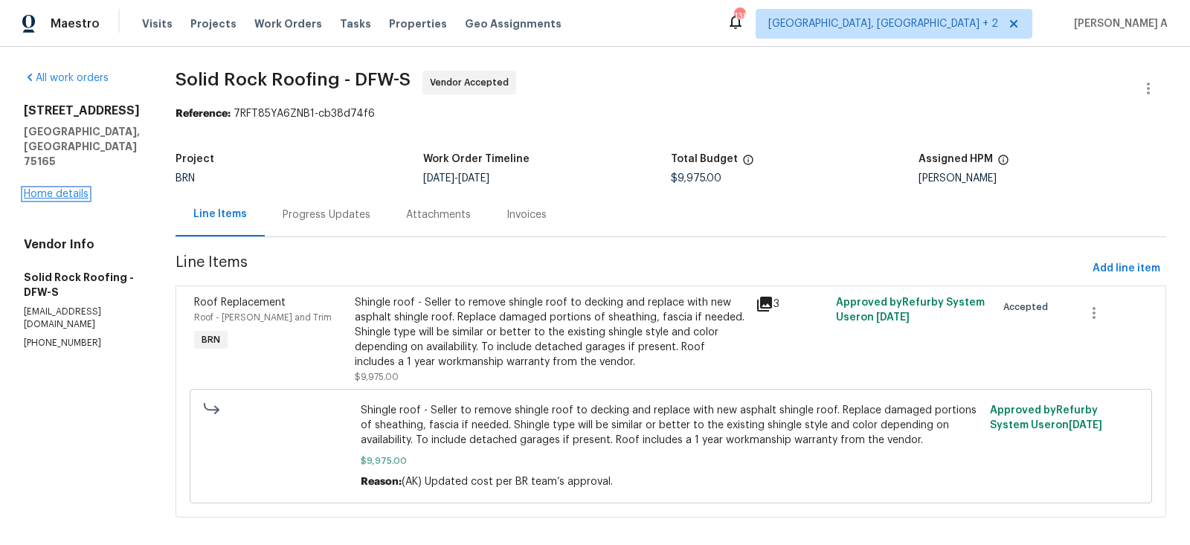
click at [53, 189] on link "Home details" at bounding box center [56, 194] width 65 height 10
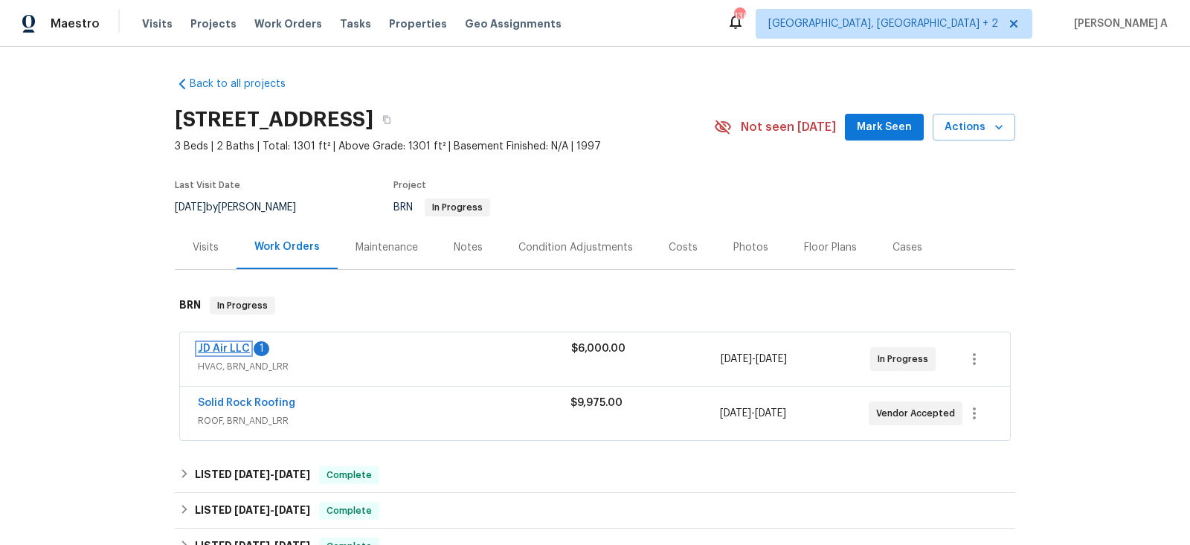
click at [231, 350] on link "JD Air LLC" at bounding box center [224, 349] width 52 height 10
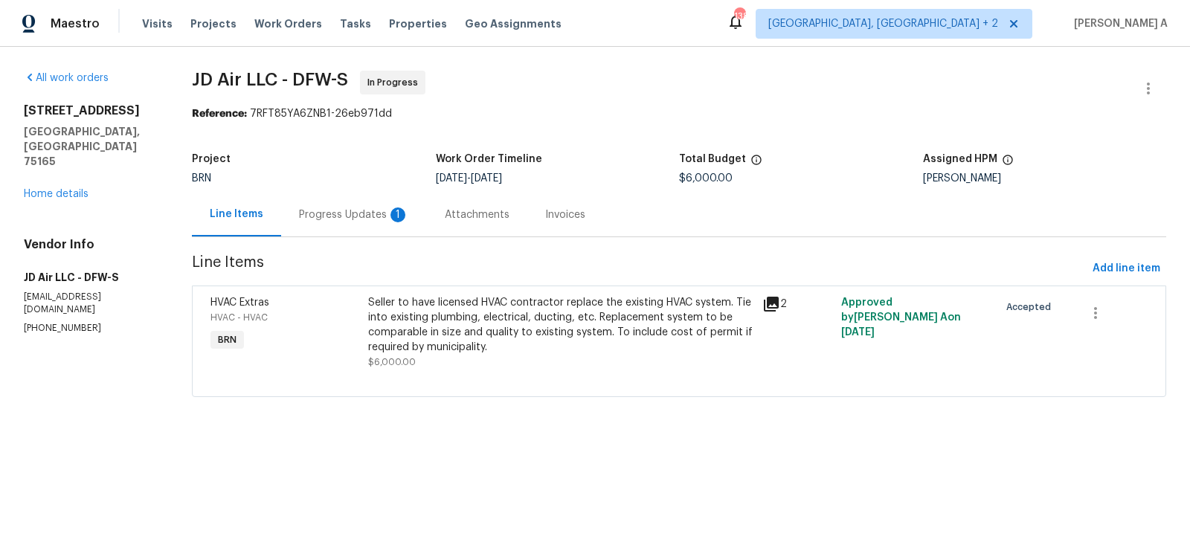
click at [343, 210] on div "Progress Updates 1" at bounding box center [354, 214] width 110 height 15
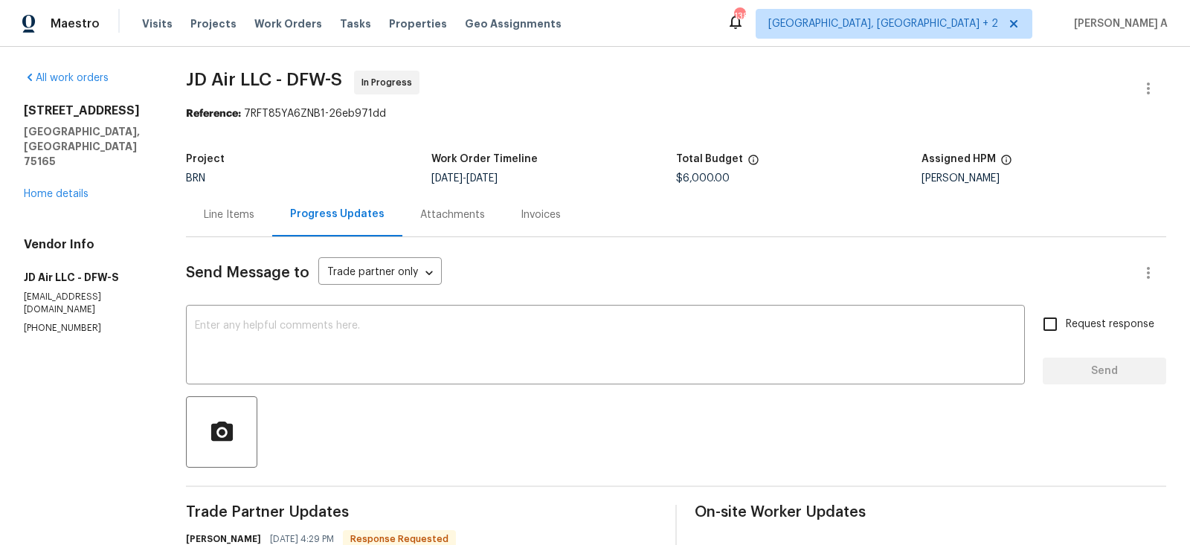
click at [219, 203] on div "Line Items" at bounding box center [229, 215] width 86 height 44
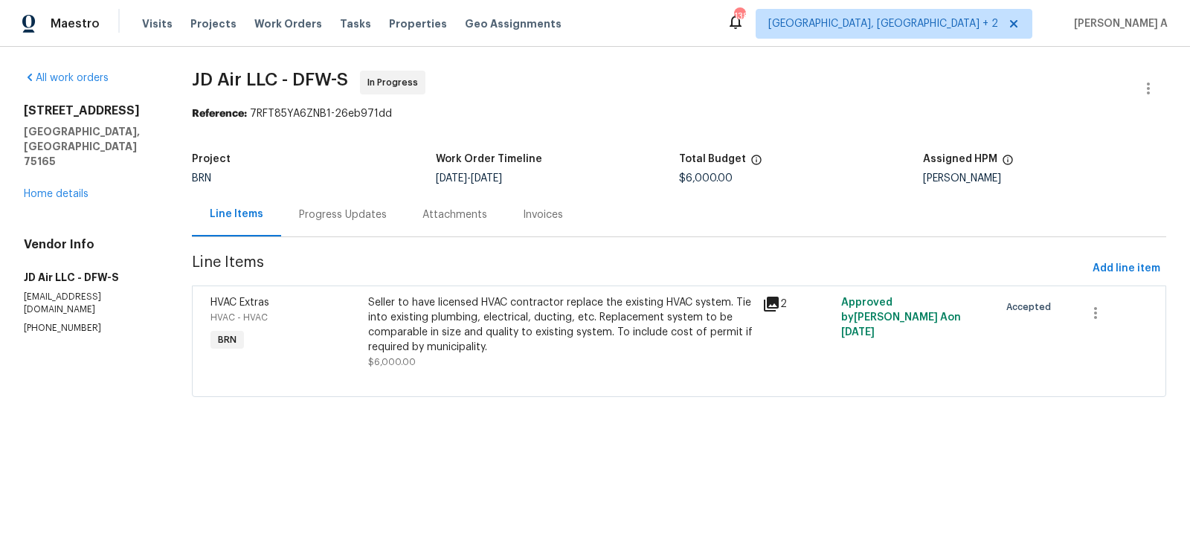
click at [491, 300] on div "Seller to have licensed HVAC contractor replace the existing HVAC system. Tie i…" at bounding box center [560, 324] width 385 height 59
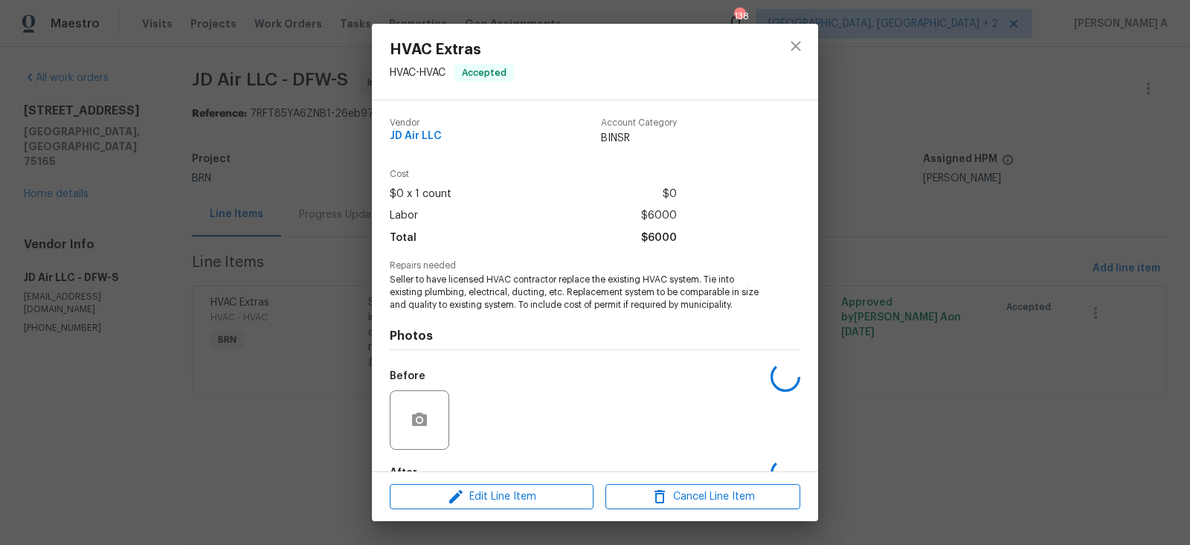
scroll to position [90, 0]
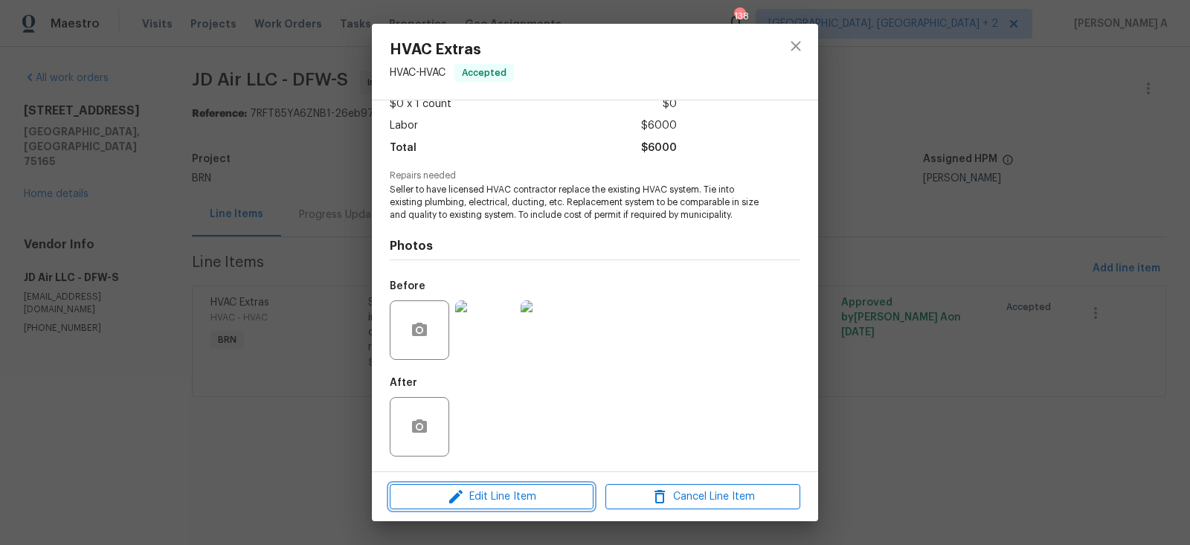
click at [505, 496] on span "Edit Line Item" at bounding box center [491, 497] width 195 height 19
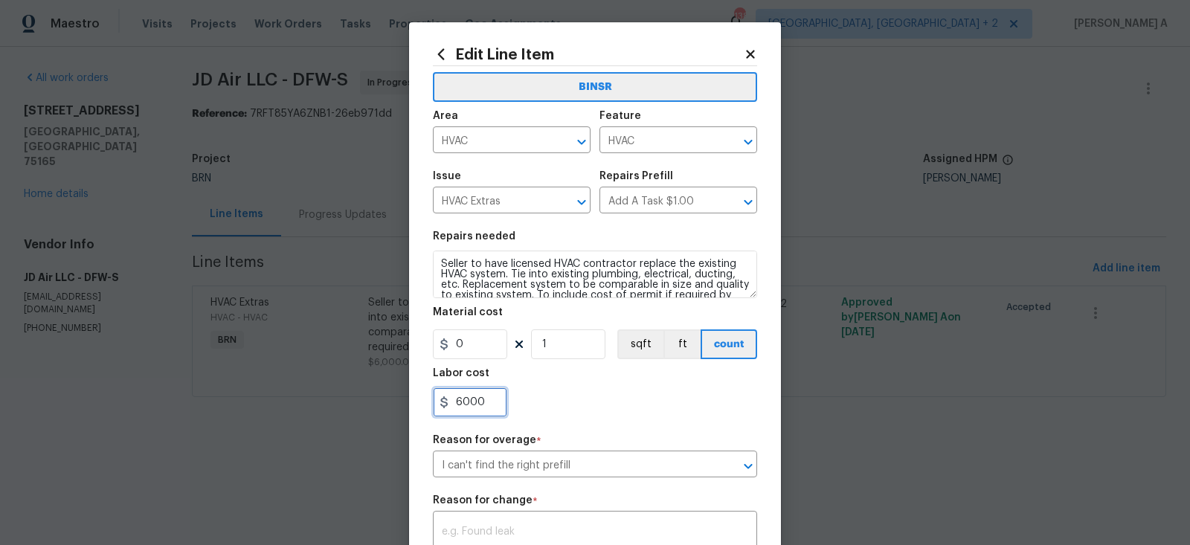
click at [470, 405] on input "6000" at bounding box center [470, 402] width 74 height 30
drag, startPoint x: 463, startPoint y: 403, endPoint x: 540, endPoint y: 403, distance: 76.6
click at [540, 403] on div "6000" at bounding box center [595, 402] width 324 height 30
type input "6500"
click at [616, 381] on div "Labor cost" at bounding box center [595, 377] width 324 height 19
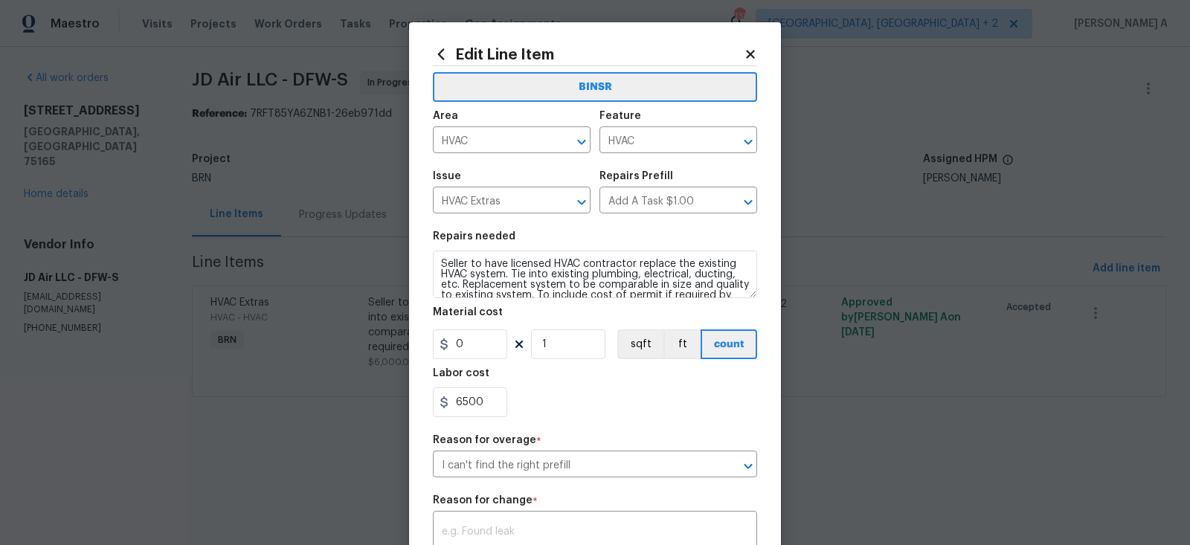
scroll to position [102, 0]
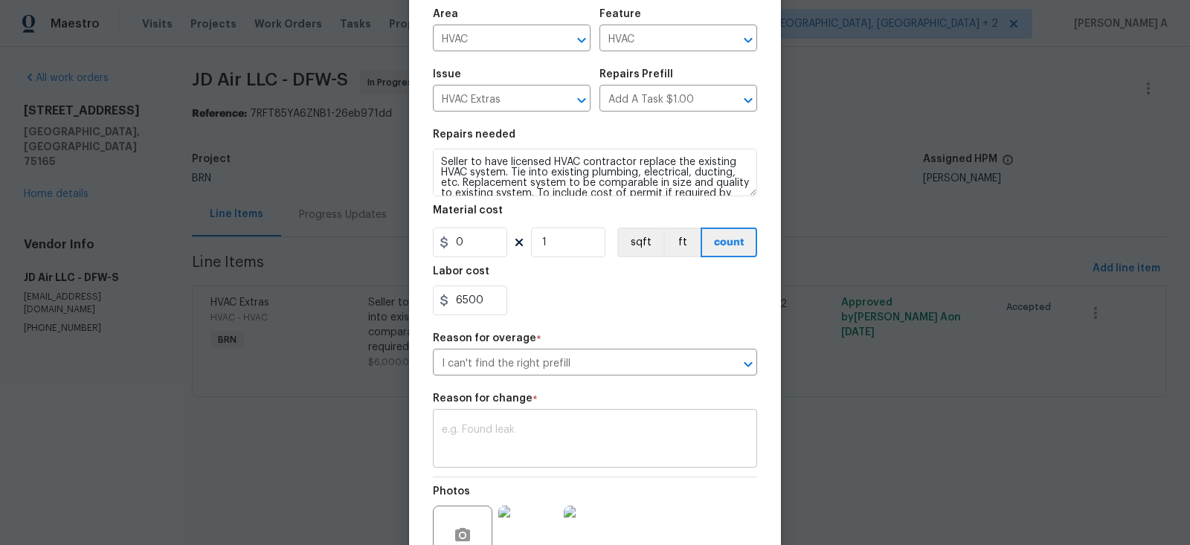
click at [584, 430] on textarea at bounding box center [595, 440] width 306 height 31
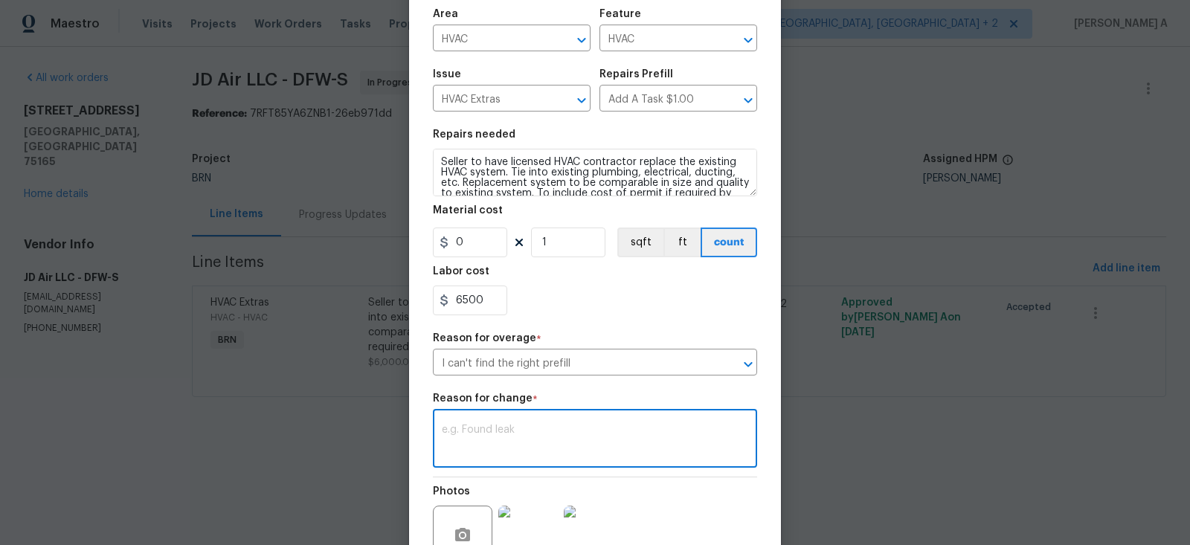
paste textarea "(AK) Updated per vendors final cost."
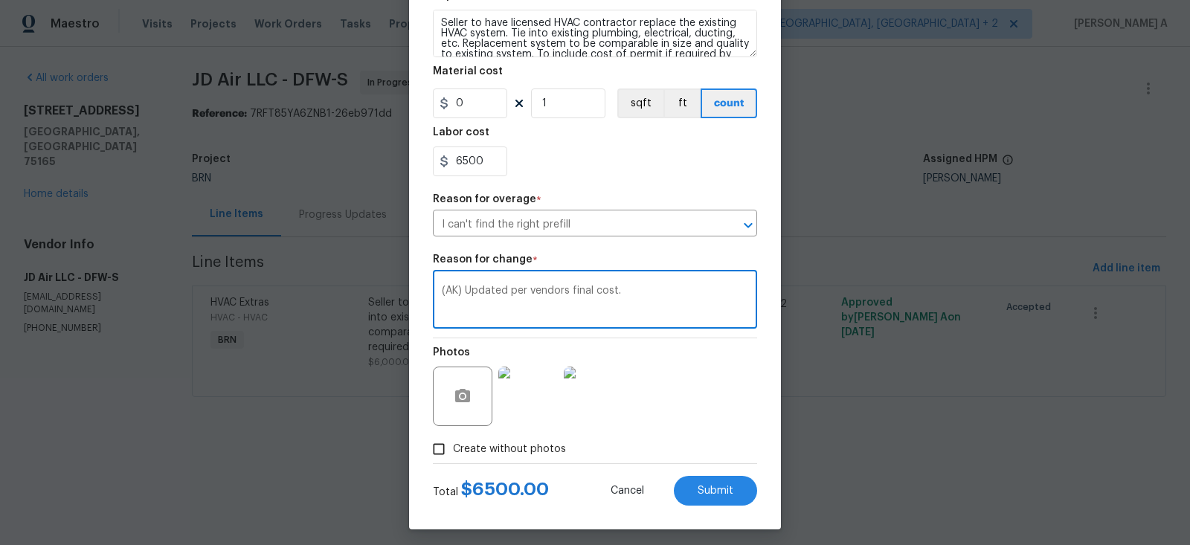
scroll to position [248, 0]
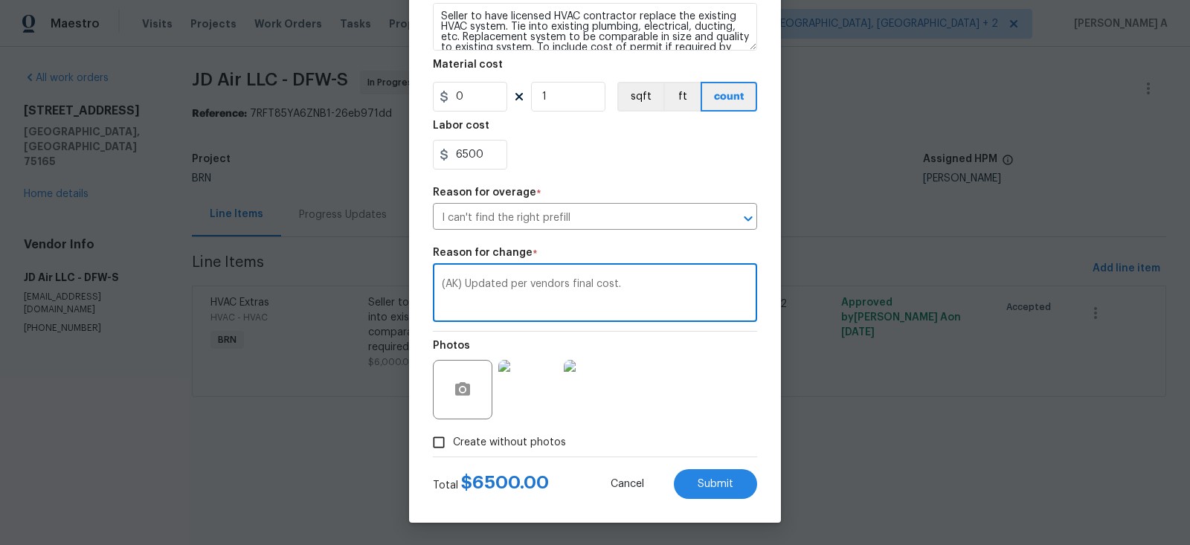
type textarea "(AK) Updated per vendors final cost."
click at [755, 500] on div "Edit Line Item BINSR Area HVAC ​ Feature HVAC ​ Issue HVAC Extras ​ Repairs Pre…" at bounding box center [595, 149] width 372 height 748
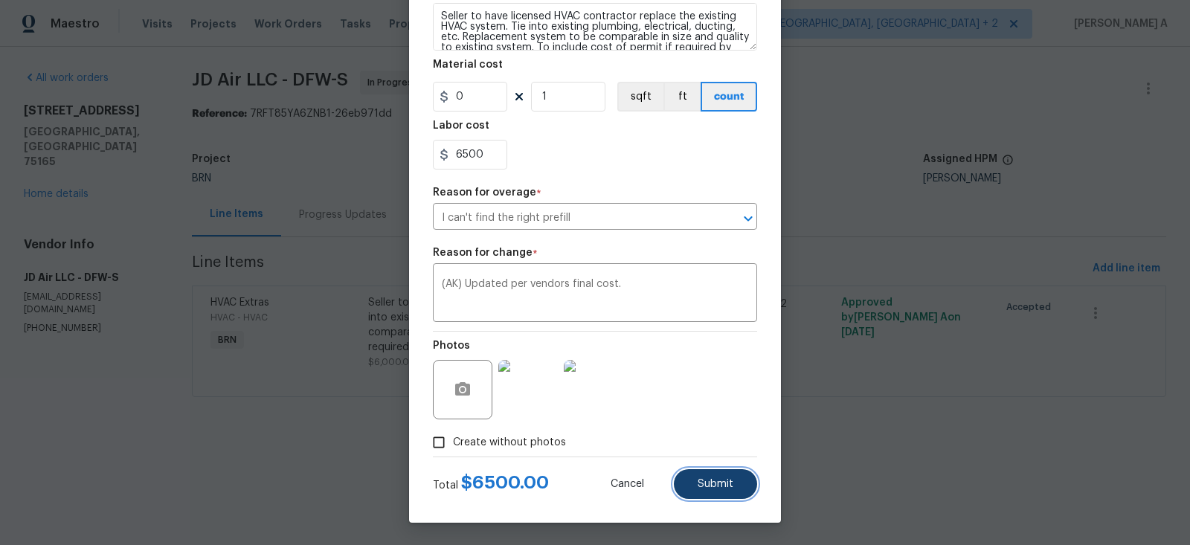
click at [721, 491] on button "Submit" at bounding box center [715, 484] width 83 height 30
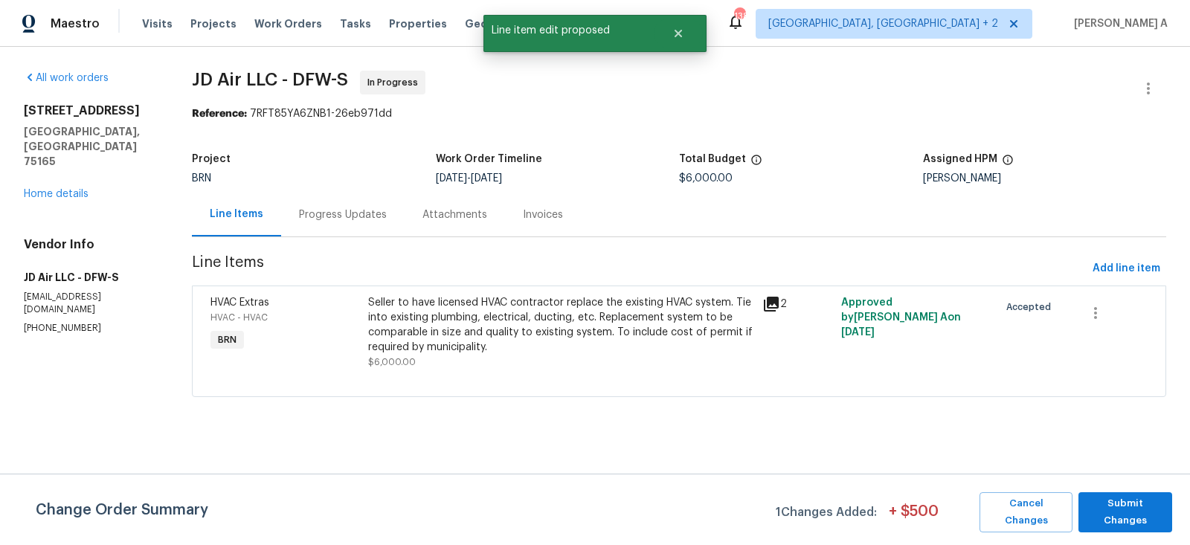
scroll to position [0, 0]
click at [1148, 503] on span "Submit Changes" at bounding box center [1125, 512] width 79 height 34
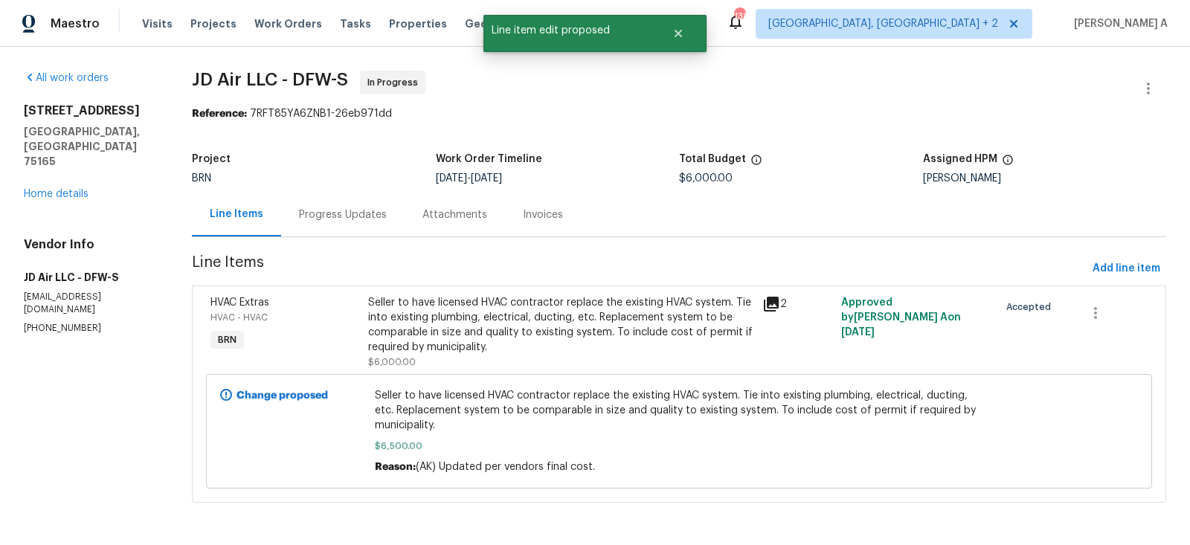
click at [330, 216] on div "Progress Updates" at bounding box center [343, 214] width 88 height 15
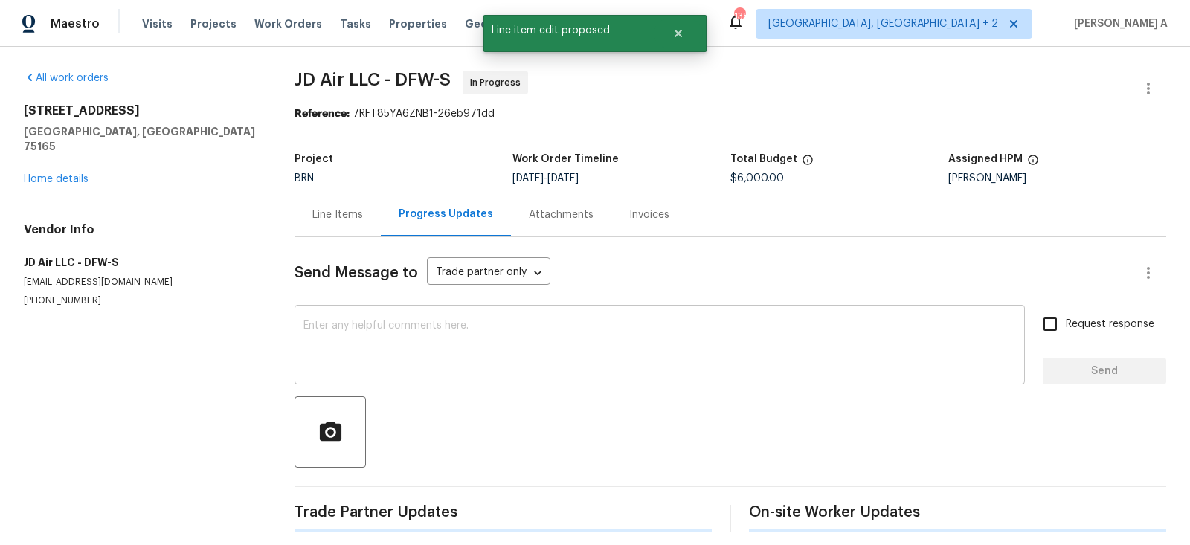
click at [480, 376] on div "x ​" at bounding box center [659, 347] width 730 height 76
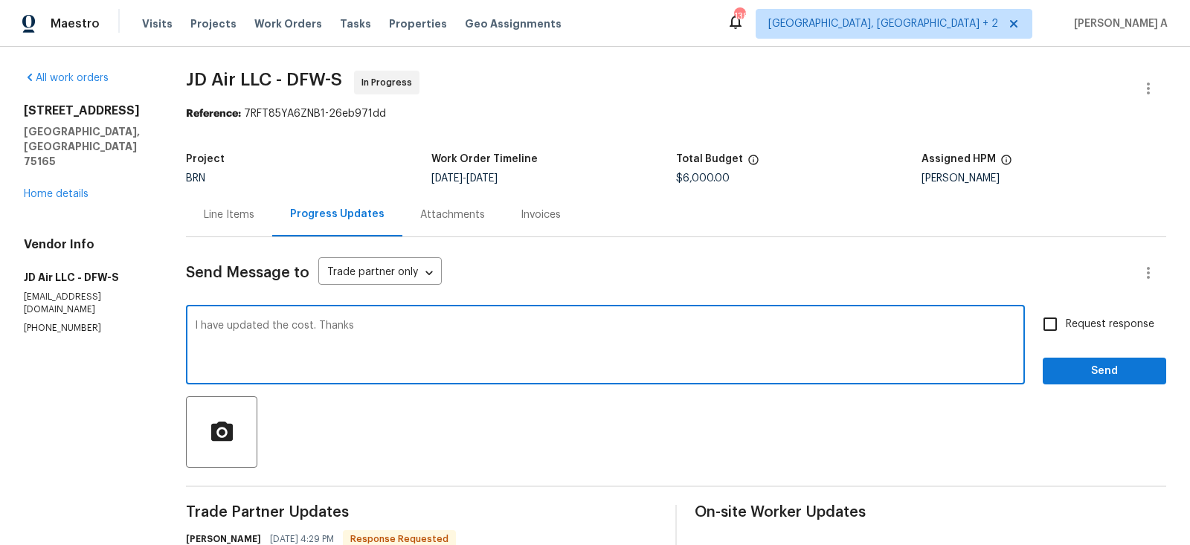
click at [525, 321] on textarea "I have updated the cost. Thanks" at bounding box center [605, 346] width 821 height 52
drag, startPoint x: 318, startPoint y: 326, endPoint x: 473, endPoint y: 326, distance: 154.7
click at [473, 326] on textarea "I have updated the cost. Thanks" at bounding box center [605, 346] width 821 height 52
type textarea "I have updated the cost. Could you please let me know the completion date?"
click at [1063, 328] on input "Request response" at bounding box center [1049, 324] width 31 height 31
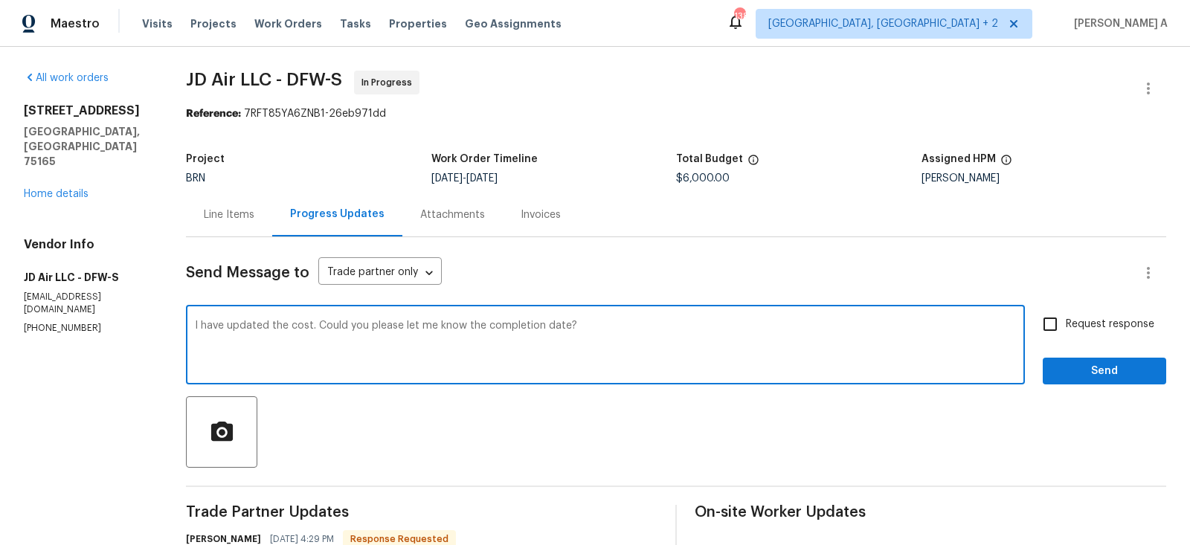
checkbox input "true"
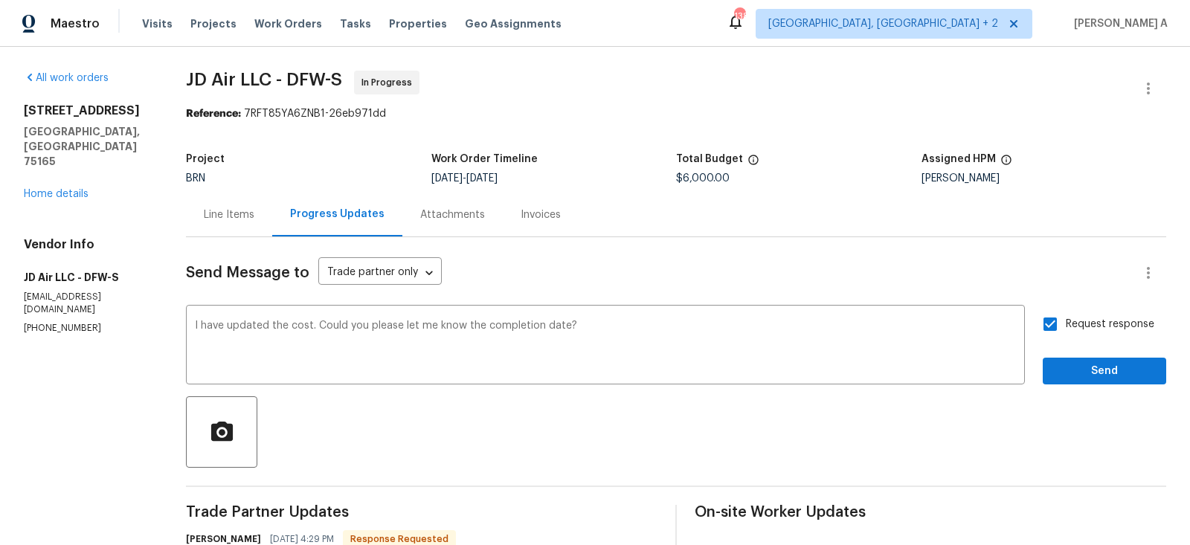
click at [1100, 367] on span "Send" at bounding box center [1104, 371] width 100 height 19
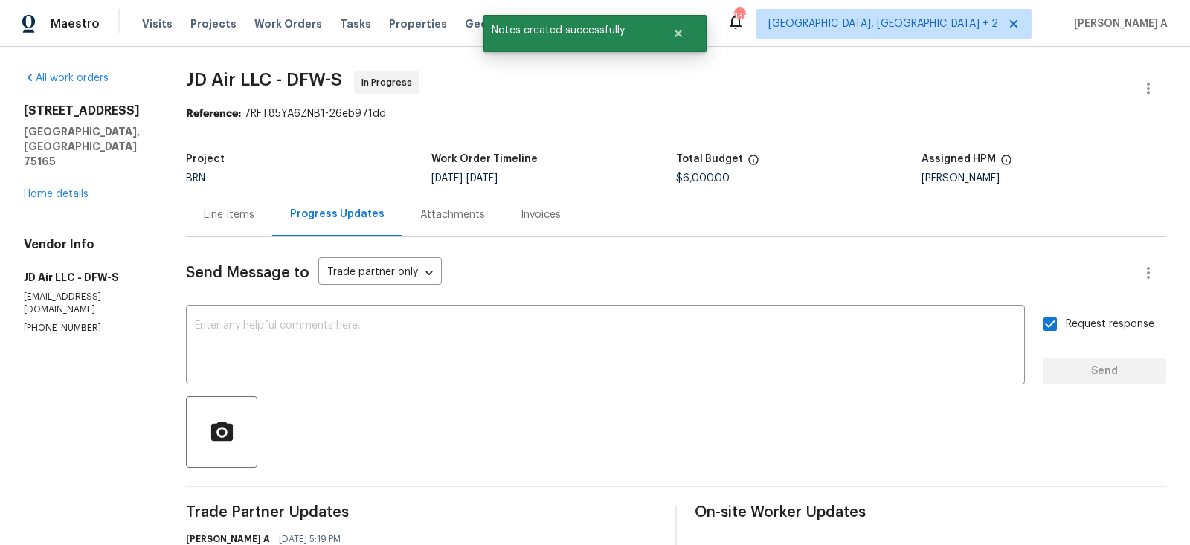
click at [234, 213] on div "Line Items" at bounding box center [229, 214] width 51 height 15
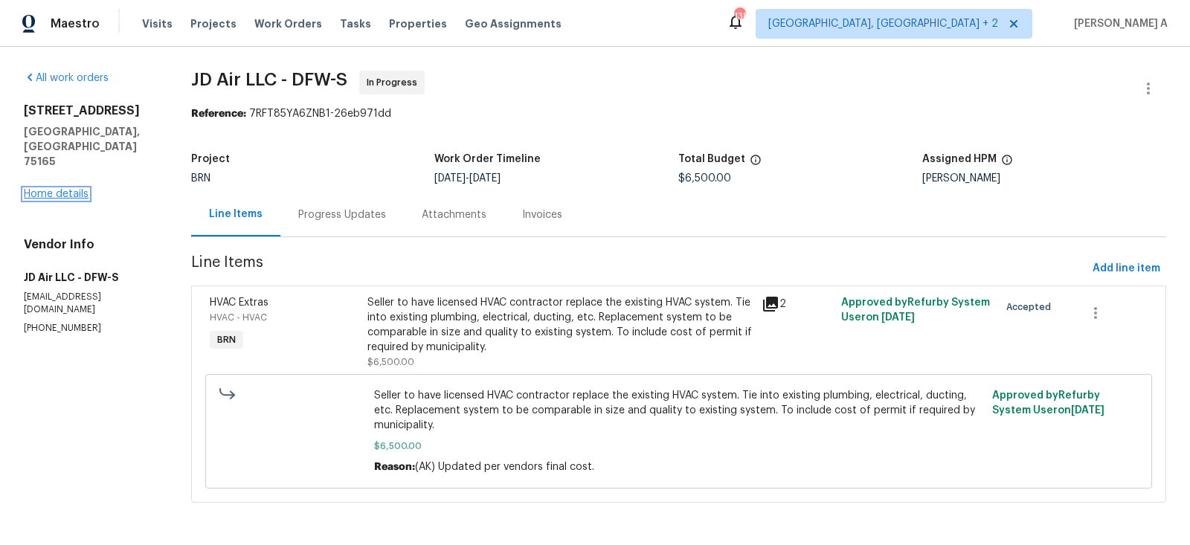
click at [68, 189] on link "Home details" at bounding box center [56, 194] width 65 height 10
